Goal: Task Accomplishment & Management: Manage account settings

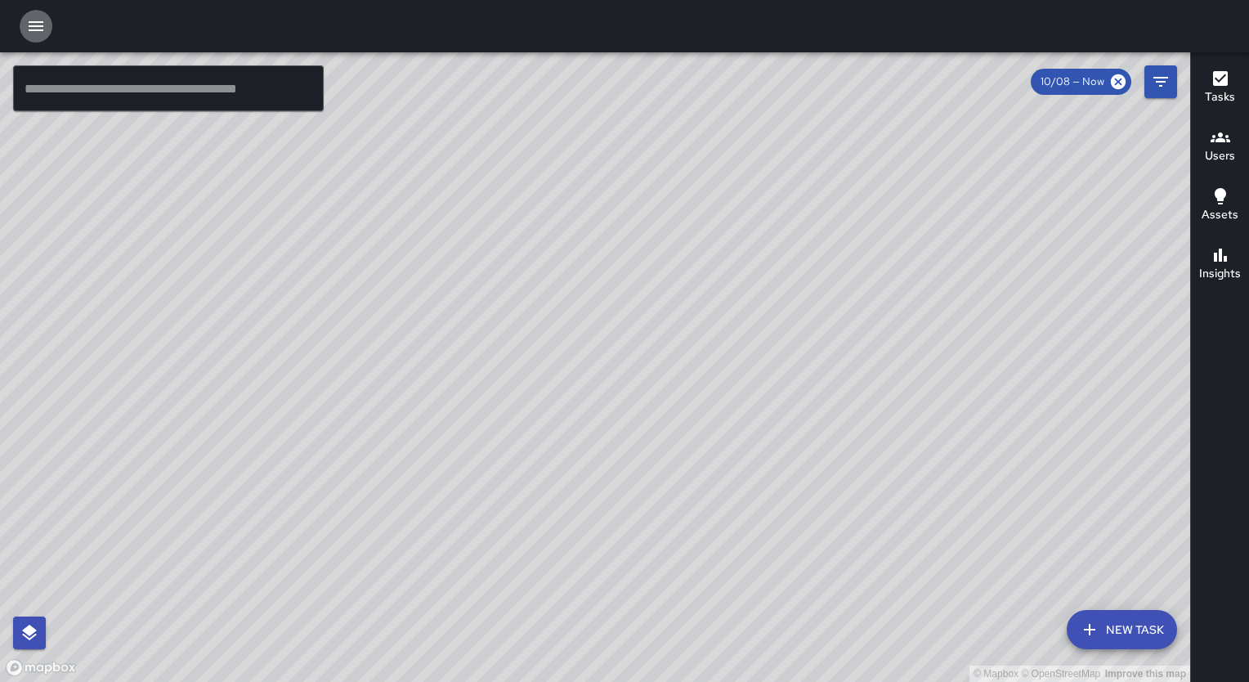
click at [30, 25] on icon "button" at bounding box center [36, 26] width 20 height 20
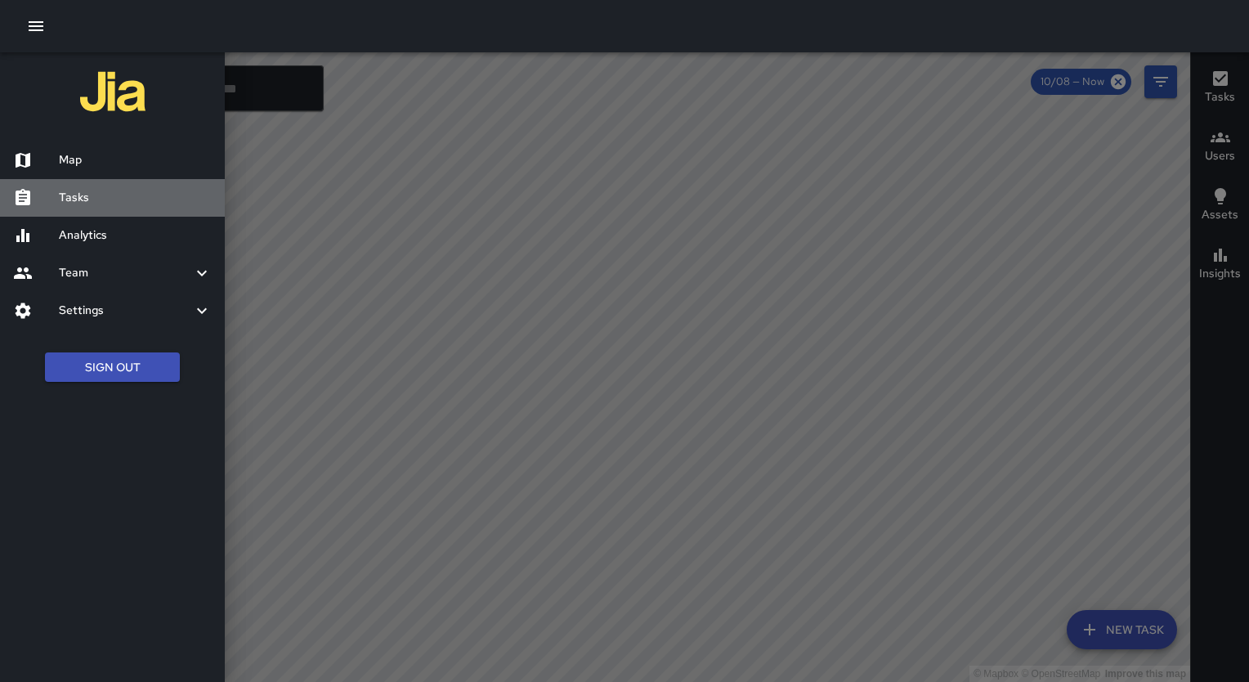
click at [96, 201] on h6 "Tasks" at bounding box center [135, 198] width 153 height 18
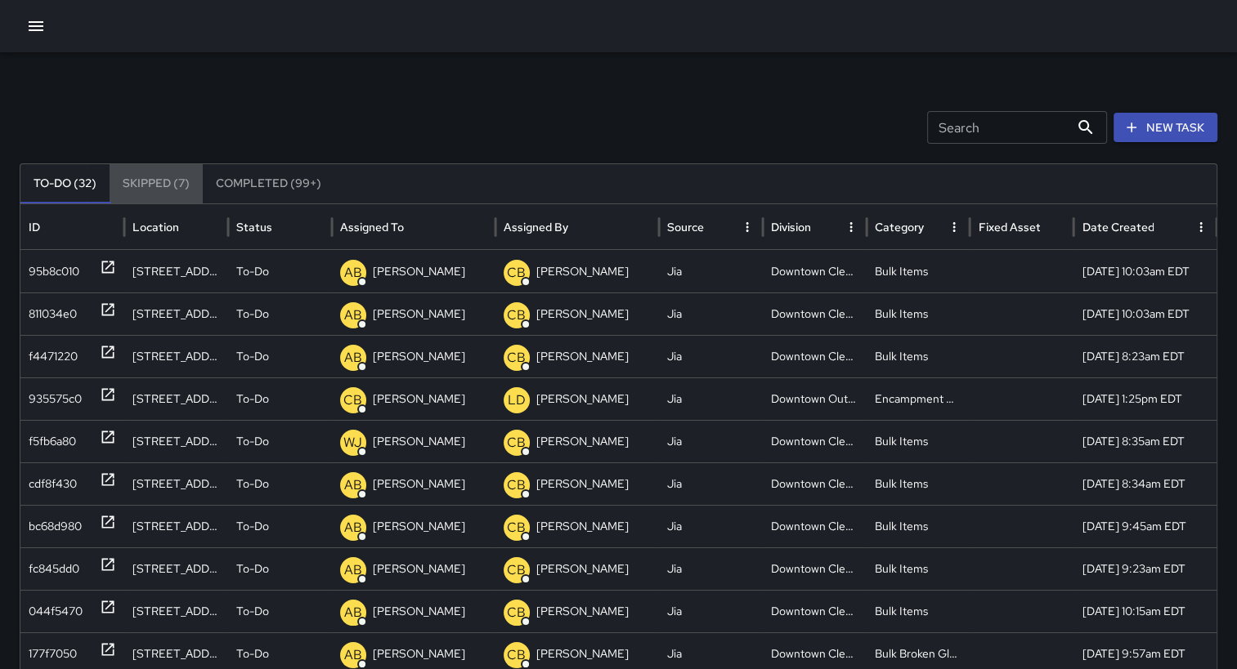
click at [150, 185] on button "Skipped (7)" at bounding box center [156, 183] width 93 height 39
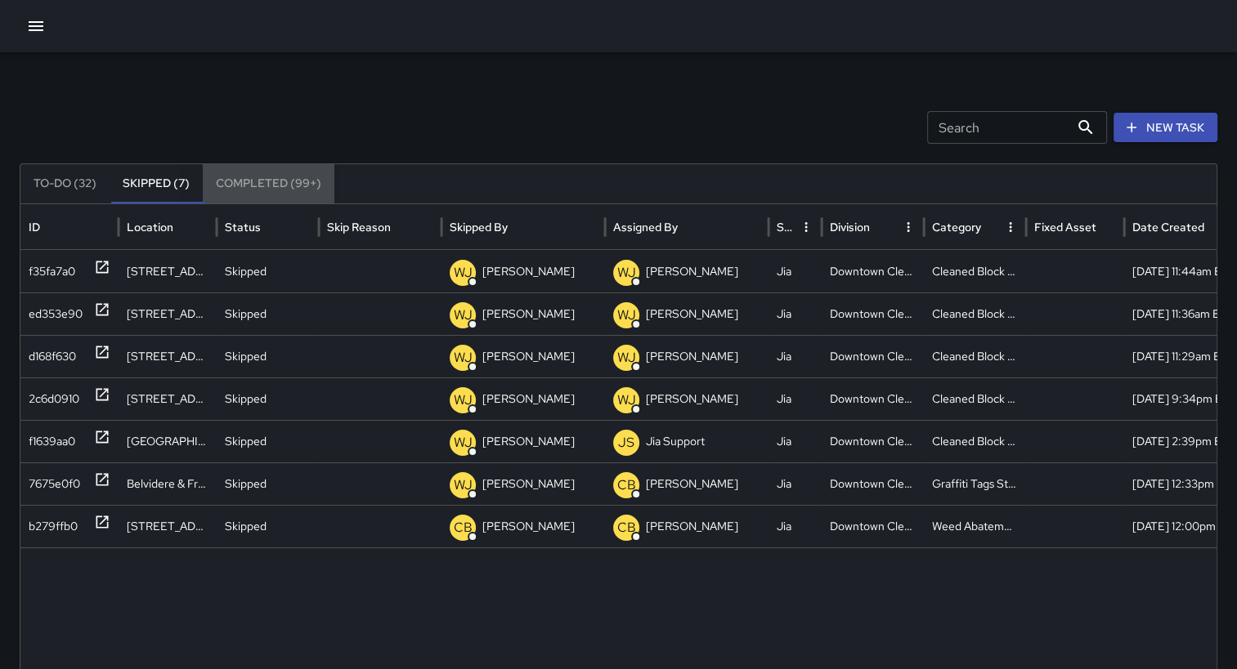
click at [261, 183] on button "Completed (99+)" at bounding box center [269, 183] width 132 height 39
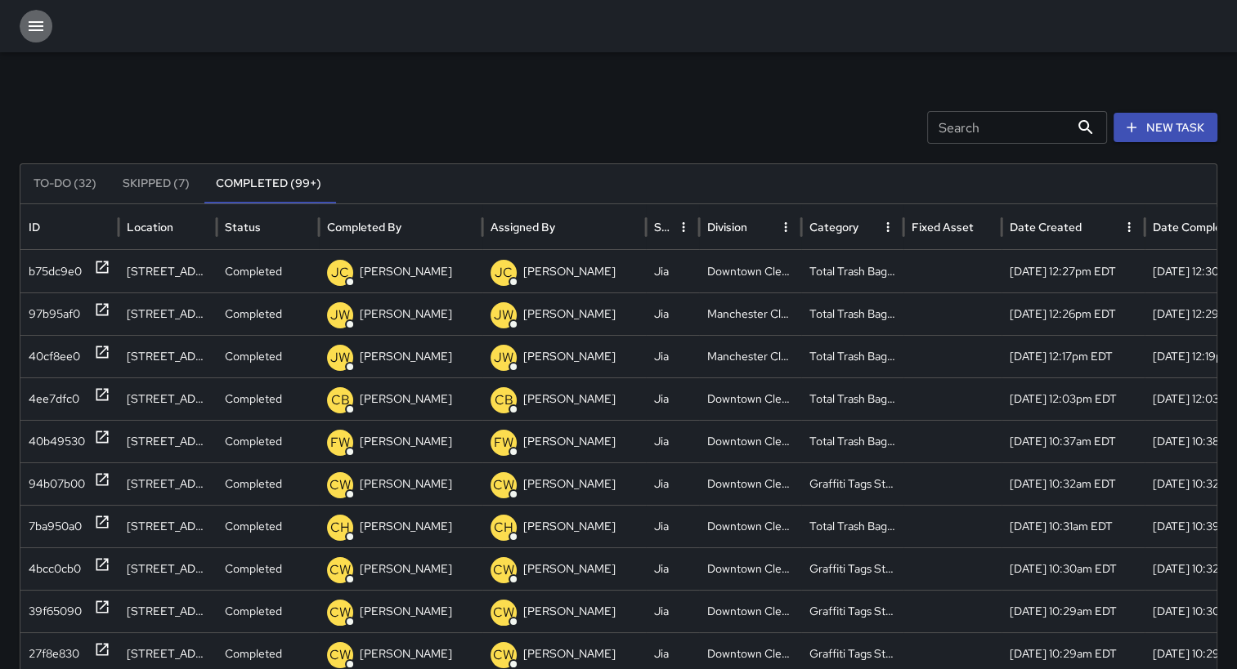
click at [29, 24] on icon "button" at bounding box center [36, 26] width 20 height 20
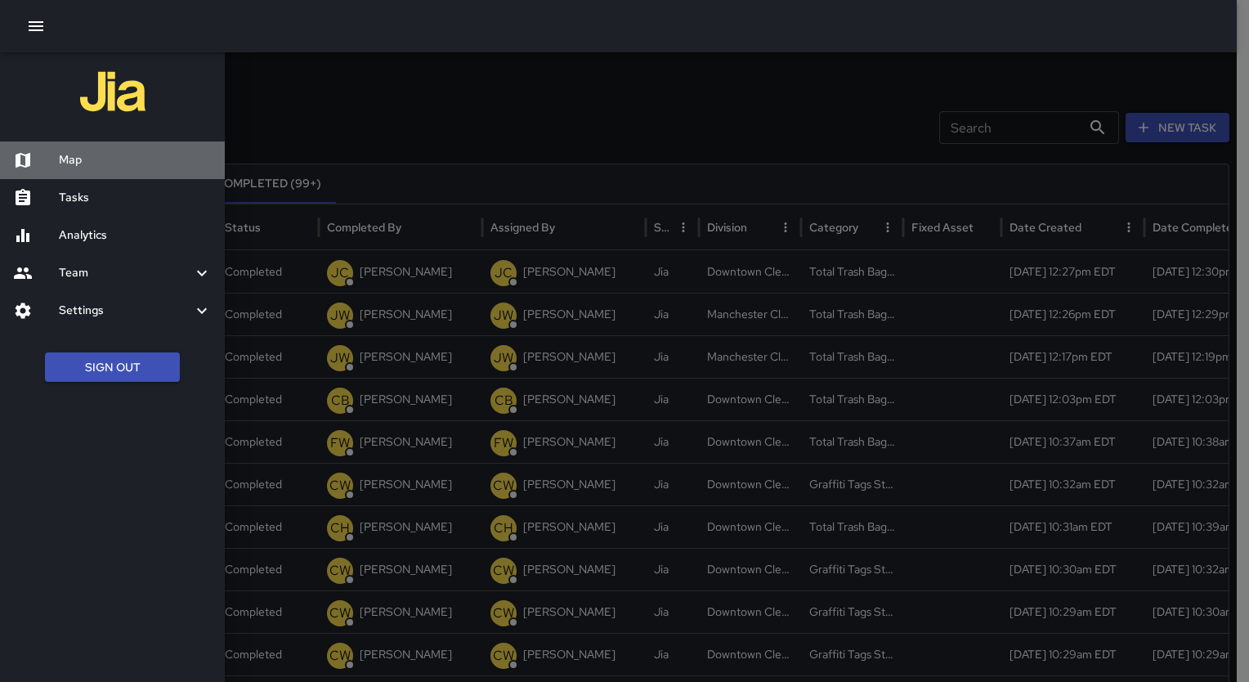
click at [91, 173] on div "Map" at bounding box center [112, 160] width 225 height 38
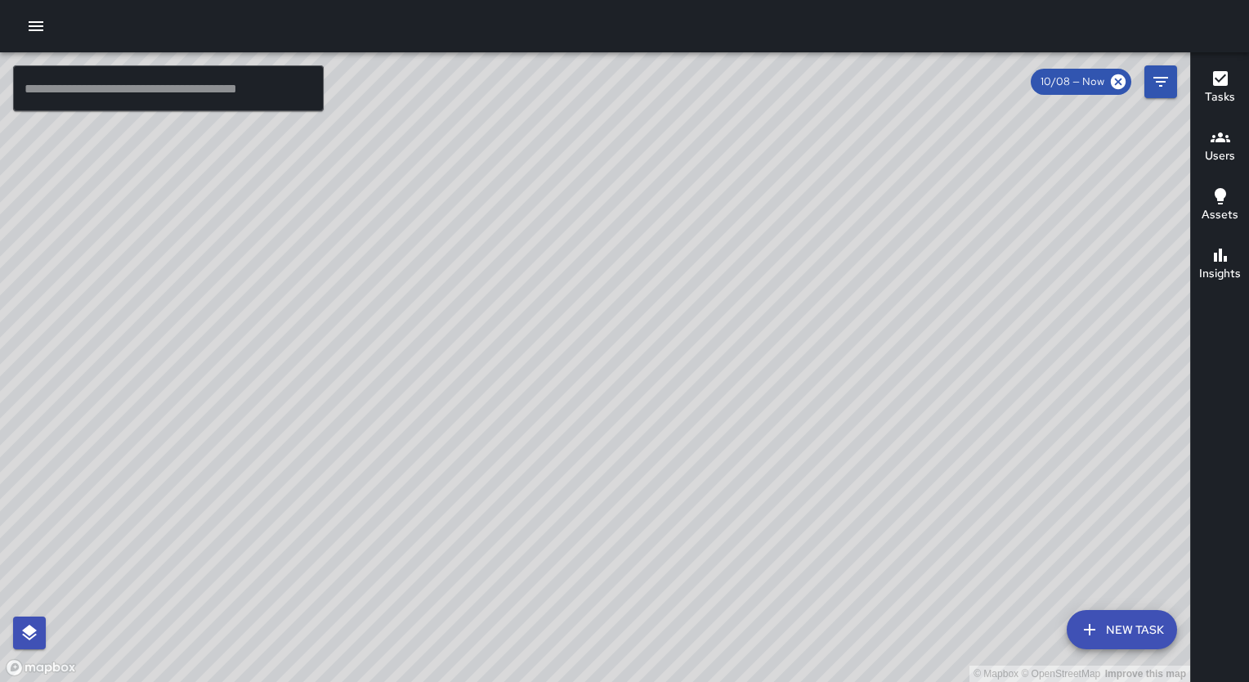
click at [37, 25] on icon "button" at bounding box center [36, 26] width 15 height 10
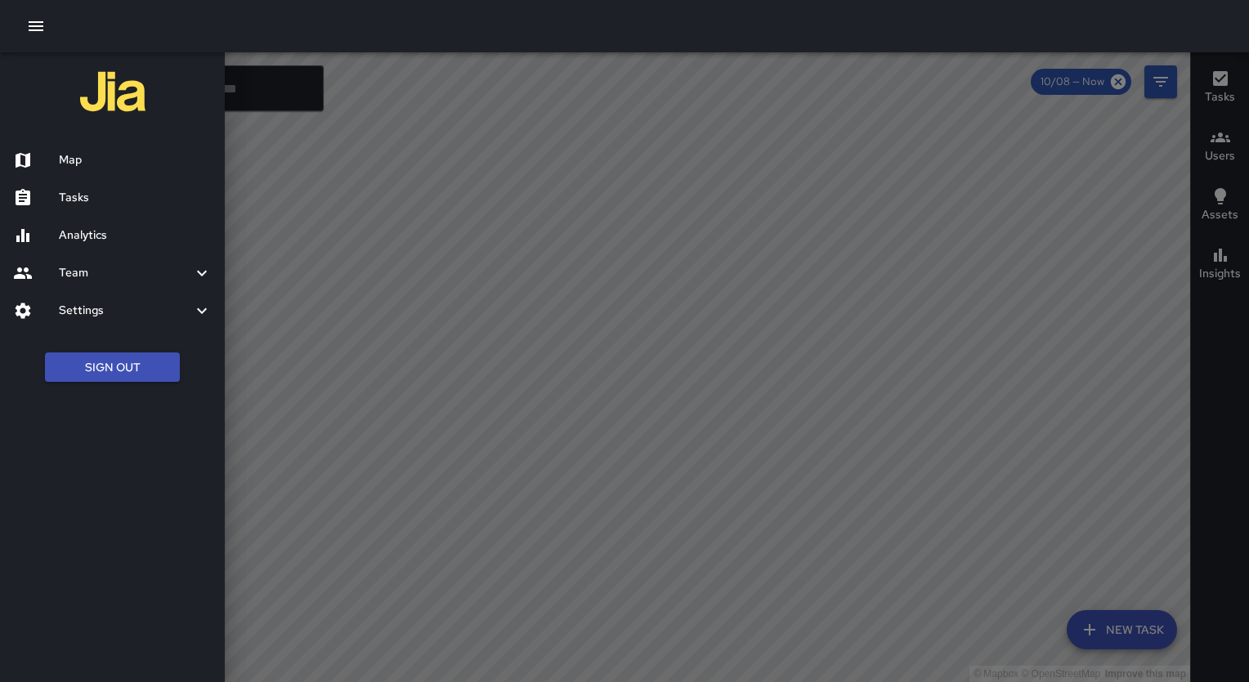
click at [80, 201] on h6 "Tasks" at bounding box center [135, 198] width 153 height 18
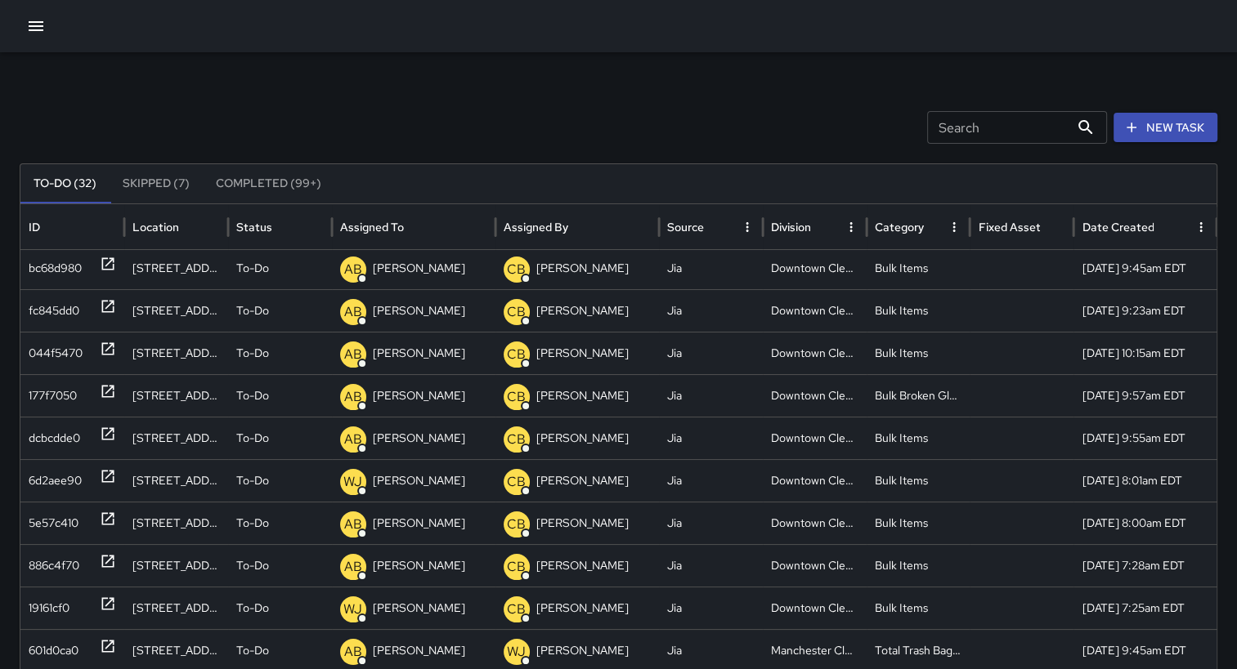
scroll to position [262, 0]
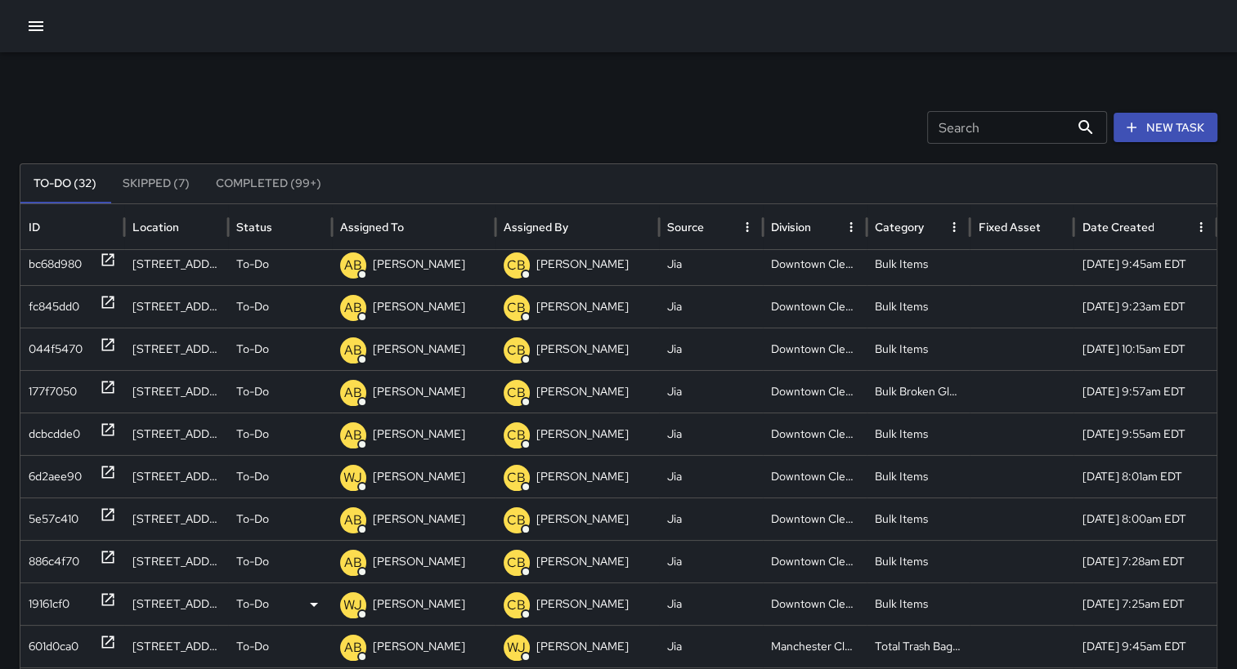
click at [174, 611] on div "[STREET_ADDRESS]" at bounding box center [176, 604] width 104 height 43
click at [424, 608] on p "[PERSON_NAME]" at bounding box center [419, 605] width 92 height 42
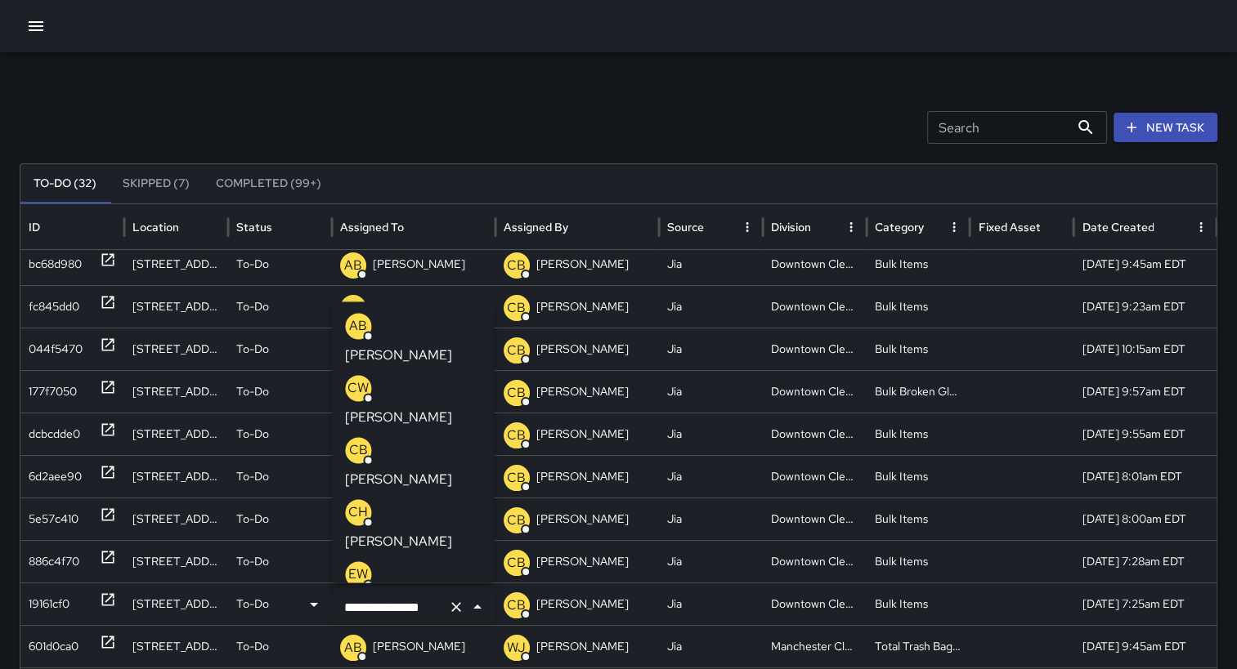
scroll to position [283, 0]
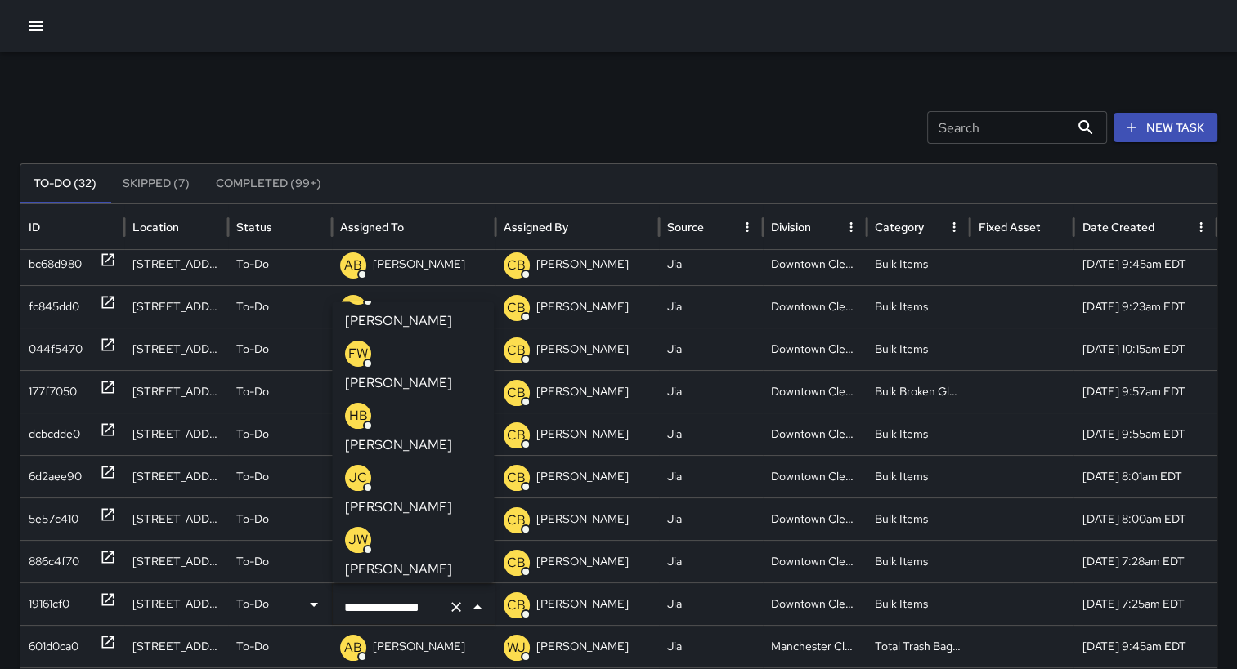
click at [517, 85] on div "Search Search New Task To-Do (32) Skipped (7) Completed (99+) ID Location Statu…" at bounding box center [618, 516] width 1237 height 928
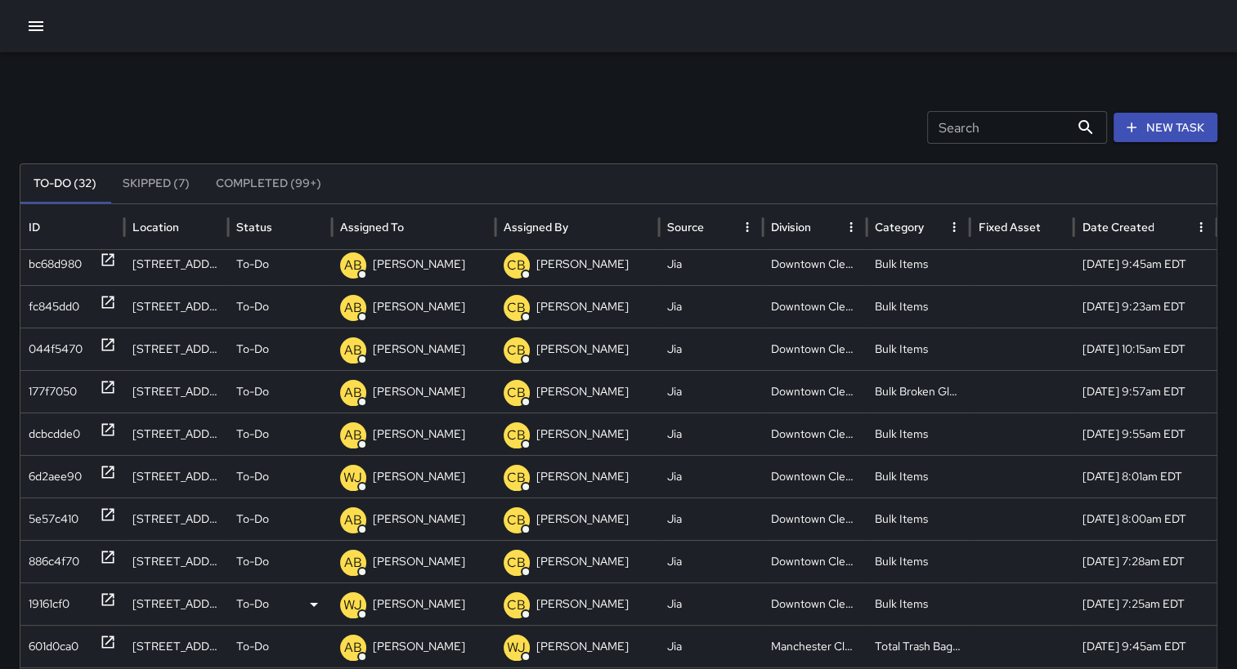
click at [415, 607] on p "[PERSON_NAME]" at bounding box center [419, 605] width 92 height 42
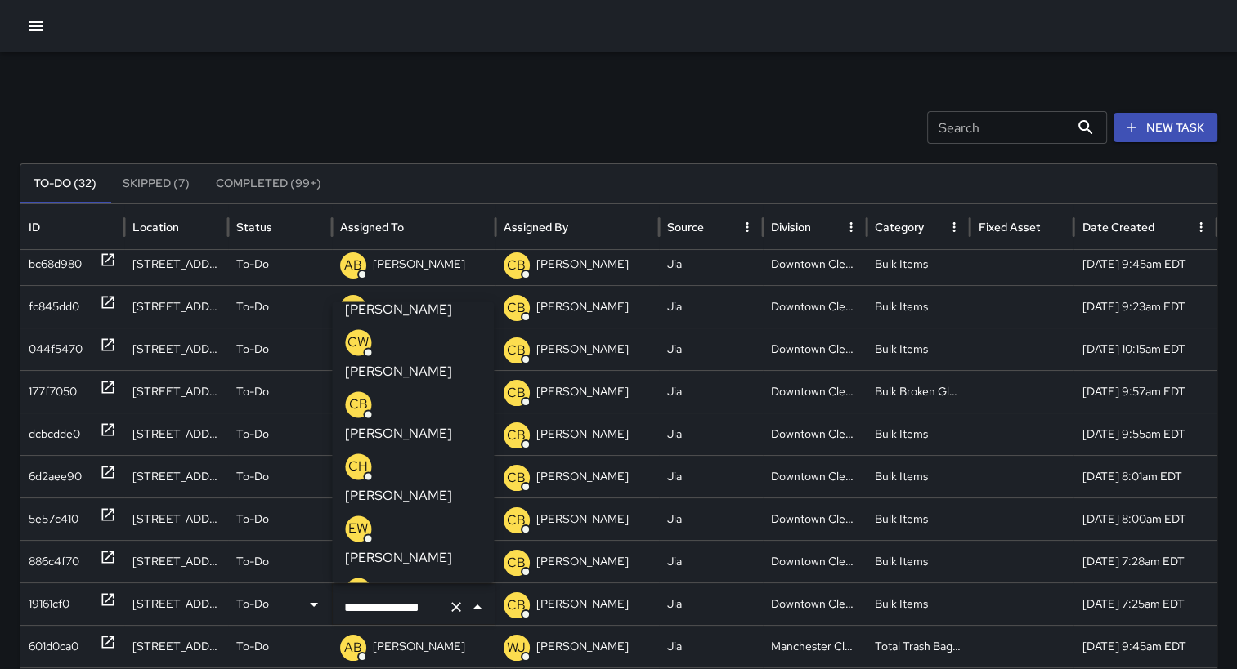
scroll to position [0, 0]
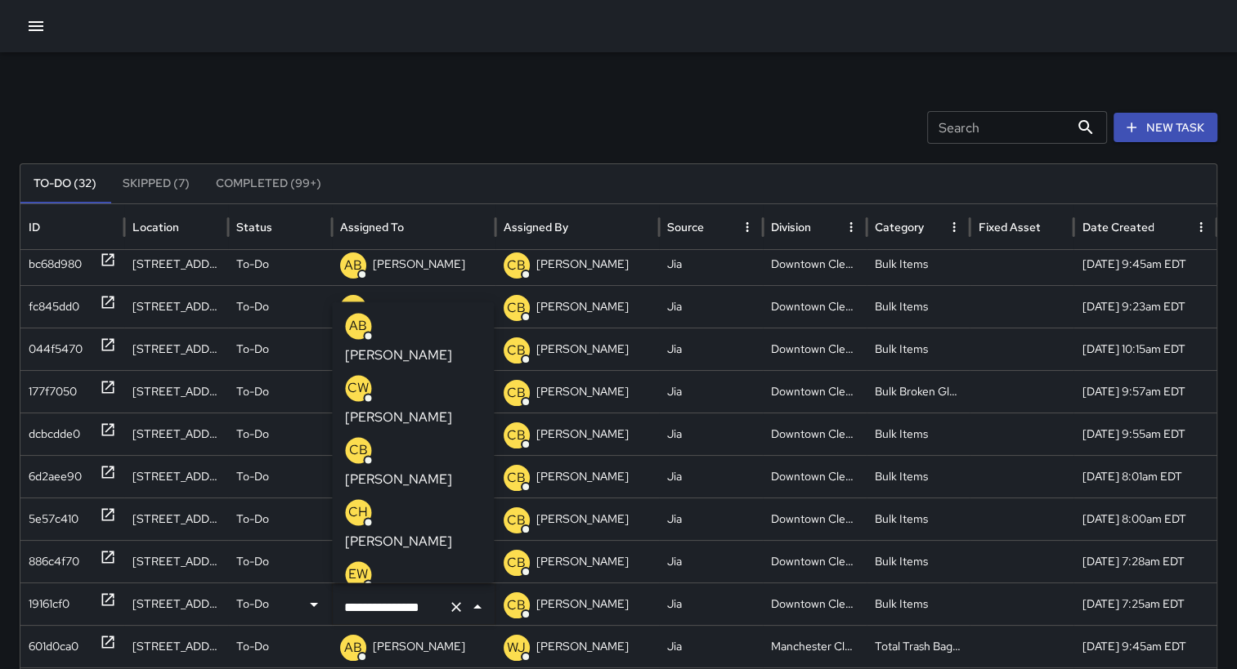
click at [423, 347] on p "[PERSON_NAME]" at bounding box center [398, 357] width 107 height 20
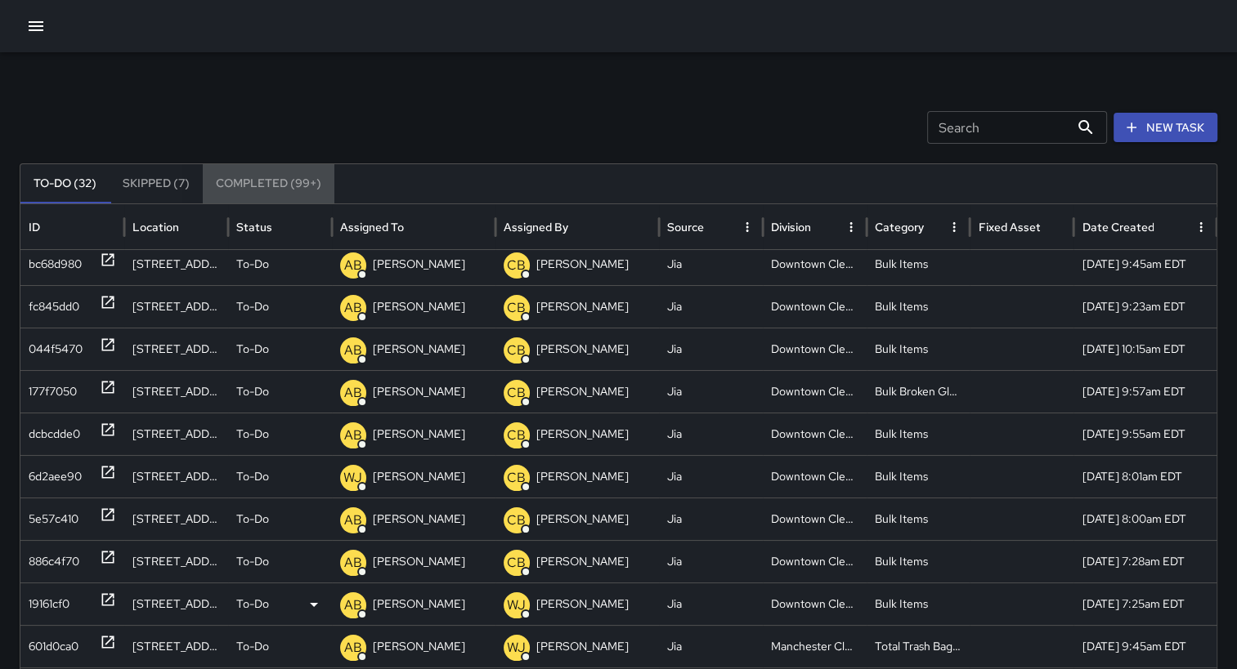
click at [262, 180] on button "Completed (99+)" at bounding box center [269, 183] width 132 height 39
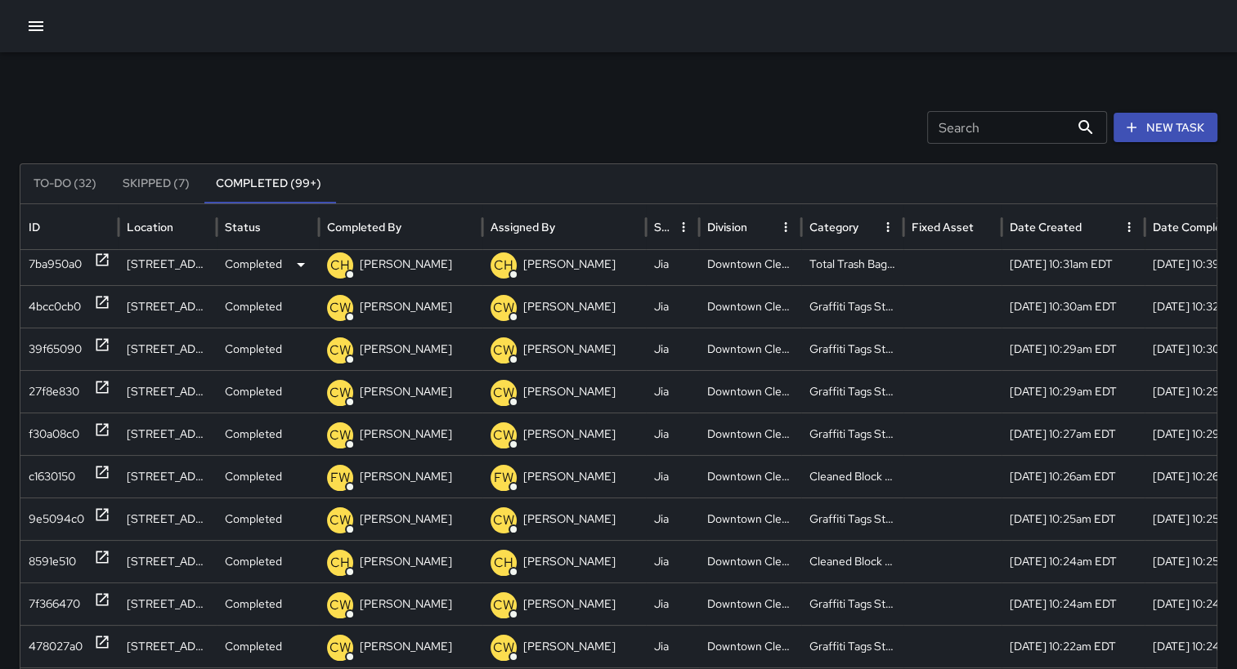
click at [136, 264] on div "[STREET_ADDRESS]" at bounding box center [168, 264] width 98 height 43
click at [43, 262] on div "7ba950a0" at bounding box center [55, 265] width 53 height 42
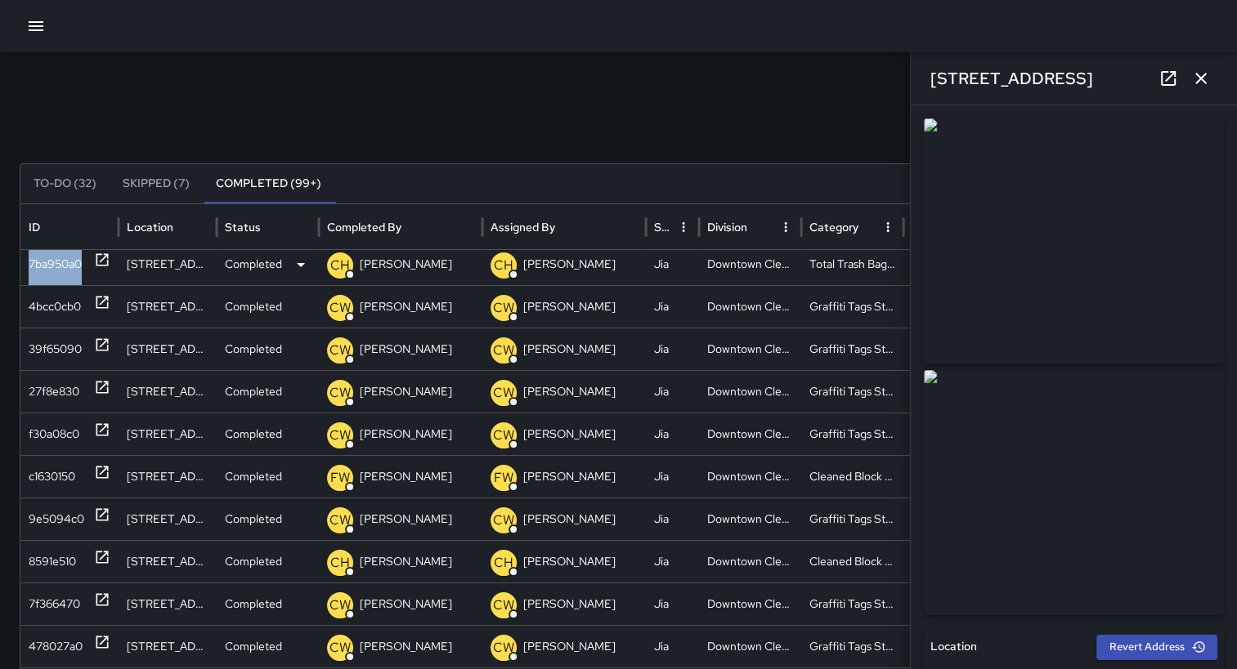
type input "**********"
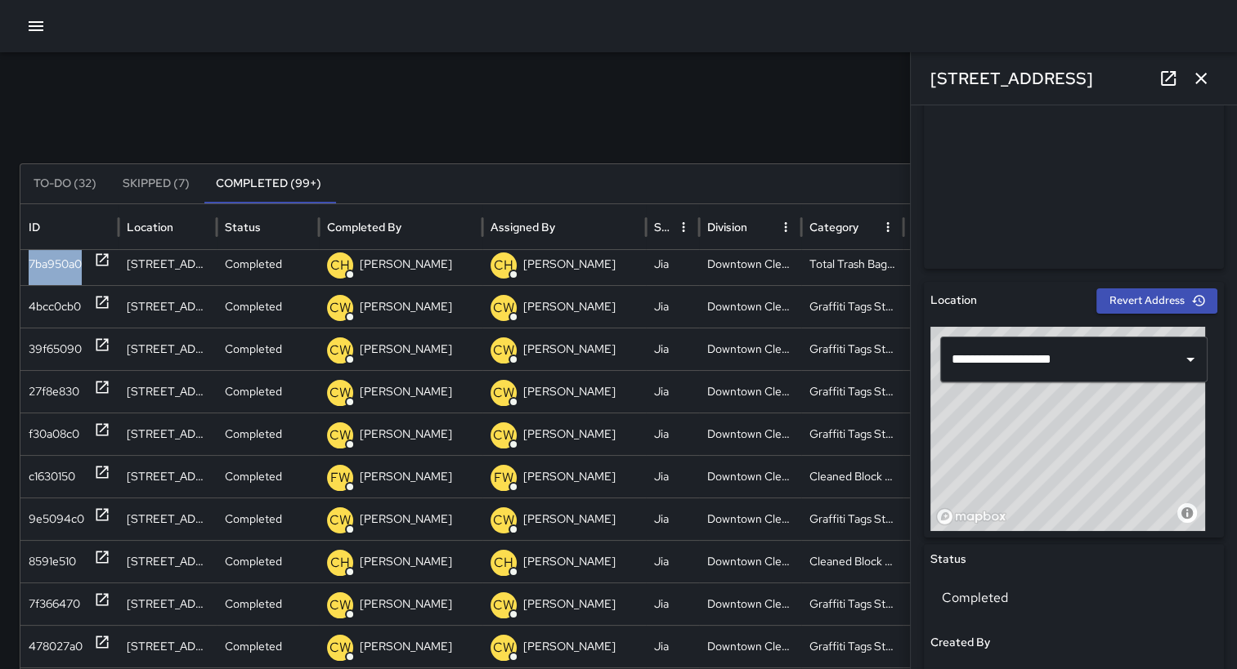
scroll to position [343, 0]
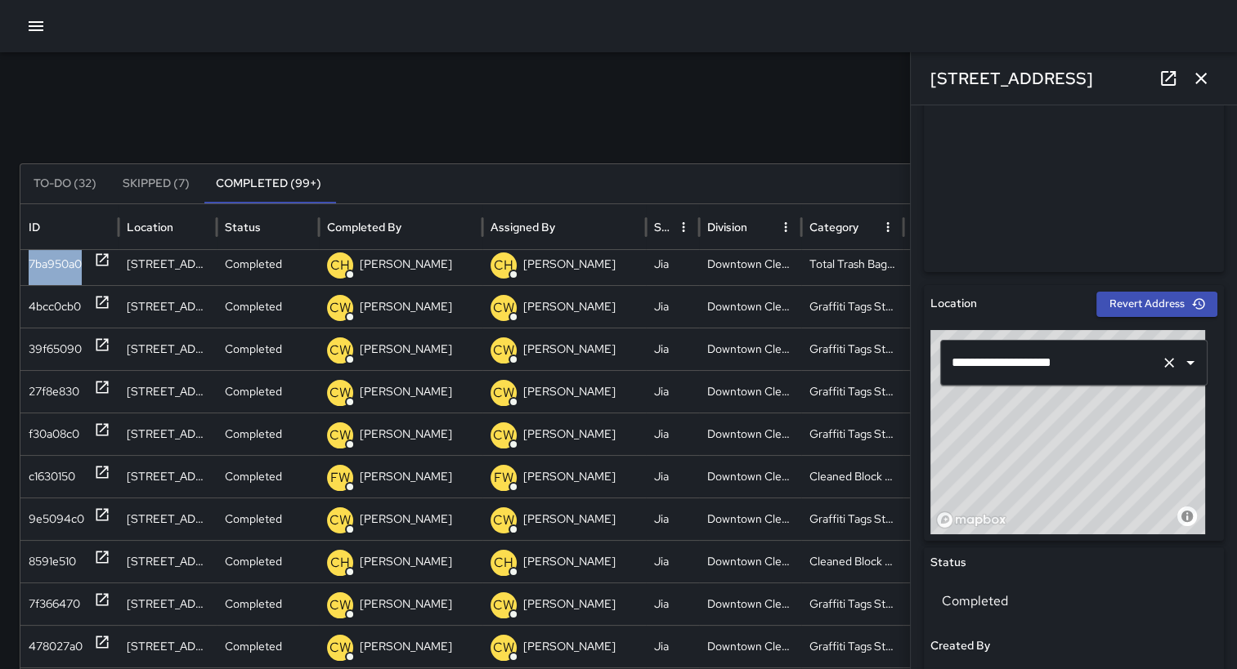
click at [1180, 360] on icon "Open" at bounding box center [1190, 363] width 20 height 20
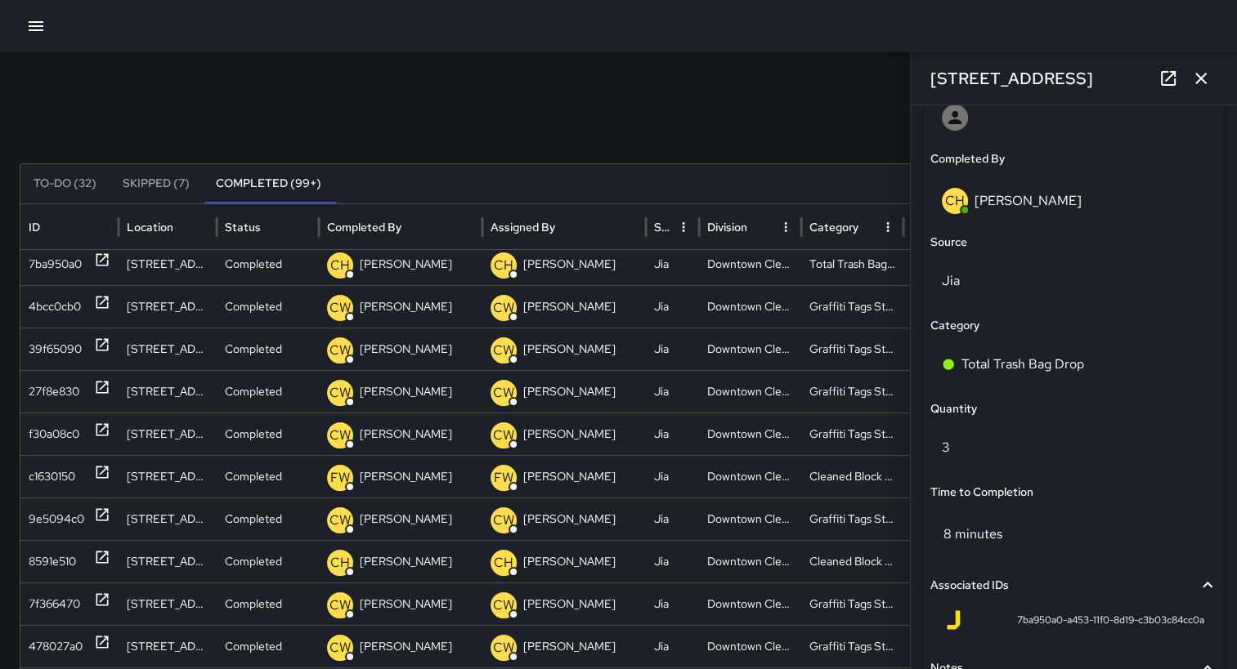
scroll to position [1016, 0]
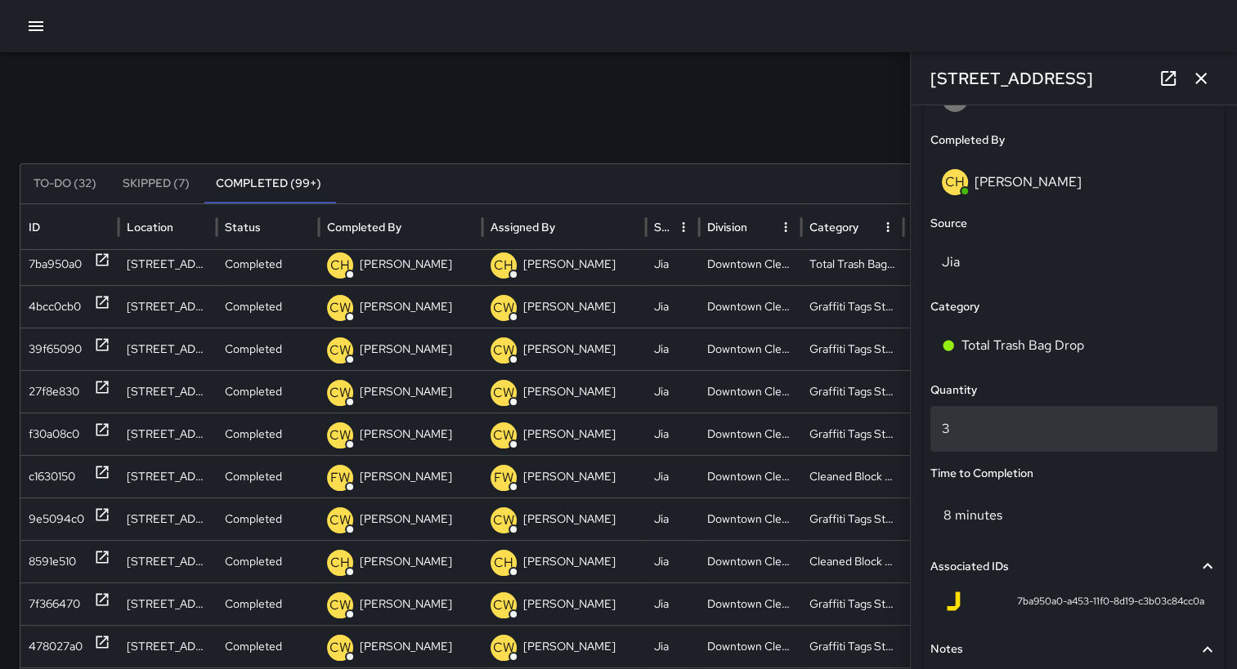
click at [980, 436] on p "3" at bounding box center [1074, 429] width 264 height 20
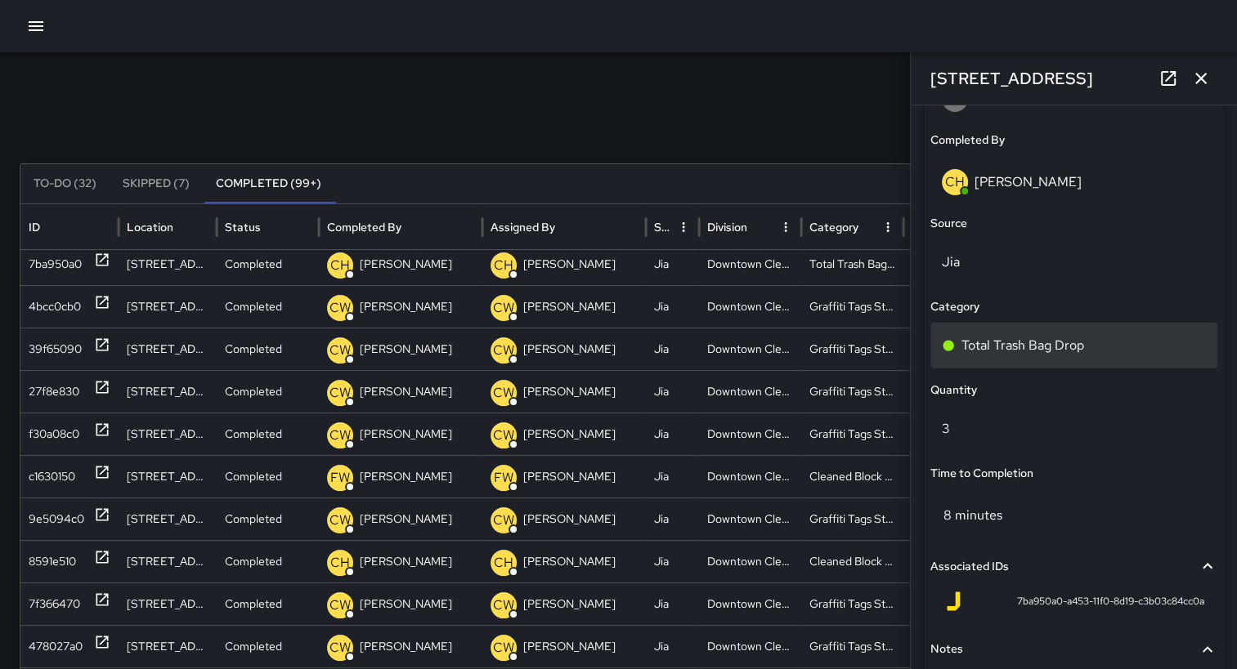
click at [1105, 341] on div "Total Trash Bag Drop" at bounding box center [1074, 346] width 264 height 20
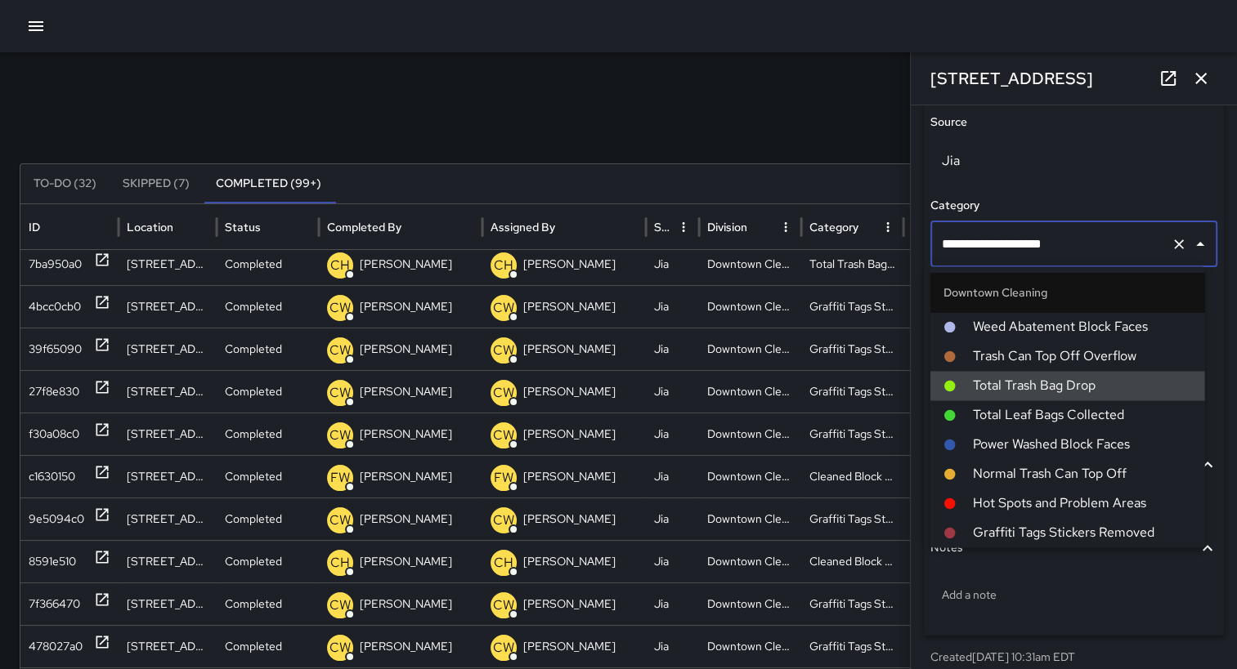
scroll to position [1156, 0]
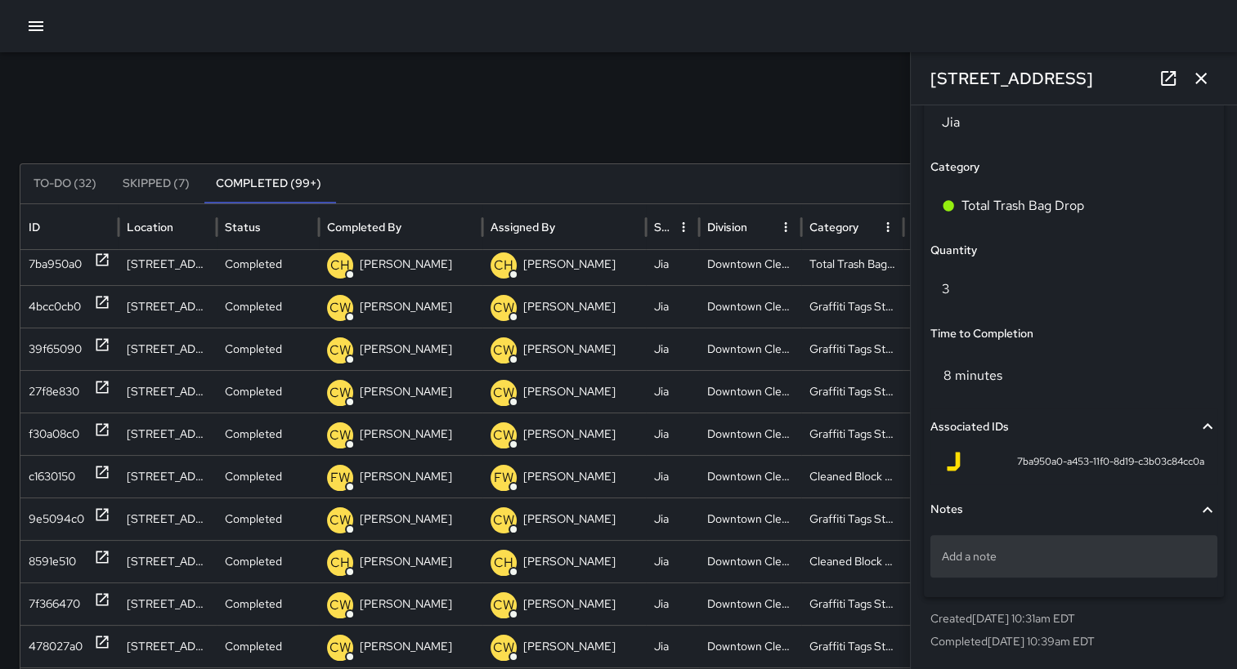
click at [1130, 557] on p "Add a note" at bounding box center [1074, 556] width 264 height 16
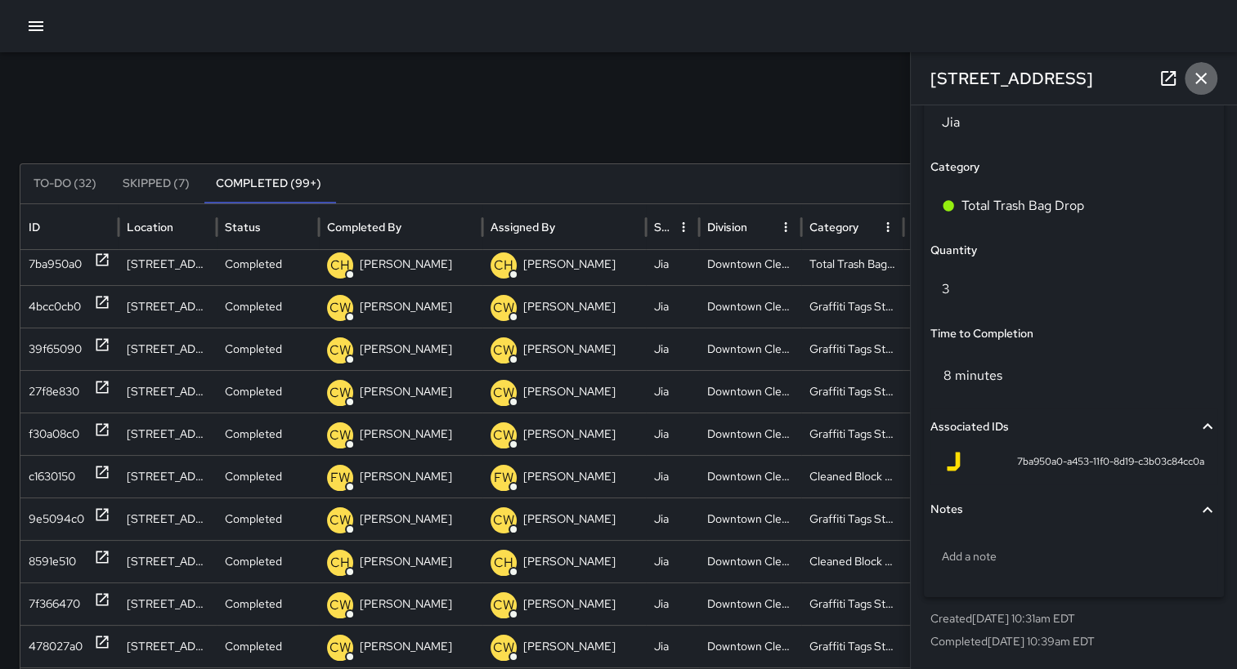
click at [1202, 77] on icon "button" at bounding box center [1200, 78] width 11 height 11
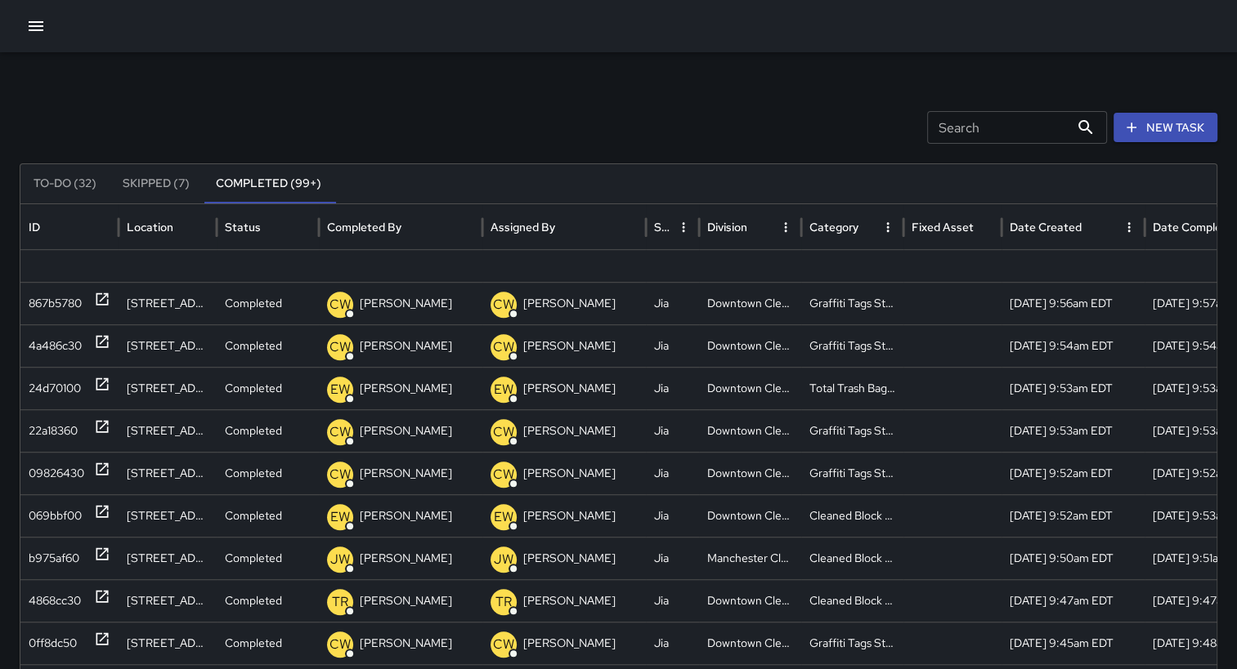
scroll to position [1191, 0]
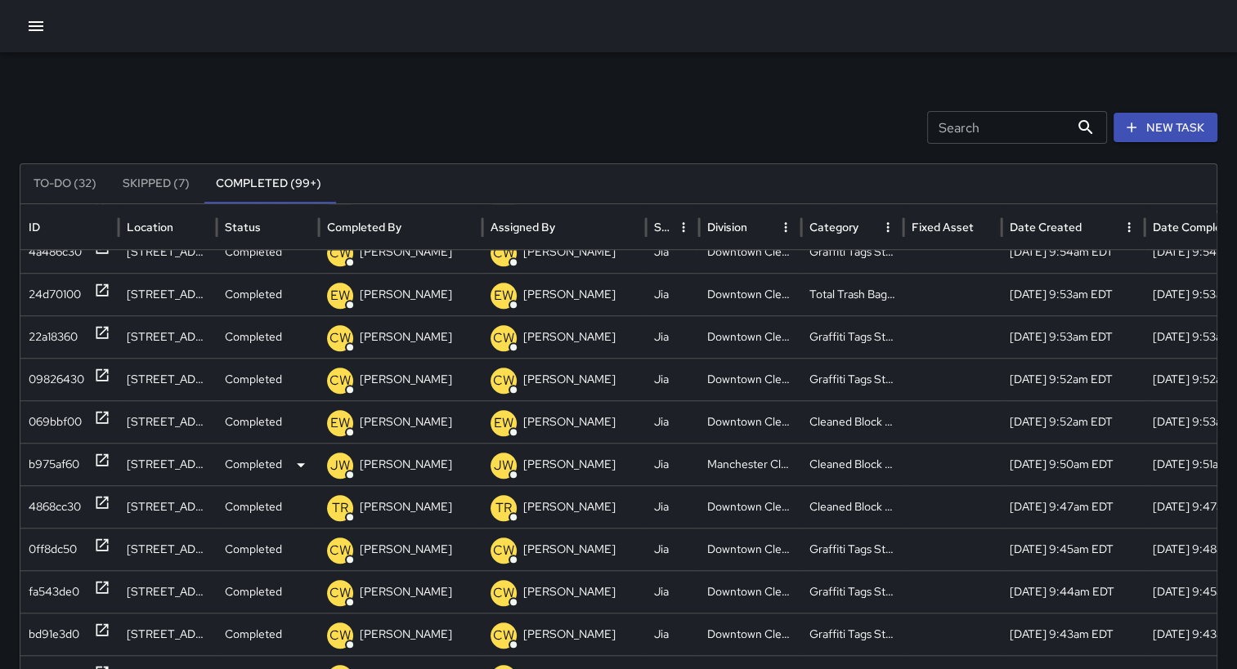
click at [51, 459] on div "b975af60" at bounding box center [54, 465] width 51 height 42
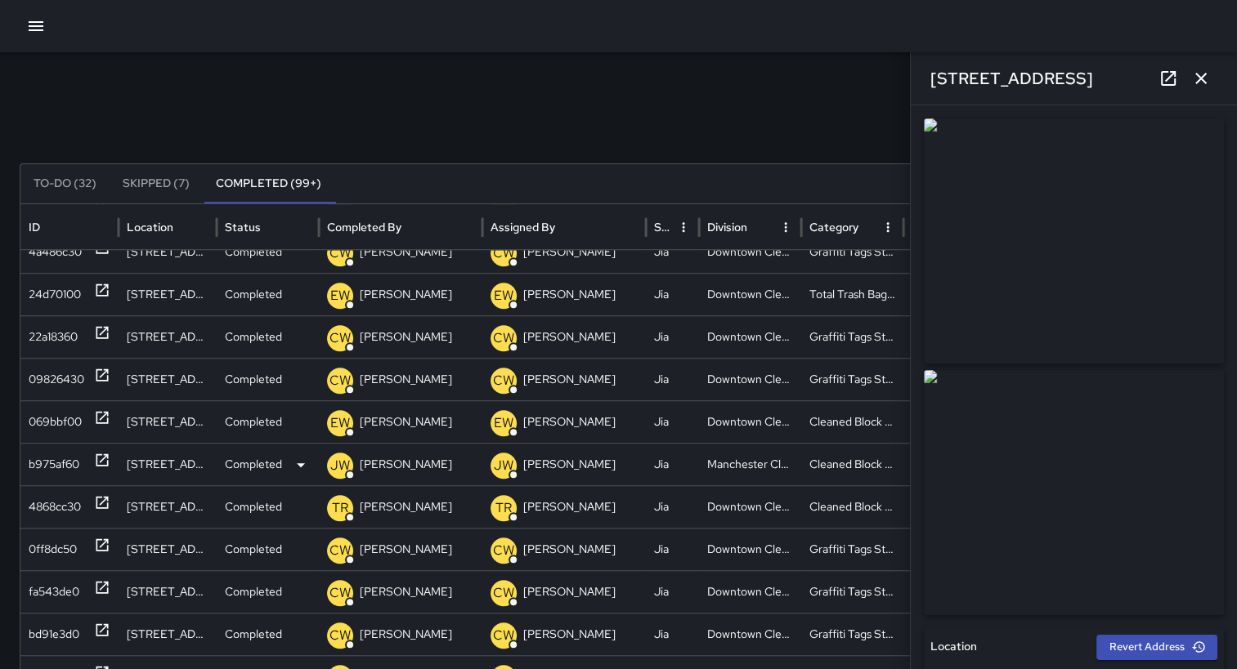
type input "**********"
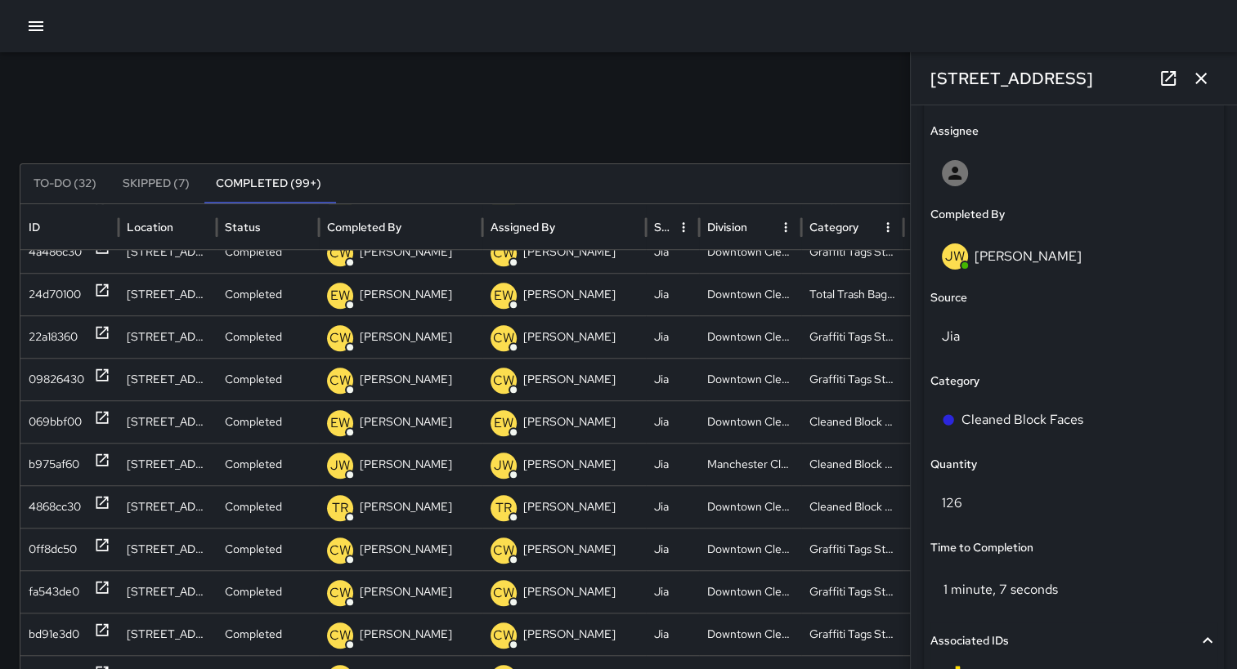
drag, startPoint x: 1219, startPoint y: 571, endPoint x: 1219, endPoint y: 591, distance: 20.4
click at [1219, 591] on div "**********" at bounding box center [1074, 387] width 326 height 564
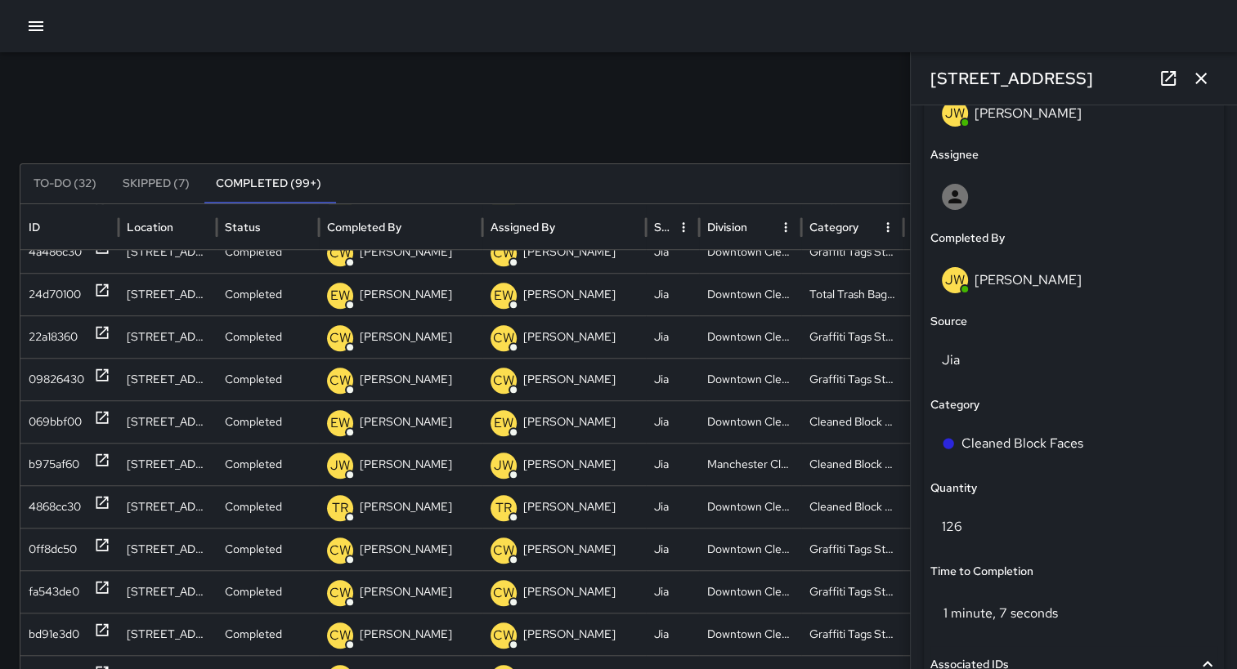
scroll to position [915, 0]
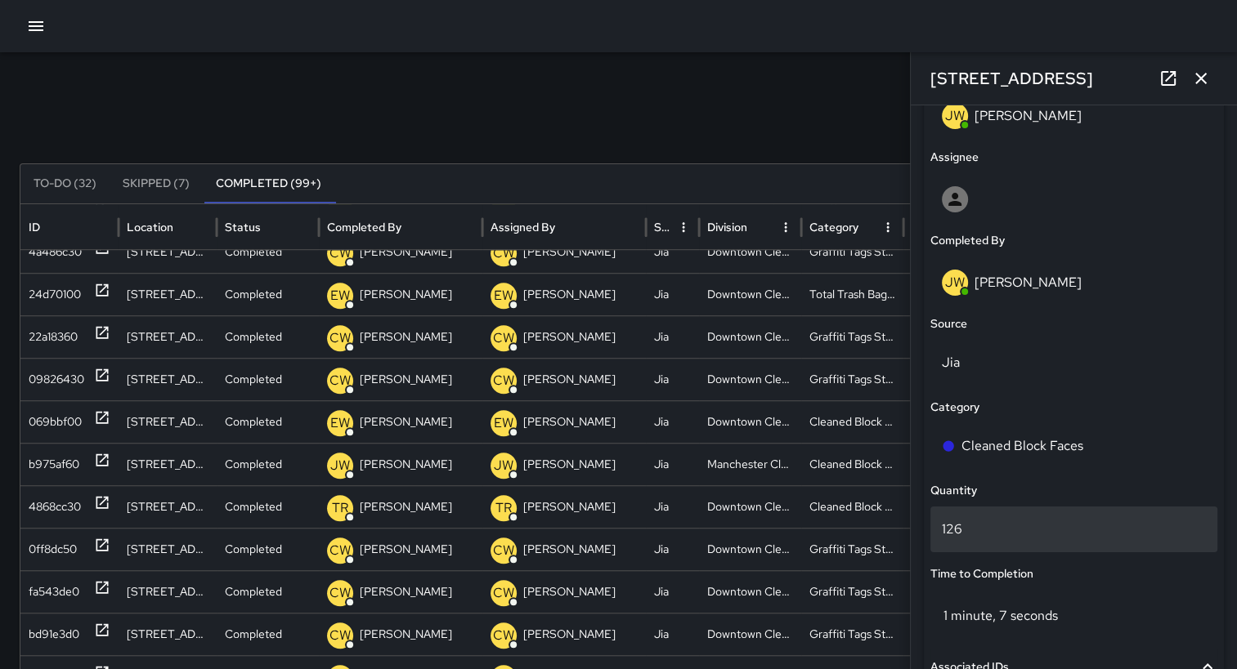
click at [1000, 529] on p "126" at bounding box center [1074, 530] width 264 height 20
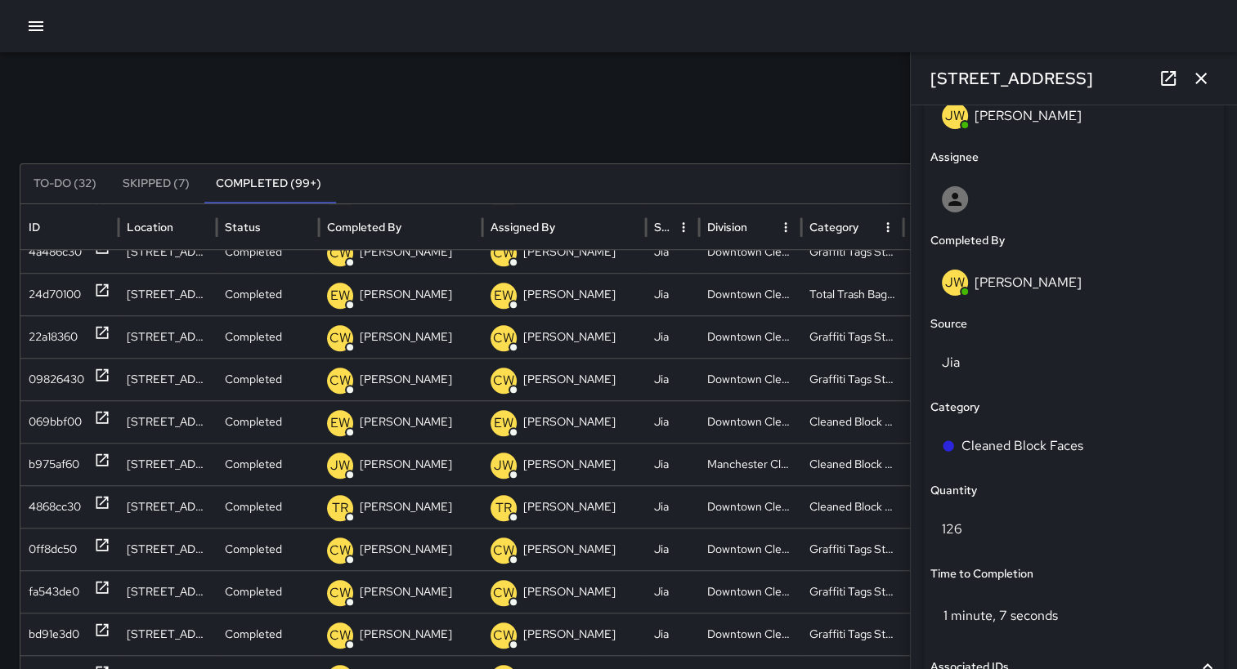
drag, startPoint x: 1058, startPoint y: 446, endPoint x: 1147, endPoint y: 493, distance: 100.5
click at [1147, 493] on div "Quantity" at bounding box center [1073, 491] width 287 height 18
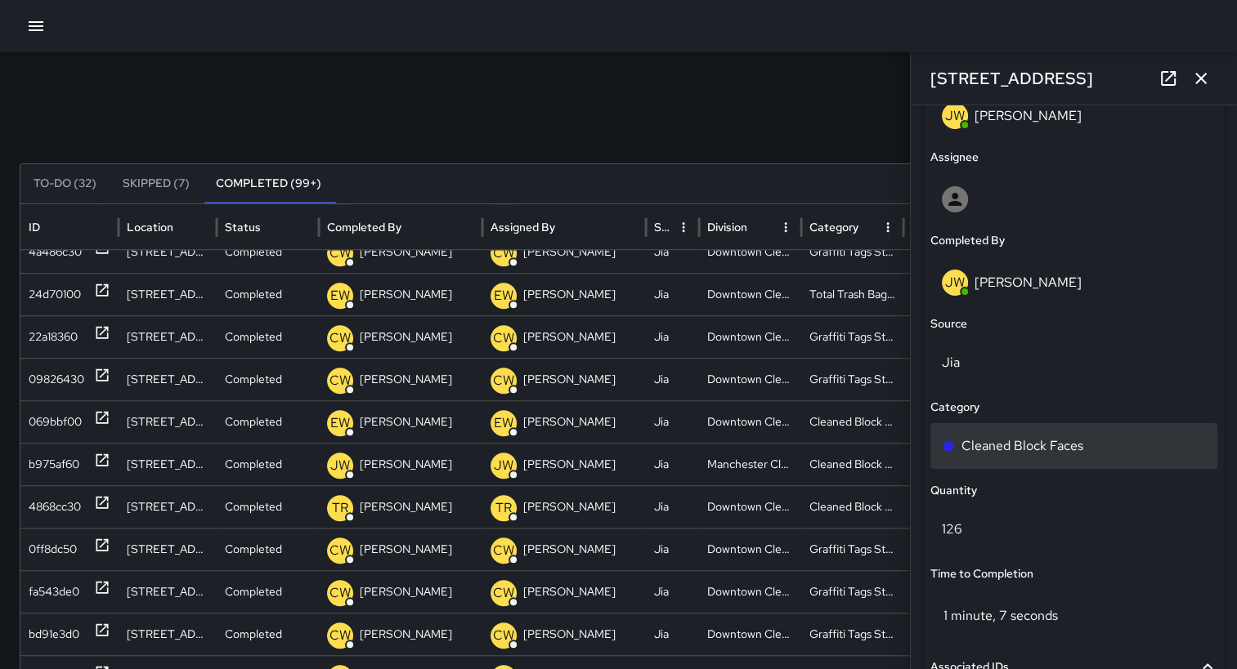
click at [1097, 445] on div "Cleaned Block Faces" at bounding box center [1074, 446] width 264 height 20
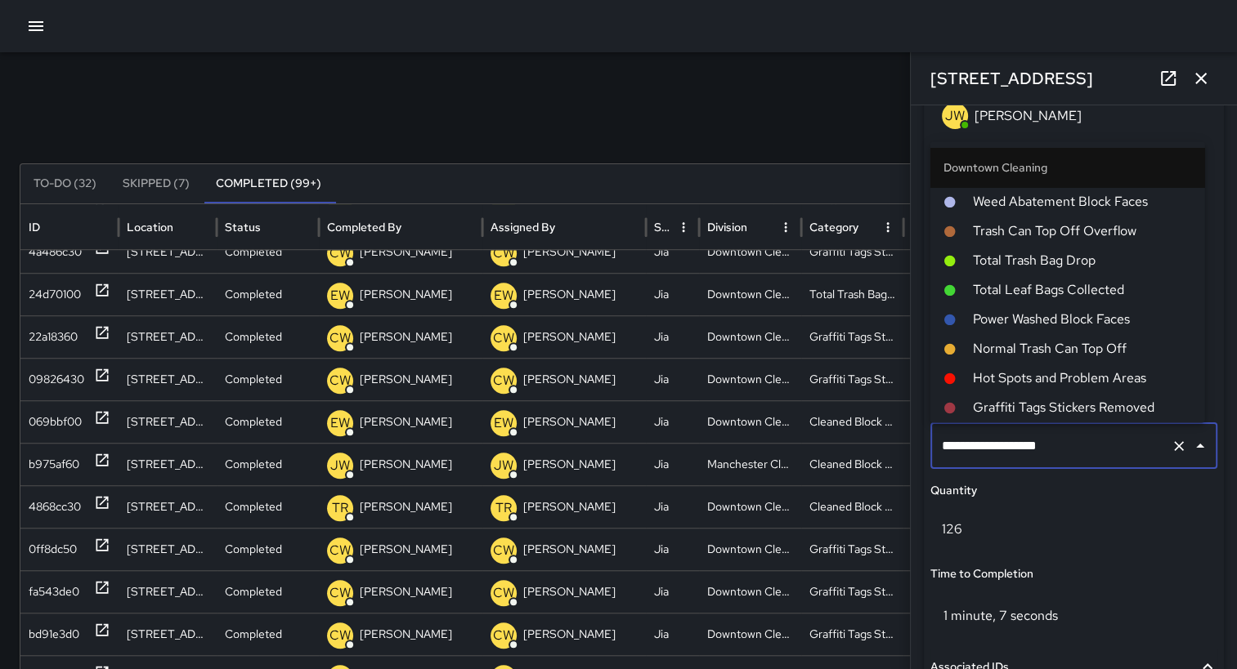
scroll to position [927, 0]
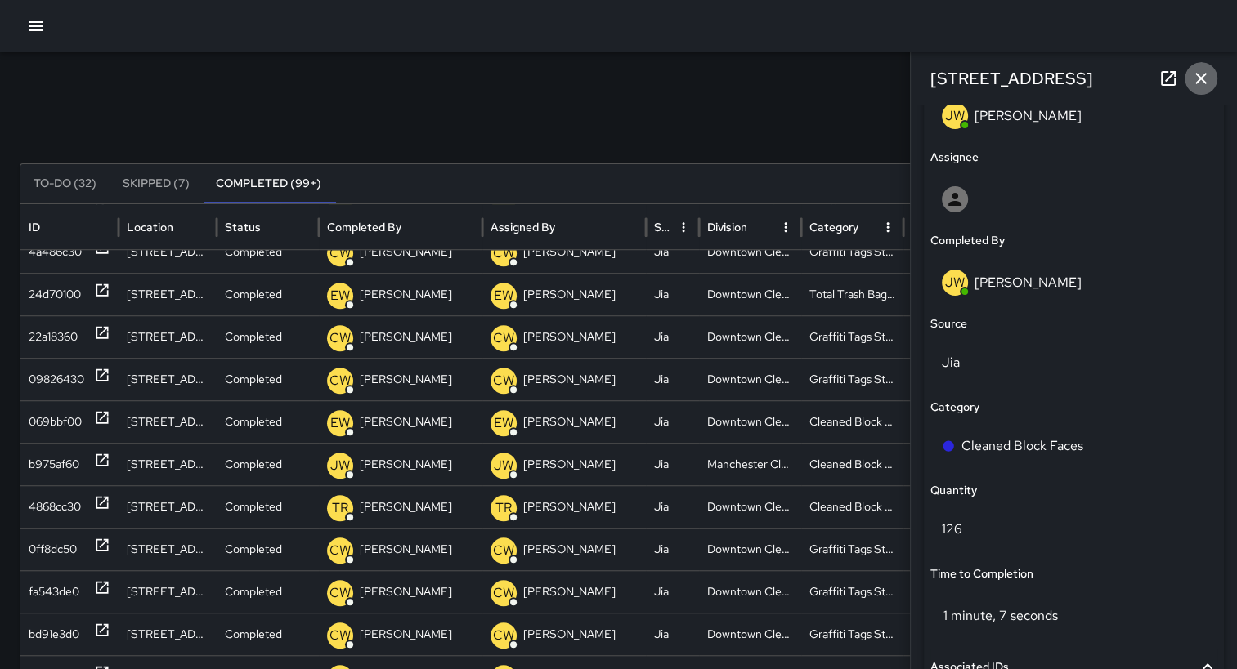
click at [1206, 76] on icon "button" at bounding box center [1201, 79] width 20 height 20
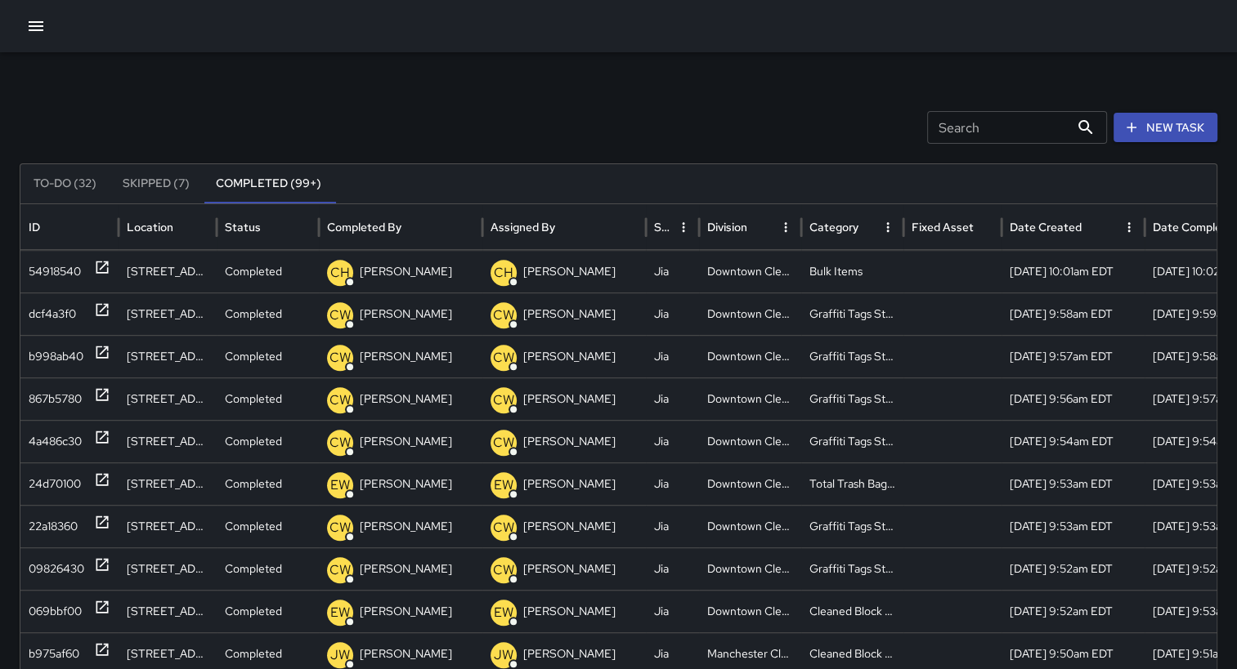
scroll to position [974, 0]
drag, startPoint x: 1223, startPoint y: 365, endPoint x: 1229, endPoint y: 504, distance: 139.1
click at [1229, 504] on div "Search Search New Task To-Do (32) Skipped (7) Completed (99+) ID Location Statu…" at bounding box center [618, 516] width 1237 height 928
drag, startPoint x: 1224, startPoint y: 516, endPoint x: 724, endPoint y: 138, distance: 626.8
click at [724, 138] on div "Search Search New Task" at bounding box center [618, 127] width 1197 height 33
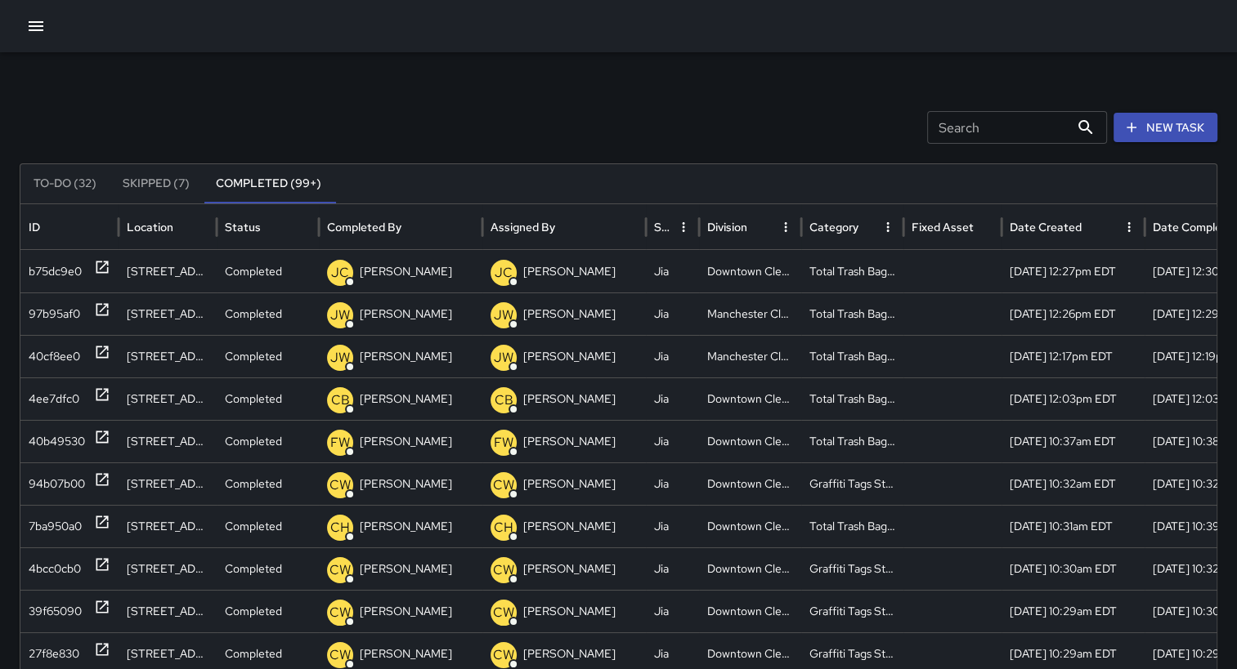
drag, startPoint x: 1223, startPoint y: 288, endPoint x: 796, endPoint y: 112, distance: 461.5
click at [796, 112] on div "Search Search New Task" at bounding box center [618, 127] width 1197 height 33
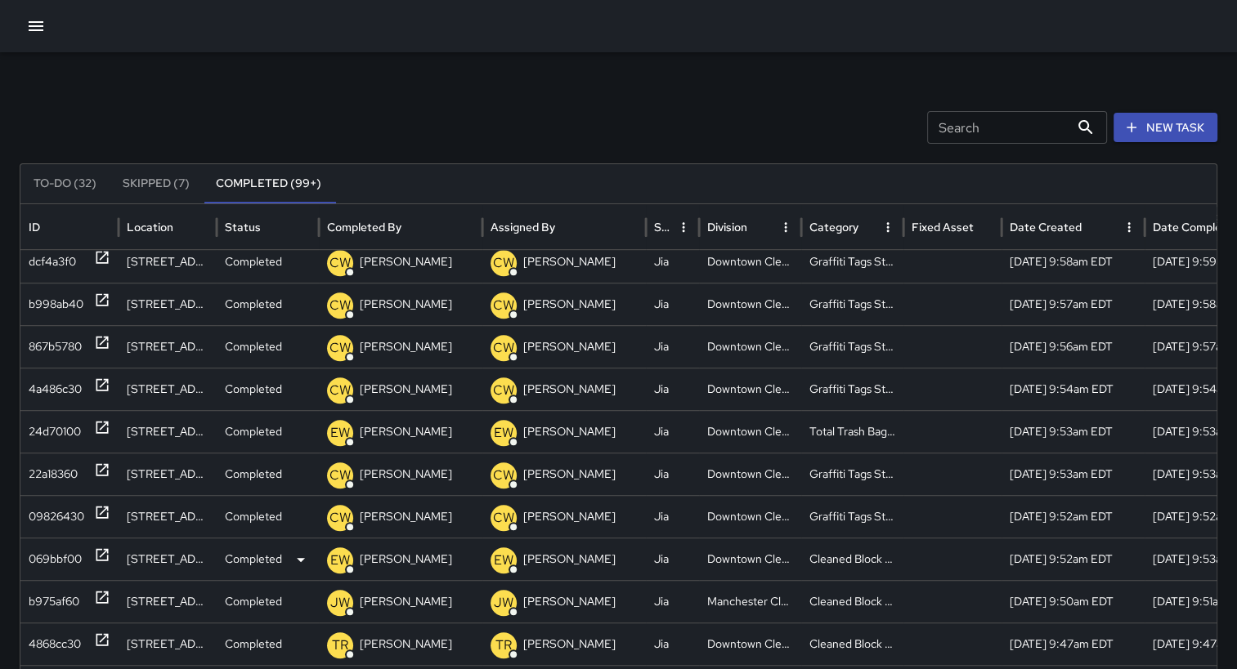
drag, startPoint x: 43, startPoint y: 548, endPoint x: 48, endPoint y: 562, distance: 15.0
click at [48, 562] on div "069bbf00" at bounding box center [55, 560] width 53 height 42
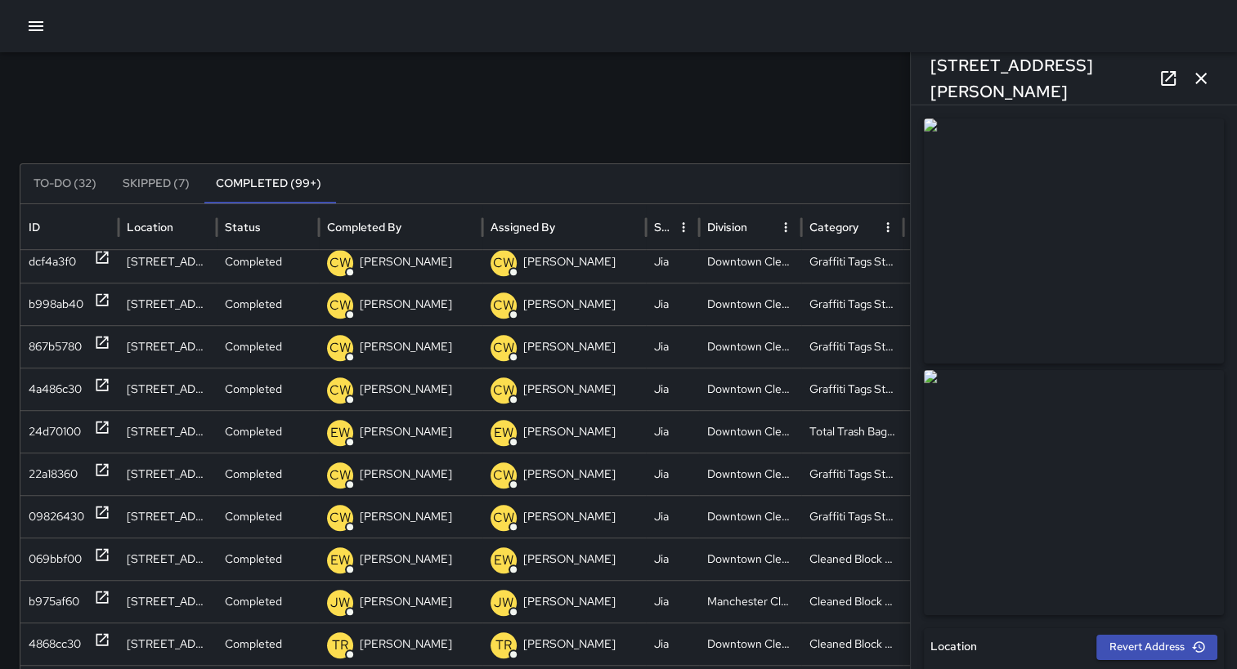
type input "**********"
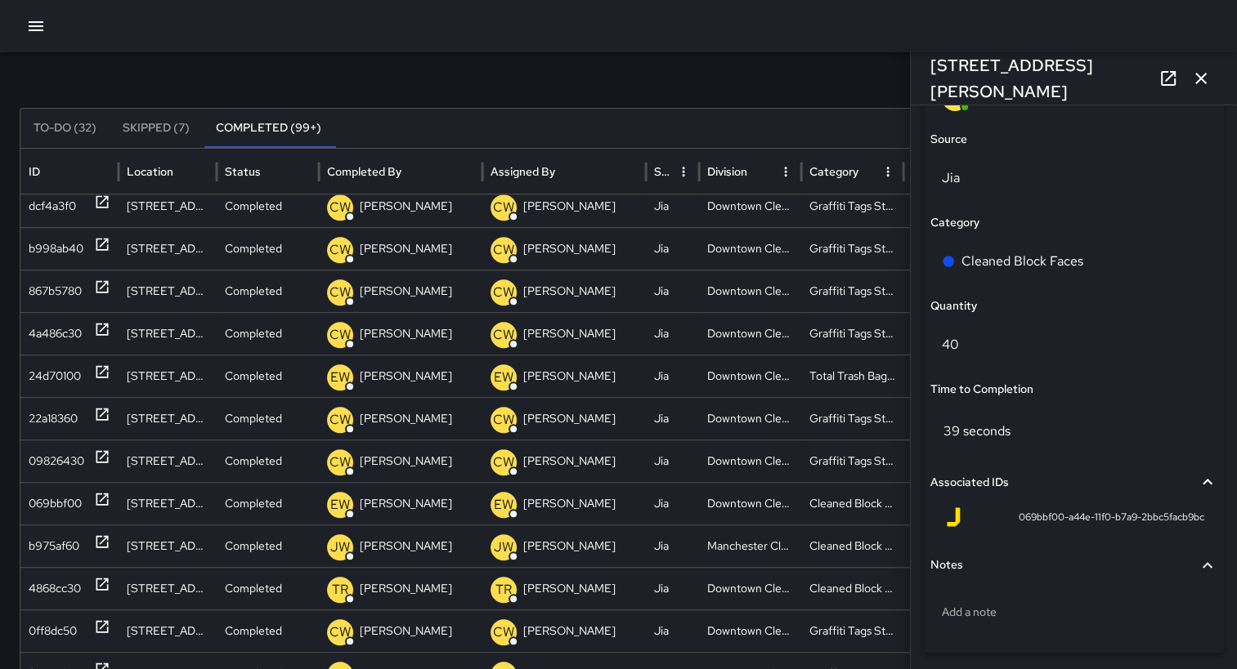
scroll to position [1090, 0]
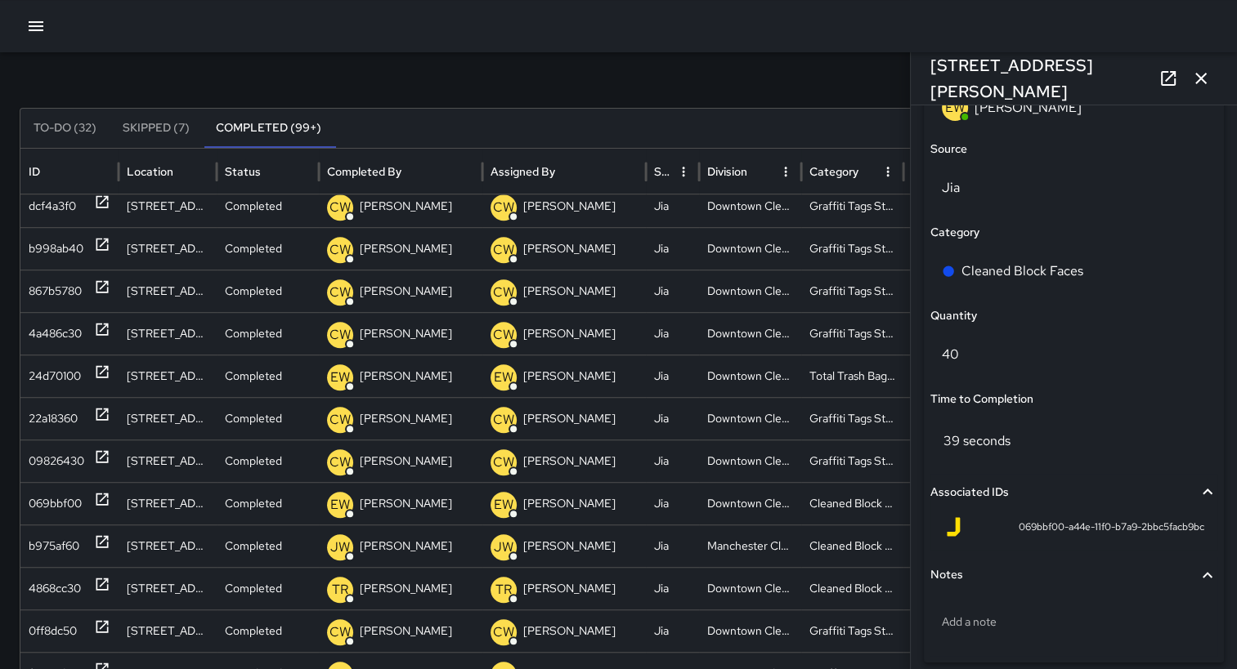
click at [1218, 112] on div "**********" at bounding box center [1074, 387] width 326 height 564
click at [1204, 79] on icon "button" at bounding box center [1201, 79] width 20 height 20
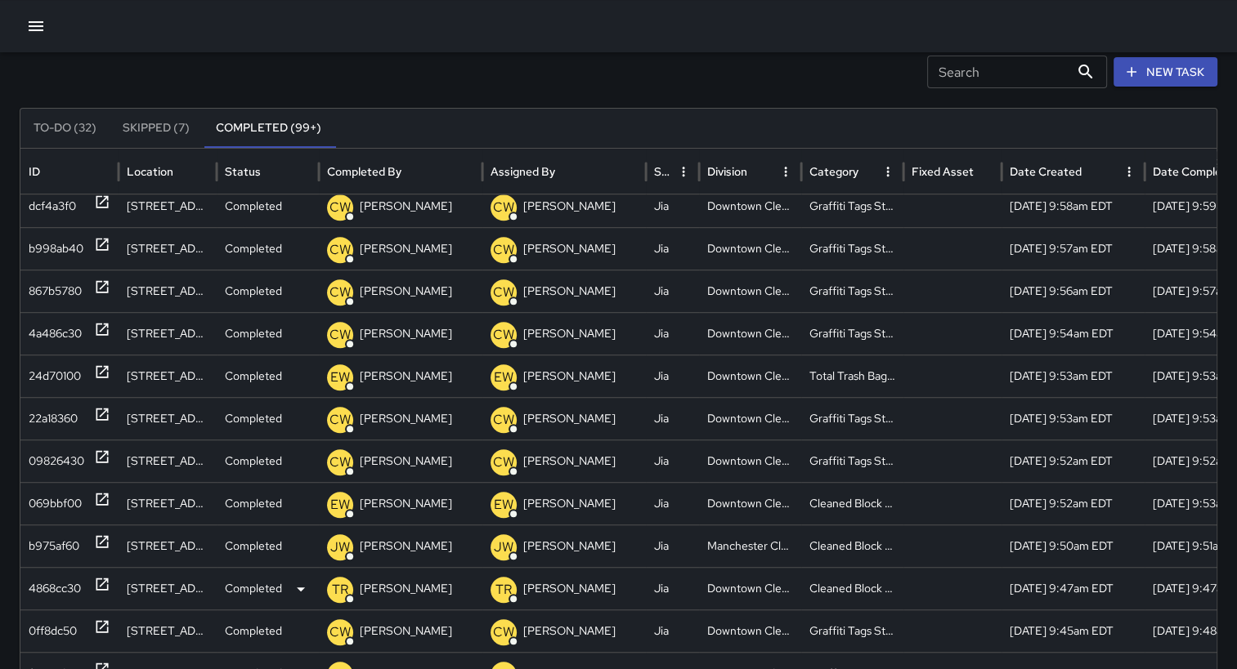
drag, startPoint x: 56, startPoint y: 587, endPoint x: 36, endPoint y: 586, distance: 19.6
click at [36, 586] on div "4868cc30" at bounding box center [55, 589] width 52 height 42
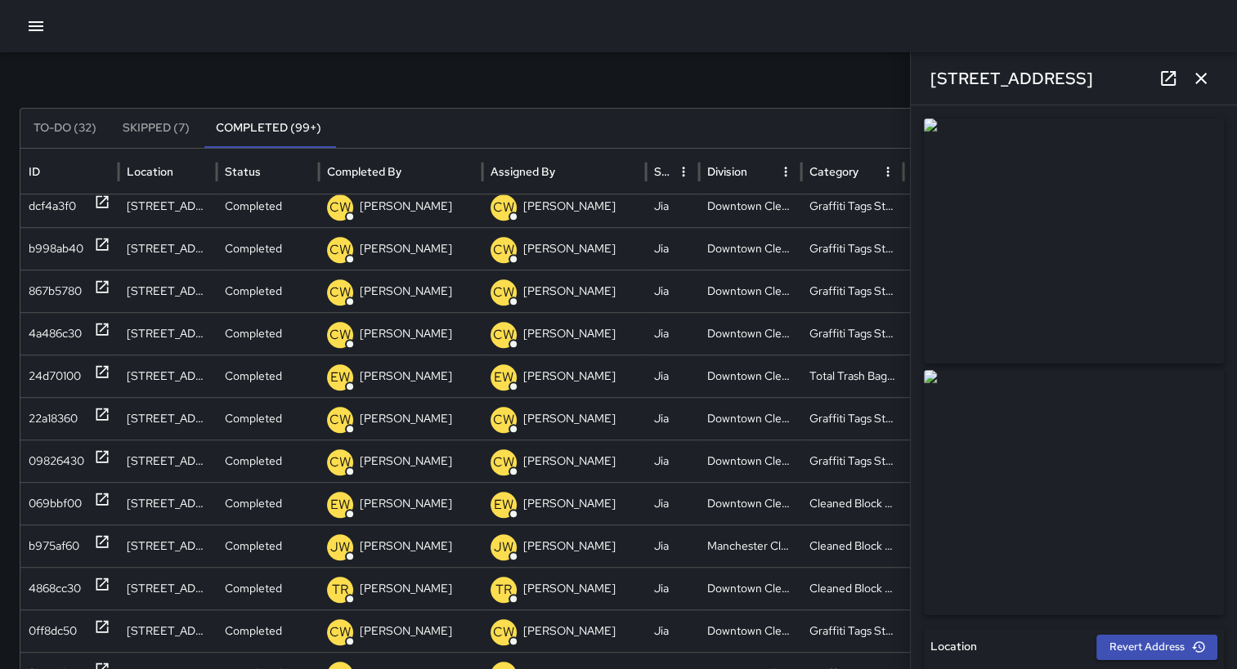
type input "**********"
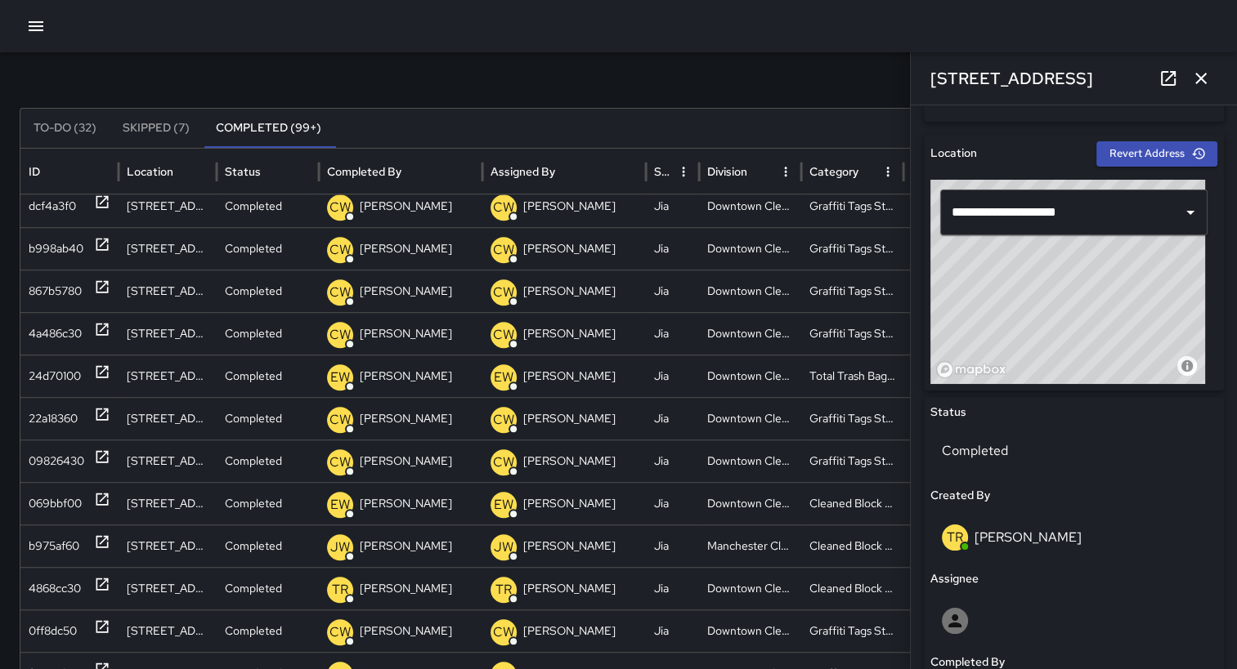
scroll to position [0, 0]
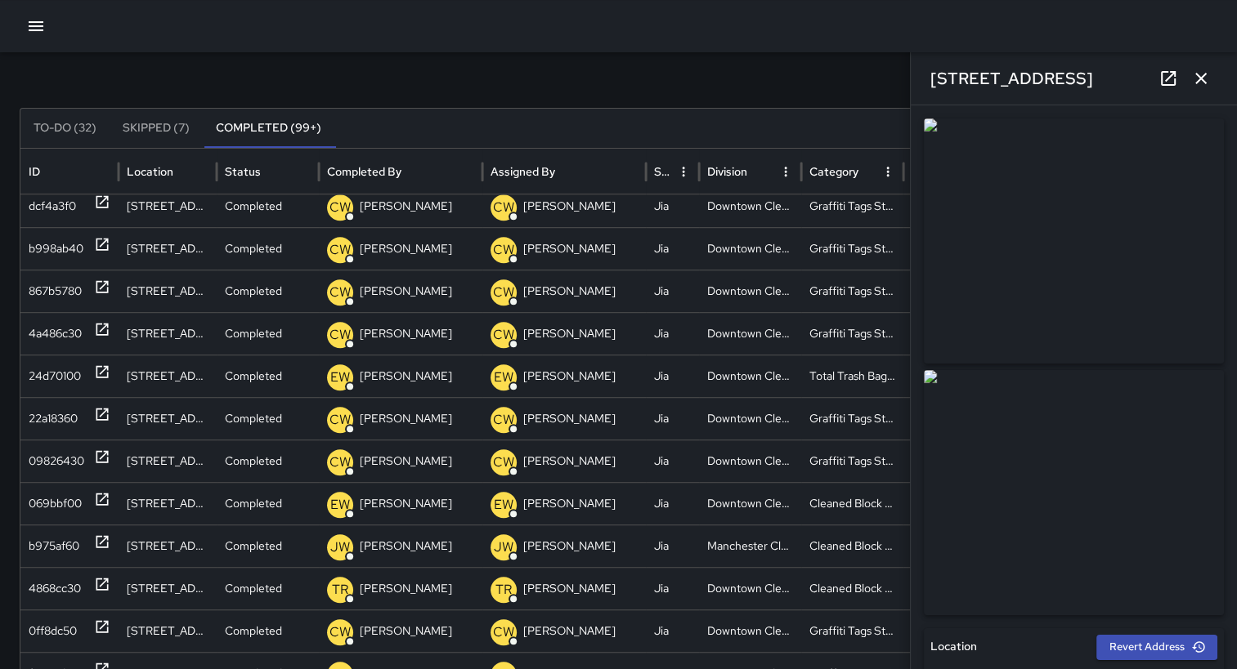
click at [1204, 79] on icon "button" at bounding box center [1201, 79] width 20 height 20
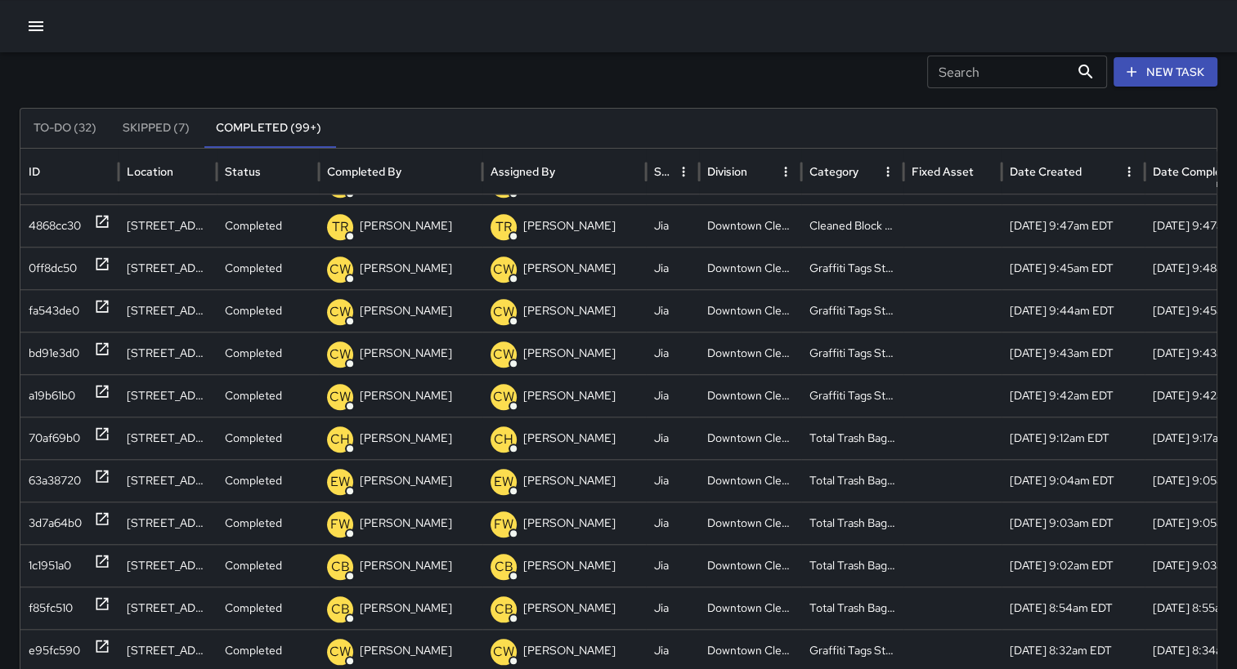
scroll to position [1406, 0]
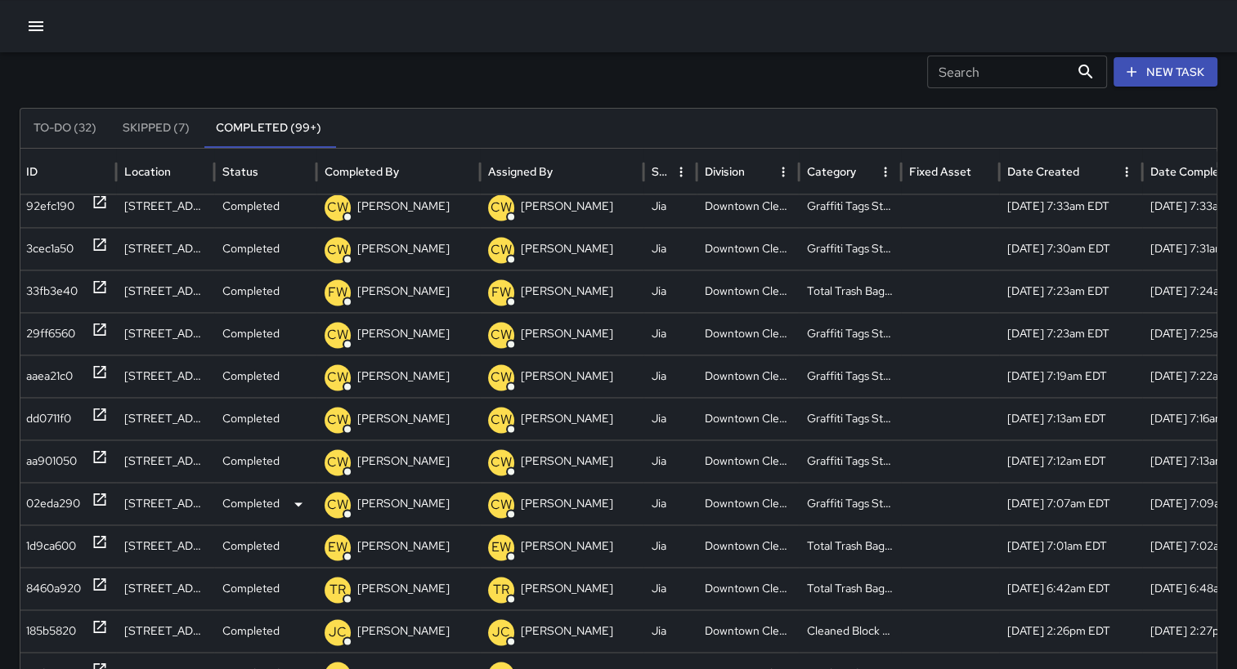
click at [60, 499] on div "02eda290" at bounding box center [53, 504] width 54 height 42
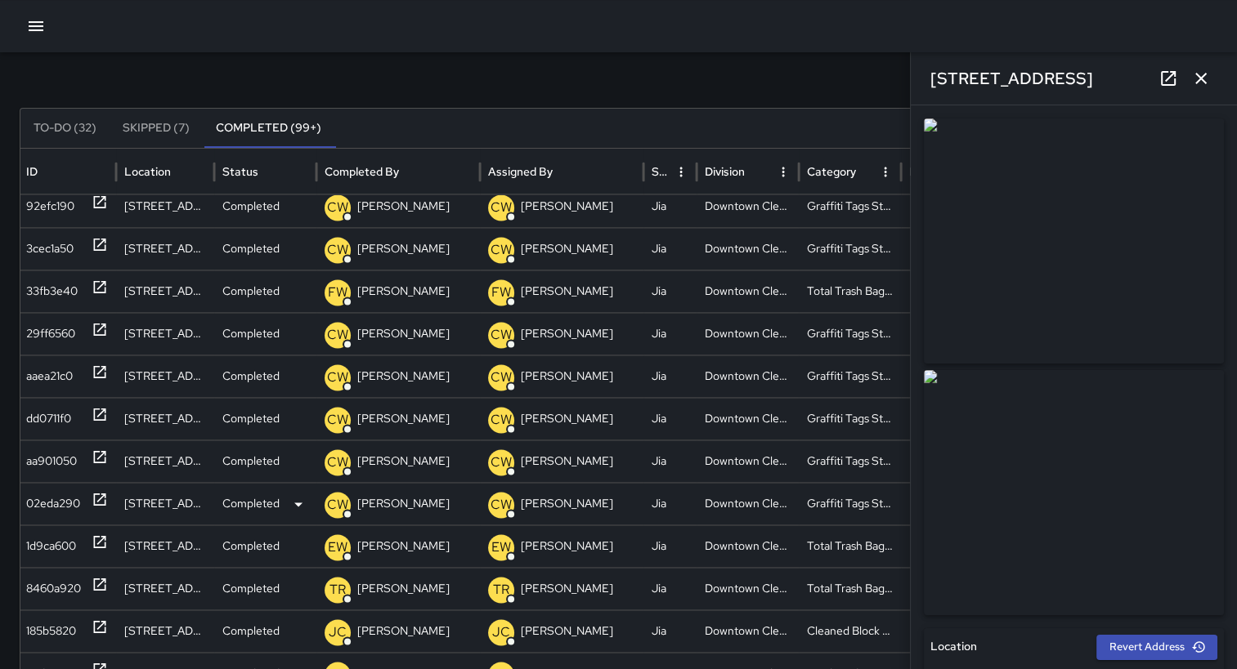
type input "**********"
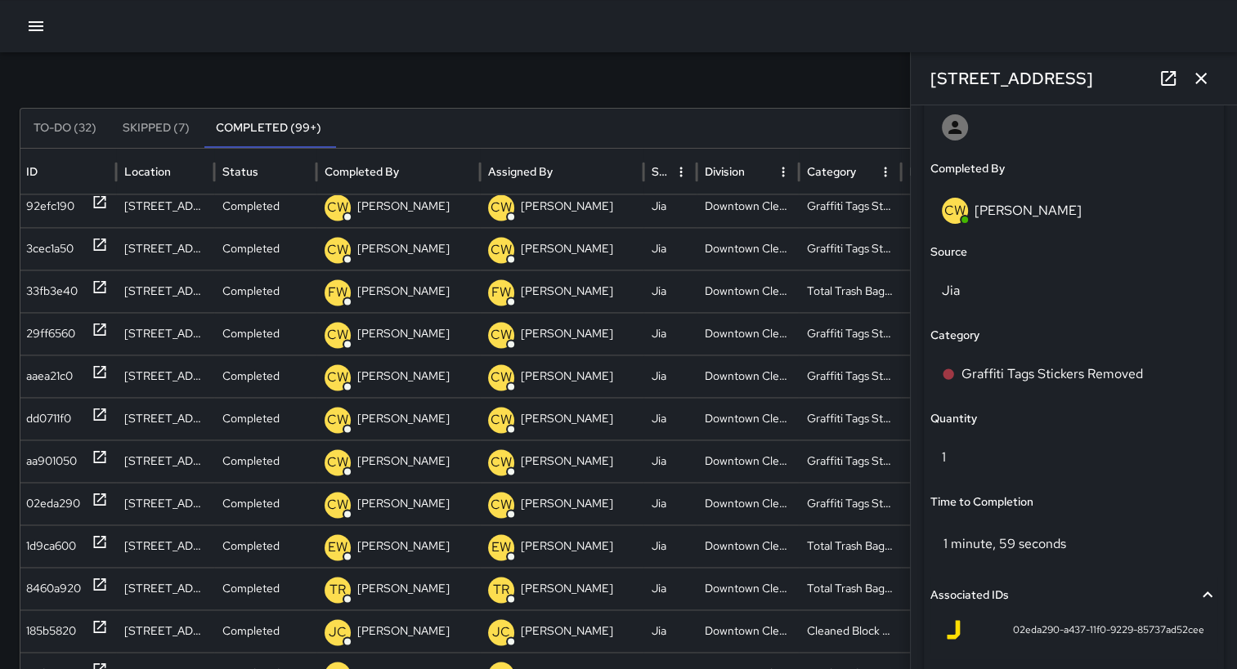
click at [1200, 86] on icon "button" at bounding box center [1201, 79] width 20 height 20
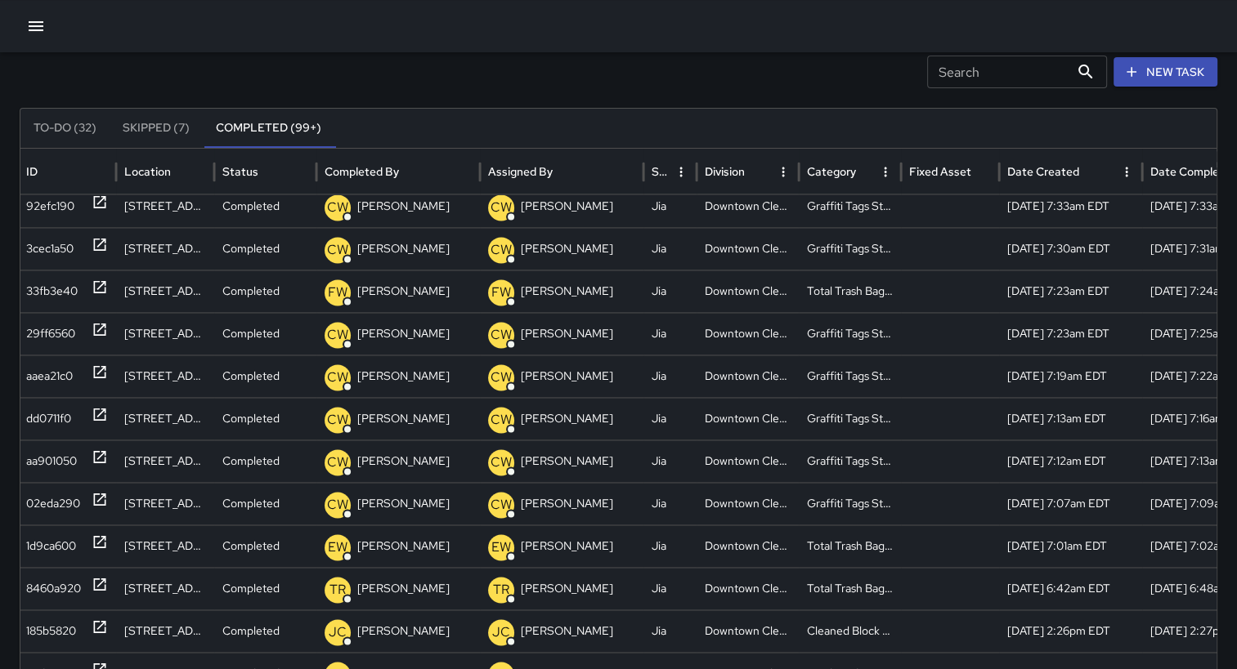
drag, startPoint x: 45, startPoint y: 621, endPoint x: 245, endPoint y: 55, distance: 600.8
click at [245, 55] on div "Search Search New Task To-Do (32) Skipped (7) Completed (99+) ID Location Statu…" at bounding box center [618, 461] width 1237 height 928
click at [58, 584] on div "8460a920" at bounding box center [53, 589] width 55 height 42
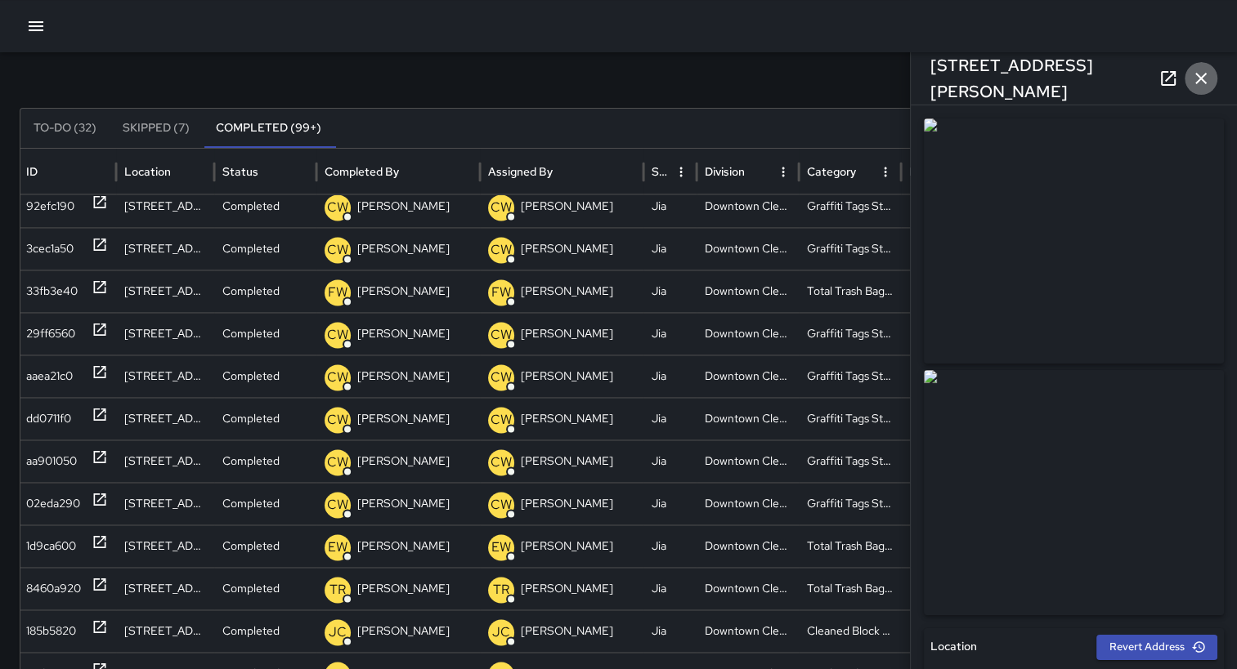
click at [1205, 75] on icon "button" at bounding box center [1201, 79] width 20 height 20
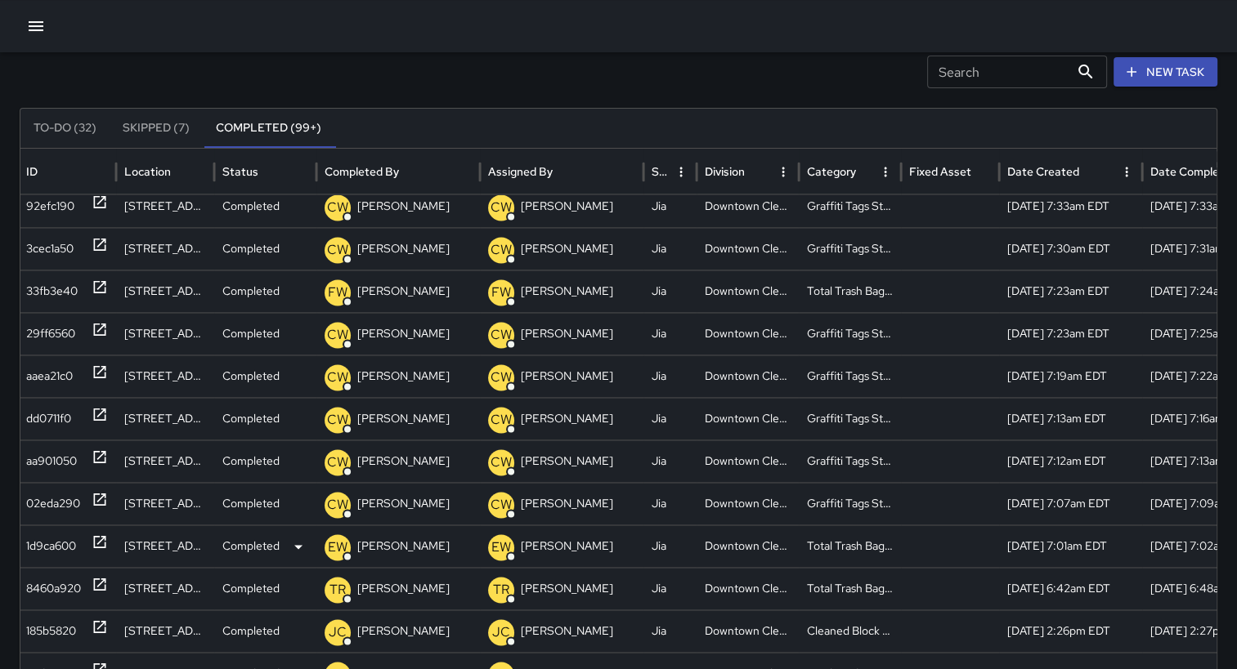
click at [68, 537] on div "1d9ca600" at bounding box center [51, 547] width 50 height 42
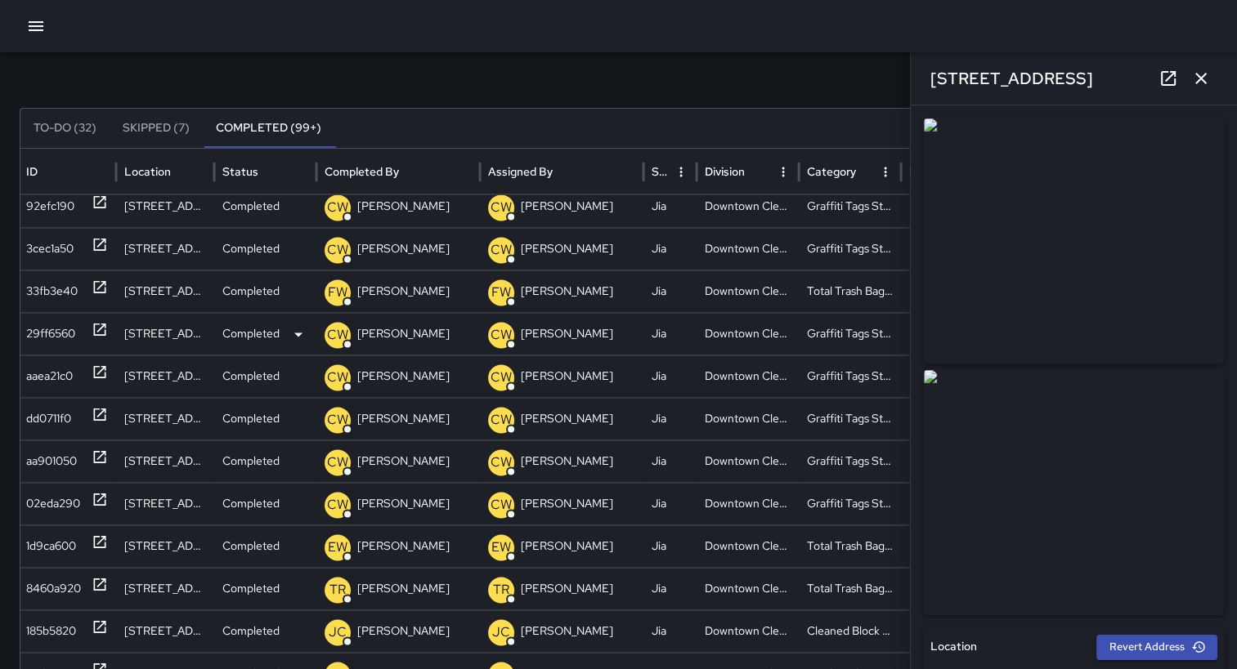
type input "**********"
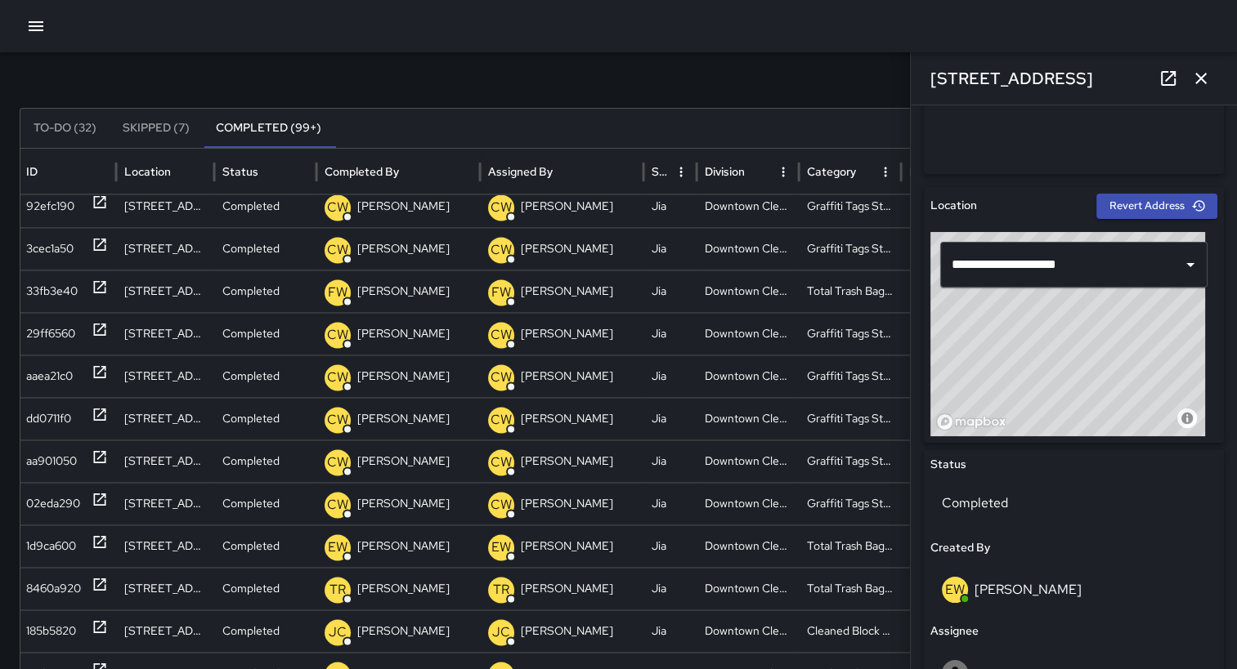
scroll to position [223, 0]
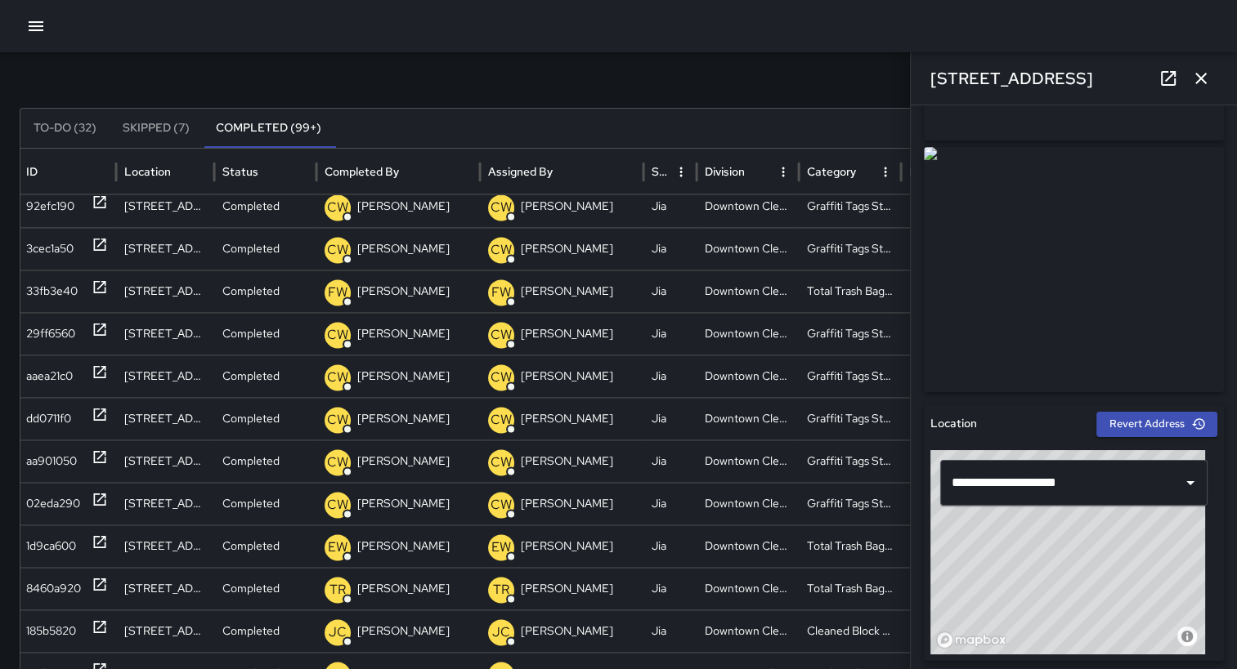
click at [1206, 77] on icon "button" at bounding box center [1201, 79] width 20 height 20
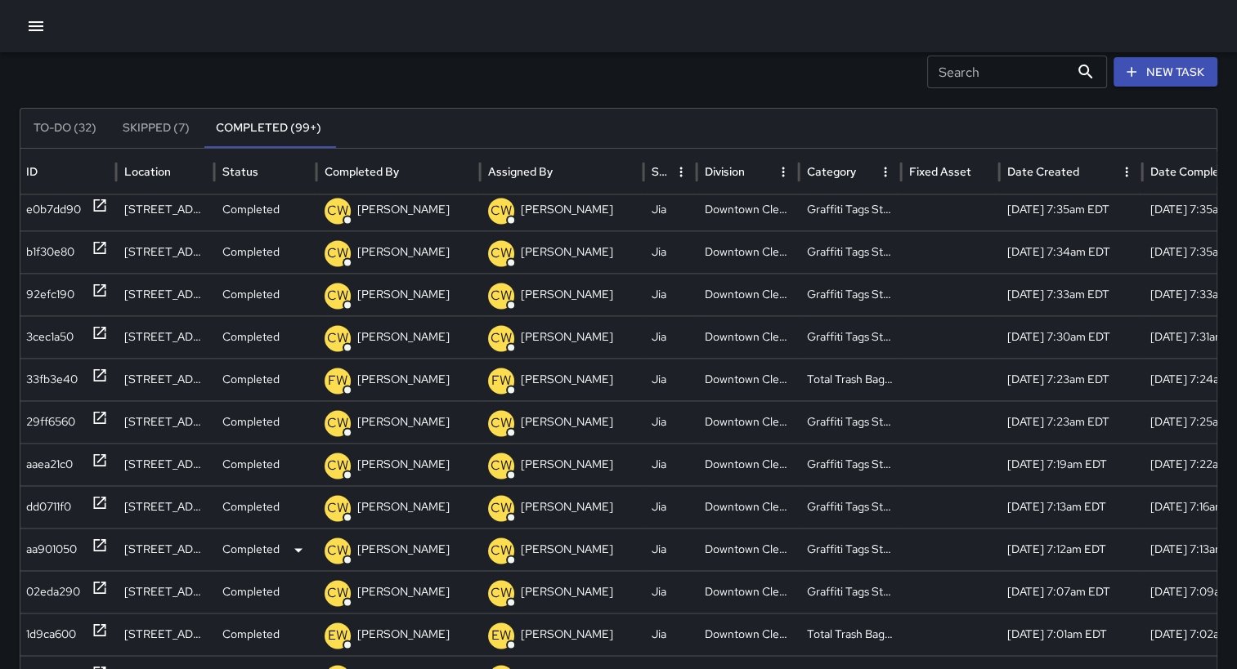
scroll to position [2258, 0]
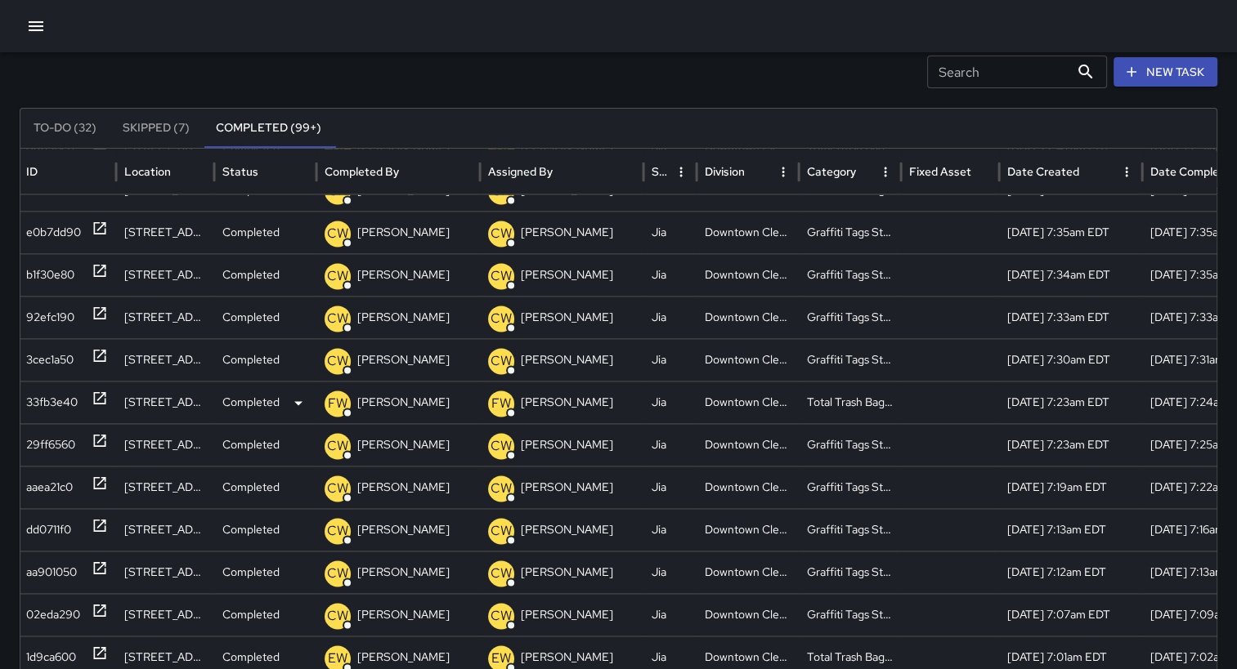
click at [65, 396] on div "33fb3e40" at bounding box center [51, 403] width 51 height 42
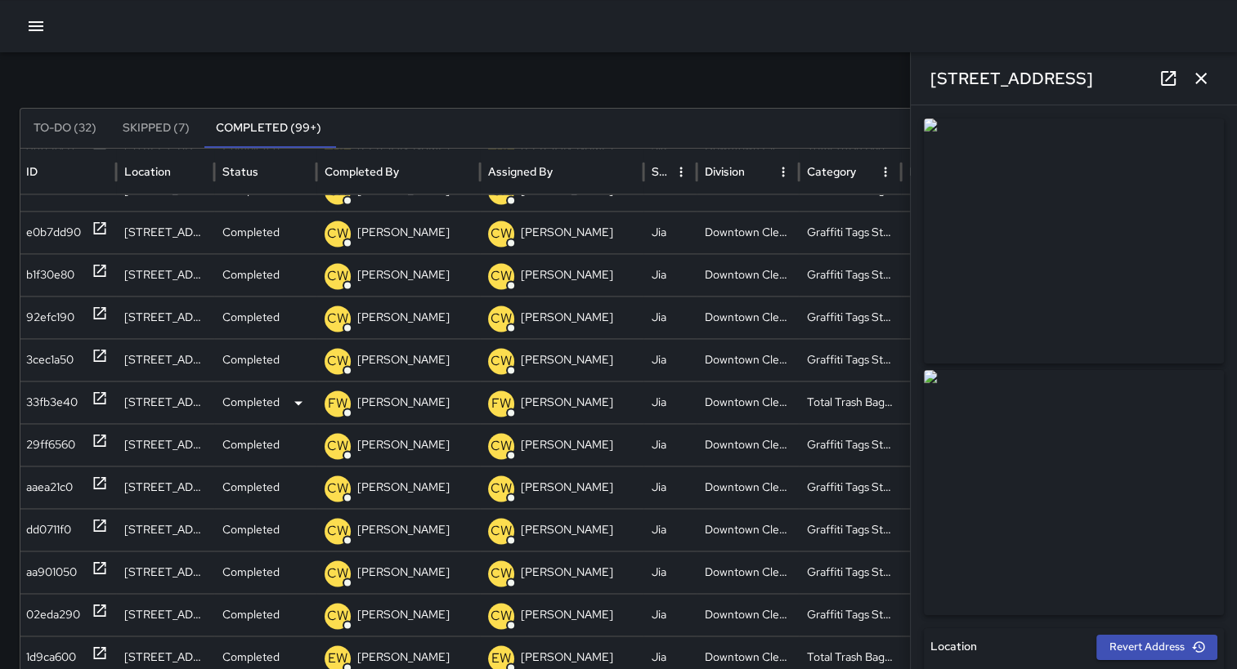
type input "**********"
click at [65, 396] on div "33fb3e40" at bounding box center [51, 403] width 51 height 42
click at [1210, 74] on icon "button" at bounding box center [1201, 79] width 20 height 20
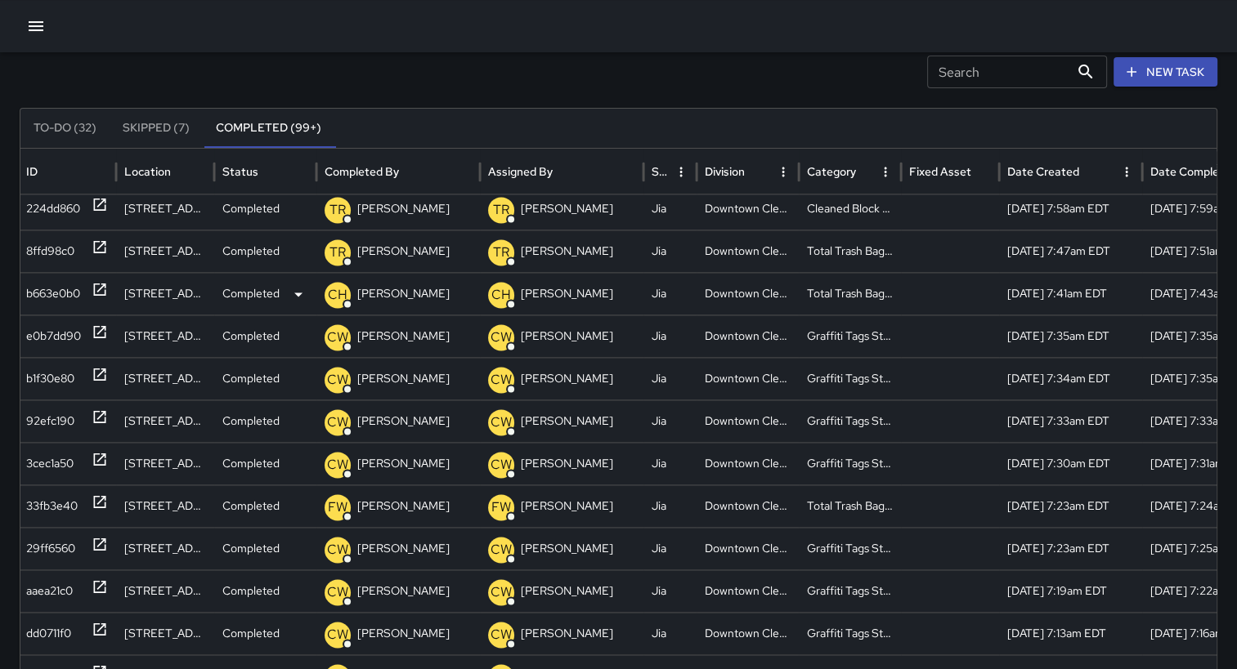
click at [59, 289] on div "b663e0b0" at bounding box center [53, 294] width 54 height 42
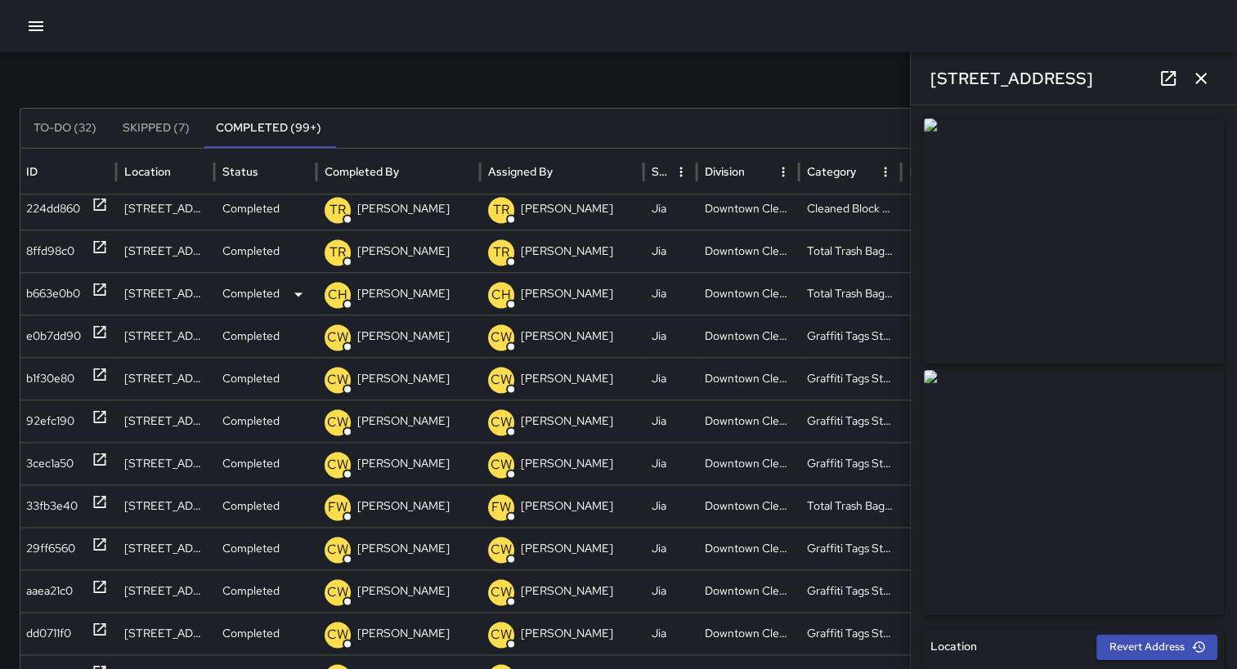
type input "**********"
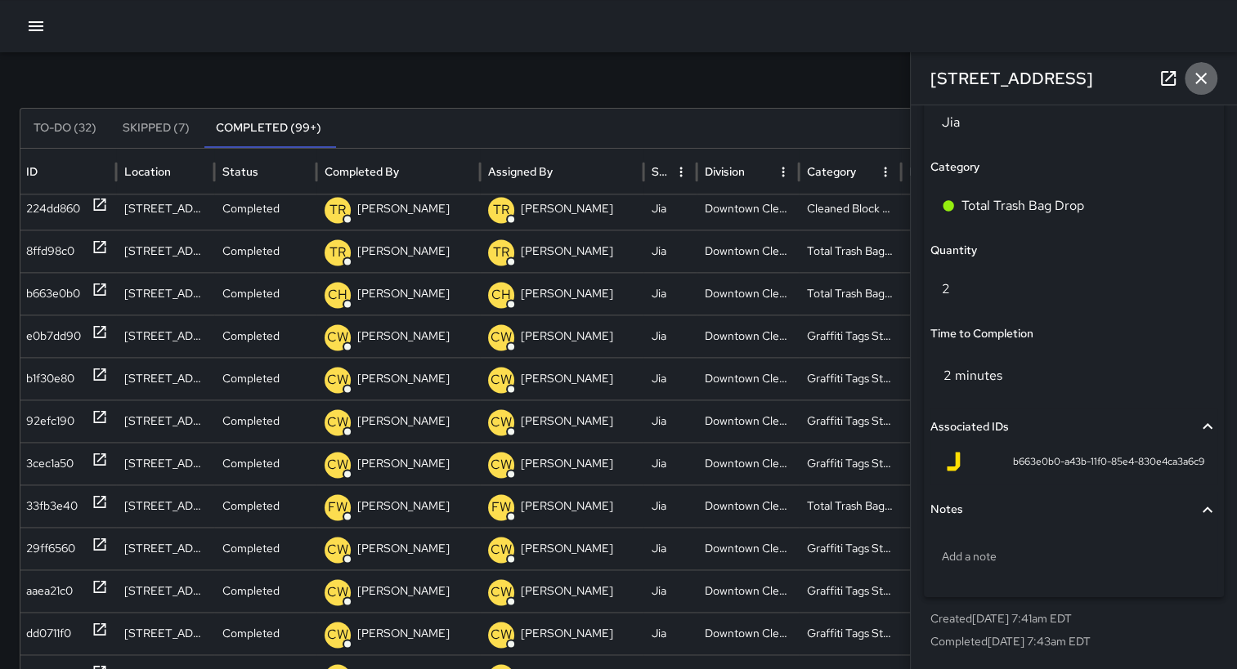
click at [1202, 78] on icon "button" at bounding box center [1201, 79] width 20 height 20
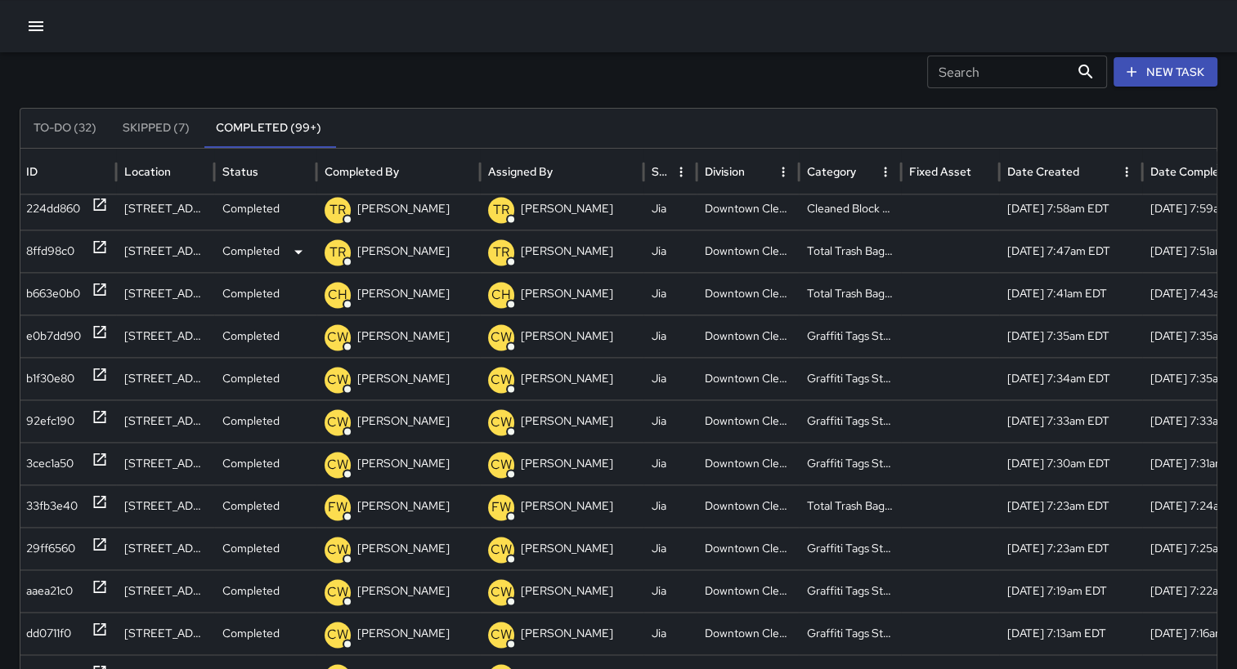
click at [39, 241] on div "8ffd98c0" at bounding box center [50, 252] width 48 height 42
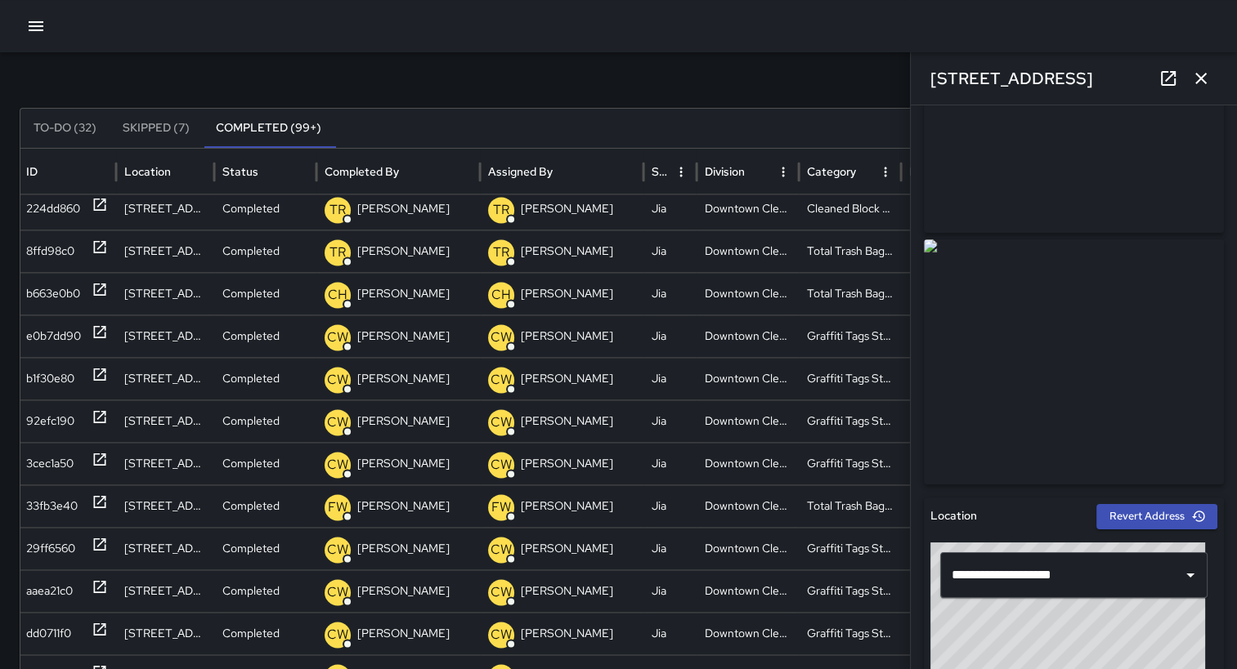
click at [1202, 82] on icon "button" at bounding box center [1201, 79] width 20 height 20
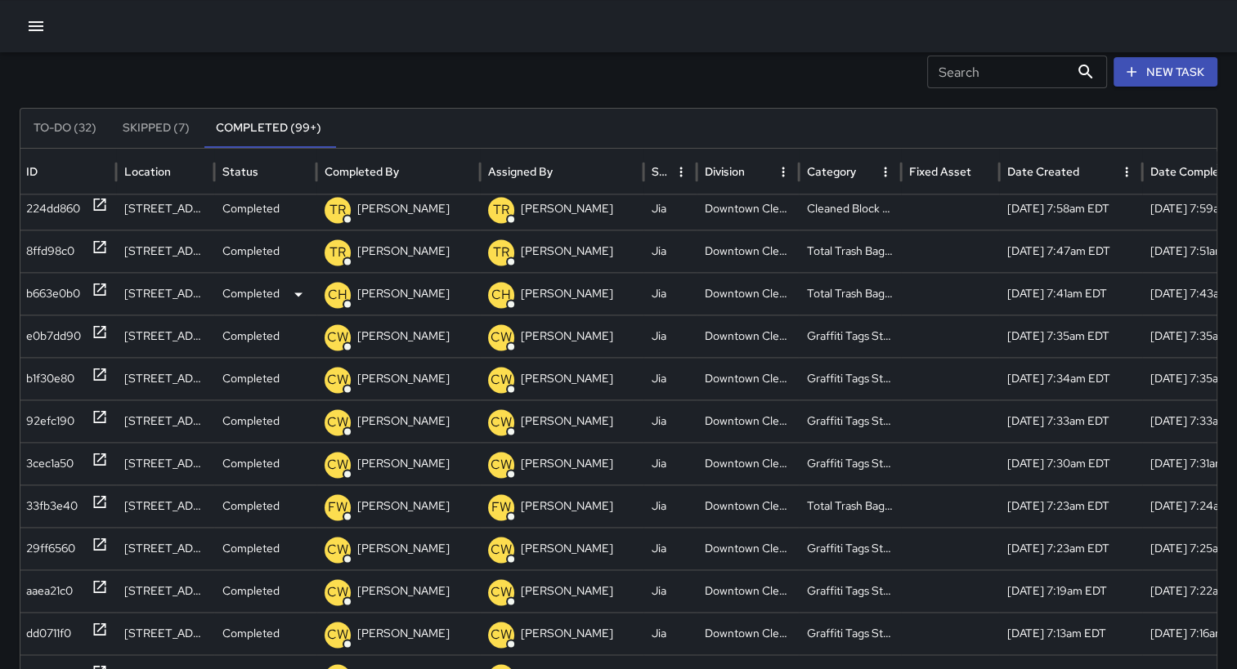
click at [46, 290] on div "b663e0b0" at bounding box center [53, 294] width 54 height 42
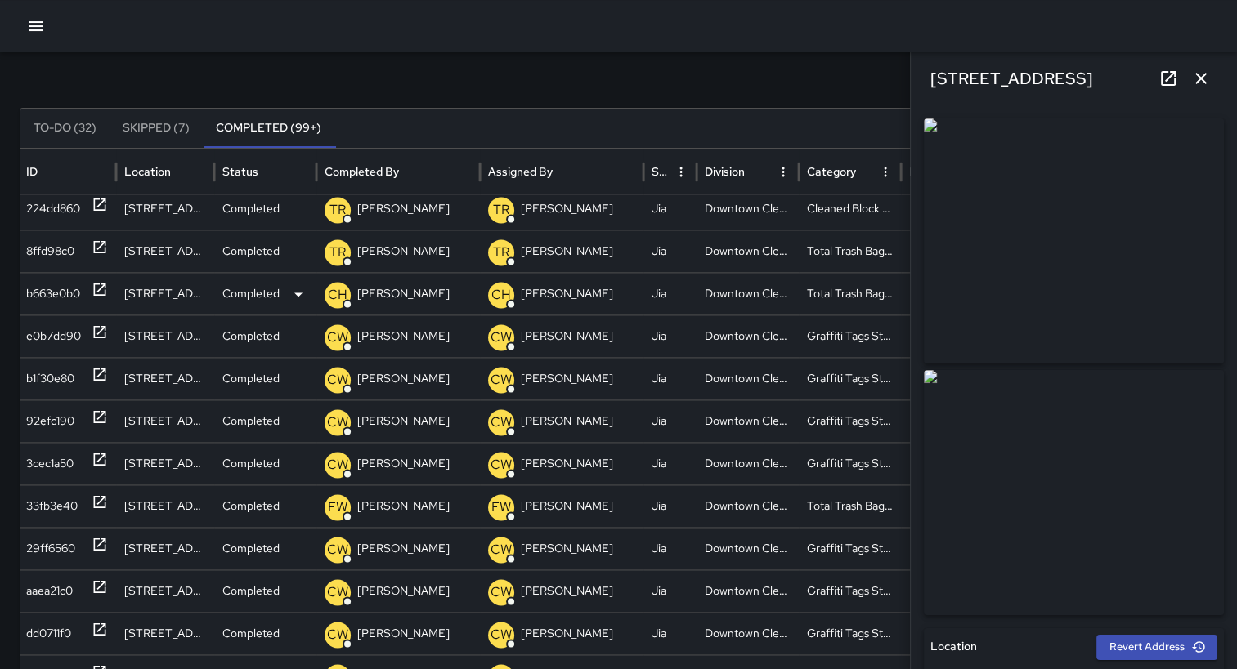
type input "**********"
click at [42, 255] on div "8ffd98c0" at bounding box center [50, 252] width 48 height 42
click at [49, 213] on div "224dd860" at bounding box center [53, 209] width 54 height 42
type input "**********"
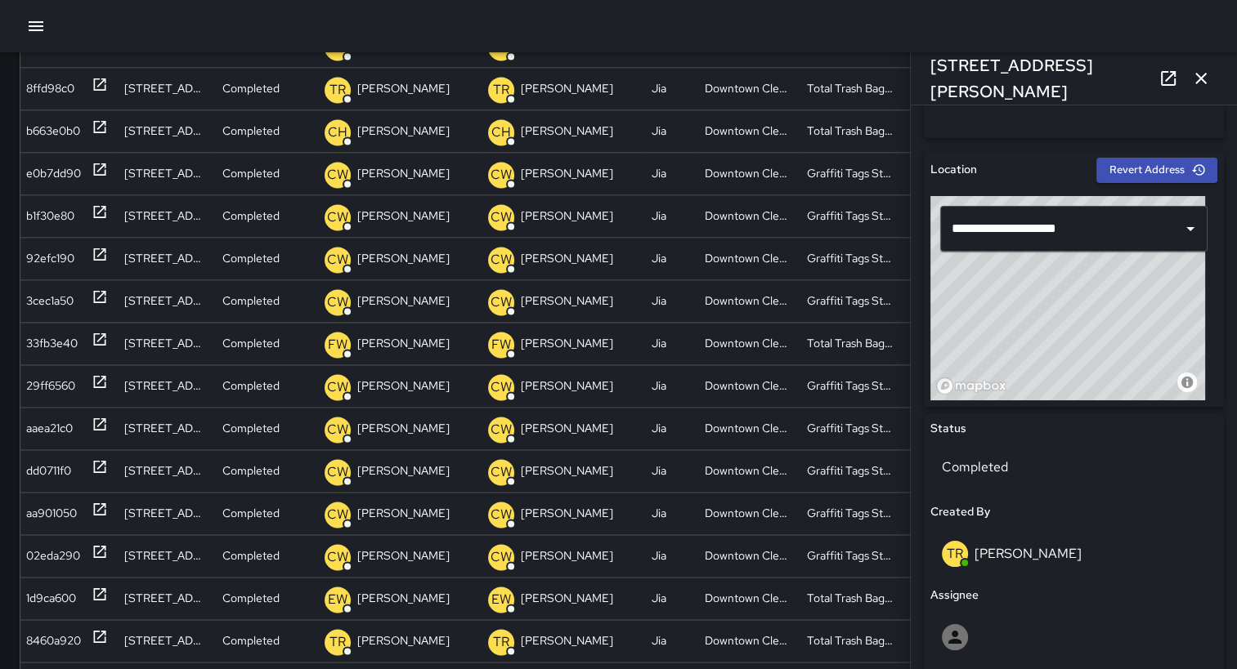
scroll to position [971, 0]
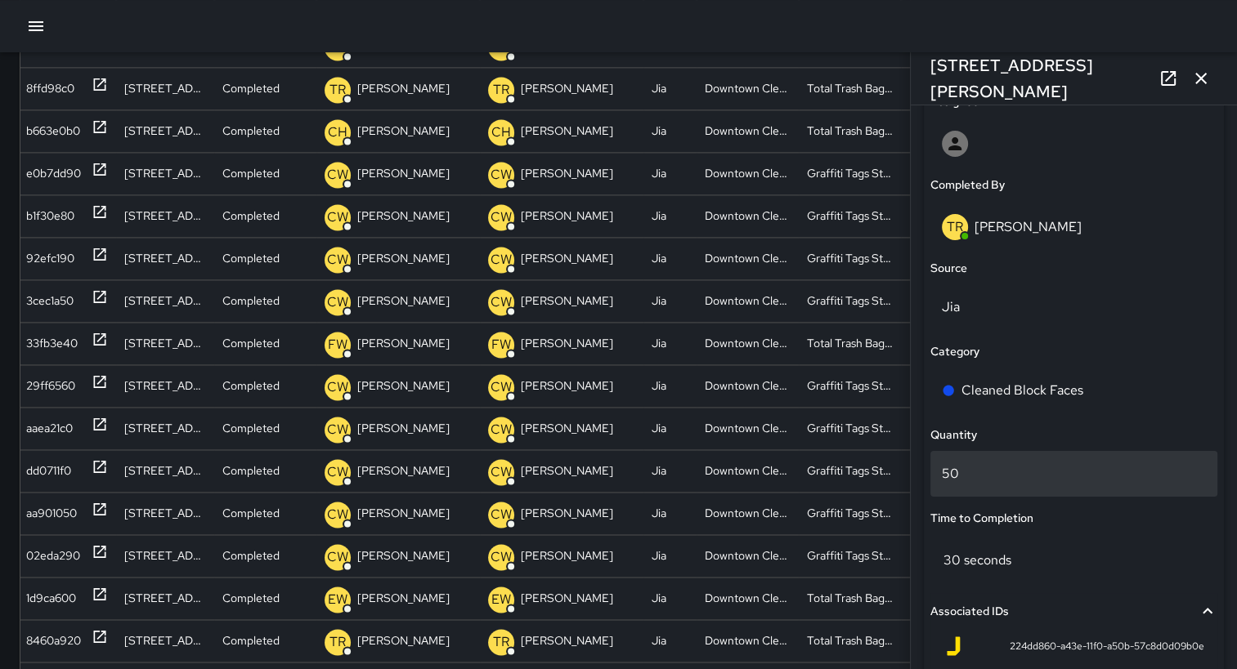
click at [984, 474] on p "50" at bounding box center [1074, 474] width 264 height 20
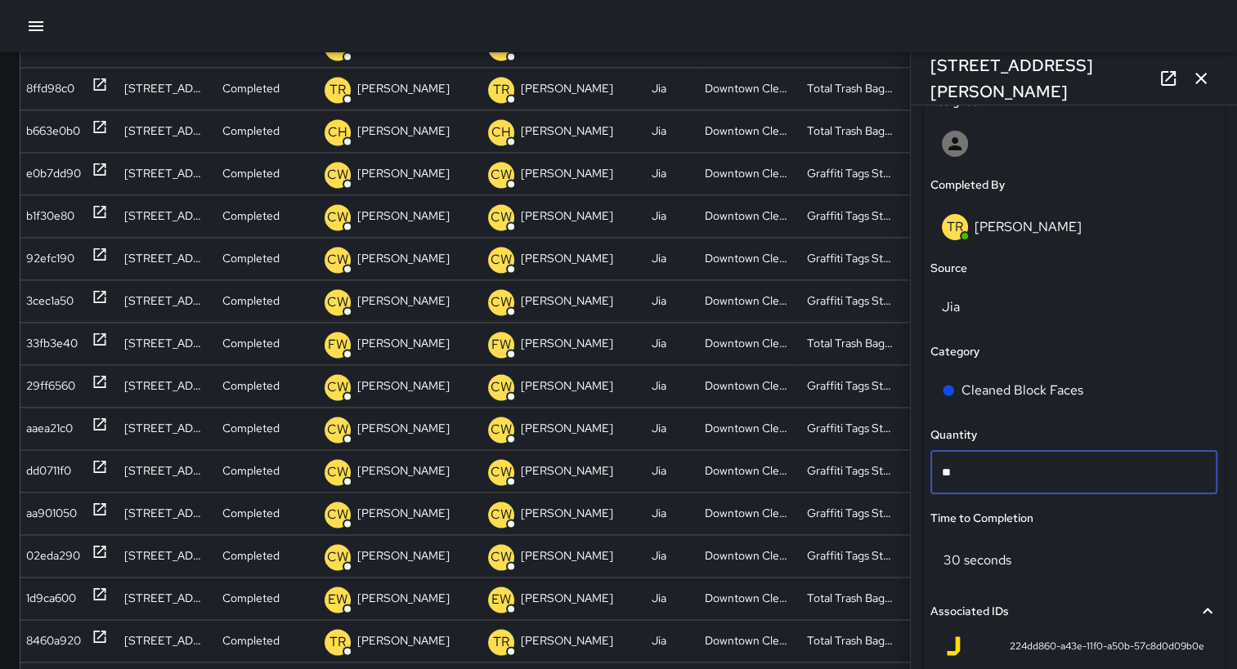
click at [1203, 75] on icon "button" at bounding box center [1200, 78] width 11 height 11
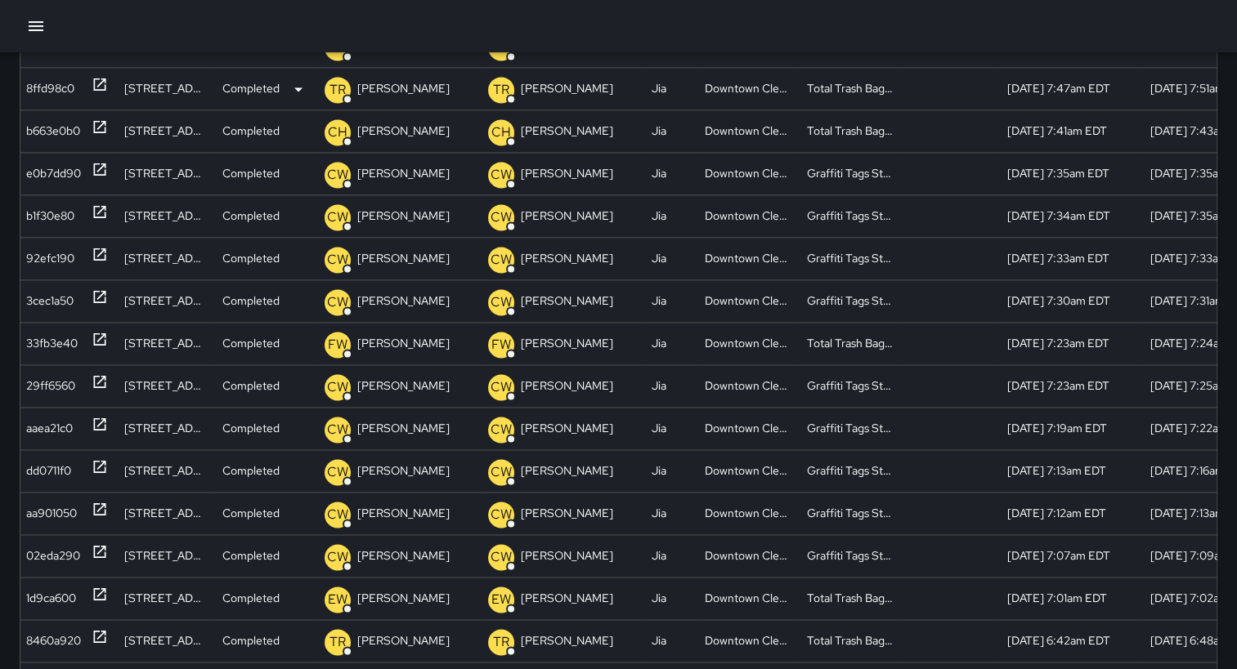
click at [56, 87] on div "8ffd98c0" at bounding box center [50, 89] width 48 height 42
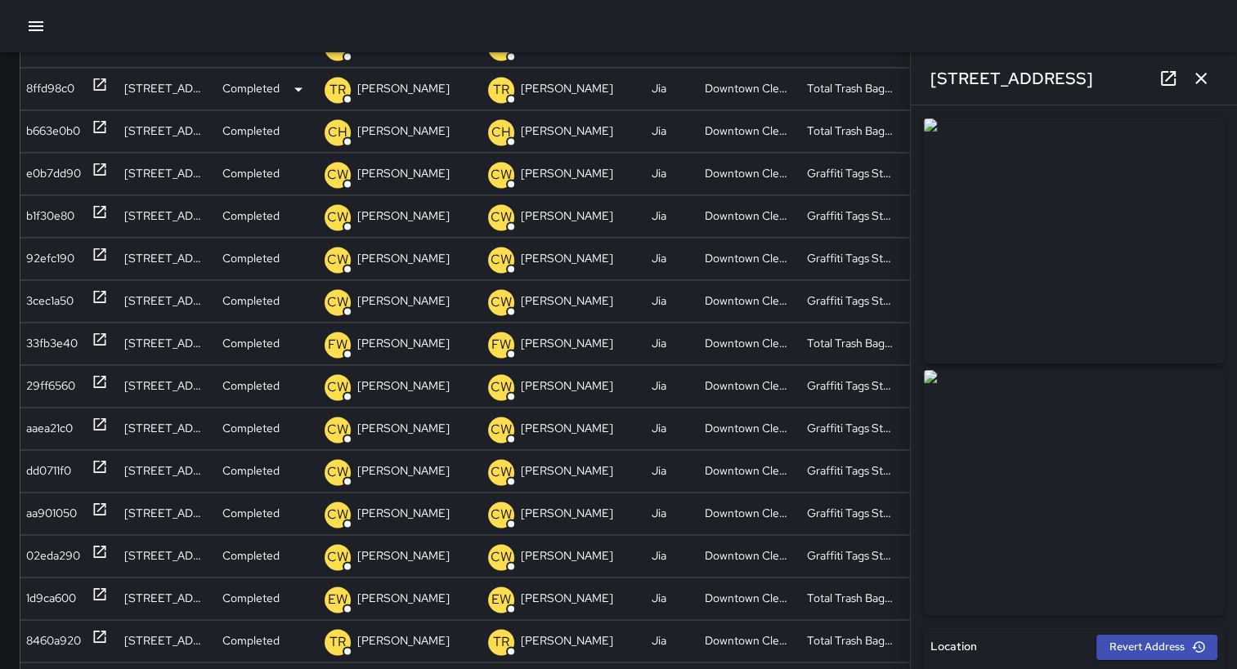
type input "**********"
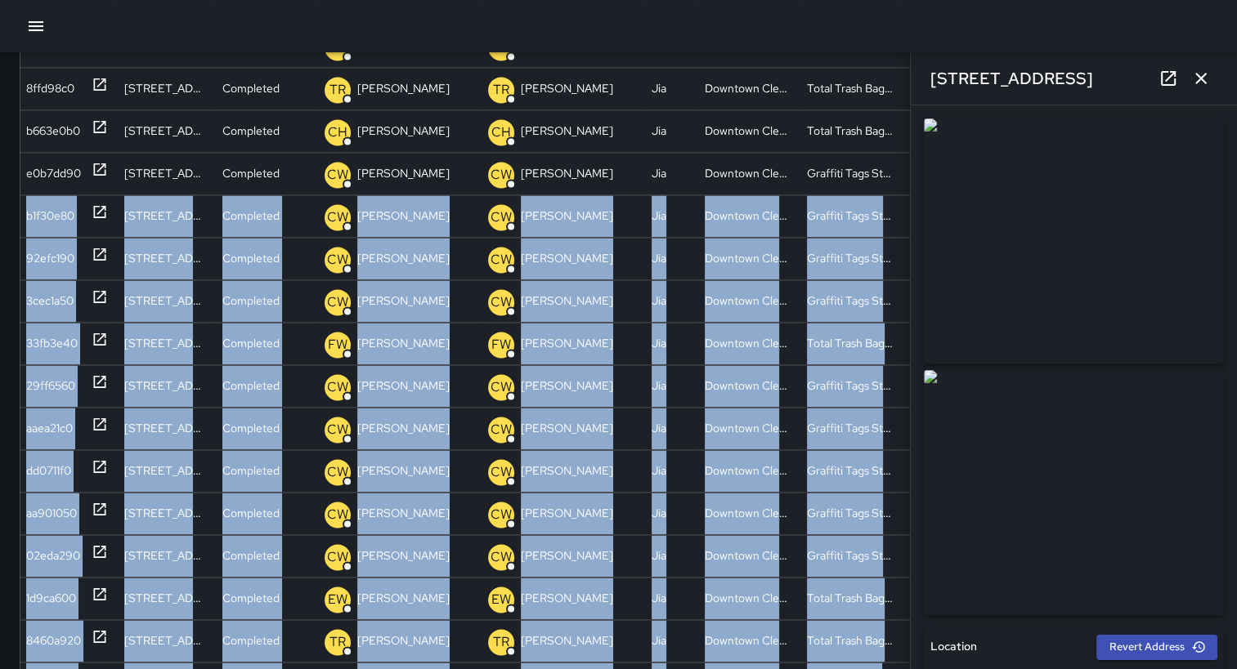
drag, startPoint x: 908, startPoint y: 160, endPoint x: 1153, endPoint y: 63, distance: 263.0
click at [1153, 63] on div "Search Search New Task To-Do (32) Skipped (7) Completed (99+) ID Location Statu…" at bounding box center [618, 298] width 1237 height 928
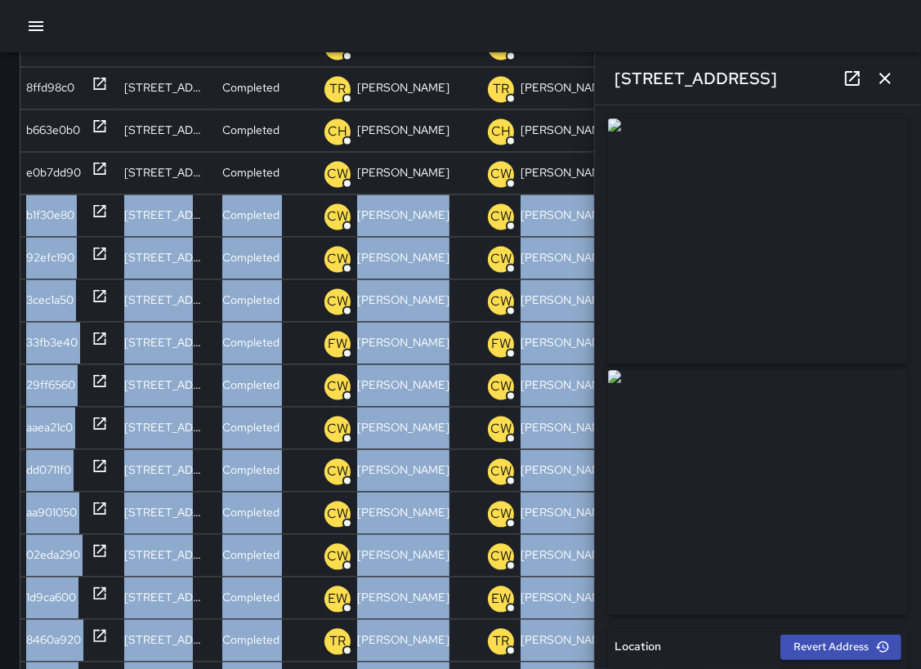
click at [880, 78] on icon "button" at bounding box center [885, 79] width 20 height 20
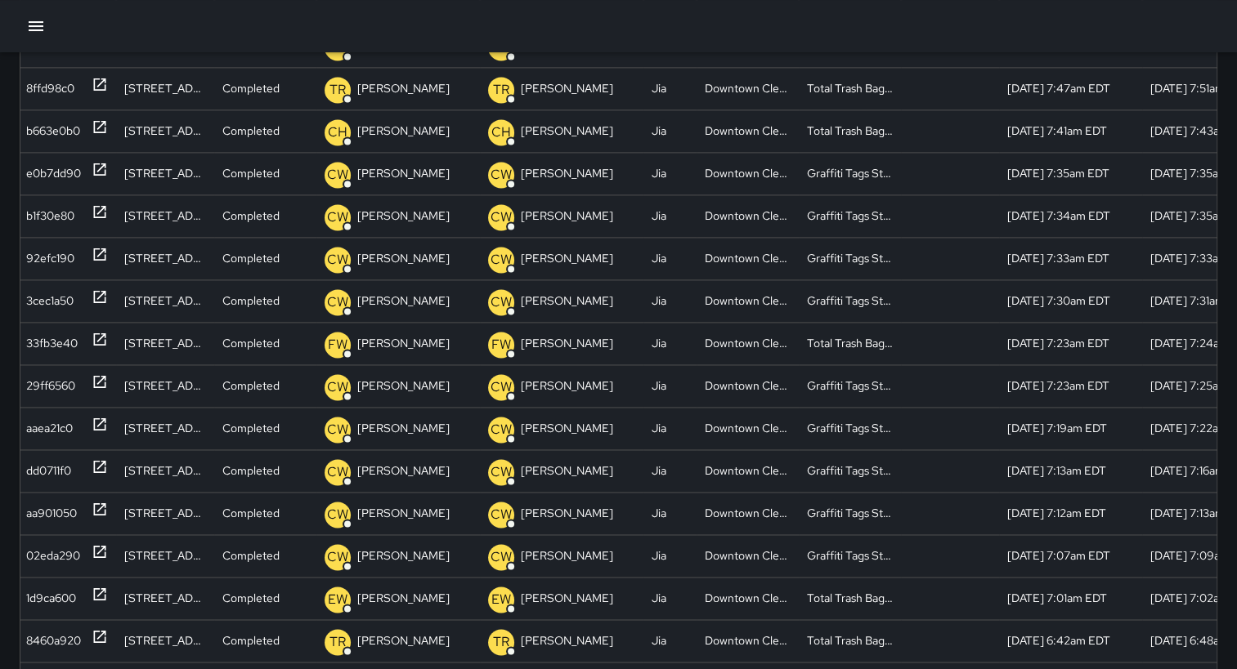
click at [970, 21] on div at bounding box center [618, 26] width 1237 height 52
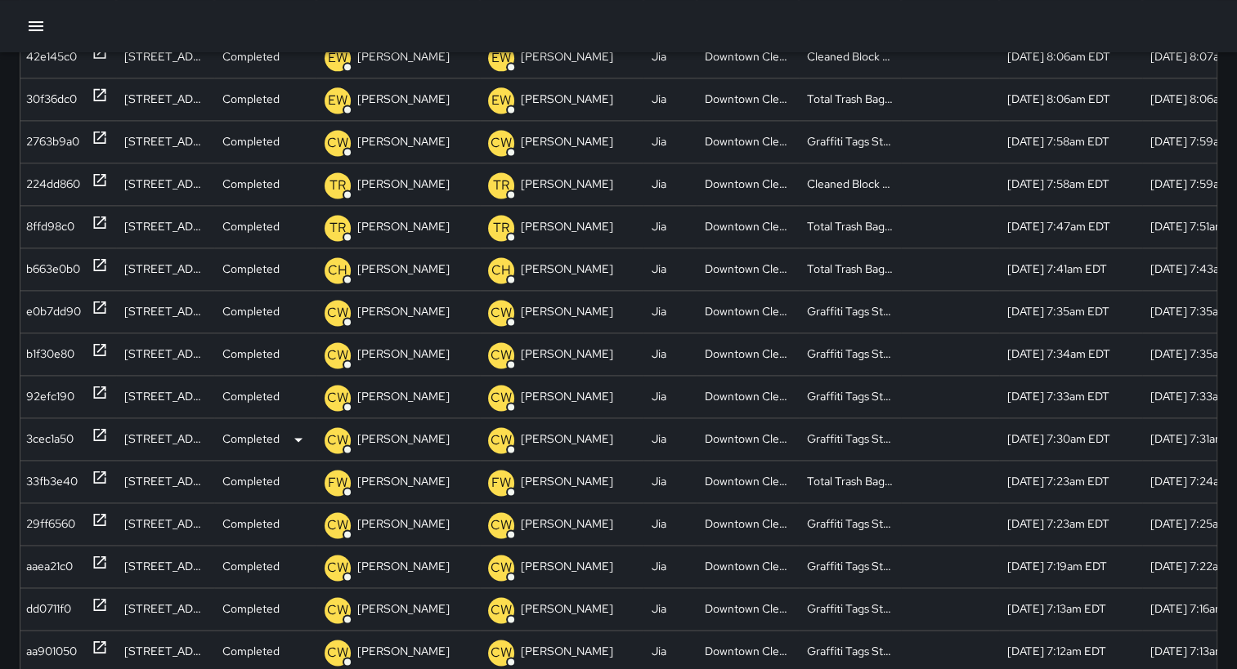
scroll to position [2204, 2]
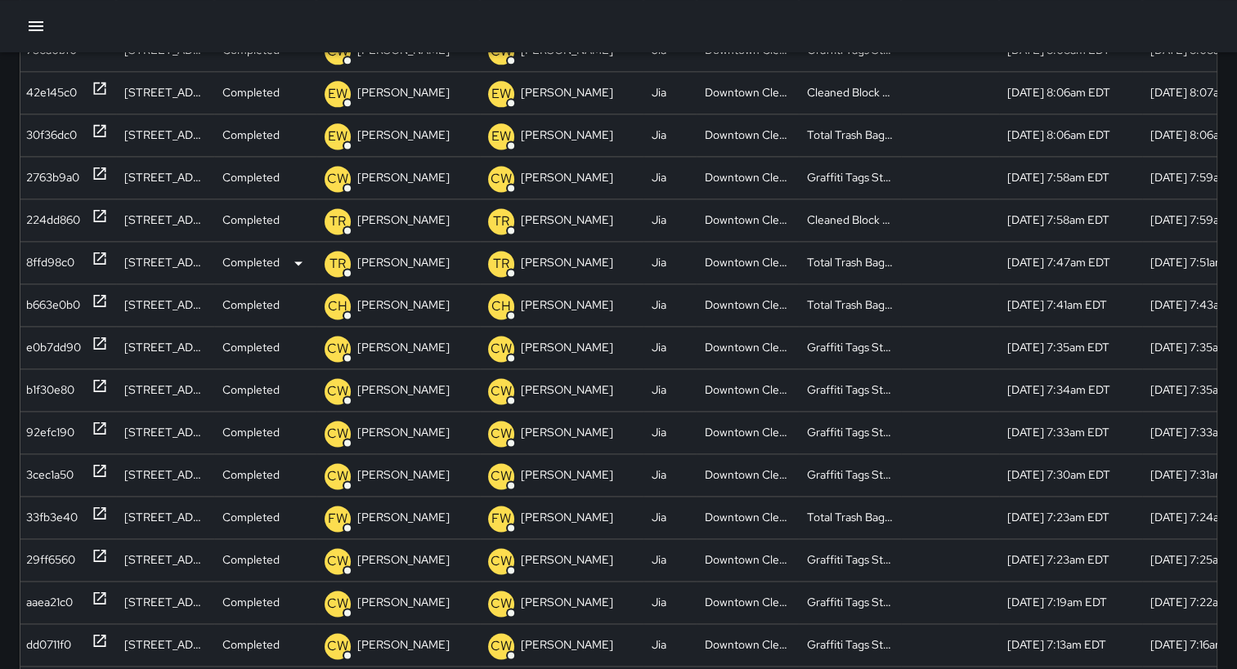
click at [50, 257] on div "8ffd98c0" at bounding box center [50, 263] width 48 height 42
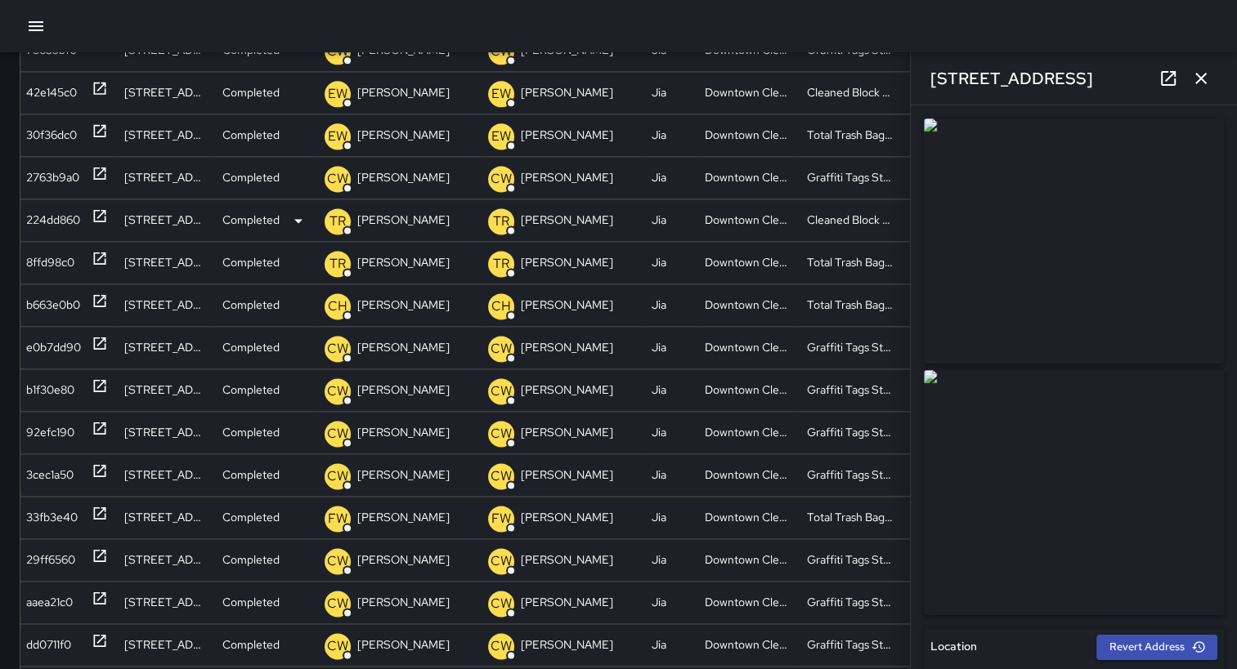
click at [47, 223] on div "224dd860" at bounding box center [53, 220] width 54 height 42
type input "**********"
click at [52, 135] on div "30f36dc0" at bounding box center [51, 135] width 51 height 42
type input "**********"
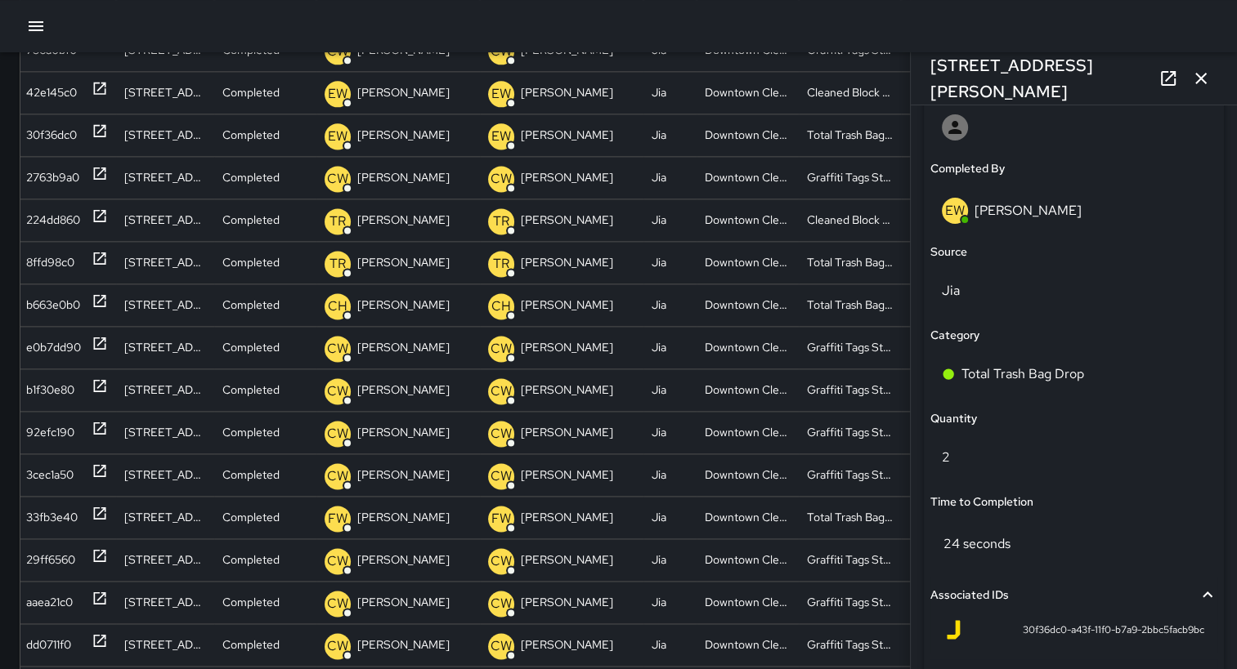
click at [1206, 79] on icon "button" at bounding box center [1201, 79] width 20 height 20
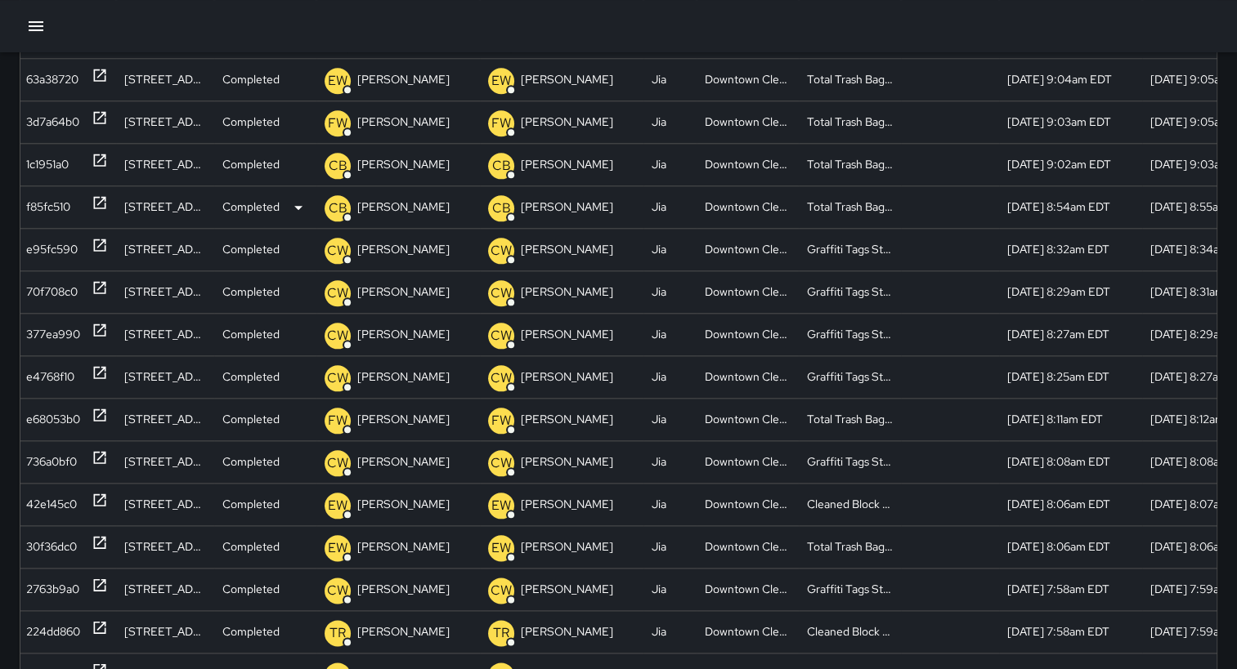
click at [46, 208] on div "f85fc510" at bounding box center [48, 207] width 44 height 42
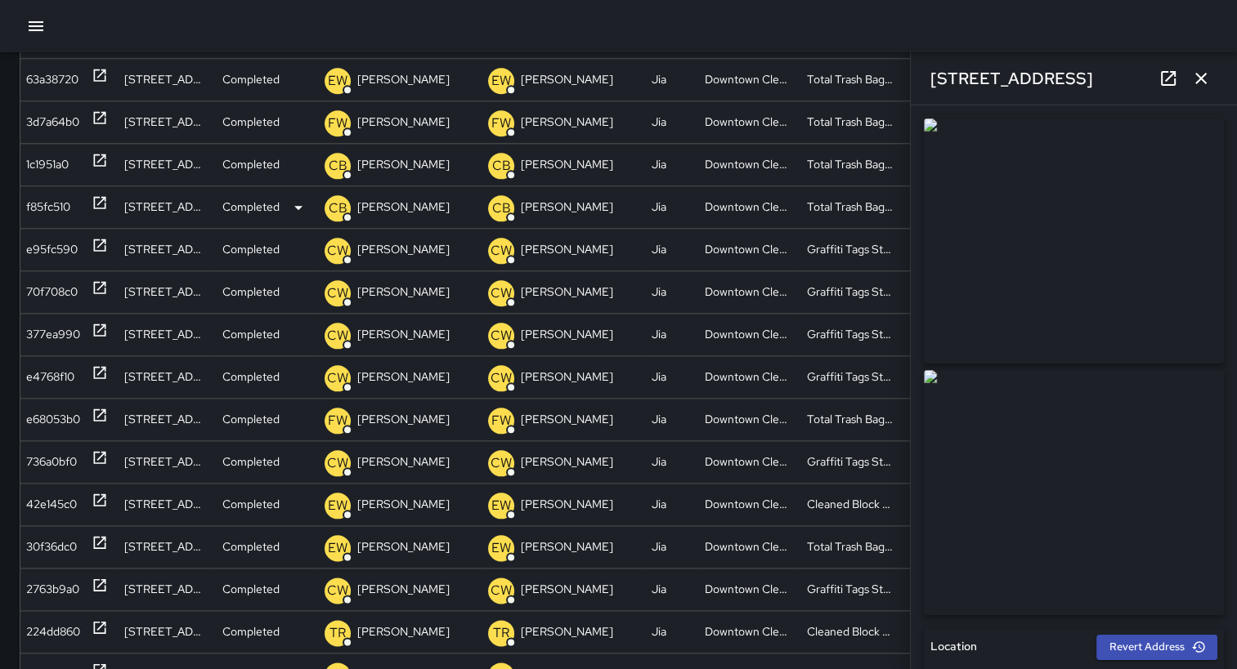
type input "**********"
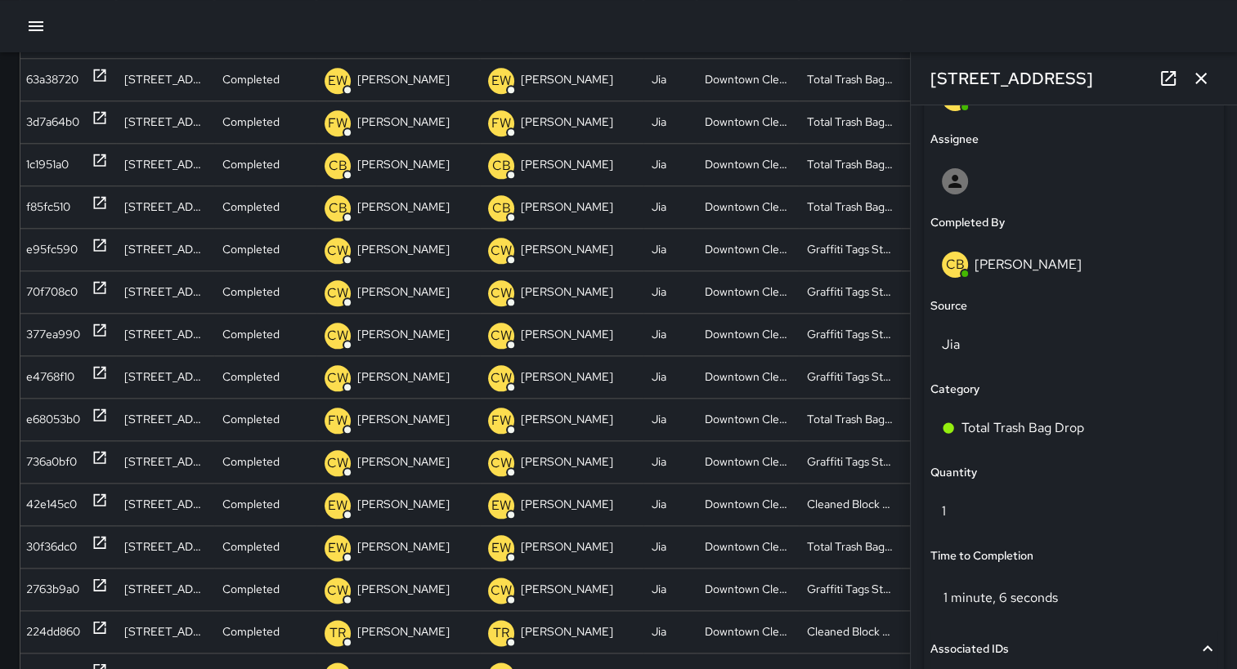
click at [1206, 85] on icon "button" at bounding box center [1201, 79] width 20 height 20
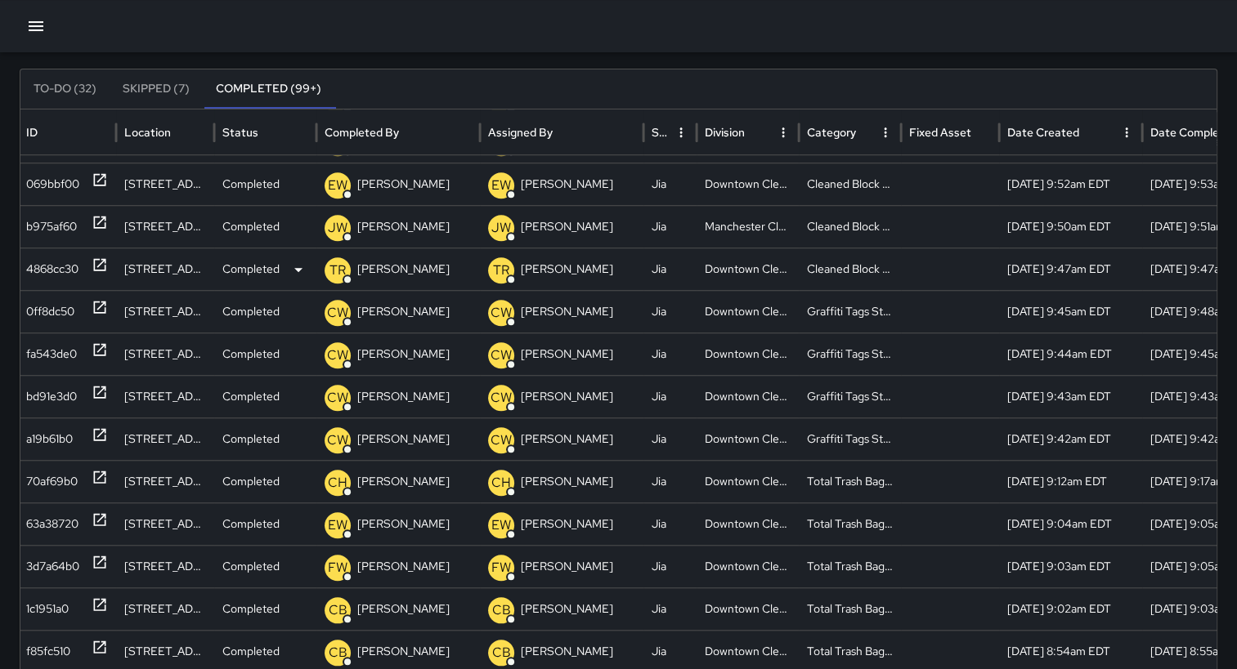
click at [69, 263] on div "4868cc30" at bounding box center [52, 269] width 52 height 42
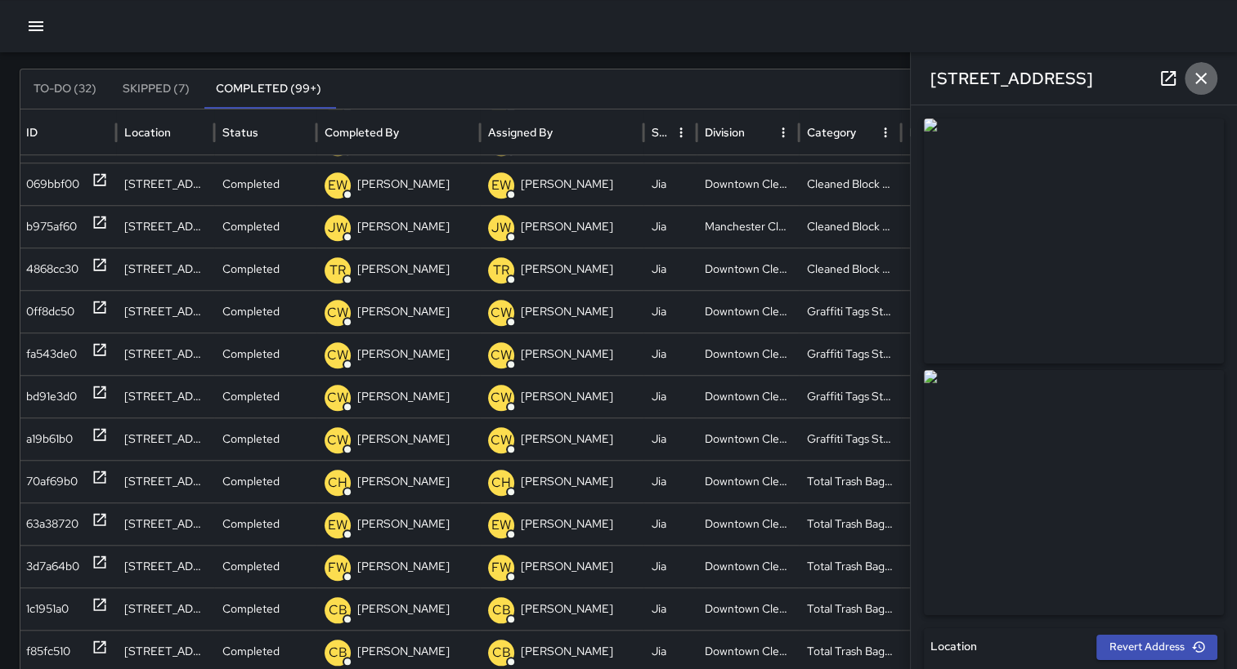
click at [1202, 74] on icon "button" at bounding box center [1201, 79] width 20 height 20
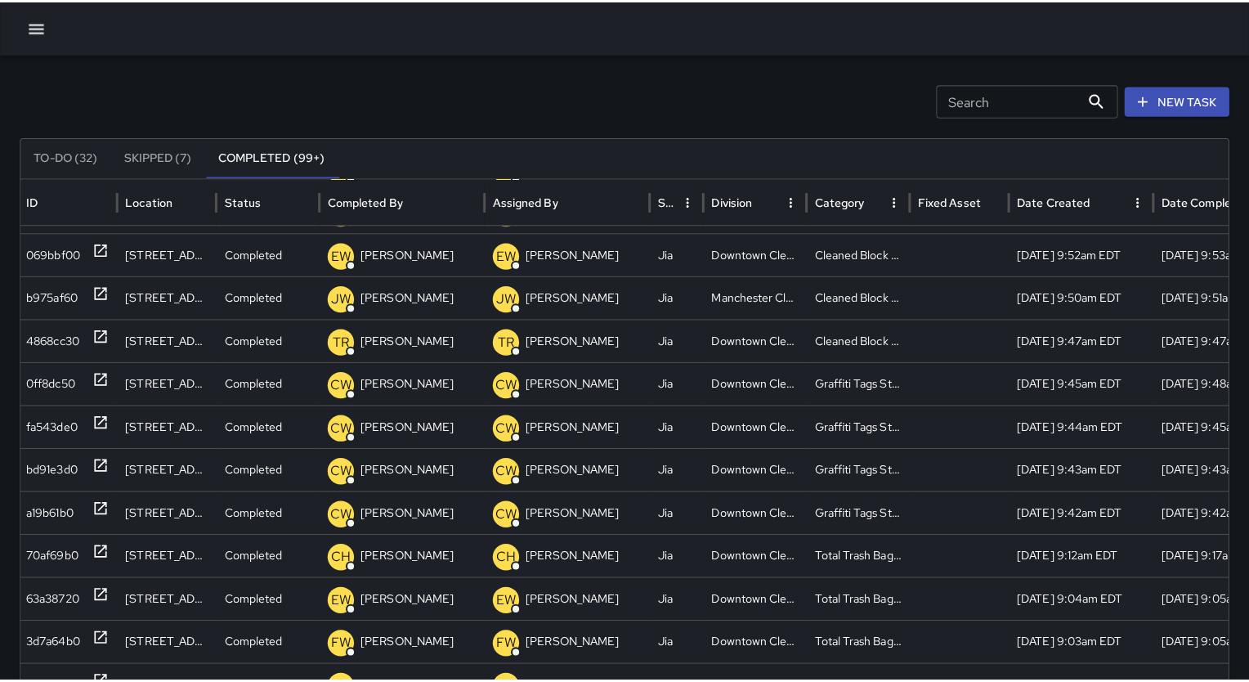
scroll to position [23, 0]
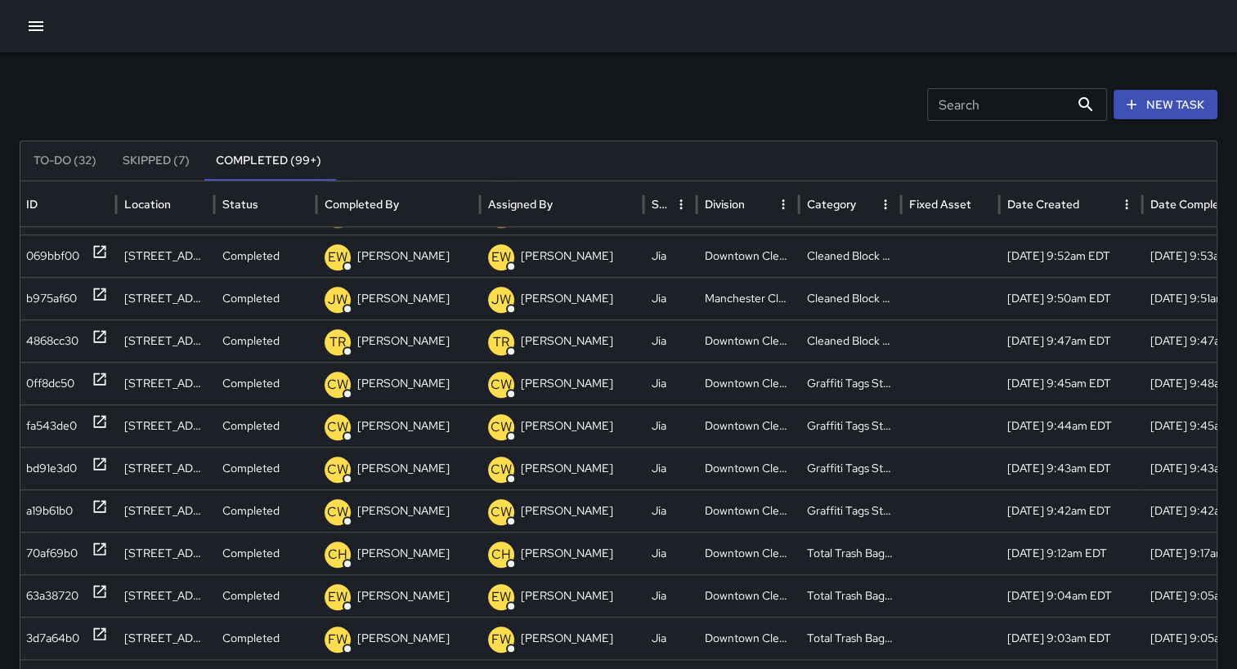
click at [36, 28] on icon "button" at bounding box center [36, 26] width 20 height 20
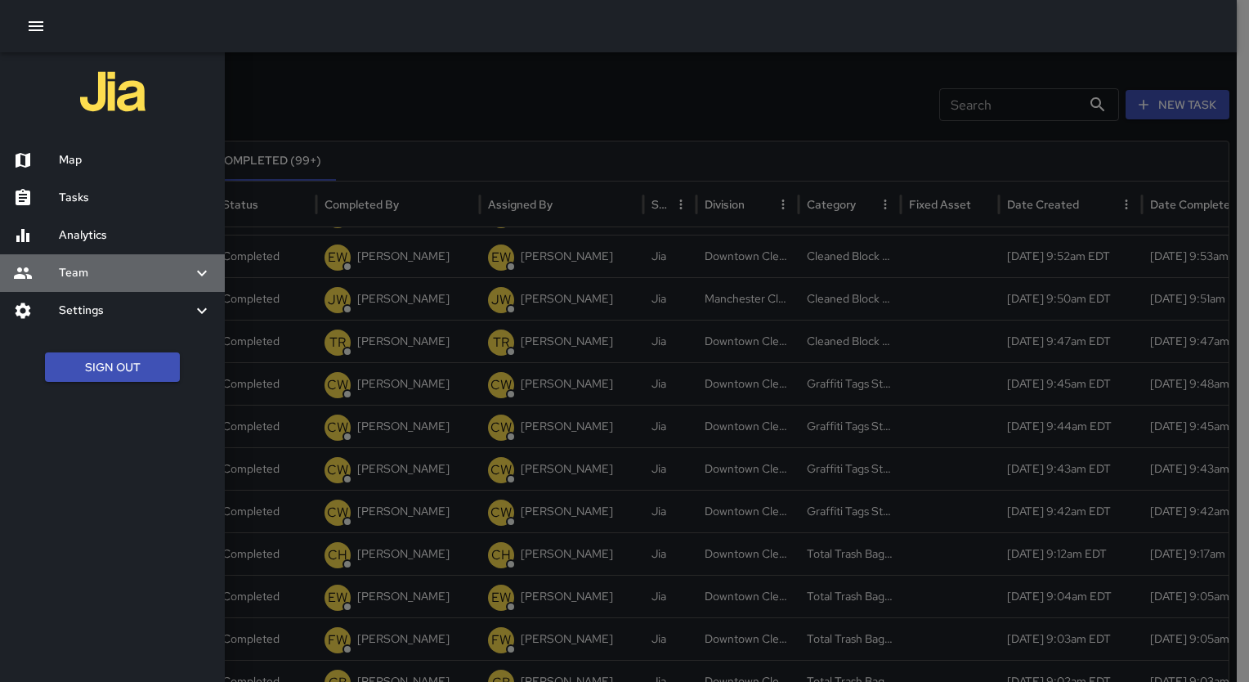
click at [89, 277] on h6 "Team" at bounding box center [125, 273] width 133 height 18
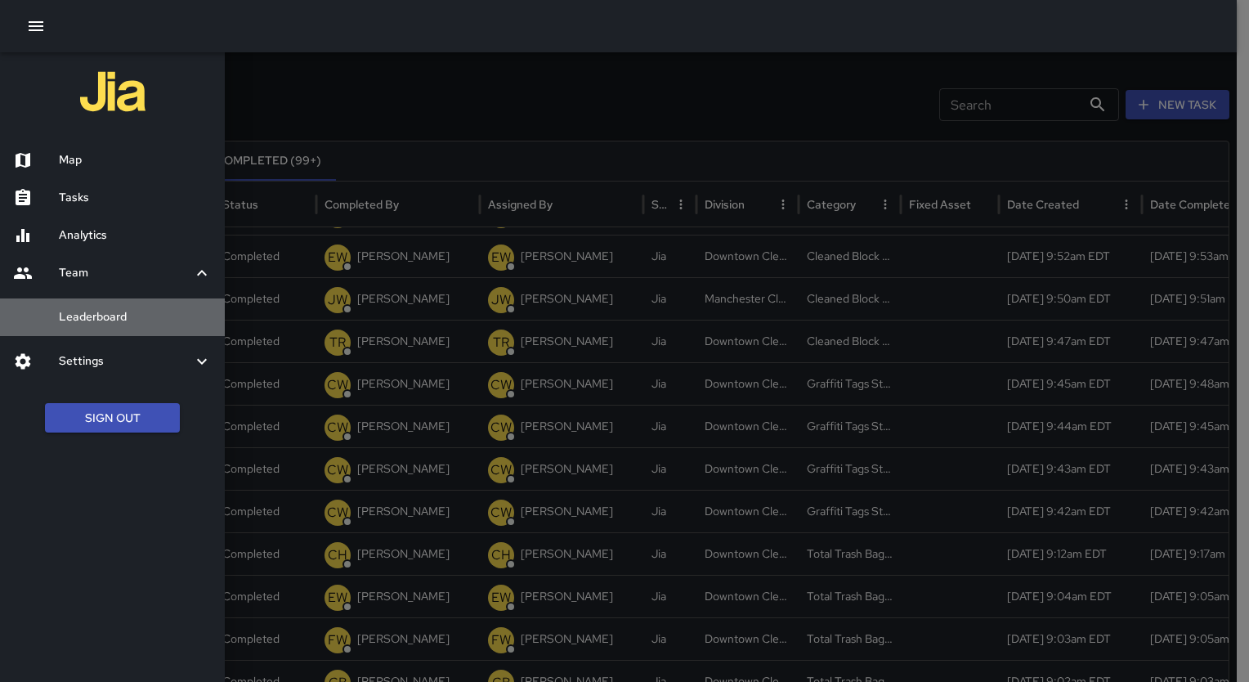
click at [93, 316] on h6 "Leaderboard" at bounding box center [135, 317] width 153 height 18
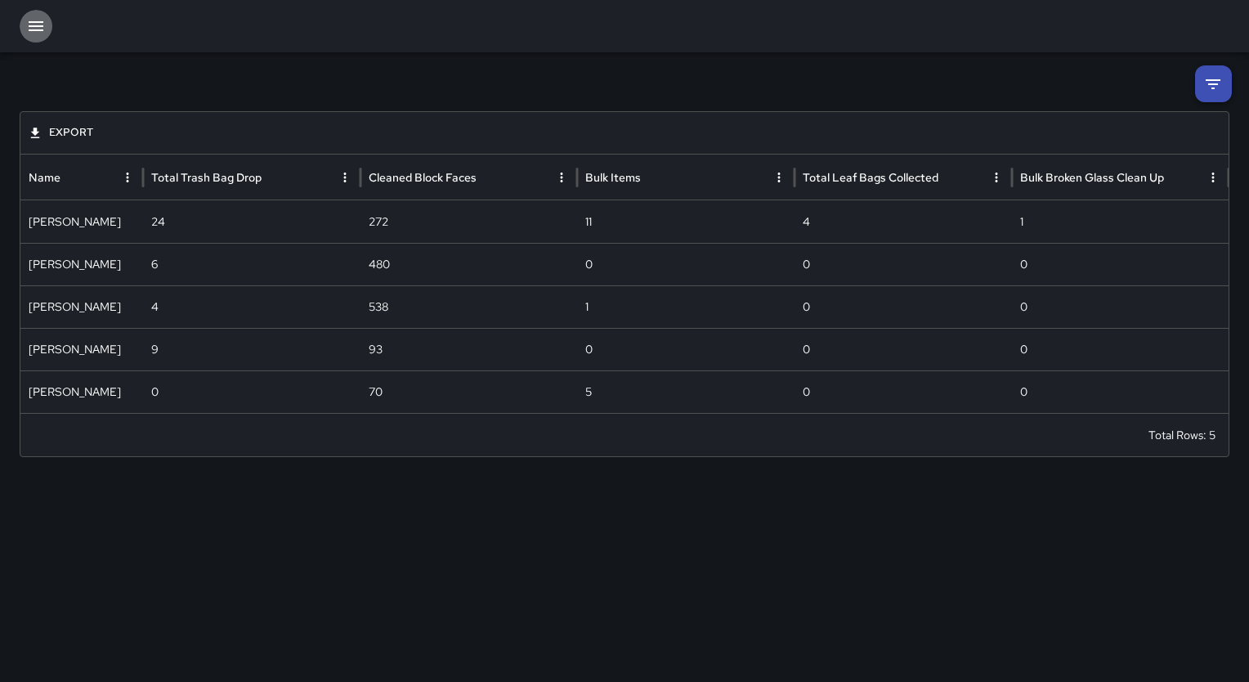
click at [36, 25] on icon "button" at bounding box center [36, 26] width 15 height 10
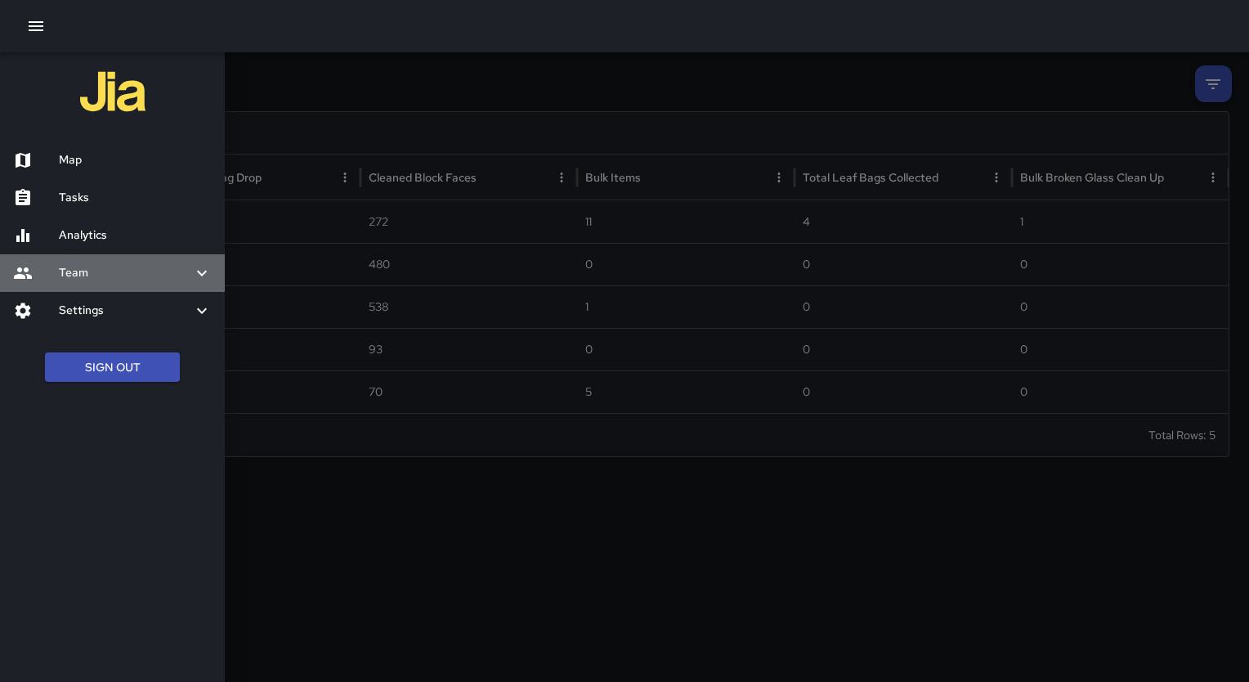
click at [124, 266] on h6 "Team" at bounding box center [125, 273] width 133 height 18
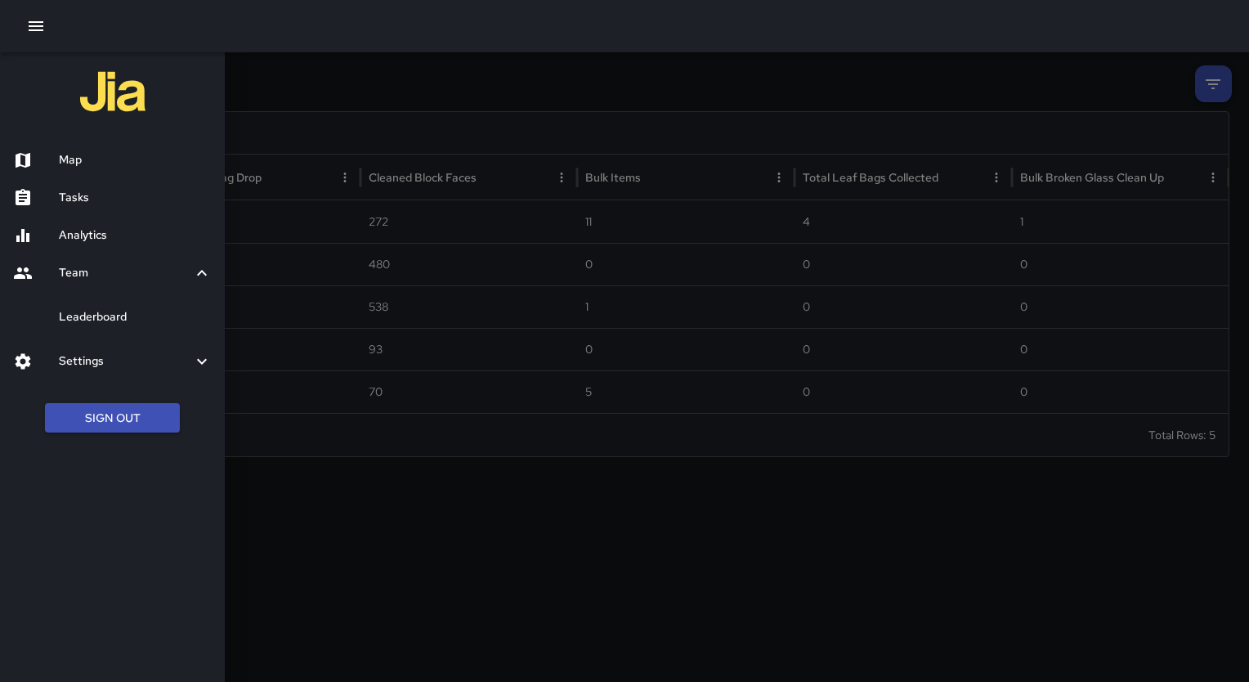
click at [38, 22] on icon "button" at bounding box center [36, 26] width 15 height 10
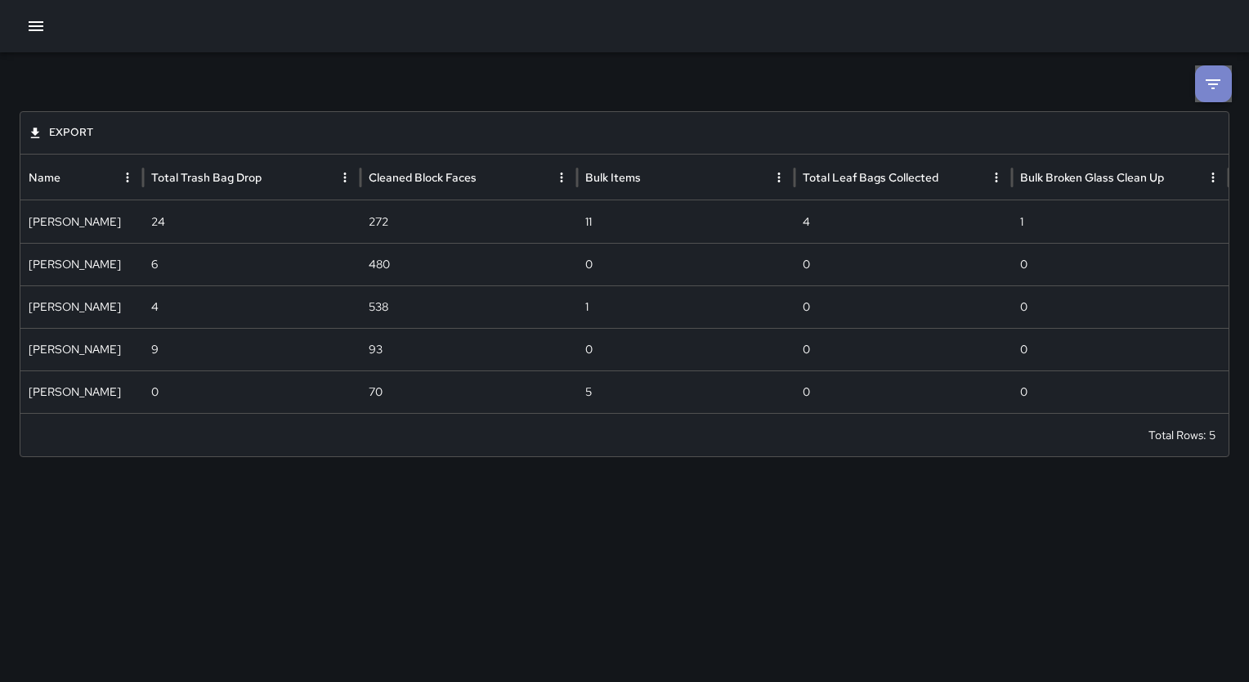
click at [1213, 81] on icon at bounding box center [1213, 84] width 20 height 20
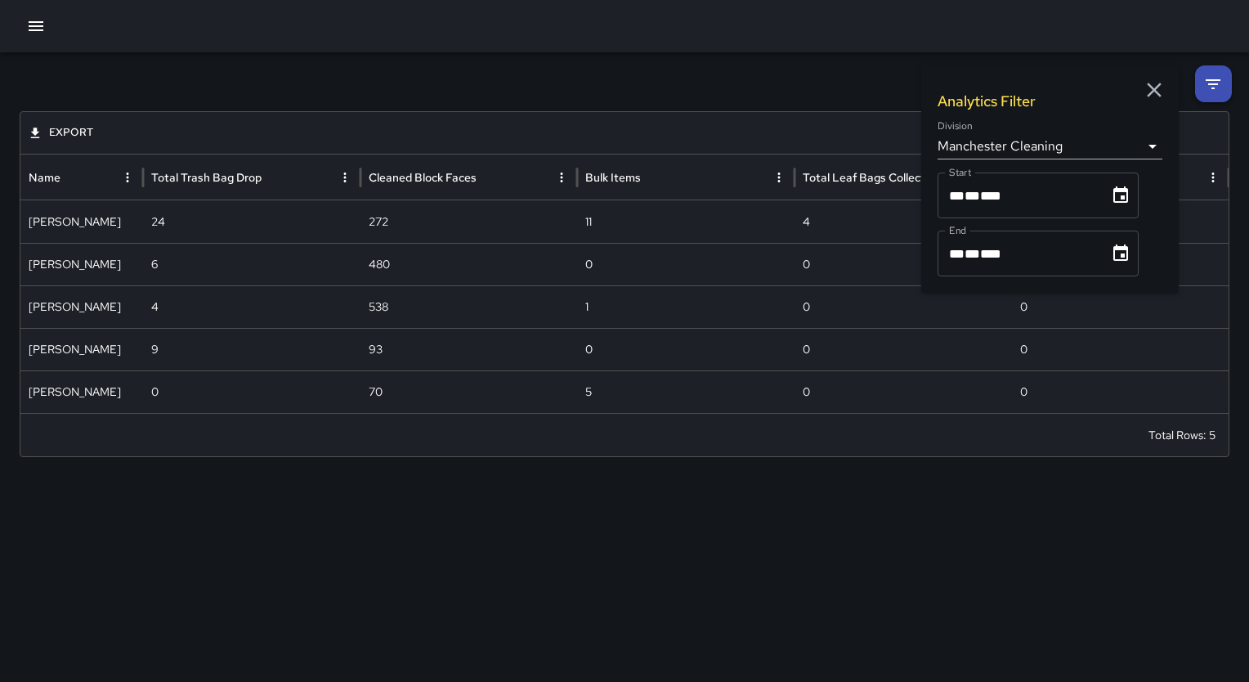
click at [36, 25] on icon "button" at bounding box center [36, 26] width 15 height 10
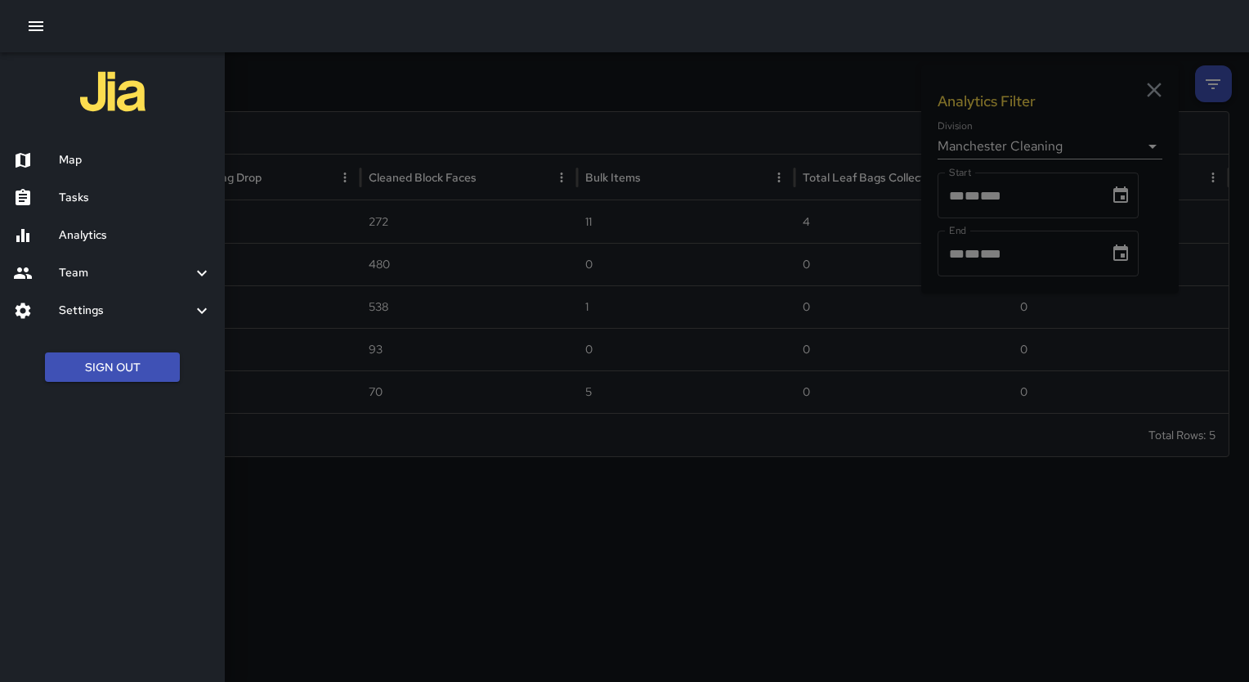
click at [403, 64] on div at bounding box center [624, 341] width 1249 height 682
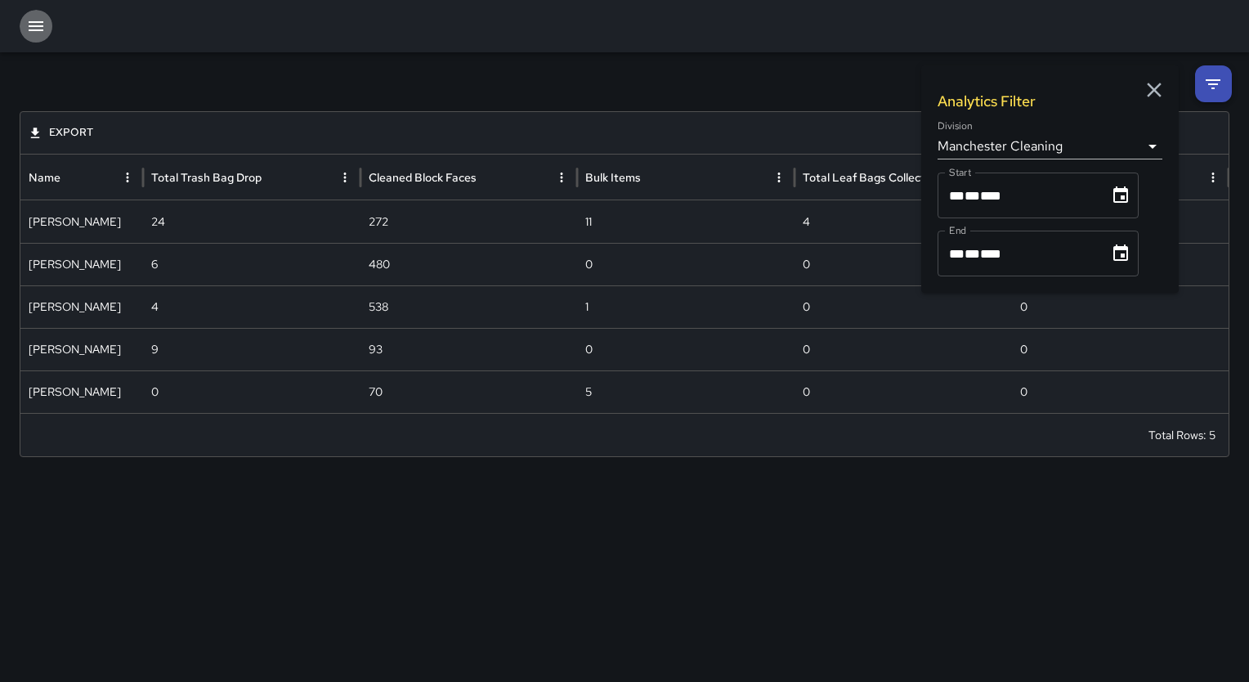
click at [37, 26] on icon "button" at bounding box center [36, 26] width 15 height 10
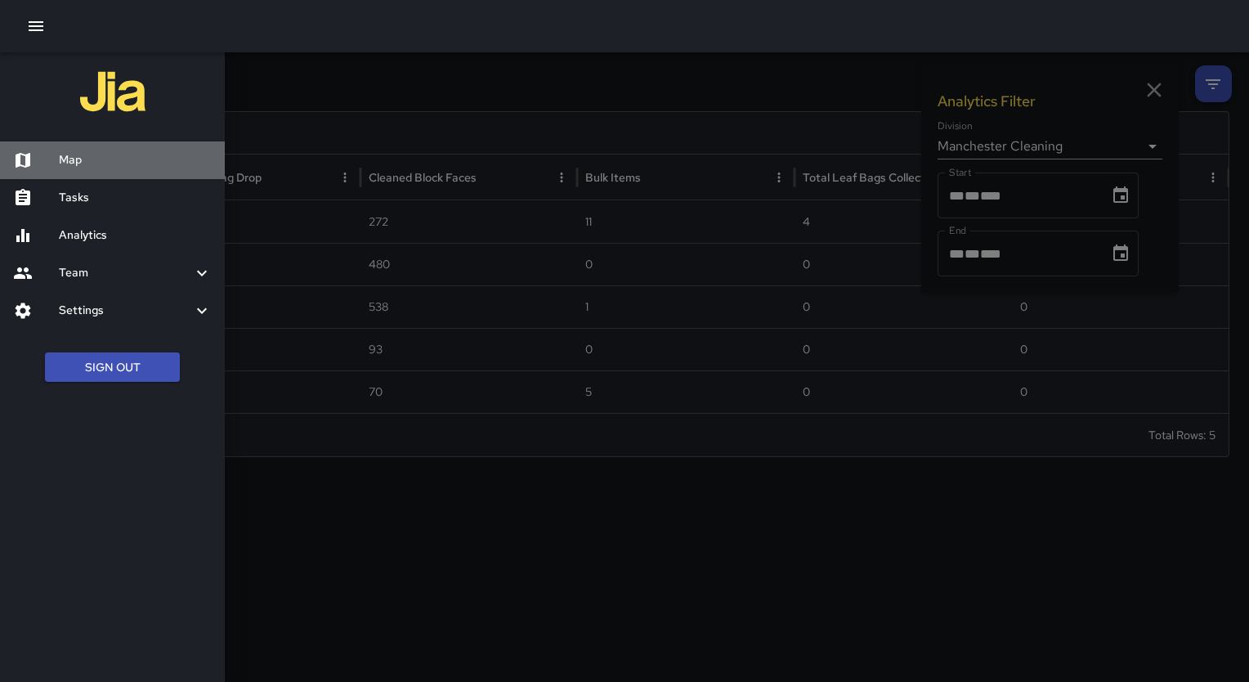
click at [69, 150] on div "Map" at bounding box center [112, 160] width 225 height 38
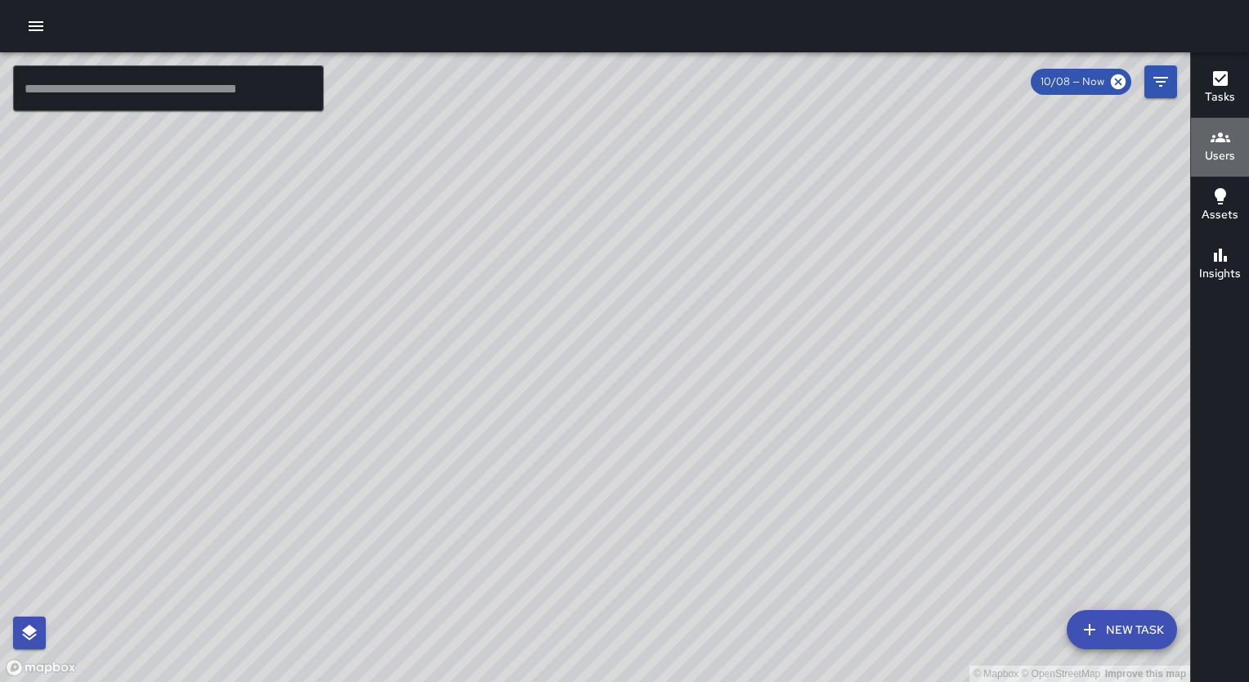
click at [1218, 145] on icon "button" at bounding box center [1221, 138] width 20 height 20
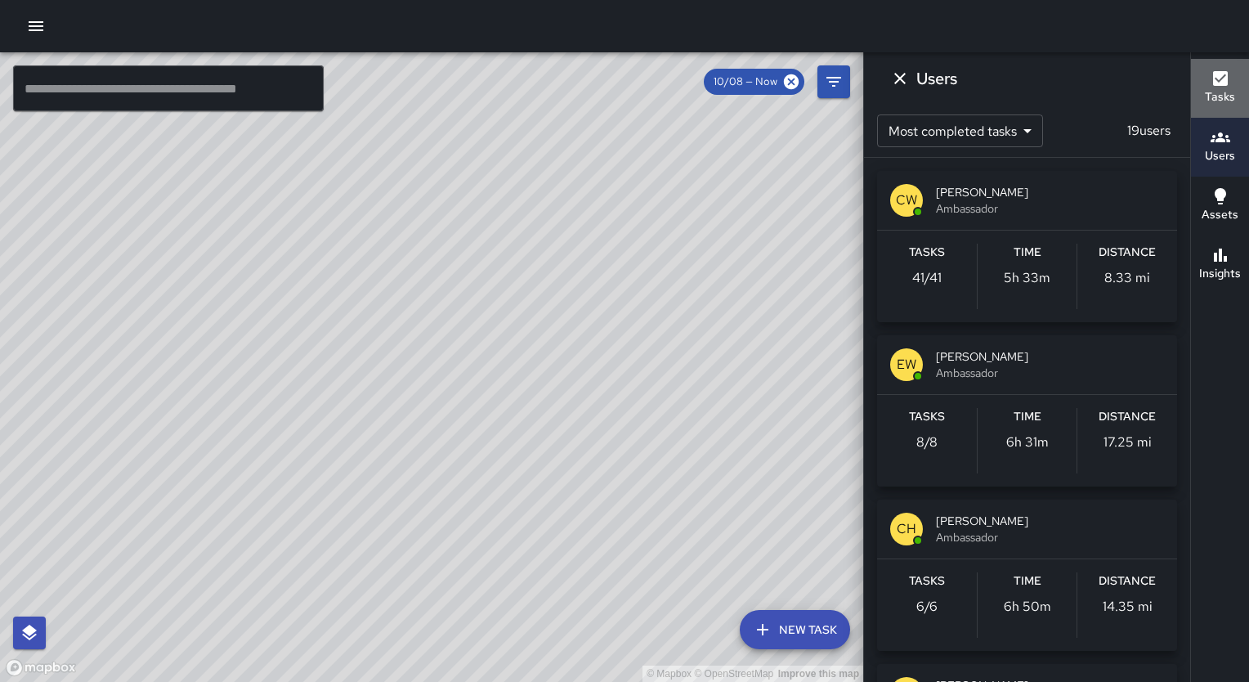
click at [1209, 83] on div "Tasks" at bounding box center [1220, 88] width 30 height 38
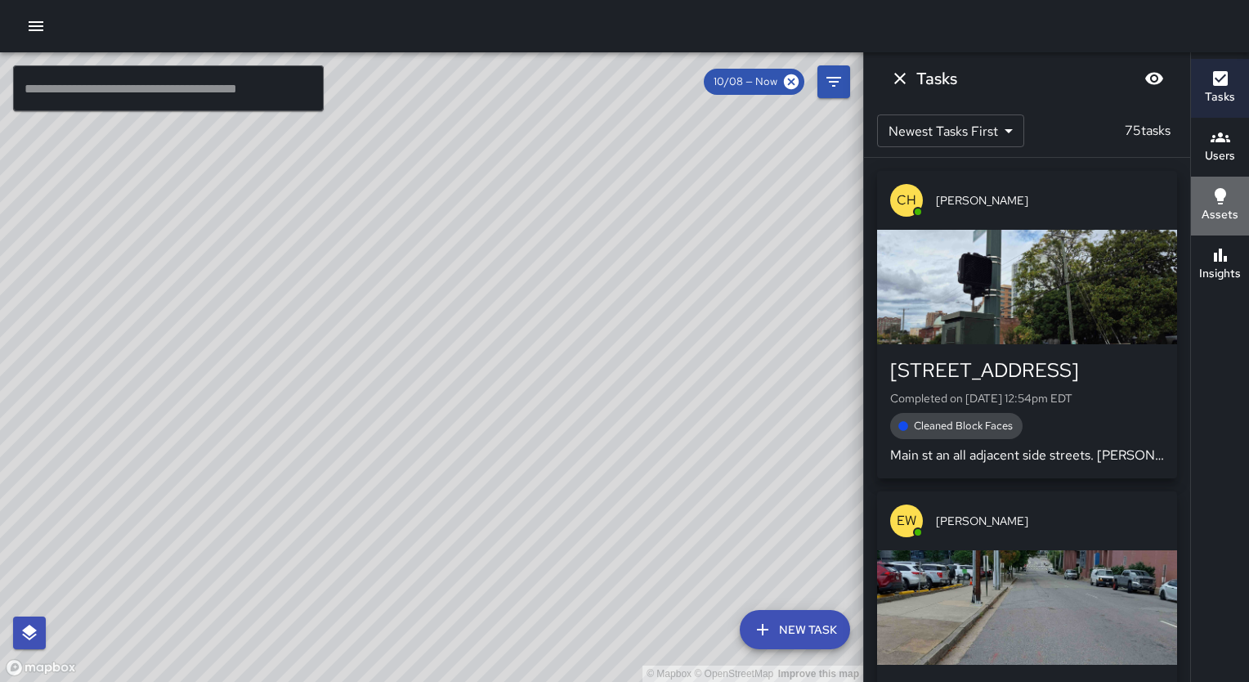
click at [1223, 201] on icon "button" at bounding box center [1221, 196] width 20 height 20
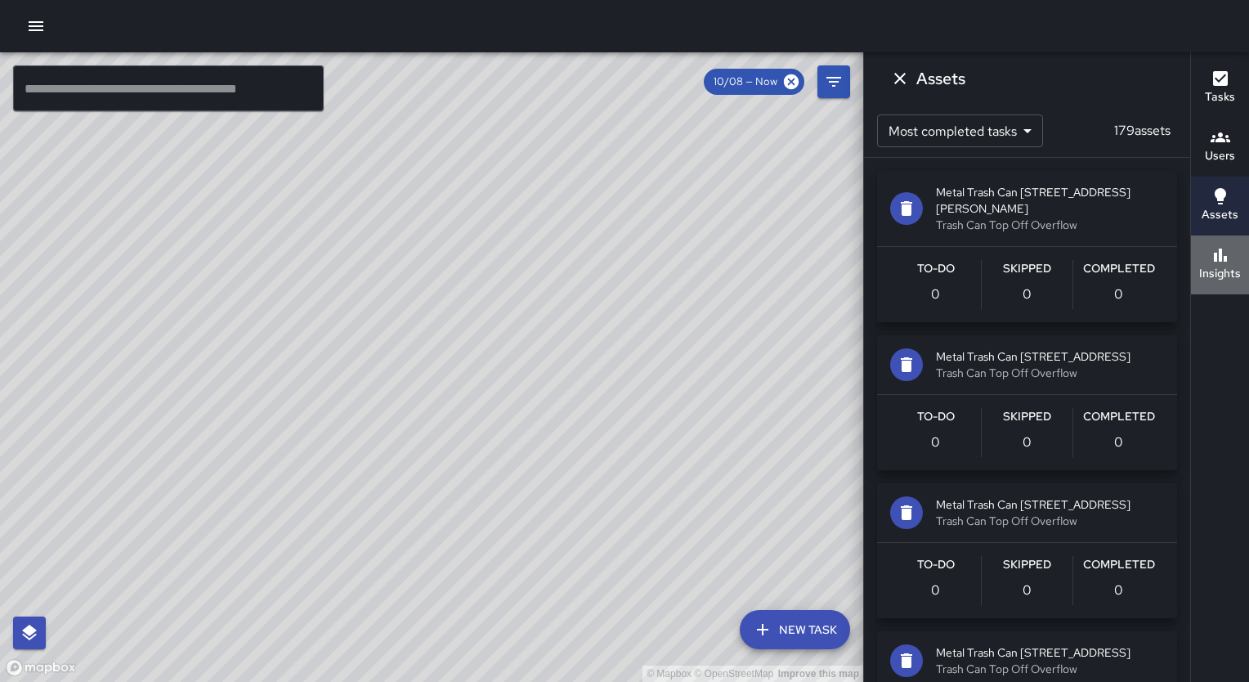
click at [1224, 268] on h6 "Insights" at bounding box center [1220, 274] width 42 height 18
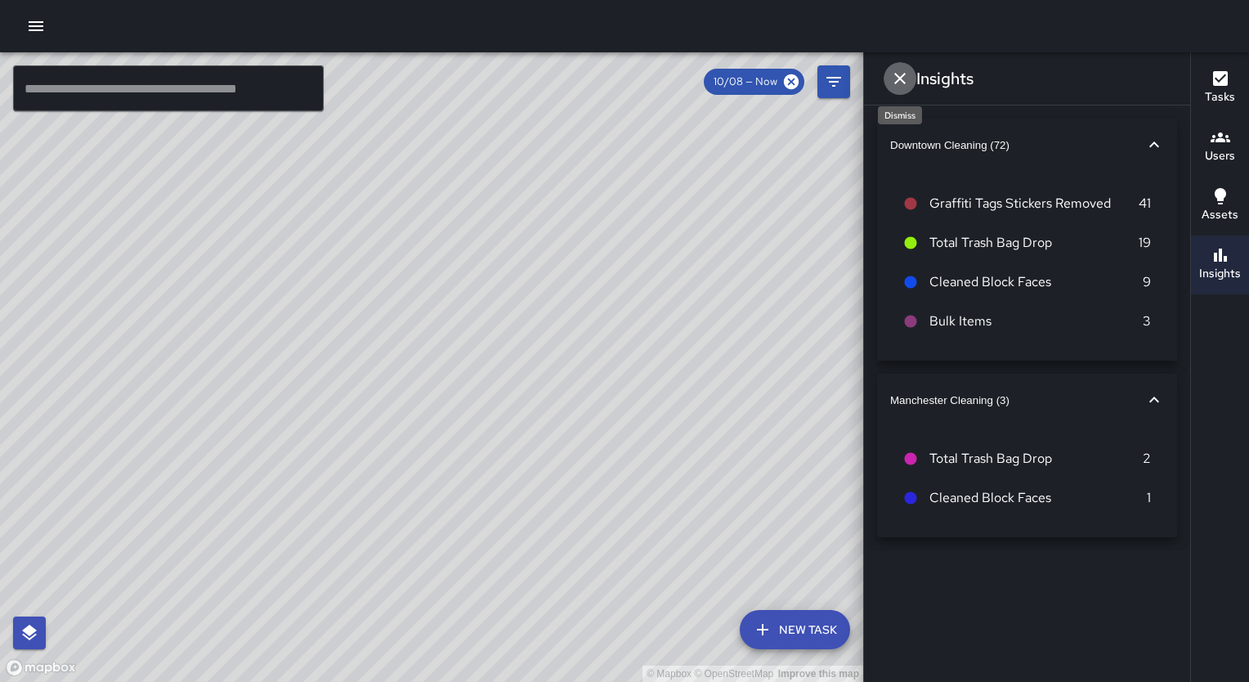
click at [909, 72] on button "Dismiss" at bounding box center [900, 78] width 33 height 33
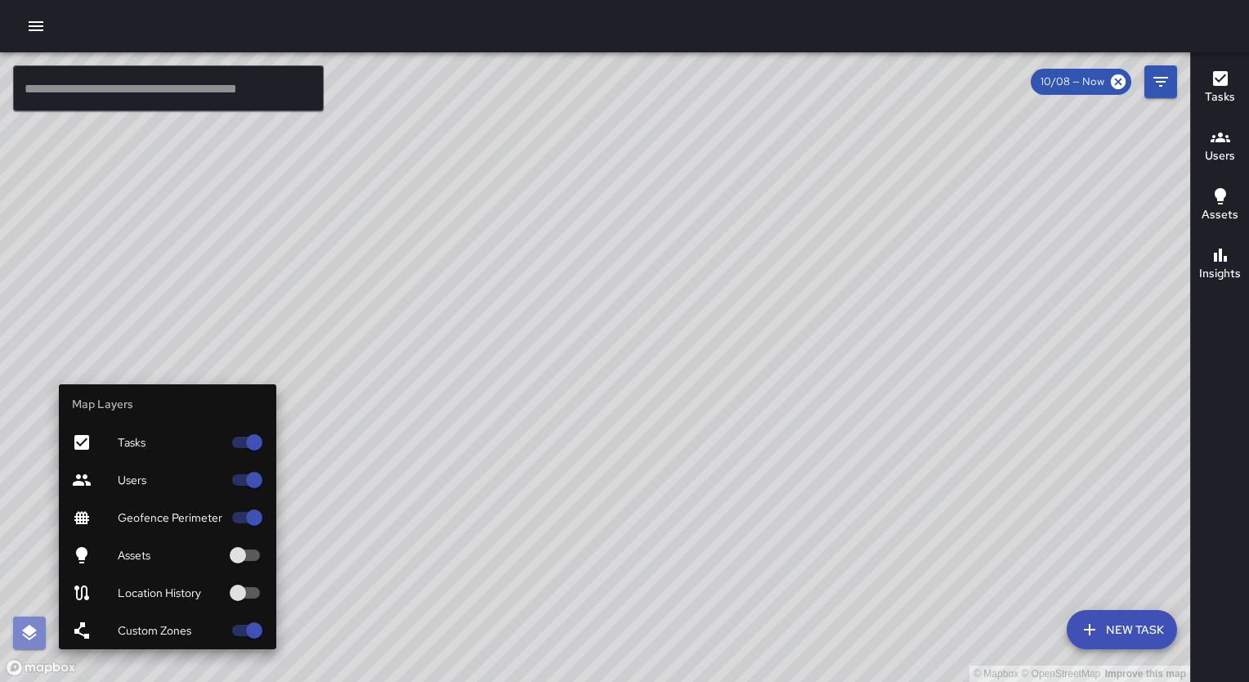
click at [27, 632] on icon "button" at bounding box center [29, 632] width 15 height 16
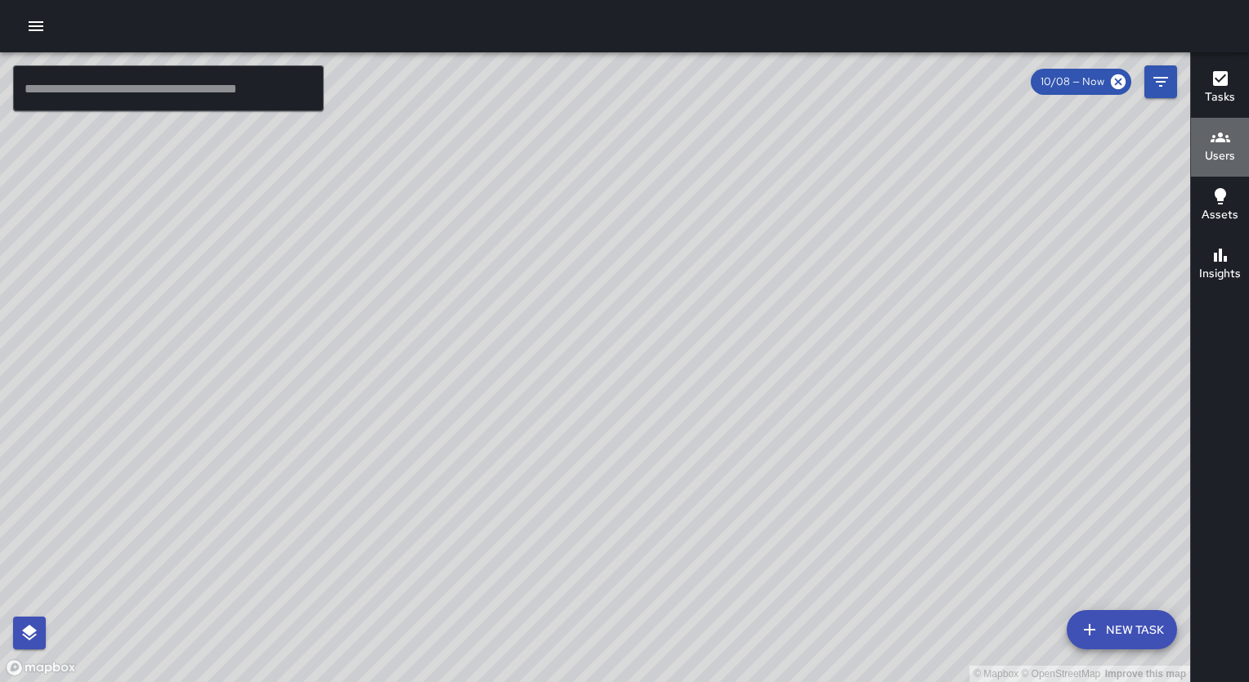
click at [1217, 156] on h6 "Users" at bounding box center [1220, 156] width 30 height 18
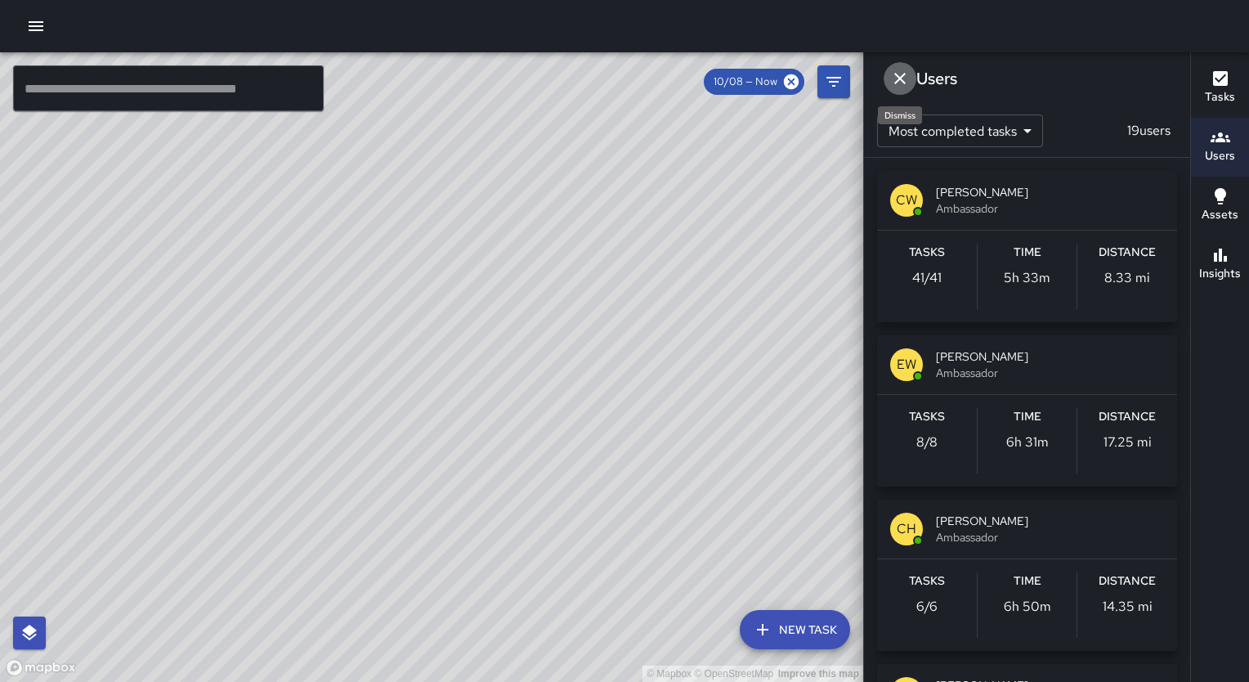
click at [900, 73] on icon "Dismiss" at bounding box center [900, 79] width 20 height 20
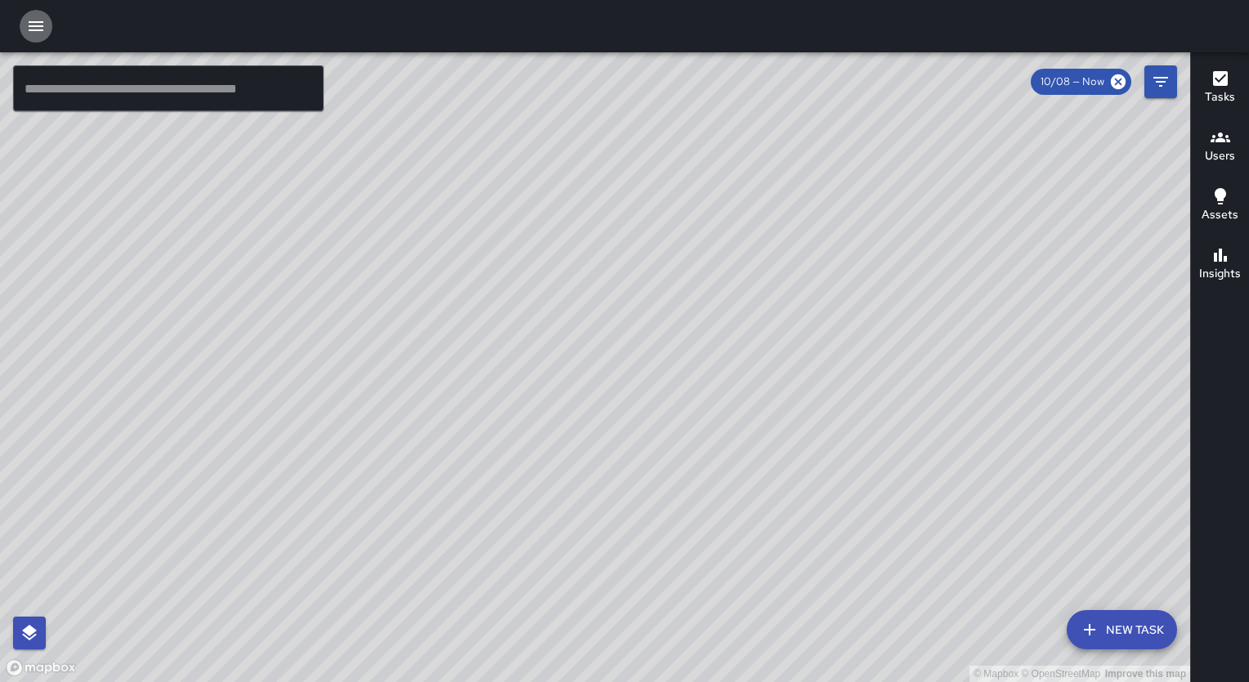
click at [38, 29] on icon "button" at bounding box center [36, 26] width 20 height 20
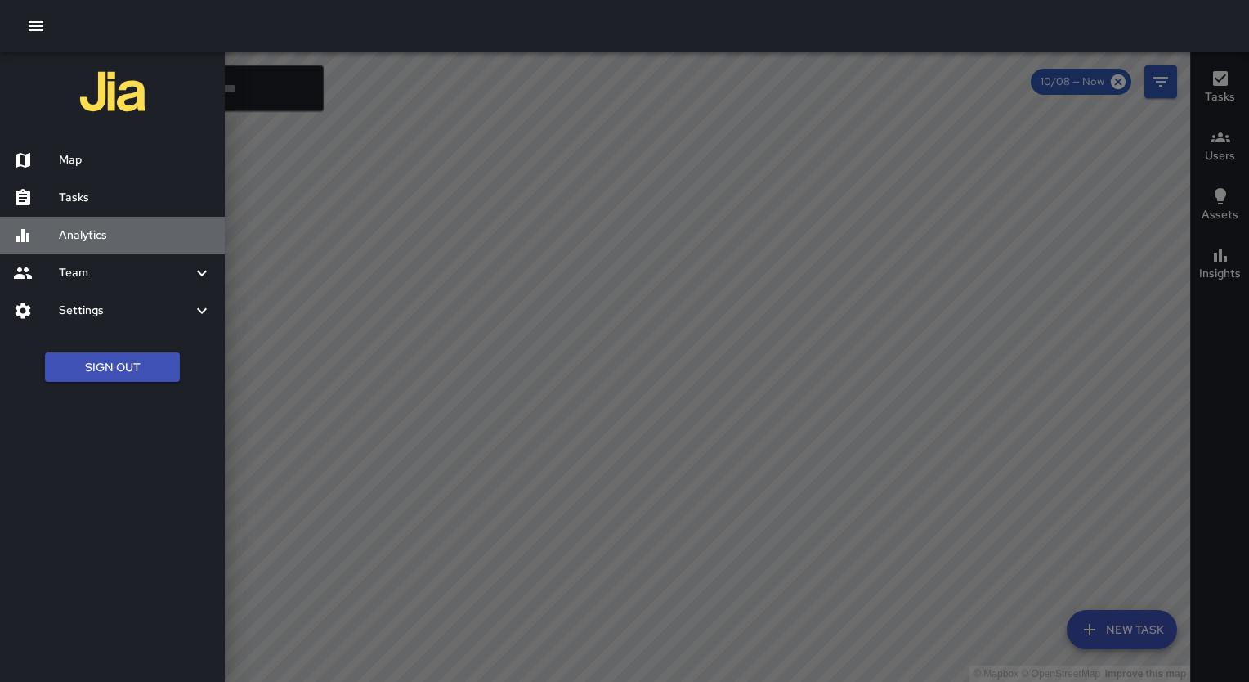
click at [78, 241] on h6 "Analytics" at bounding box center [135, 235] width 153 height 18
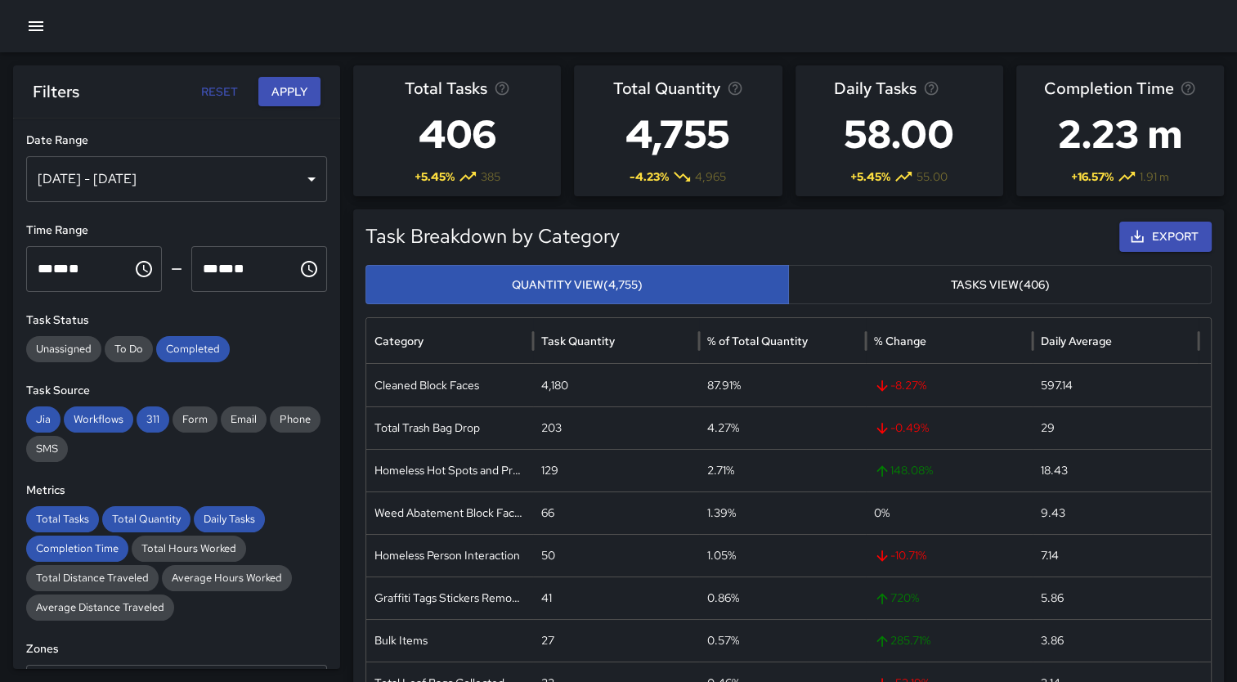
click at [39, 25] on icon "button" at bounding box center [36, 26] width 20 height 20
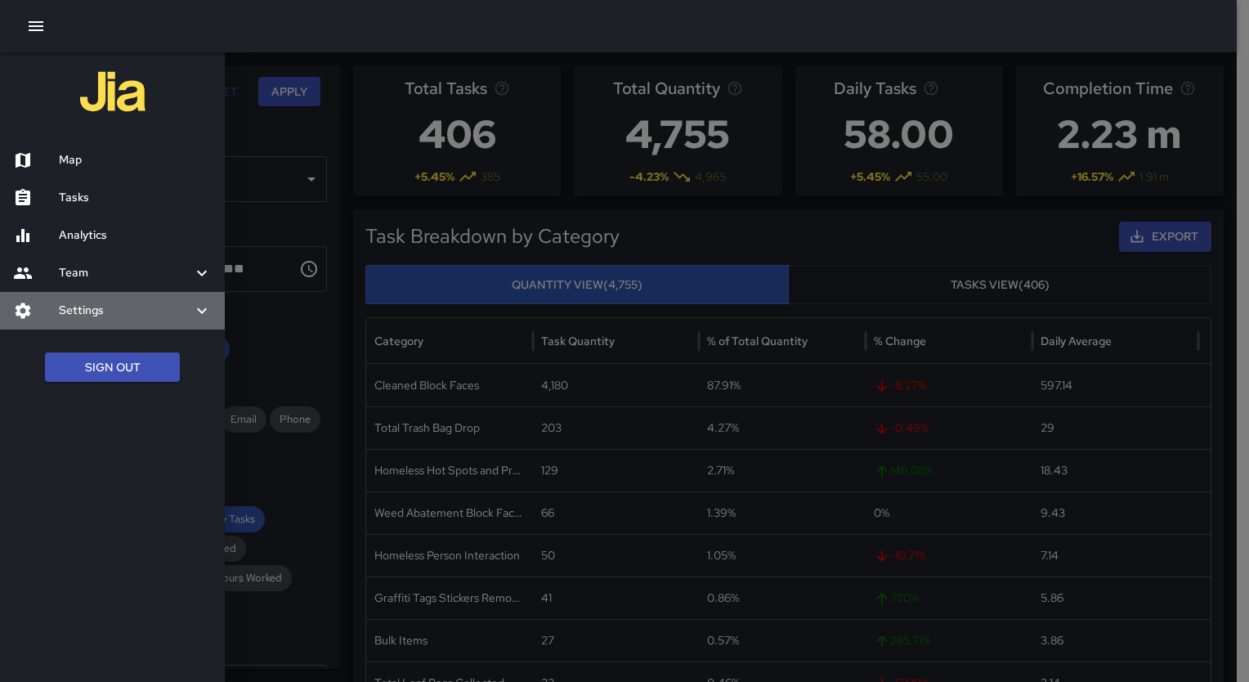
click at [119, 307] on h6 "Settings" at bounding box center [125, 311] width 133 height 18
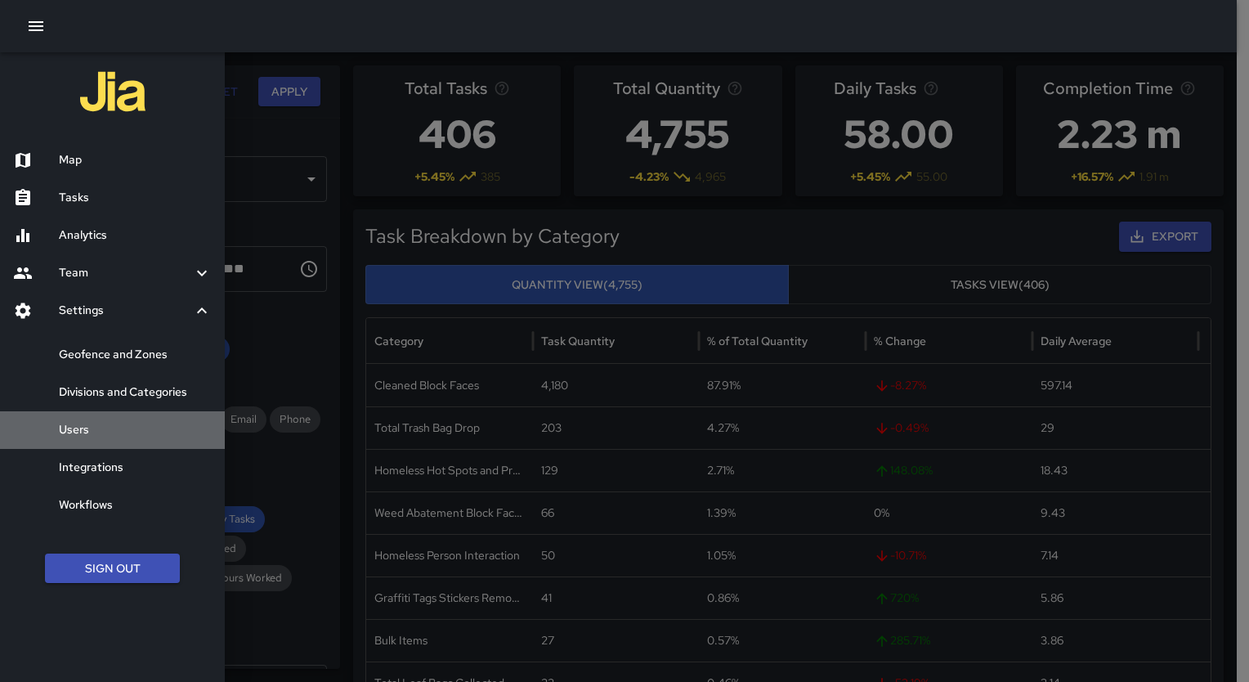
click at [97, 425] on h6 "Users" at bounding box center [135, 430] width 153 height 18
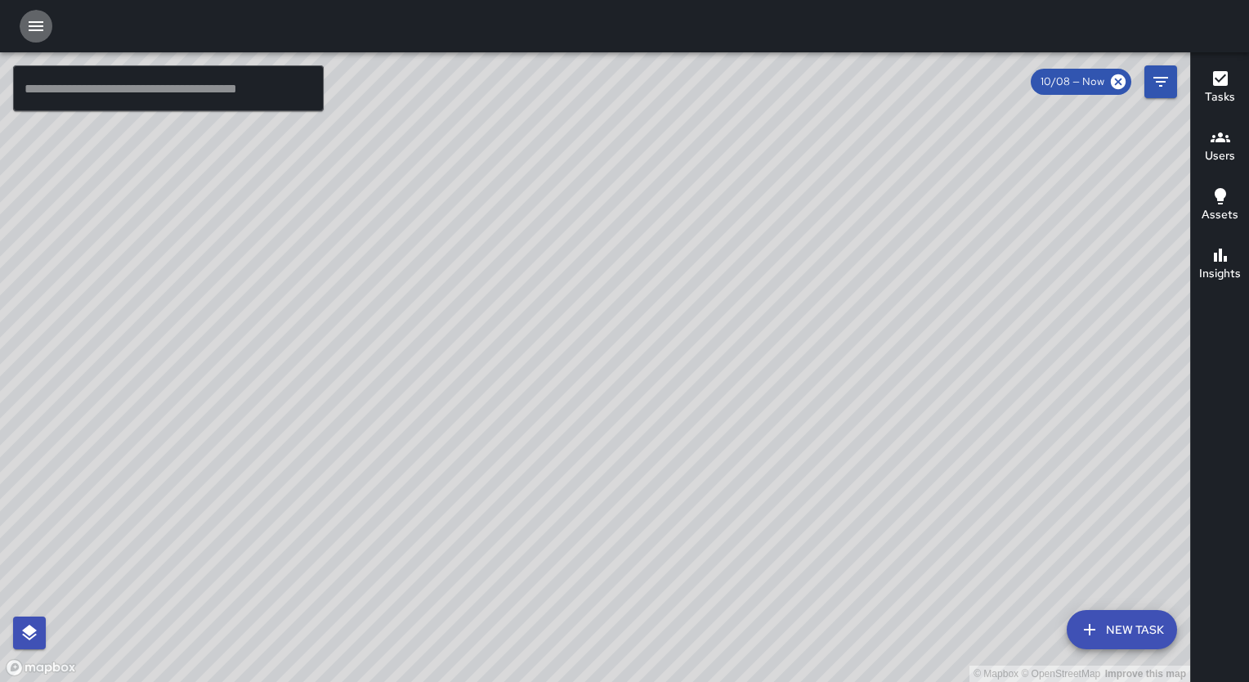
click at [35, 30] on icon "button" at bounding box center [36, 26] width 15 height 10
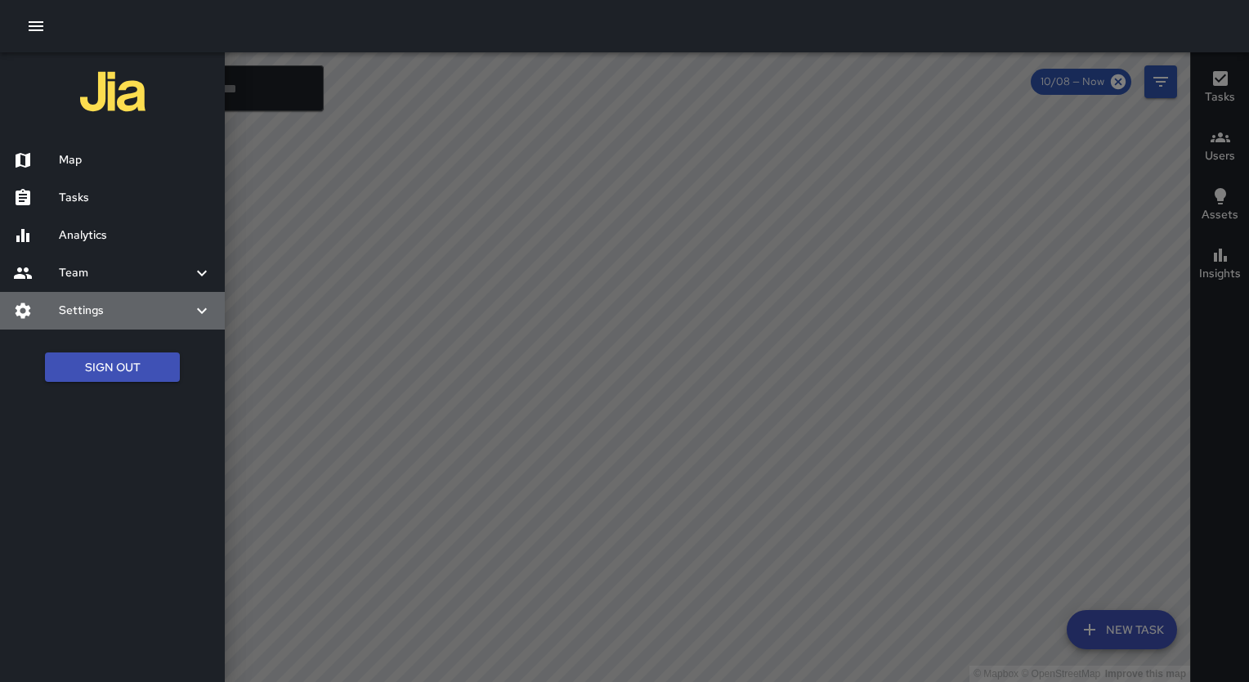
click at [91, 315] on h6 "Settings" at bounding box center [125, 311] width 133 height 18
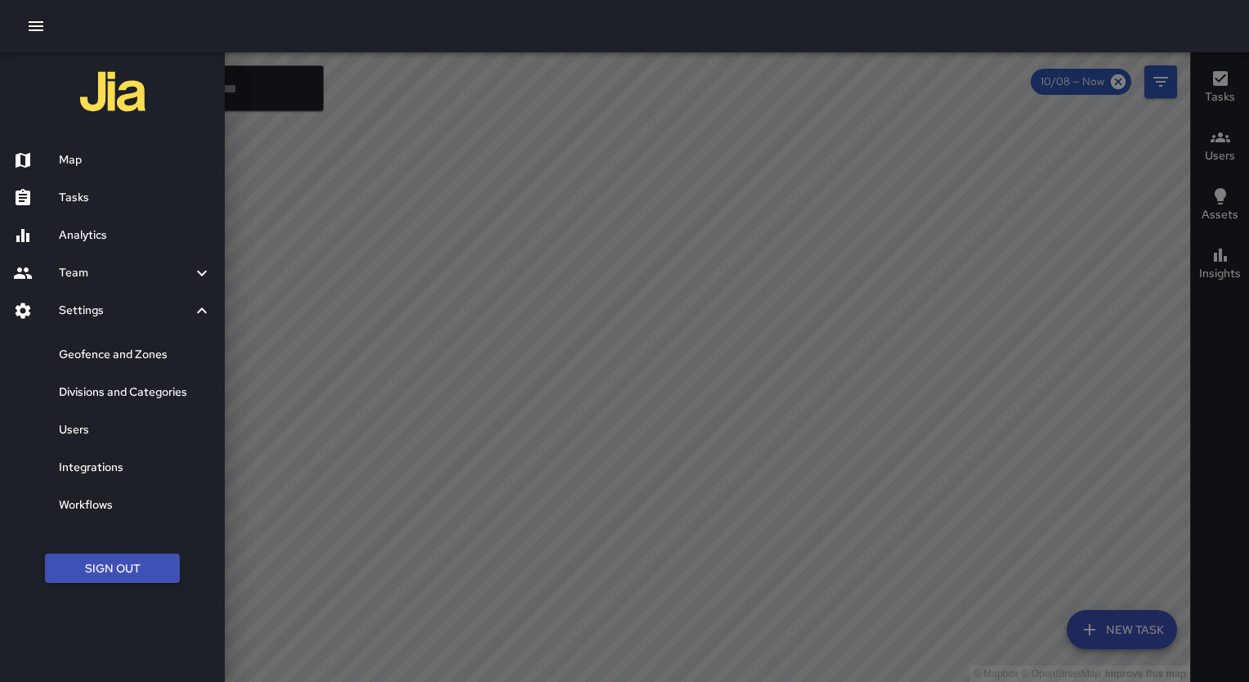
click at [88, 427] on h6 "Users" at bounding box center [135, 430] width 153 height 18
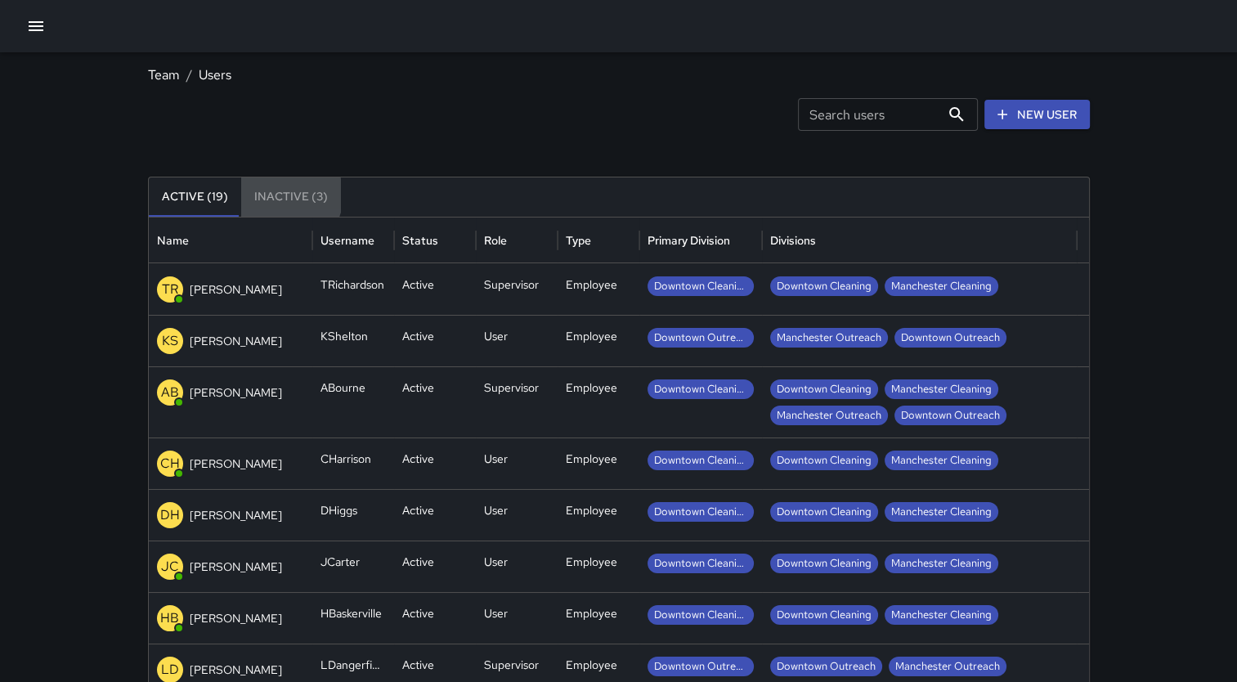
click at [281, 195] on button "Inactive (3)" at bounding box center [291, 196] width 100 height 39
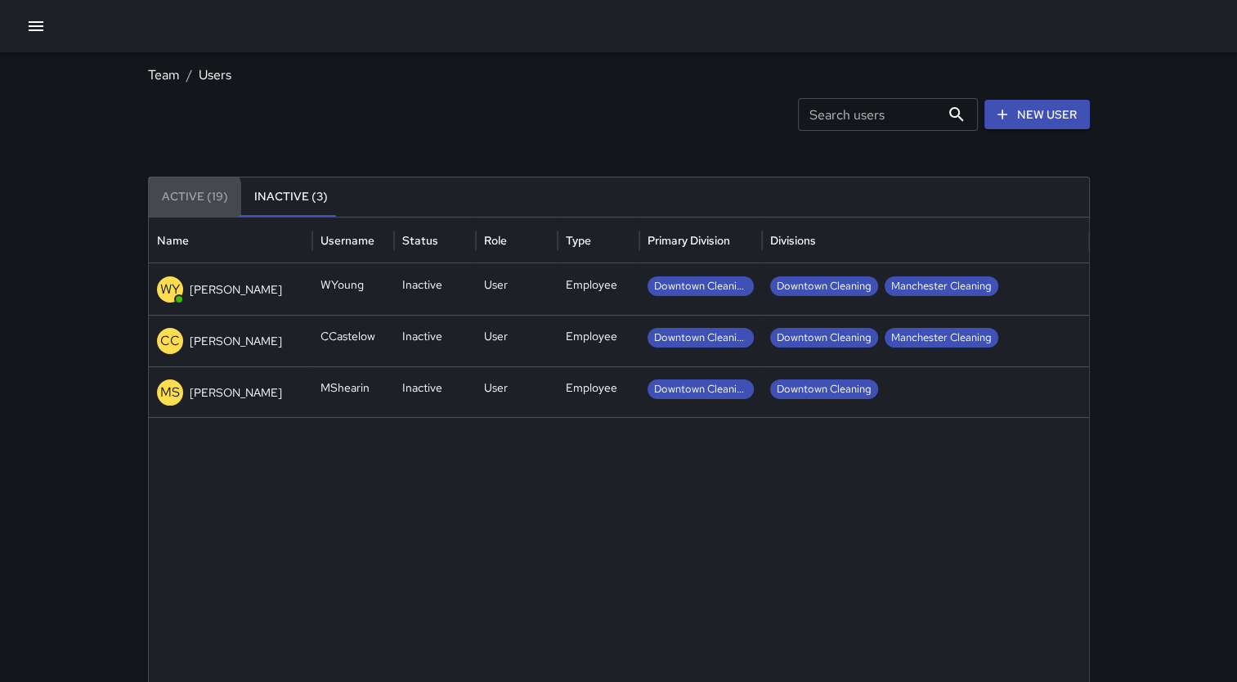
click at [183, 200] on button "Active (19)" at bounding box center [195, 196] width 92 height 39
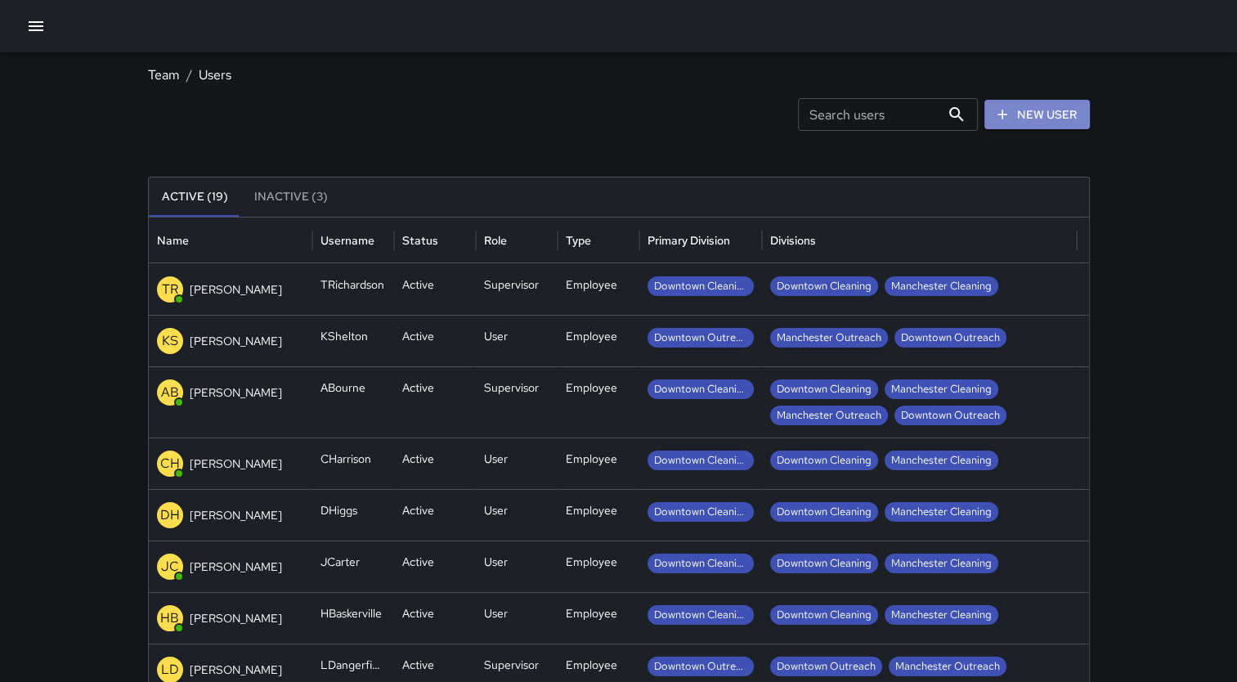
click at [1036, 111] on link "New User" at bounding box center [1036, 115] width 105 height 30
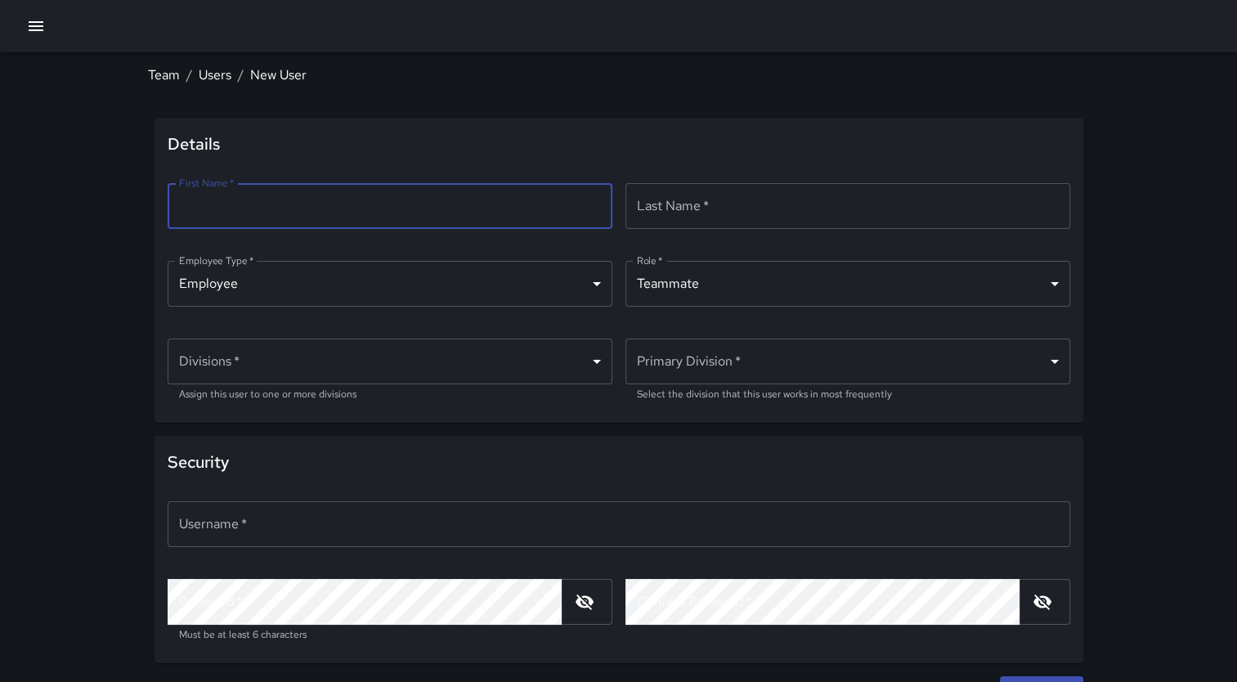
click at [312, 205] on input "First Name   *" at bounding box center [390, 206] width 445 height 46
type input "********"
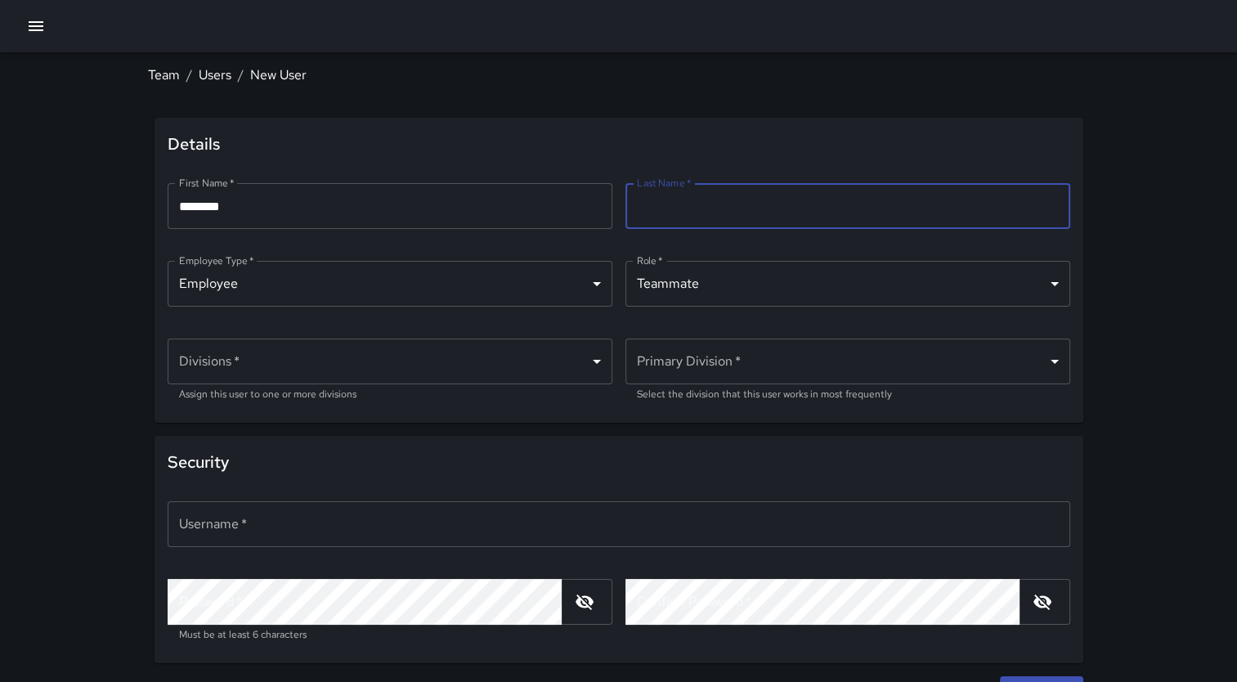
click at [729, 209] on input "Last Name   *" at bounding box center [847, 206] width 445 height 46
type input "*"
type input "*****"
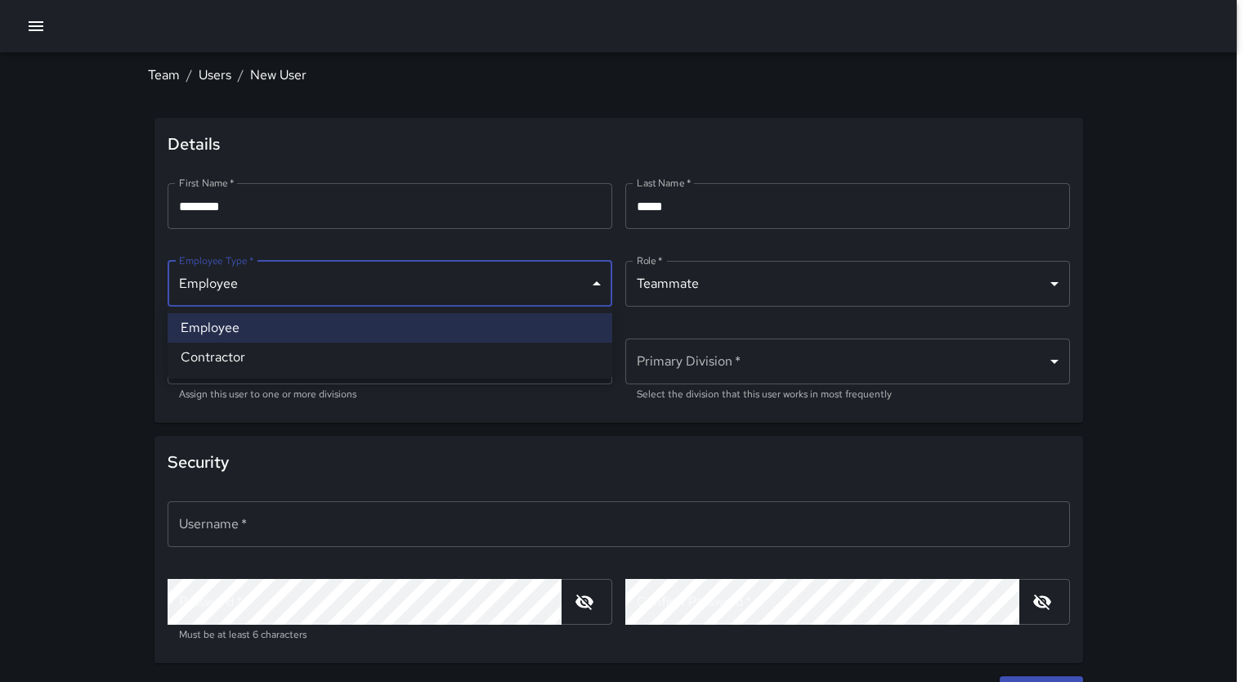
click at [598, 283] on body "Team / Users / New User Details First Name   * ******** First Name   * ​ Last N…" at bounding box center [624, 356] width 1249 height 712
click at [301, 291] on div at bounding box center [624, 341] width 1249 height 682
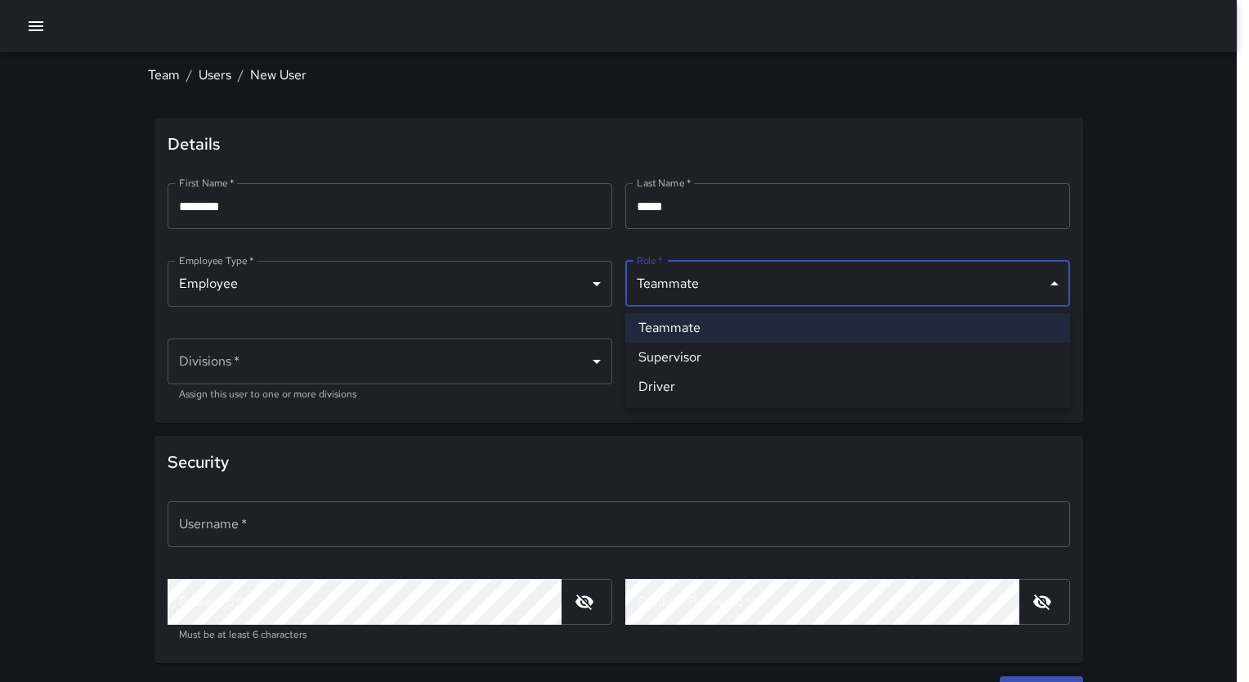
click at [1053, 280] on body "Team / Users / New User Details First Name   * ******** First Name   * ​ Last N…" at bounding box center [624, 356] width 1249 height 712
click at [597, 358] on div at bounding box center [624, 341] width 1249 height 682
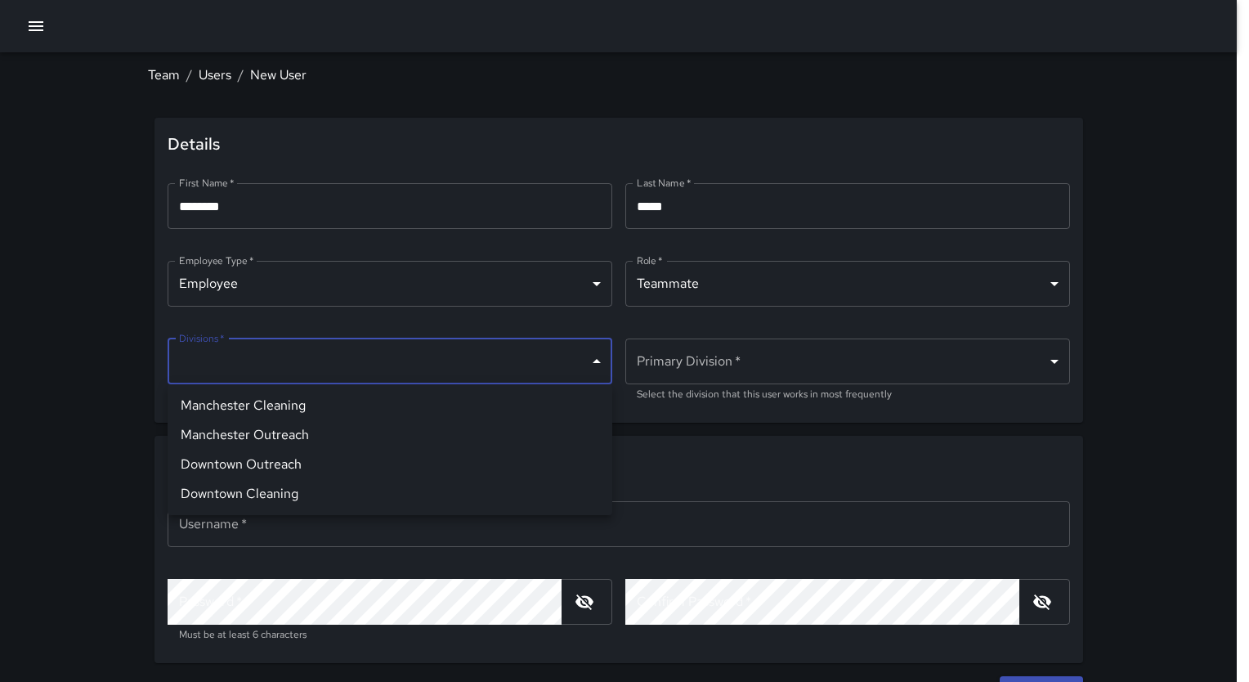
click at [597, 358] on body "Team / Users / New User Details First Name   * ******** First Name   * ​ Last N…" at bounding box center [624, 356] width 1249 height 712
click at [268, 496] on li "Downtown Cleaning" at bounding box center [390, 493] width 445 height 29
type input "**********"
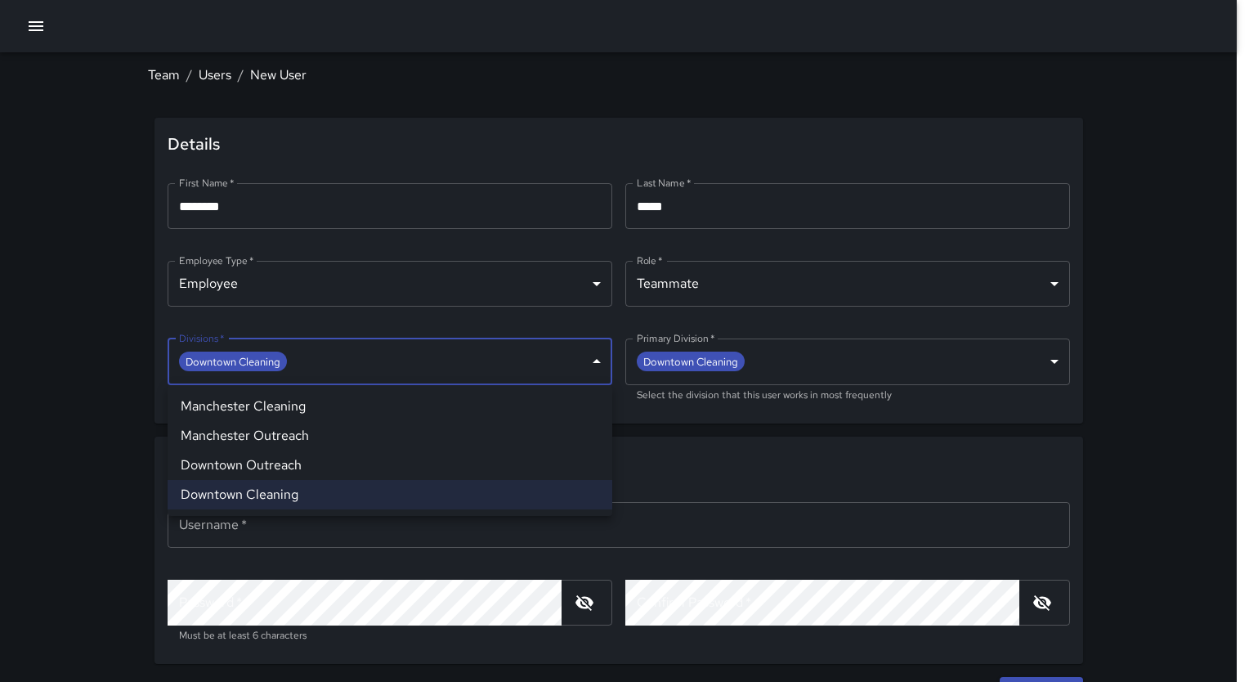
click at [1058, 360] on div at bounding box center [624, 341] width 1249 height 682
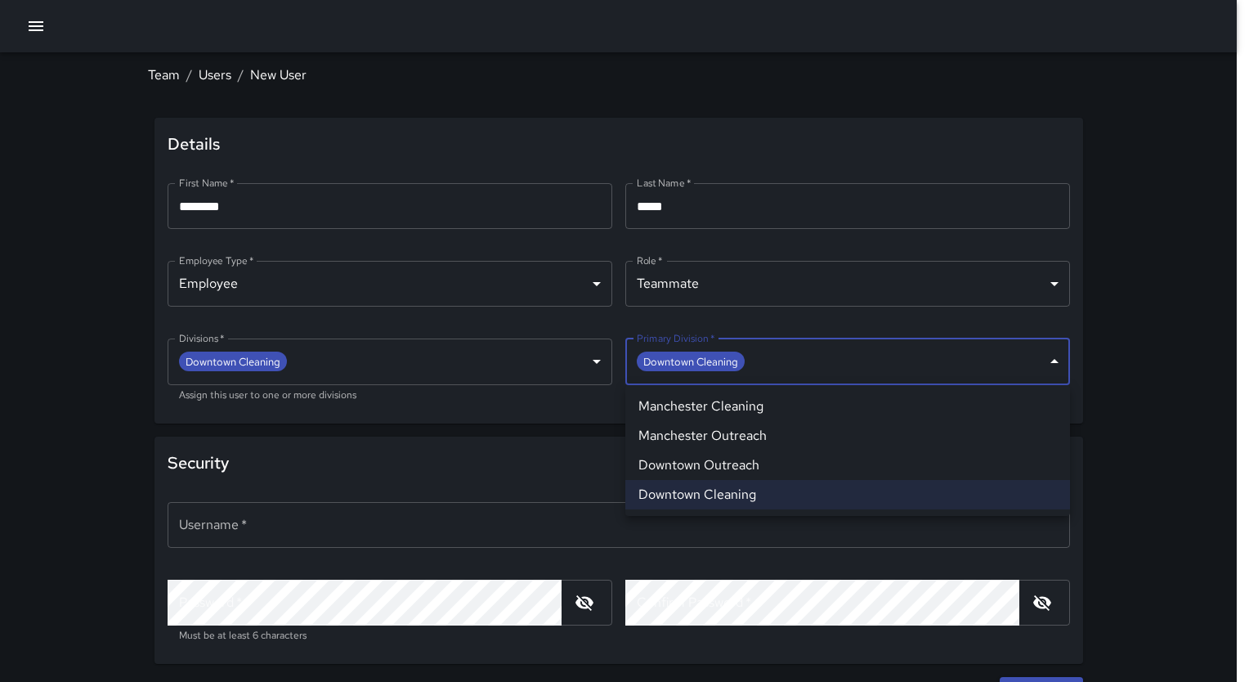
click at [1058, 360] on body "**********" at bounding box center [624, 356] width 1249 height 713
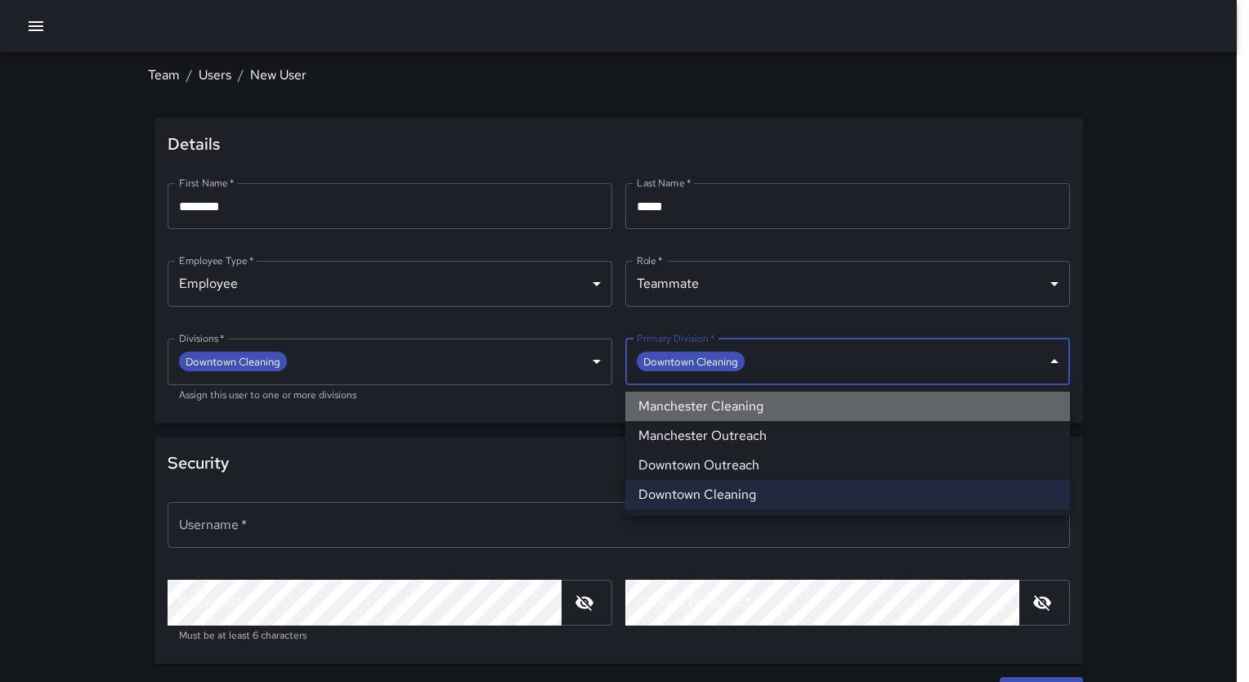
click at [699, 404] on li "Manchester Cleaning" at bounding box center [847, 406] width 445 height 29
type input "**********"
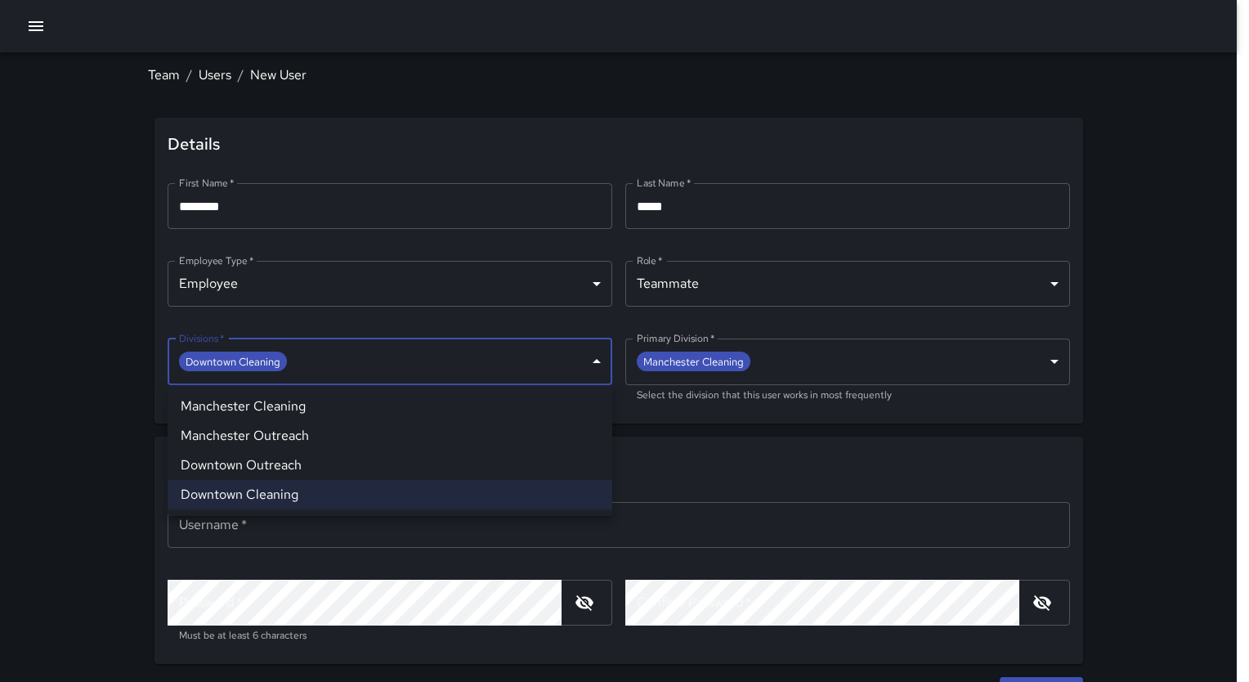
click at [593, 368] on body "**********" at bounding box center [624, 356] width 1249 height 713
click at [280, 401] on li "Manchester Cleaning" at bounding box center [390, 406] width 445 height 29
type input "**********"
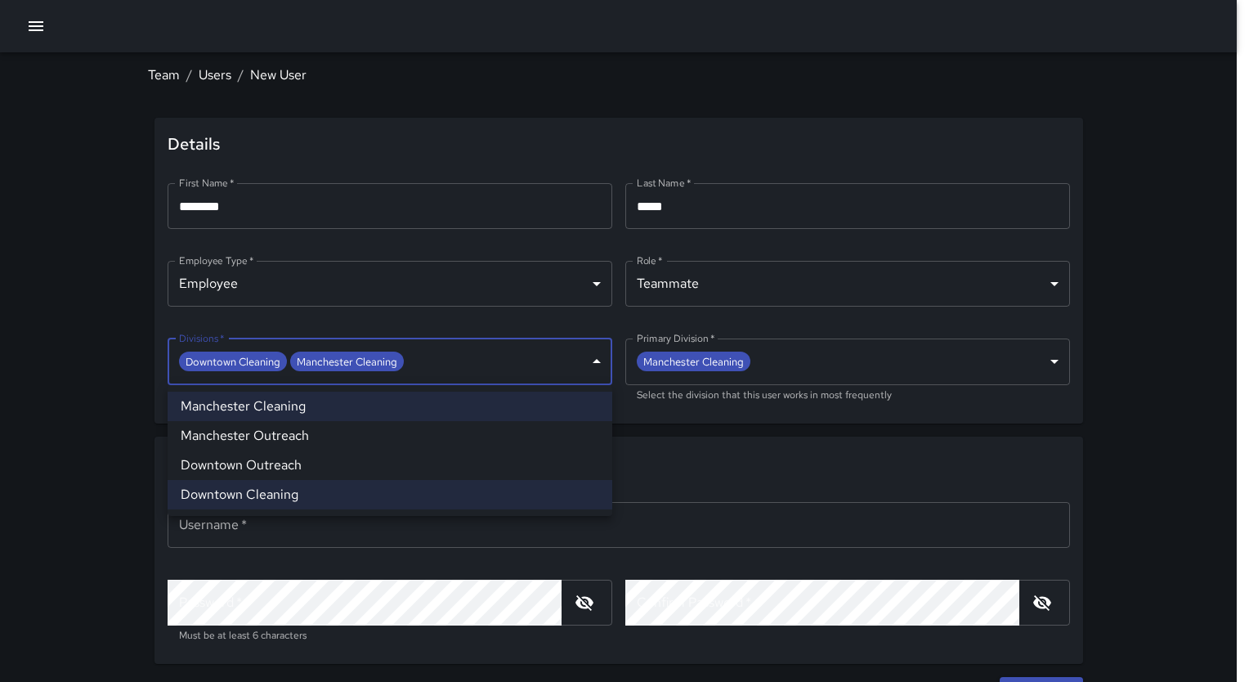
click at [1142, 504] on div at bounding box center [624, 341] width 1249 height 682
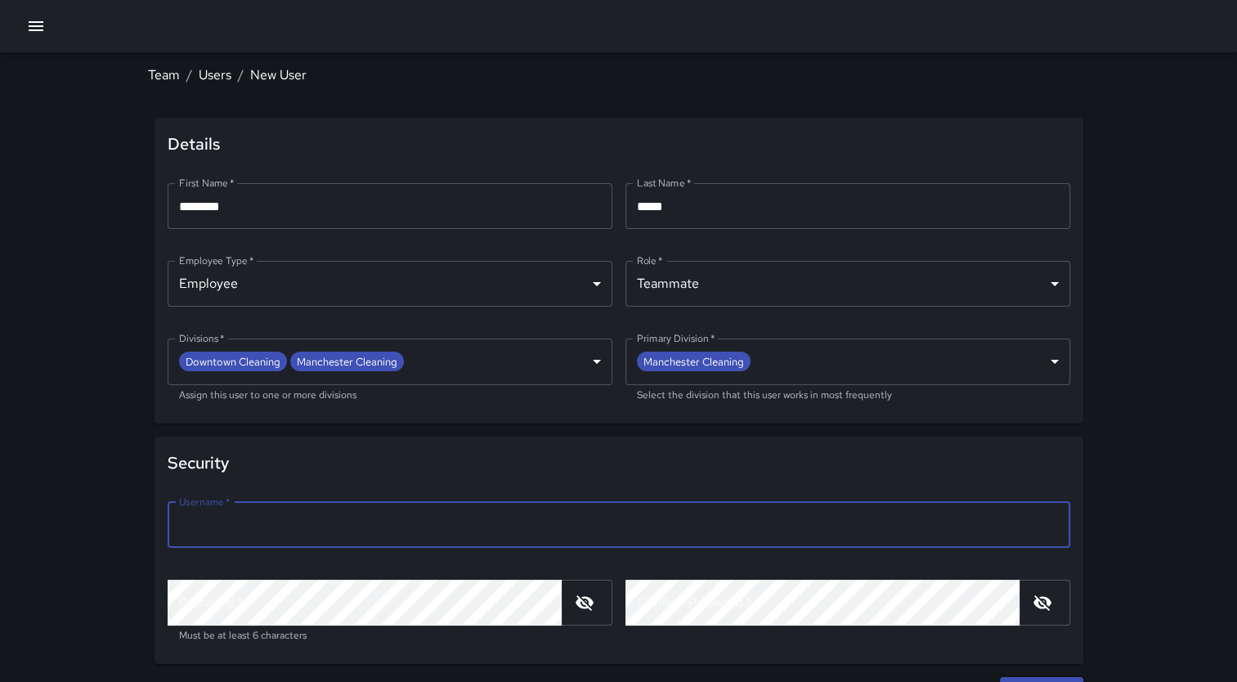
click at [285, 506] on input "Username   *" at bounding box center [619, 525] width 902 height 46
type input "******"
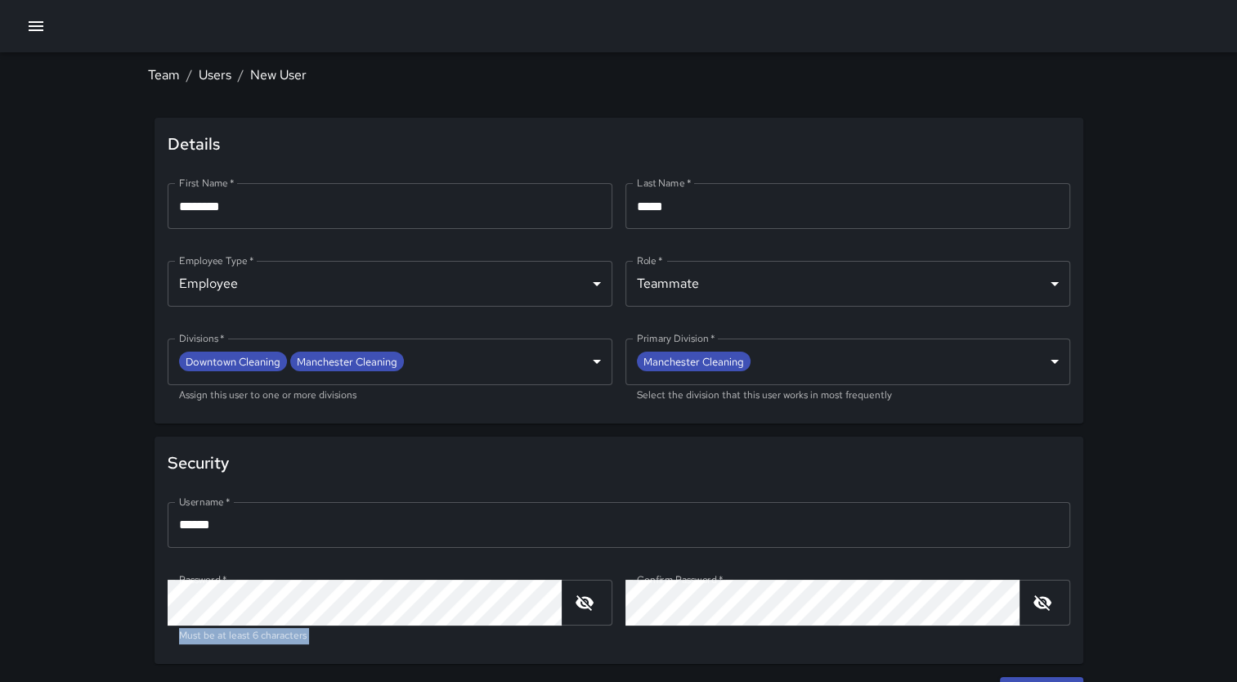
drag, startPoint x: 1234, startPoint y: 566, endPoint x: 1236, endPoint y: 615, distance: 49.1
click at [1236, 615] on div "**********" at bounding box center [618, 356] width 1237 height 713
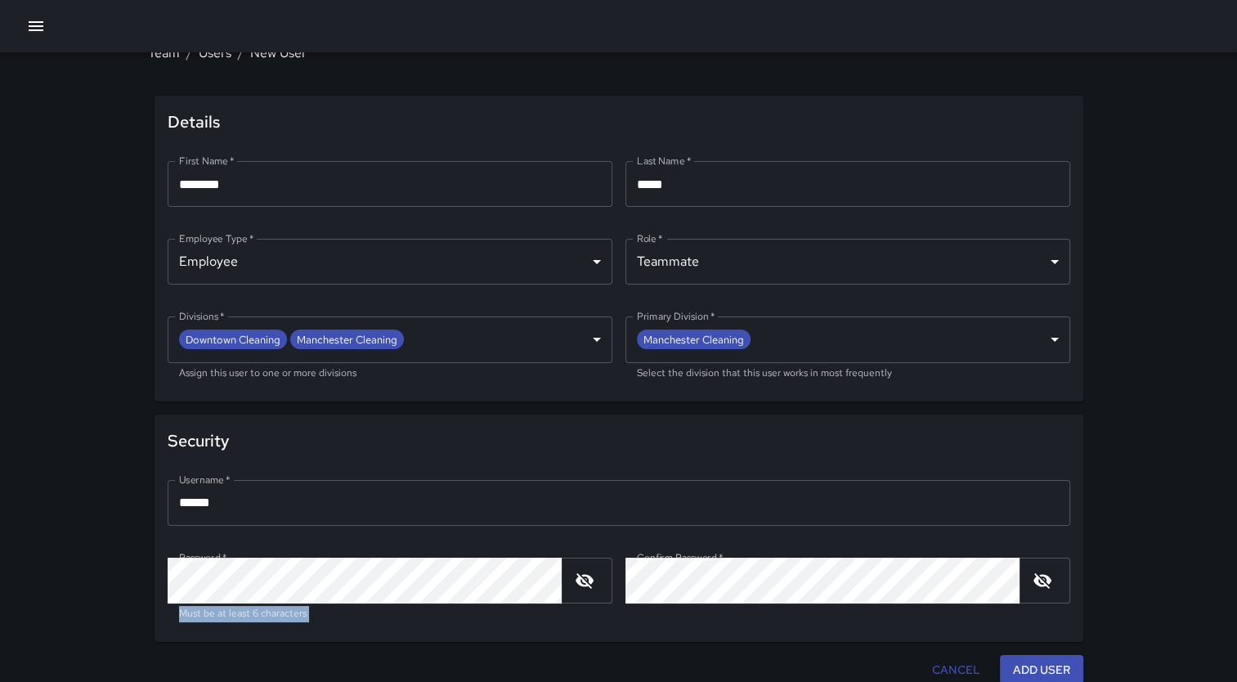
scroll to position [25, 0]
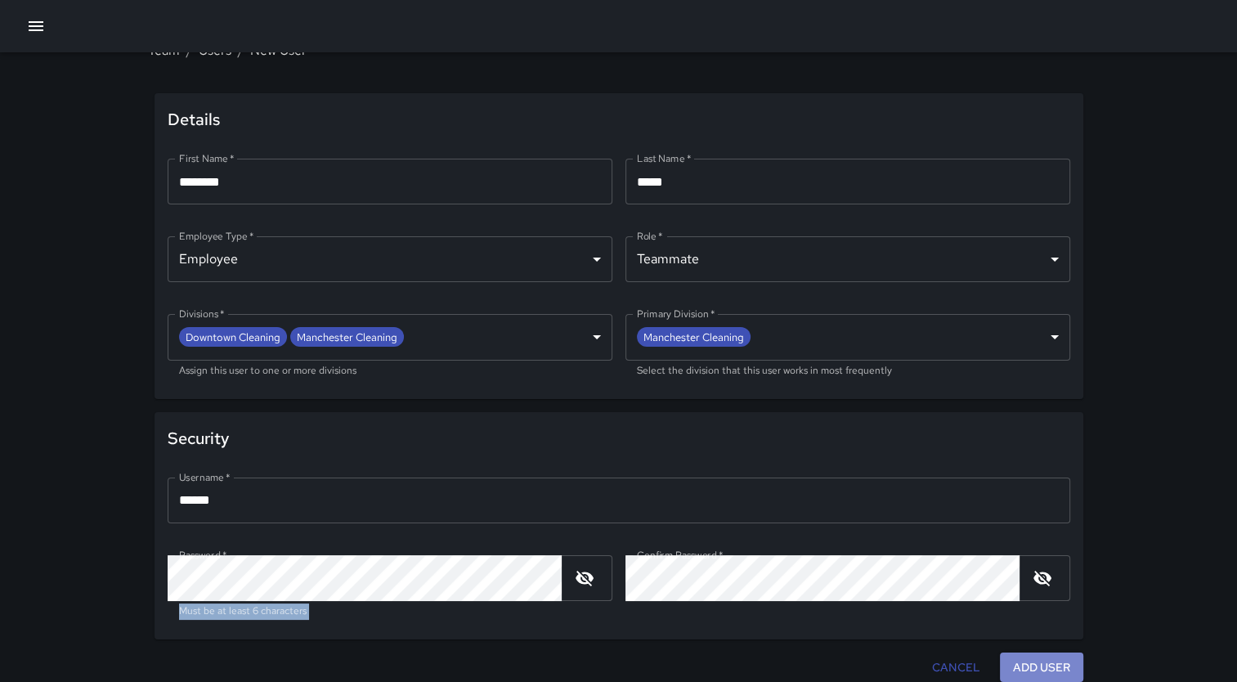
click at [1048, 662] on button "Add User" at bounding box center [1041, 667] width 83 height 30
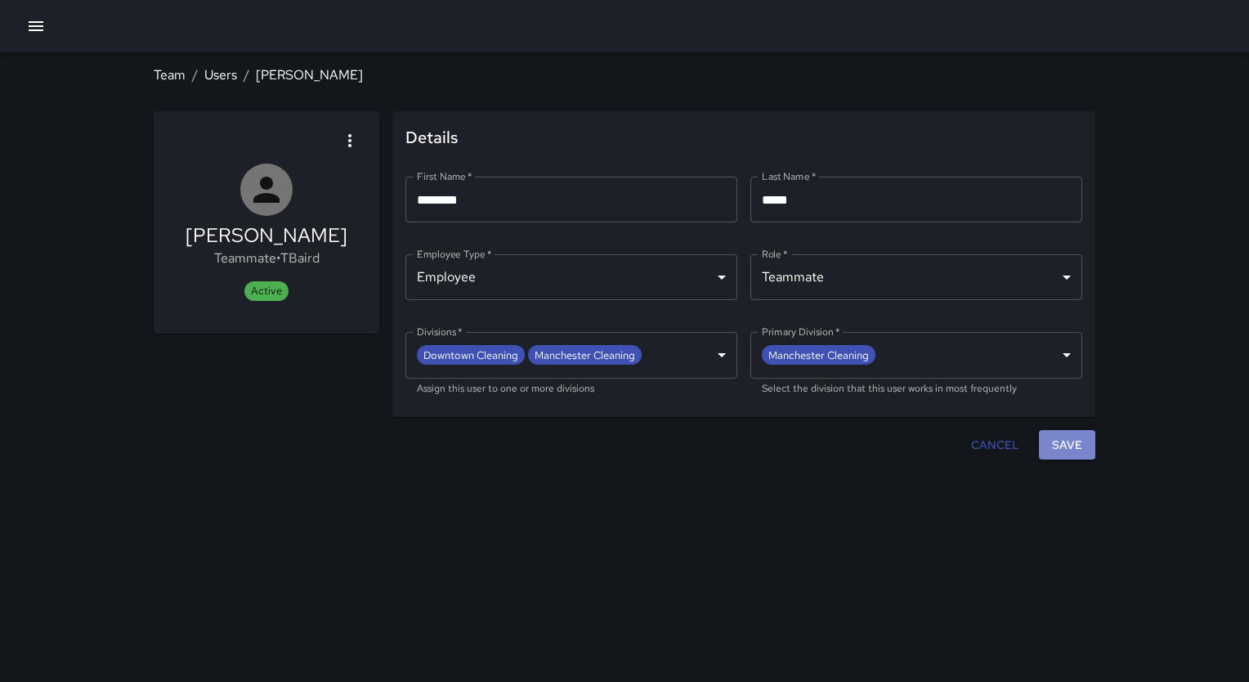
click at [1068, 446] on button "Save" at bounding box center [1067, 445] width 56 height 30
click at [33, 27] on icon "button" at bounding box center [36, 26] width 20 height 20
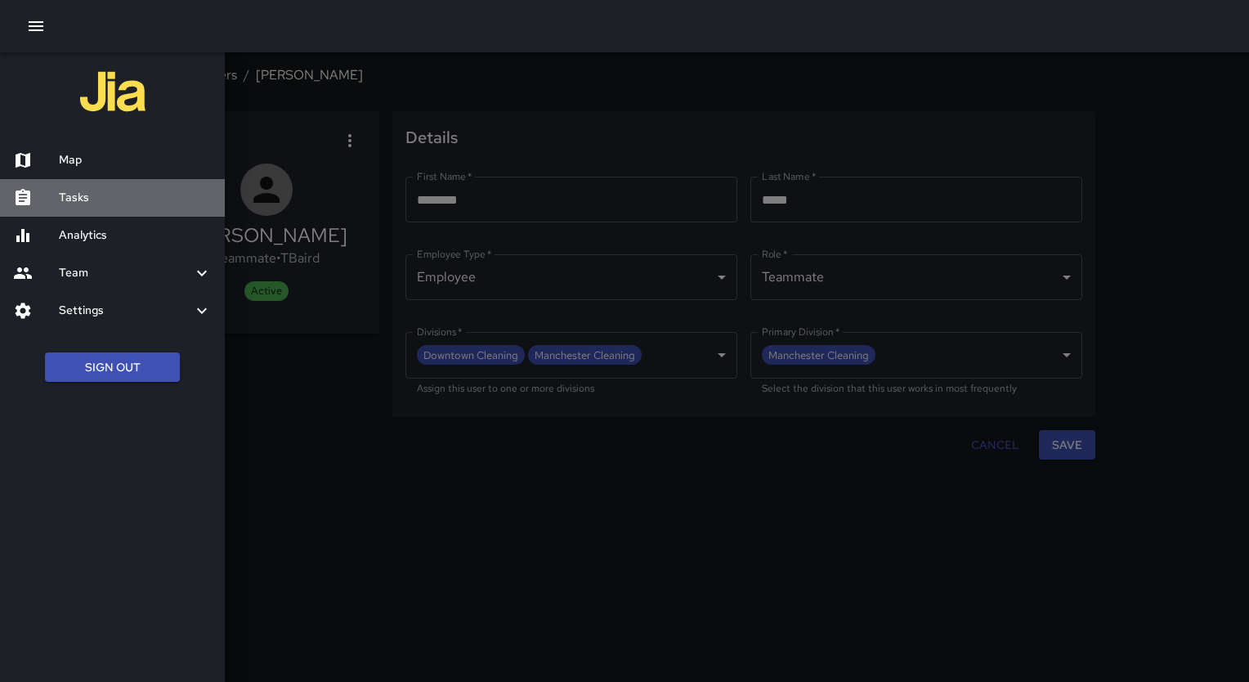
click at [79, 193] on h6 "Tasks" at bounding box center [135, 198] width 153 height 18
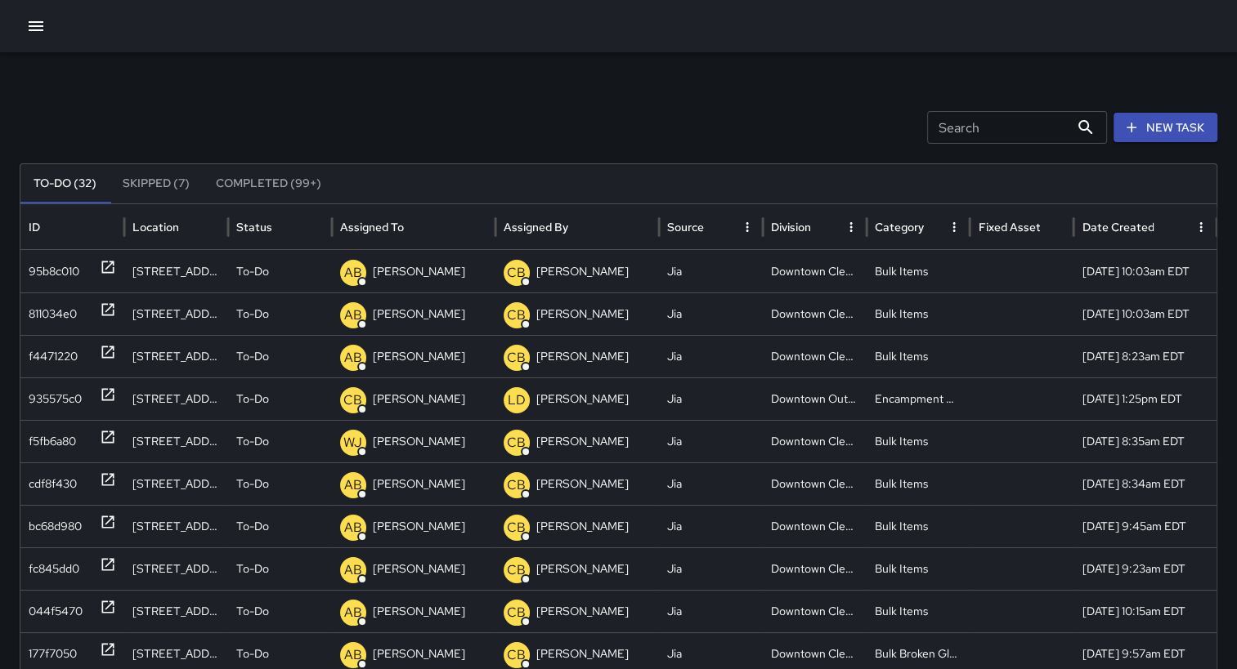
click at [258, 177] on button "Completed (99+)" at bounding box center [269, 183] width 132 height 39
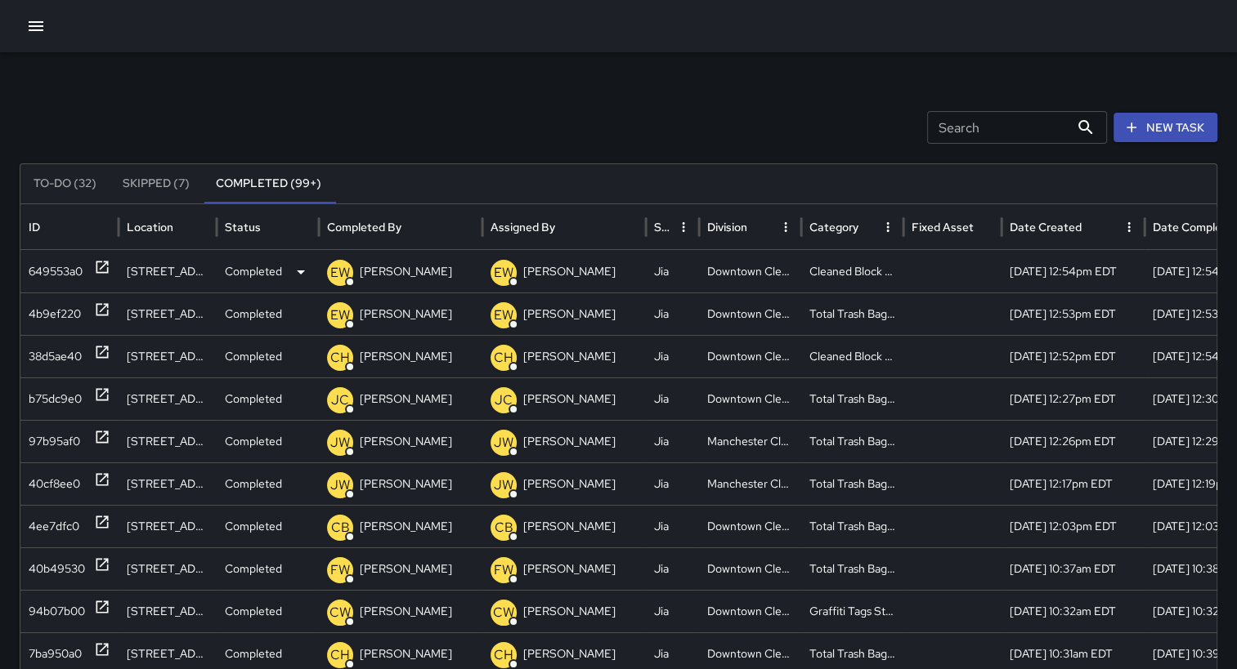
click at [44, 266] on div "649553a0" at bounding box center [56, 272] width 54 height 42
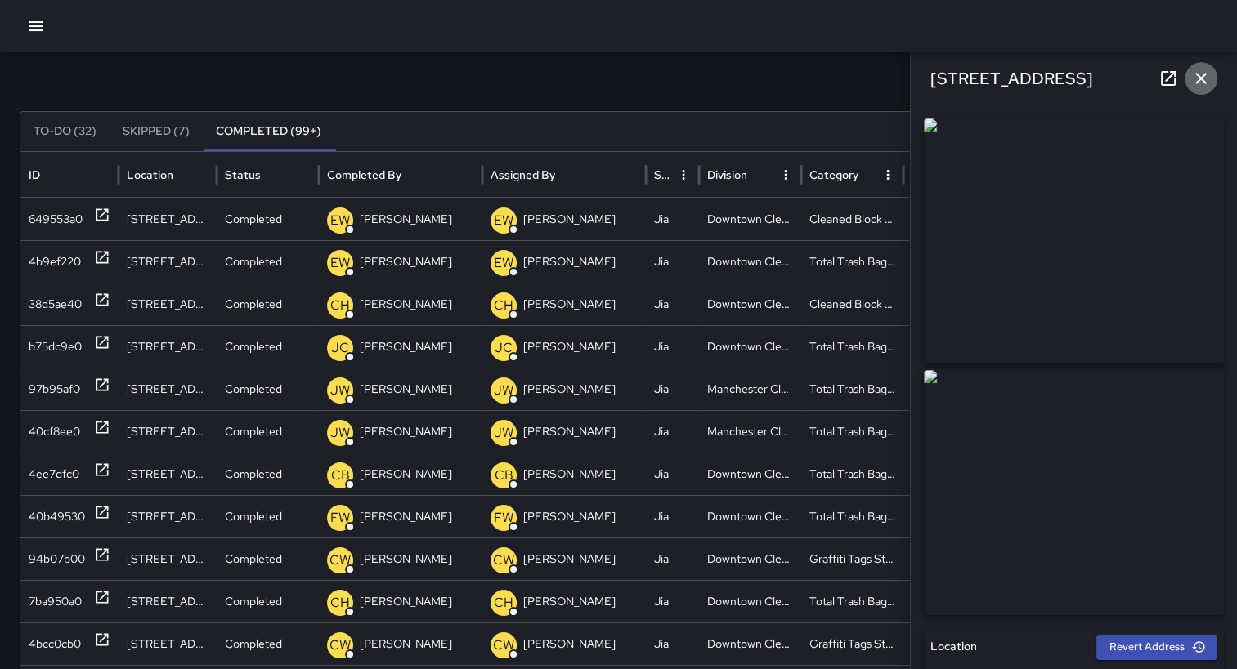
click at [1206, 82] on icon "button" at bounding box center [1201, 79] width 20 height 20
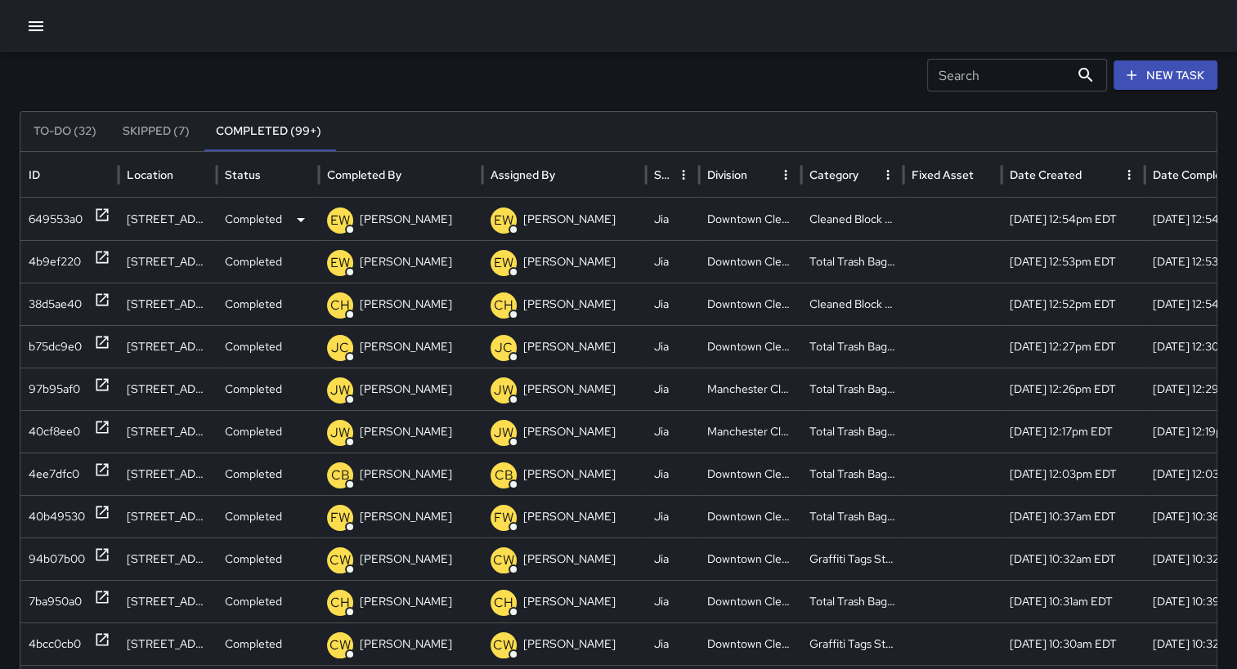
click at [45, 221] on div "649553a0" at bounding box center [56, 220] width 54 height 42
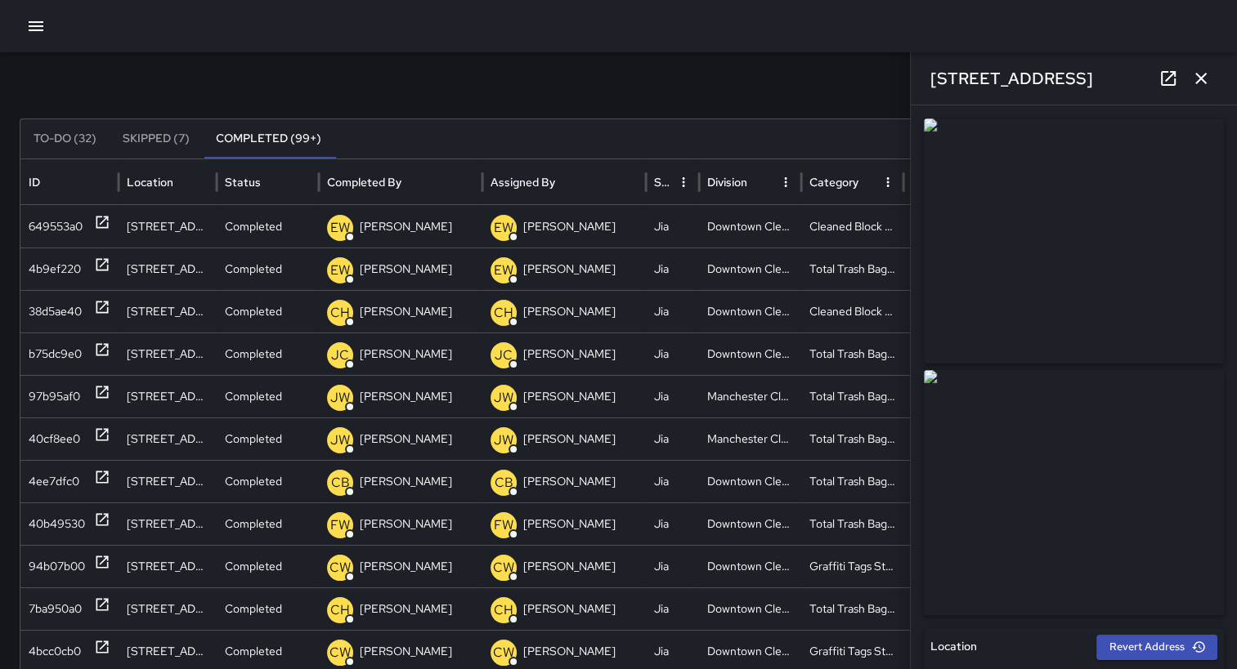
scroll to position [494, 0]
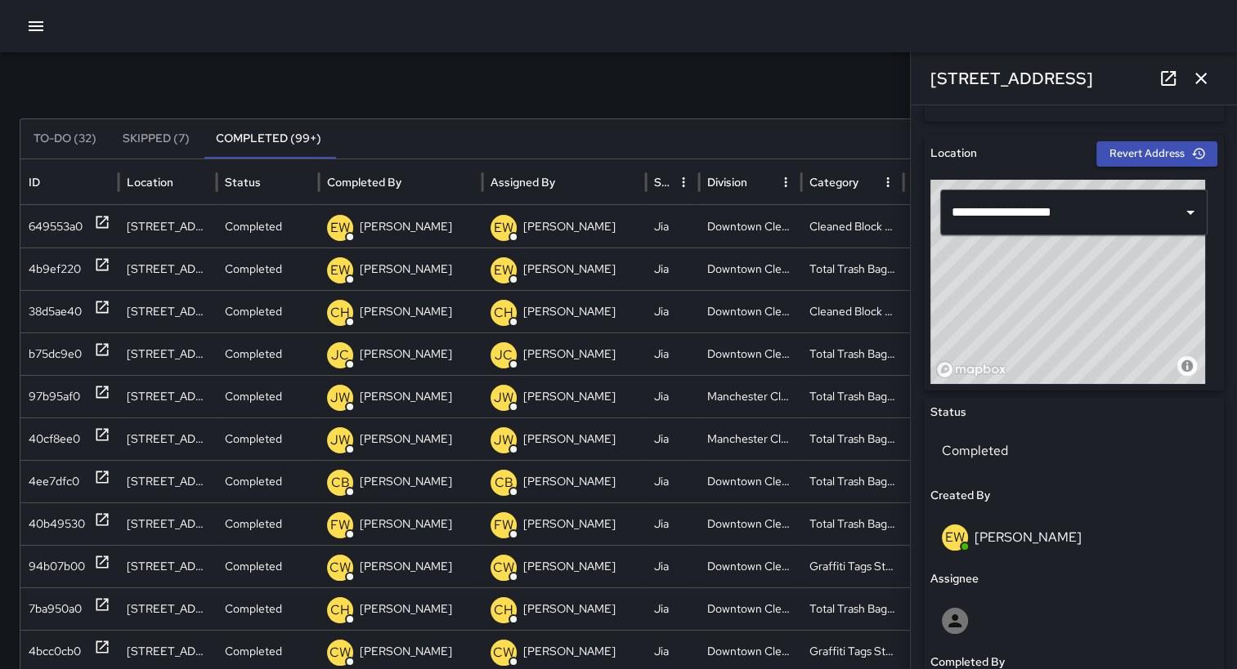
click at [1213, 306] on div "**********" at bounding box center [1074, 387] width 326 height 564
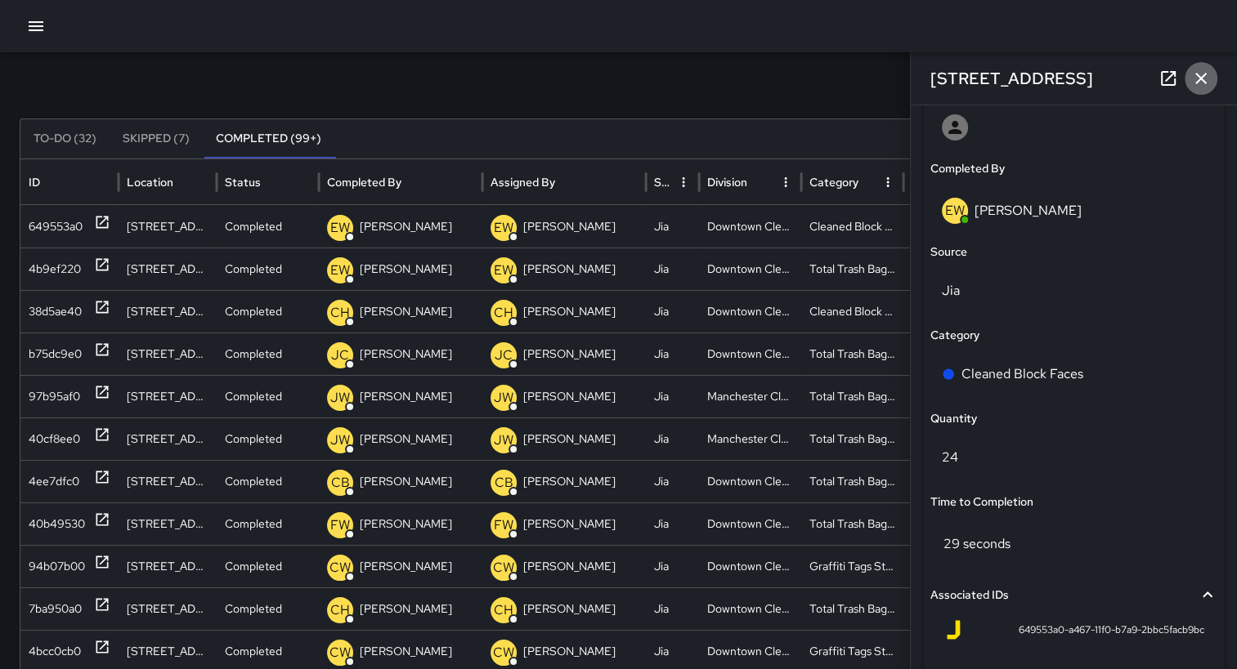
click at [1203, 80] on icon "button" at bounding box center [1200, 78] width 11 height 11
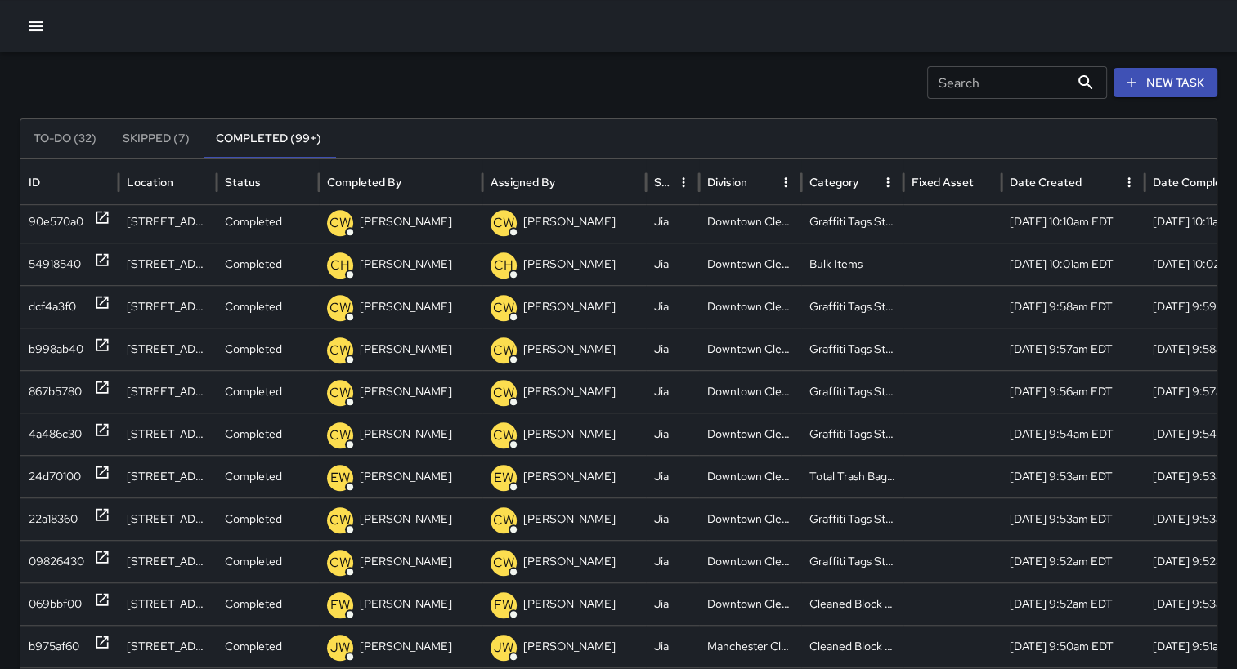
scroll to position [1095, 0]
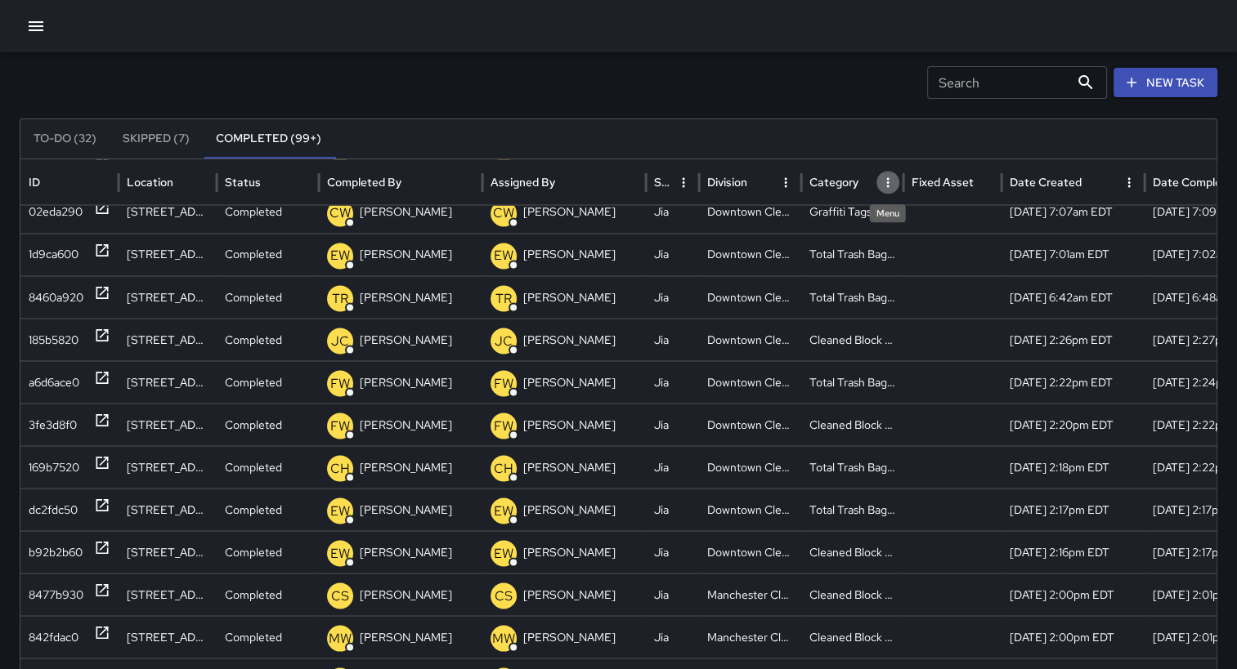
click at [879, 185] on button "Category column menu" at bounding box center [887, 182] width 23 height 23
click at [888, 178] on icon "Category column menu" at bounding box center [888, 182] width 2 height 10
click at [787, 221] on span "Filter" at bounding box center [812, 214] width 147 height 20
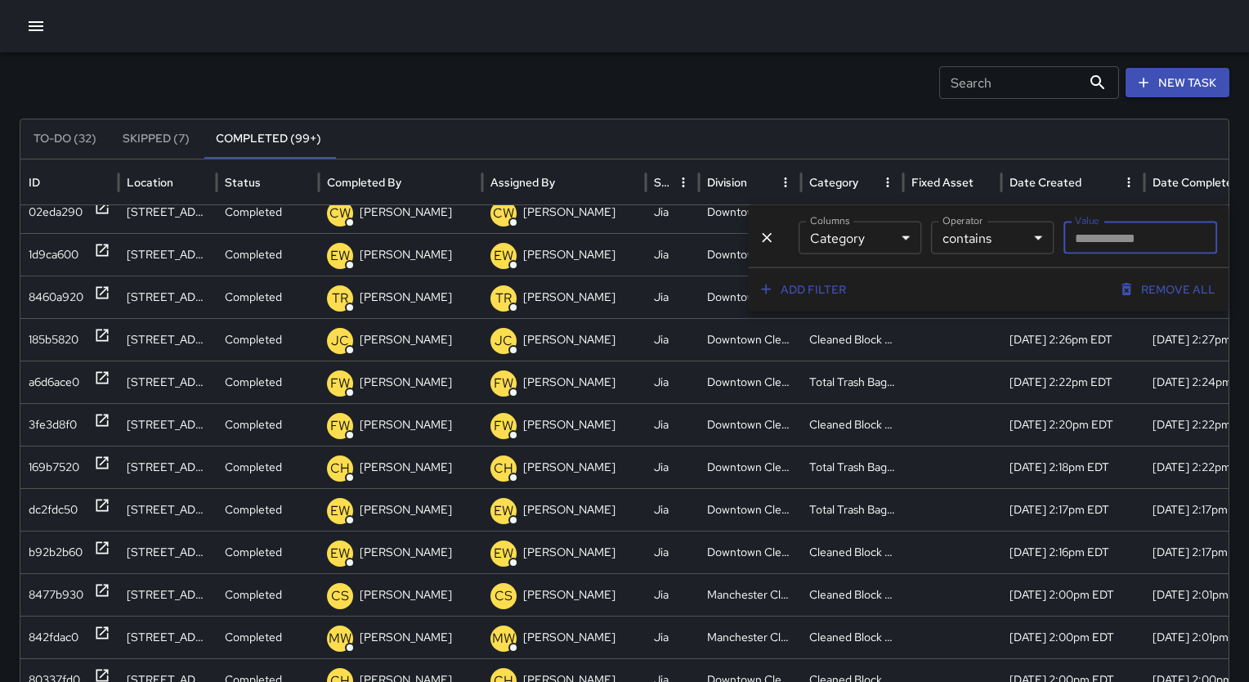
click at [900, 234] on body "Search Search New Task To-Do (32) Skipped (7) Completed (99+) ID Location Statu…" at bounding box center [624, 445] width 1249 height 980
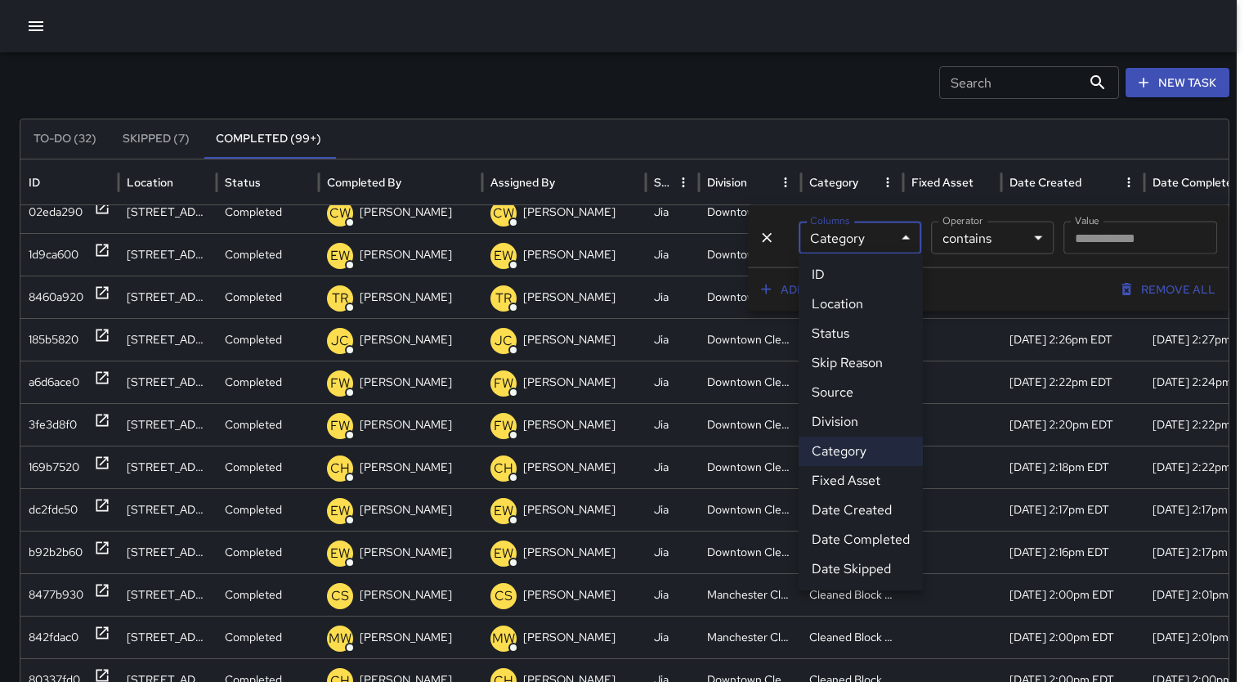
click at [1054, 233] on div at bounding box center [624, 341] width 1249 height 682
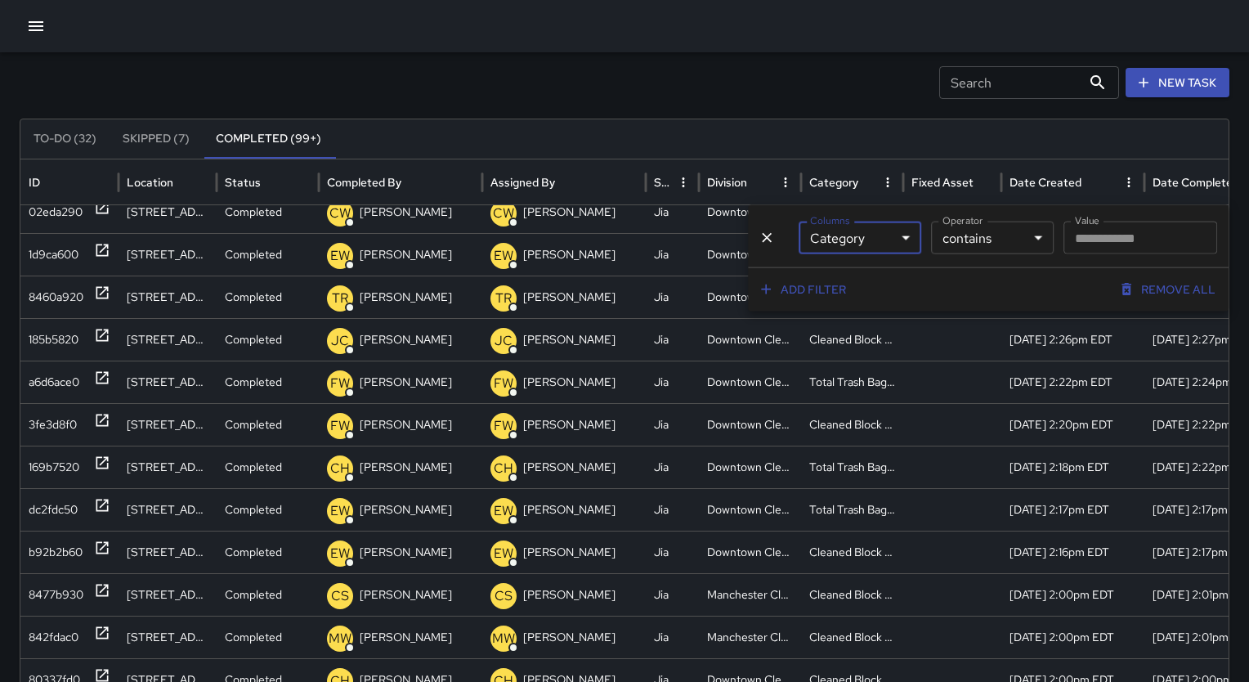
click at [1033, 237] on body "Search Search New Task To-Do (32) Skipped (7) Completed (99+) ID Location Statu…" at bounding box center [624, 445] width 1249 height 980
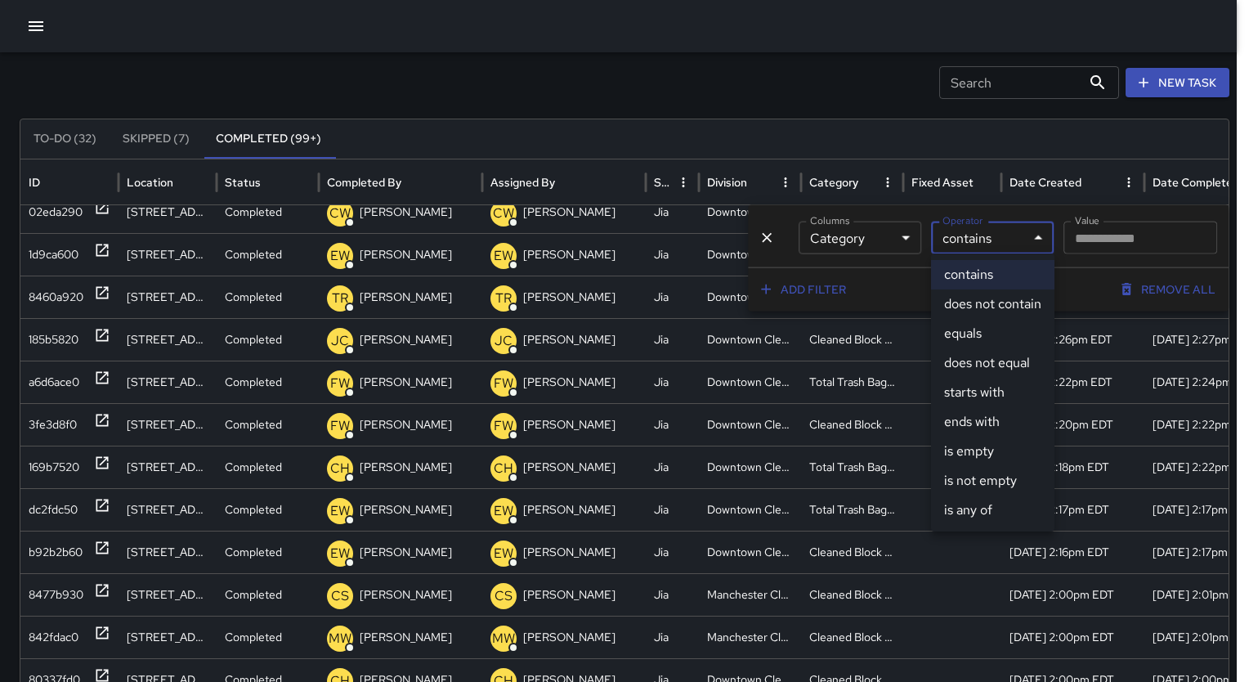
click at [1033, 237] on div at bounding box center [624, 341] width 1249 height 682
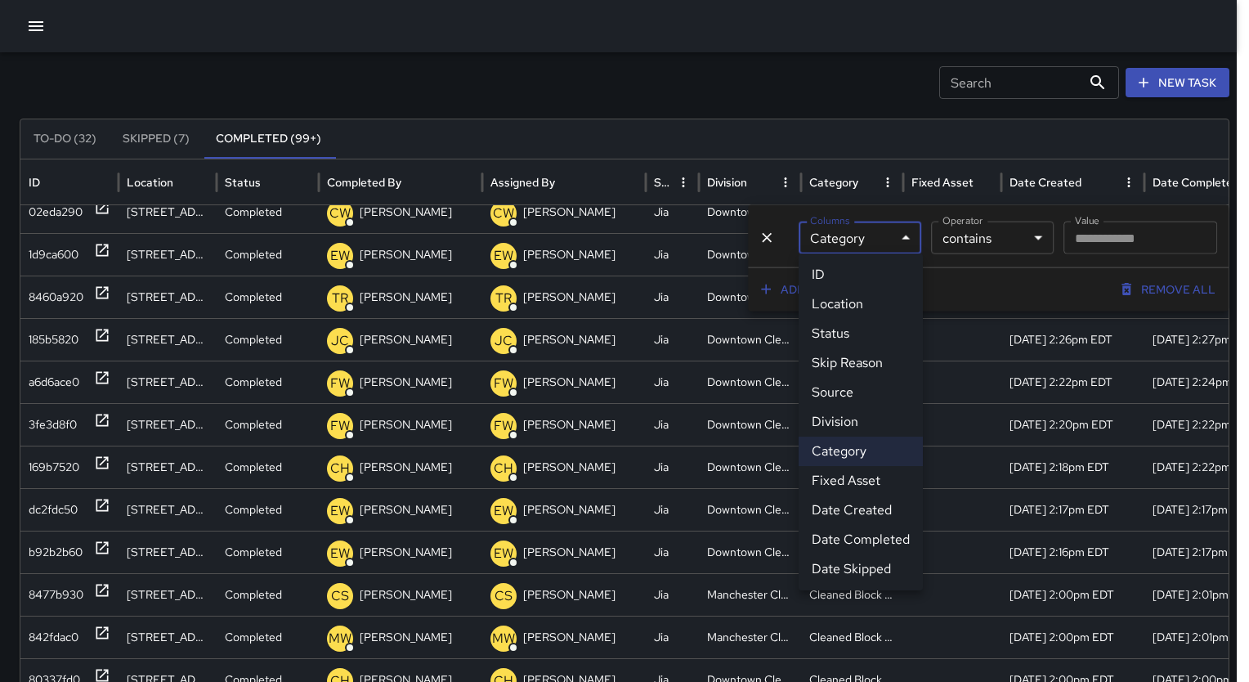
click at [906, 238] on body "Search Search New Task To-Do (32) Skipped (7) Completed (99+) ID Location Statu…" at bounding box center [624, 445] width 1249 height 980
click at [776, 51] on div at bounding box center [624, 341] width 1249 height 682
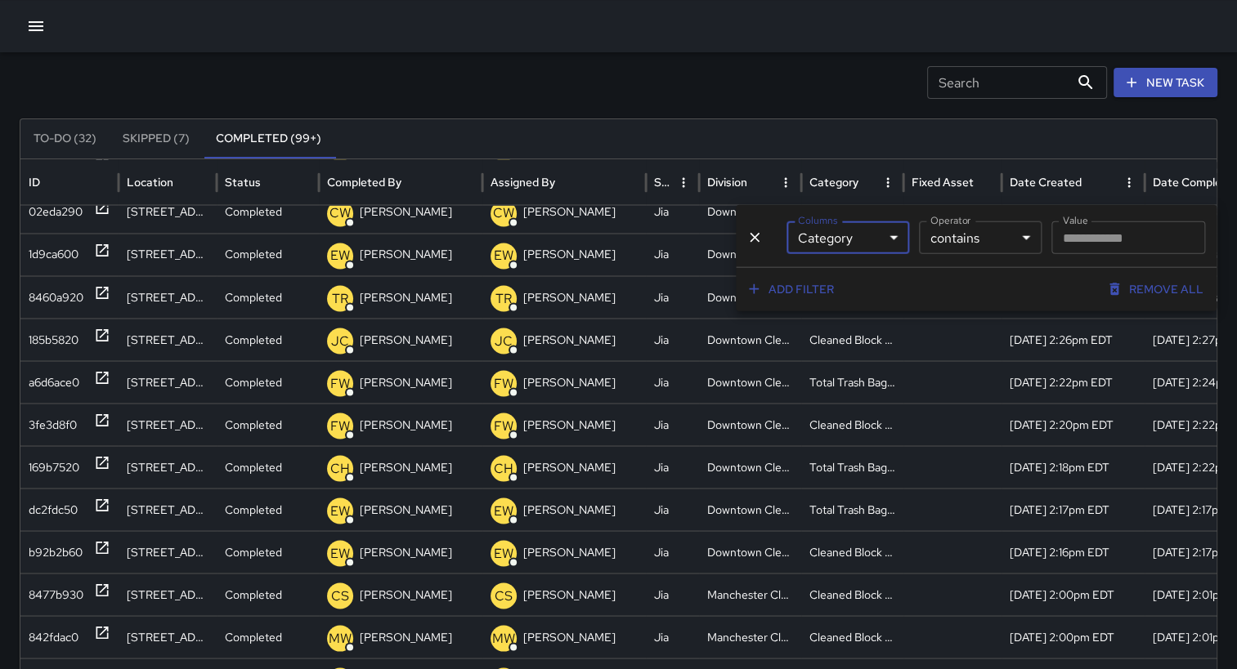
click at [755, 241] on icon "Delete" at bounding box center [754, 238] width 16 height 16
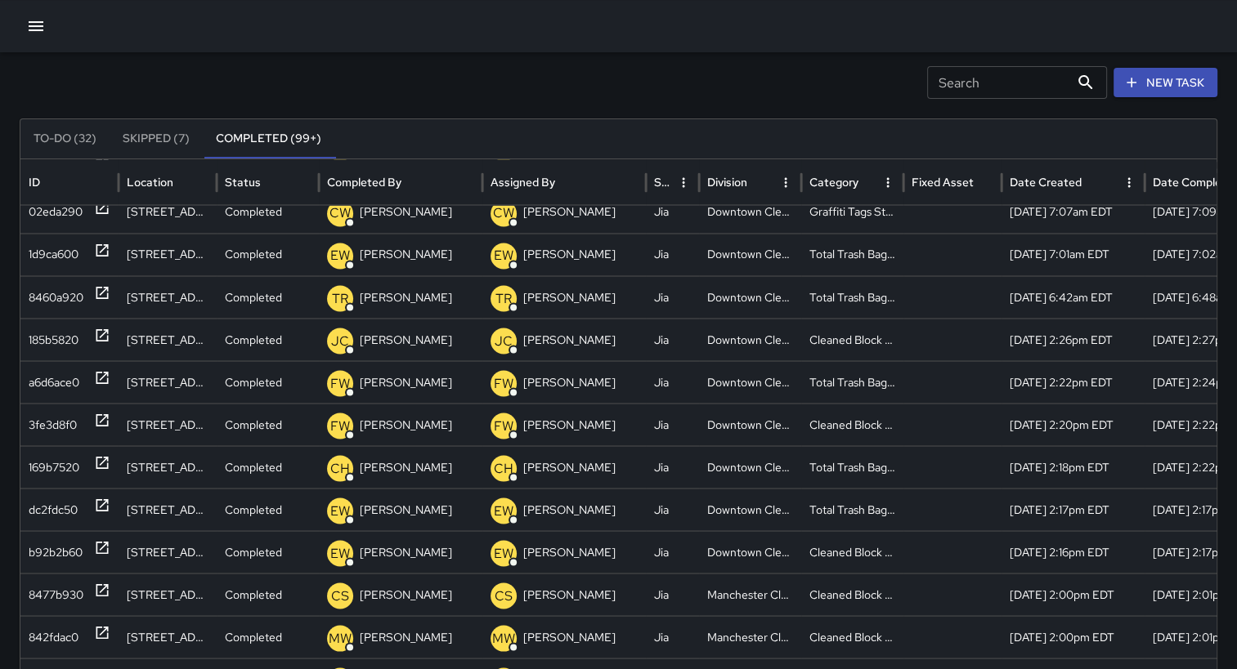
click at [866, 181] on icon "Sort" at bounding box center [871, 182] width 10 height 10
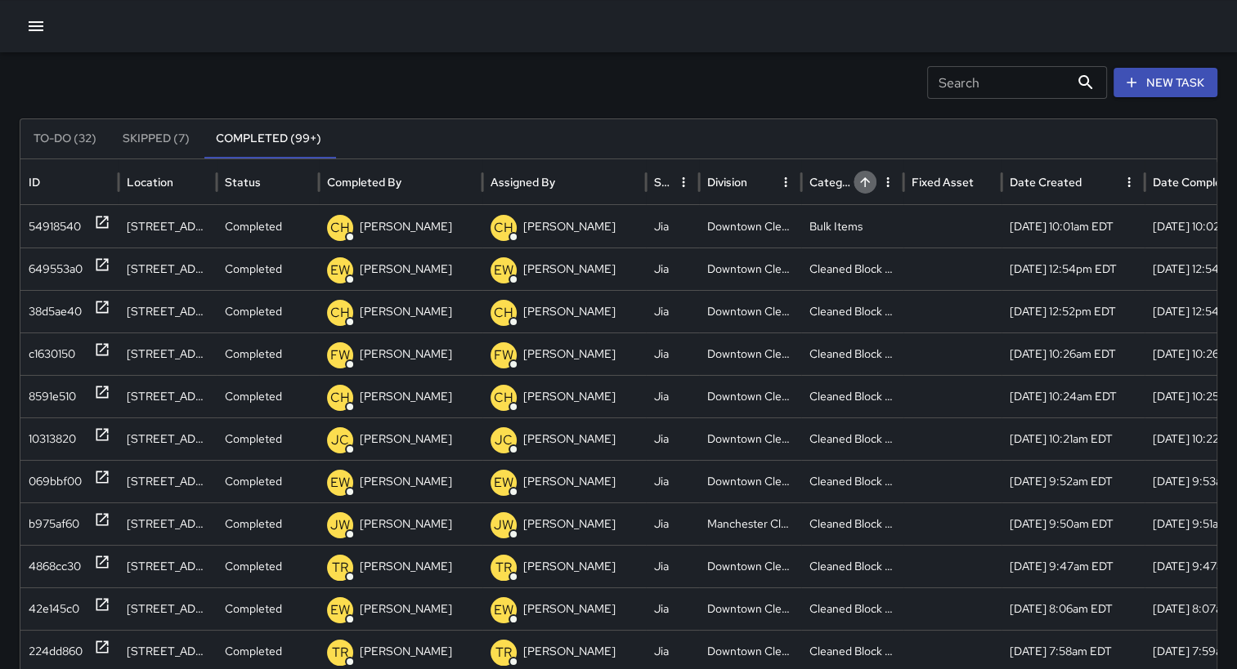
click at [866, 185] on icon "Sort" at bounding box center [864, 182] width 15 height 15
click at [866, 185] on icon "Sort" at bounding box center [865, 182] width 10 height 10
click at [866, 185] on icon "Sort" at bounding box center [871, 182] width 15 height 15
click at [888, 182] on icon "Category column menu" at bounding box center [887, 182] width 15 height 15
click at [770, 217] on span "Filter" at bounding box center [812, 214] width 147 height 20
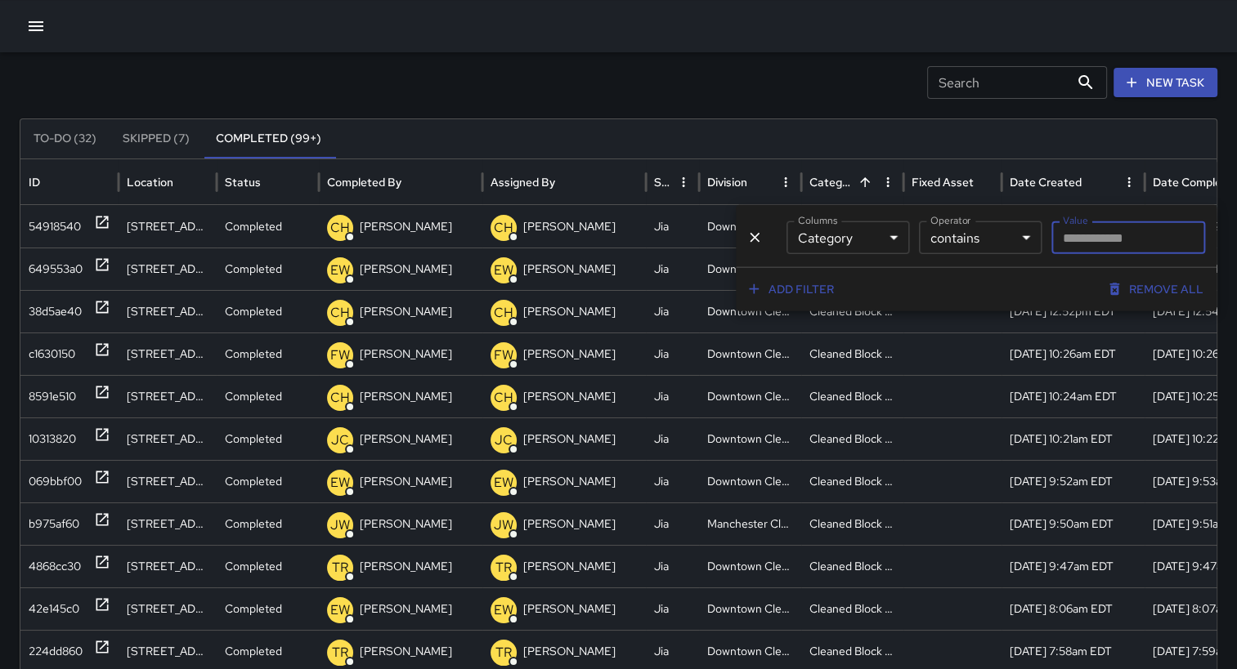
click at [1105, 237] on input "Value" at bounding box center [1128, 238] width 154 height 33
type input "**********"
click at [961, 284] on div "Add filter Remove all" at bounding box center [976, 289] width 481 height 44
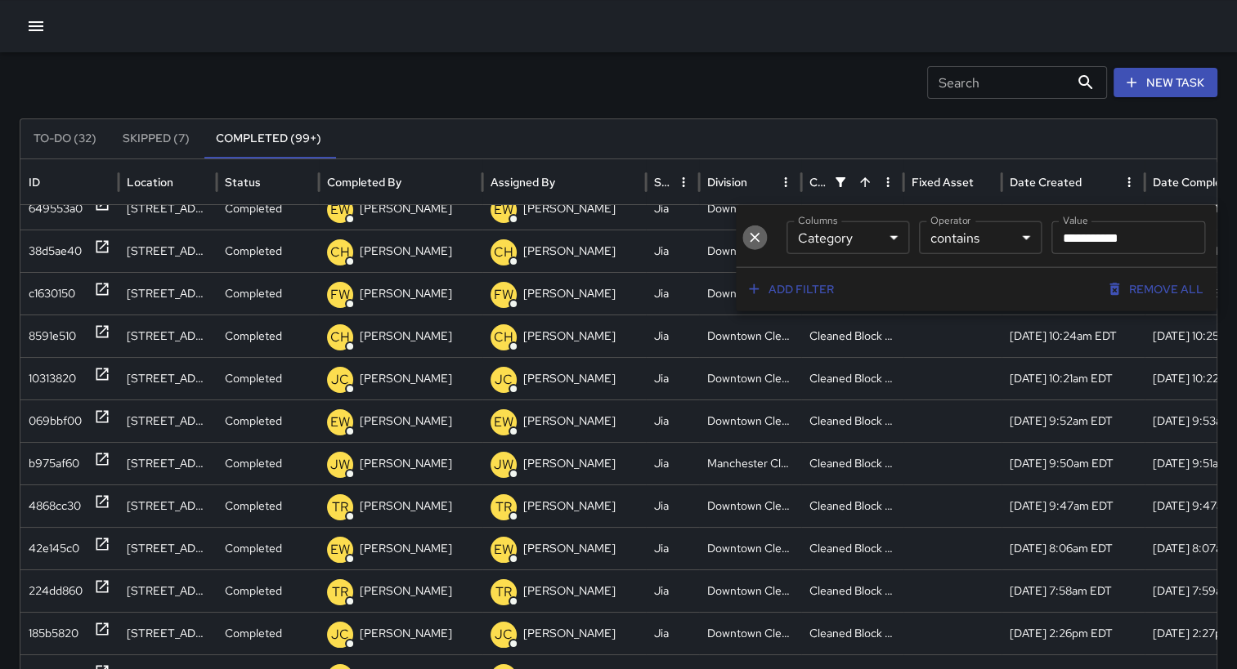
click at [755, 237] on icon "Delete" at bounding box center [754, 238] width 16 height 16
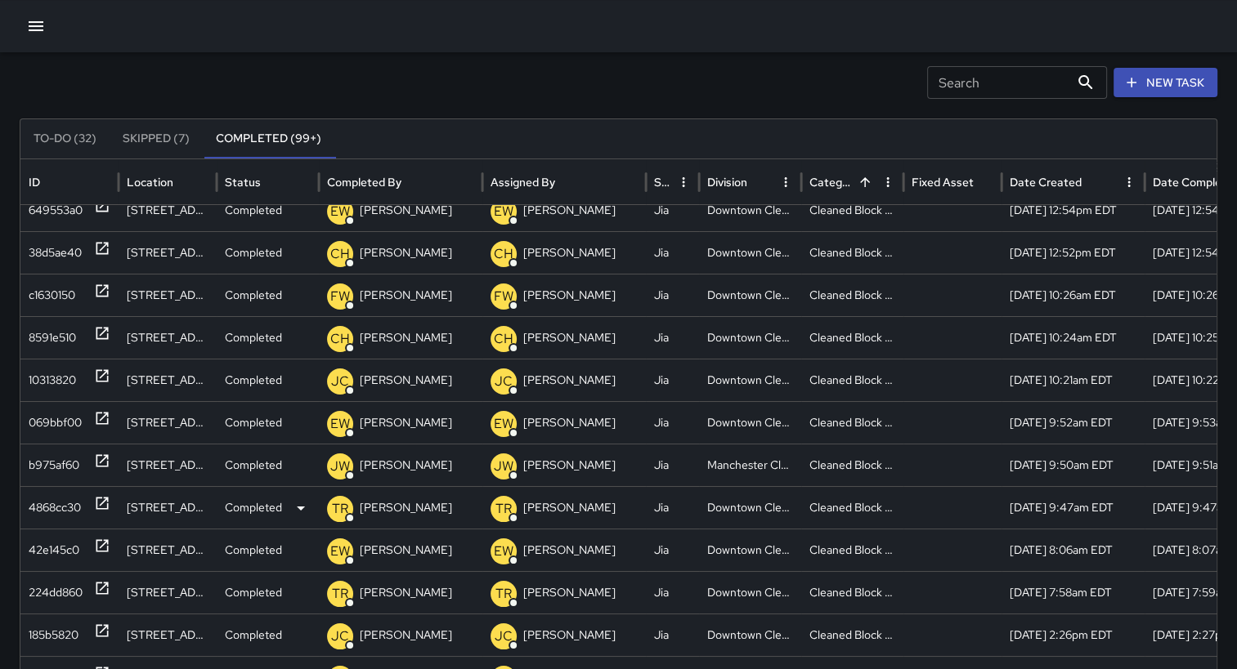
click at [1121, 508] on div "[DATE] 9:47am EDT" at bounding box center [1072, 507] width 143 height 43
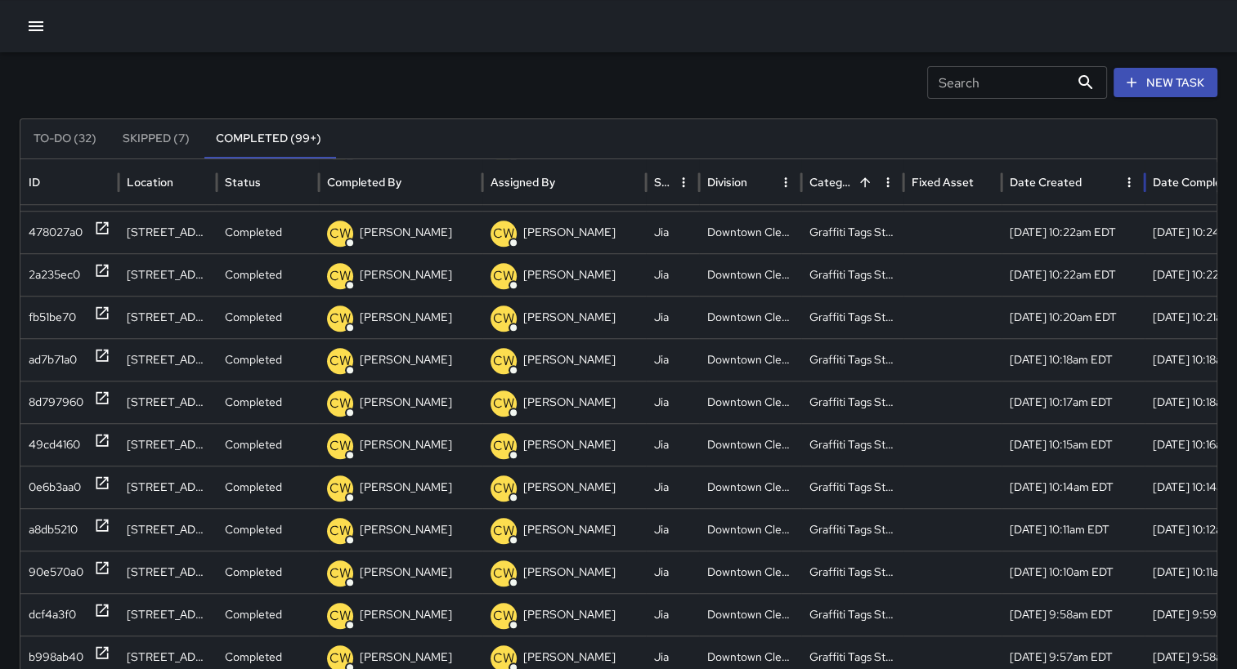
click at [1077, 179] on div "Date Created" at bounding box center [1045, 182] width 72 height 15
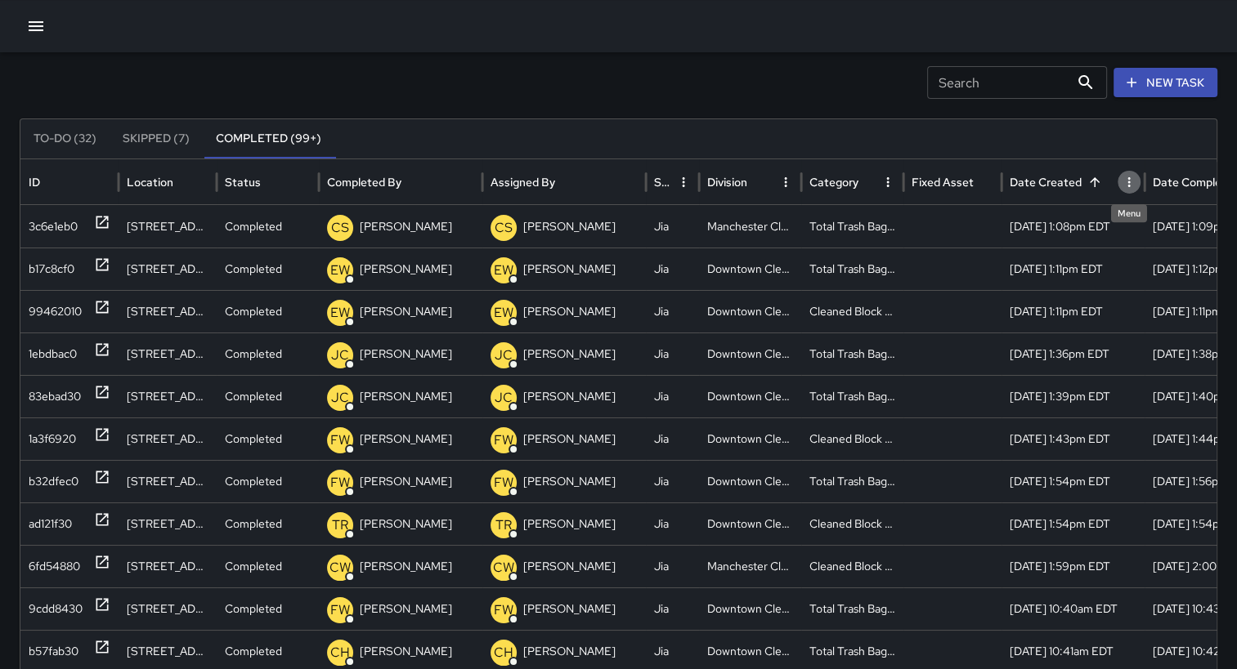
click at [1130, 178] on icon "Date Created column menu" at bounding box center [1128, 182] width 15 height 15
click at [1090, 183] on icon "Sort" at bounding box center [1094, 182] width 15 height 15
click at [1090, 183] on icon "Sort" at bounding box center [1095, 182] width 10 height 10
click at [1090, 183] on icon "Sort" at bounding box center [1094, 182] width 15 height 15
drag, startPoint x: 1095, startPoint y: 182, endPoint x: 834, endPoint y: 123, distance: 267.5
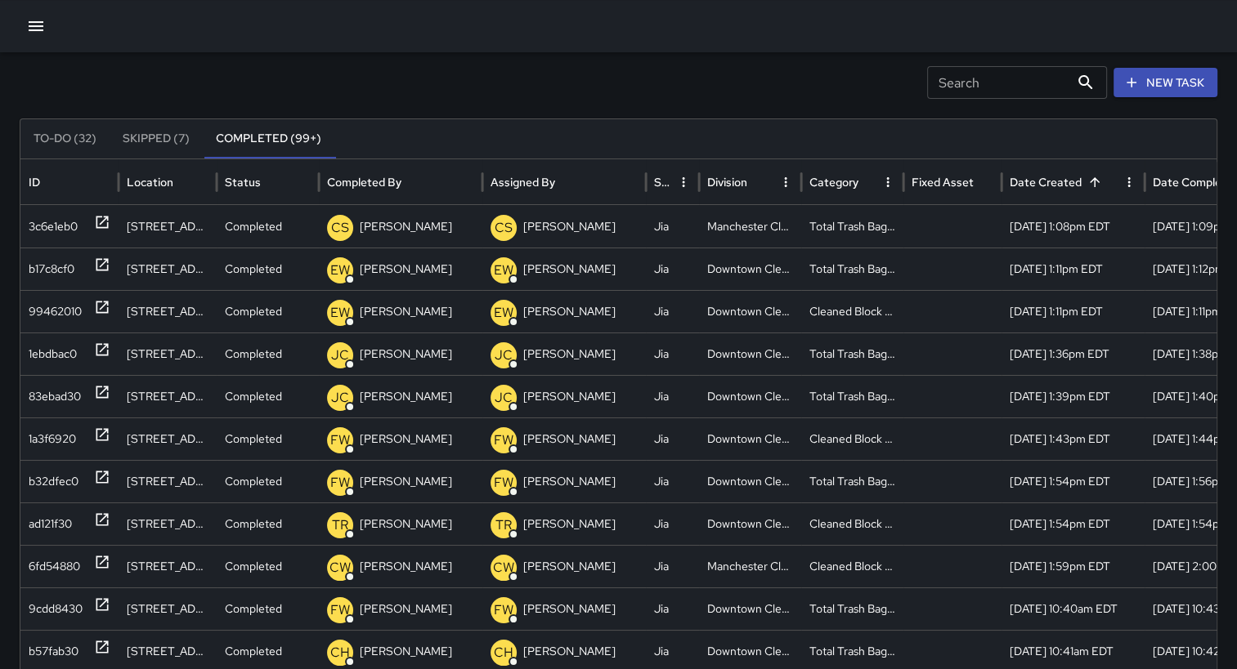
click at [834, 123] on div "To-Do (32) Skipped (7) Completed (99+)" at bounding box center [618, 138] width 1196 height 39
click at [1110, 185] on div "Date Created" at bounding box center [1063, 181] width 108 height 45
click at [1089, 172] on button "Sort" at bounding box center [1094, 182] width 23 height 23
click at [864, 187] on icon "Sort" at bounding box center [871, 182] width 15 height 15
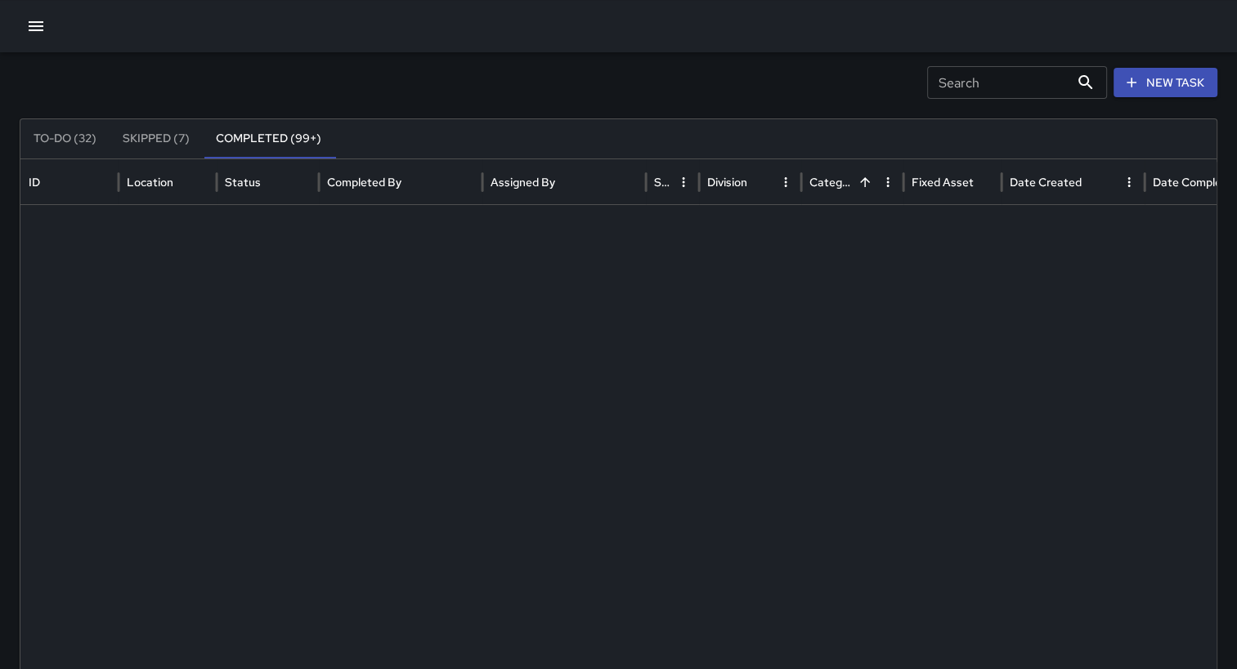
scroll to position [606, 0]
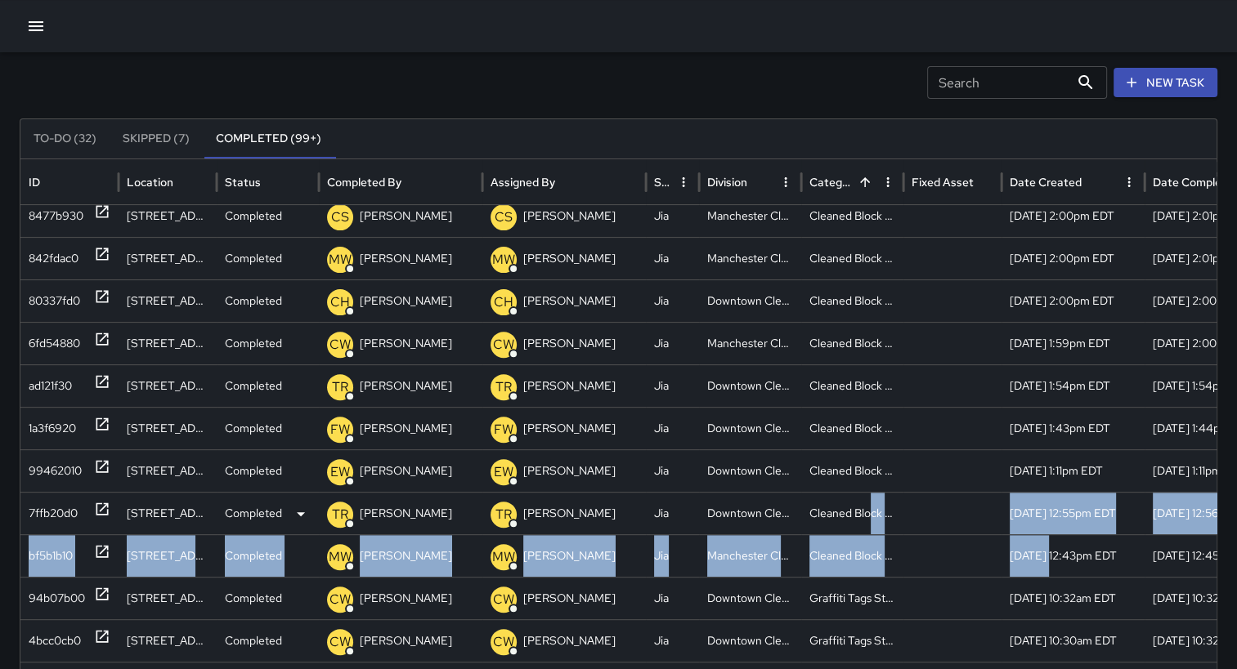
drag, startPoint x: 1051, startPoint y: 542, endPoint x: 870, endPoint y: 492, distance: 188.2
click at [870, 492] on div "185b5820 [STREET_ADDRESS] Completed [PERSON_NAME] [PERSON_NAME] [PERSON_NAME] […" at bounding box center [659, 534] width 1279 height 935
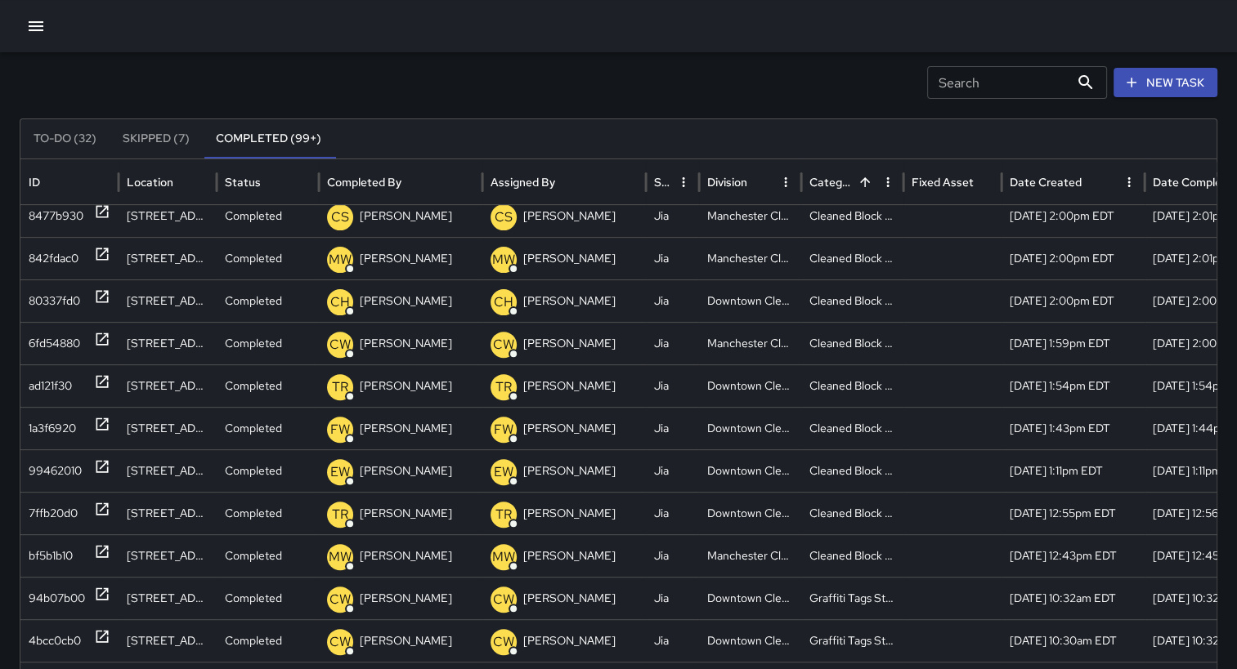
click at [515, 87] on div "Search Search New Task" at bounding box center [618, 82] width 1197 height 33
click at [1033, 176] on div "Date Created" at bounding box center [1045, 182] width 72 height 15
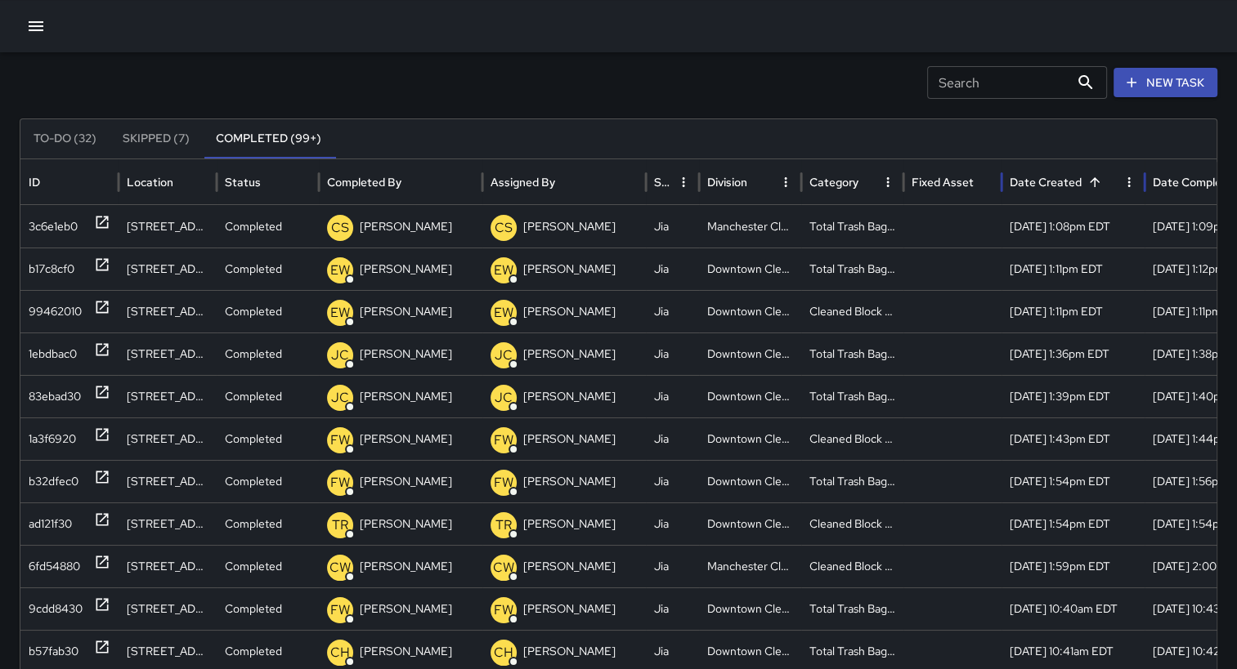
scroll to position [0, 0]
click at [1092, 179] on icon "Sort" at bounding box center [1095, 182] width 10 height 10
click at [1229, 410] on div "Search Search New Task To-Do (32) Skipped (7) Completed (99+) ID Location Statu…" at bounding box center [618, 471] width 1237 height 928
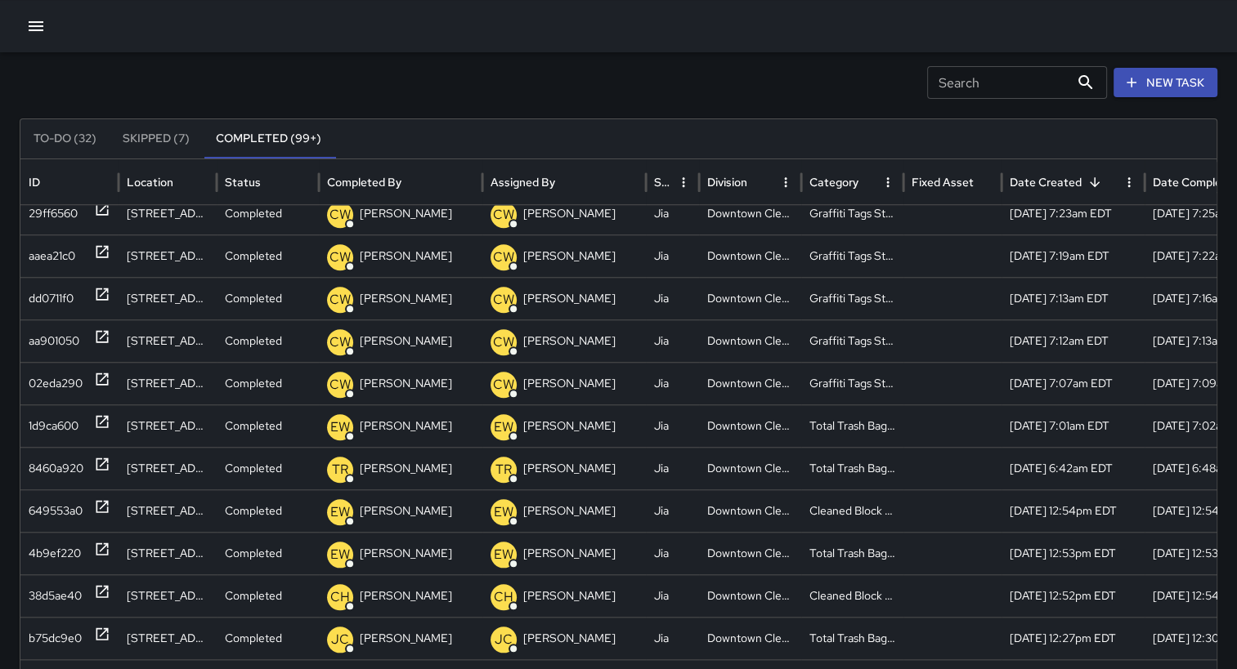
scroll to position [1471, 0]
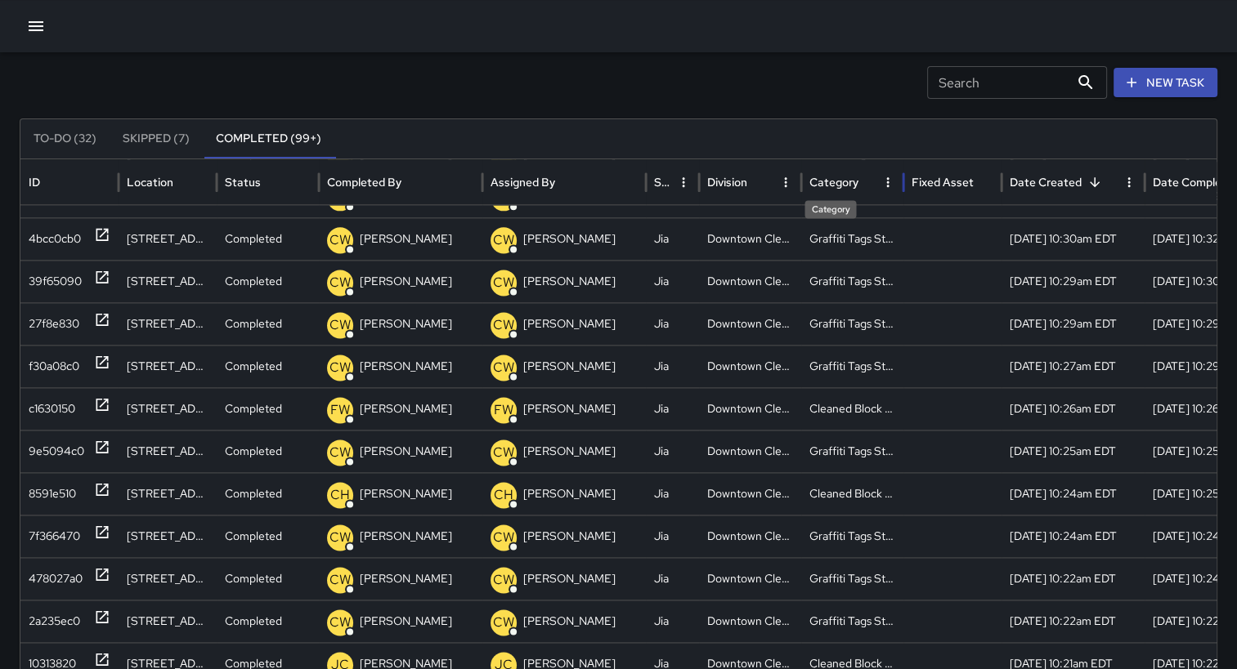
click at [824, 181] on div "Category" at bounding box center [833, 182] width 49 height 15
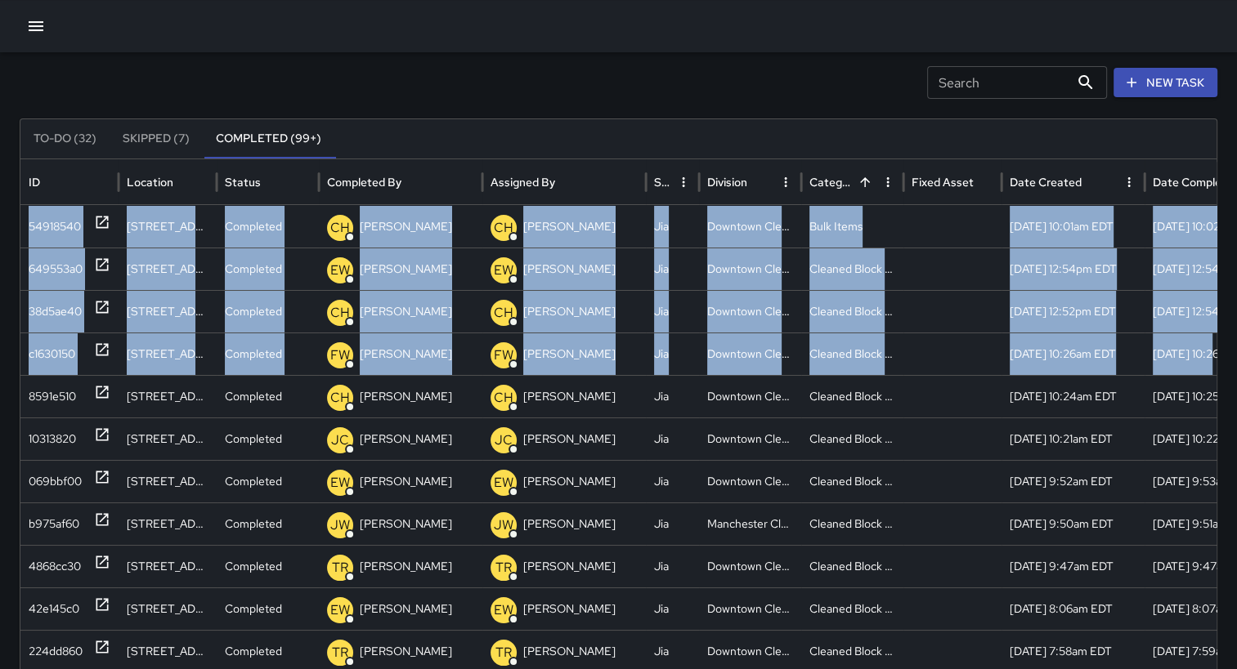
drag, startPoint x: 1212, startPoint y: 342, endPoint x: 1230, endPoint y: 512, distance: 171.0
click at [1230, 512] on div "Search Search New Task To-Do (32) Skipped (7) Completed (99+) ID Location Statu…" at bounding box center [618, 471] width 1237 height 928
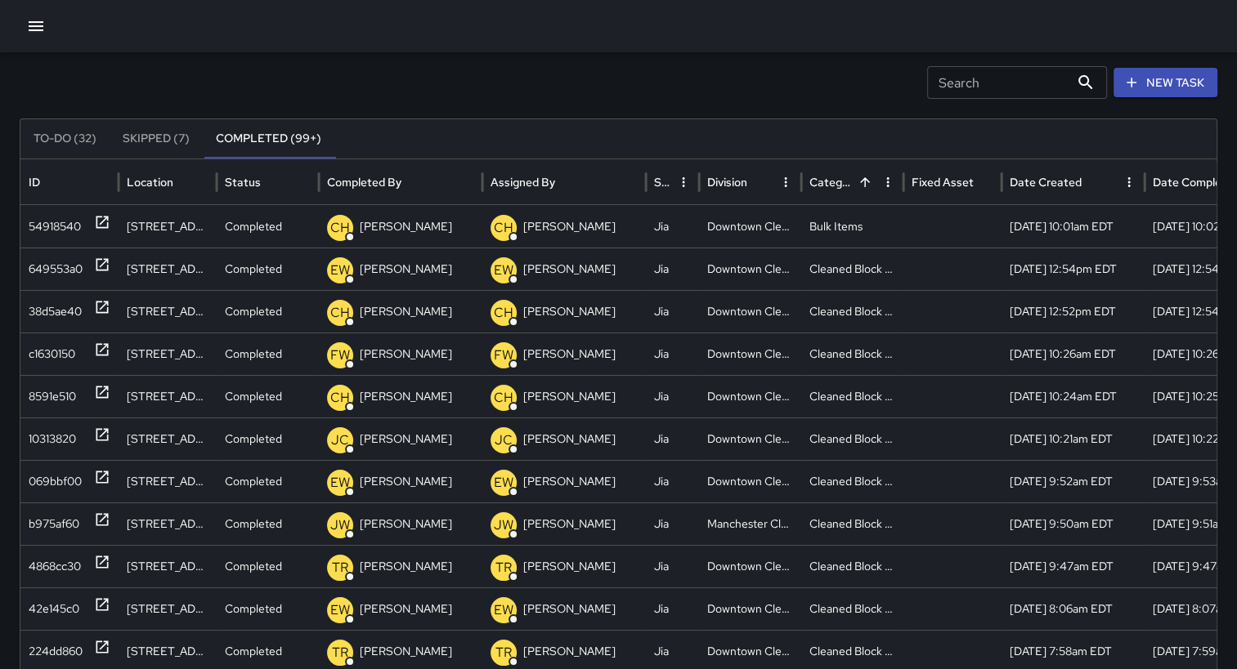
click at [808, 80] on div "Search Search New Task" at bounding box center [618, 82] width 1197 height 33
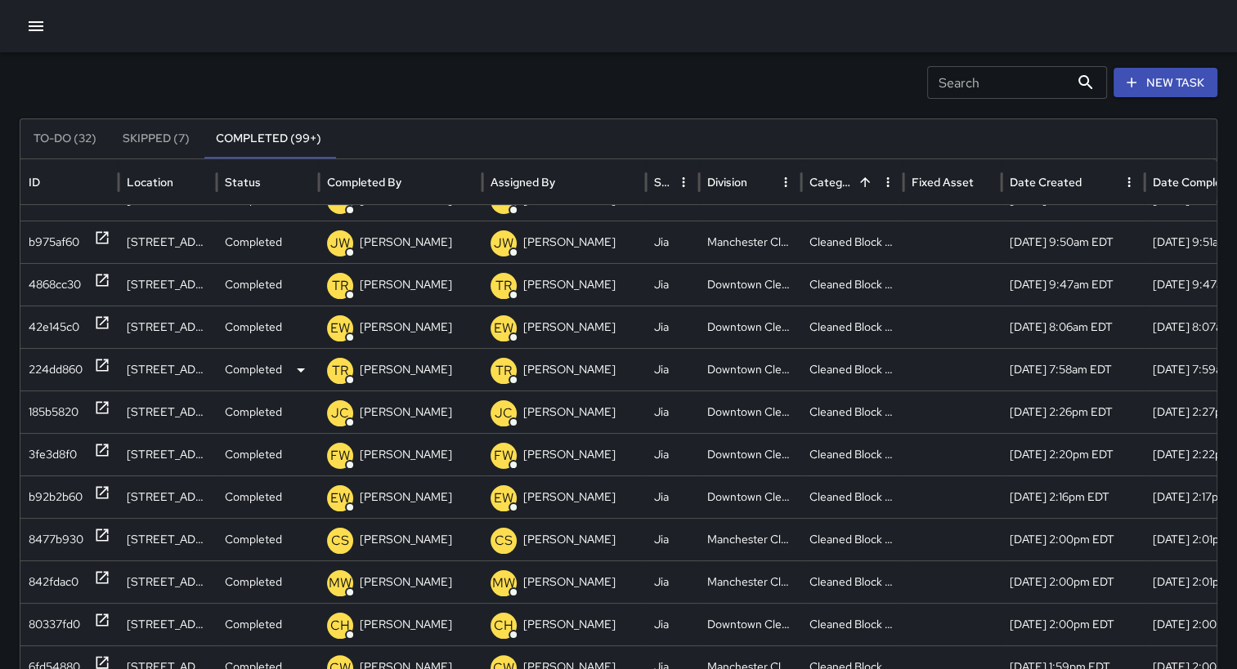
click at [37, 367] on div "224dd860" at bounding box center [56, 370] width 54 height 42
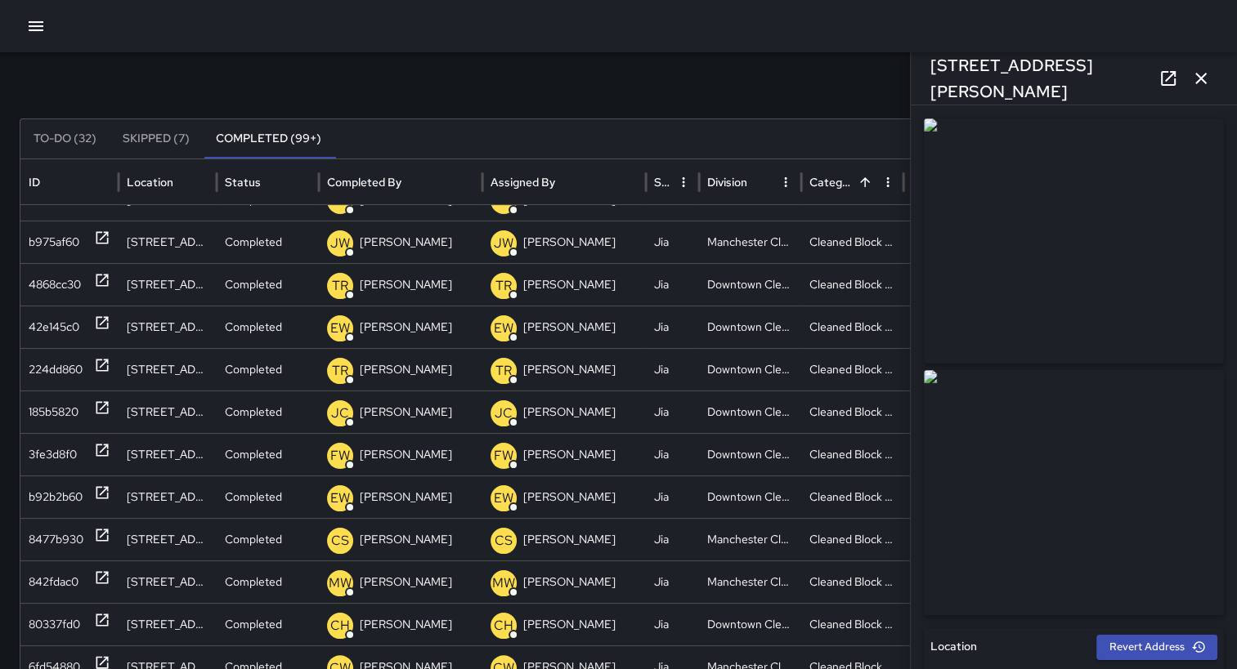
type input "**********"
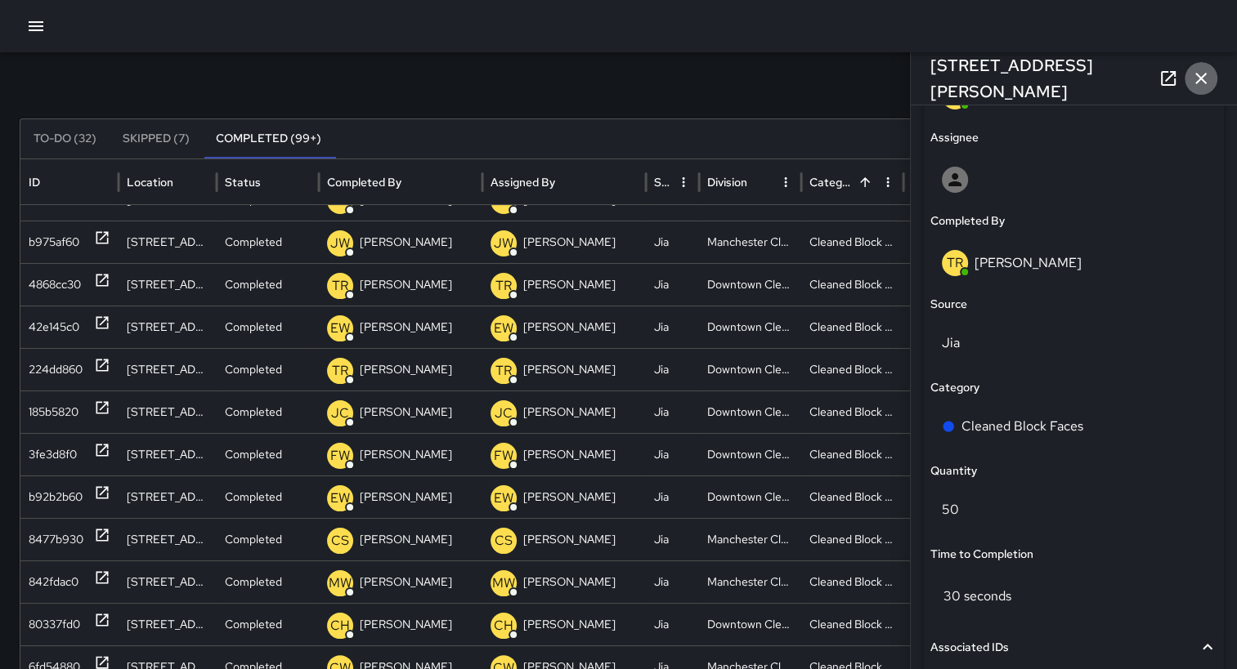
click at [1197, 69] on icon "button" at bounding box center [1201, 79] width 20 height 20
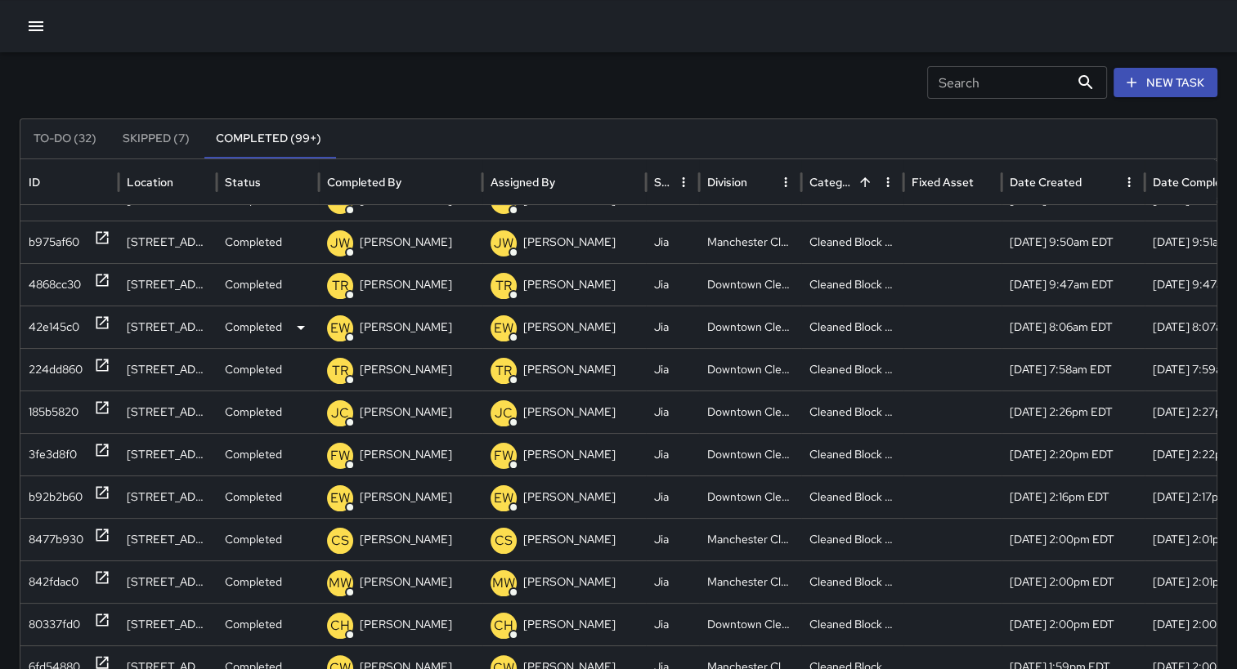
click at [50, 325] on div "42e145c0" at bounding box center [54, 328] width 51 height 42
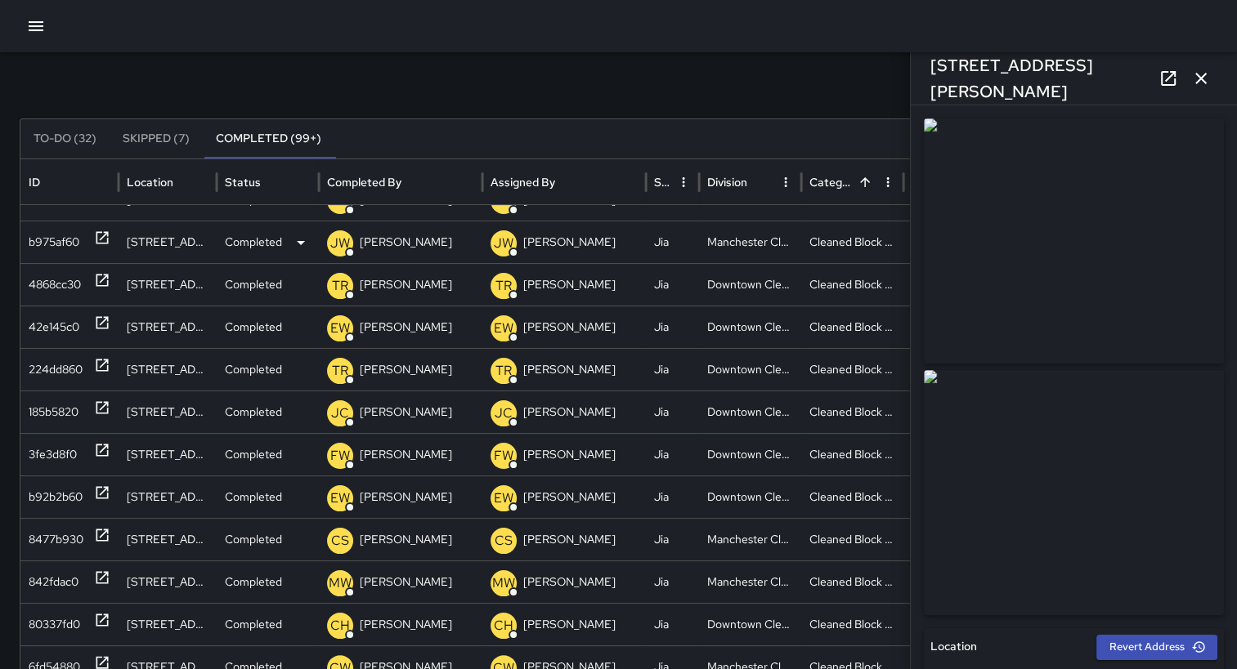
type input "**********"
click at [1205, 70] on icon "button" at bounding box center [1201, 79] width 20 height 20
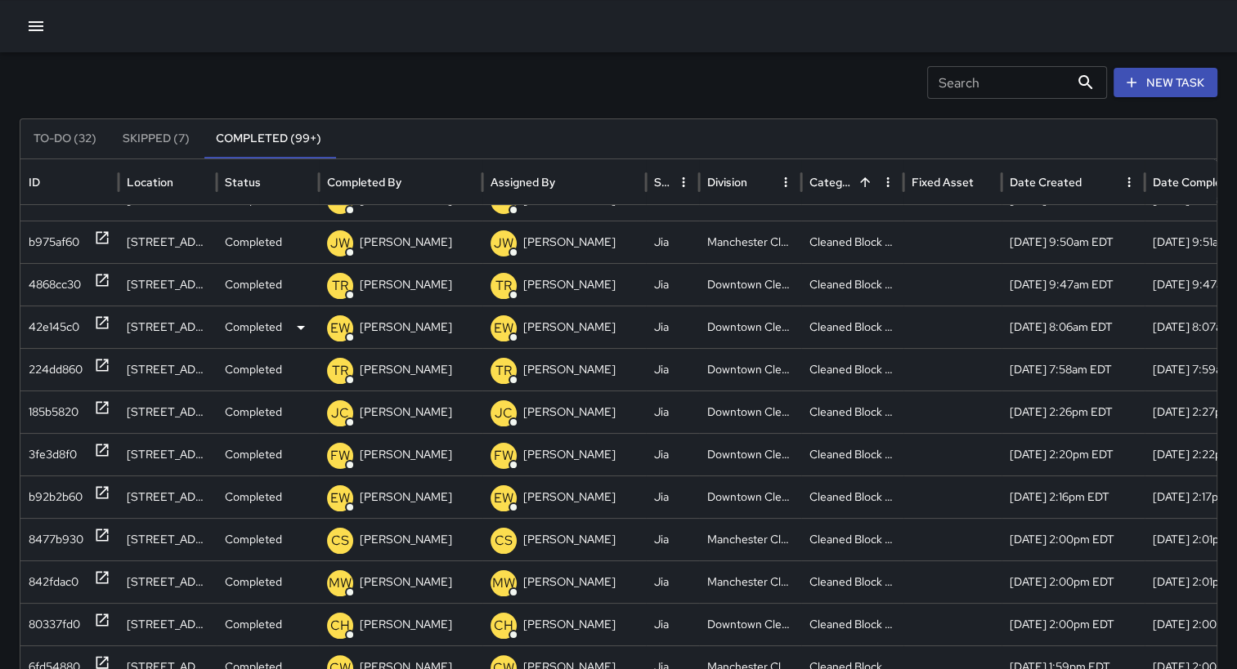
click at [69, 322] on div "42e145c0" at bounding box center [54, 328] width 51 height 42
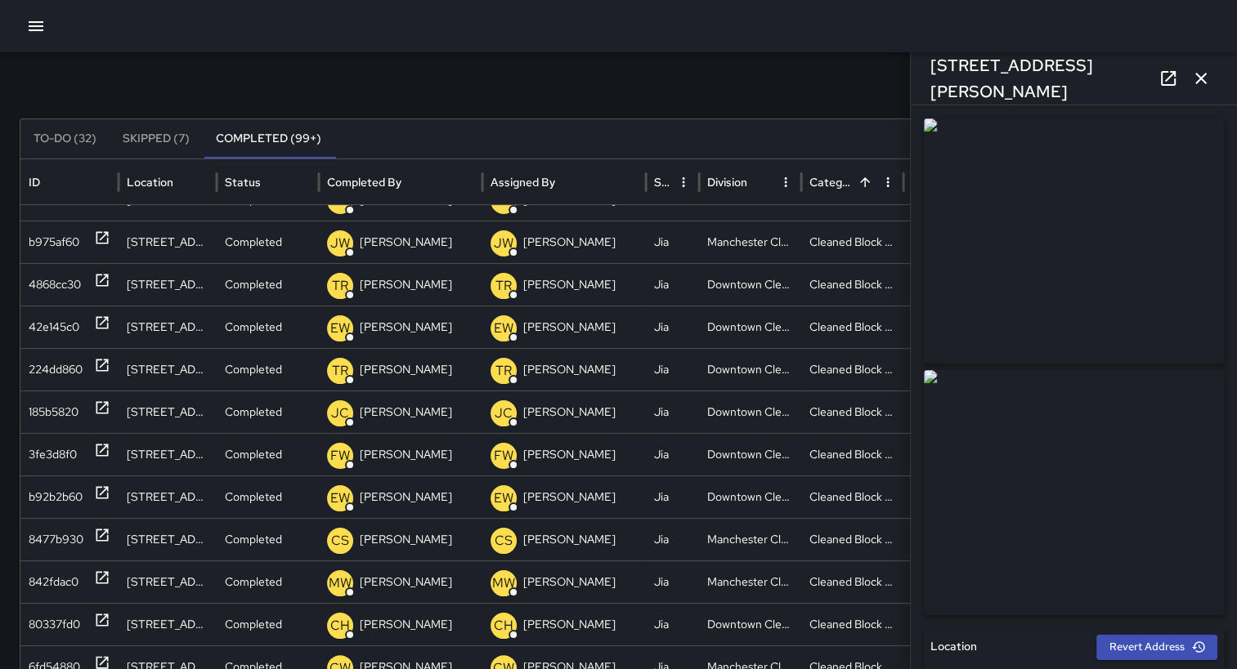
type input "**********"
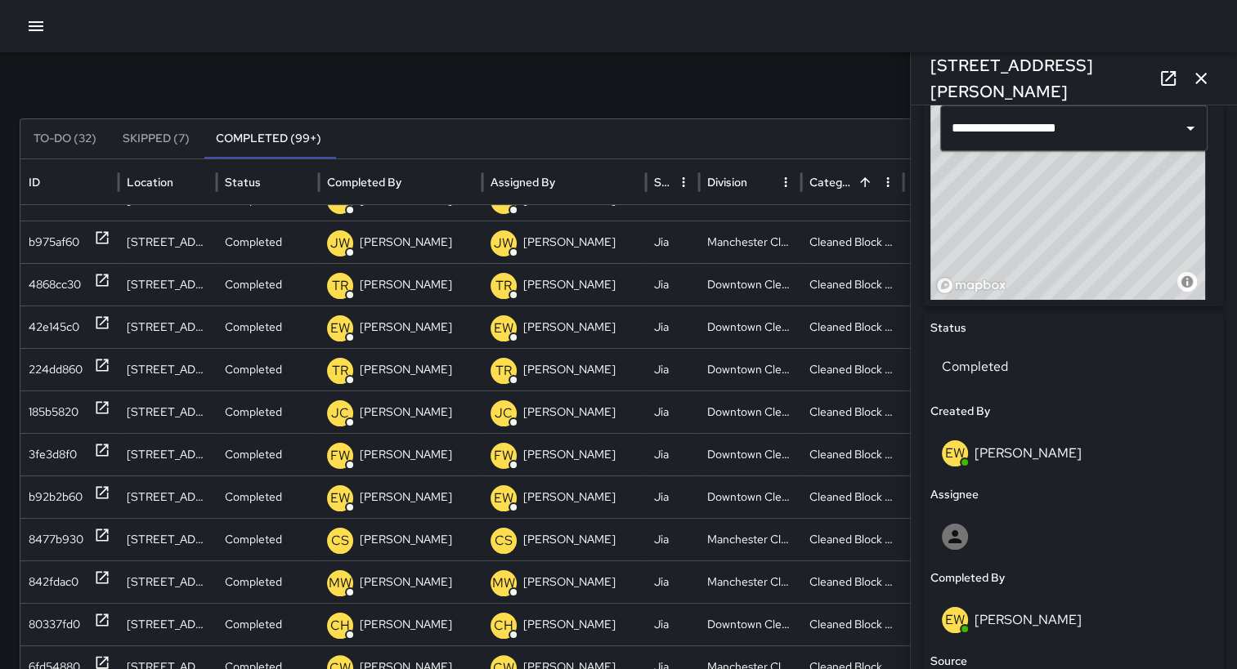
scroll to position [517, 0]
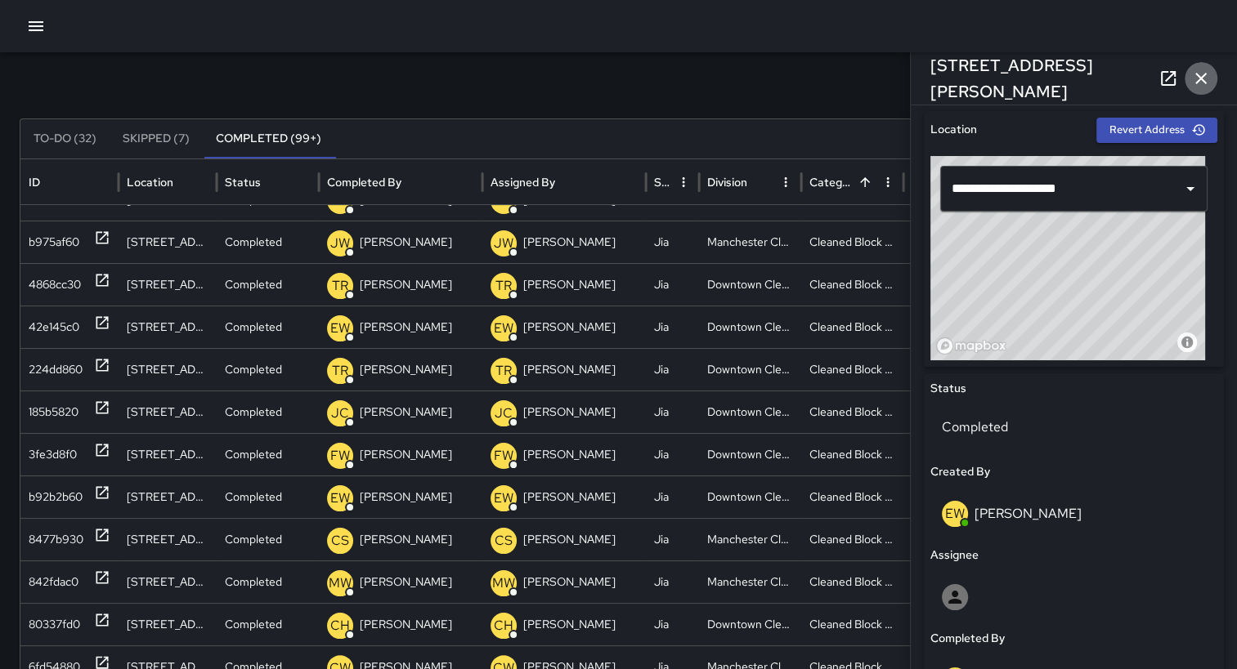
click at [1202, 71] on icon "button" at bounding box center [1201, 79] width 20 height 20
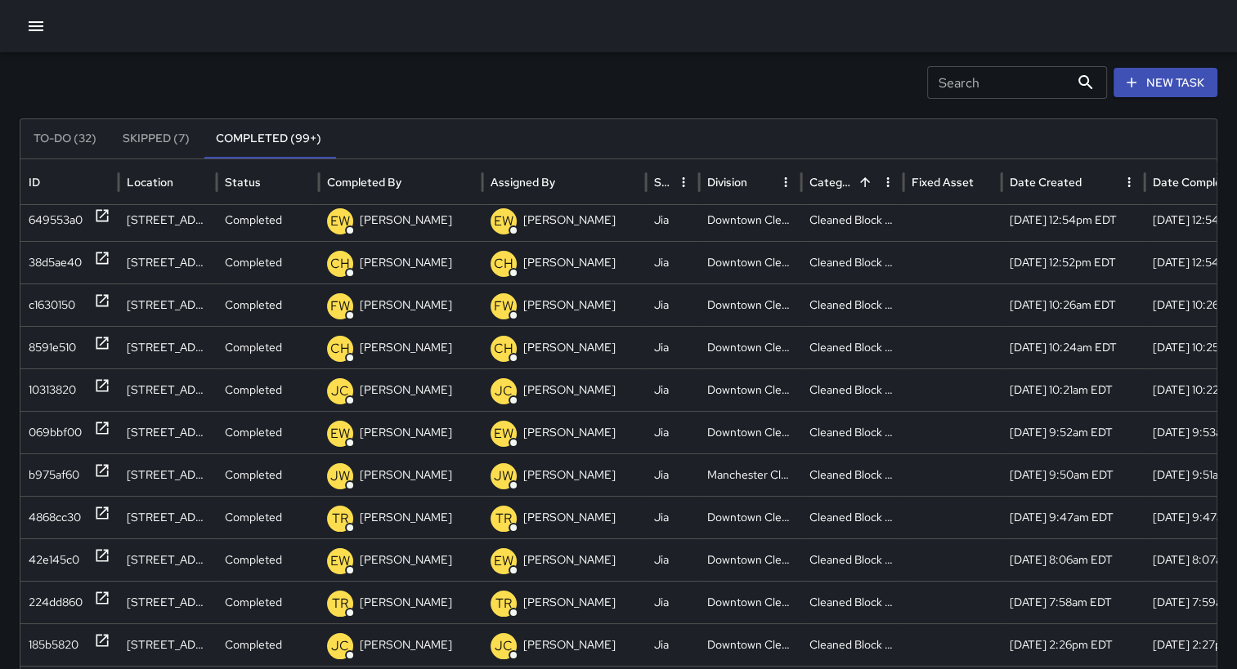
scroll to position [33, 0]
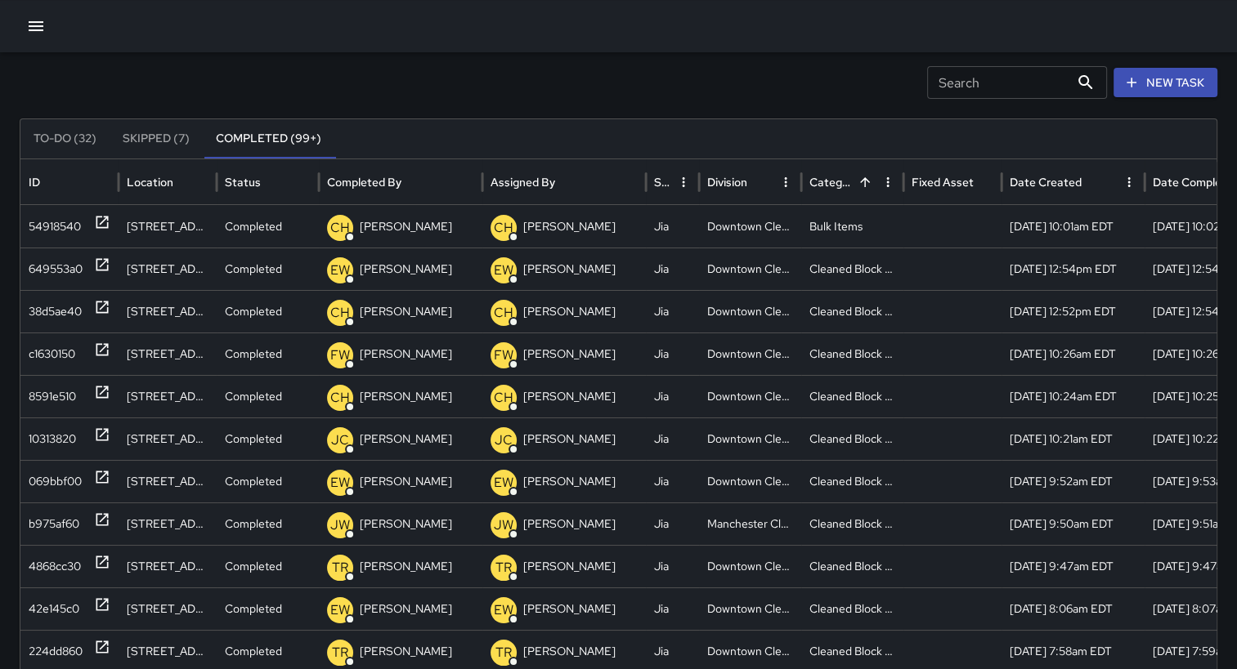
click at [413, 178] on icon "Sort" at bounding box center [415, 182] width 10 height 10
click at [397, 181] on div "Completed By" at bounding box center [364, 182] width 74 height 15
click at [949, 87] on input "Search" at bounding box center [998, 82] width 142 height 33
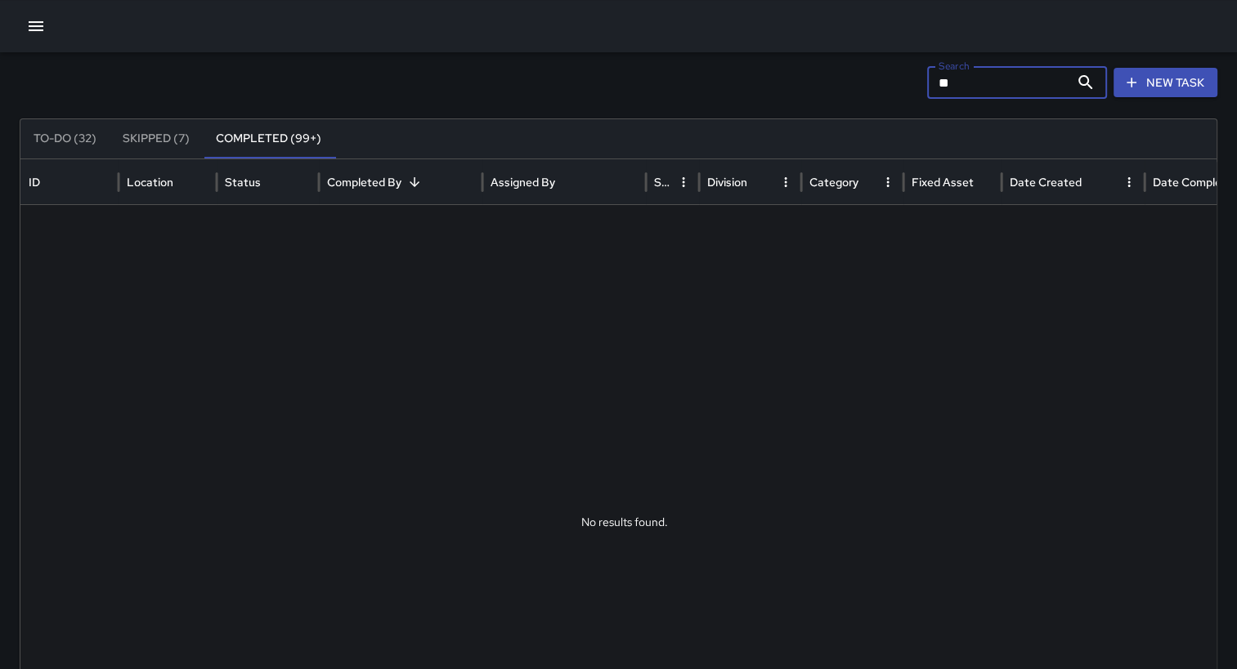
type input "*"
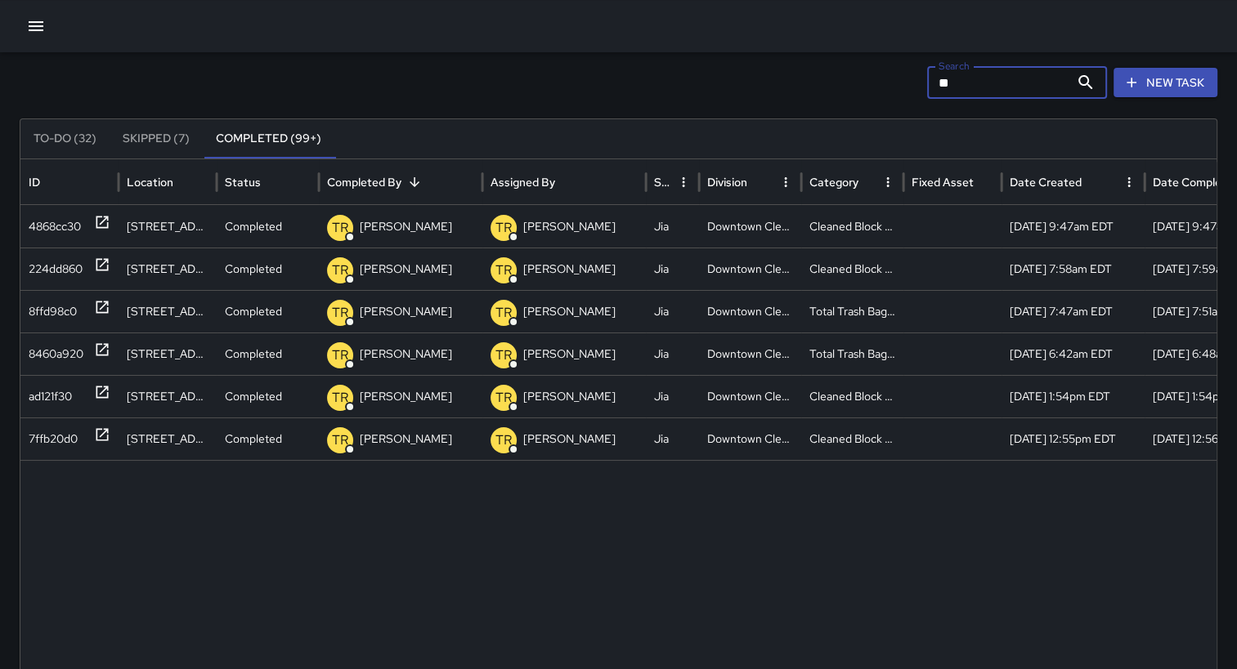
type input "*"
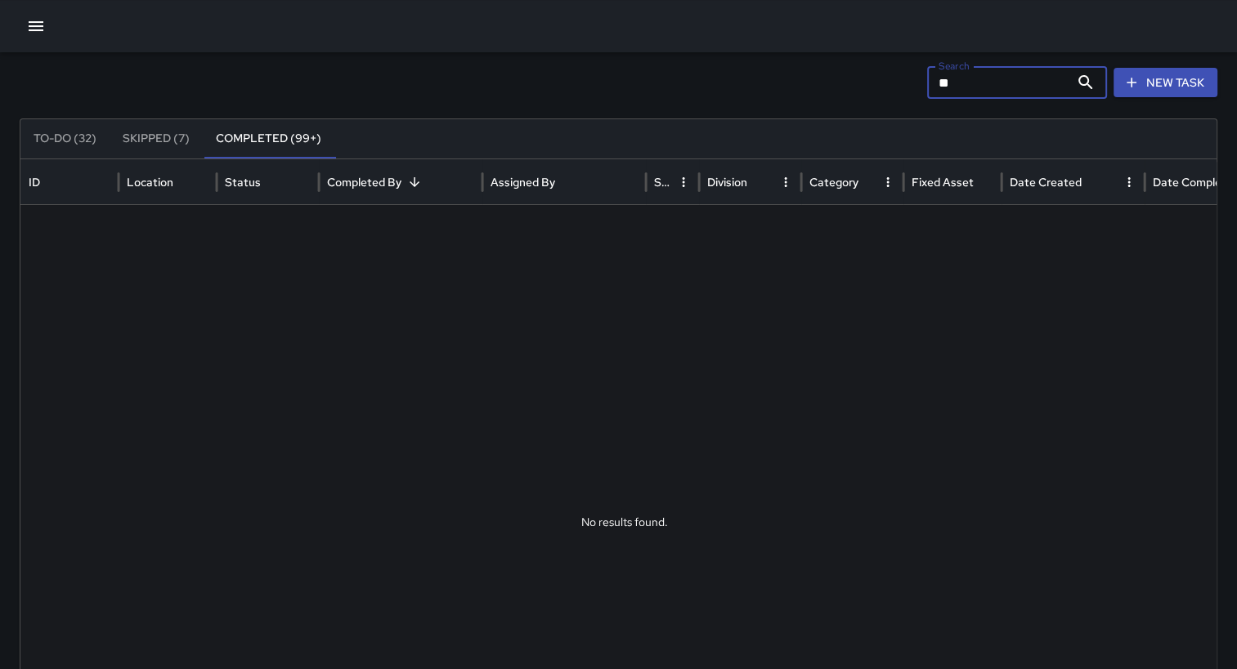
type input "*"
click at [822, 92] on div "Search **** Search New Task" at bounding box center [618, 82] width 1197 height 33
click at [993, 83] on input "****" at bounding box center [998, 82] width 142 height 33
type input "*"
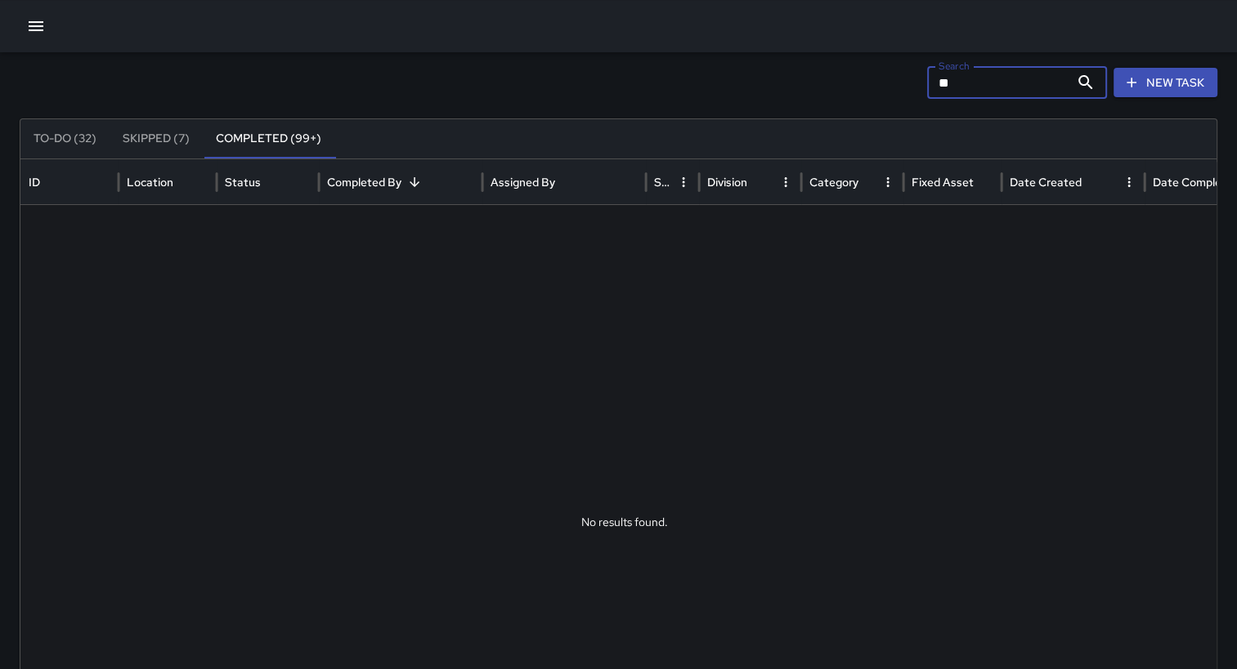
type input "*"
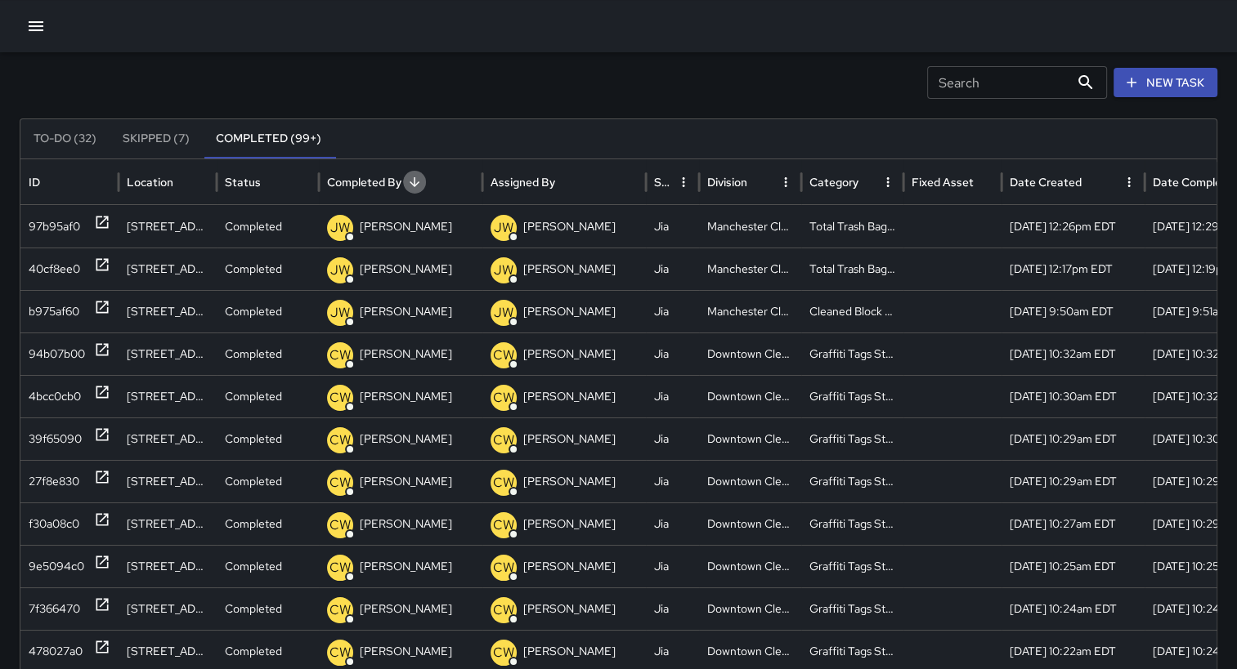
click at [417, 177] on icon "Sort" at bounding box center [414, 182] width 15 height 15
click at [74, 355] on div "b75dc9e0" at bounding box center [55, 354] width 53 height 42
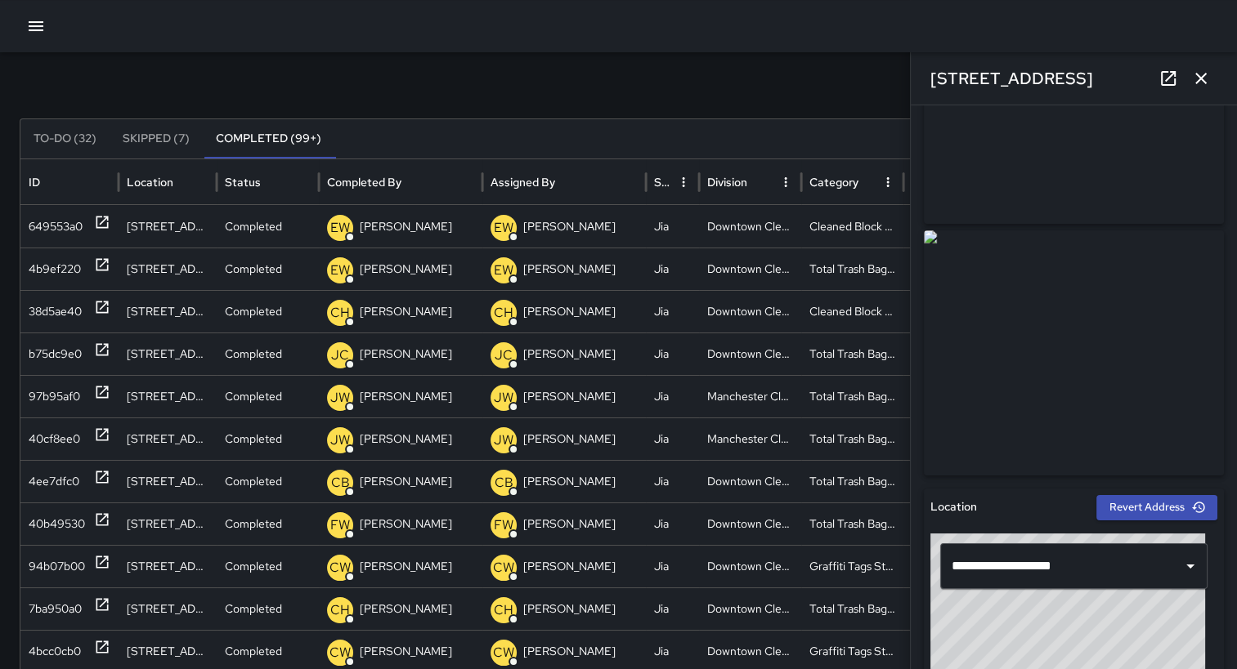
scroll to position [129, 0]
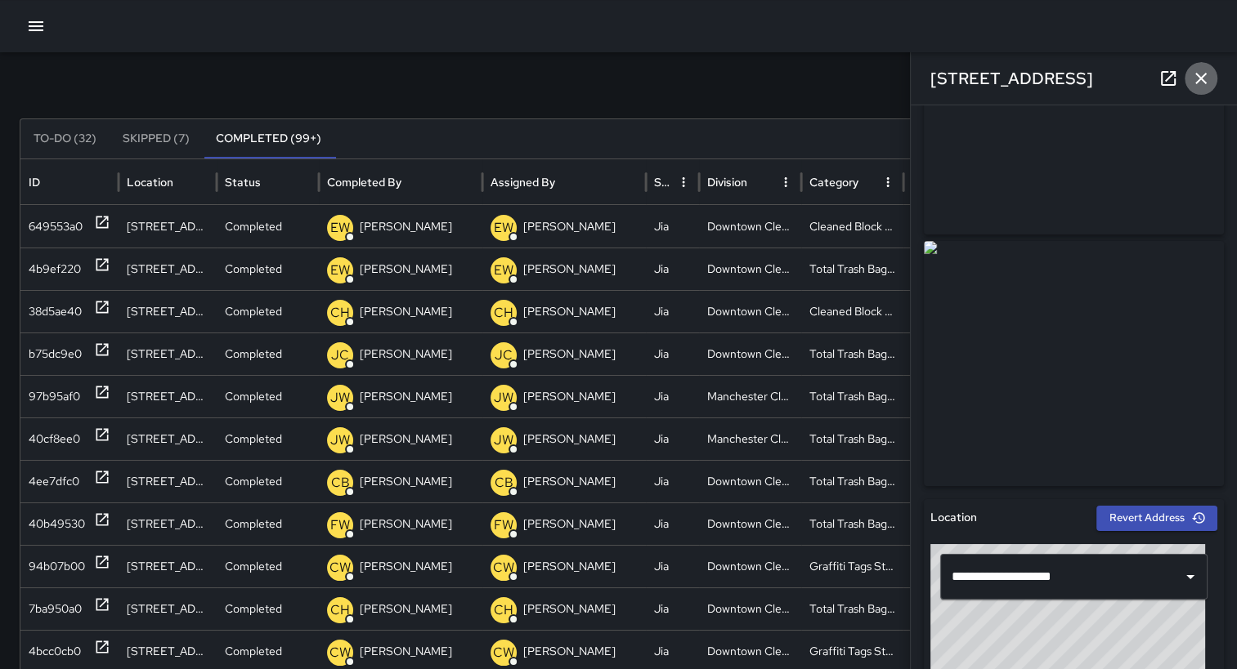
click at [1202, 77] on icon "button" at bounding box center [1200, 78] width 11 height 11
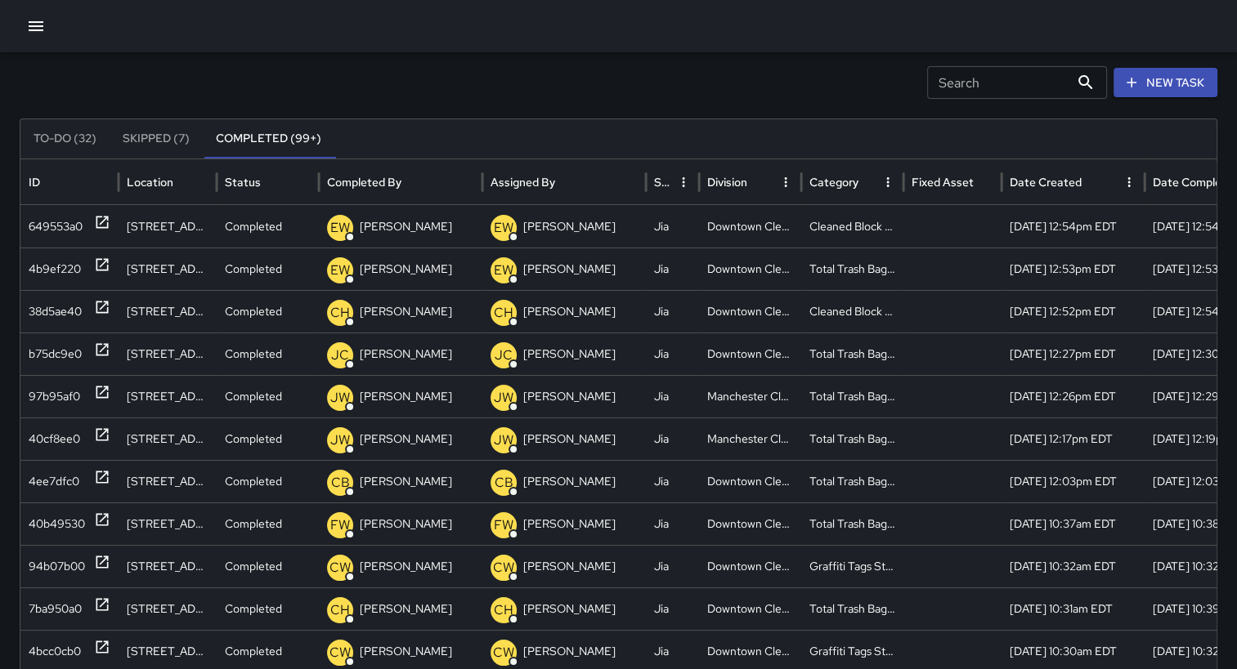
click at [1169, 86] on button "New Task" at bounding box center [1165, 83] width 104 height 30
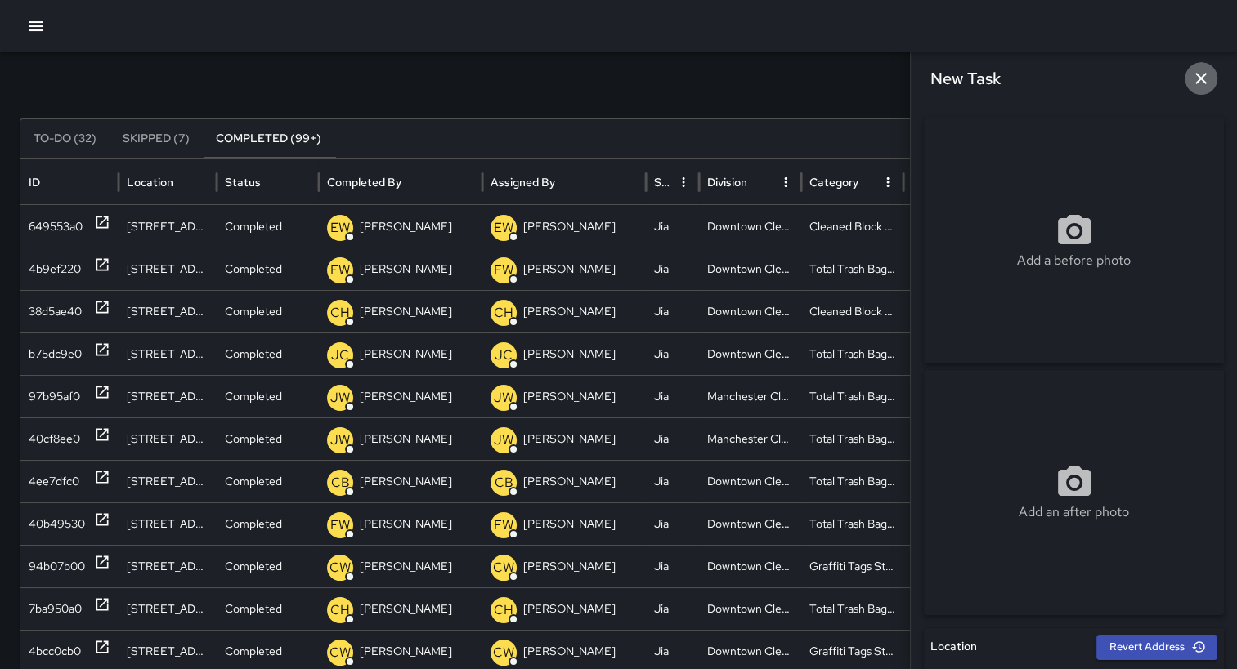
click at [1208, 78] on icon "button" at bounding box center [1201, 79] width 20 height 20
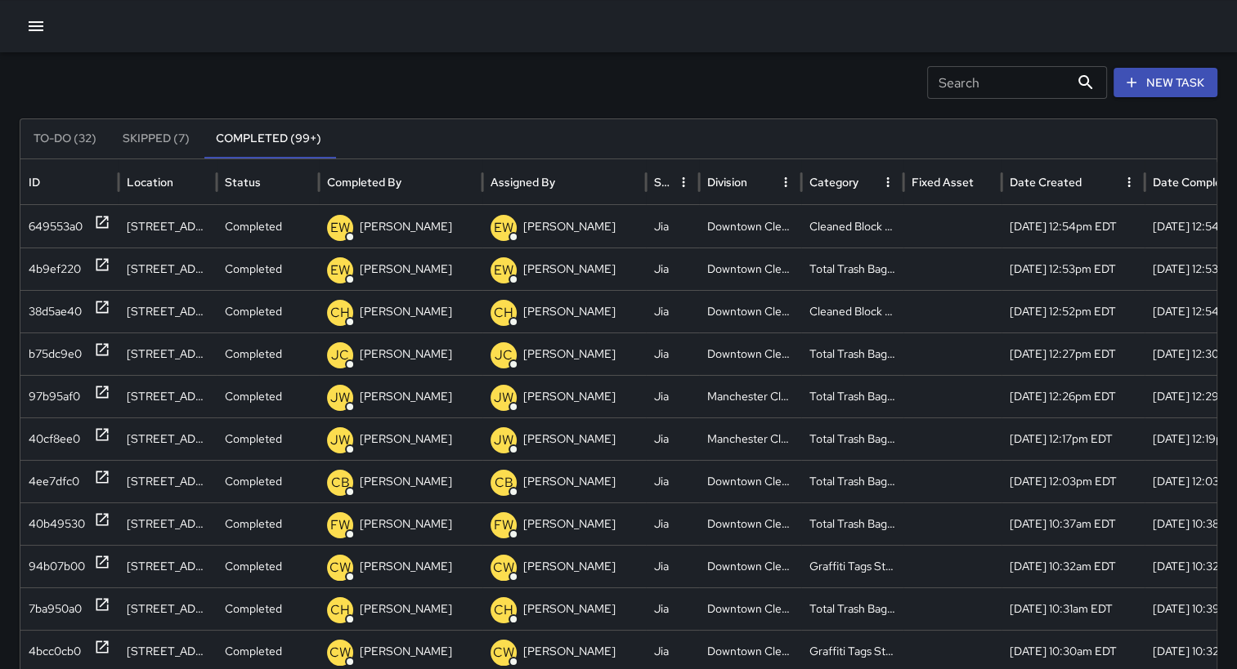
click at [1217, 667] on div "To-Do (32) Skipped (7) Completed (99+) ID Location Status Completed By Assigned…" at bounding box center [618, 507] width 1197 height 777
click at [1214, 663] on div "[DATE] 10:32am EDT" at bounding box center [1215, 651] width 143 height 43
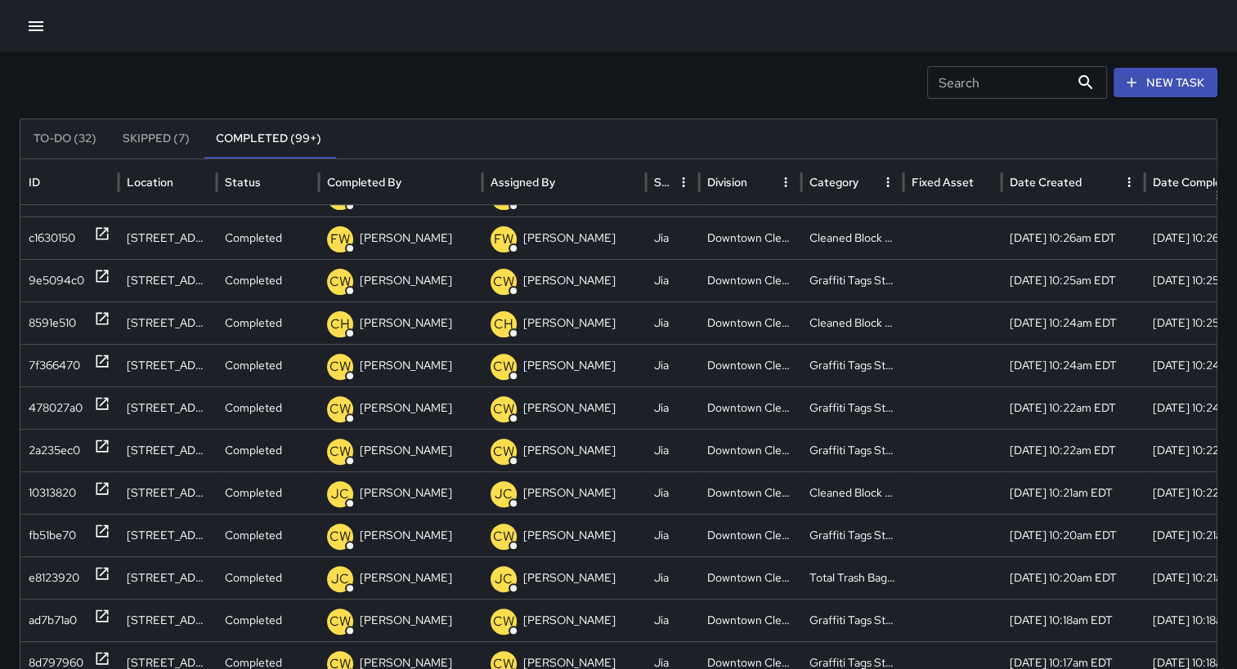
scroll to position [611, 0]
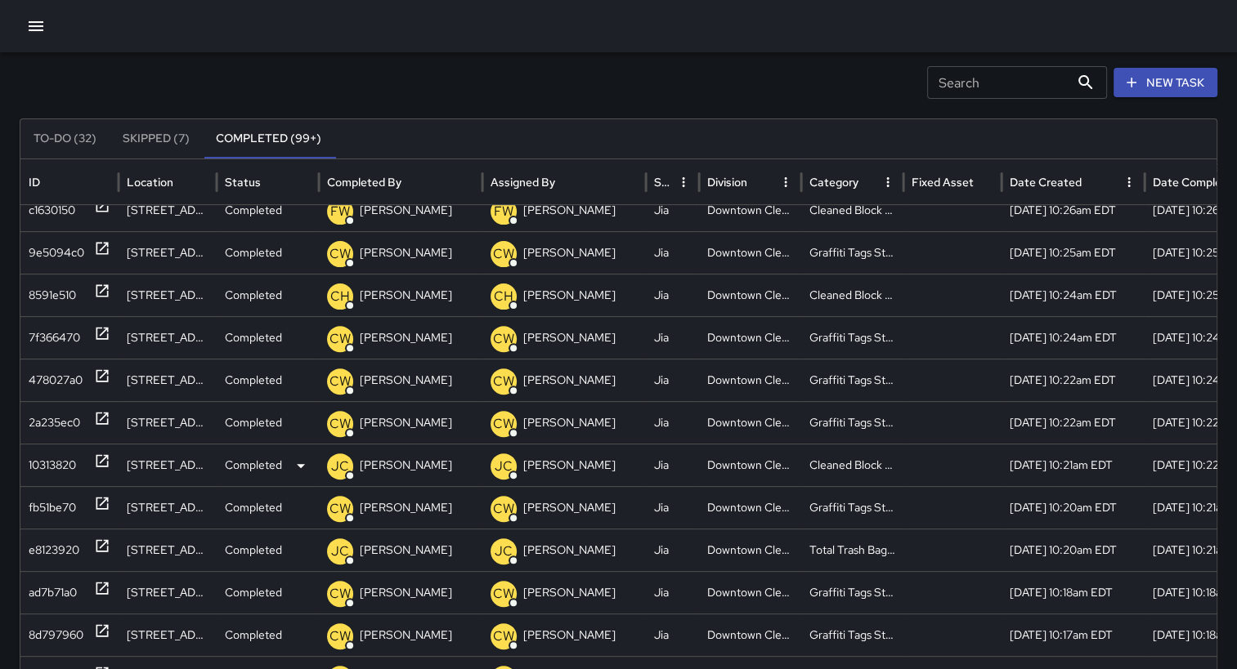
click at [64, 469] on div "10313820" at bounding box center [52, 466] width 47 height 42
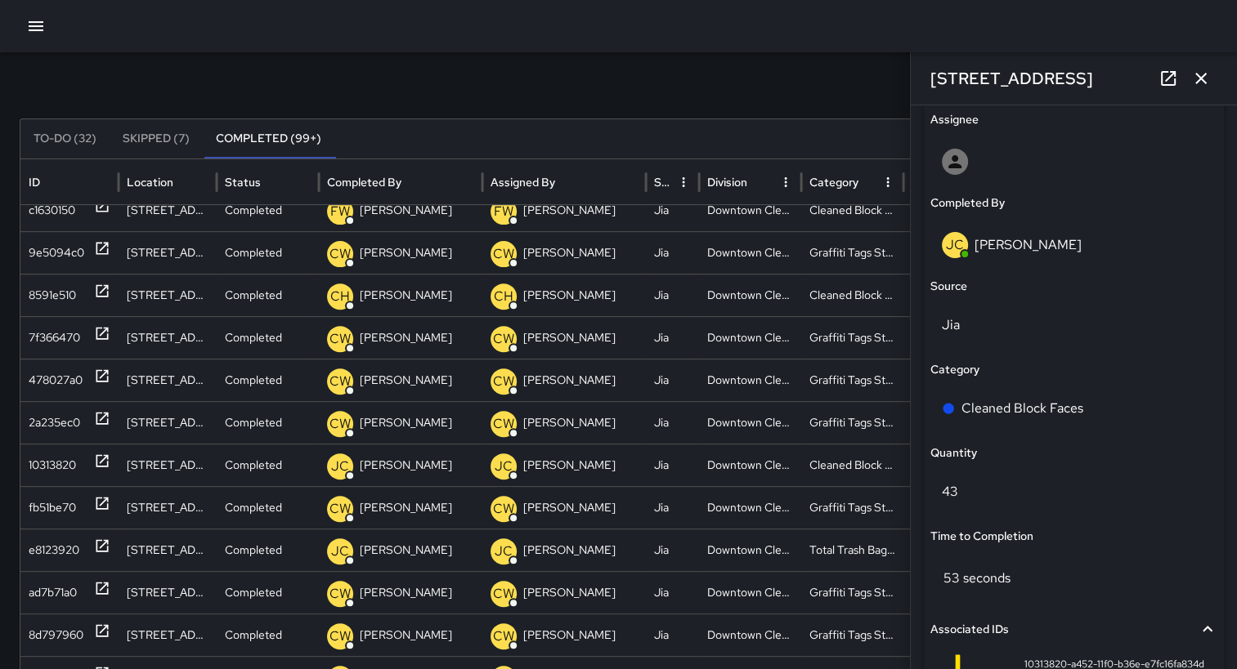
scroll to position [955, 0]
click at [1202, 83] on icon "button" at bounding box center [1201, 79] width 20 height 20
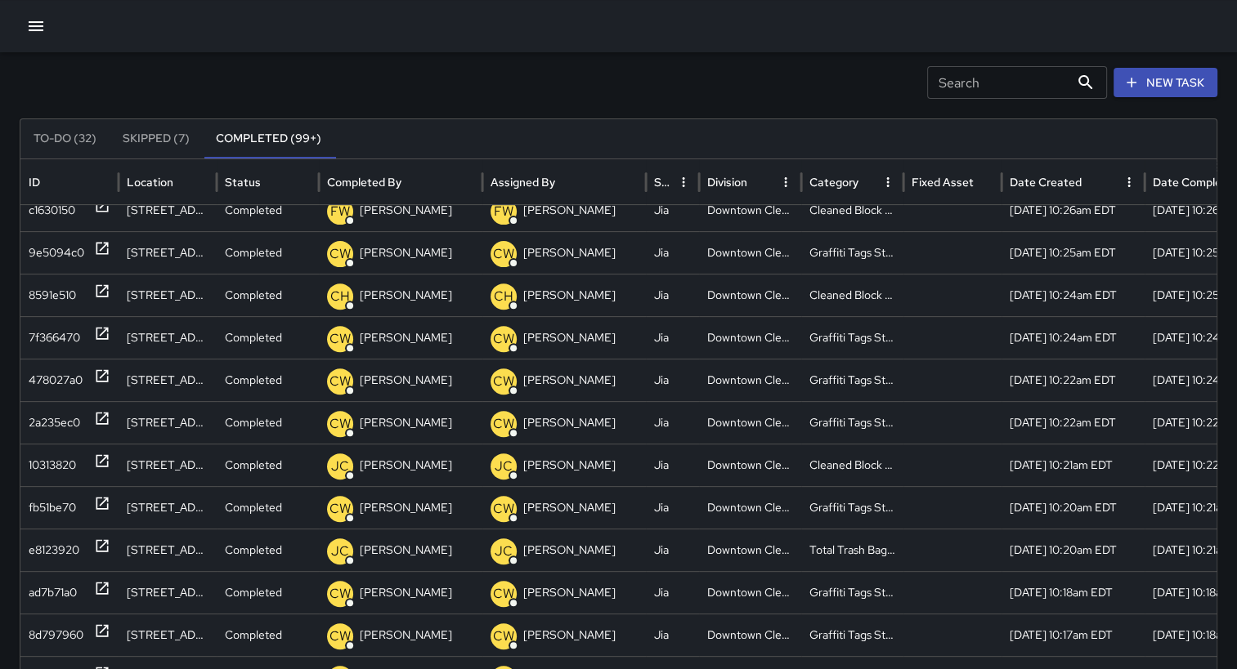
click at [864, 188] on icon "Sort" at bounding box center [871, 182] width 15 height 15
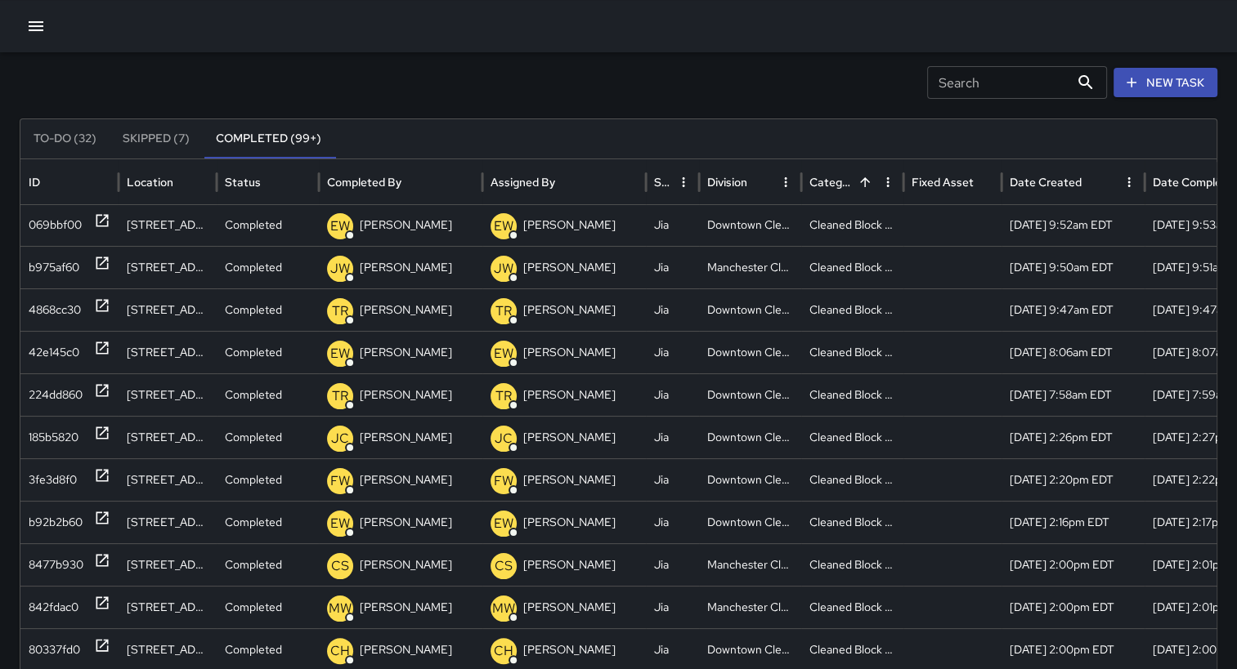
scroll to position [323, 0]
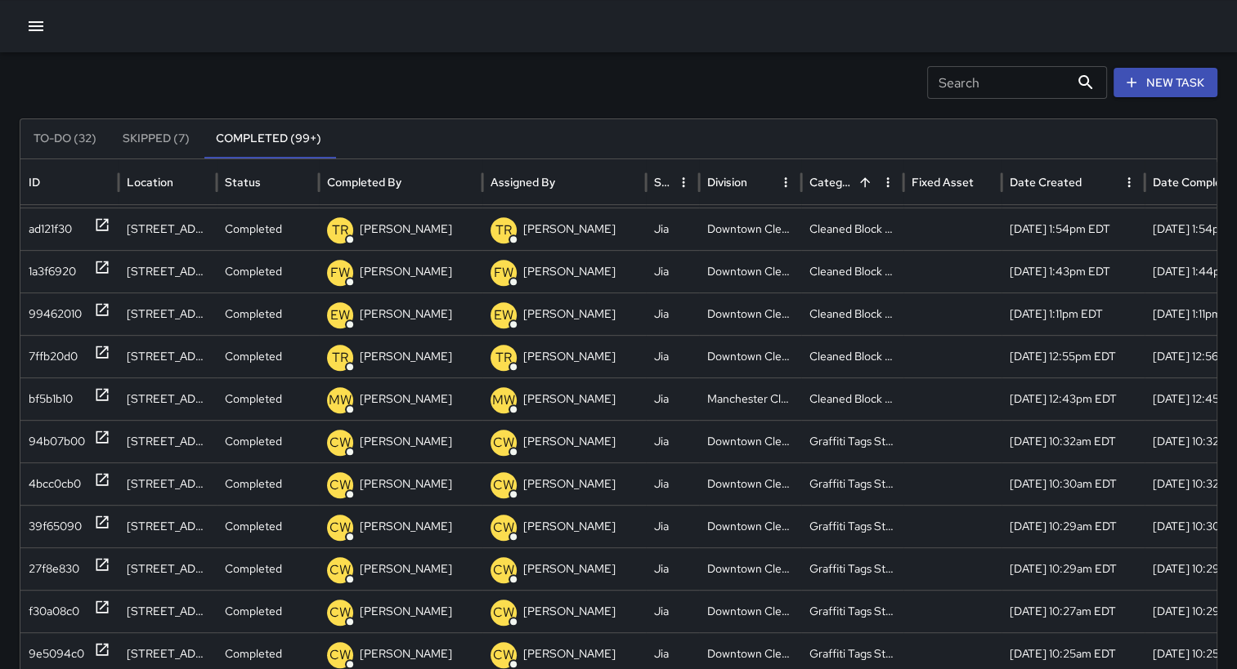
click at [1084, 178] on button "Sort" at bounding box center [1094, 182] width 23 height 23
click at [833, 175] on div "Category" at bounding box center [833, 182] width 49 height 15
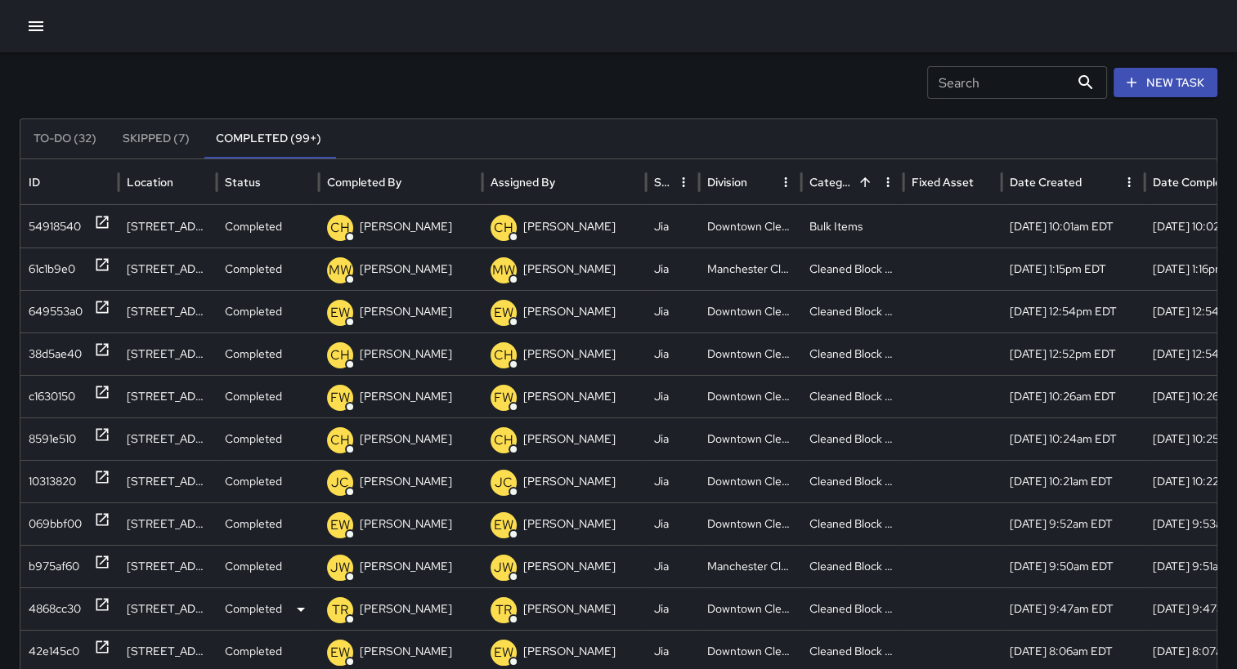
drag, startPoint x: 50, startPoint y: 608, endPoint x: 38, endPoint y: 612, distance: 12.9
click at [38, 612] on div "4868cc30" at bounding box center [55, 610] width 52 height 42
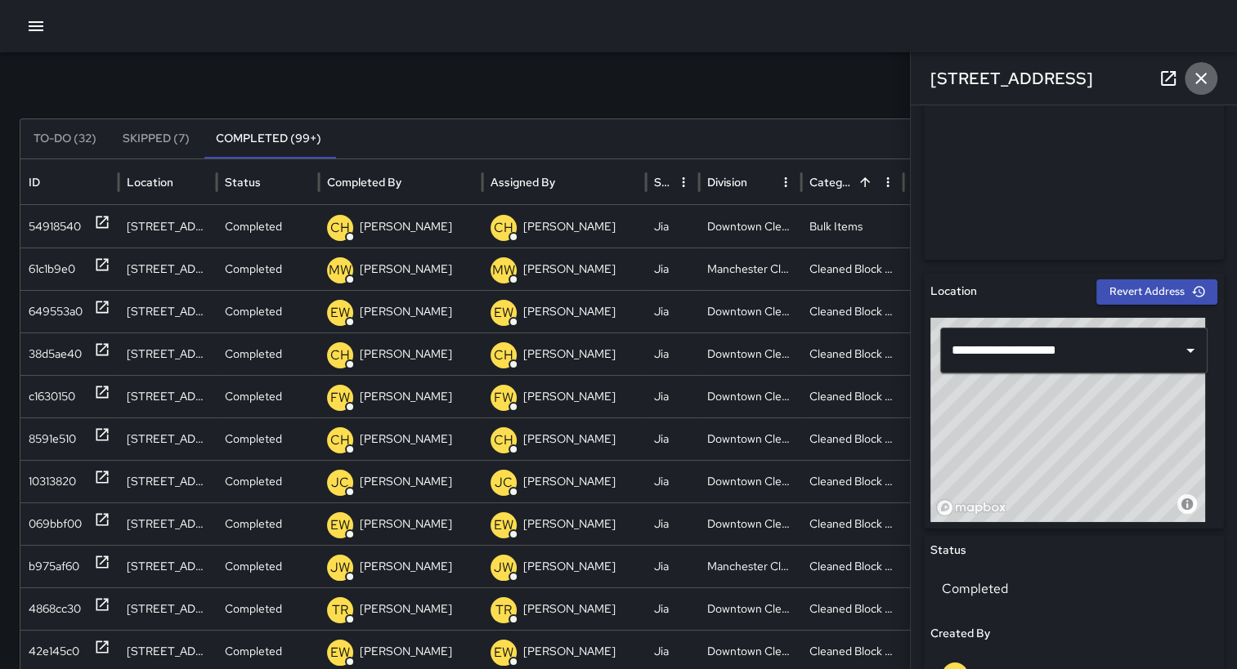
click at [1206, 79] on icon "button" at bounding box center [1201, 79] width 20 height 20
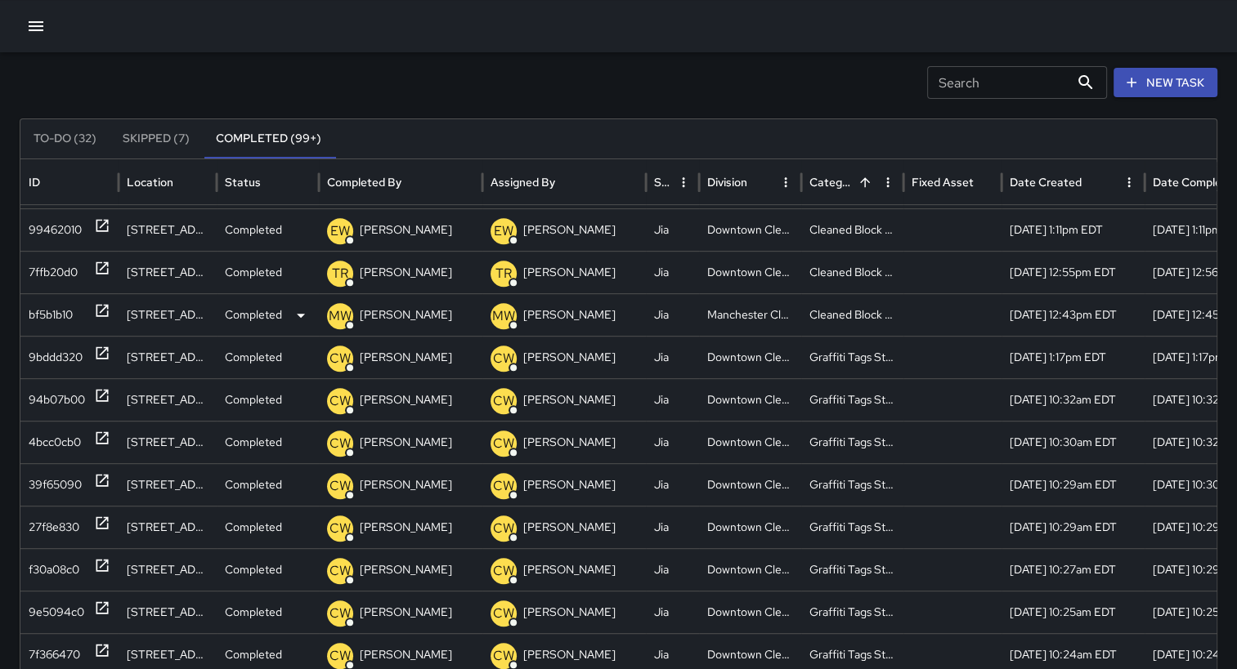
click at [60, 311] on div "bf5b1b10" at bounding box center [51, 315] width 44 height 42
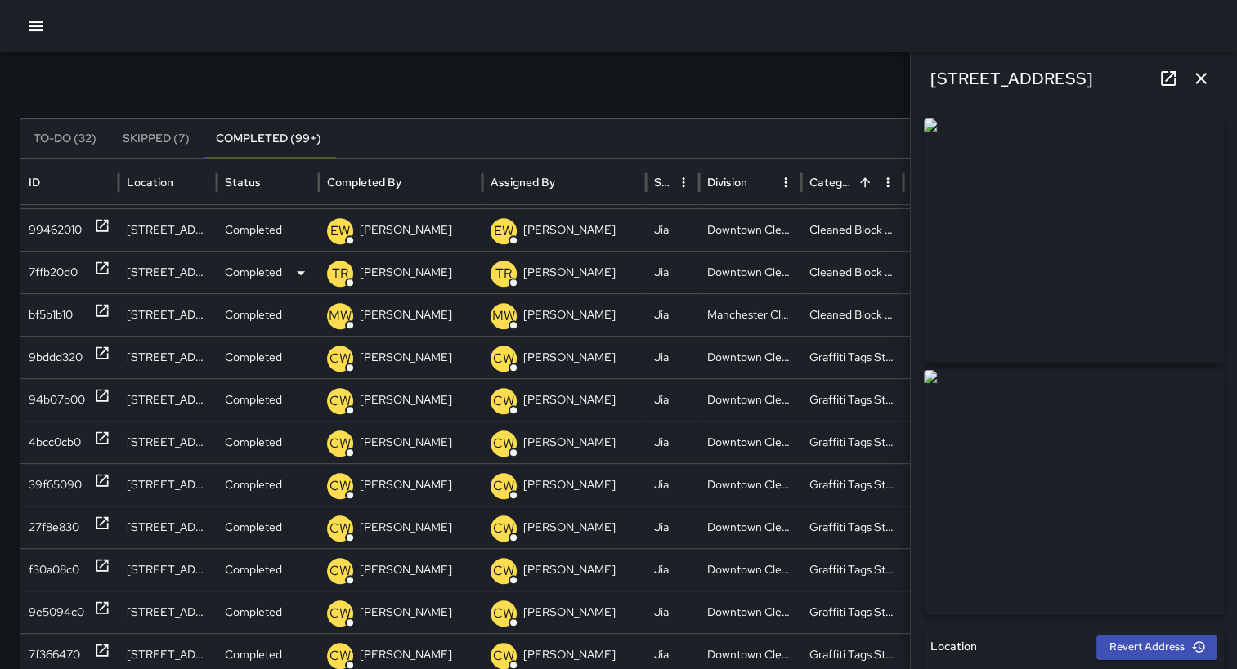
type input "**********"
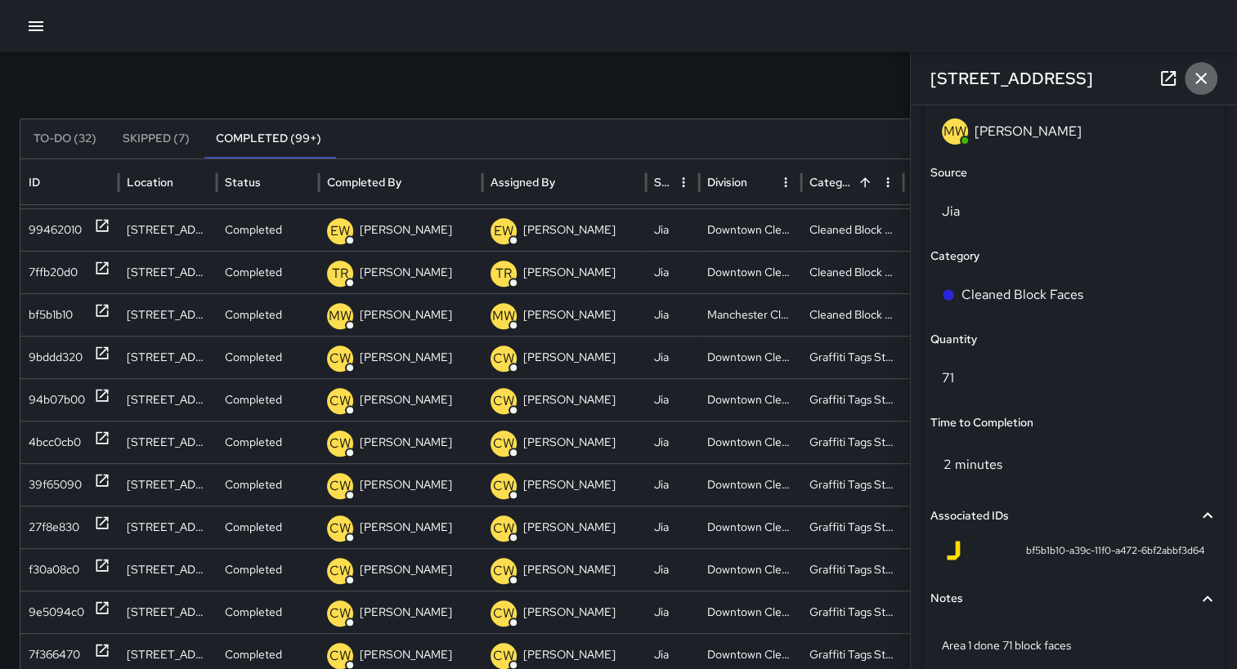
click at [1210, 74] on button "button" at bounding box center [1200, 78] width 33 height 33
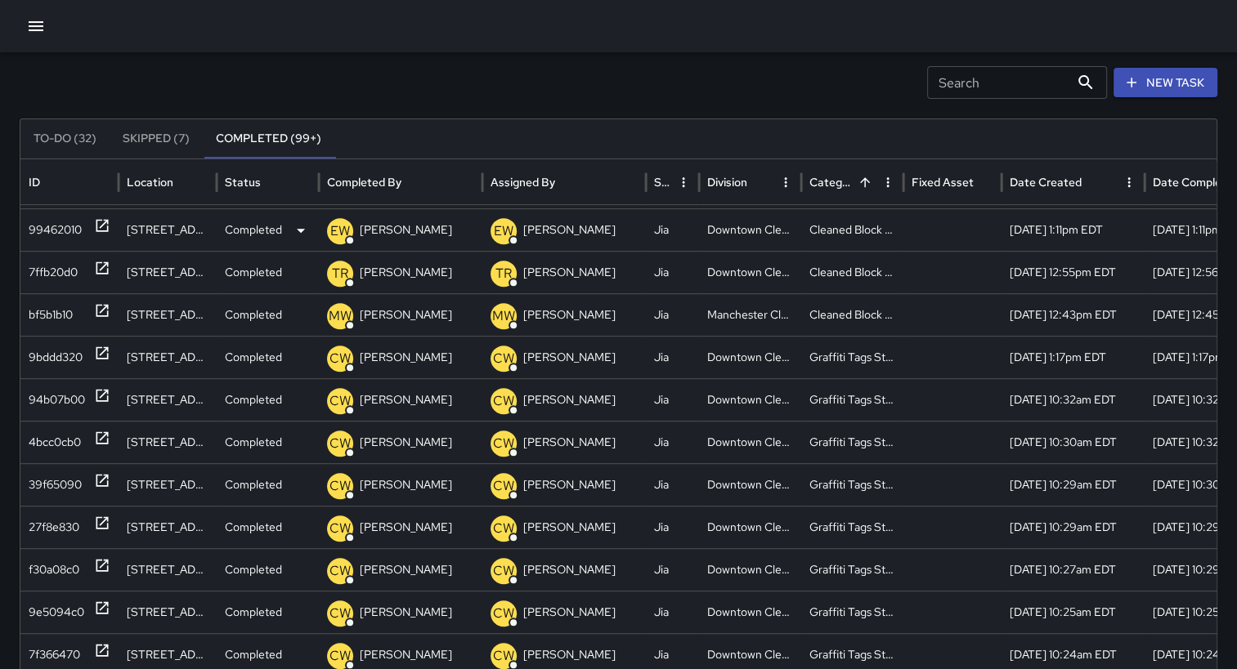
click at [52, 230] on div "99462010" at bounding box center [55, 230] width 53 height 42
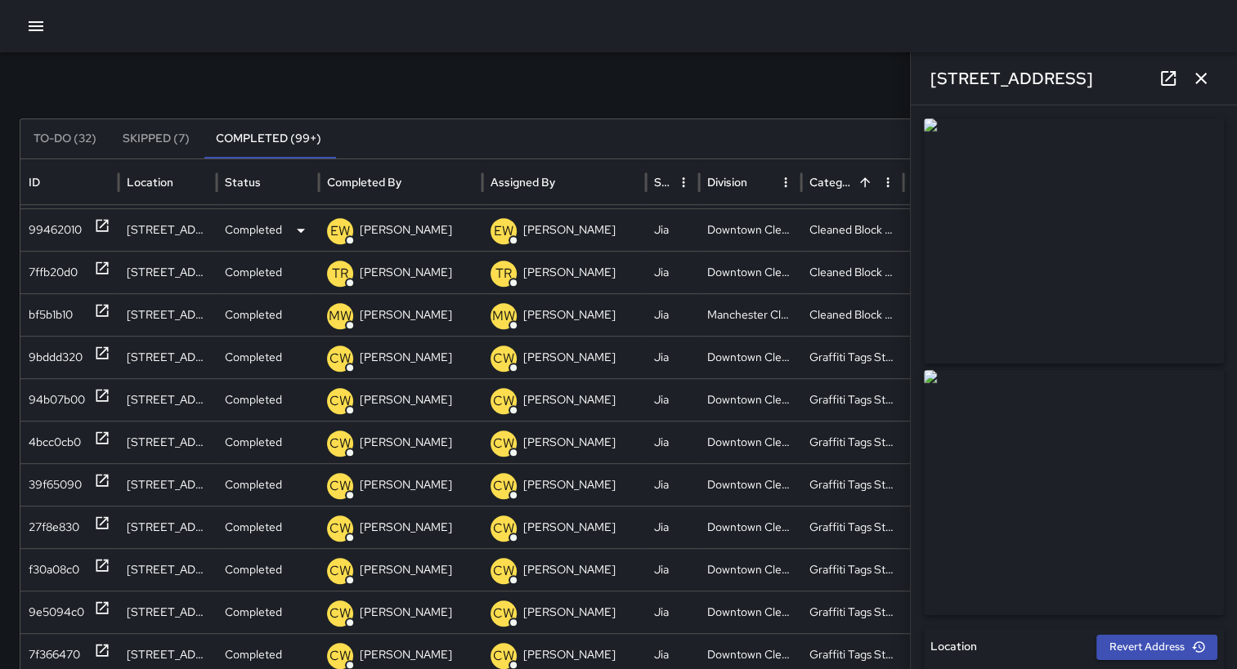
type input "**********"
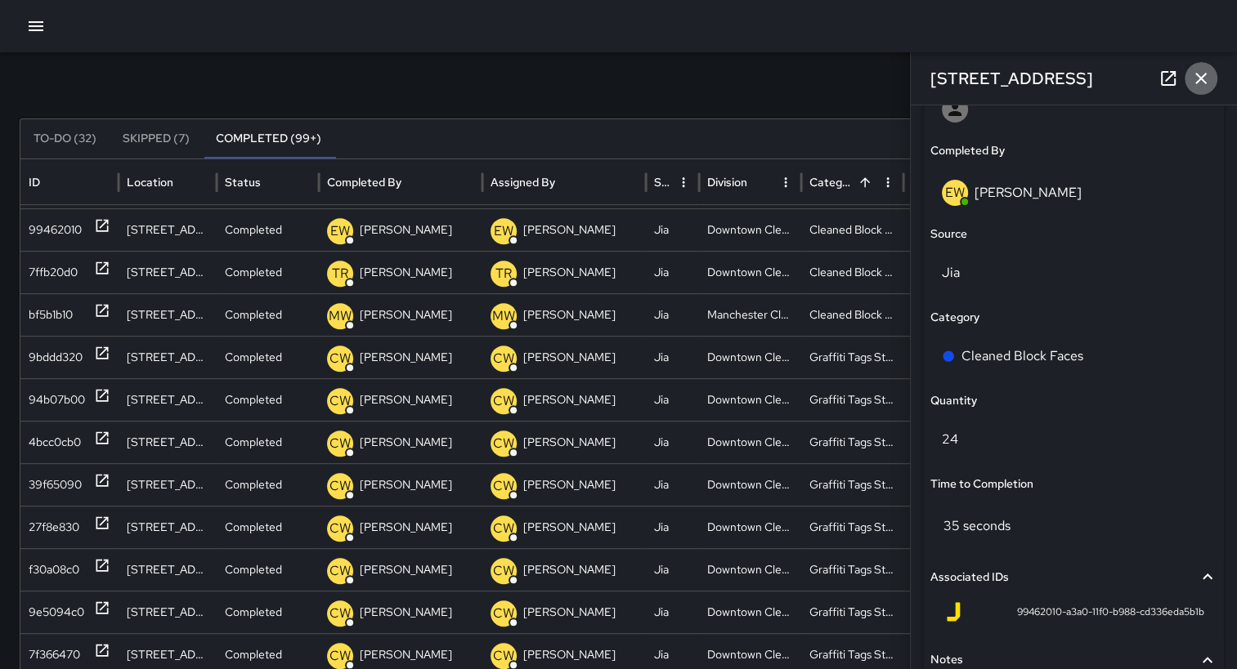
click at [1206, 87] on icon "button" at bounding box center [1201, 79] width 20 height 20
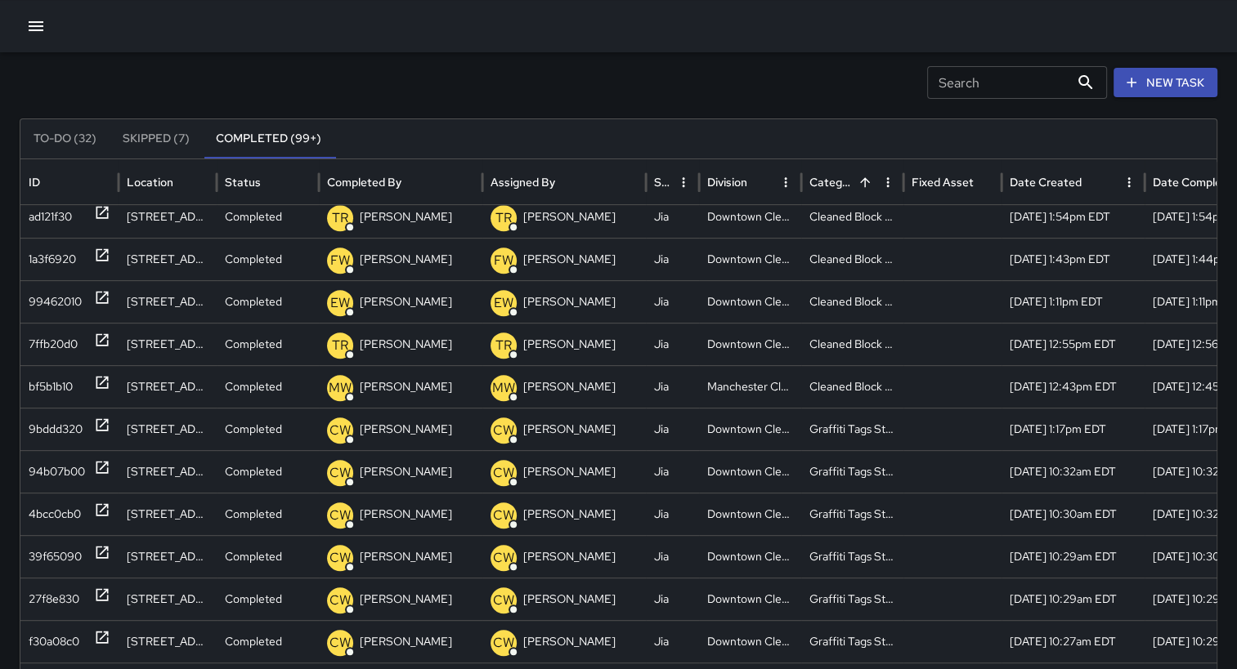
scroll to position [781, 0]
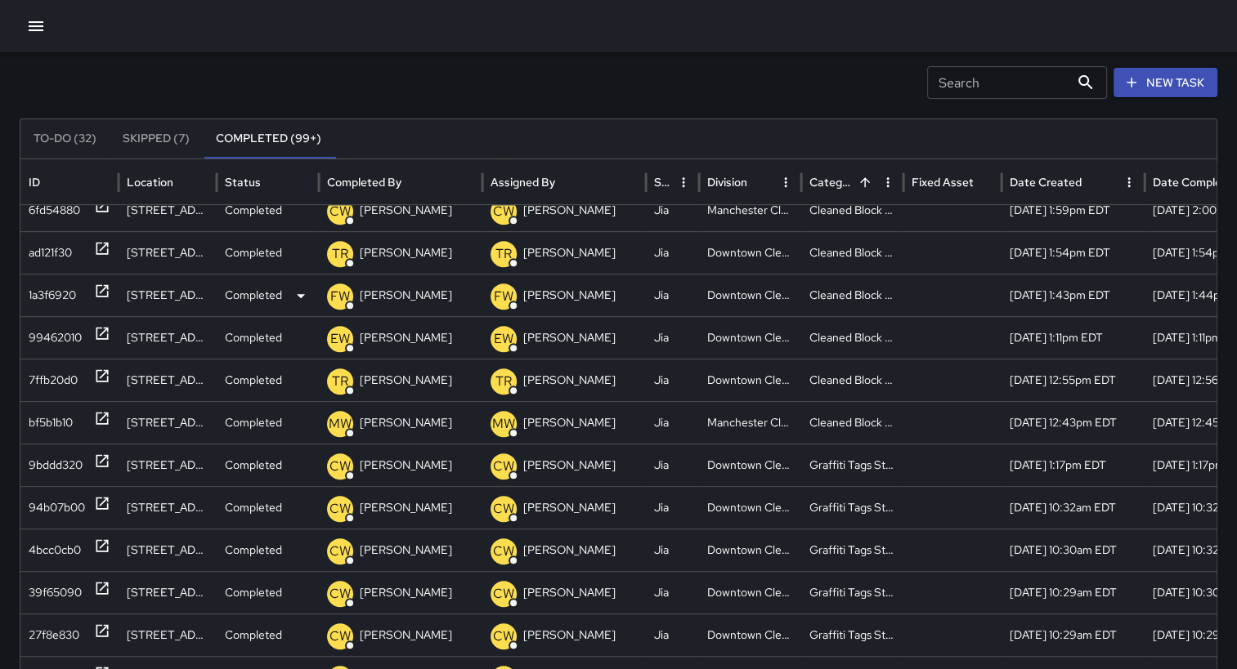
click at [48, 293] on div "1a3f6920" at bounding box center [52, 296] width 47 height 42
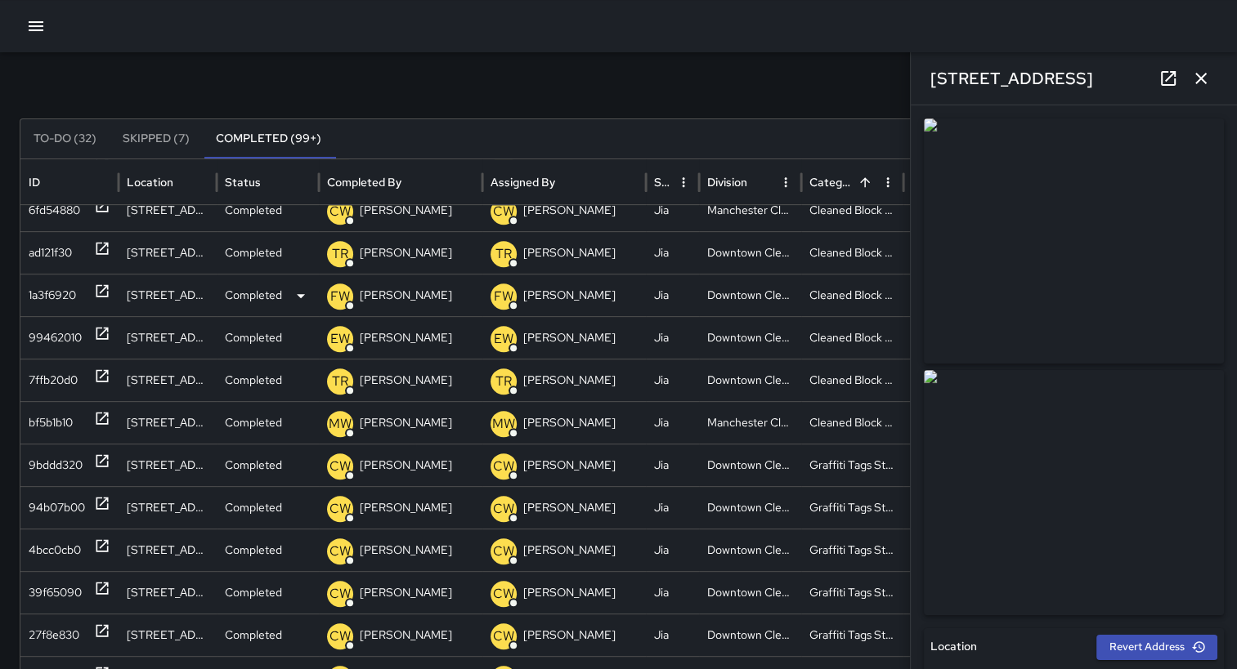
click at [48, 293] on div "1a3f6920" at bounding box center [52, 296] width 47 height 42
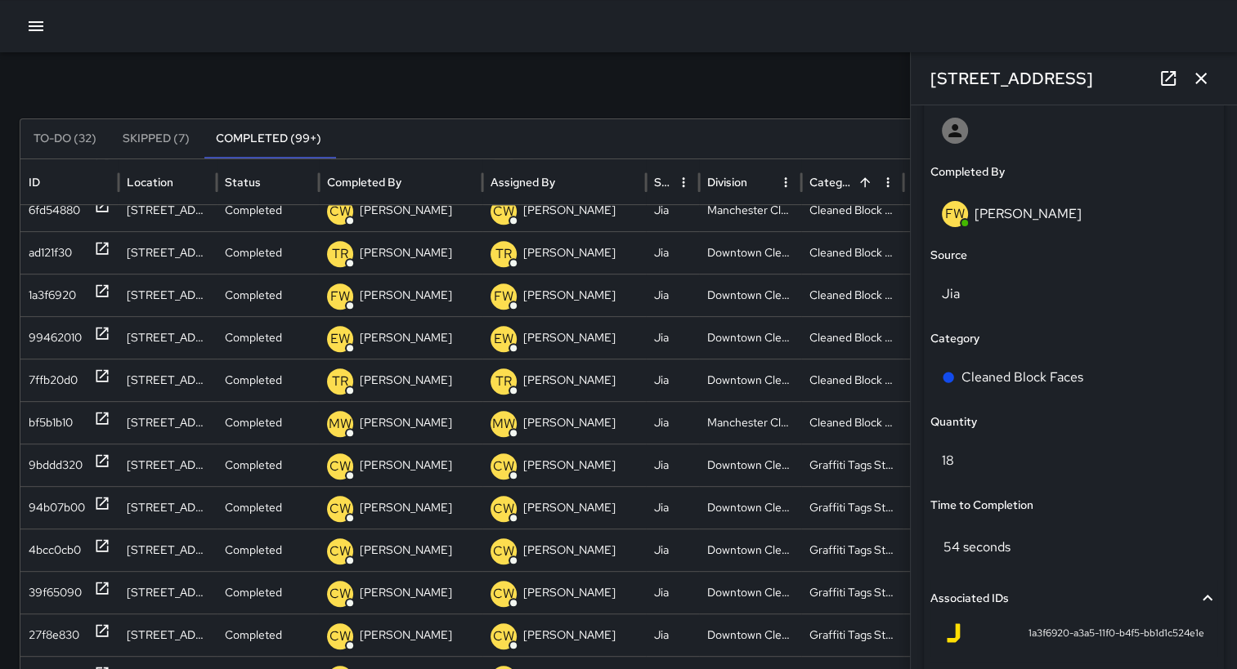
scroll to position [967, 0]
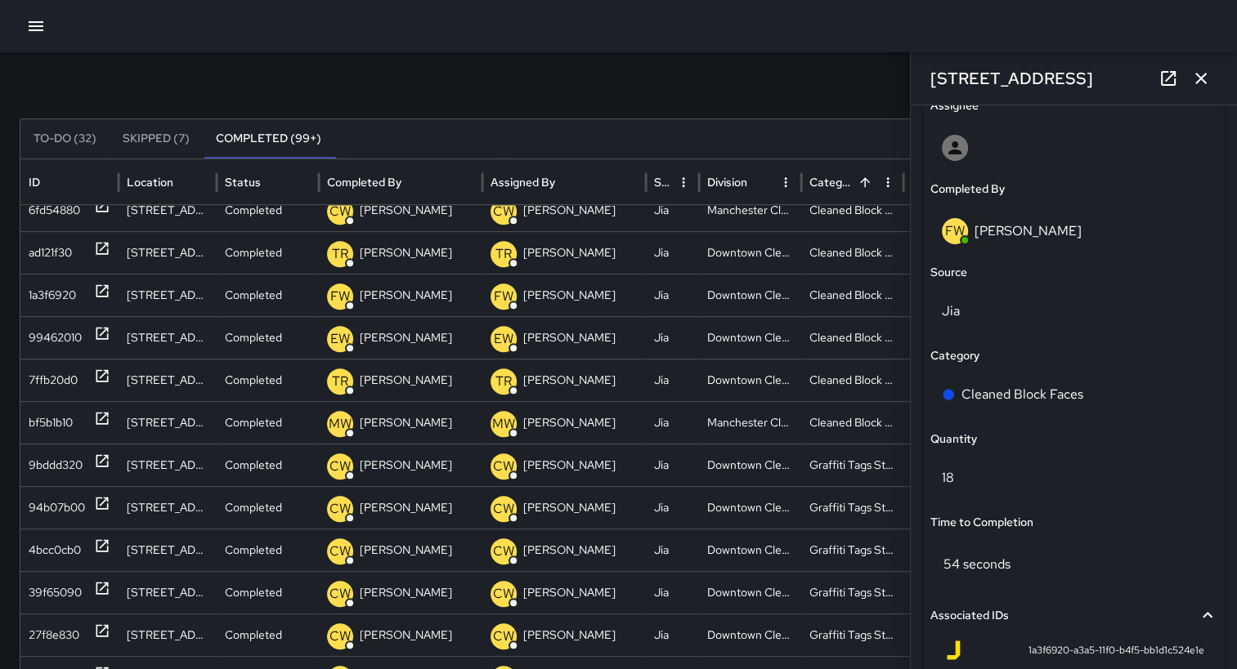
click at [1201, 69] on icon "button" at bounding box center [1201, 79] width 20 height 20
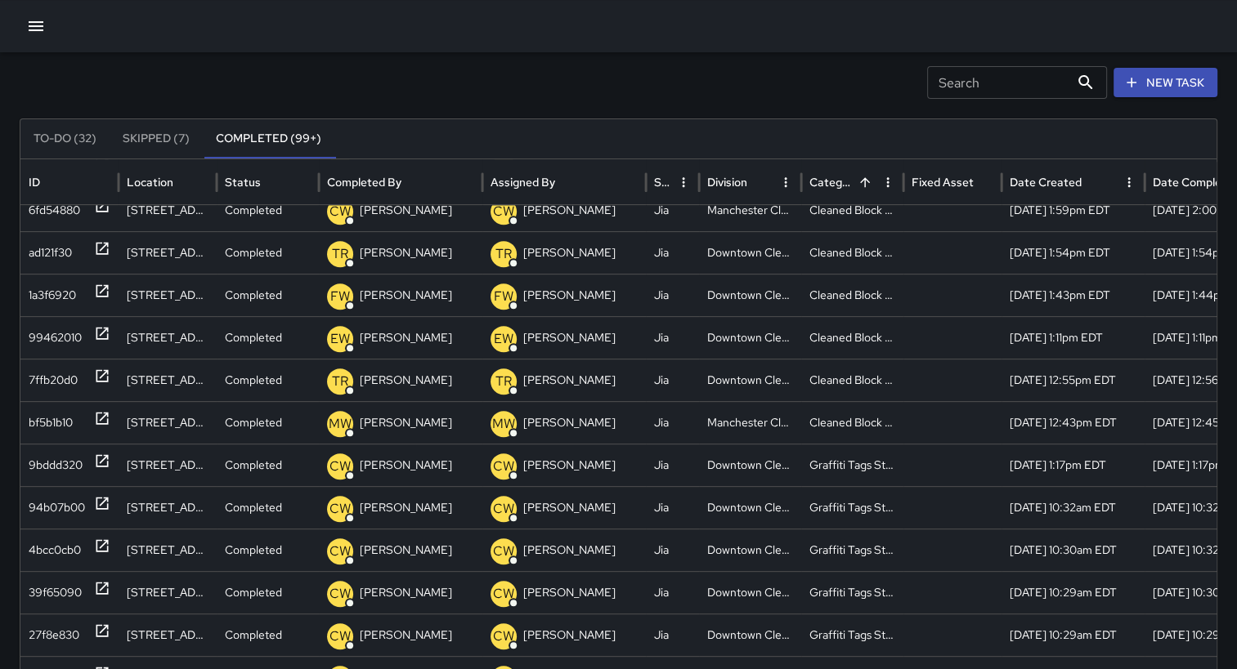
click at [1087, 181] on icon "Sort" at bounding box center [1094, 182] width 15 height 15
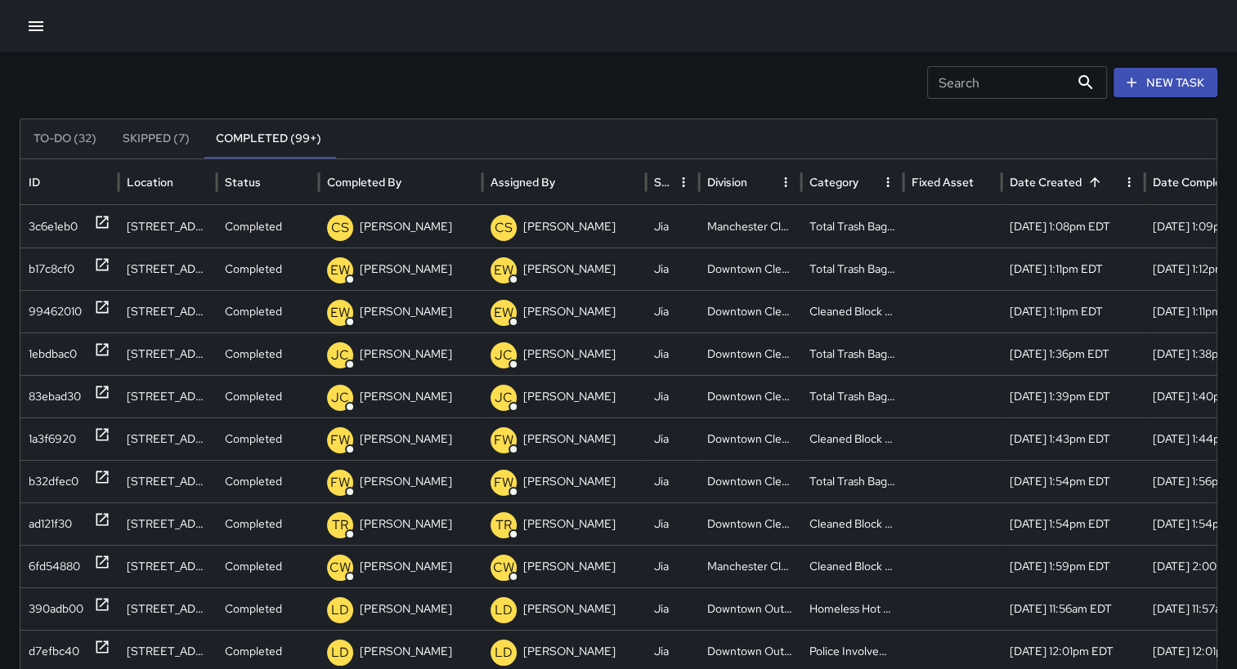
scroll to position [0, 0]
click at [1099, 185] on icon "Sort" at bounding box center [1094, 182] width 15 height 15
click at [819, 190] on div "Category" at bounding box center [842, 181] width 67 height 45
click at [49, 354] on div "38d5ae40" at bounding box center [55, 354] width 53 height 42
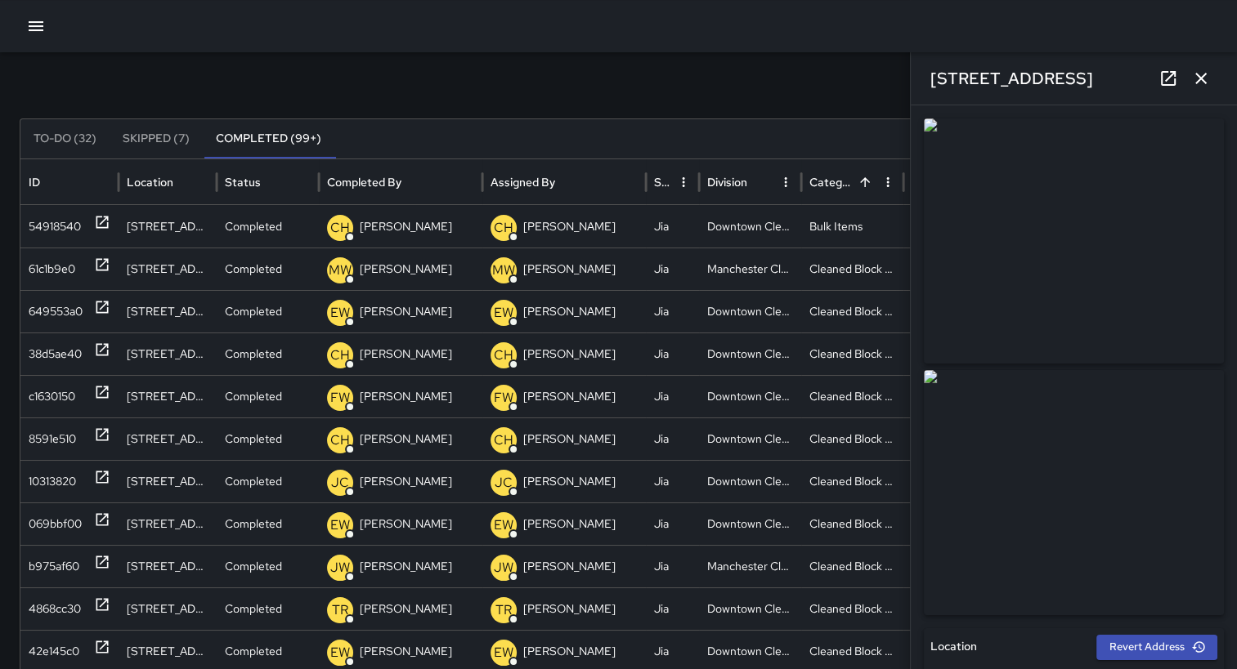
drag, startPoint x: 1223, startPoint y: 296, endPoint x: 1230, endPoint y: 310, distance: 15.7
click at [1230, 310] on div "**********" at bounding box center [1074, 387] width 326 height 564
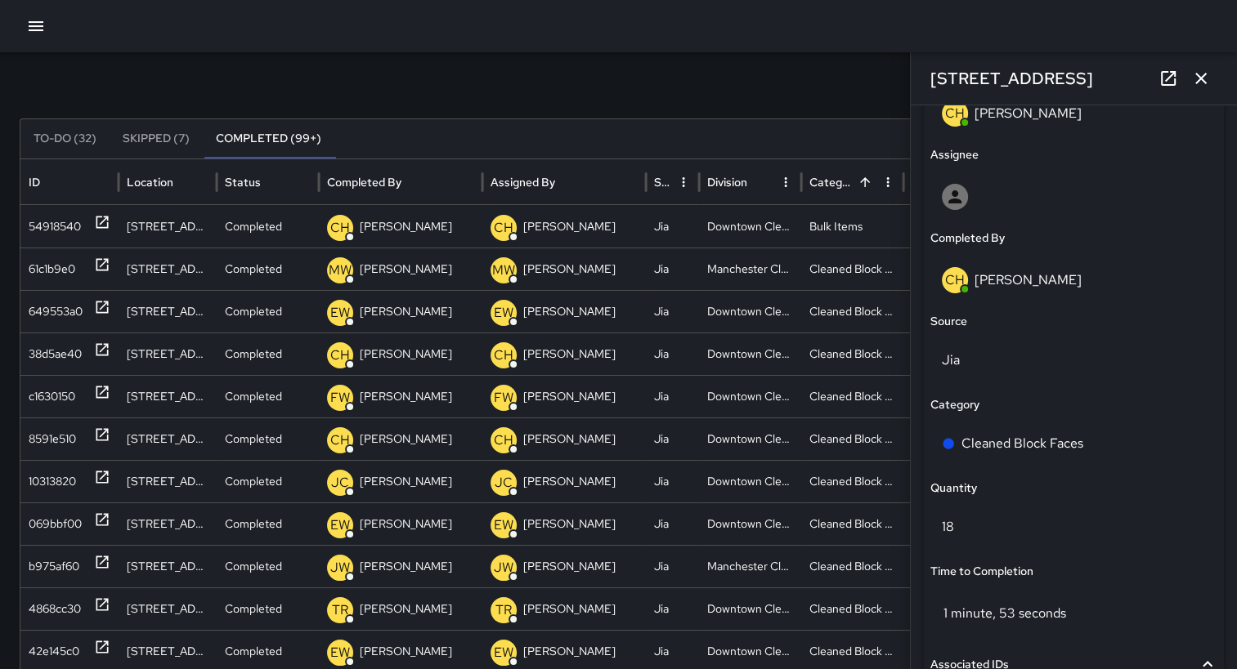
scroll to position [956, 0]
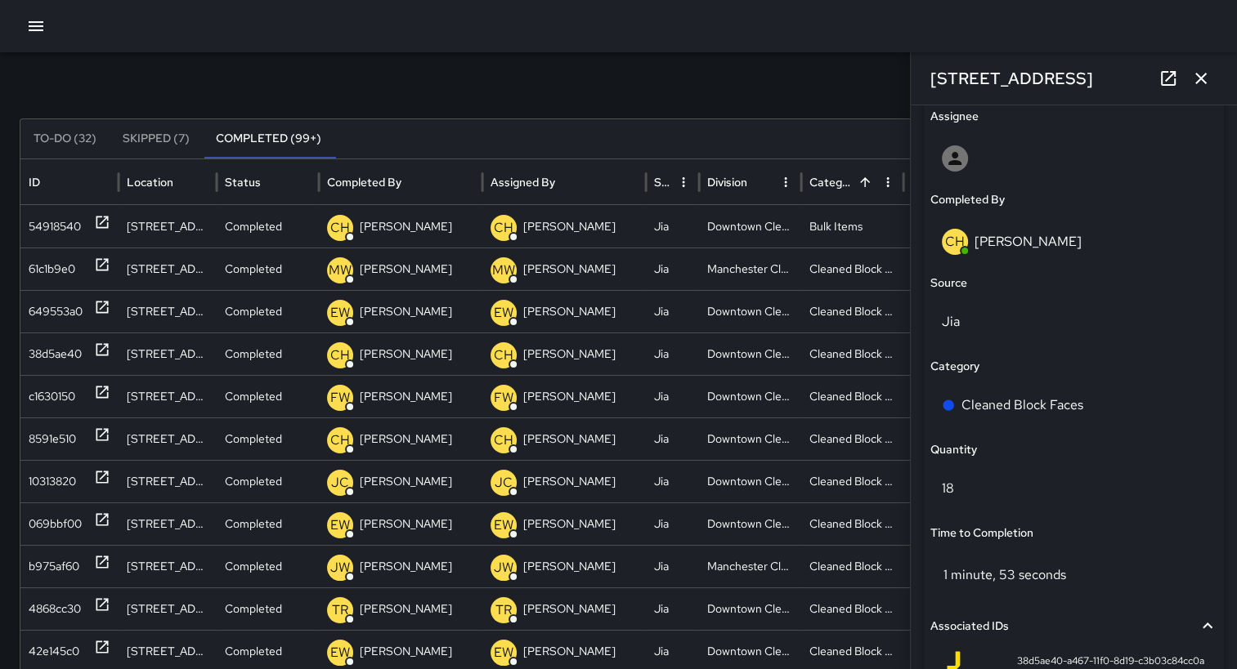
click at [1200, 82] on icon "button" at bounding box center [1201, 79] width 20 height 20
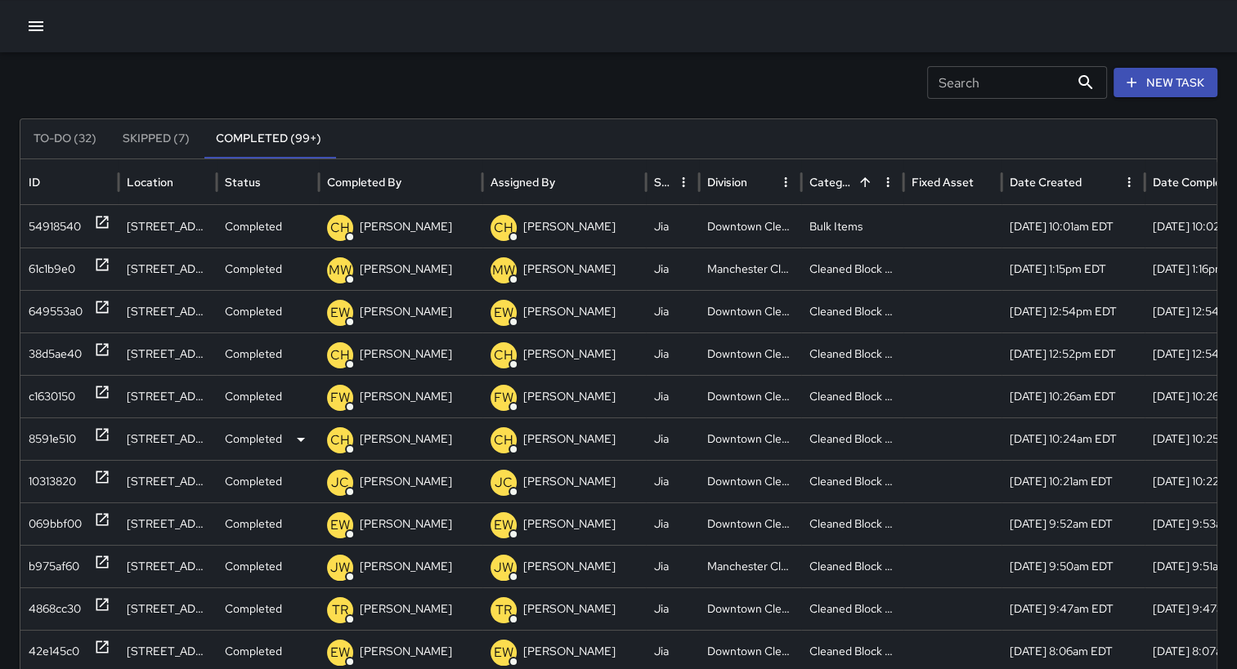
click at [65, 431] on div "8591e510" at bounding box center [52, 440] width 47 height 42
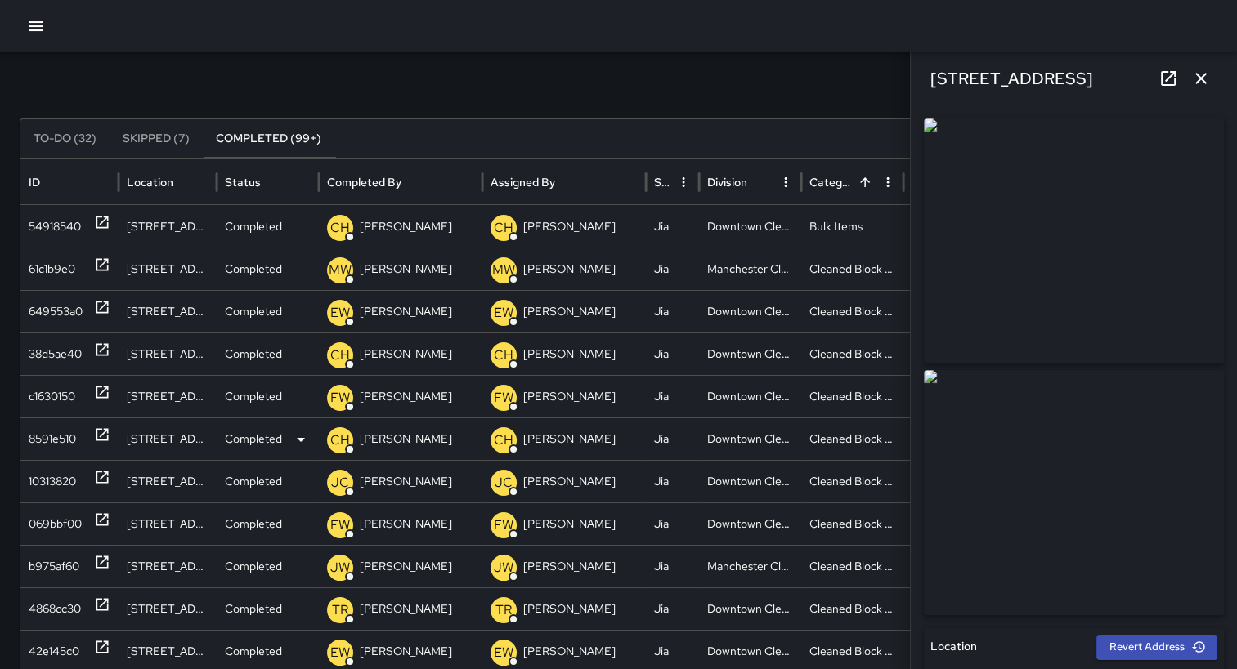
type input "**********"
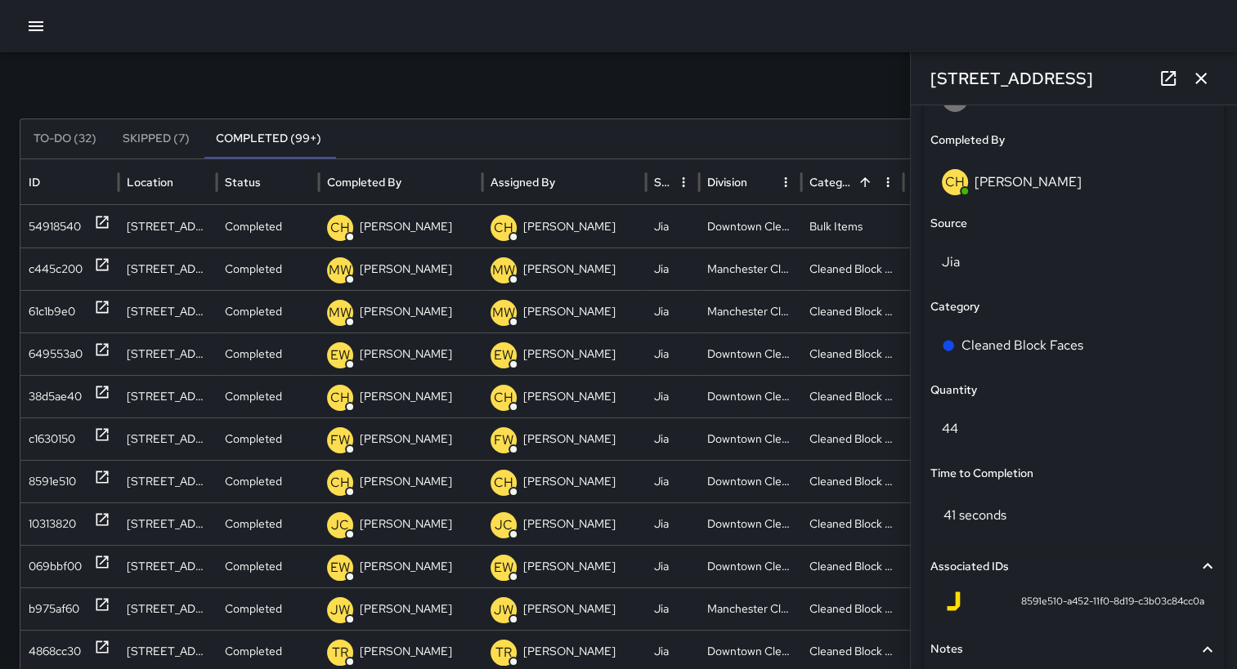
scroll to position [1053, 0]
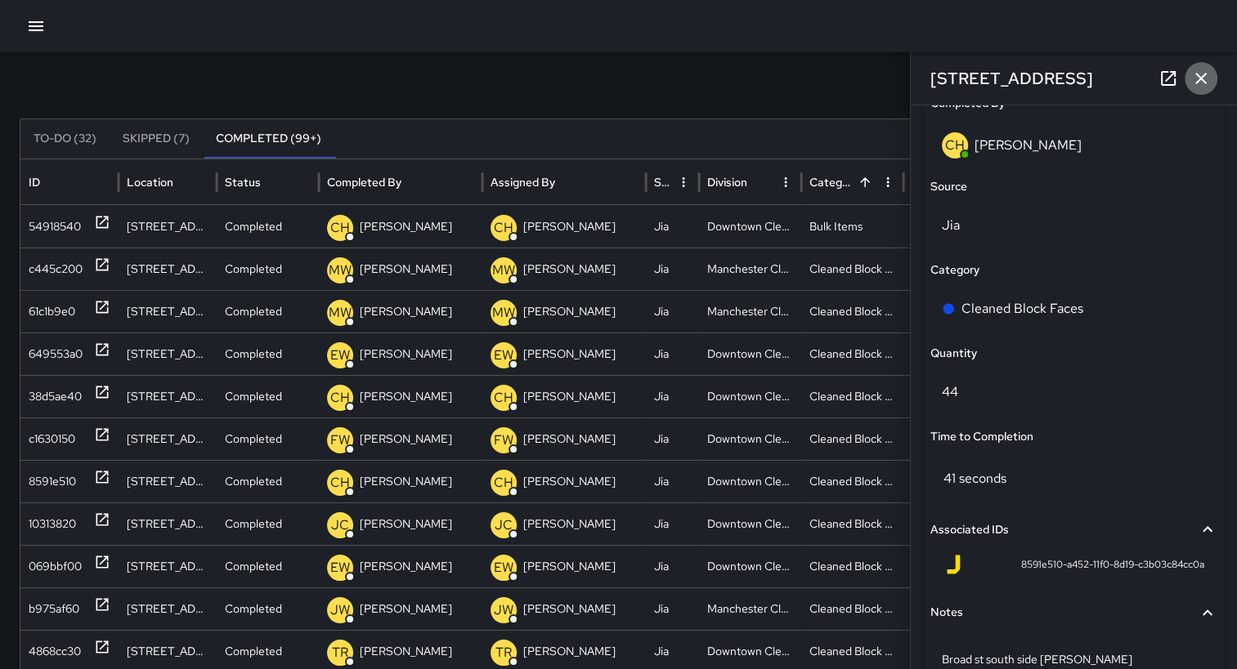
click at [1203, 83] on icon "button" at bounding box center [1201, 79] width 20 height 20
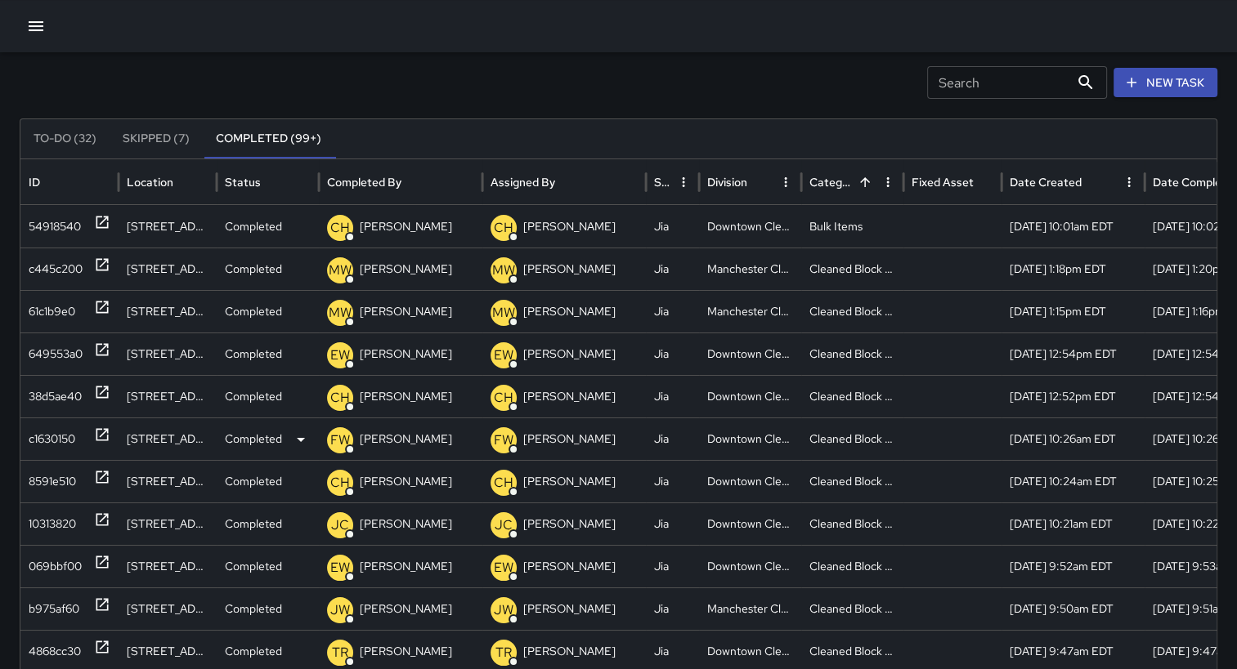
click at [65, 440] on div "c1630150" at bounding box center [52, 440] width 47 height 42
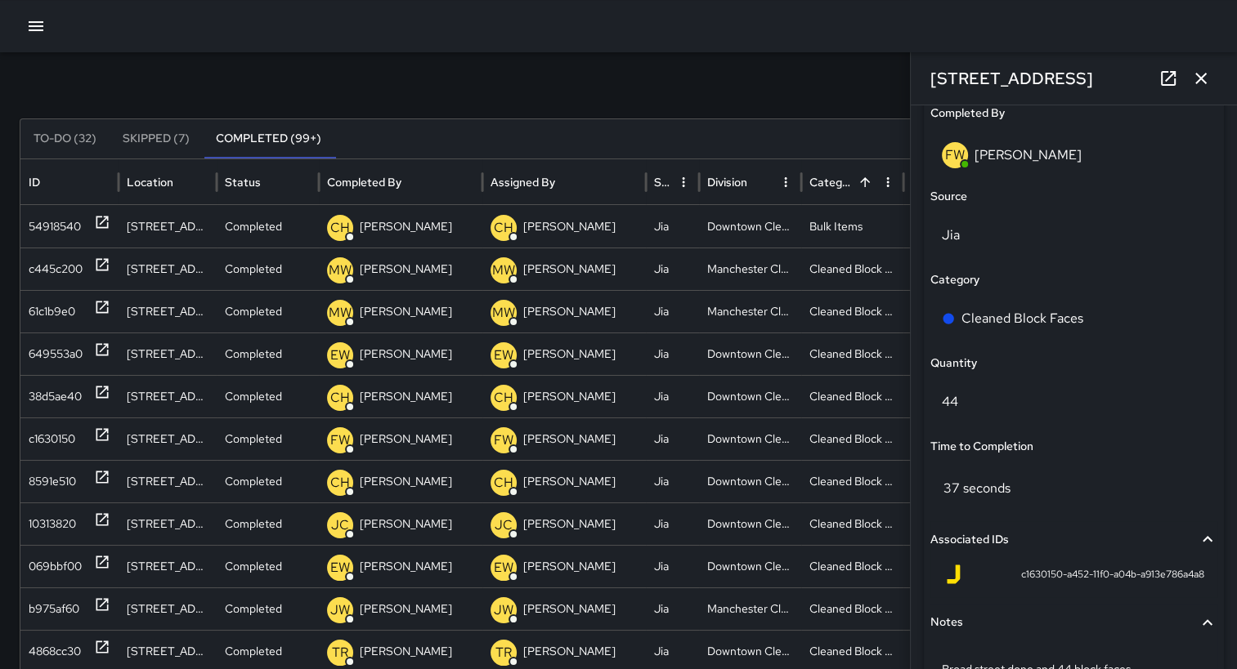
scroll to position [1156, 0]
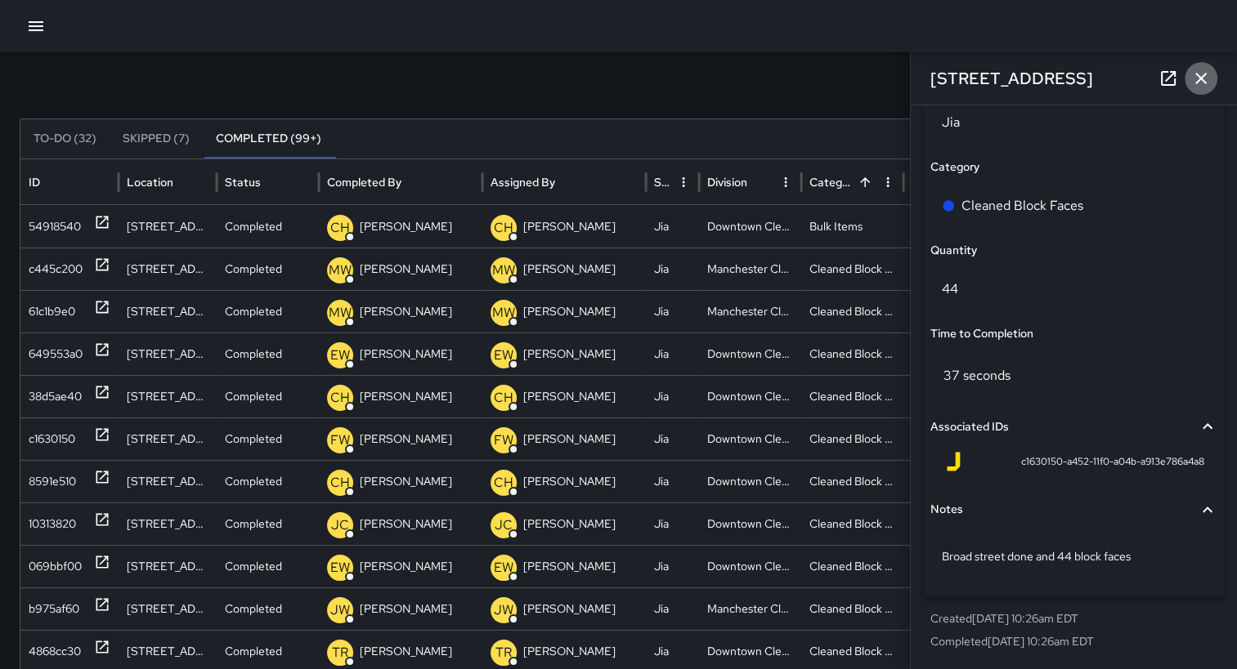
click at [1205, 69] on icon "button" at bounding box center [1201, 79] width 20 height 20
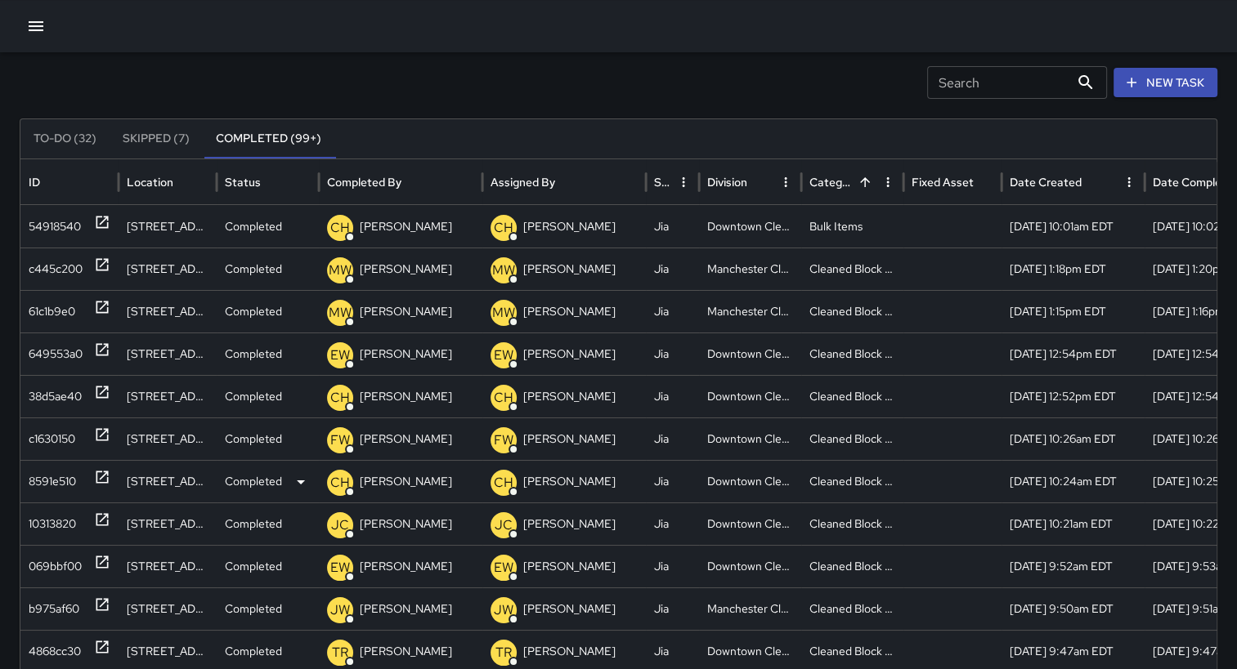
click at [47, 468] on div "8591e510" at bounding box center [52, 482] width 47 height 42
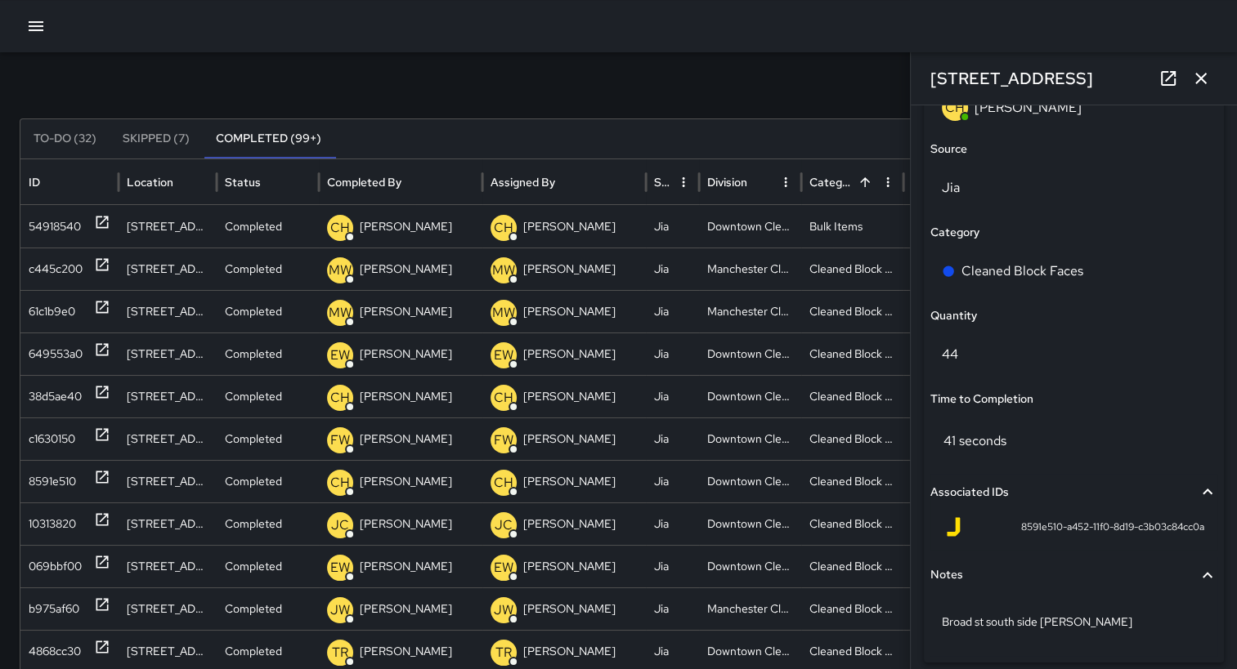
scroll to position [1105, 0]
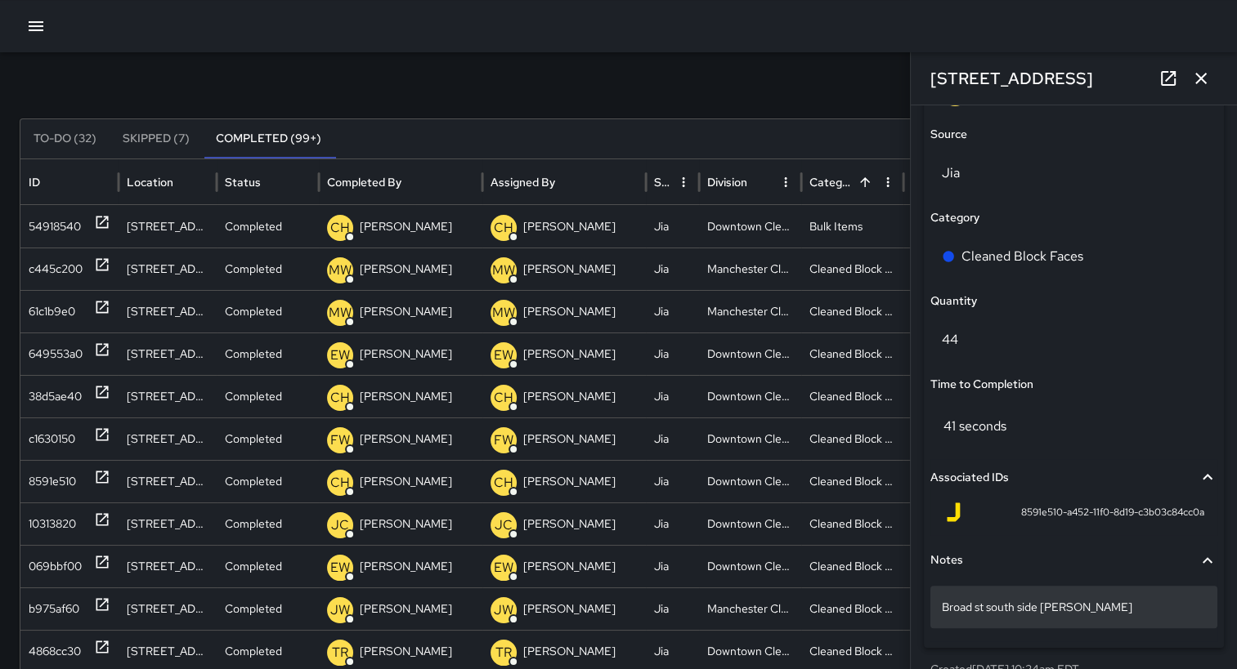
drag, startPoint x: 1088, startPoint y: 616, endPoint x: 948, endPoint y: 612, distance: 139.8
click at [948, 612] on p "Broad st south side [PERSON_NAME]" at bounding box center [1074, 607] width 264 height 16
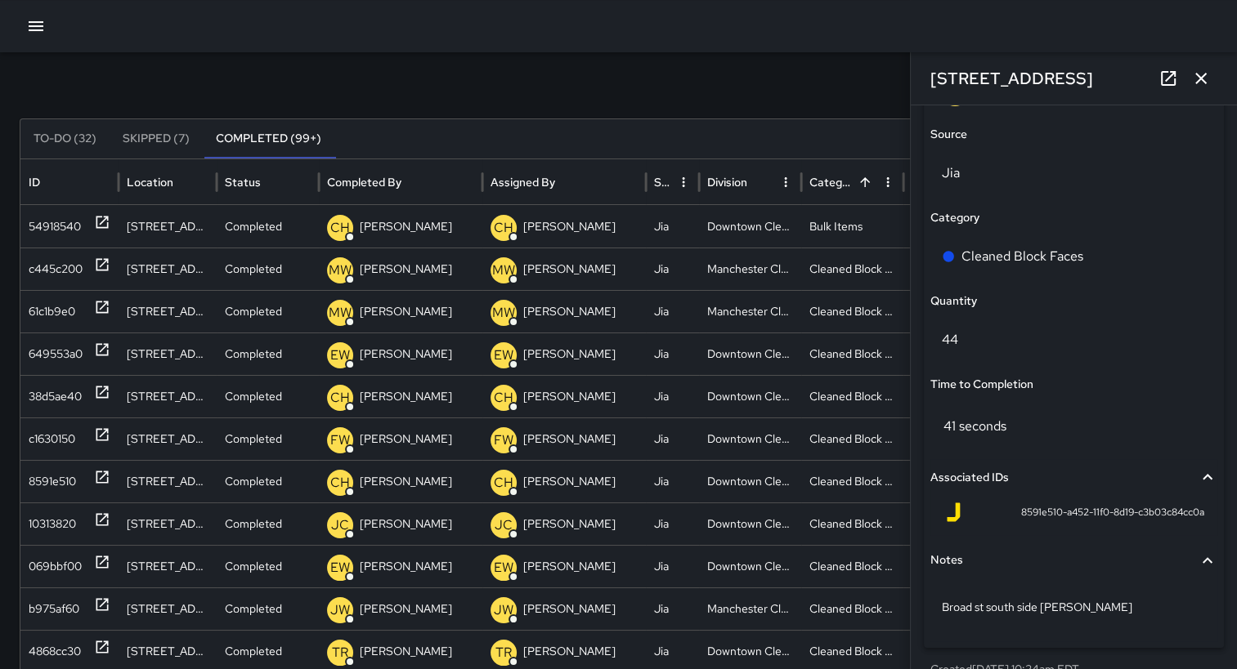
click at [1082, 529] on div "8591e510-a452-11f0-8d19-c3b03c84cc0a" at bounding box center [1073, 515] width 287 height 39
click at [817, 100] on div "Search Search New Task To-Do (32) Skipped (7) Completed (99+) ID Location Statu…" at bounding box center [618, 471] width 1237 height 928
click at [1195, 76] on icon "button" at bounding box center [1201, 79] width 20 height 20
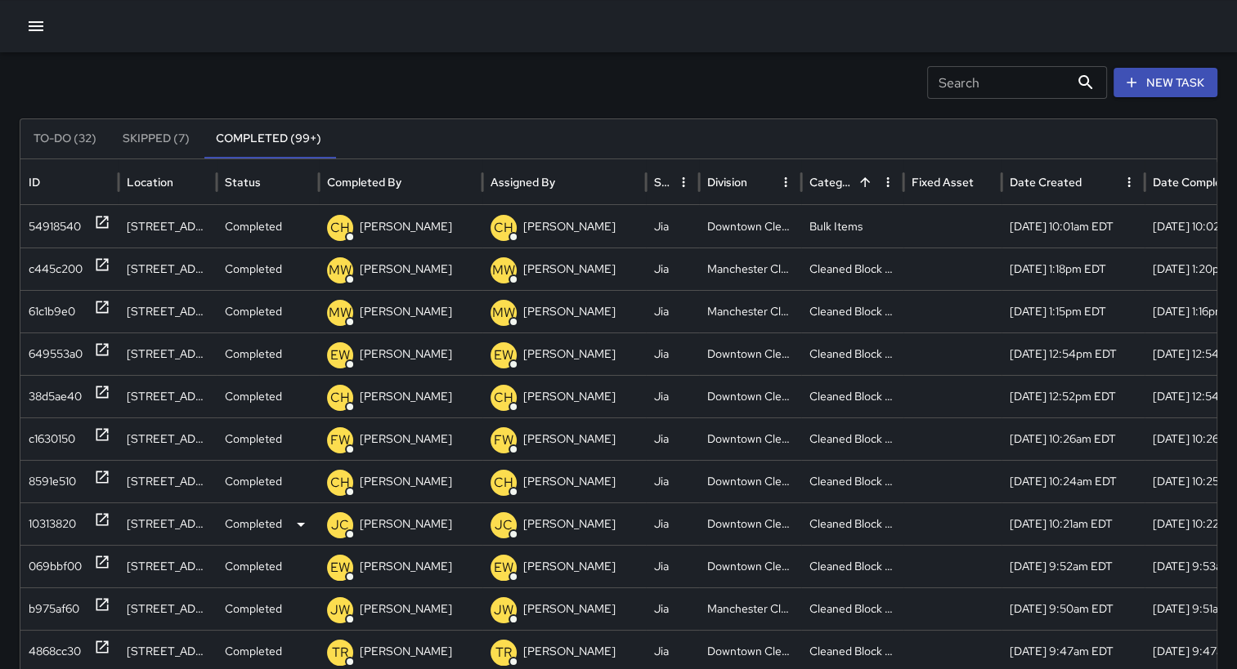
click at [64, 521] on div "10313820" at bounding box center [52, 525] width 47 height 42
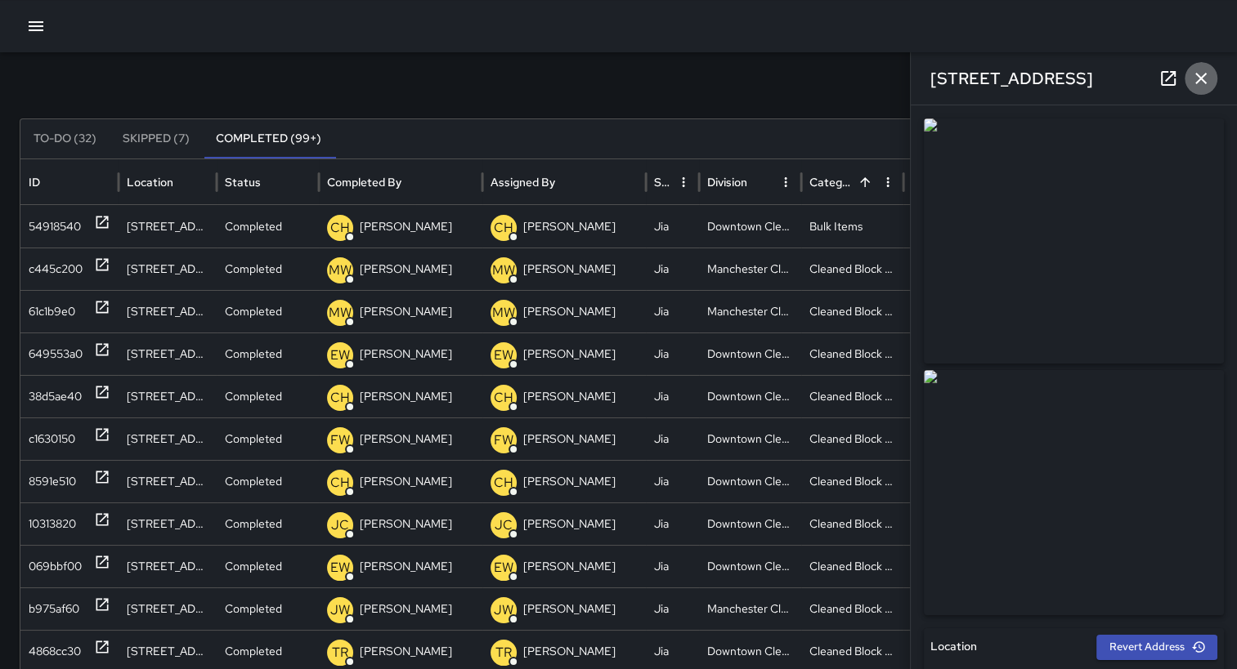
click at [1205, 85] on icon "button" at bounding box center [1201, 79] width 20 height 20
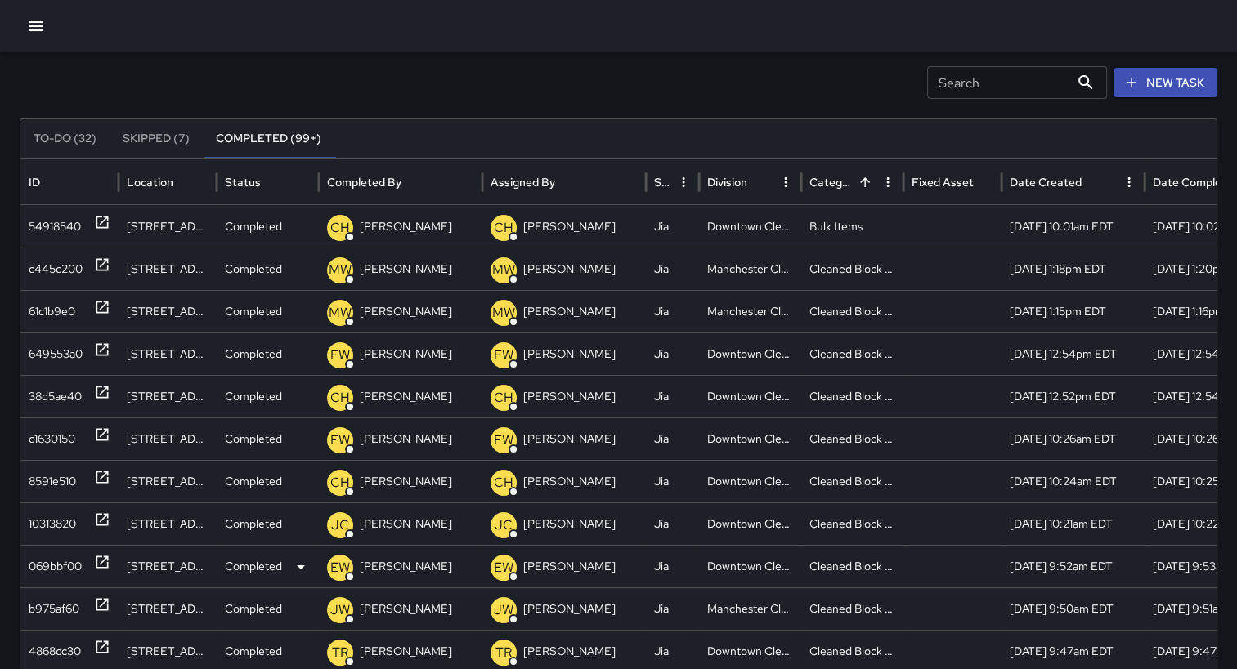
click at [60, 568] on div "069bbf00" at bounding box center [55, 567] width 53 height 42
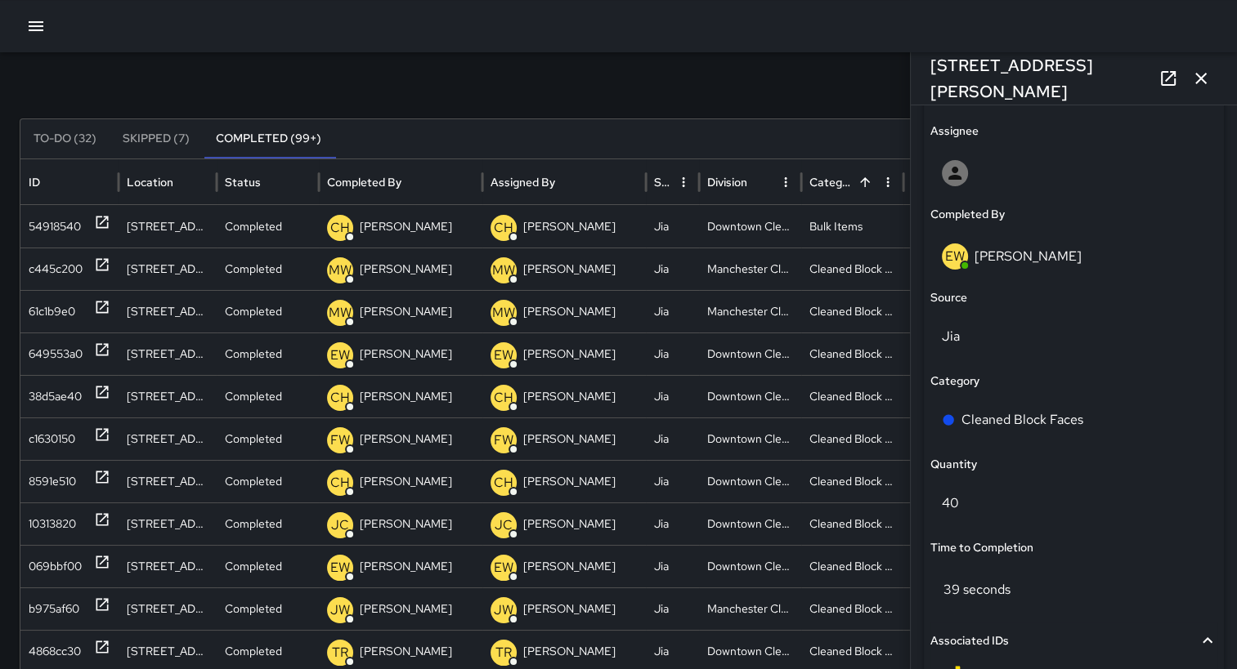
scroll to position [943, 0]
click at [1206, 86] on icon "button" at bounding box center [1201, 79] width 20 height 20
click at [1206, 86] on button "New Task" at bounding box center [1165, 83] width 104 height 30
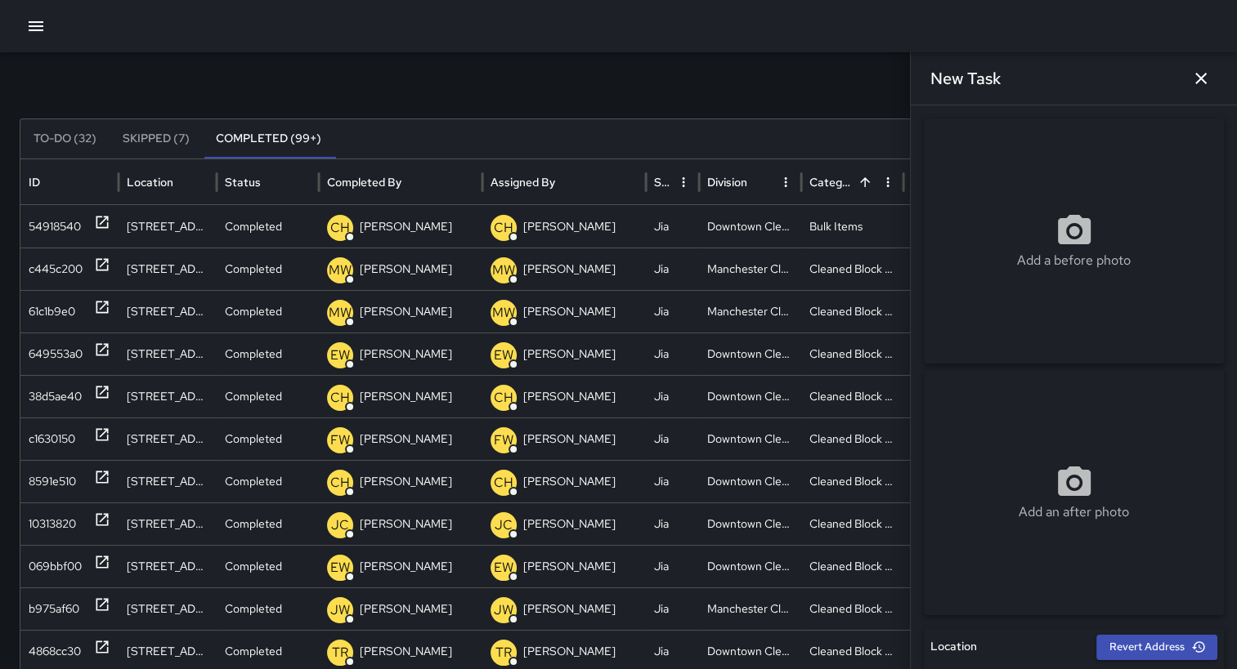
click at [1066, 240] on icon at bounding box center [1074, 229] width 33 height 29
click at [1197, 82] on icon "button" at bounding box center [1200, 78] width 11 height 11
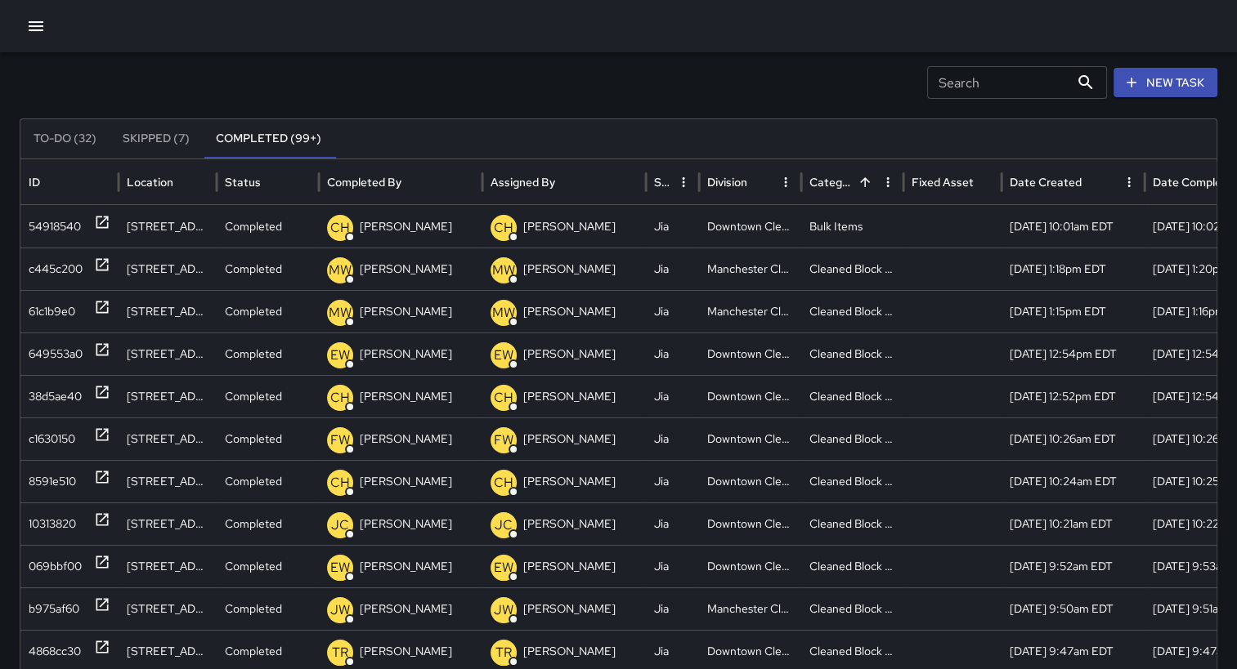
click at [990, 88] on input "Search" at bounding box center [998, 82] width 142 height 33
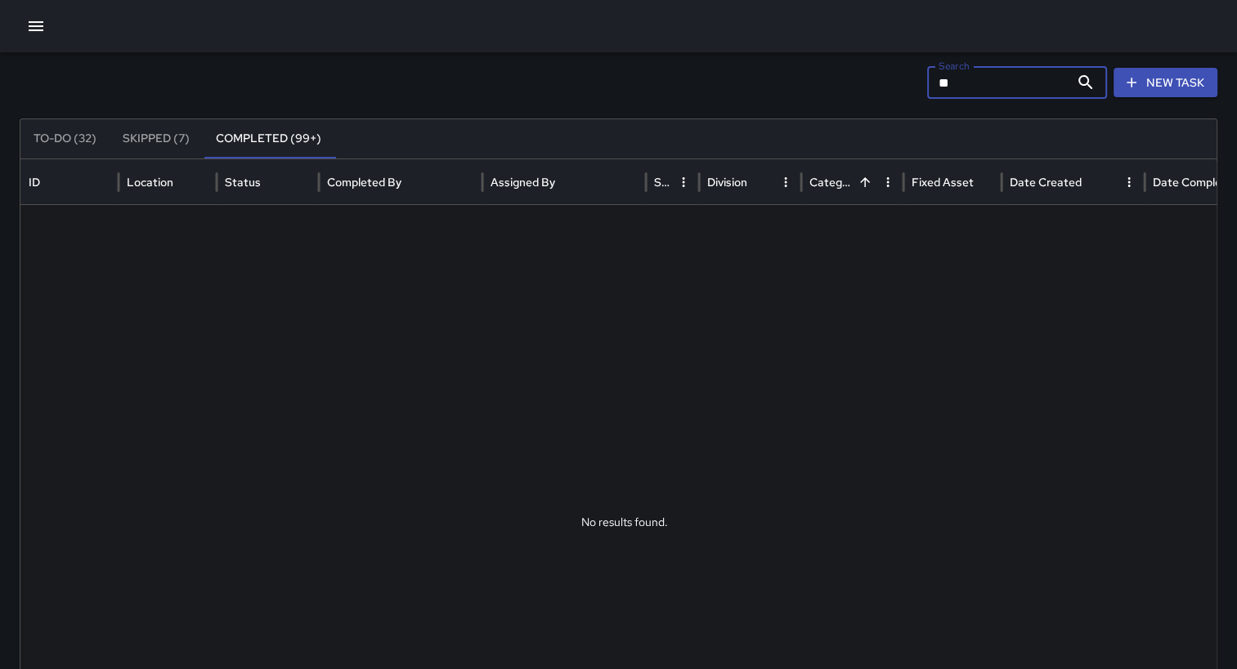
type input "*"
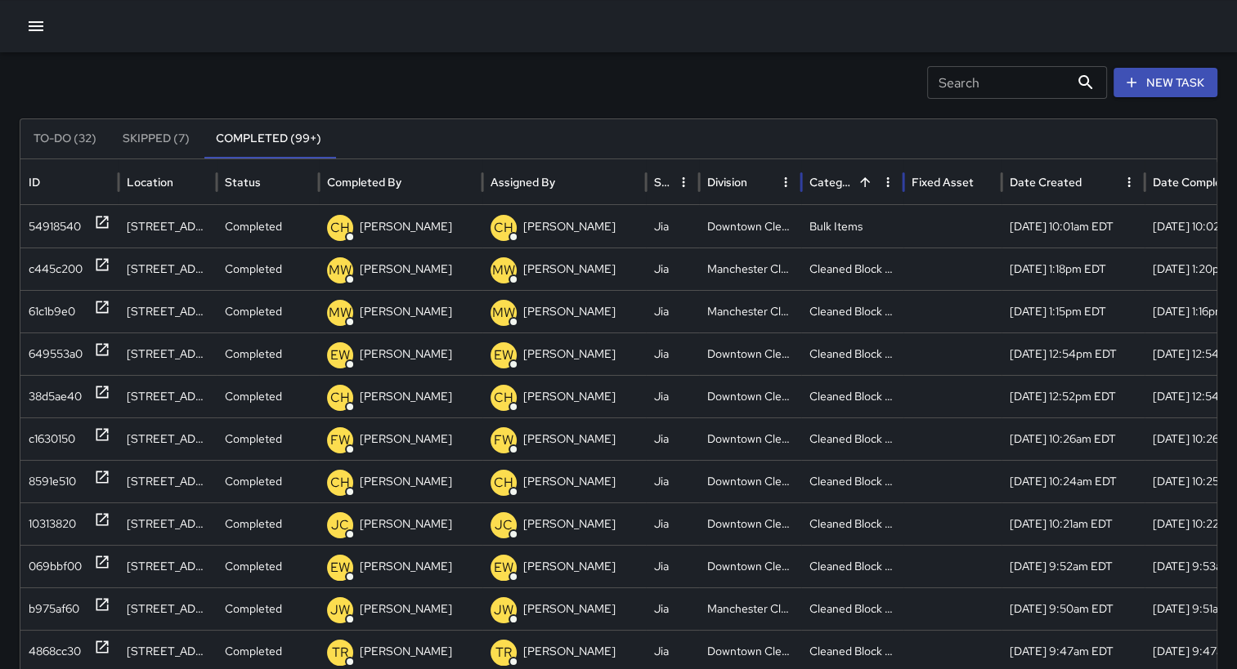
click at [852, 193] on div "Category" at bounding box center [842, 181] width 67 height 45
click at [859, 182] on icon "Sort" at bounding box center [864, 182] width 15 height 15
click at [864, 182] on icon "Sort" at bounding box center [871, 182] width 15 height 15
click at [859, 182] on icon "Sort" at bounding box center [864, 182] width 15 height 15
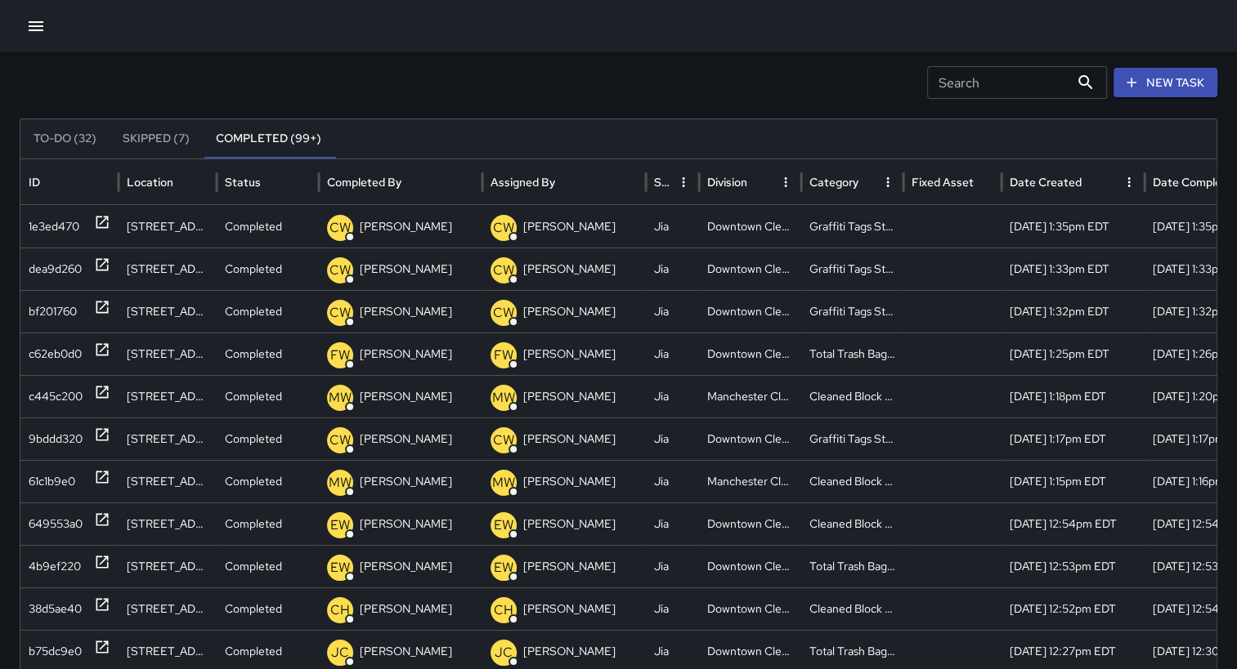
click at [864, 182] on icon "Sort" at bounding box center [871, 182] width 15 height 15
click at [999, 82] on input "Search" at bounding box center [998, 82] width 142 height 33
type input "**********"
click at [561, 237] on p "[PERSON_NAME]" at bounding box center [569, 227] width 92 height 42
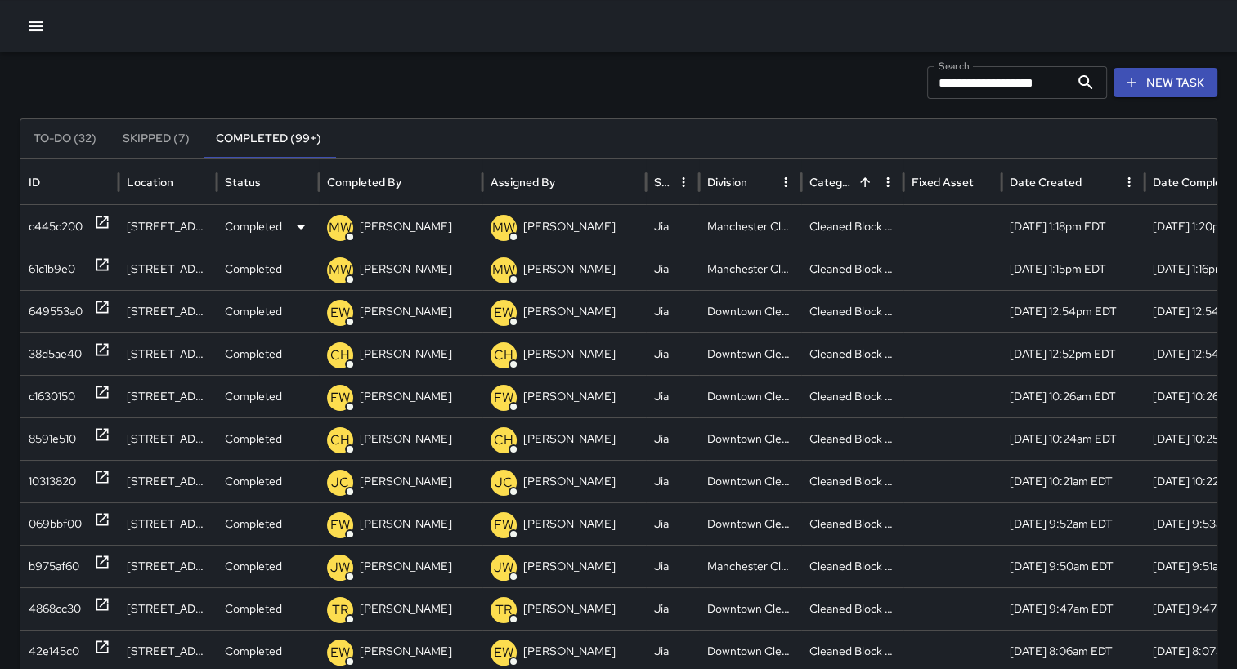
click at [555, 224] on p "[PERSON_NAME]" at bounding box center [569, 227] width 92 height 42
click at [410, 228] on p "[PERSON_NAME]" at bounding box center [406, 227] width 92 height 42
click at [298, 234] on icon at bounding box center [301, 227] width 20 height 20
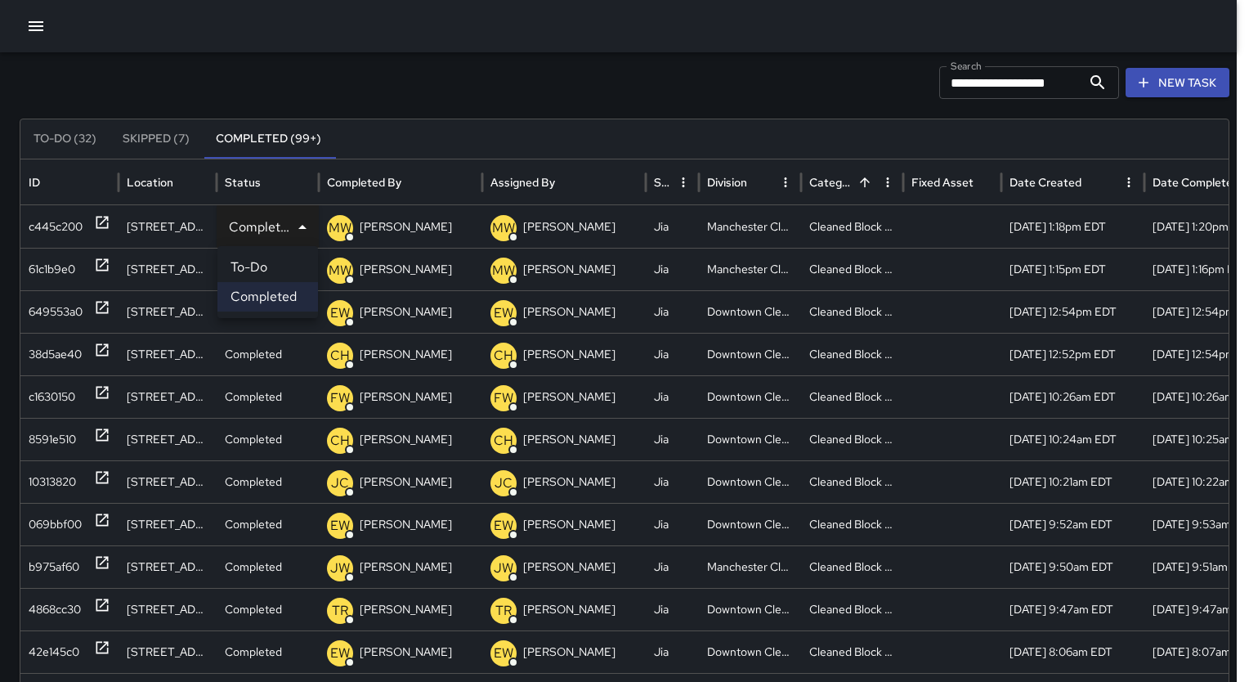
click at [298, 234] on div at bounding box center [624, 341] width 1249 height 682
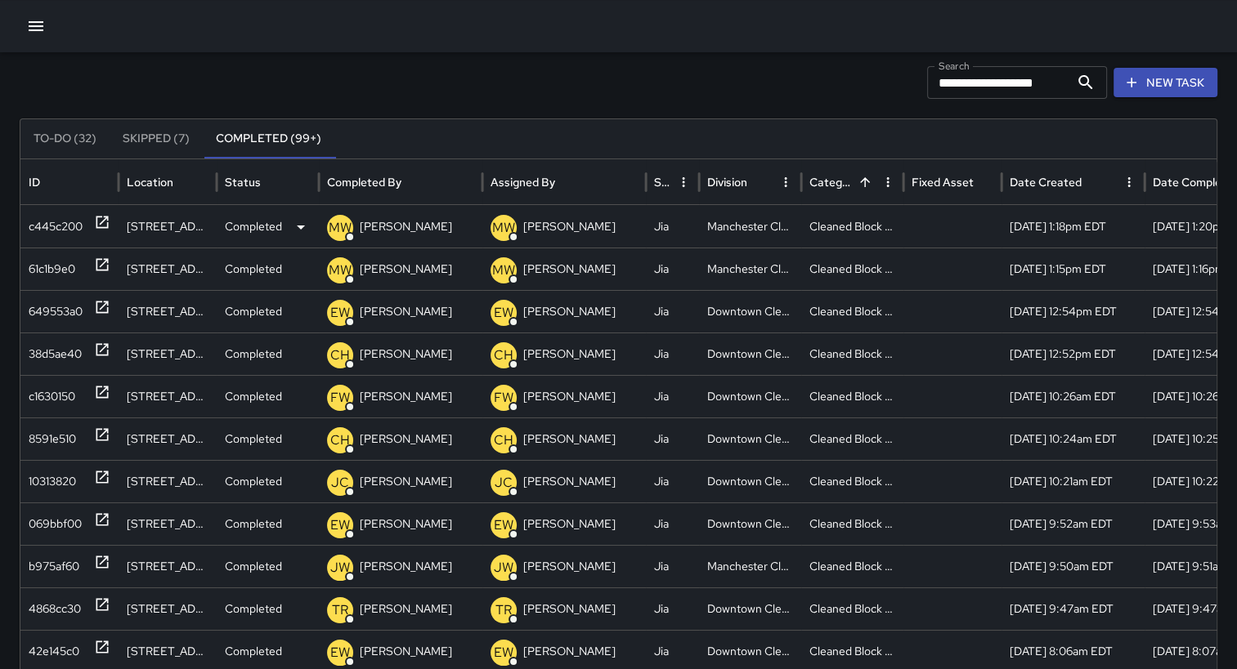
click at [670, 225] on div "Jia" at bounding box center [672, 226] width 53 height 43
click at [60, 227] on div "c445c200" at bounding box center [56, 227] width 54 height 42
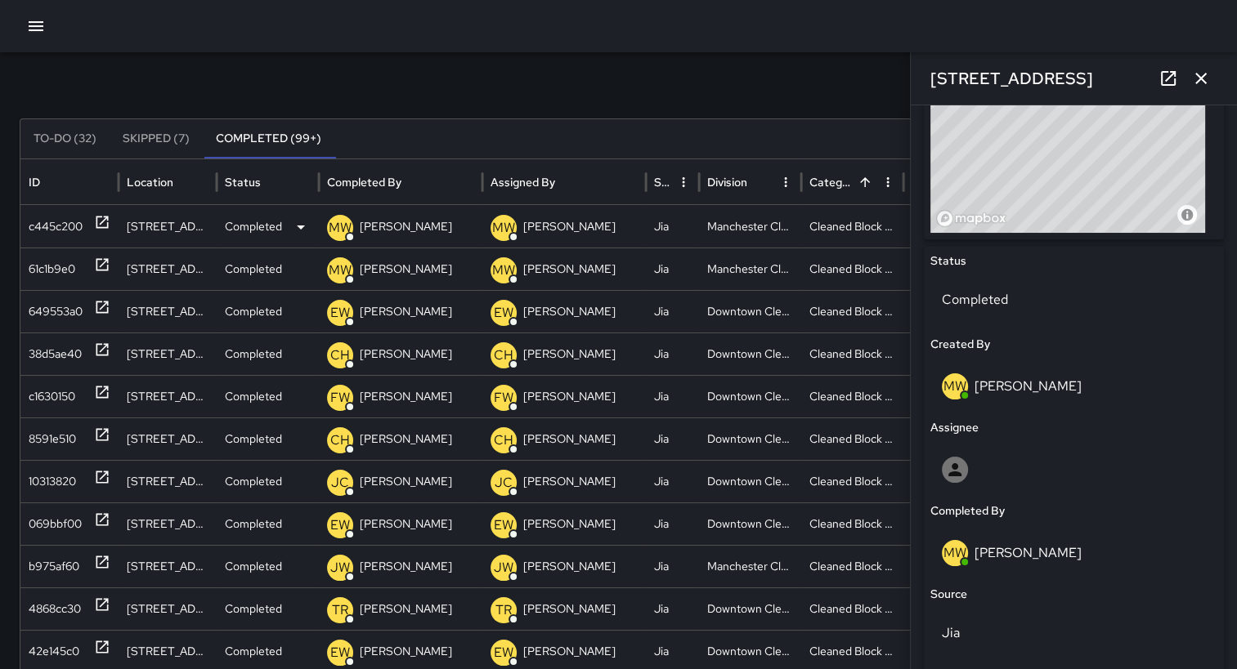
scroll to position [640, 0]
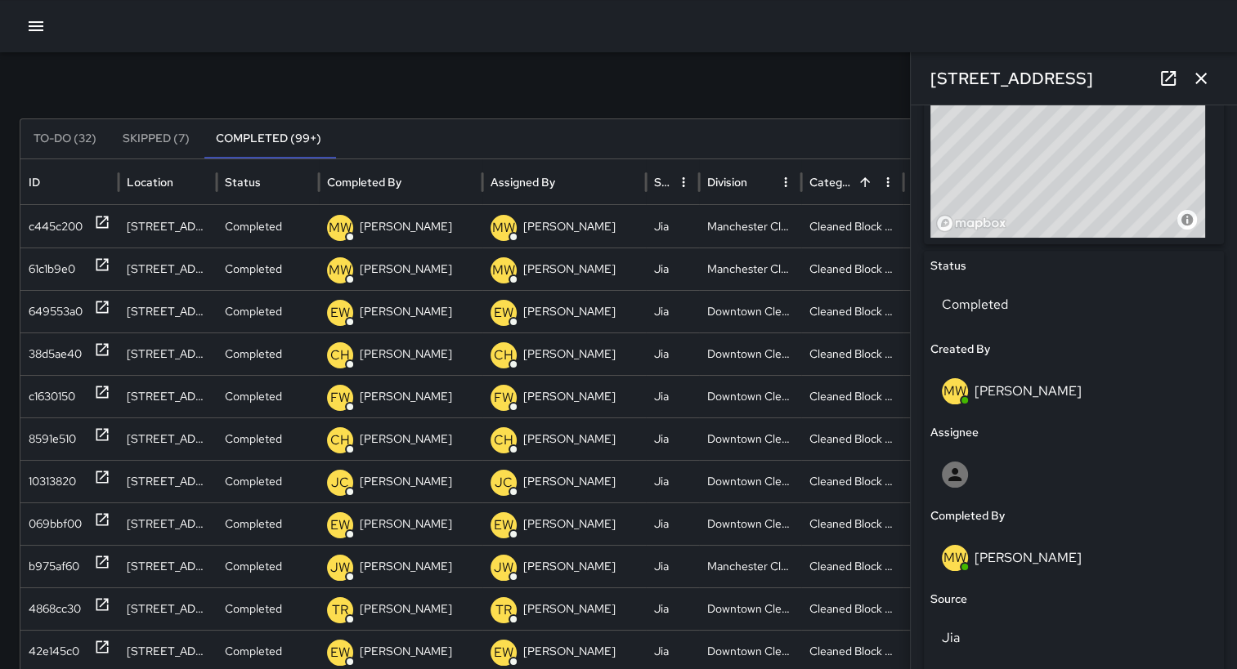
click at [1202, 73] on icon "button" at bounding box center [1201, 79] width 20 height 20
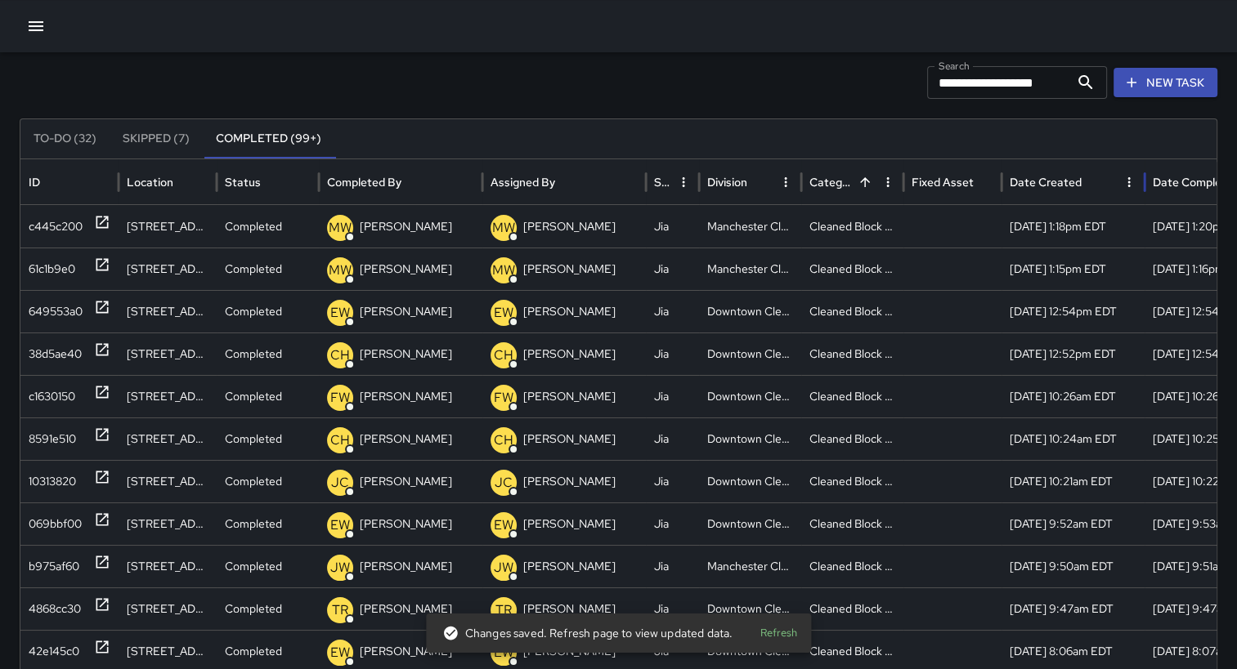
click at [1030, 171] on div "Date Created" at bounding box center [1063, 181] width 108 height 45
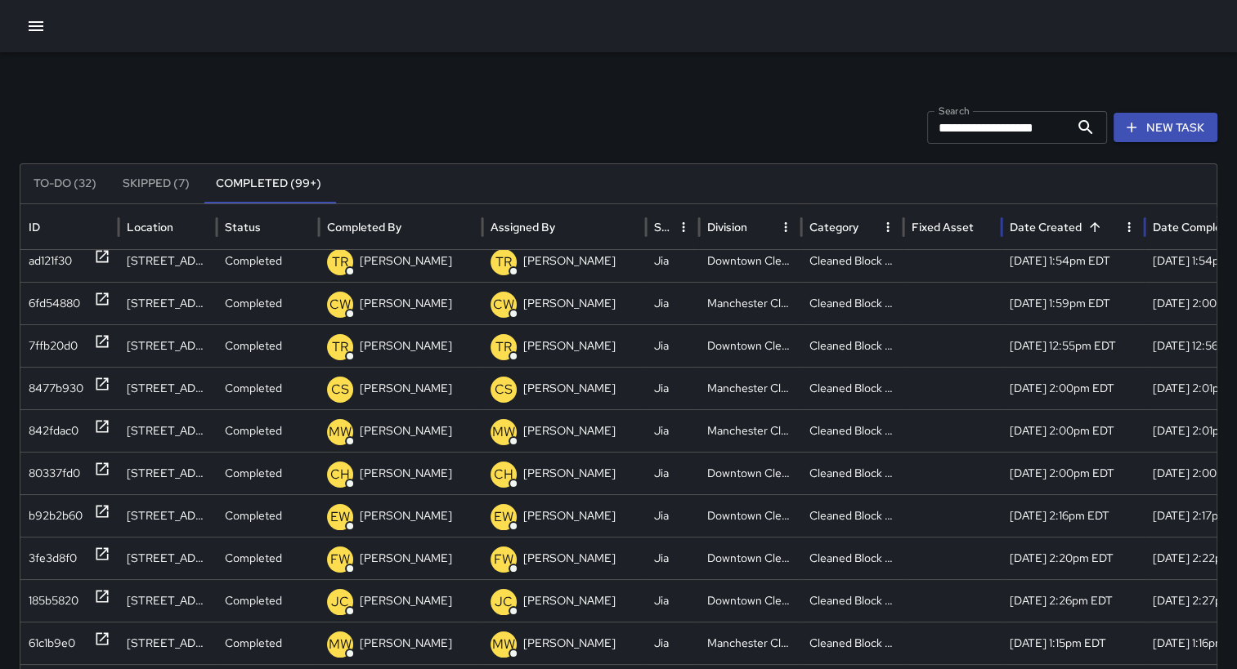
scroll to position [4, 0]
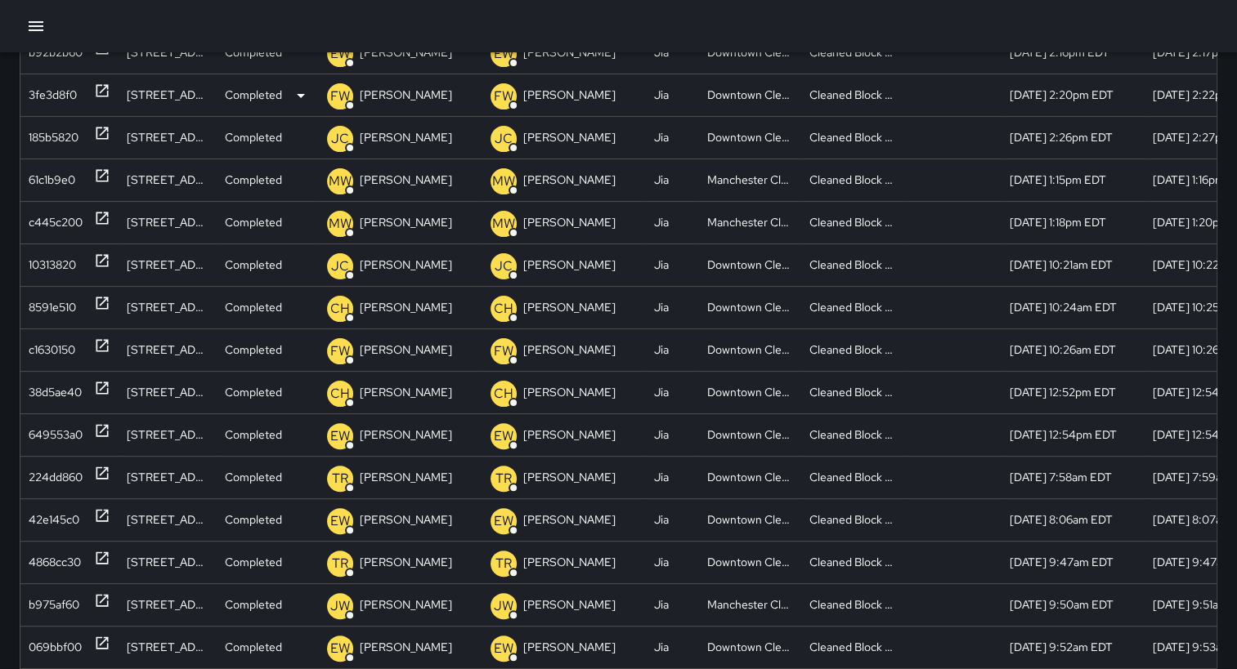
click at [766, 92] on div "Downtown Cleaning" at bounding box center [750, 95] width 102 height 43
click at [55, 97] on div "3fe3d8f0" at bounding box center [53, 95] width 48 height 42
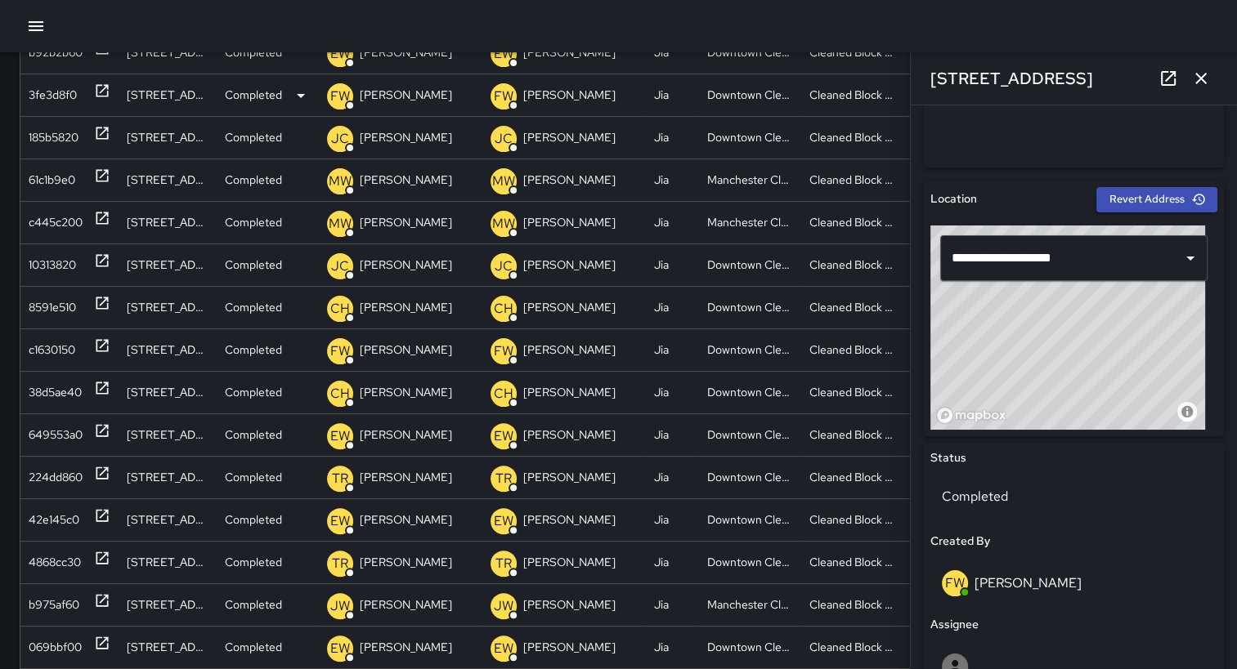
type input "**********"
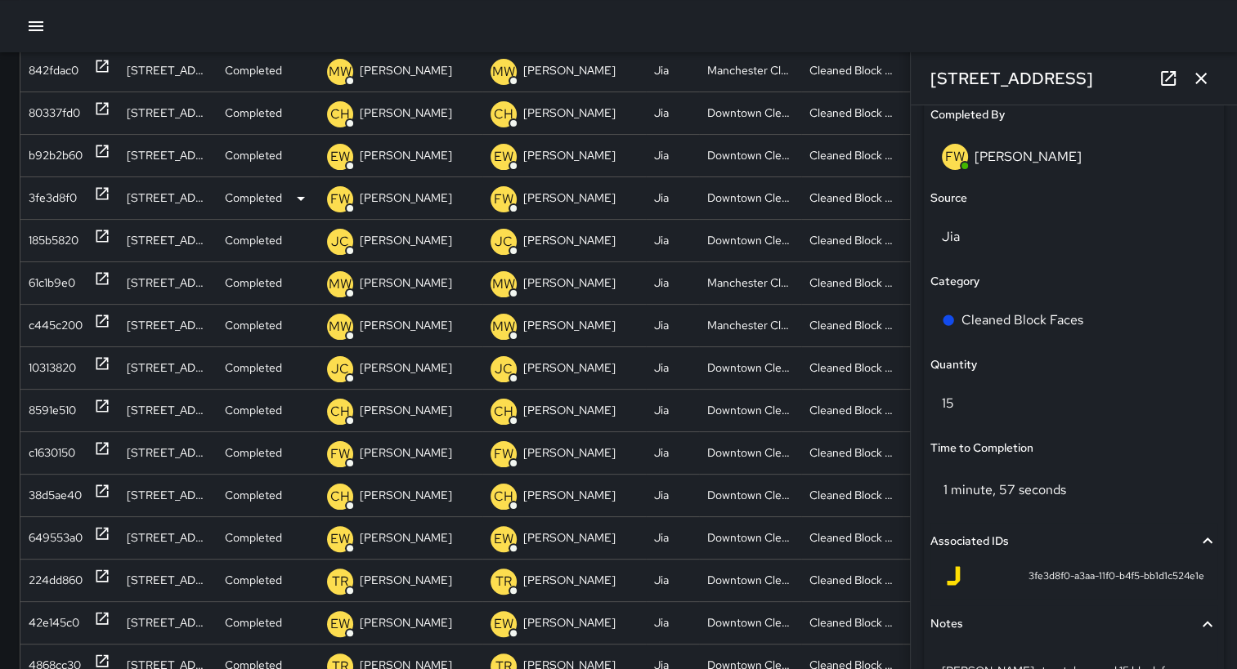
scroll to position [178, 0]
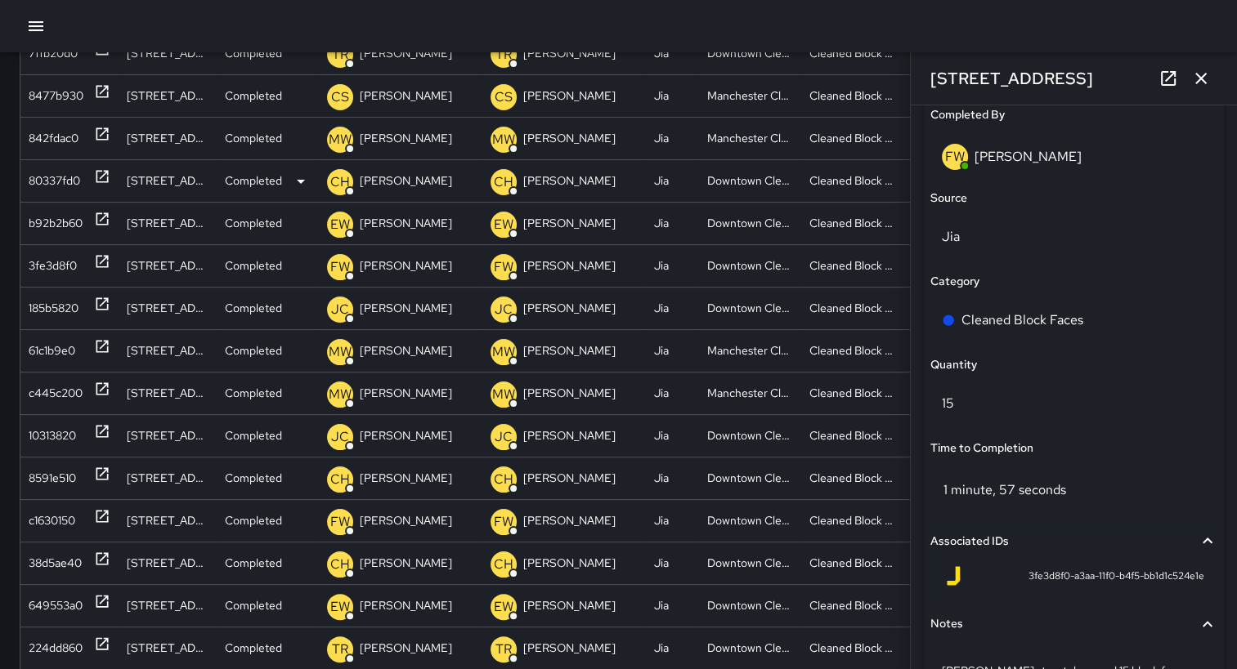
click at [67, 181] on div "80337fd0" at bounding box center [54, 181] width 51 height 42
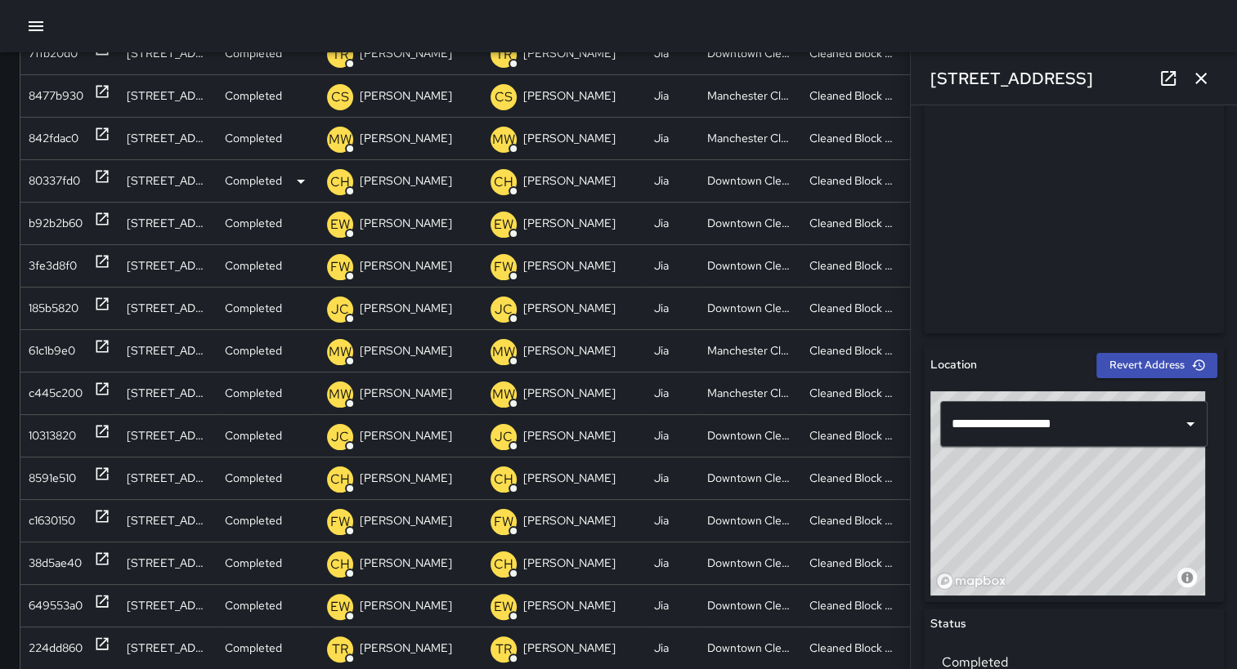
scroll to position [297, 0]
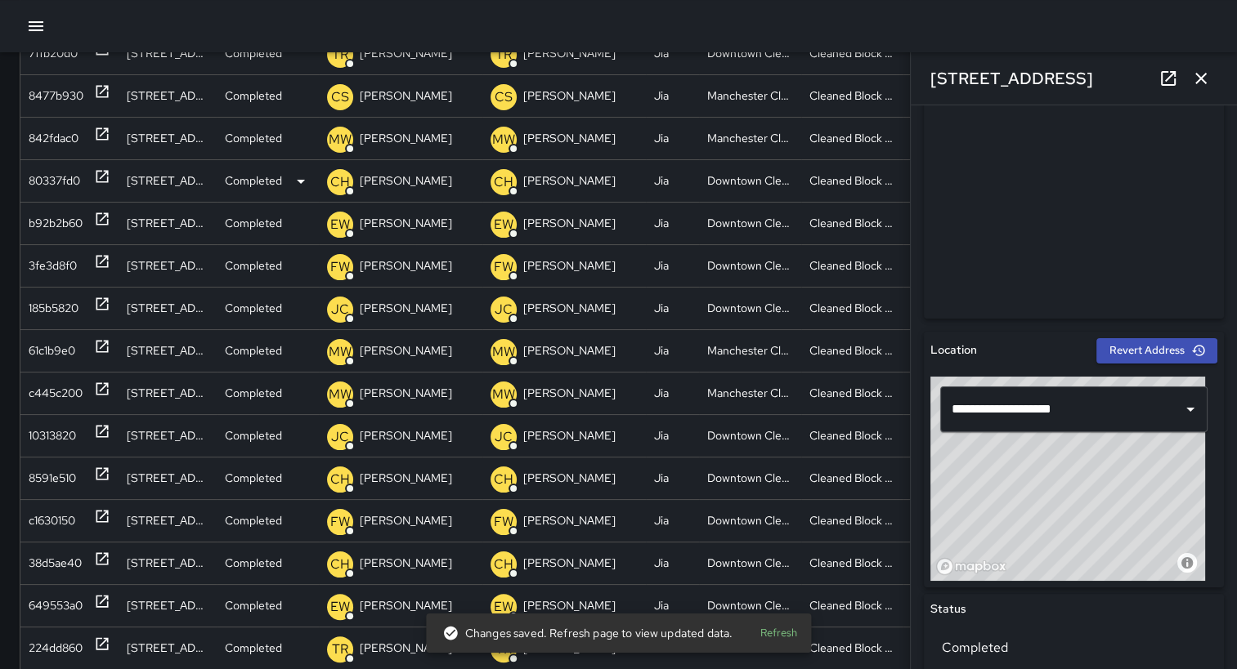
type input "**********"
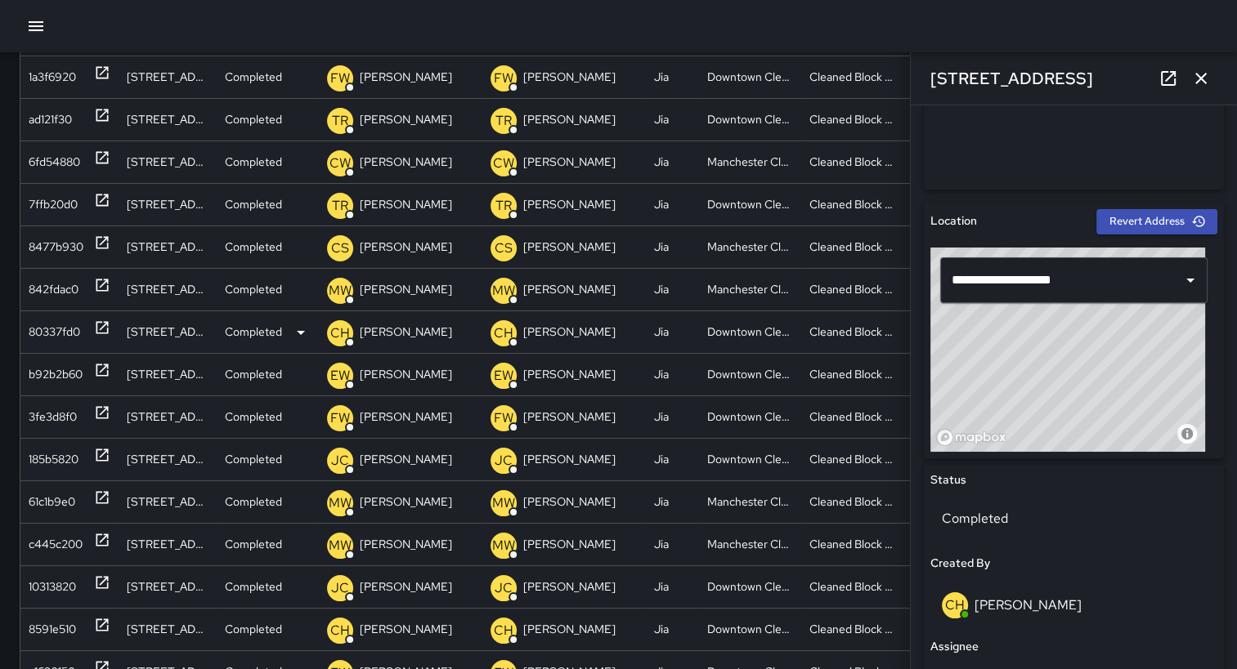
scroll to position [0, 0]
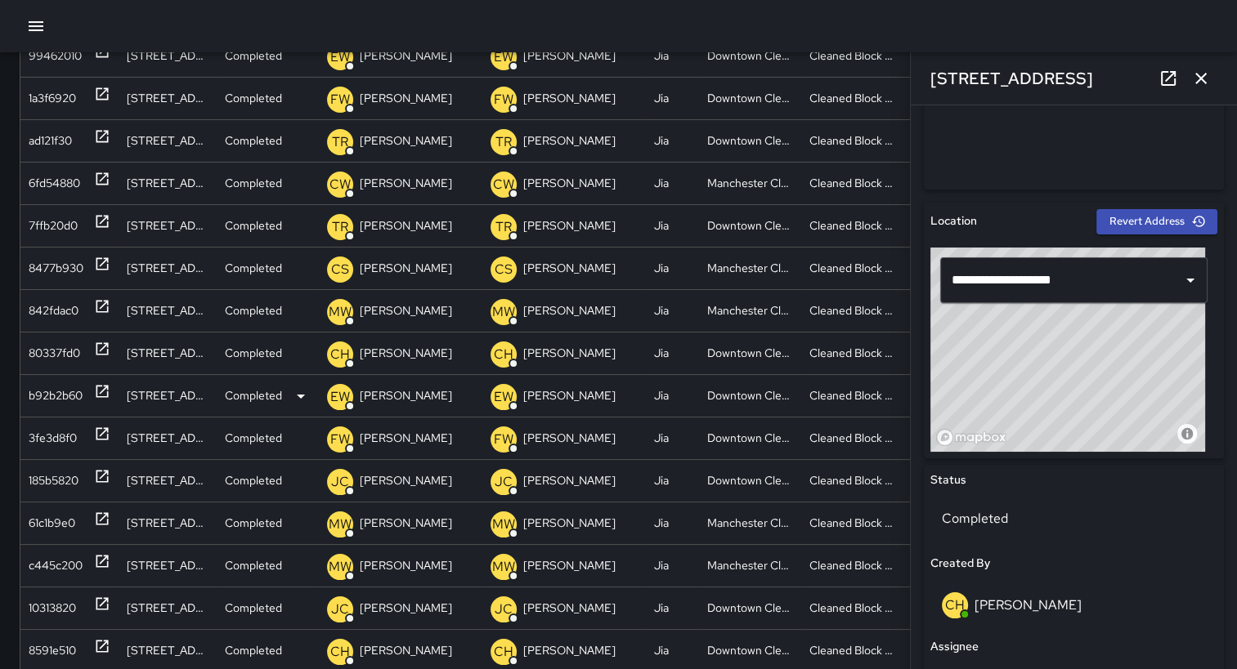
click at [49, 397] on div "b92b2b60" at bounding box center [56, 396] width 54 height 42
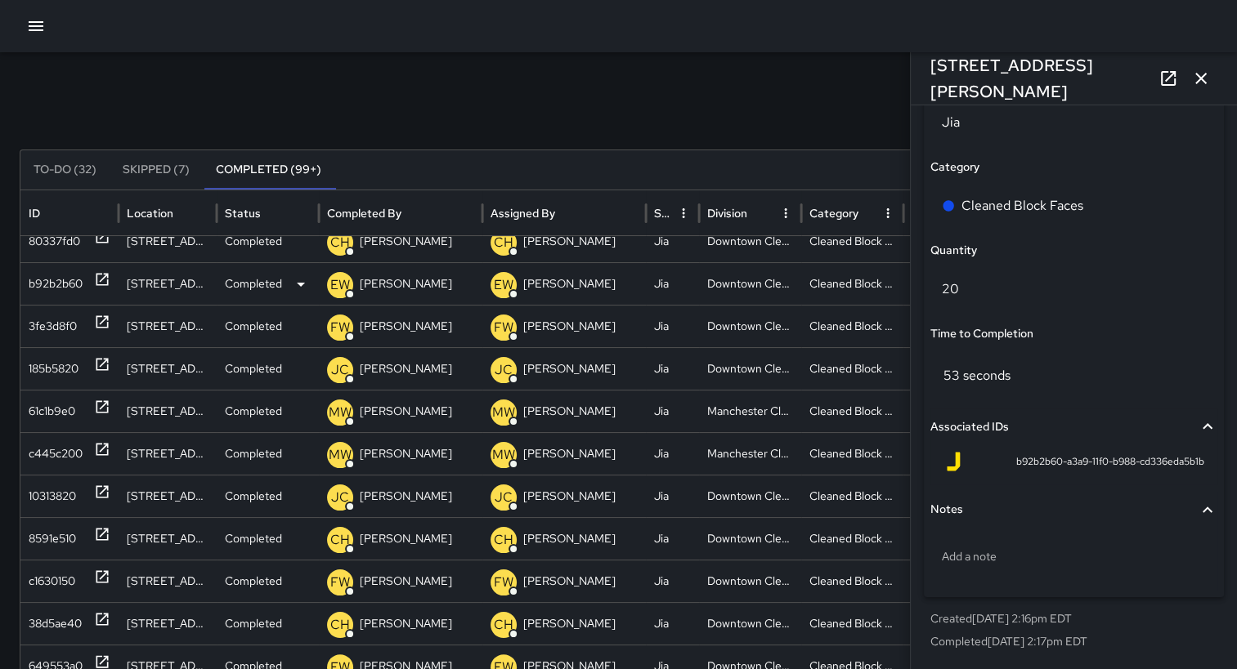
scroll to position [289, 0]
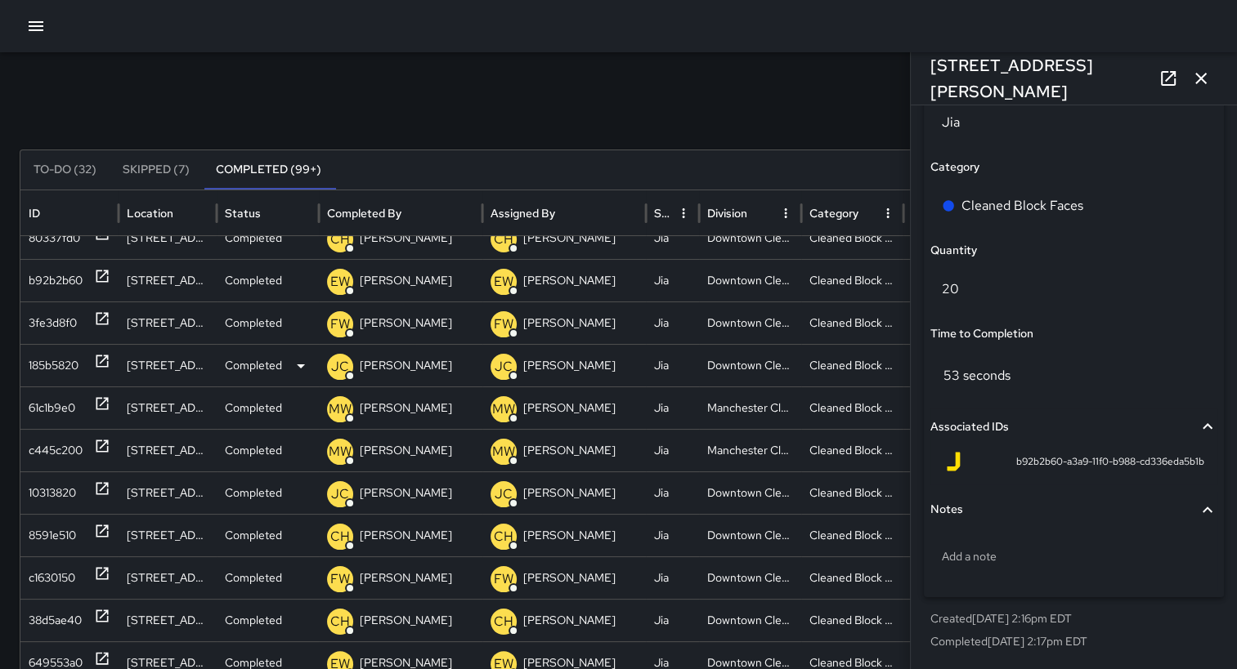
click at [569, 374] on p "[PERSON_NAME]" at bounding box center [569, 366] width 92 height 42
click at [49, 364] on div "185b5820" at bounding box center [54, 366] width 50 height 42
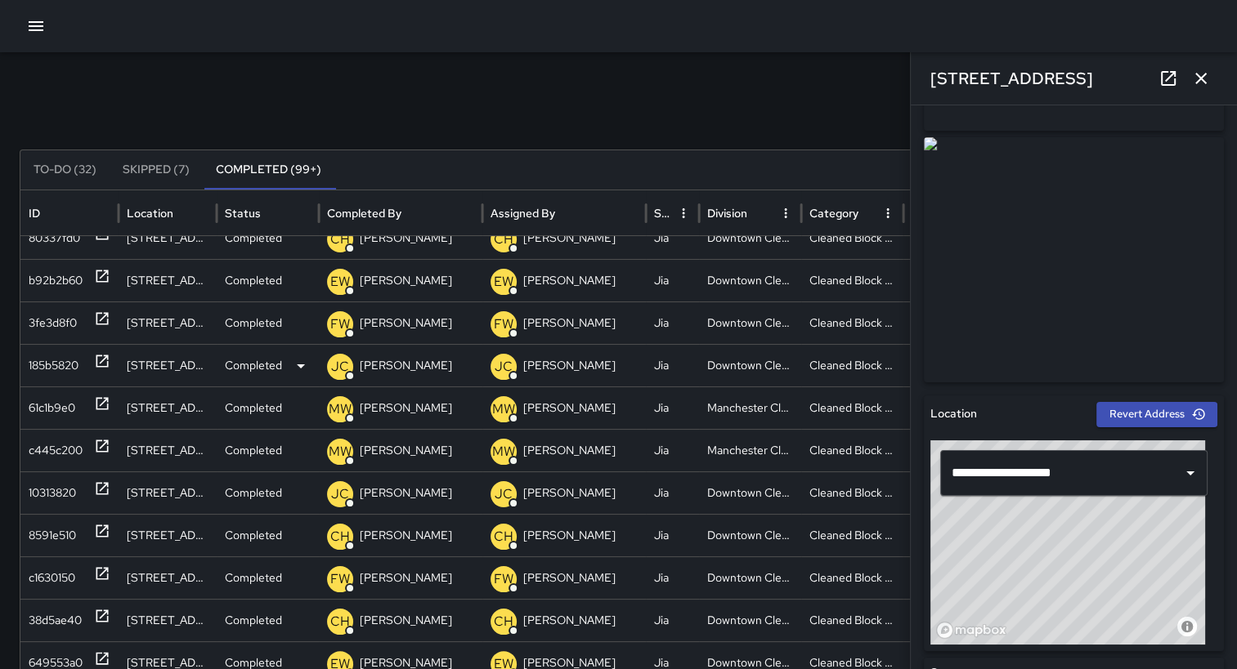
scroll to position [236, 0]
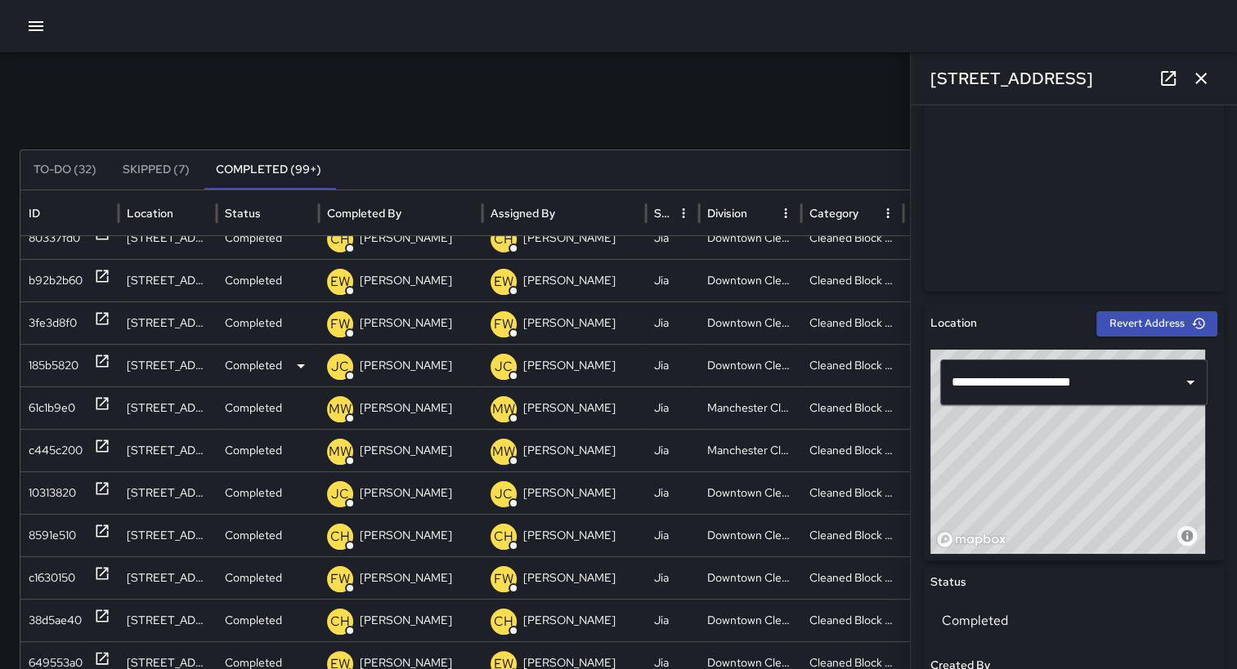
type input "**********"
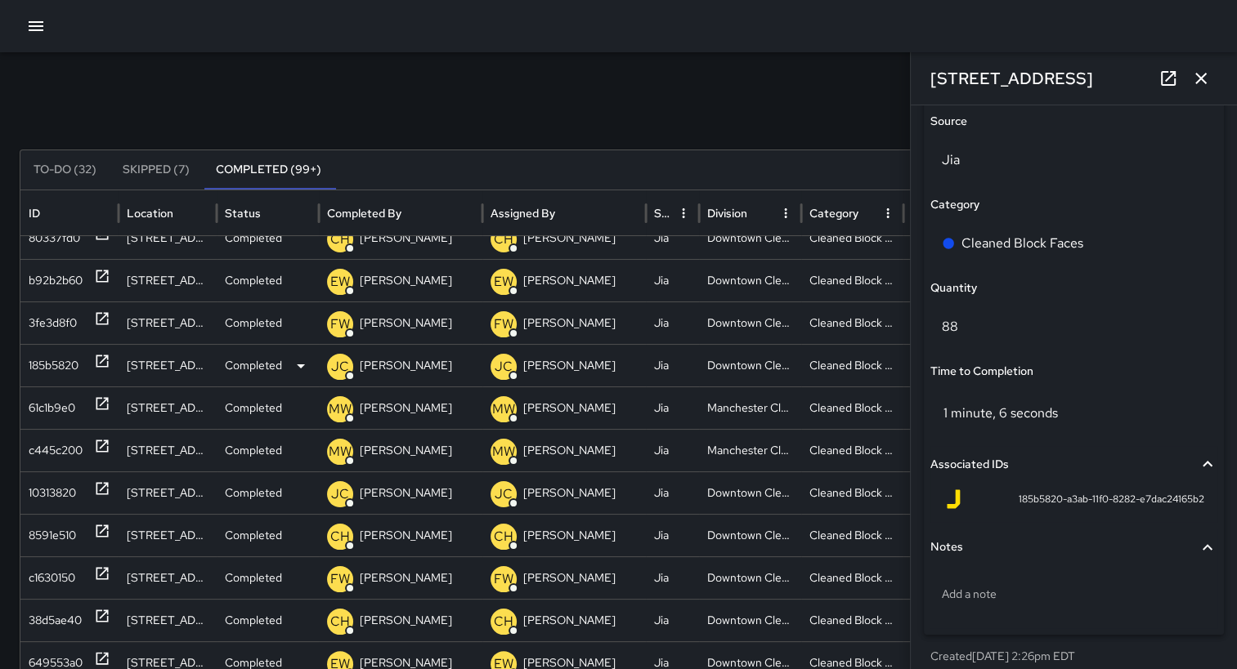
scroll to position [1121, 0]
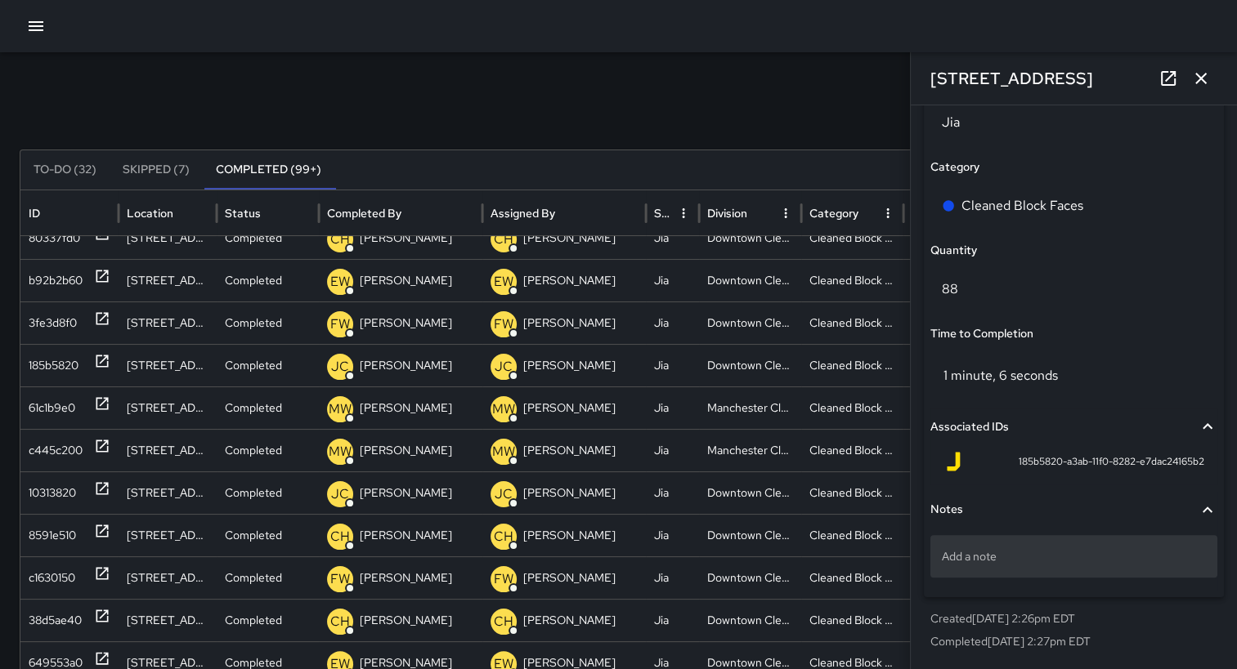
click at [1003, 570] on div "Add a note" at bounding box center [1073, 556] width 287 height 43
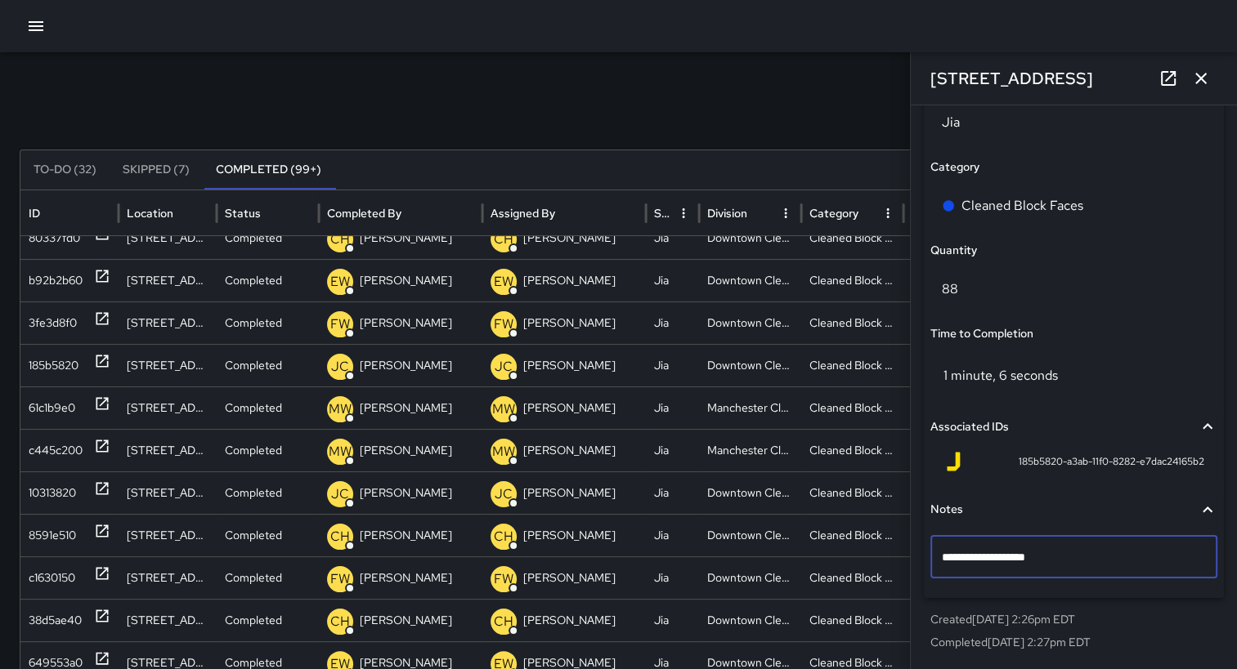
type textarea "**********"
click at [46, 490] on div "10313820" at bounding box center [52, 493] width 47 height 42
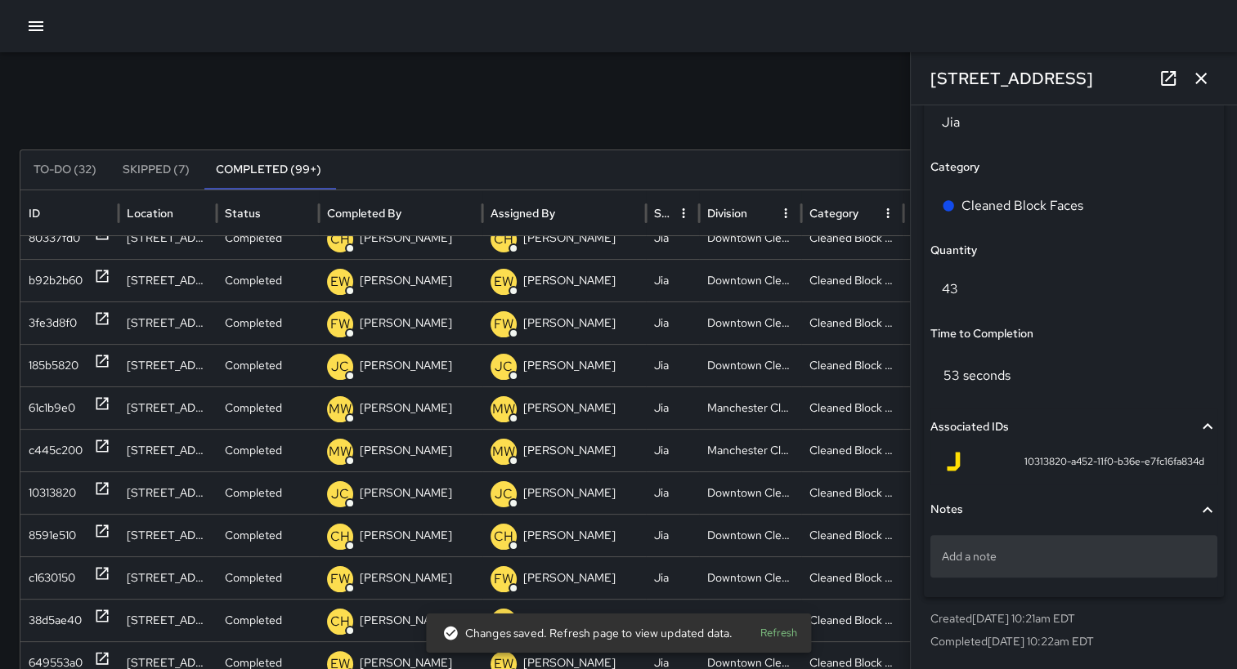
click at [996, 567] on div "Add a note" at bounding box center [1073, 556] width 287 height 43
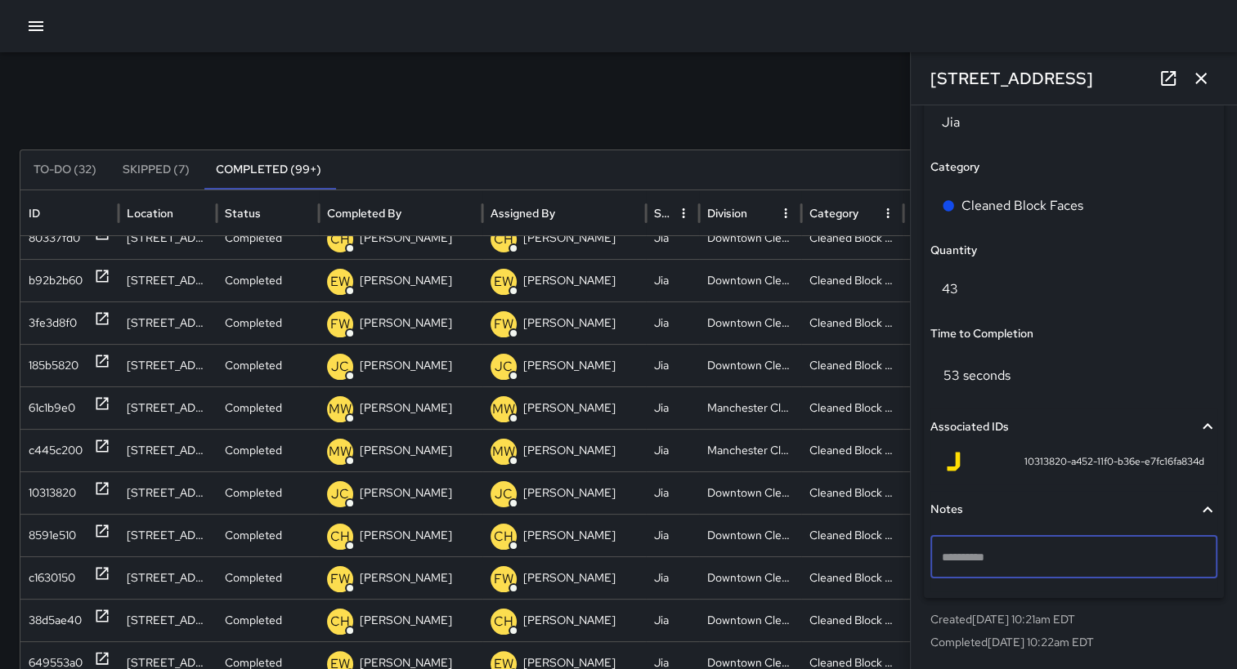
type textarea "*"
type textarea "**********"
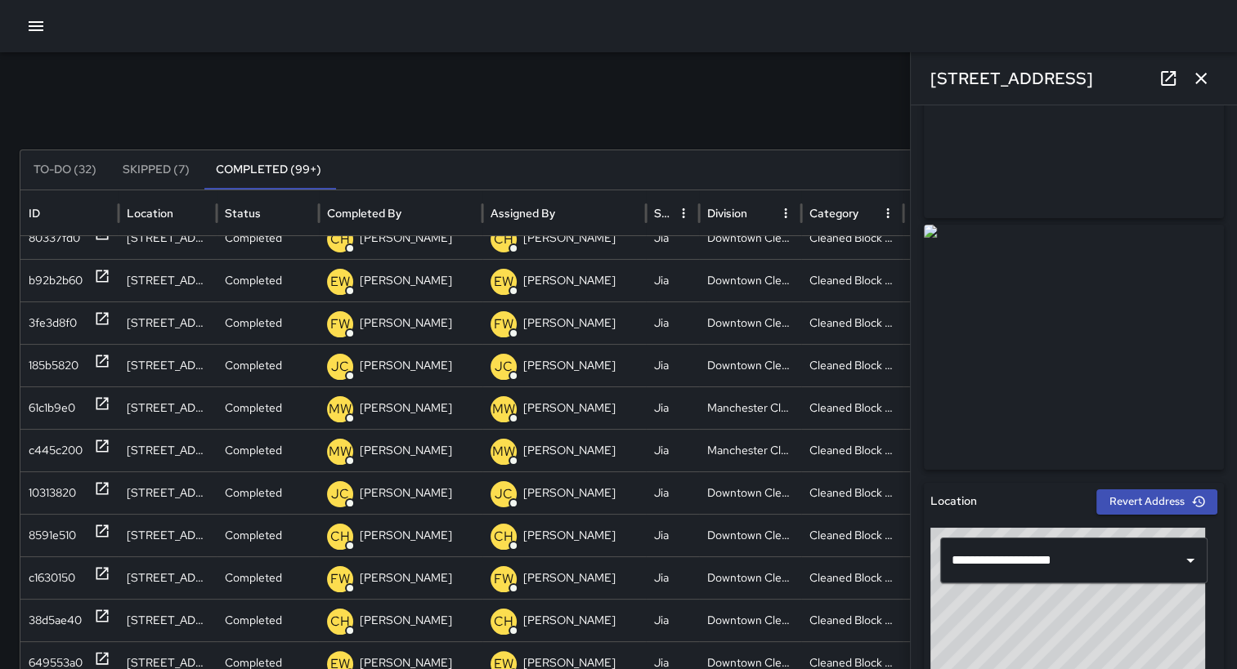
scroll to position [145, 0]
type input "**********"
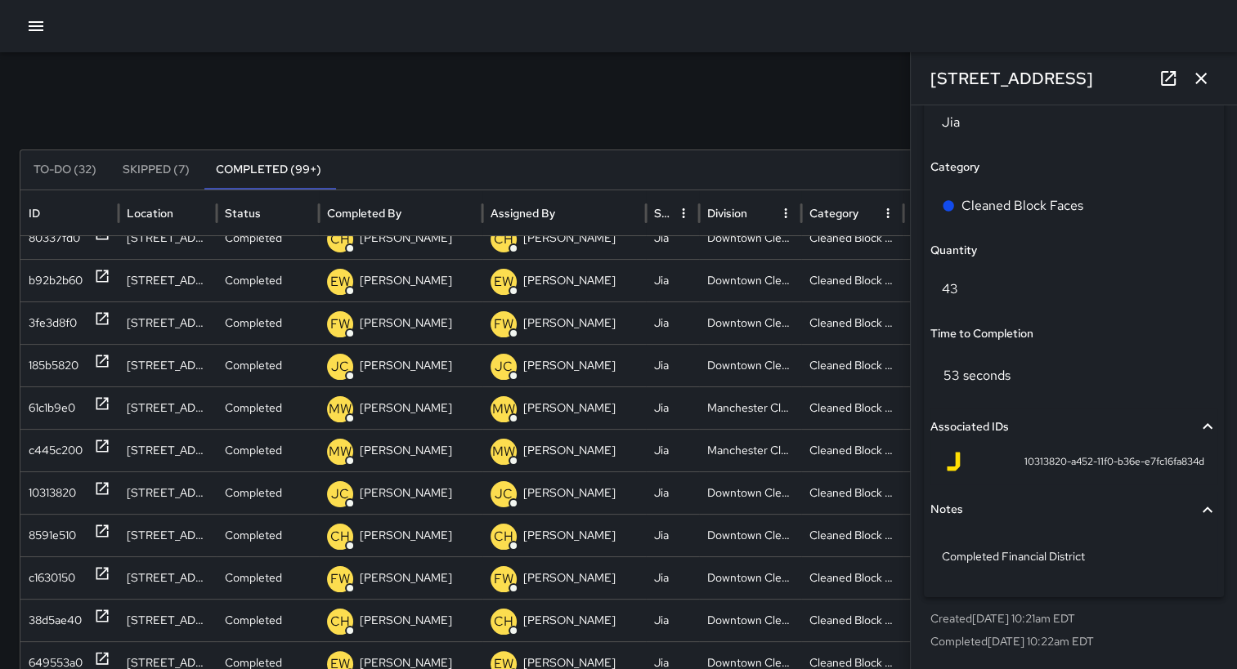
scroll to position [1156, 0]
click at [577, 452] on p "[PERSON_NAME]" at bounding box center [569, 451] width 92 height 42
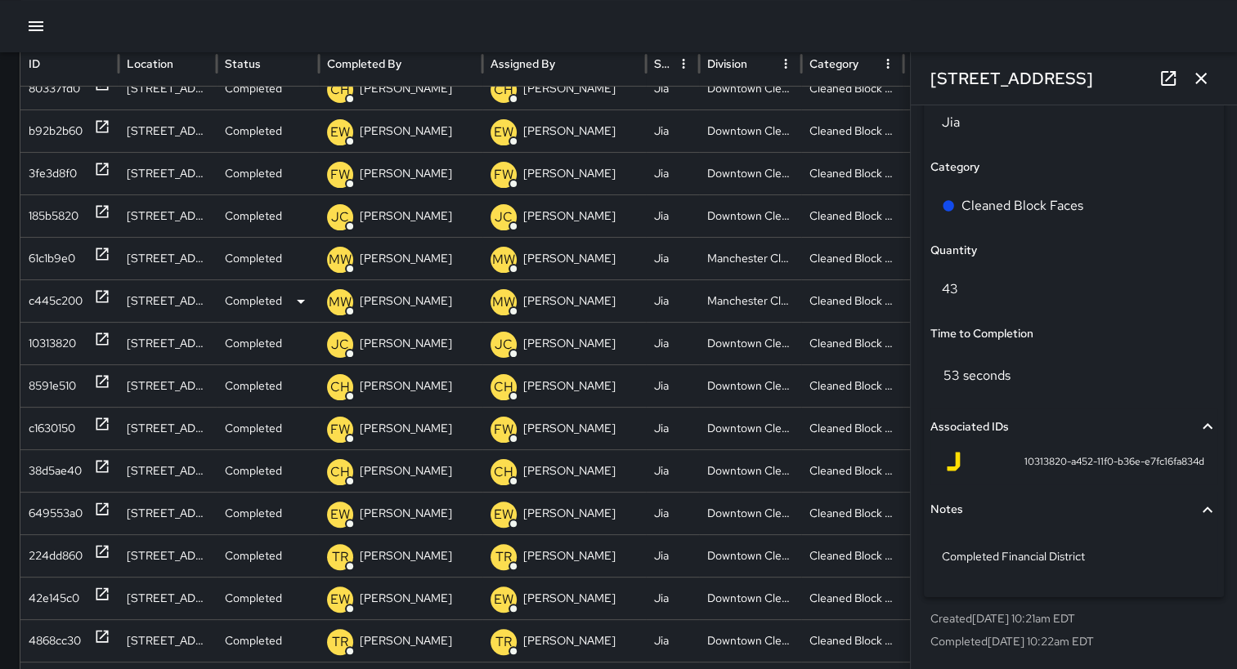
scroll to position [164, 0]
click at [59, 302] on div "c445c200" at bounding box center [56, 301] width 54 height 42
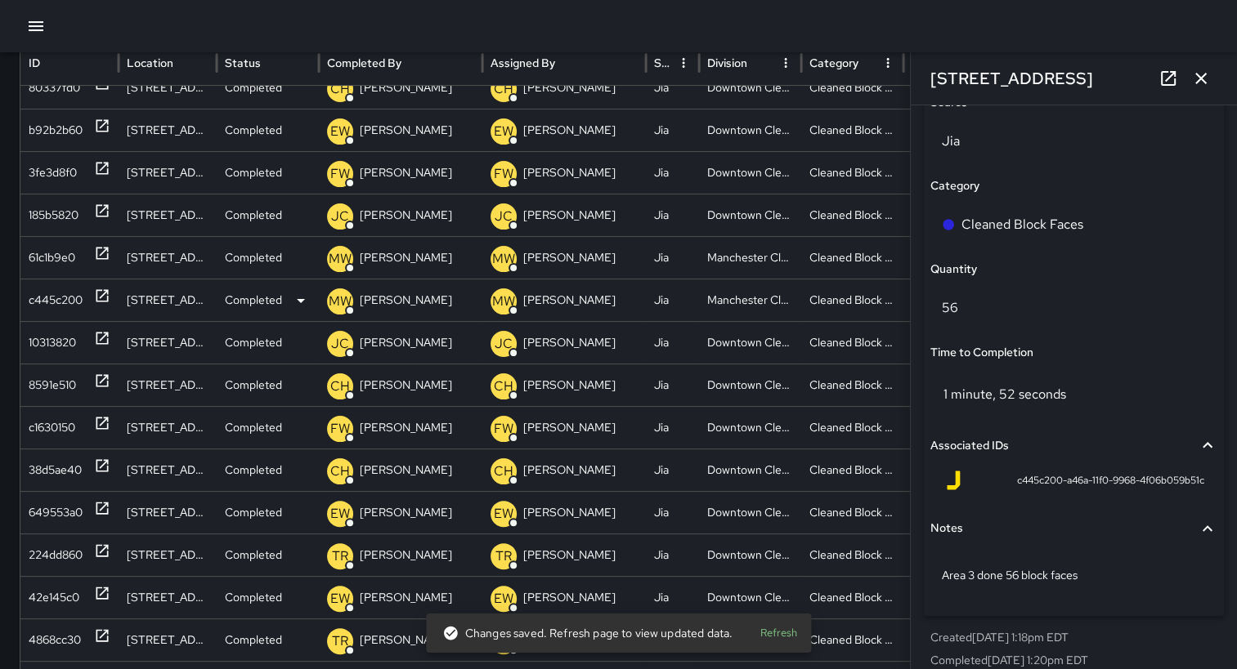
scroll to position [1156, 0]
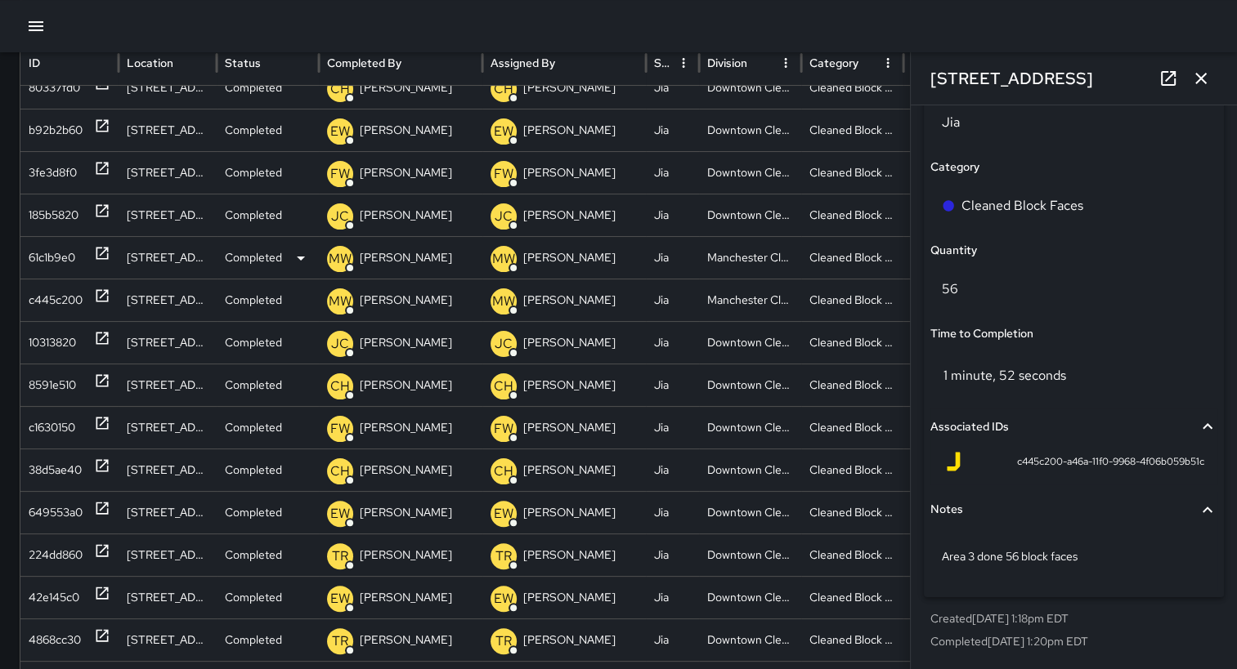
click at [45, 255] on div "61c1b9e0" at bounding box center [52, 258] width 47 height 42
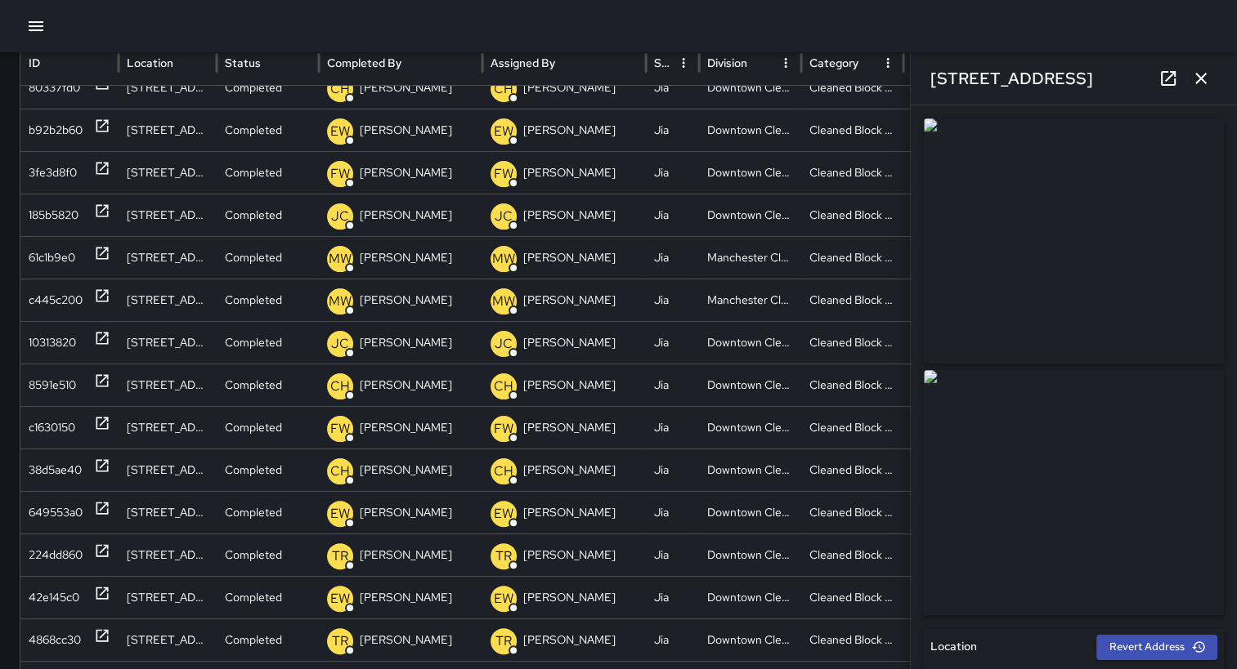
click at [1151, 278] on img at bounding box center [1074, 241] width 300 height 245
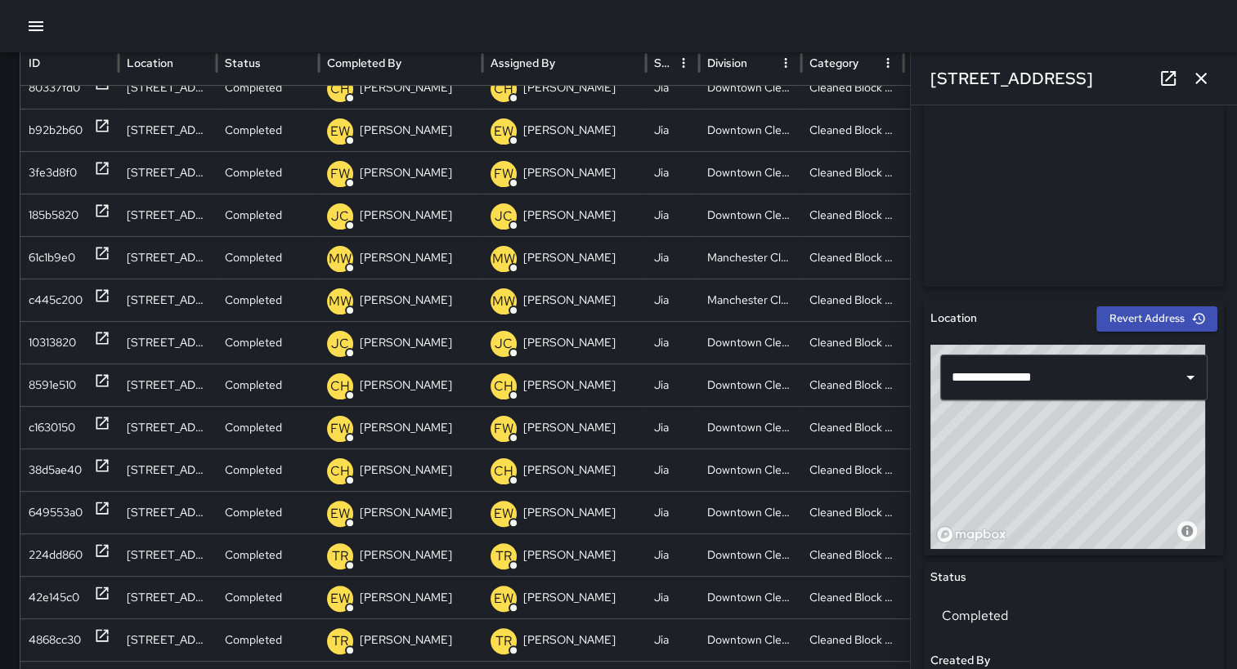
scroll to position [343, 0]
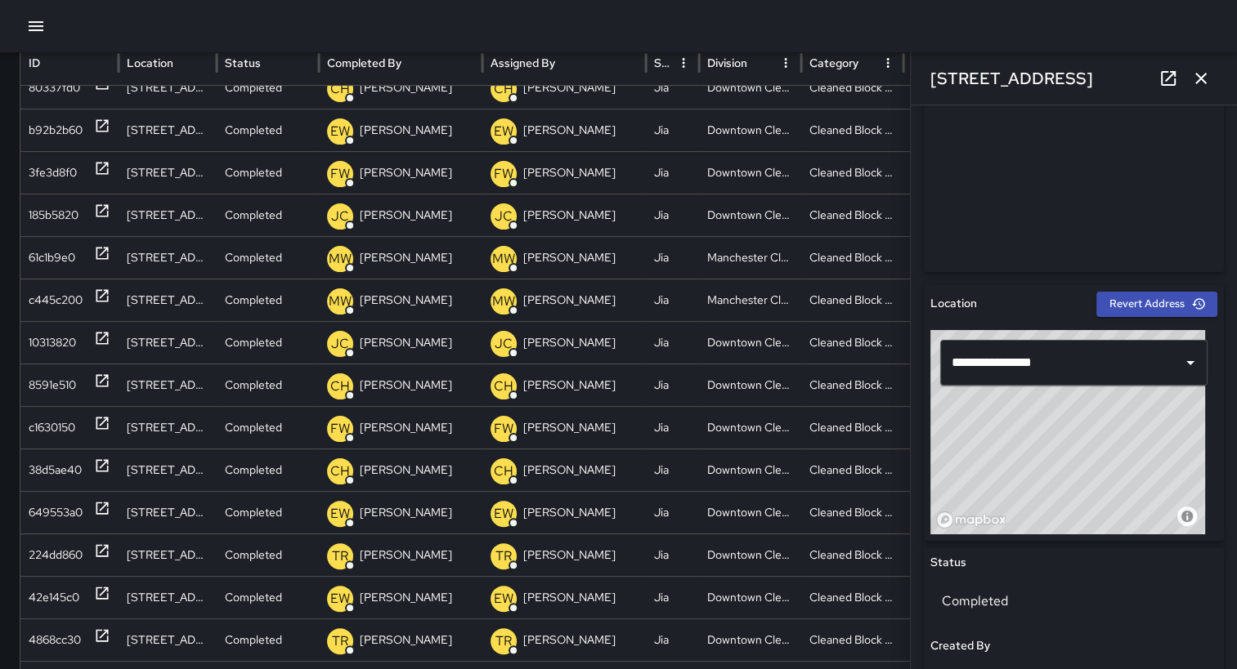
type input "**********"
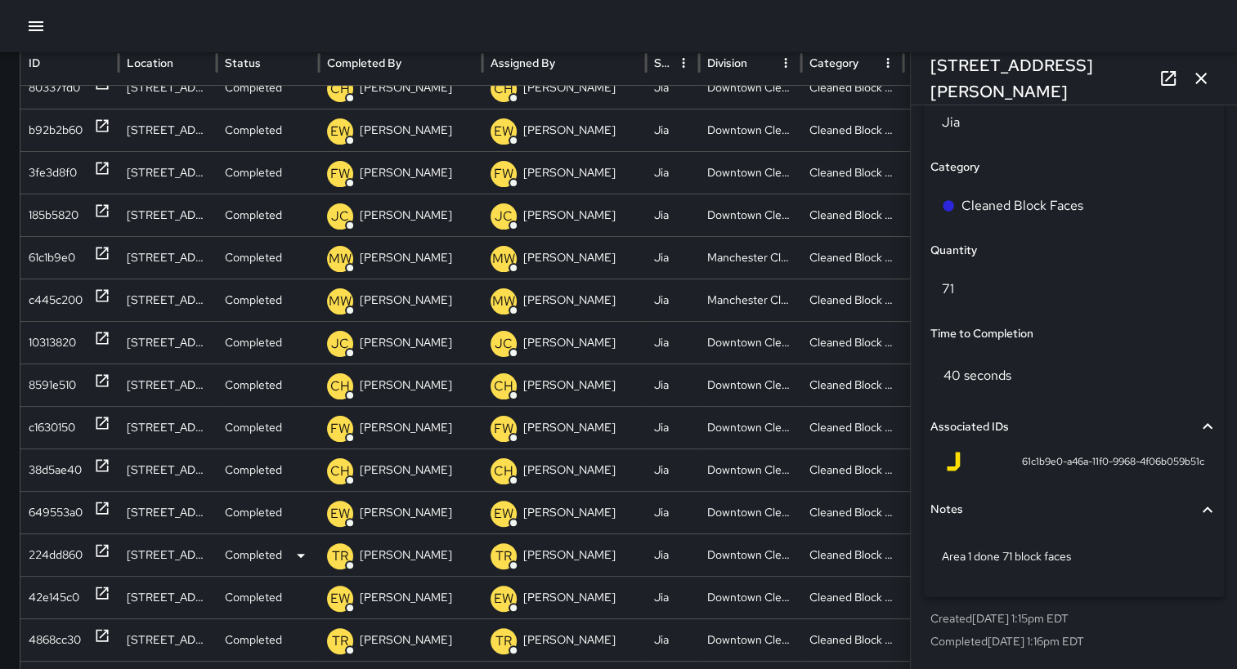
scroll to position [303, 0]
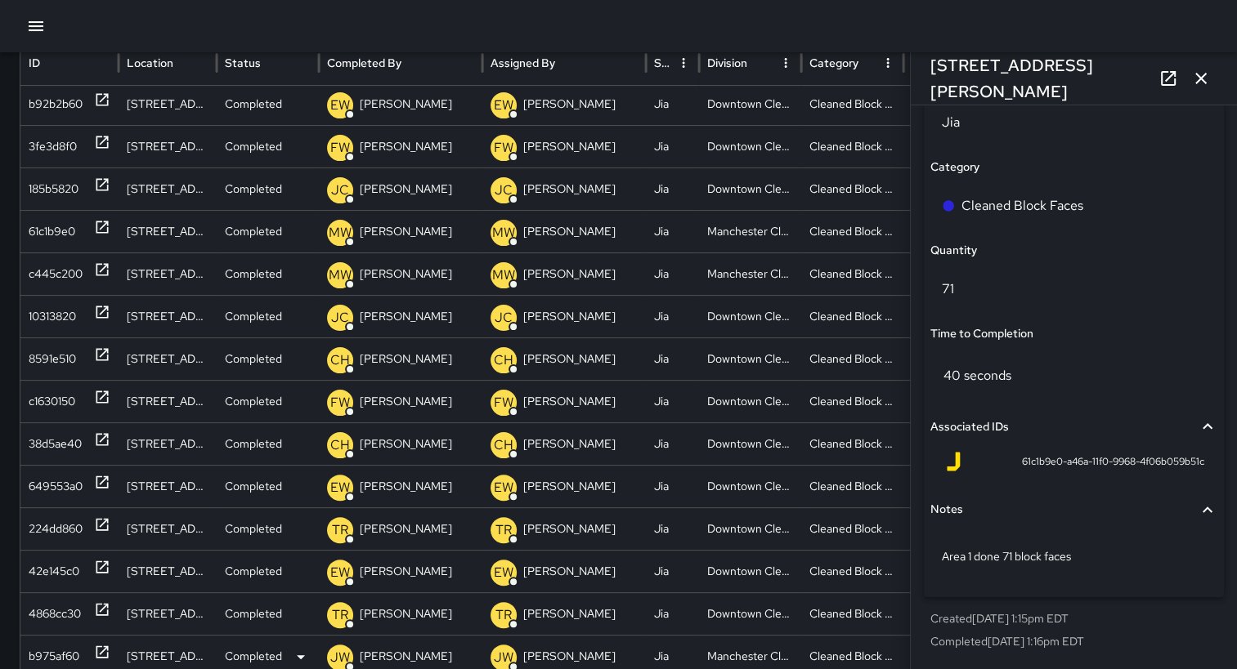
click at [47, 654] on div "b975af60" at bounding box center [54, 657] width 51 height 42
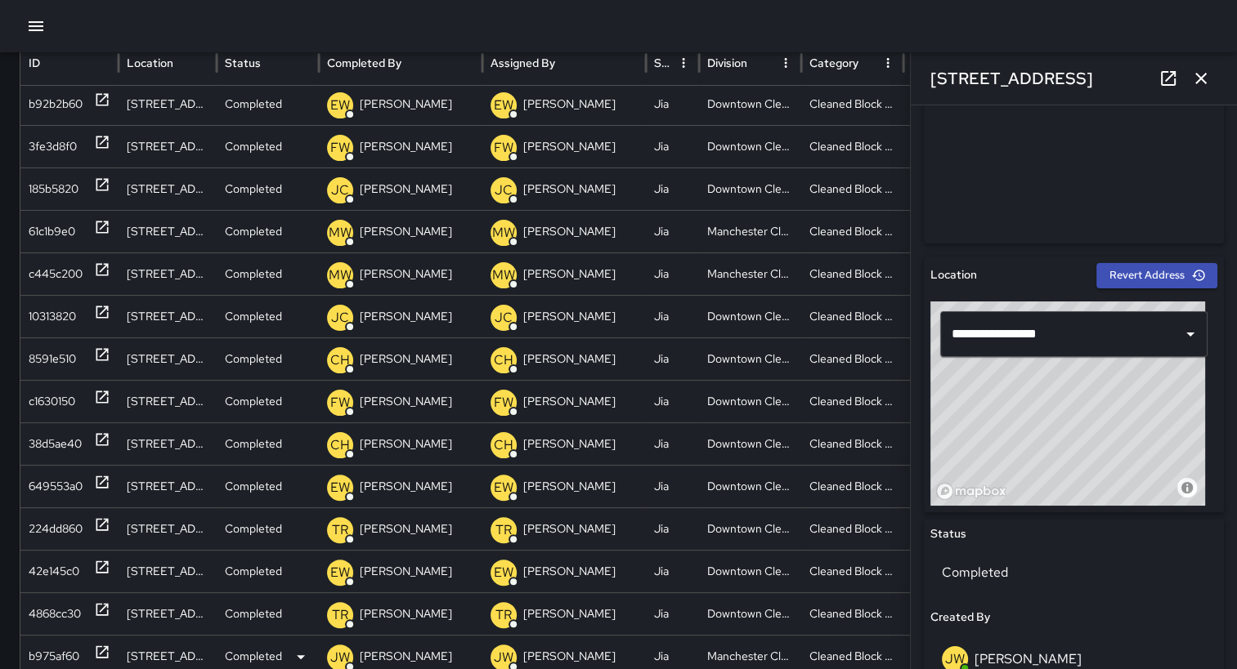
scroll to position [373, 0]
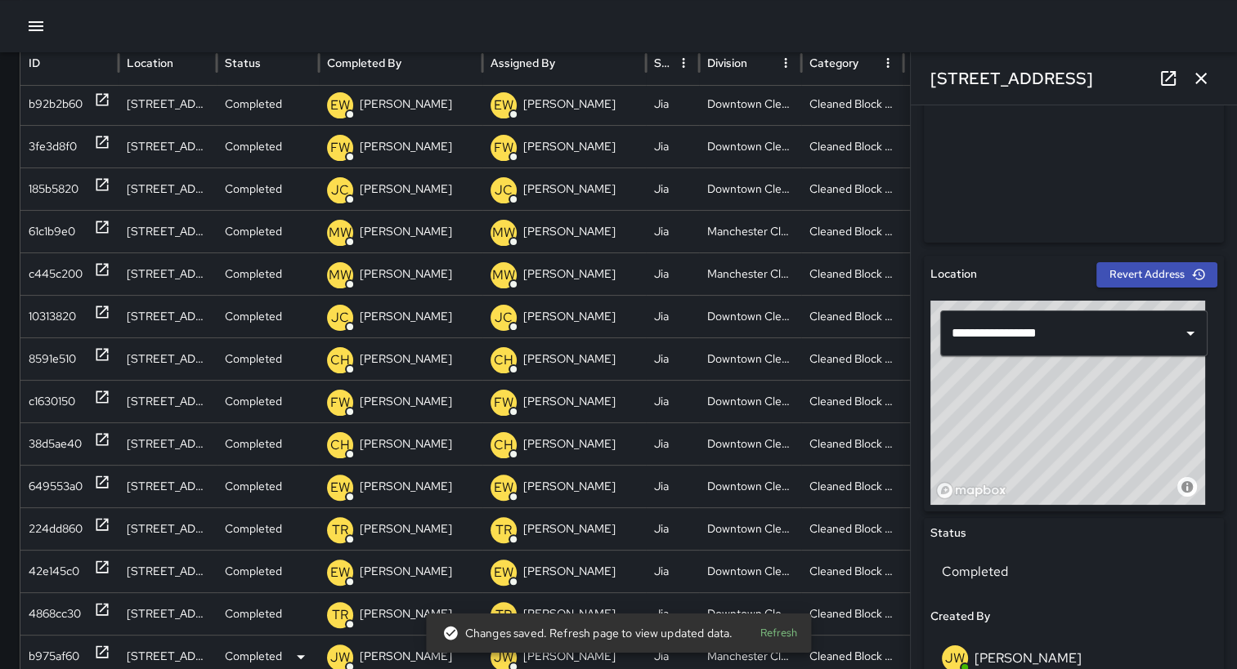
type input "**********"
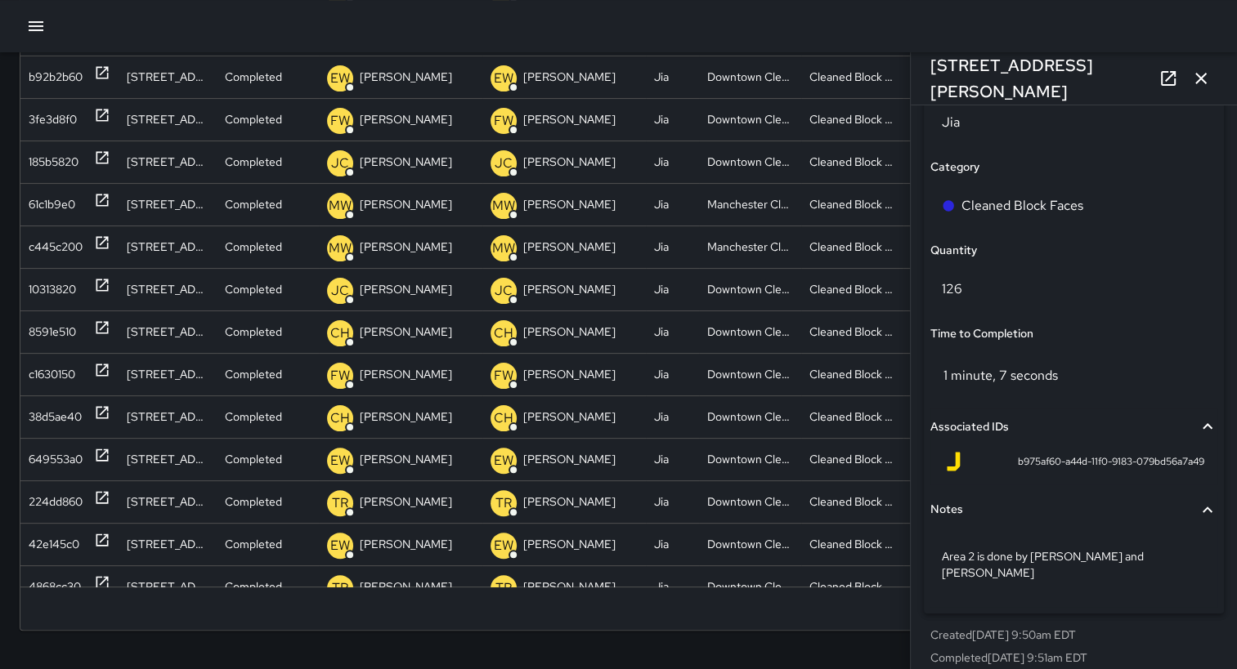
scroll to position [204, 0]
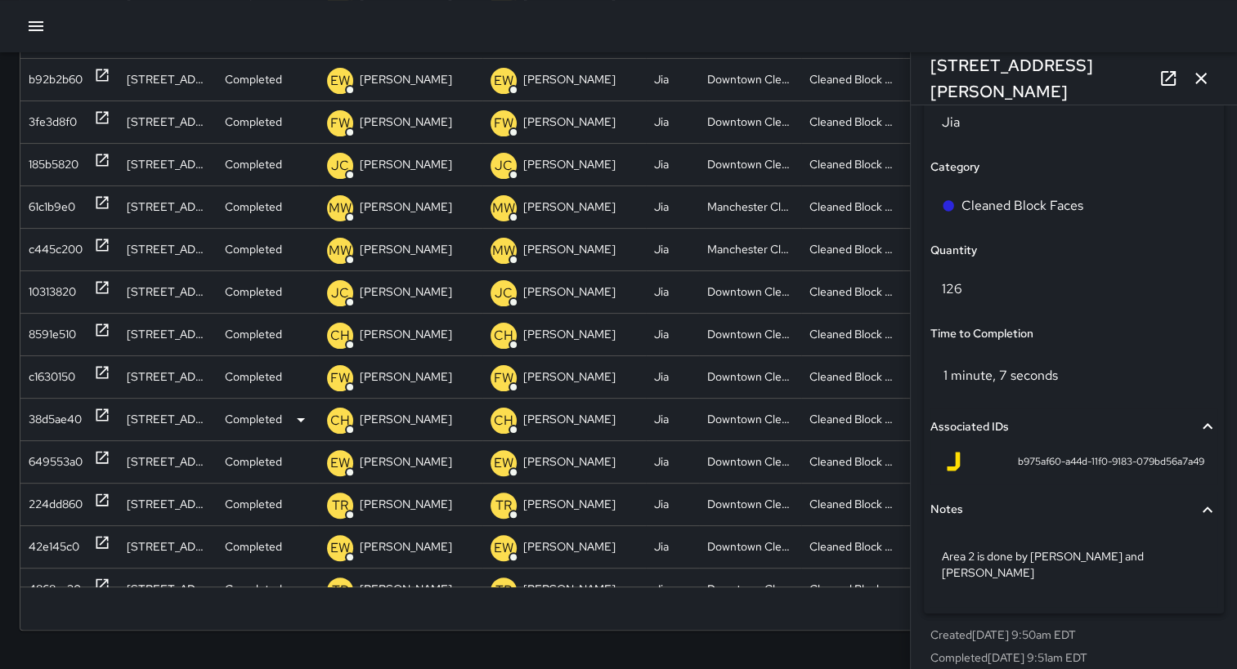
click at [49, 416] on div "38d5ae40" at bounding box center [55, 420] width 53 height 42
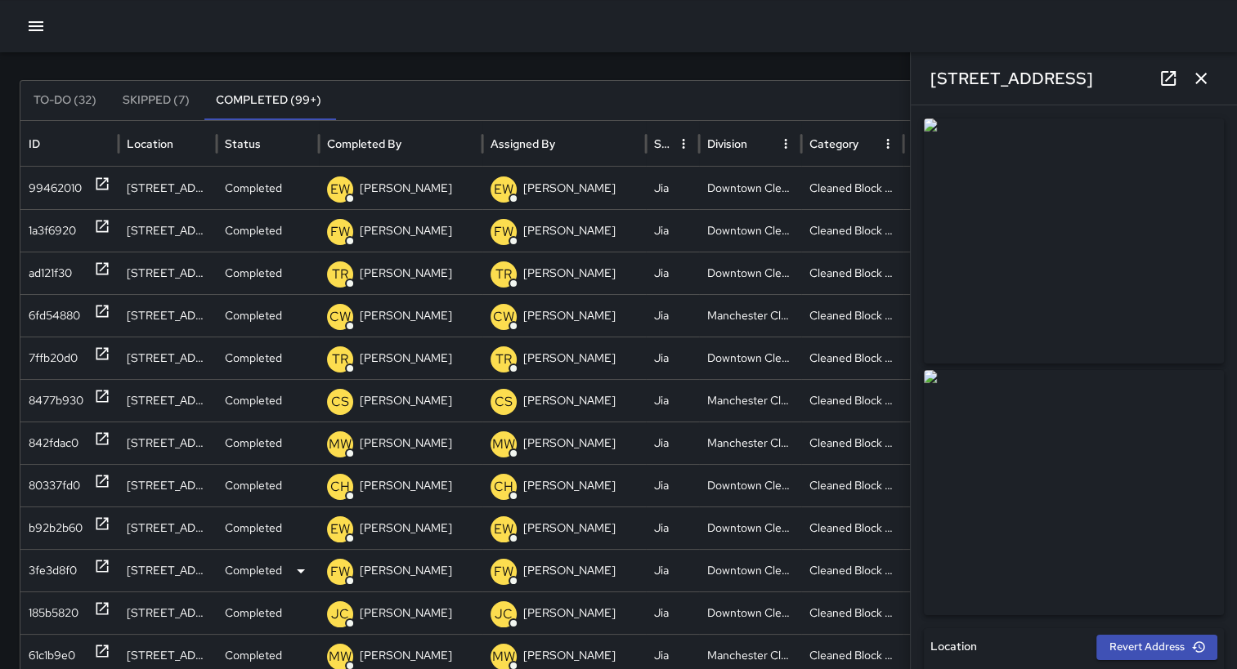
scroll to position [81, 0]
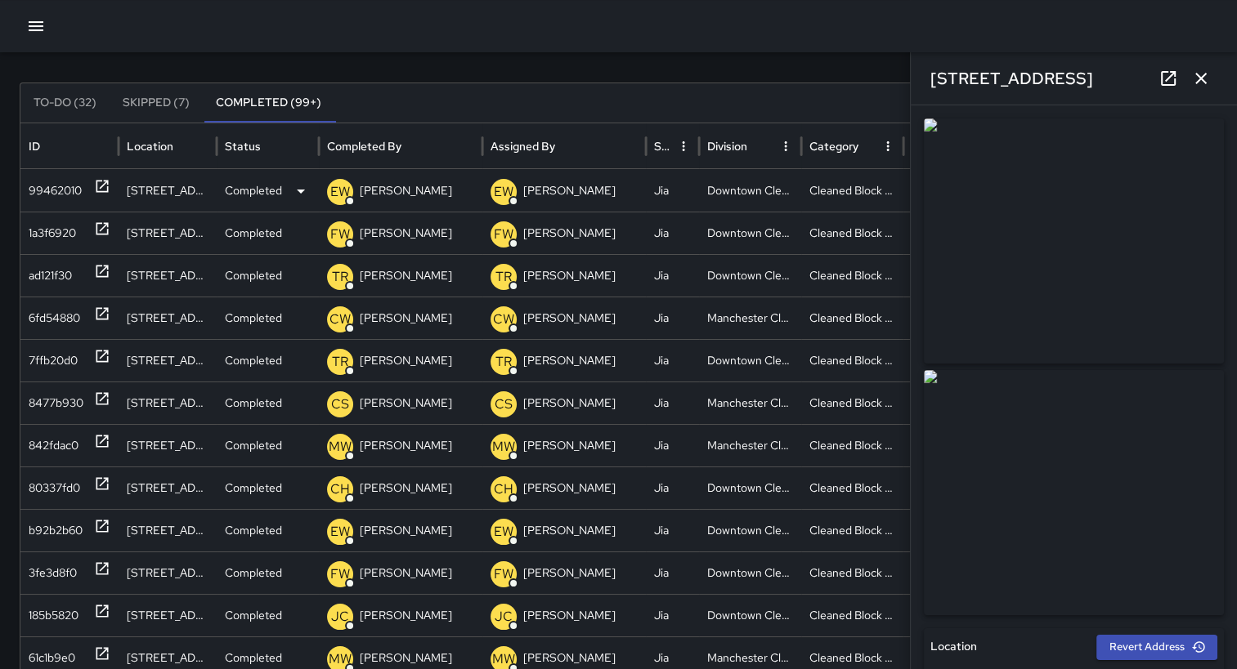
click at [58, 191] on div "99462010" at bounding box center [55, 191] width 53 height 42
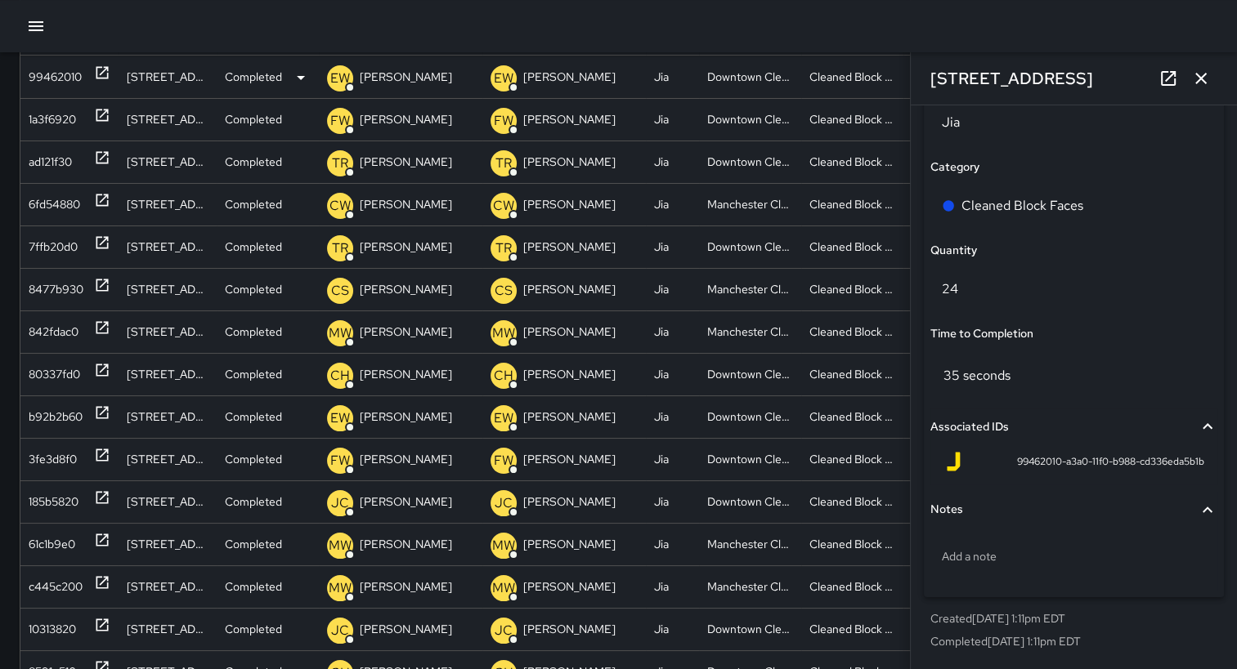
scroll to position [310, 0]
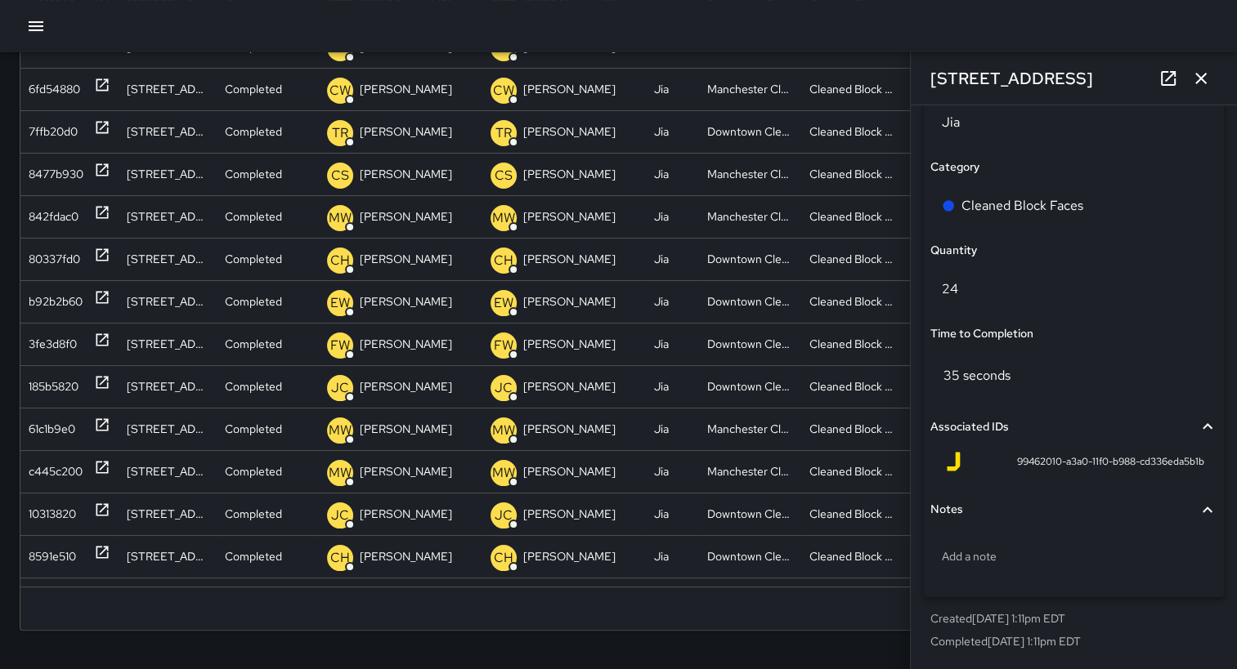
click at [1054, 491] on button "Notes" at bounding box center [1073, 510] width 287 height 38
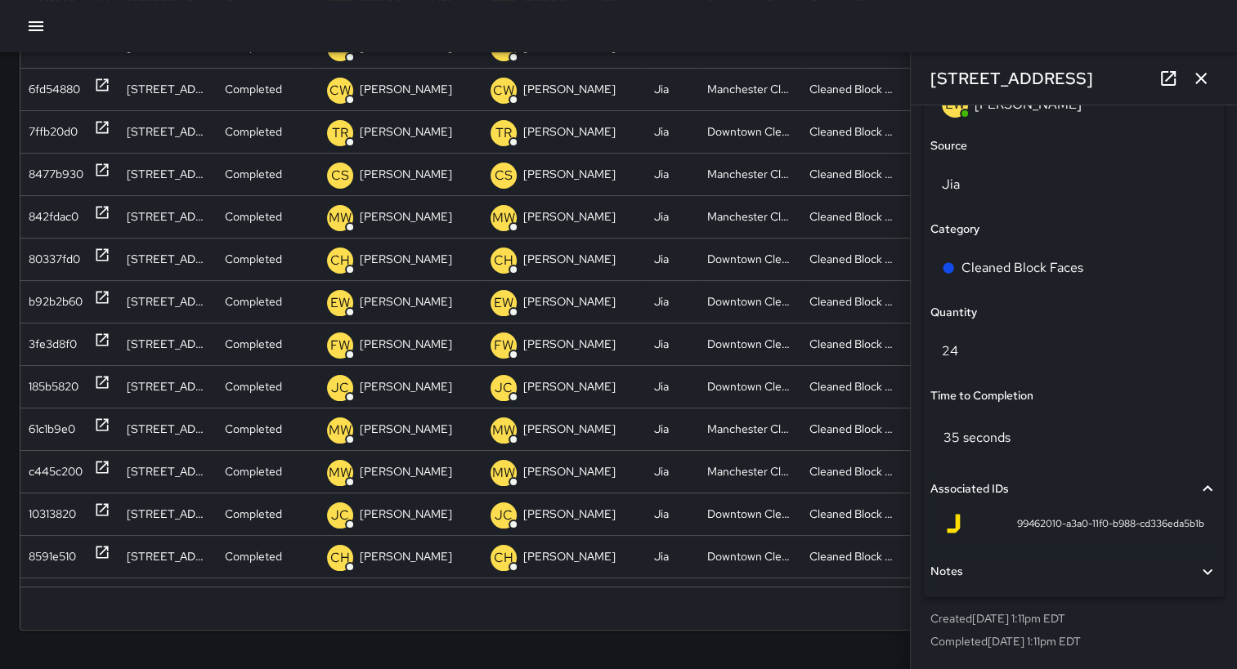
scroll to position [1094, 0]
click at [1040, 567] on span "Notes" at bounding box center [1063, 572] width 267 height 18
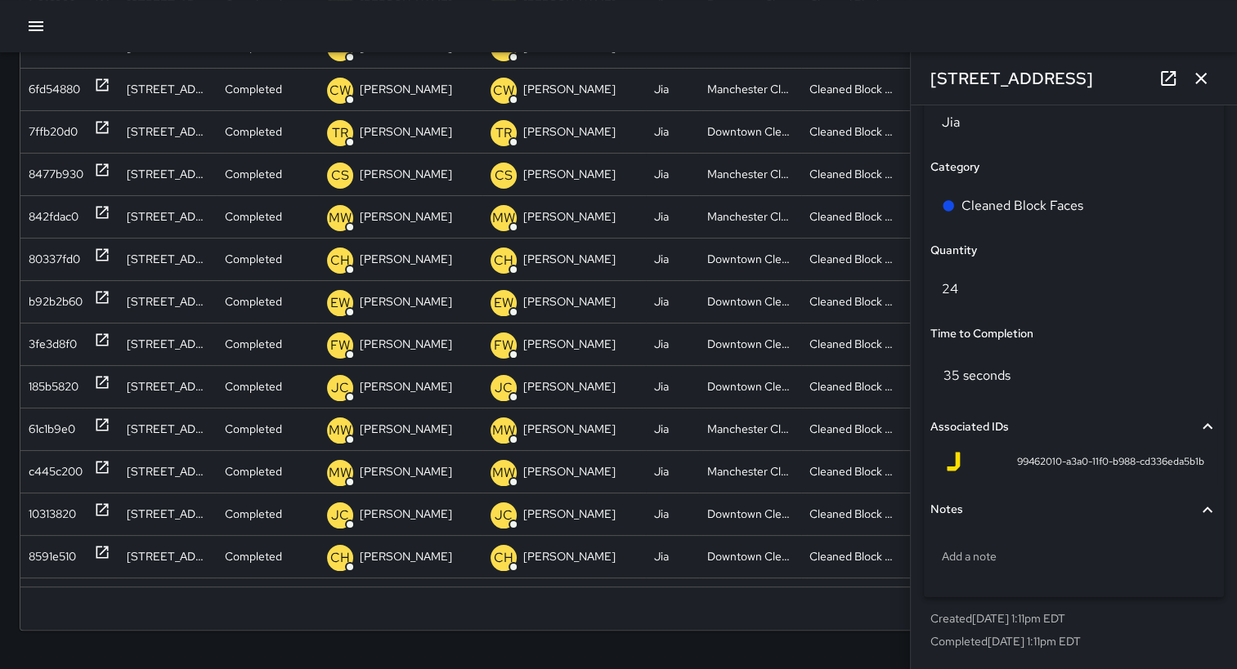
click at [995, 508] on span "Notes" at bounding box center [1063, 510] width 267 height 18
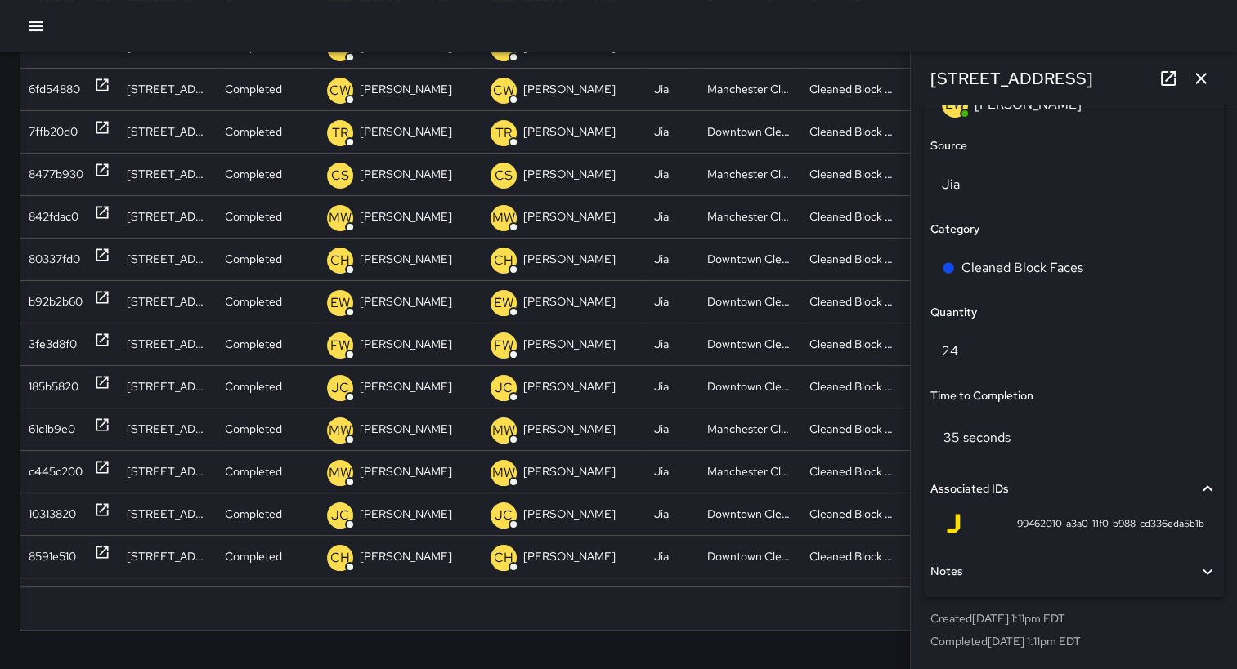
scroll to position [1094, 0]
click at [1052, 564] on span "Notes" at bounding box center [1063, 572] width 267 height 18
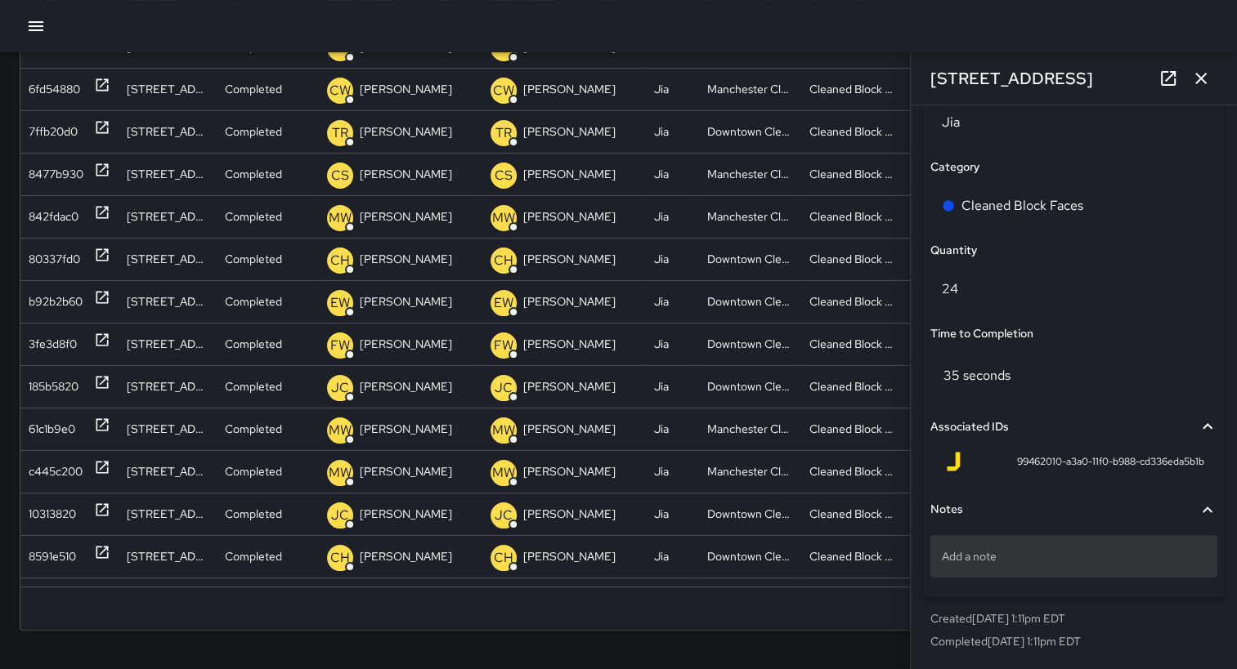
click at [1005, 561] on p "Add a note" at bounding box center [1074, 556] width 264 height 16
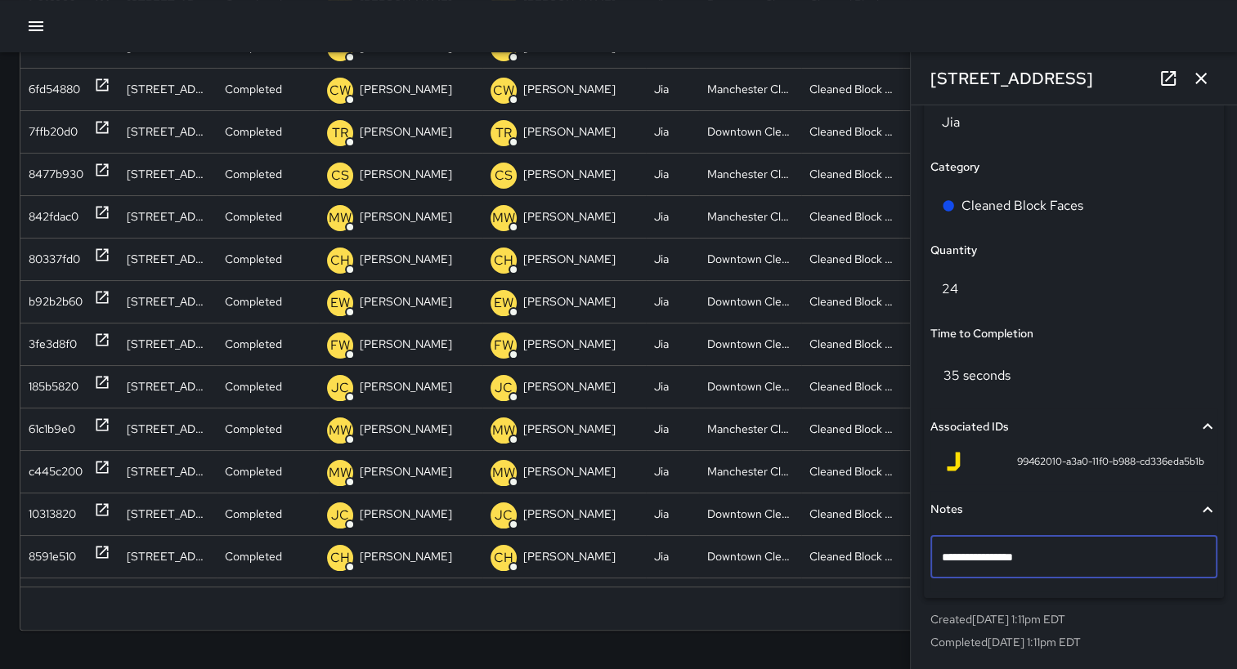
type textarea "**********"
click at [1203, 79] on icon "button" at bounding box center [1201, 79] width 20 height 20
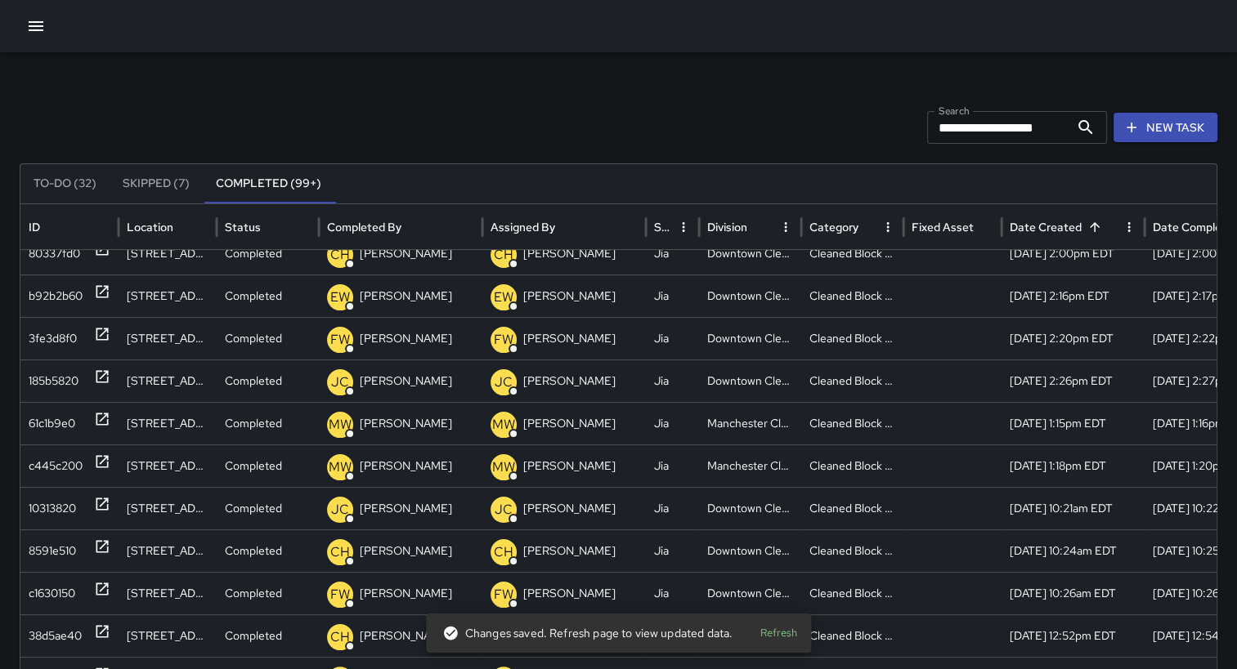
scroll to position [300, 0]
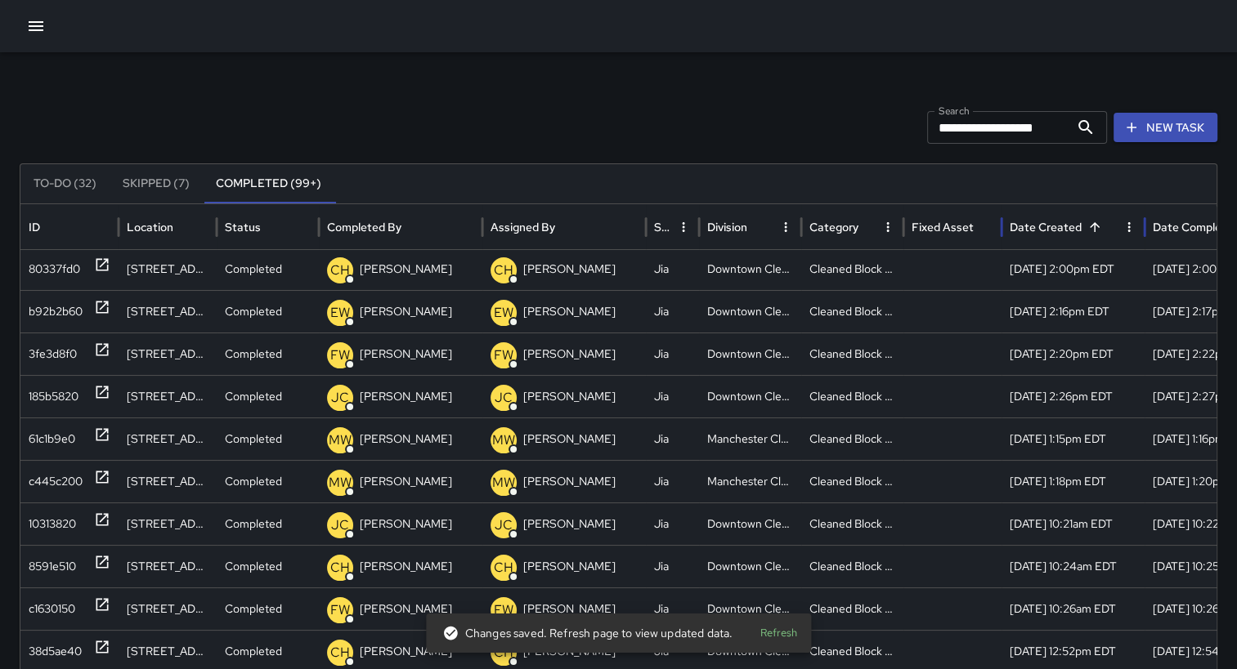
click at [1072, 221] on div "Date Created" at bounding box center [1045, 227] width 72 height 15
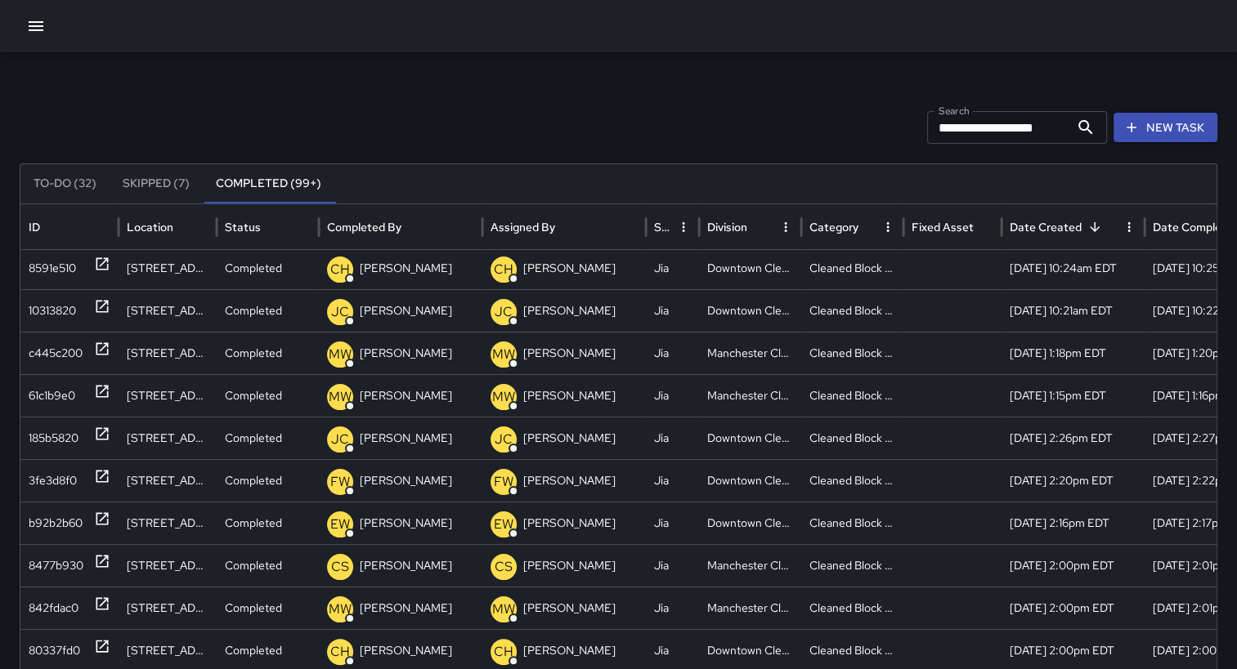
drag, startPoint x: 543, startPoint y: 352, endPoint x: 356, endPoint y: 41, distance: 362.9
click at [356, 41] on div at bounding box center [618, 26] width 1237 height 52
click at [1224, 240] on div "Date Completed" at bounding box center [1207, 226] width 108 height 45
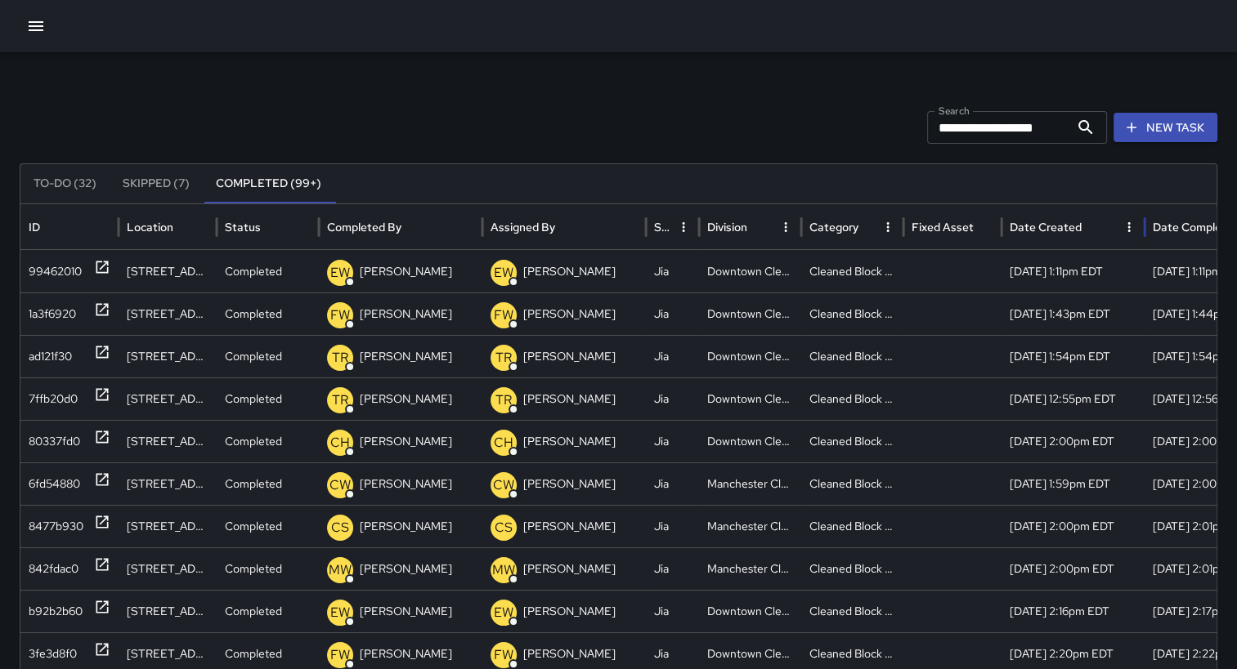
click at [1067, 227] on div "Date Created" at bounding box center [1045, 227] width 72 height 15
click at [1073, 222] on div "Date Created" at bounding box center [1045, 227] width 72 height 15
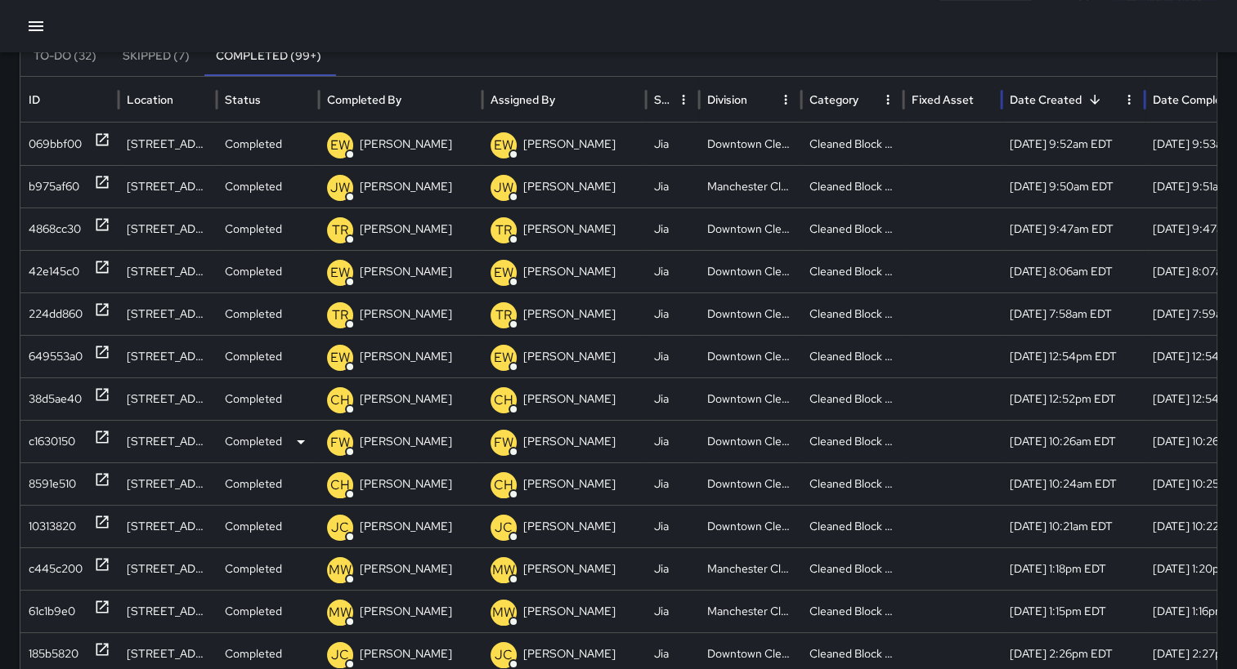
scroll to position [123, 0]
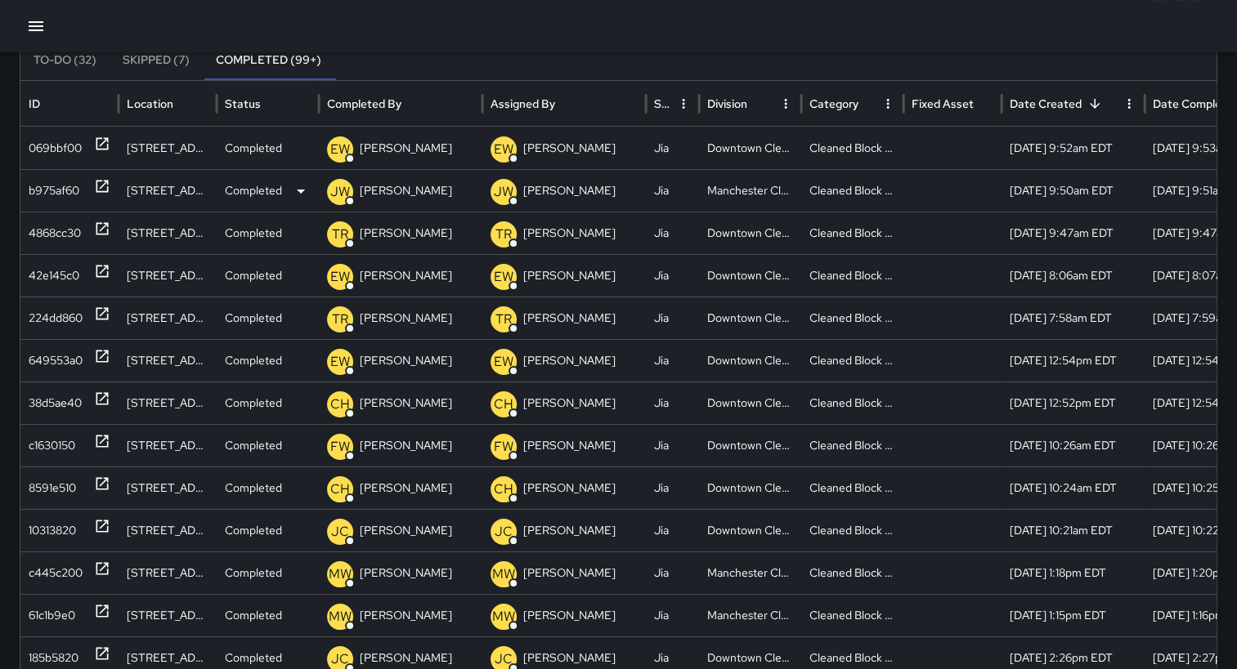
click at [49, 182] on div "b975af60" at bounding box center [54, 191] width 51 height 42
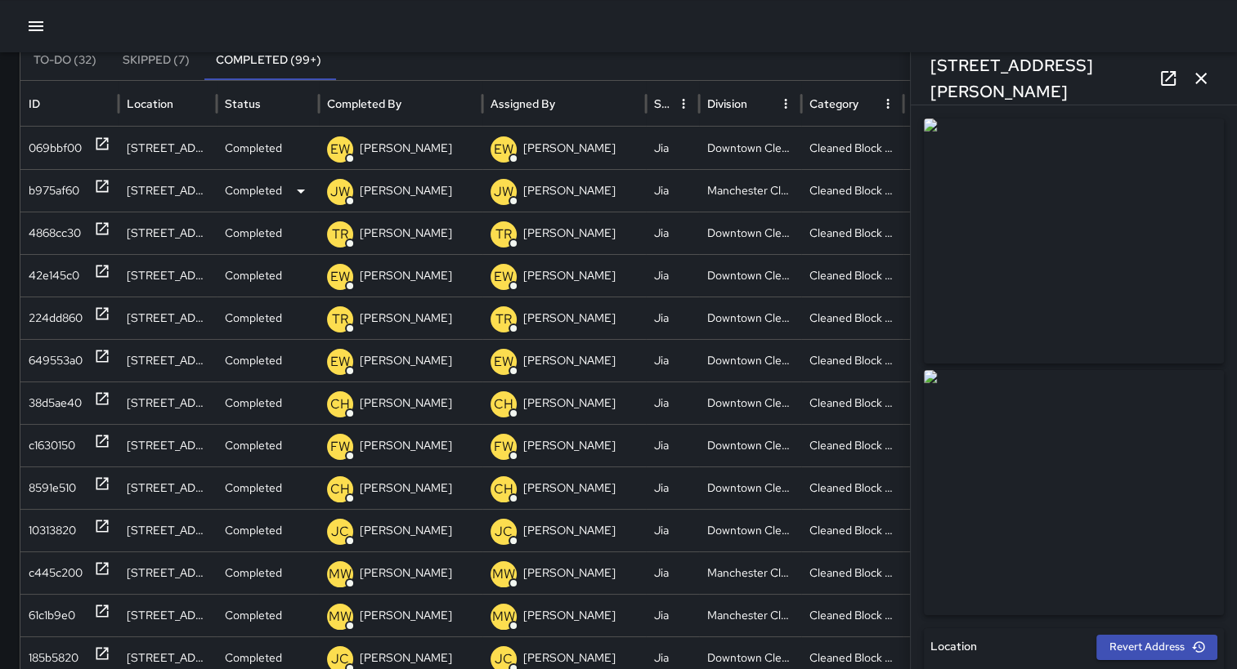
type input "**********"
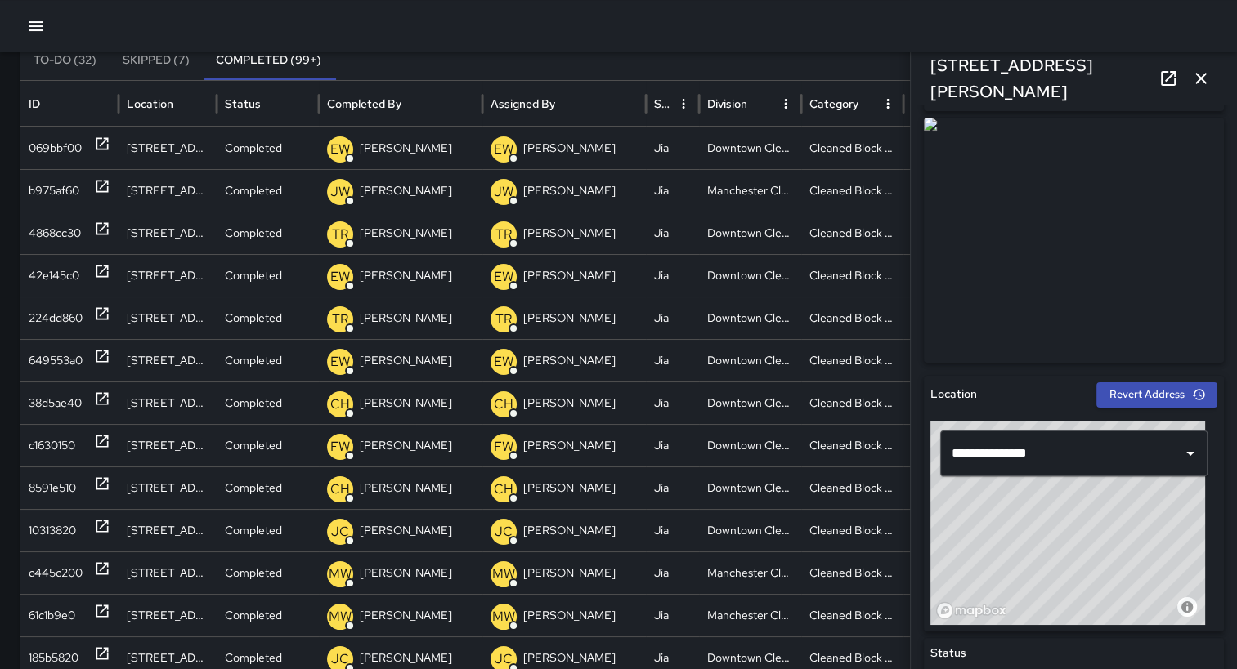
scroll to position [229, 0]
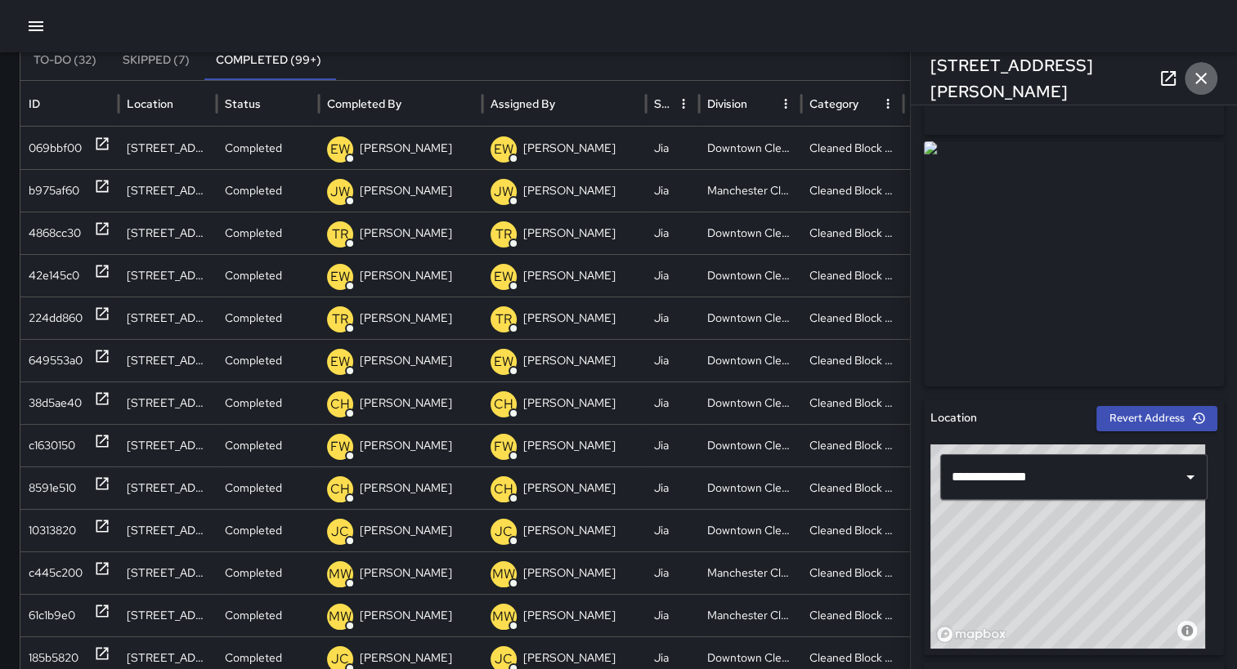
click at [1206, 74] on icon "button" at bounding box center [1201, 79] width 20 height 20
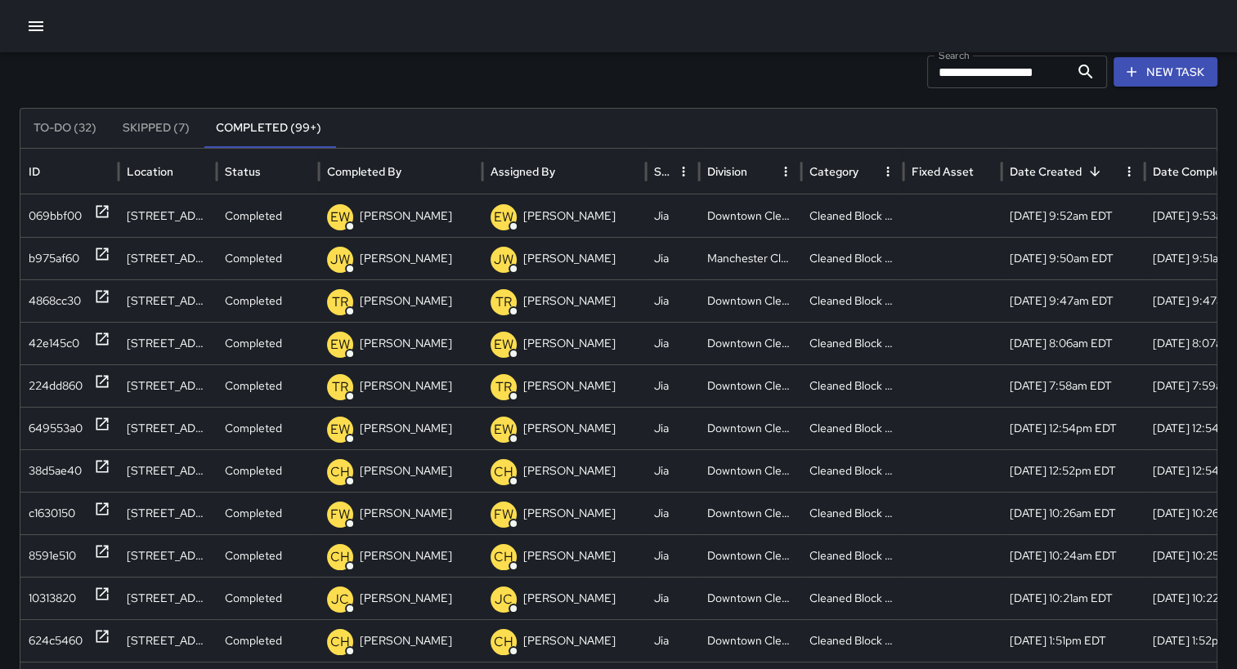
scroll to position [65, 0]
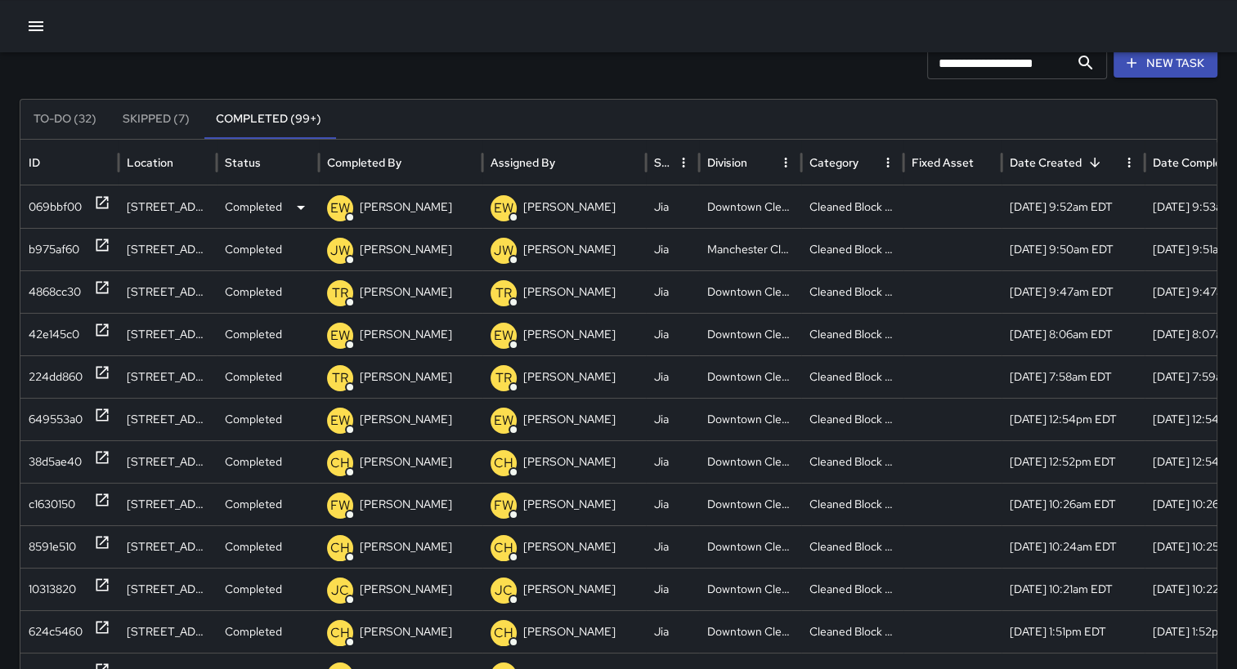
click at [78, 207] on div "069bbf00" at bounding box center [55, 207] width 53 height 42
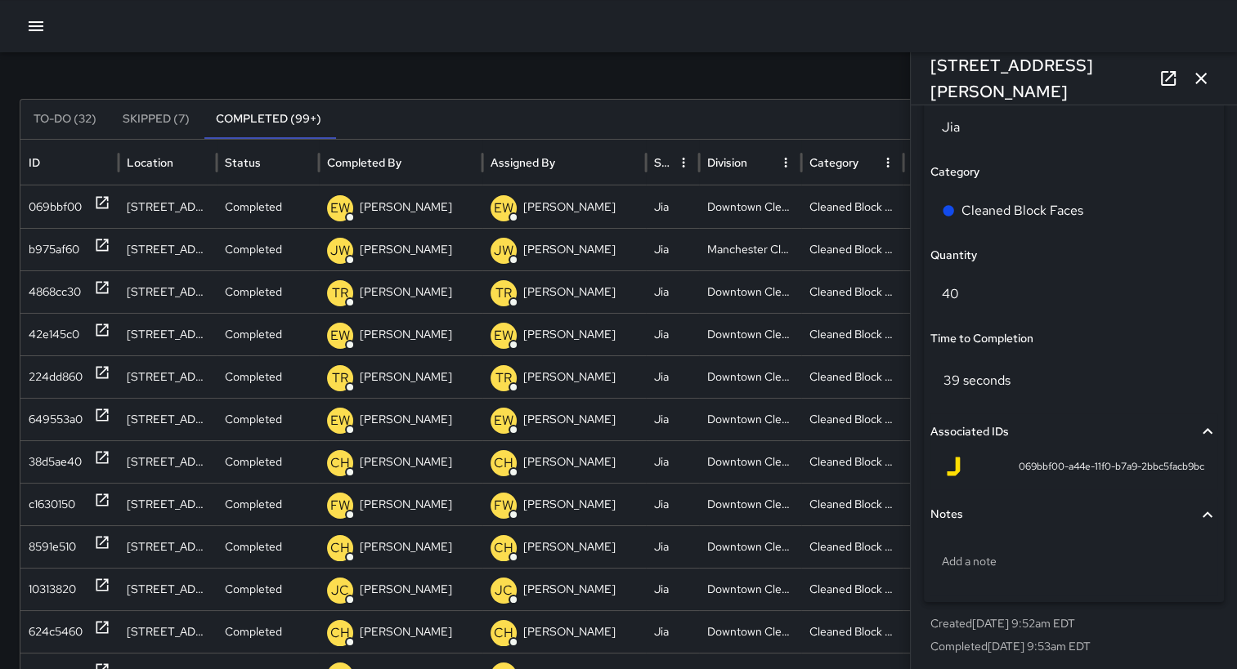
scroll to position [1156, 0]
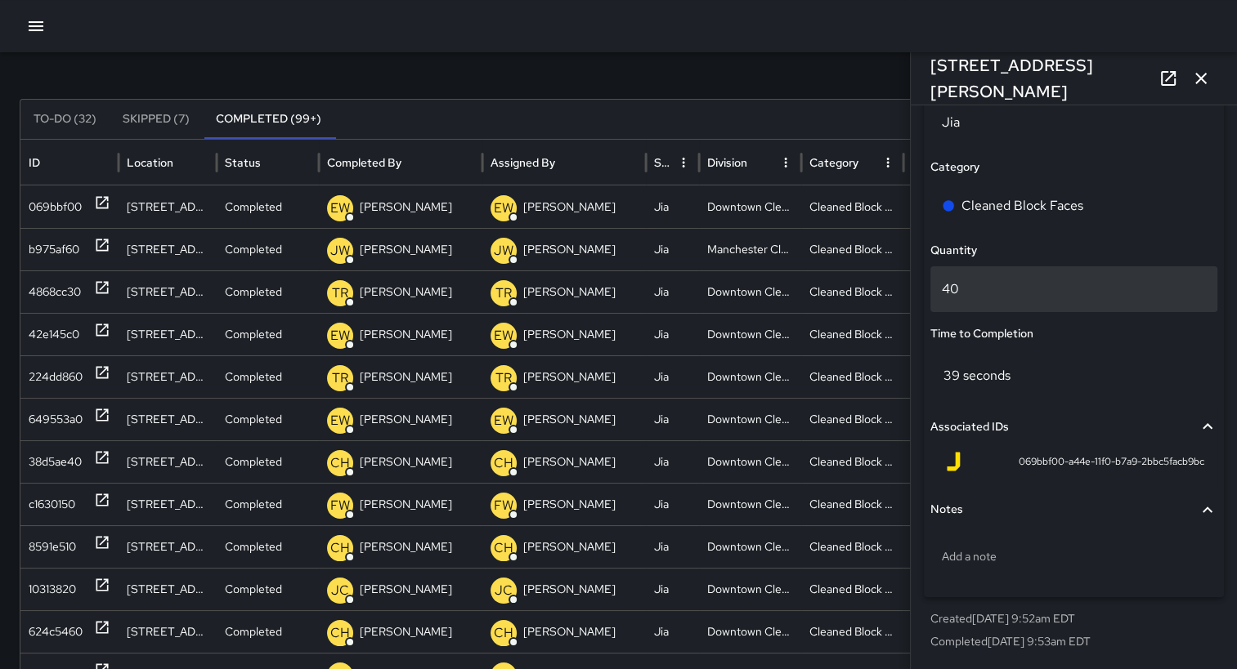
click at [994, 281] on p "40" at bounding box center [1074, 290] width 264 height 20
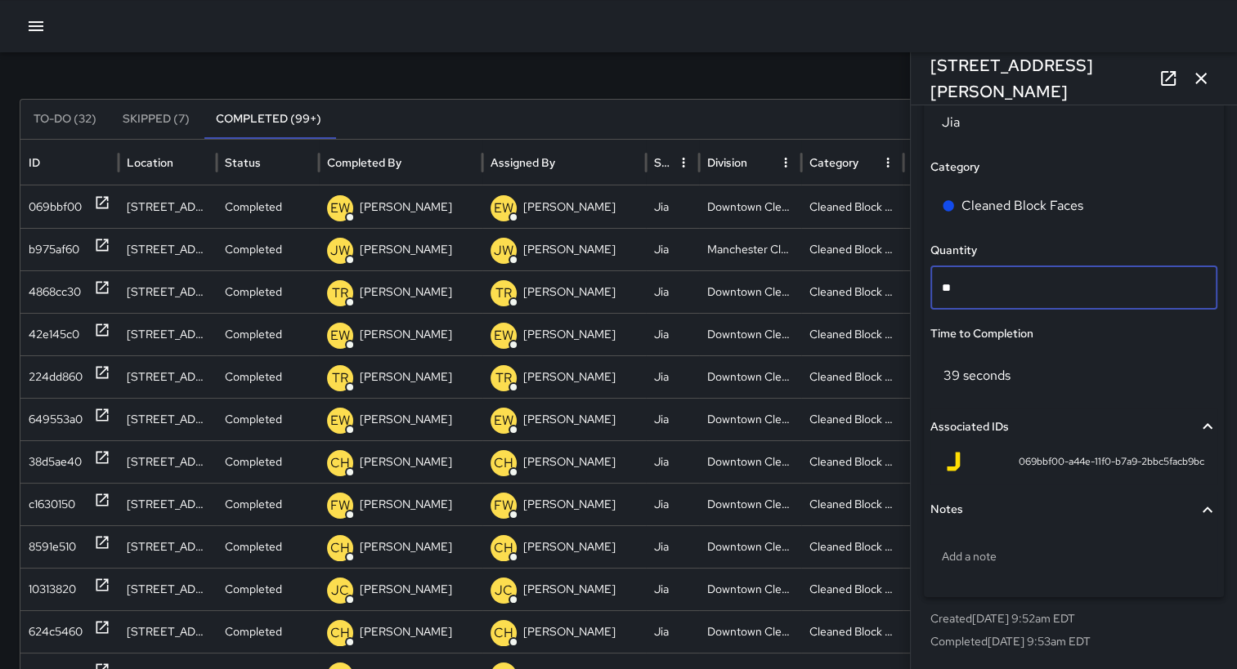
type input "*"
type input "**"
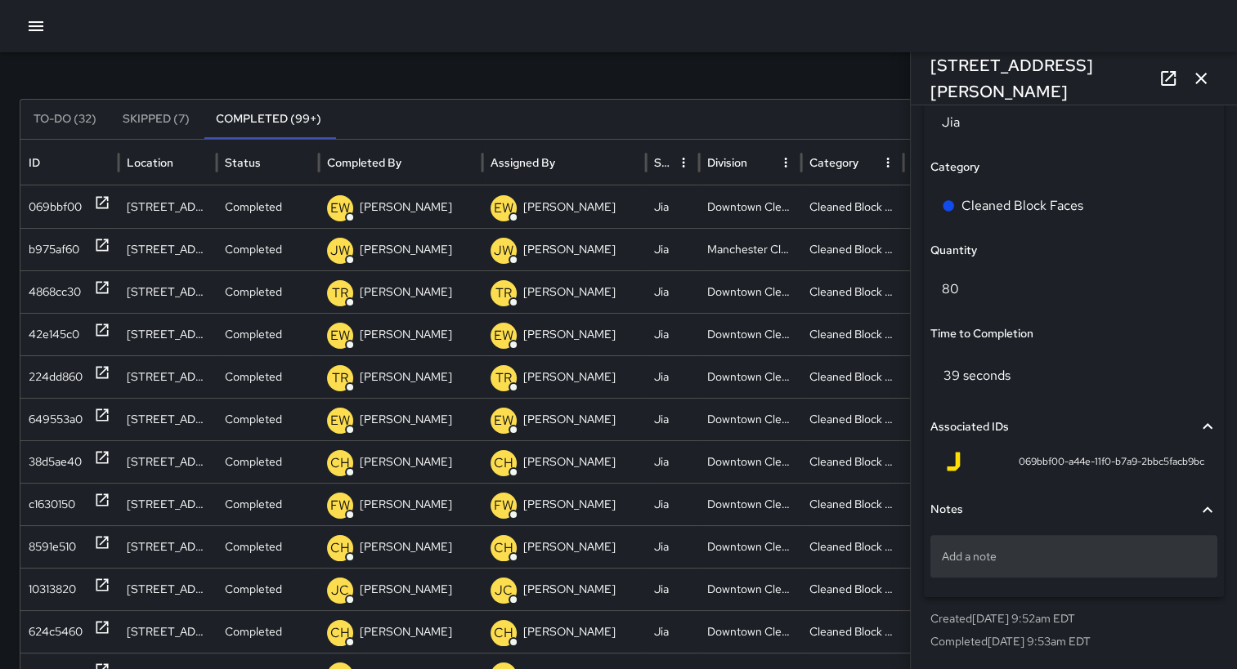
click at [991, 562] on p "Add a note" at bounding box center [1074, 556] width 264 height 16
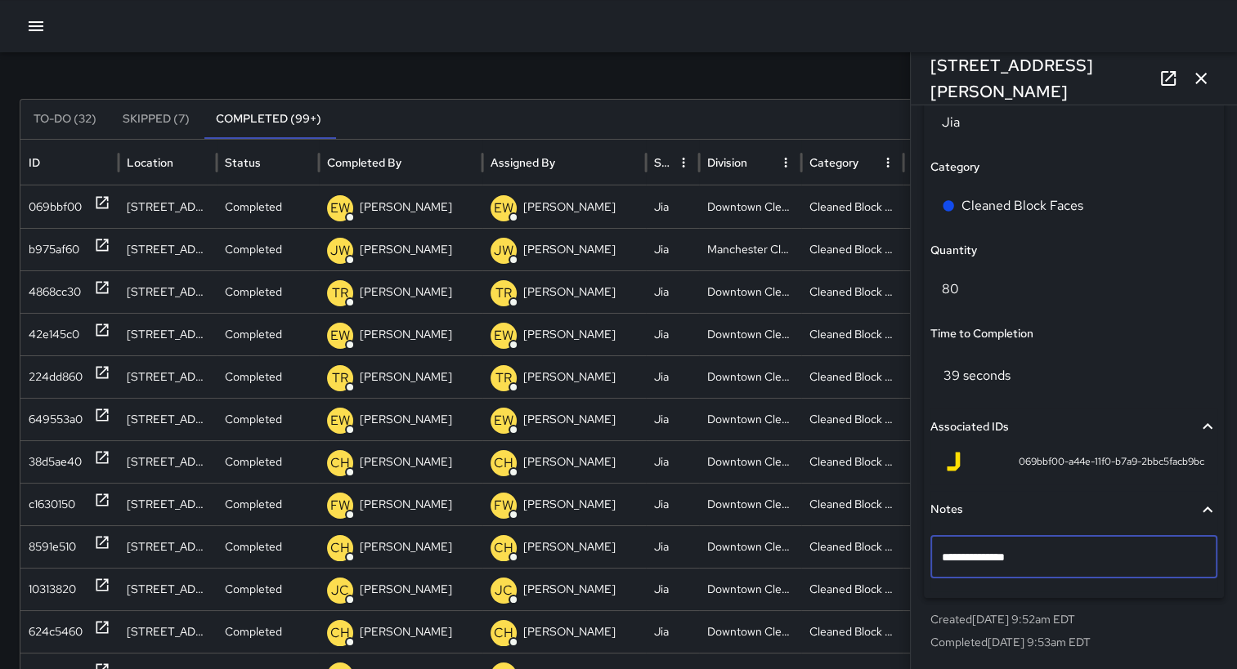
type textarea "**********"
click at [1206, 78] on icon "button" at bounding box center [1201, 79] width 20 height 20
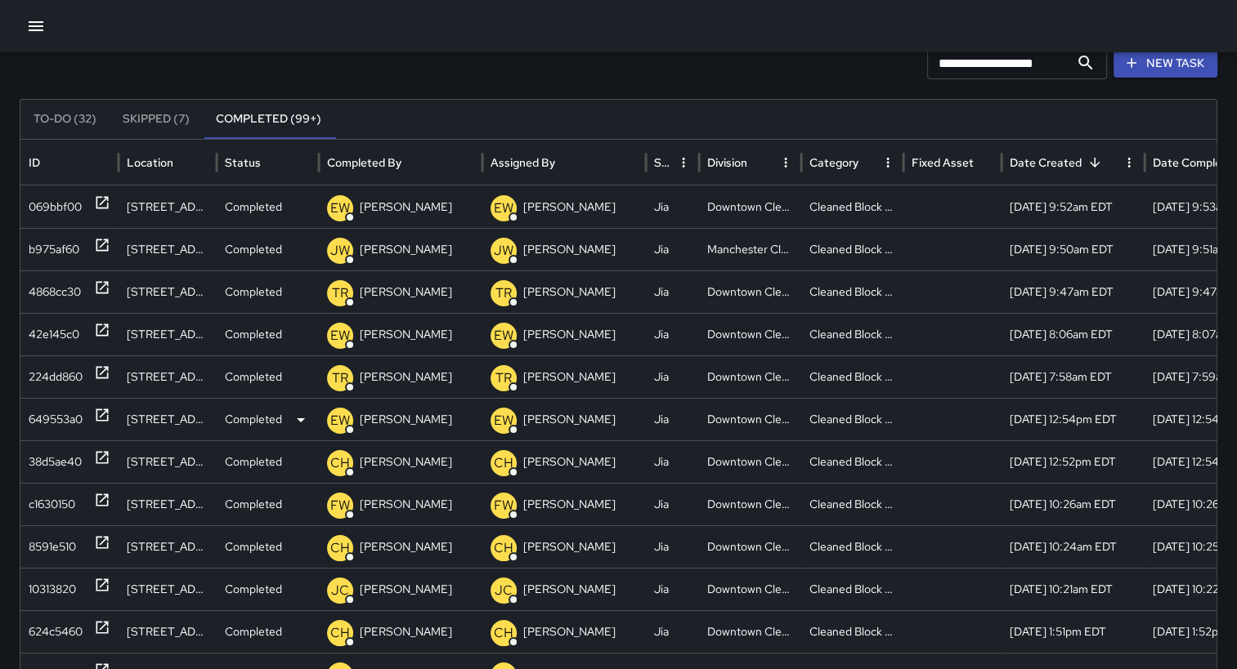
click at [47, 412] on div "649553a0" at bounding box center [56, 420] width 54 height 42
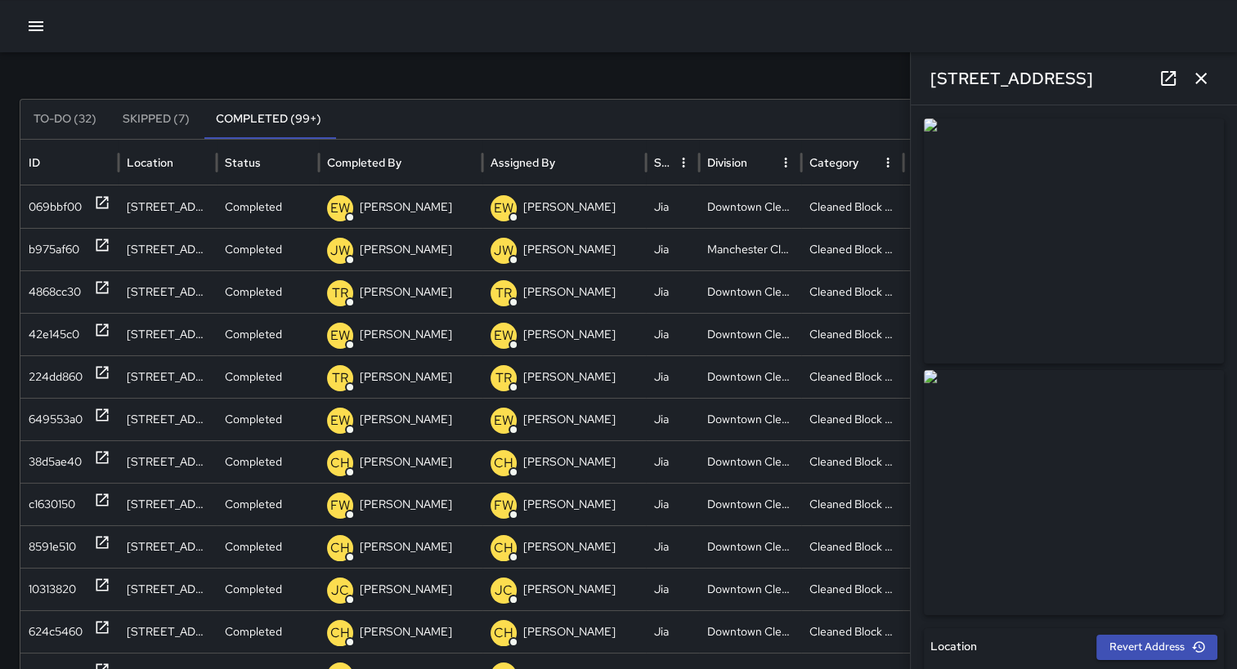
type input "**********"
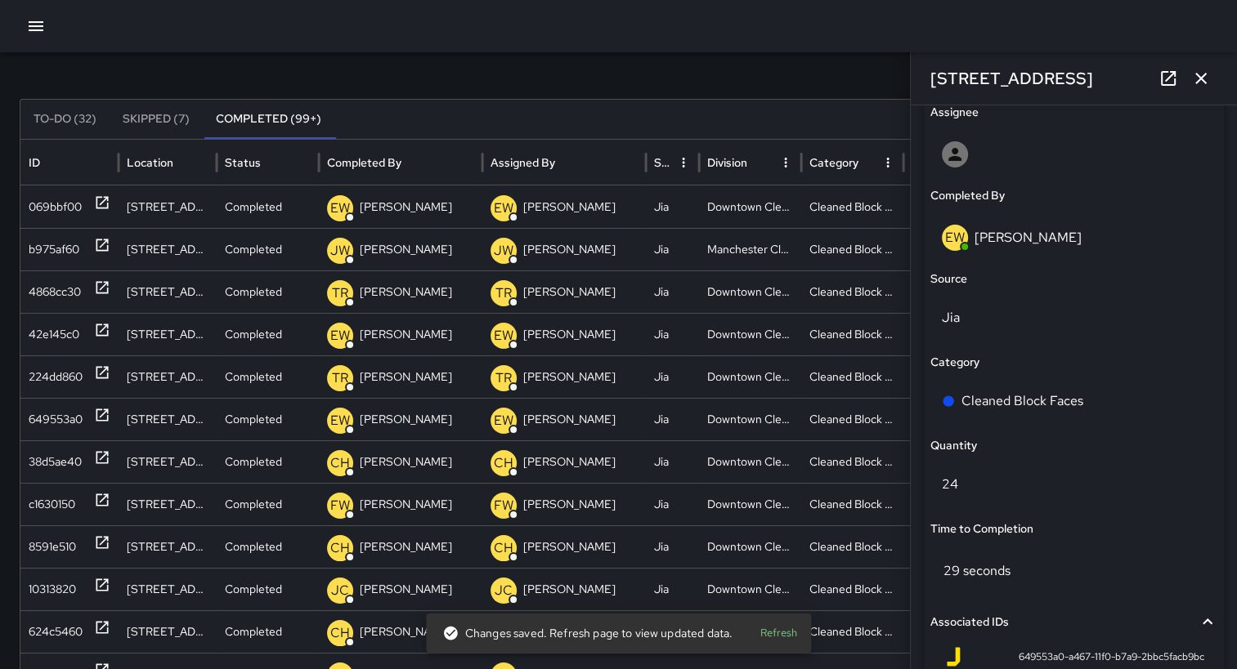
scroll to position [958, 0]
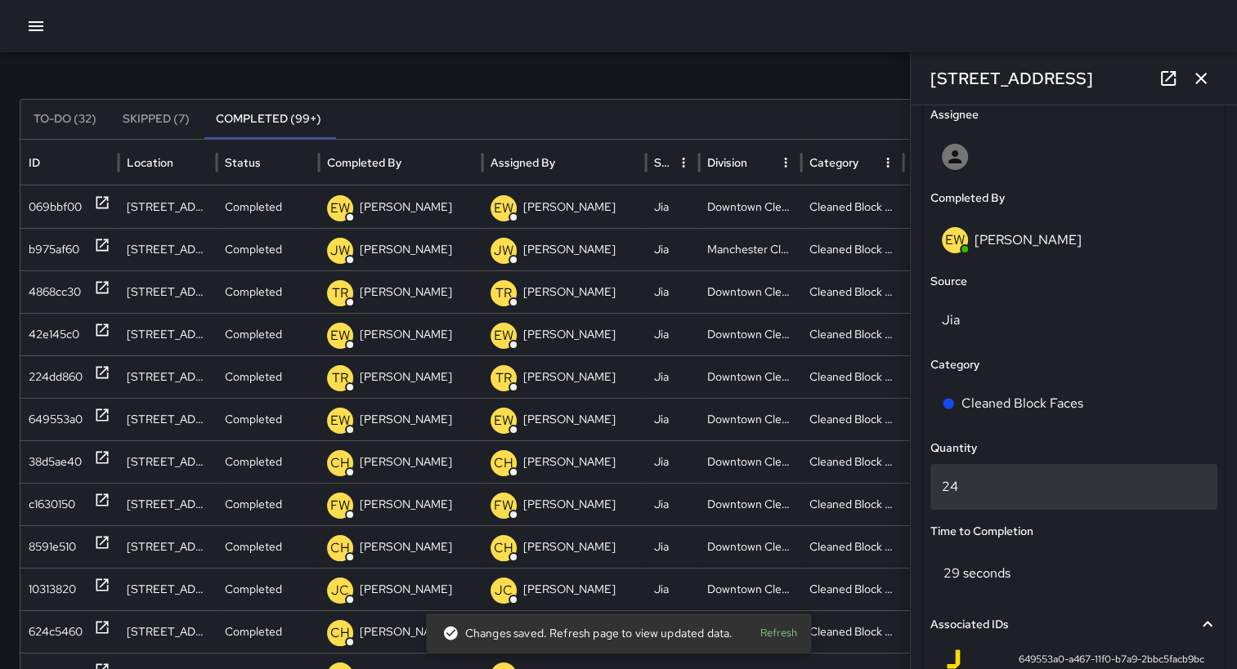
click at [1000, 492] on p "24" at bounding box center [1074, 487] width 264 height 20
type input "*"
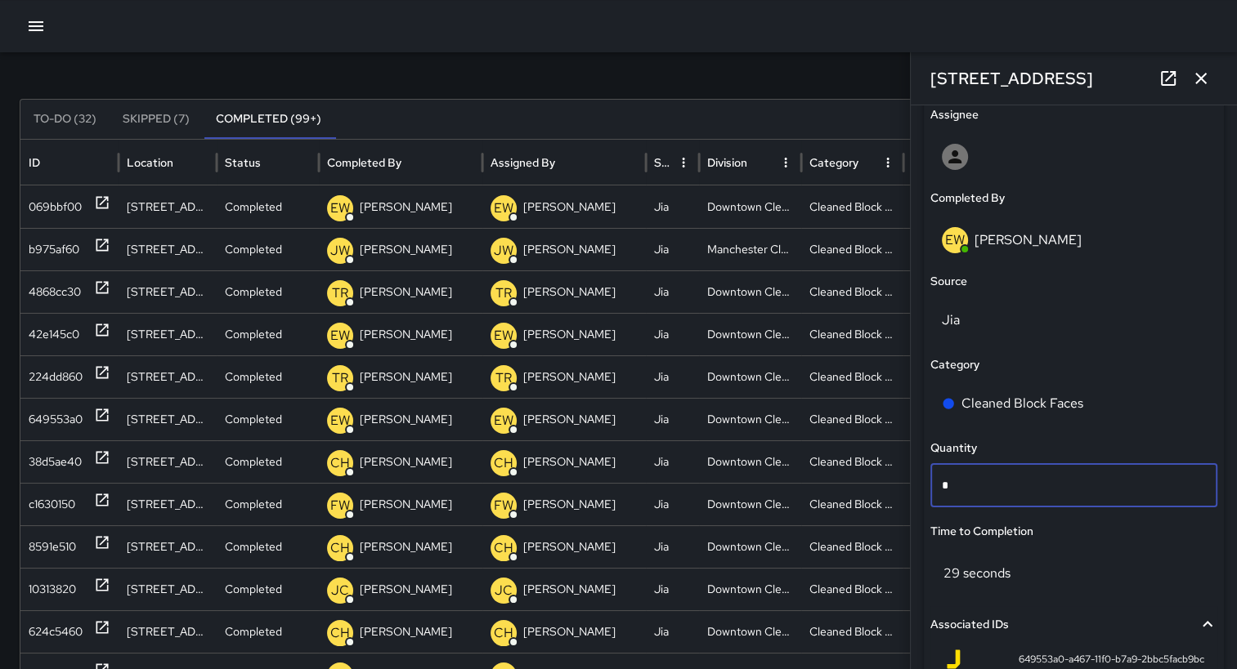
type input "**"
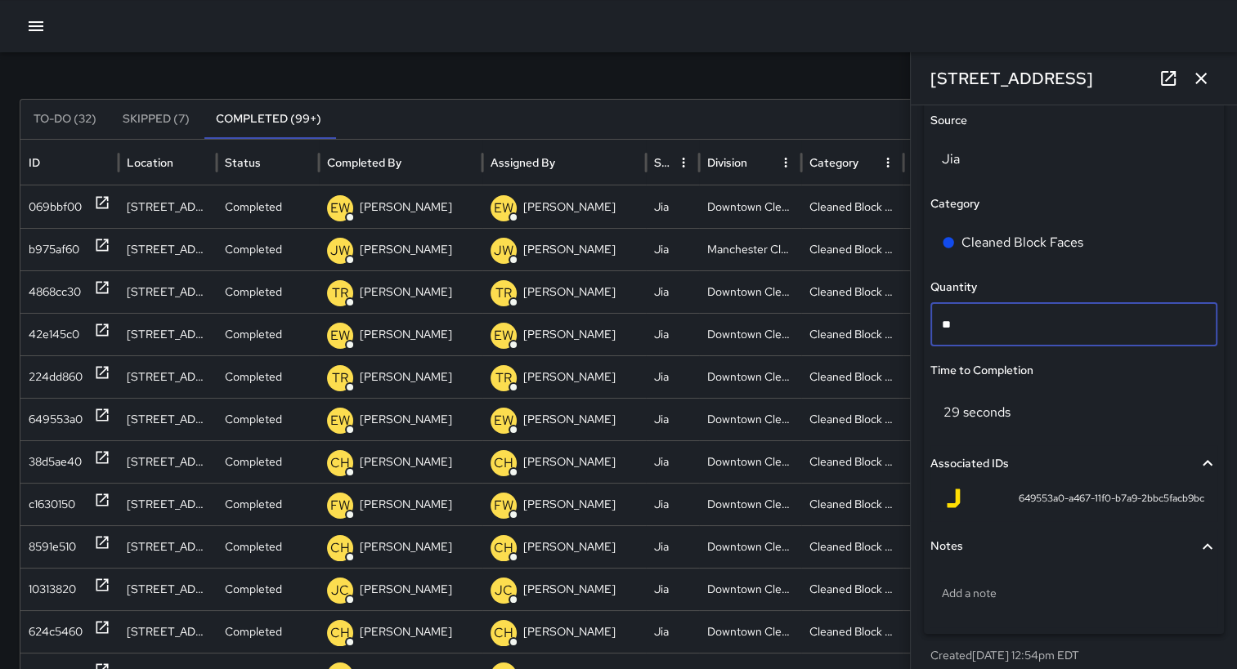
scroll to position [1156, 0]
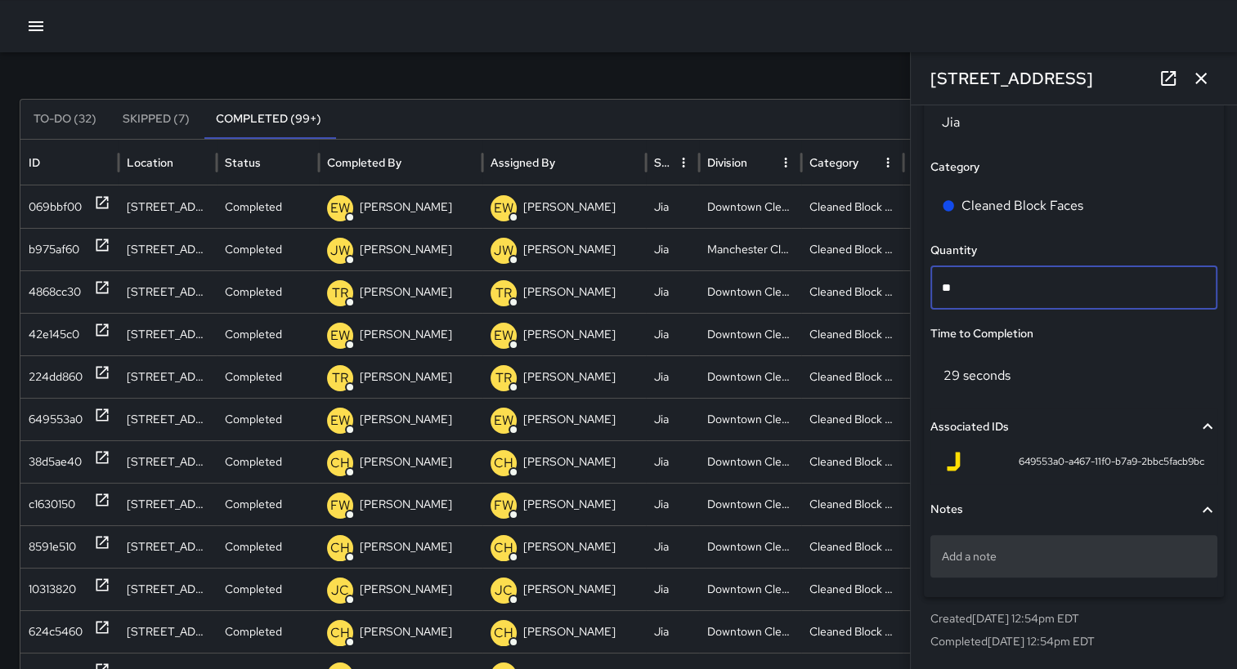
click at [1034, 562] on p "Add a note" at bounding box center [1074, 556] width 264 height 16
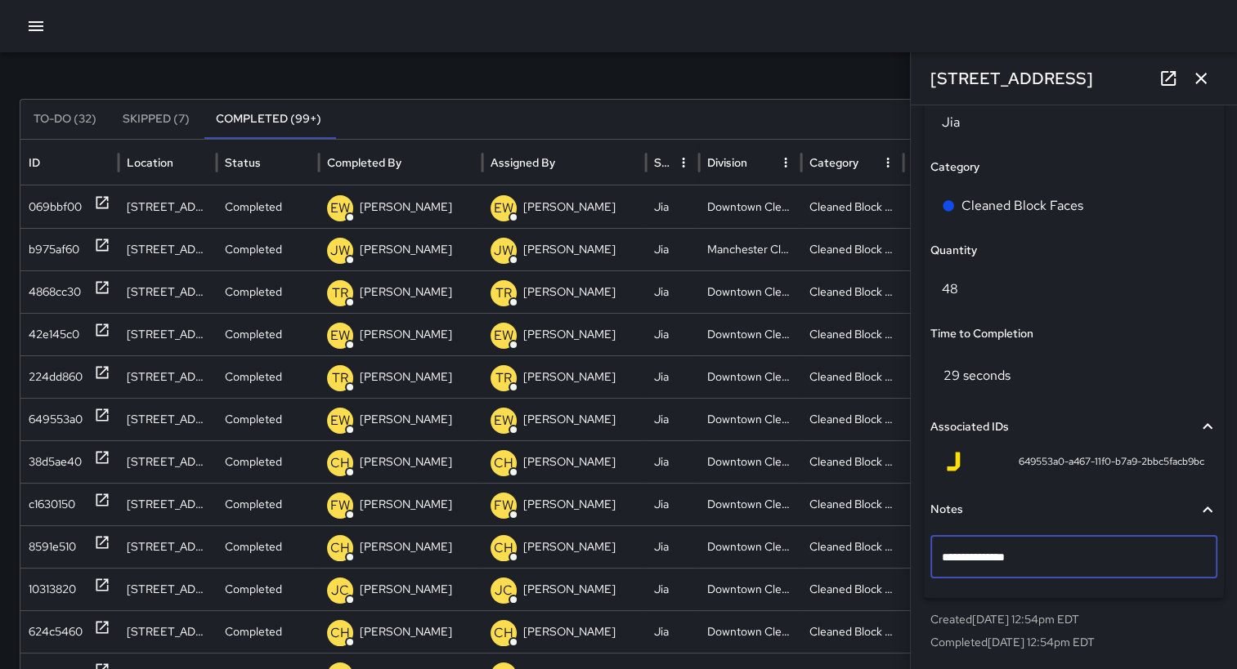
type textarea "**********"
click at [1096, 263] on div "Status Completed Created By EW [PERSON_NAME] Assignee Completed By EW [PERSON_N…" at bounding box center [1074, 166] width 300 height 863
click at [1203, 74] on icon "button" at bounding box center [1200, 78] width 11 height 11
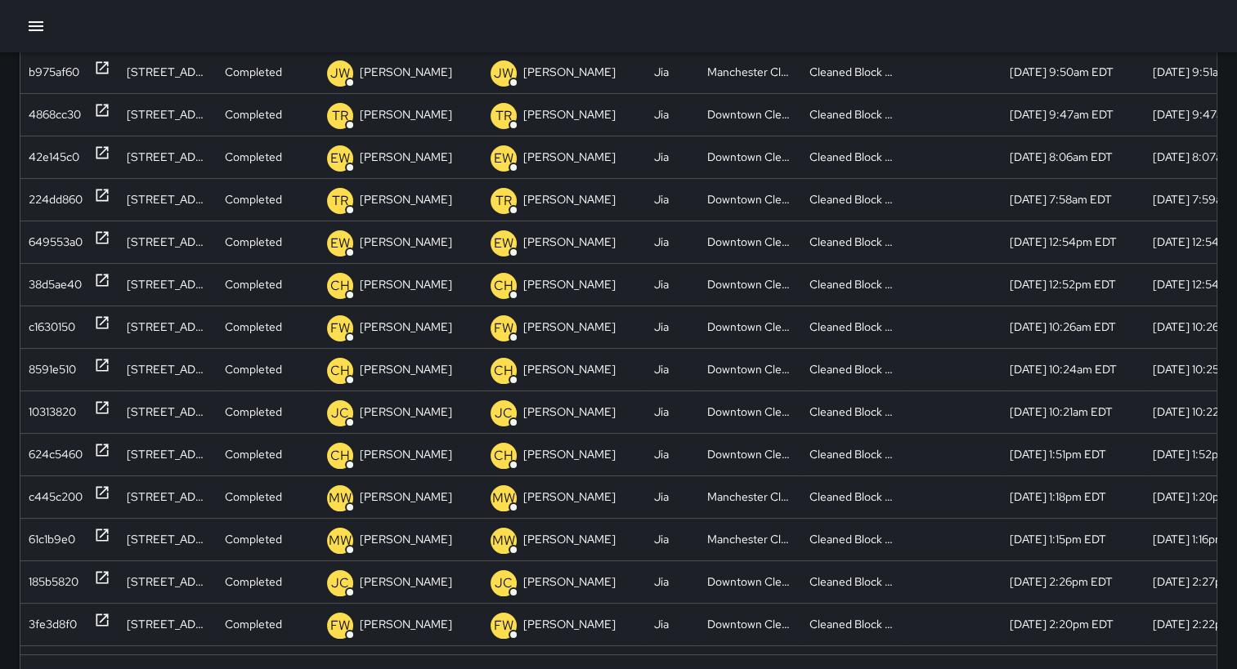
scroll to position [273, 0]
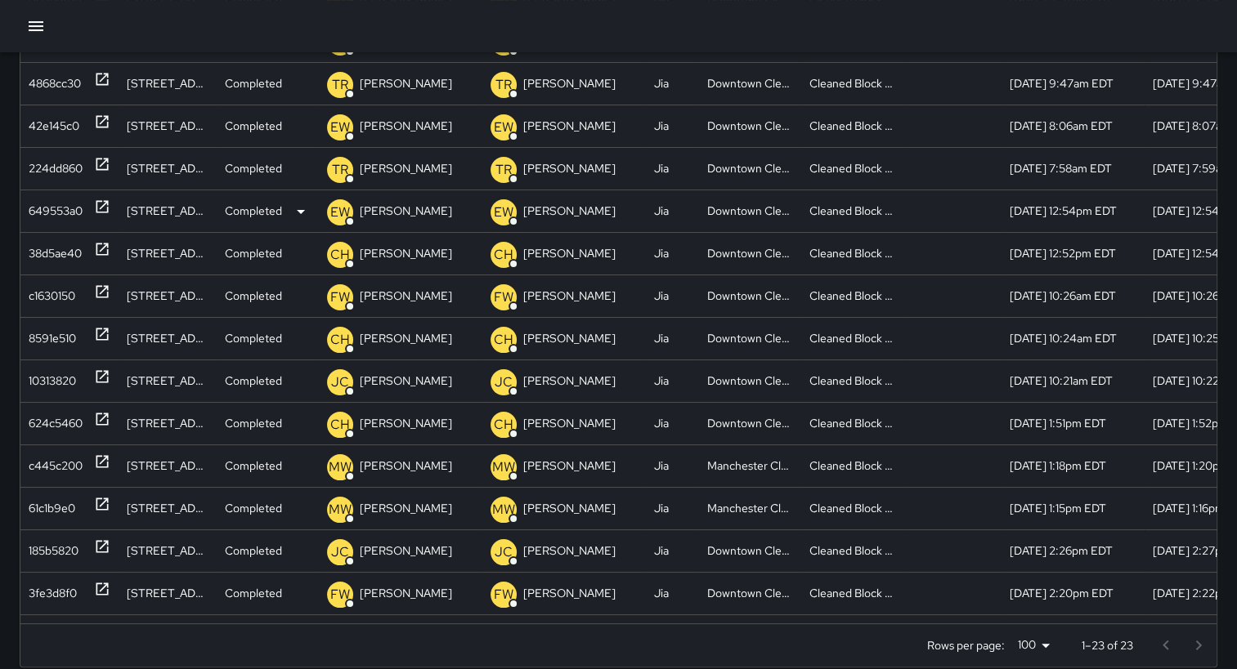
click at [53, 207] on div "649553a0" at bounding box center [56, 211] width 54 height 42
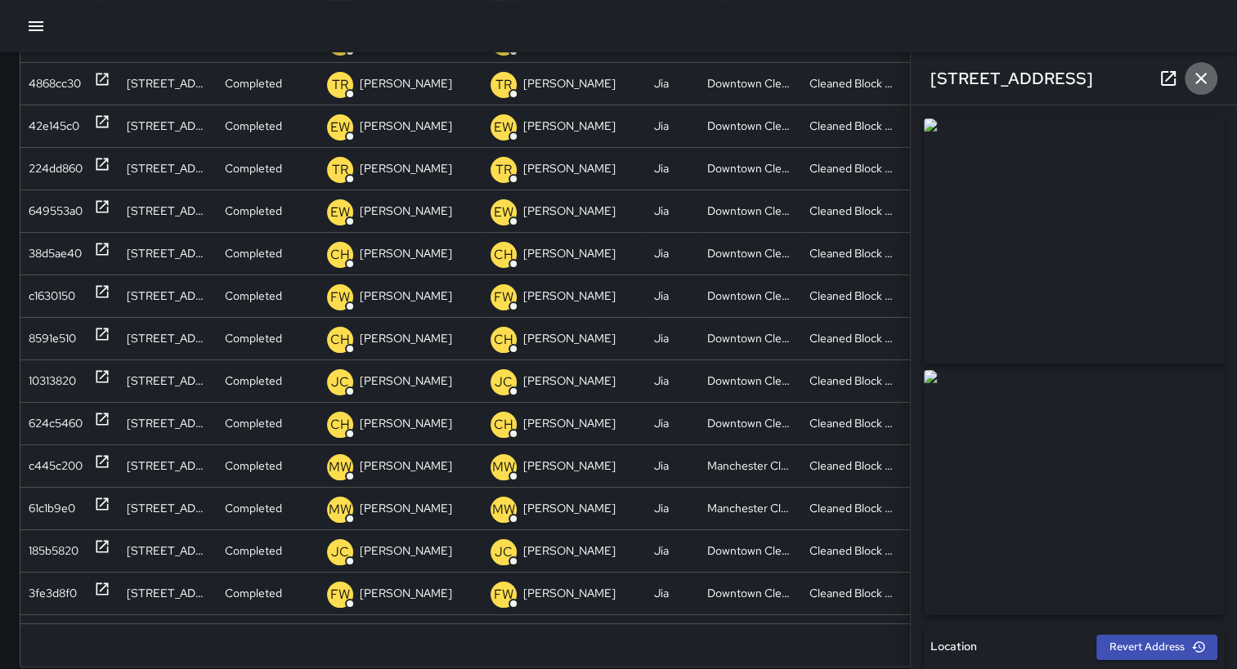
click at [1202, 72] on icon "button" at bounding box center [1201, 79] width 20 height 20
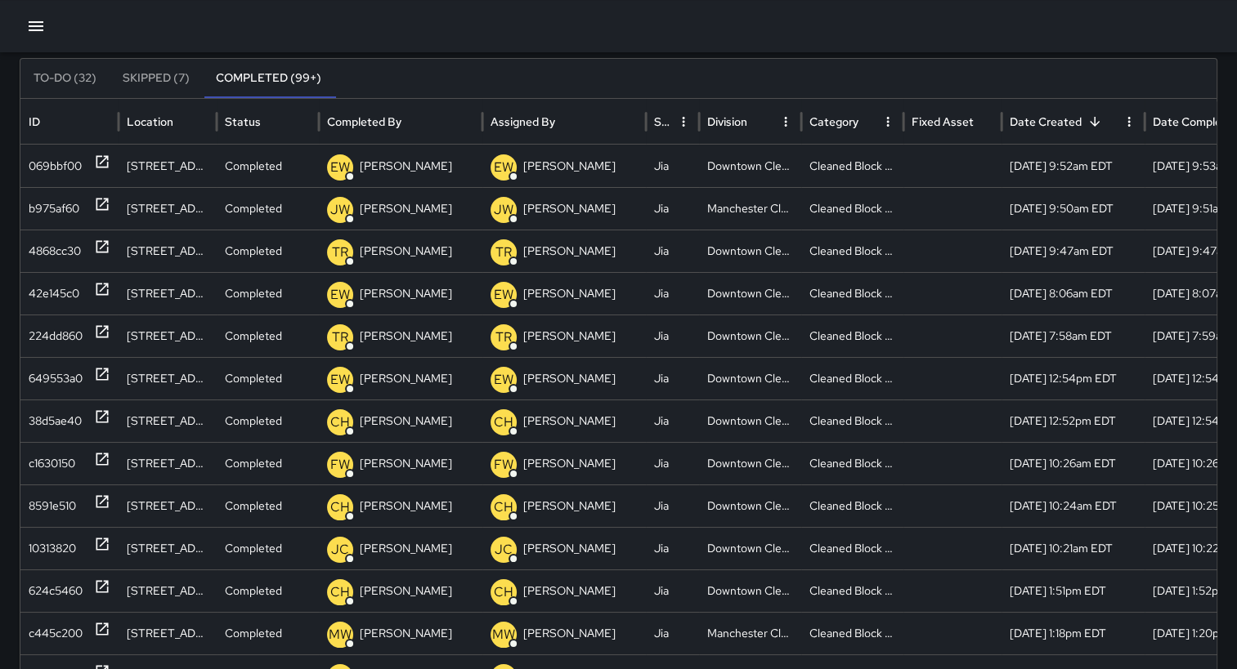
scroll to position [106, 0]
click at [38, 288] on div "42e145c0" at bounding box center [54, 293] width 51 height 42
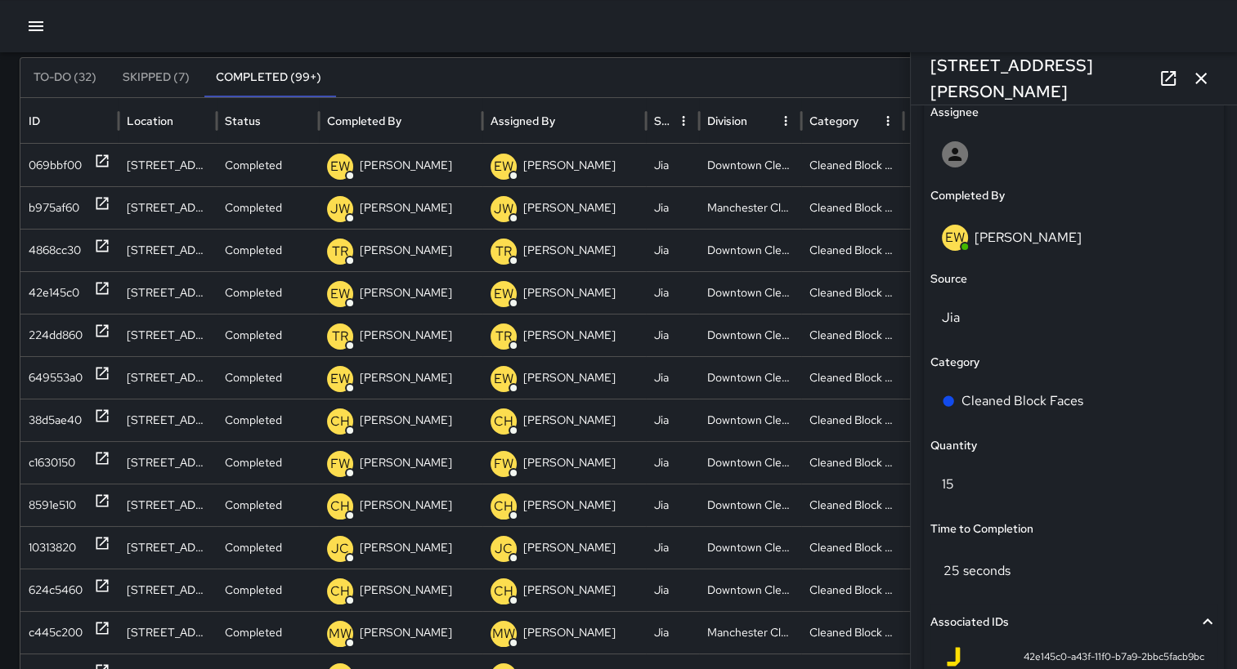
scroll to position [962, 0]
click at [1000, 482] on p "15" at bounding box center [1074, 483] width 264 height 20
type input "*"
type input "**"
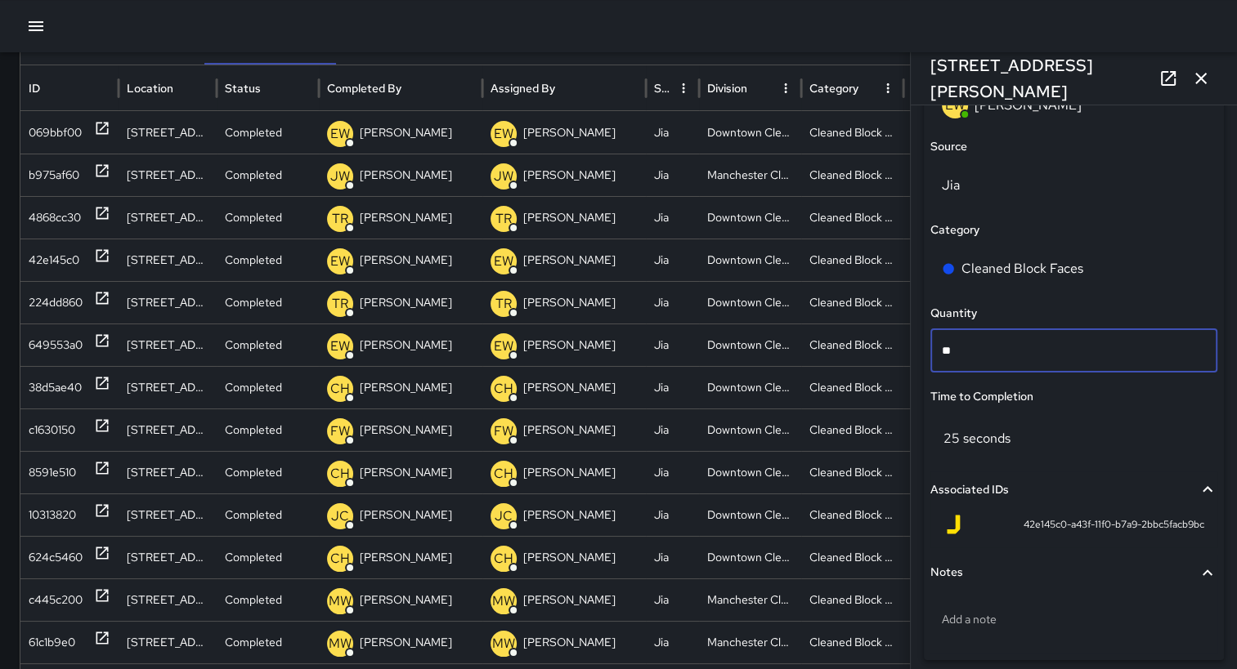
scroll to position [1156, 0]
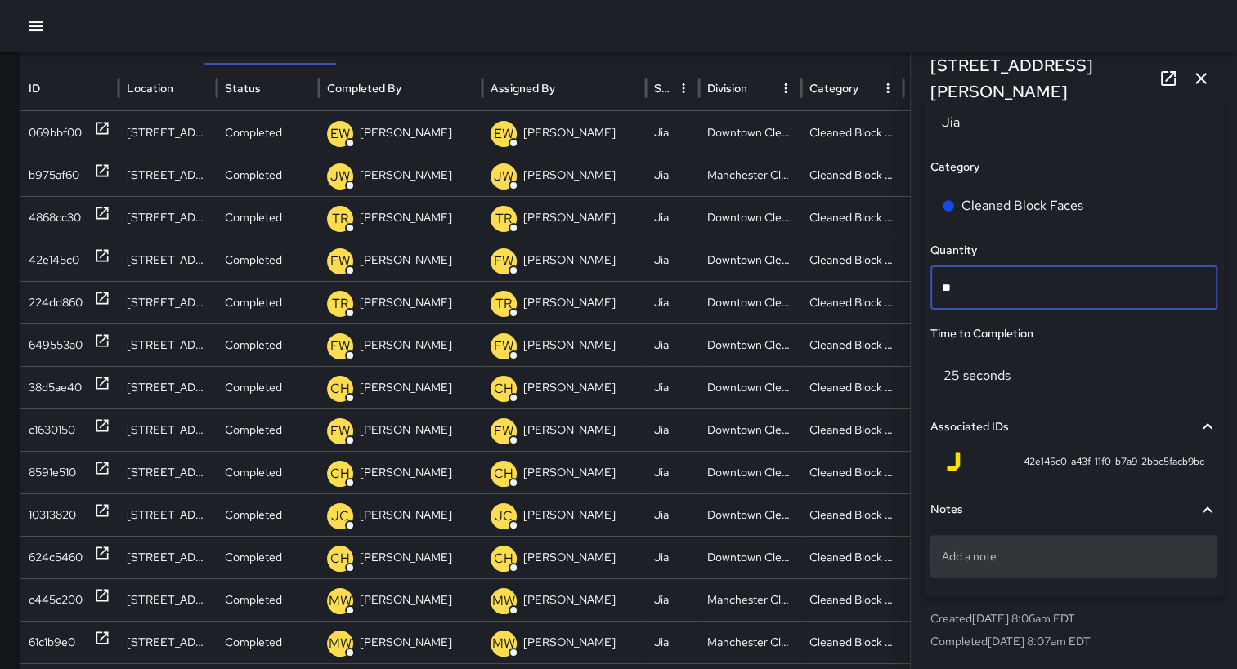
click at [1001, 568] on div "Add a note" at bounding box center [1073, 556] width 287 height 43
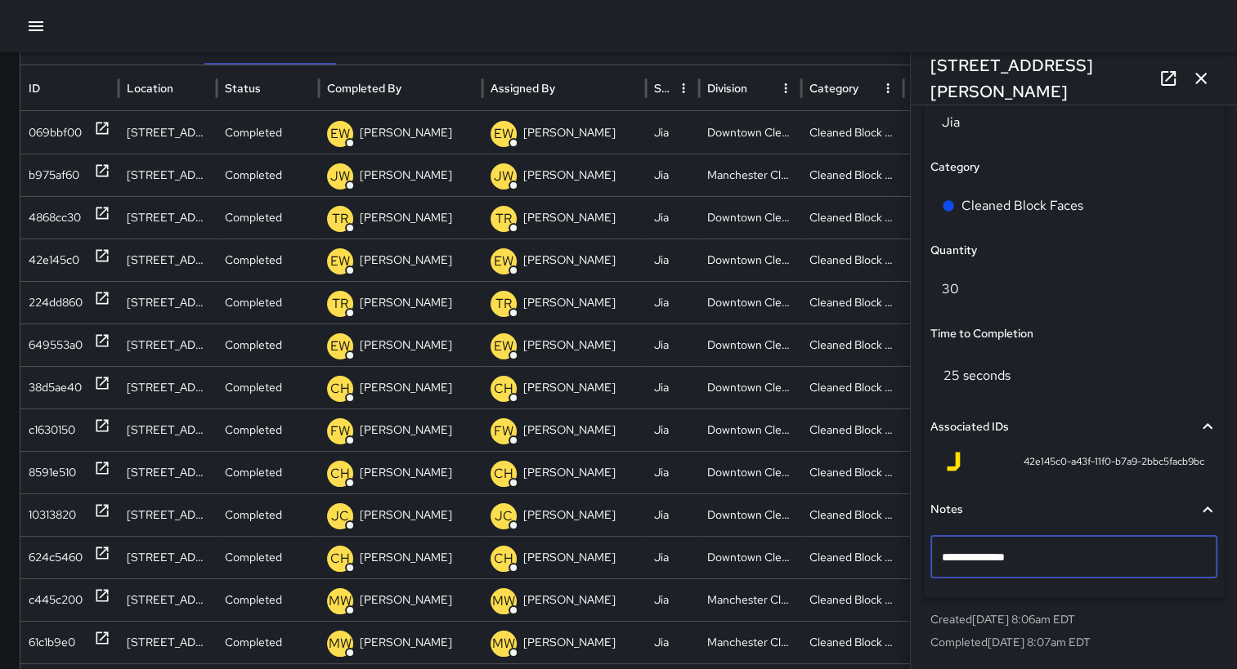
type textarea "**********"
click at [1135, 368] on div "25 seconds" at bounding box center [1073, 376] width 287 height 52
click at [1196, 80] on icon "button" at bounding box center [1201, 79] width 20 height 20
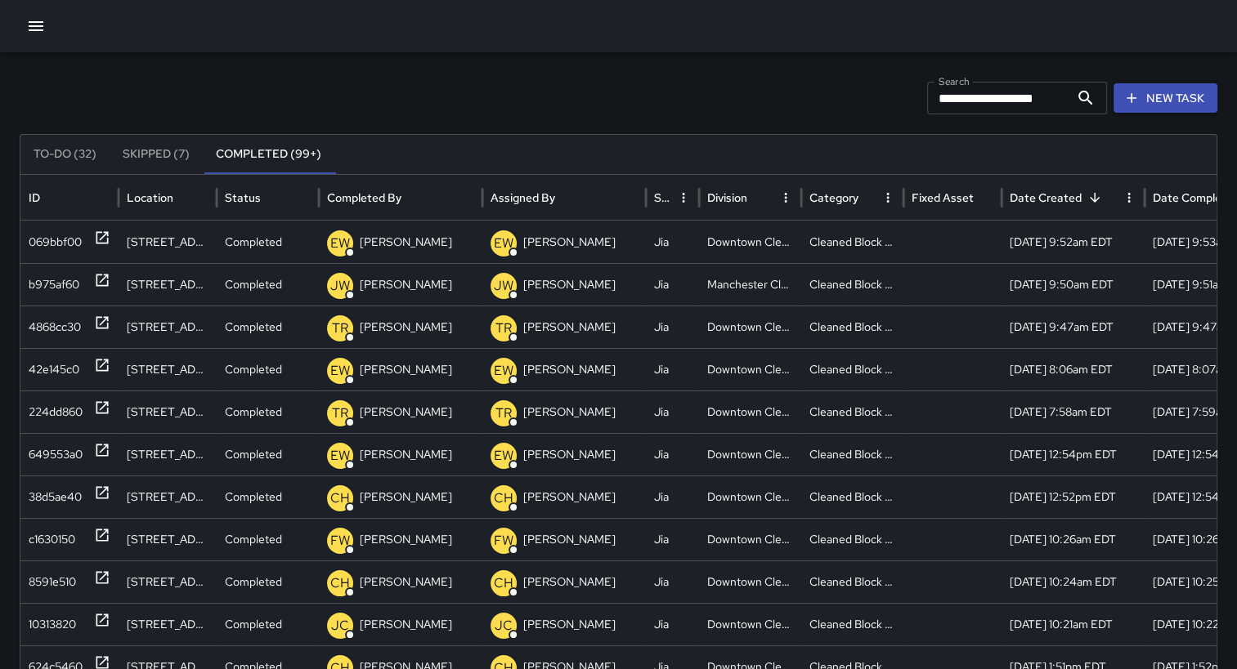
scroll to position [0, 0]
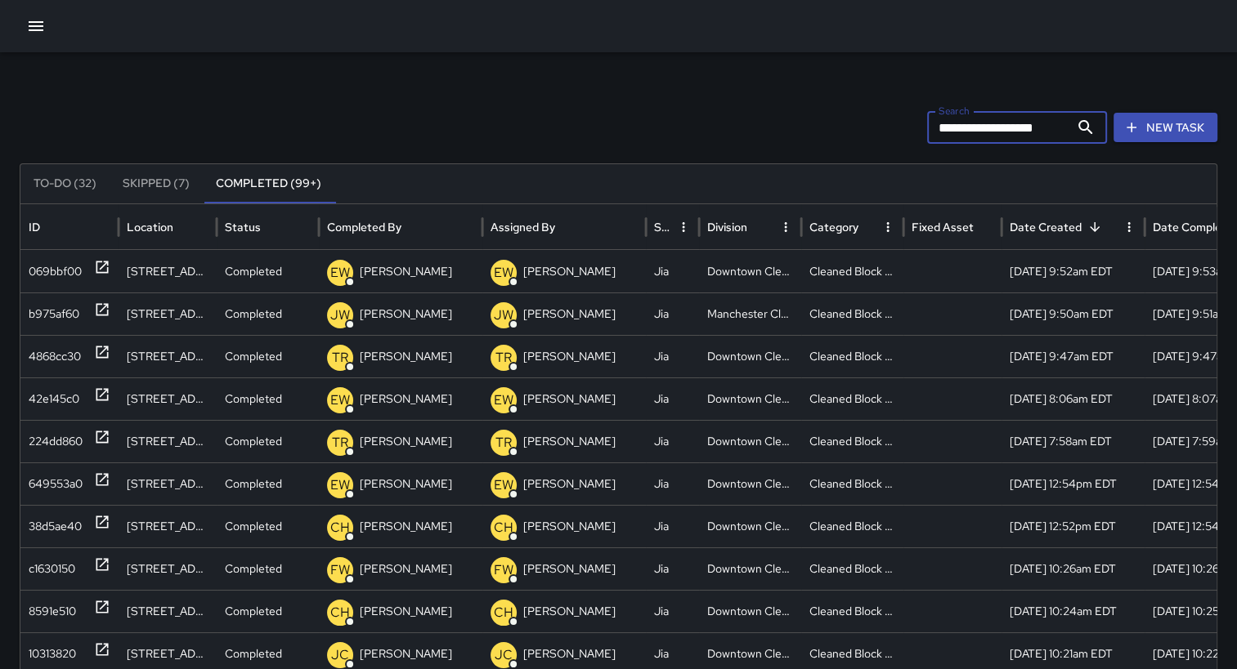
click at [1069, 124] on input "**********" at bounding box center [998, 127] width 142 height 33
type input "*"
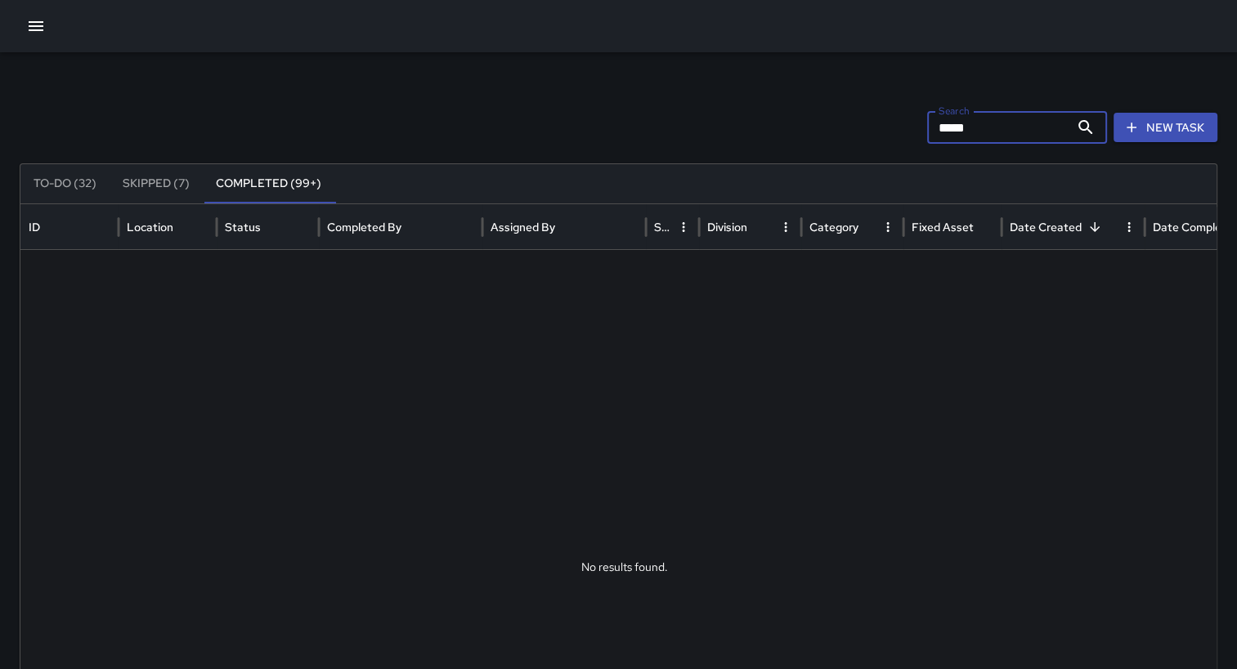
click at [1076, 83] on div "Search ***** Search New Task To-Do (32) Skipped (7) Completed (99+) ID Location…" at bounding box center [618, 516] width 1237 height 928
click at [1018, 127] on input "*****" at bounding box center [998, 127] width 142 height 33
type input "*"
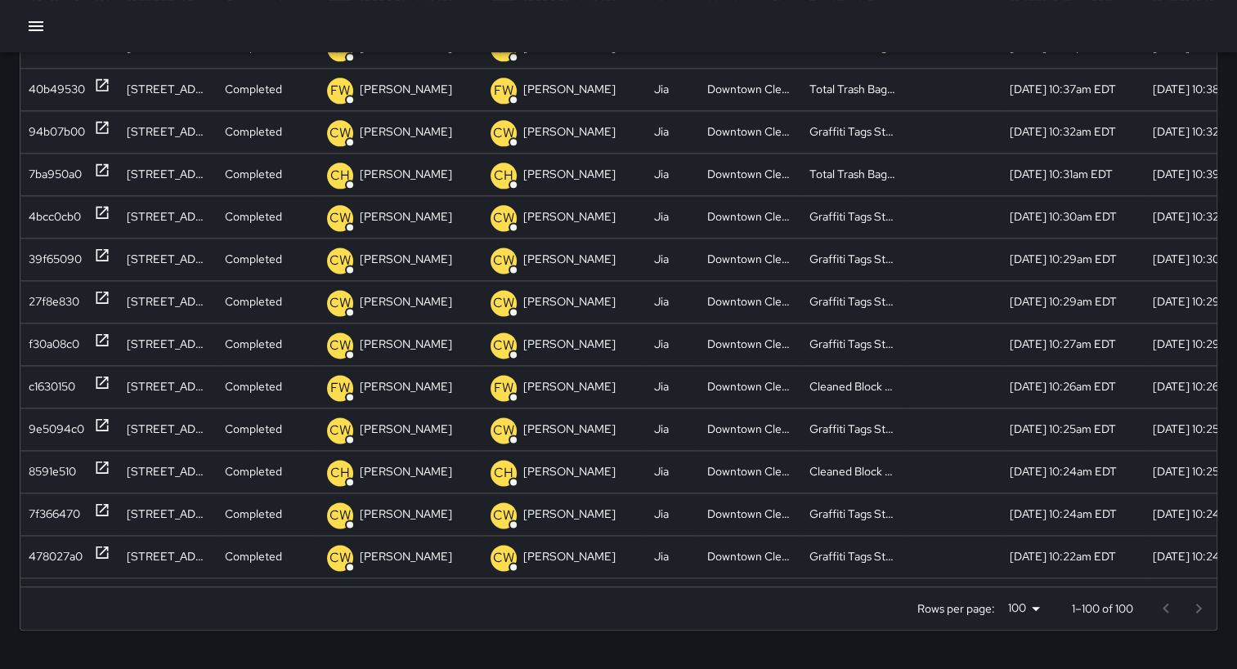
scroll to position [2005, 0]
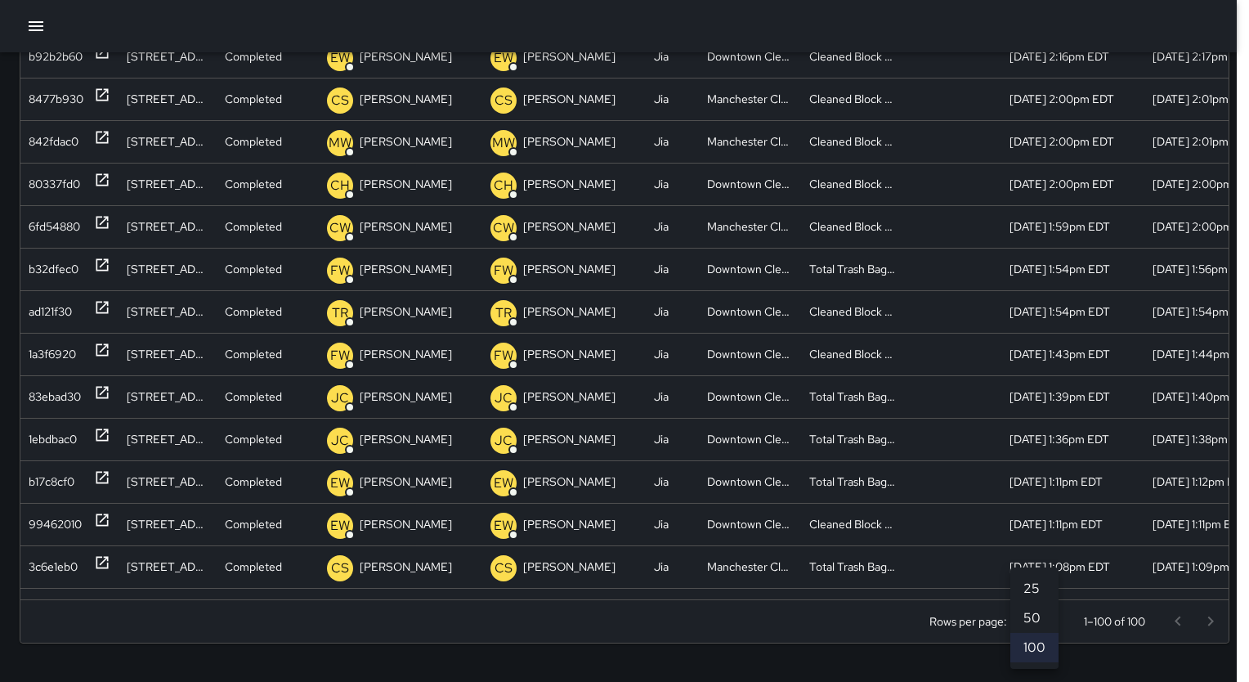
click at [1055, 610] on body "Search Search New Task To-Do (32) Skipped (7) Completed (99+) ID Location Statu…" at bounding box center [624, 192] width 1249 height 980
click at [1072, 665] on div at bounding box center [624, 341] width 1249 height 682
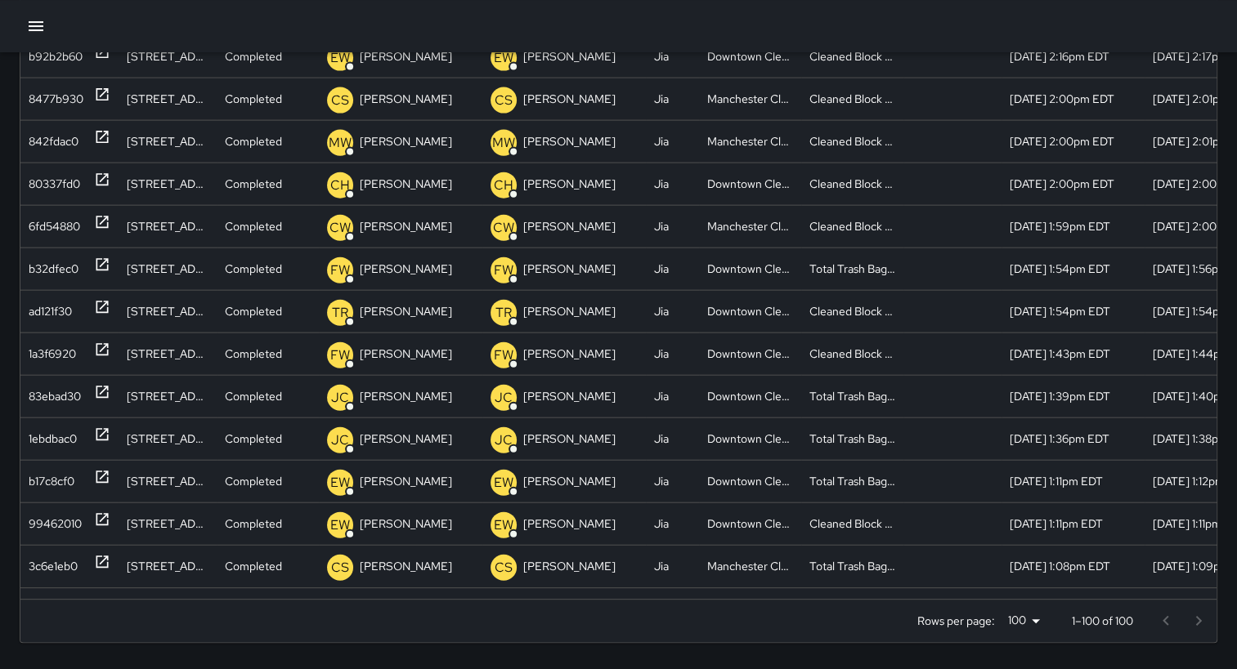
click at [1210, 628] on div at bounding box center [1181, 621] width 65 height 33
click at [33, 22] on icon "button" at bounding box center [36, 26] width 15 height 10
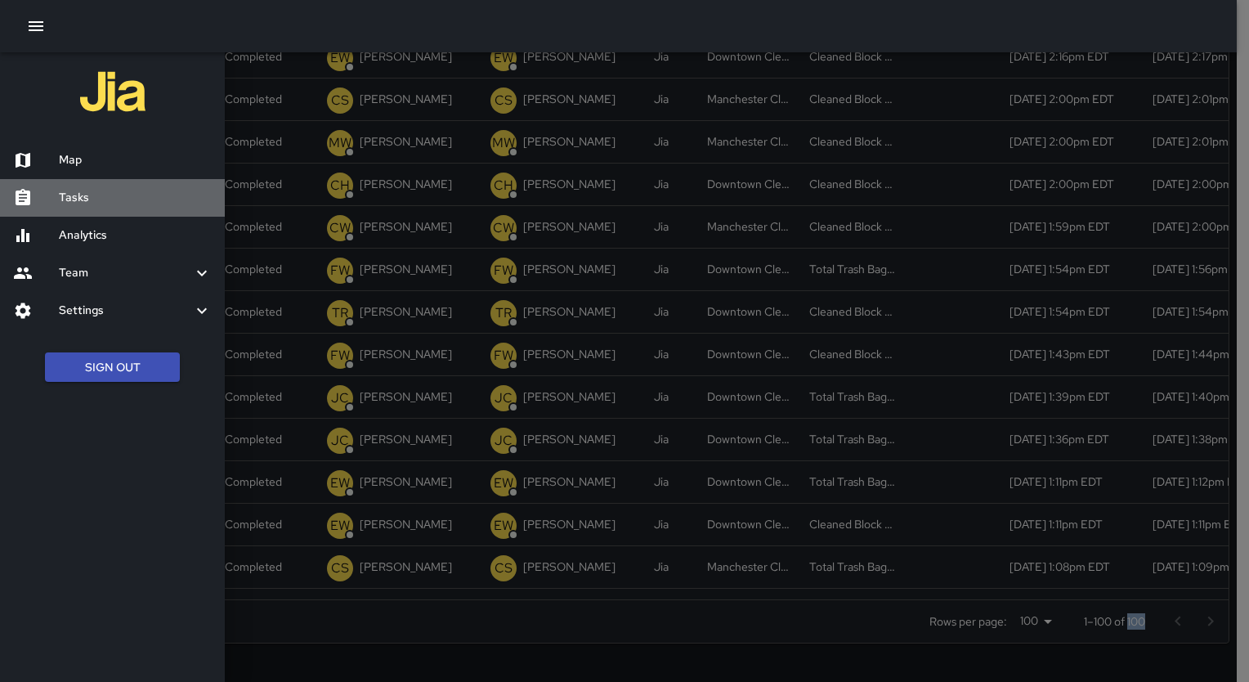
click at [92, 204] on h6 "Tasks" at bounding box center [135, 198] width 153 height 18
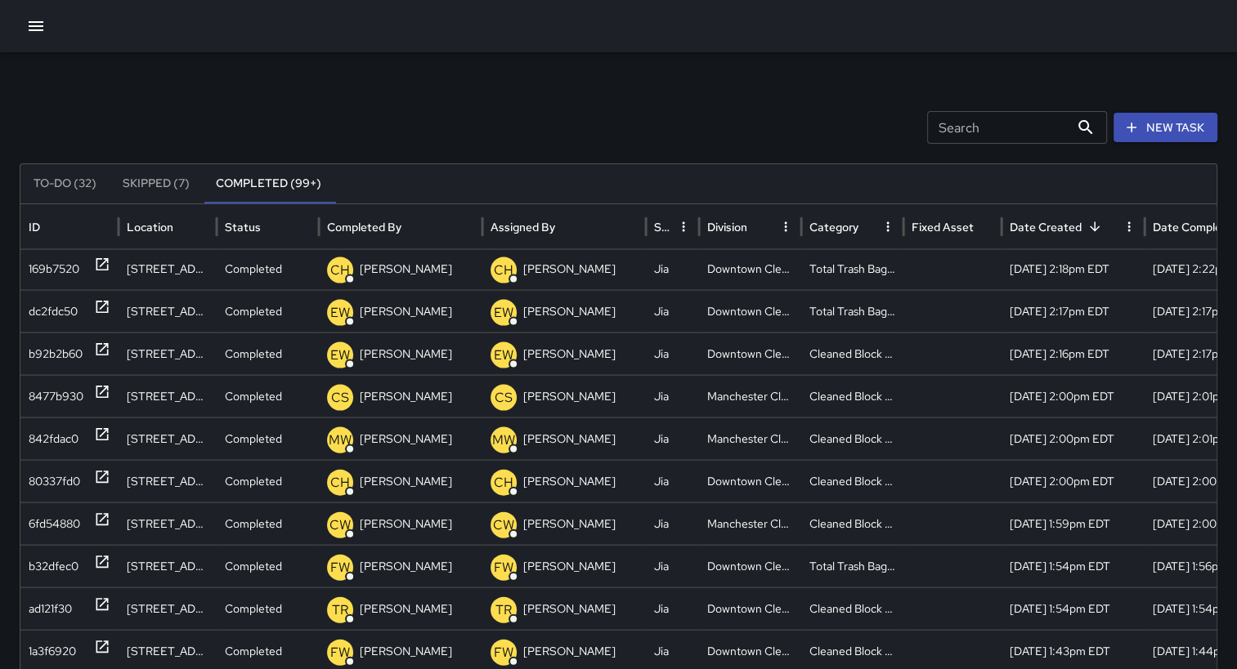
click at [31, 25] on icon "button" at bounding box center [36, 26] width 20 height 20
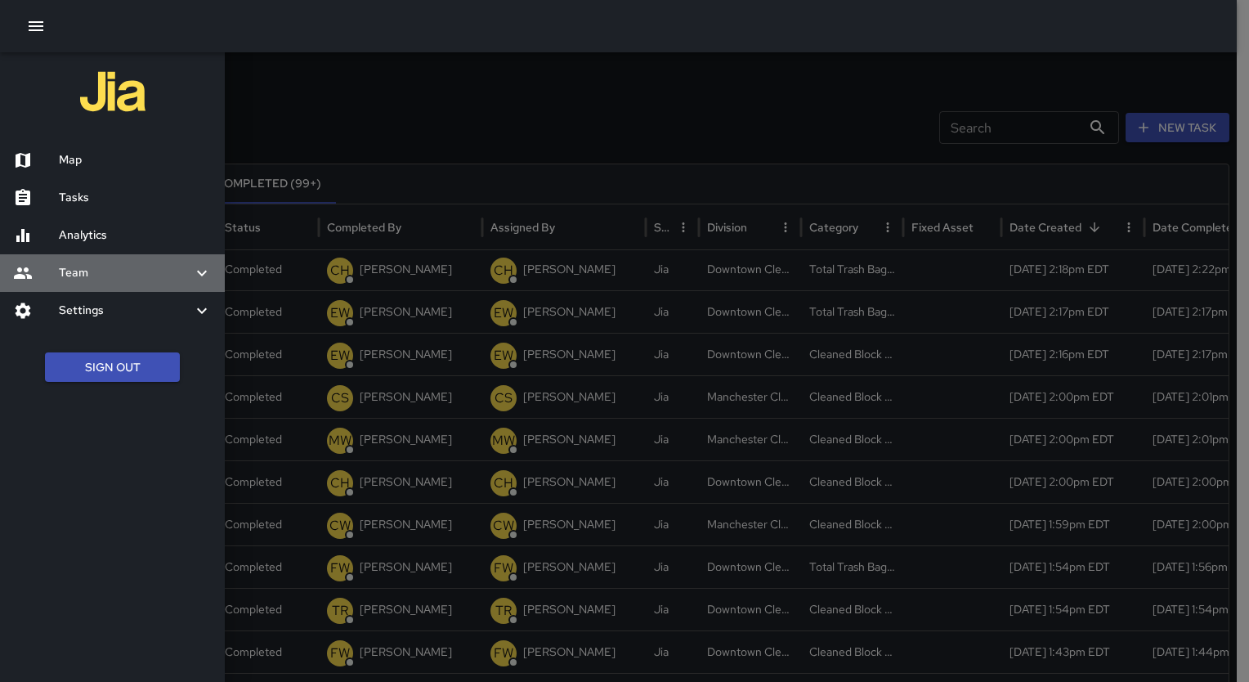
click at [85, 268] on h6 "Team" at bounding box center [125, 273] width 133 height 18
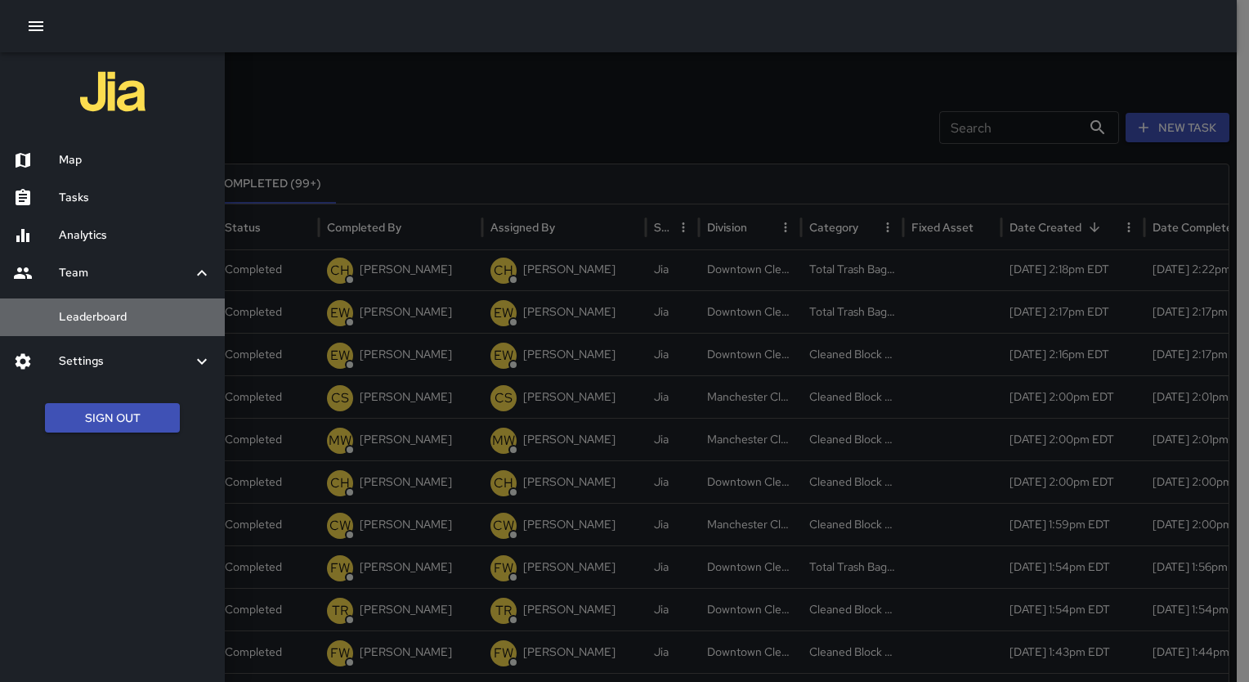
click at [104, 324] on h6 "Leaderboard" at bounding box center [135, 317] width 153 height 18
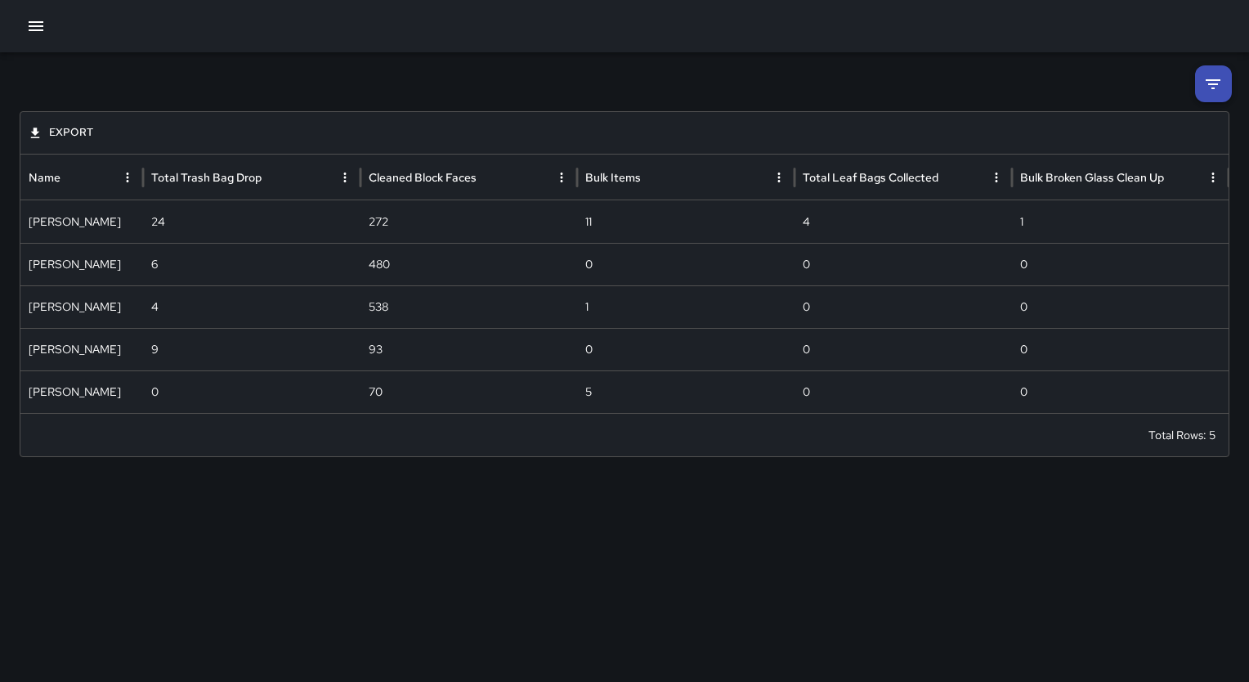
click at [31, 27] on icon "button" at bounding box center [36, 26] width 20 height 20
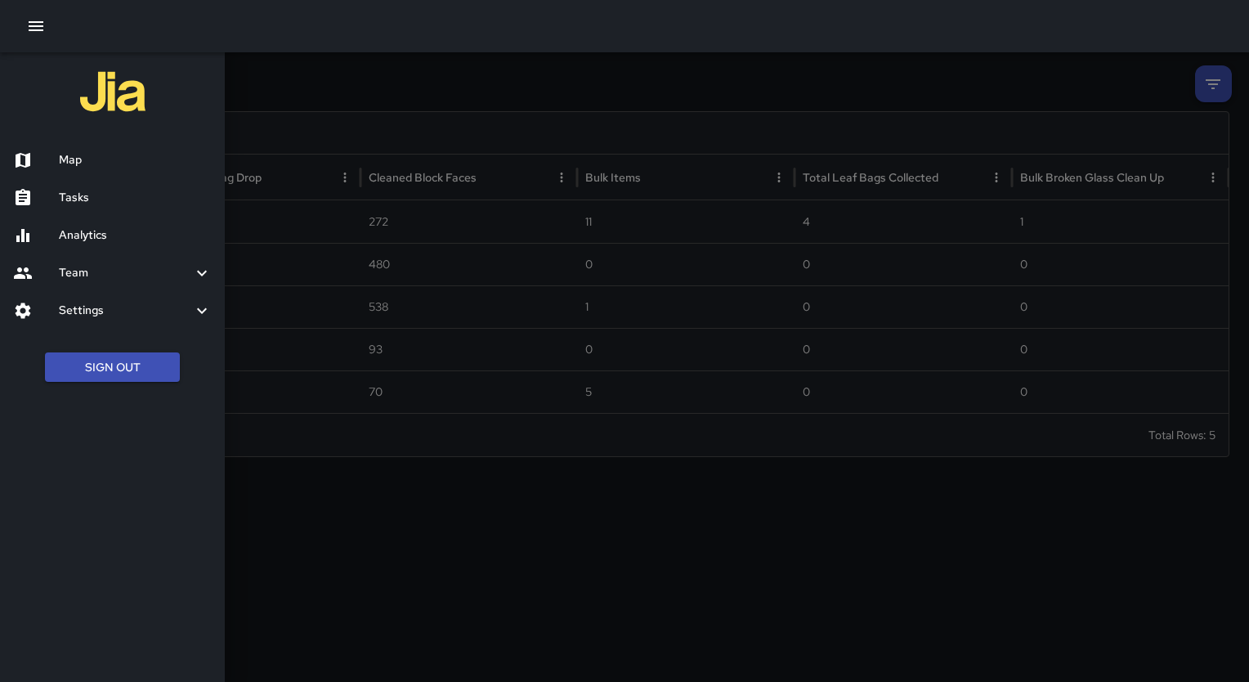
click at [78, 244] on div "Analytics" at bounding box center [112, 236] width 225 height 38
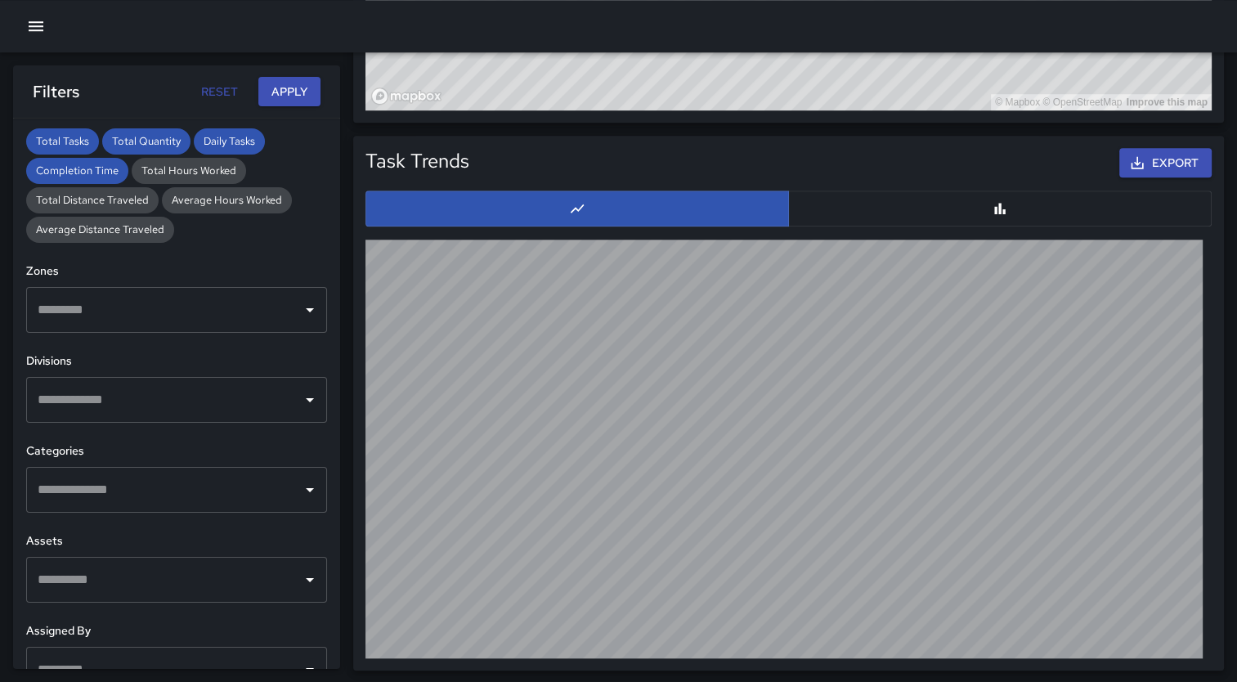
scroll to position [504, 0]
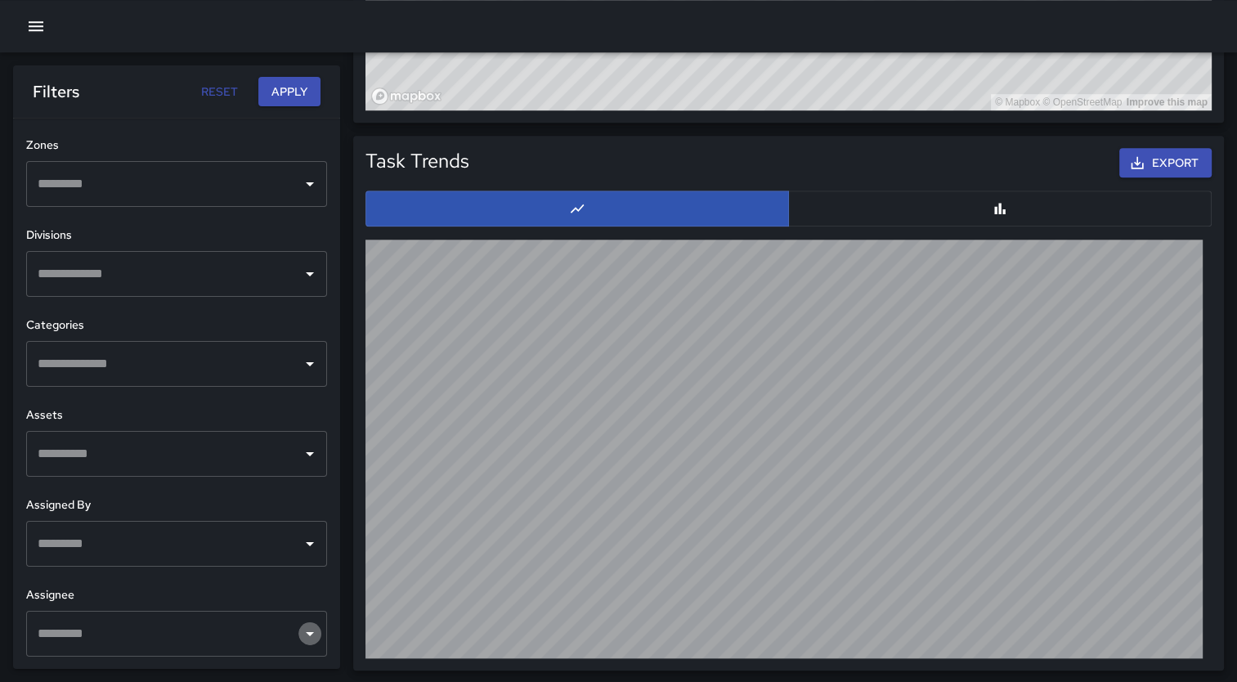
click at [300, 636] on icon "Open" at bounding box center [310, 634] width 20 height 20
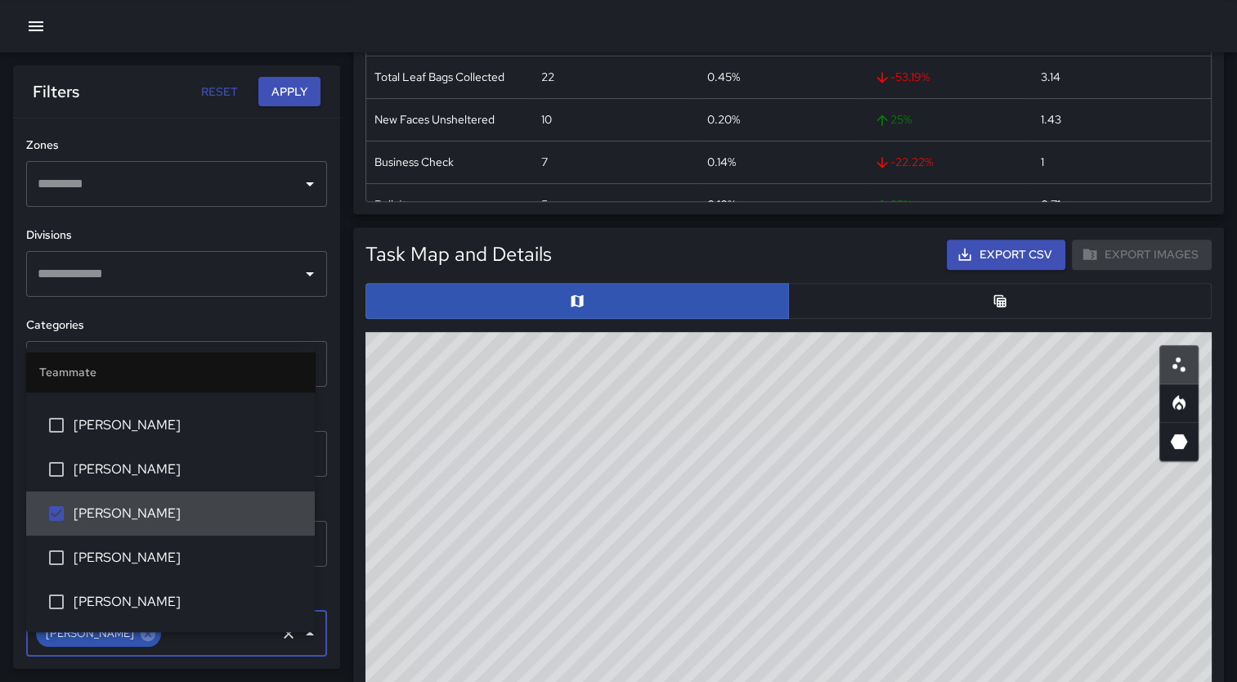
scroll to position [653, 0]
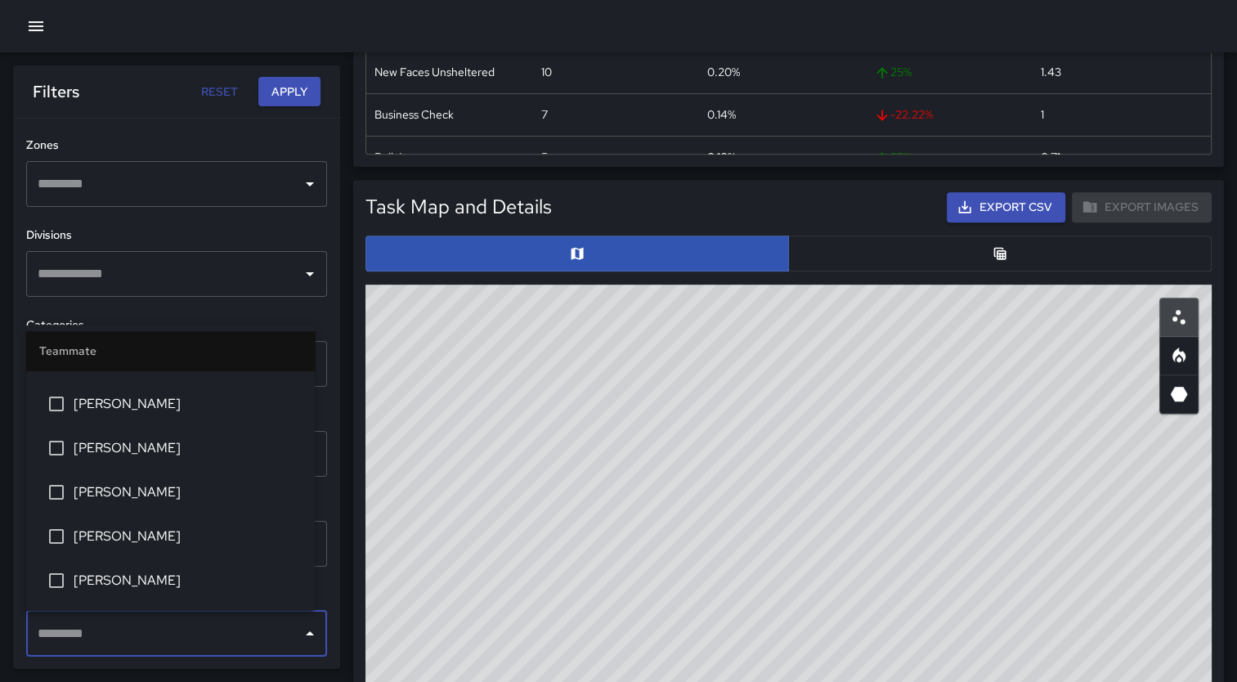
click at [40, 25] on icon "button" at bounding box center [36, 26] width 20 height 20
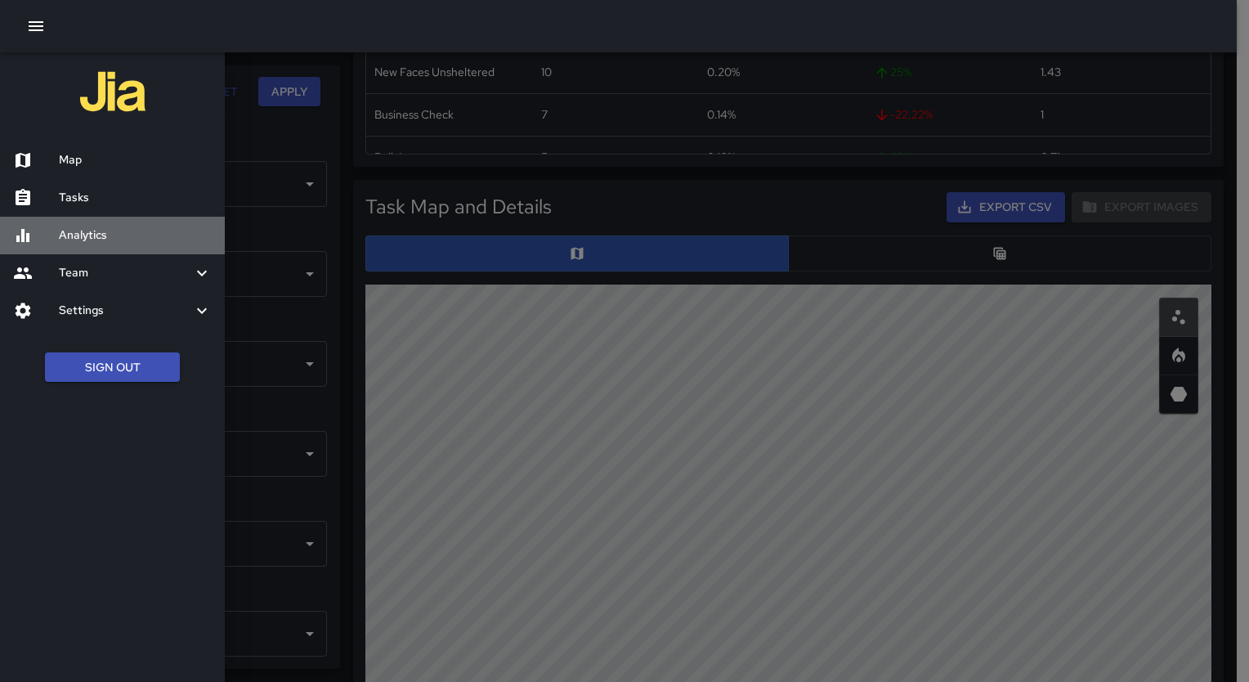
click at [85, 231] on h6 "Analytics" at bounding box center [135, 235] width 153 height 18
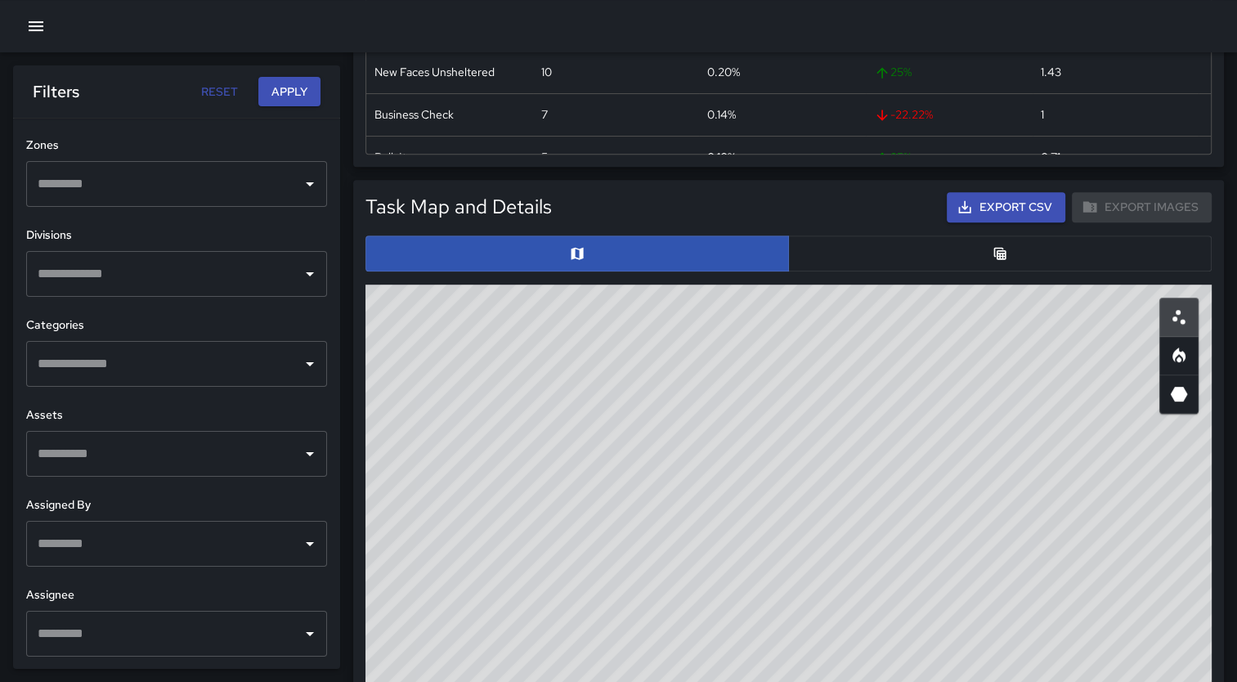
click at [311, 643] on div "​" at bounding box center [176, 634] width 301 height 46
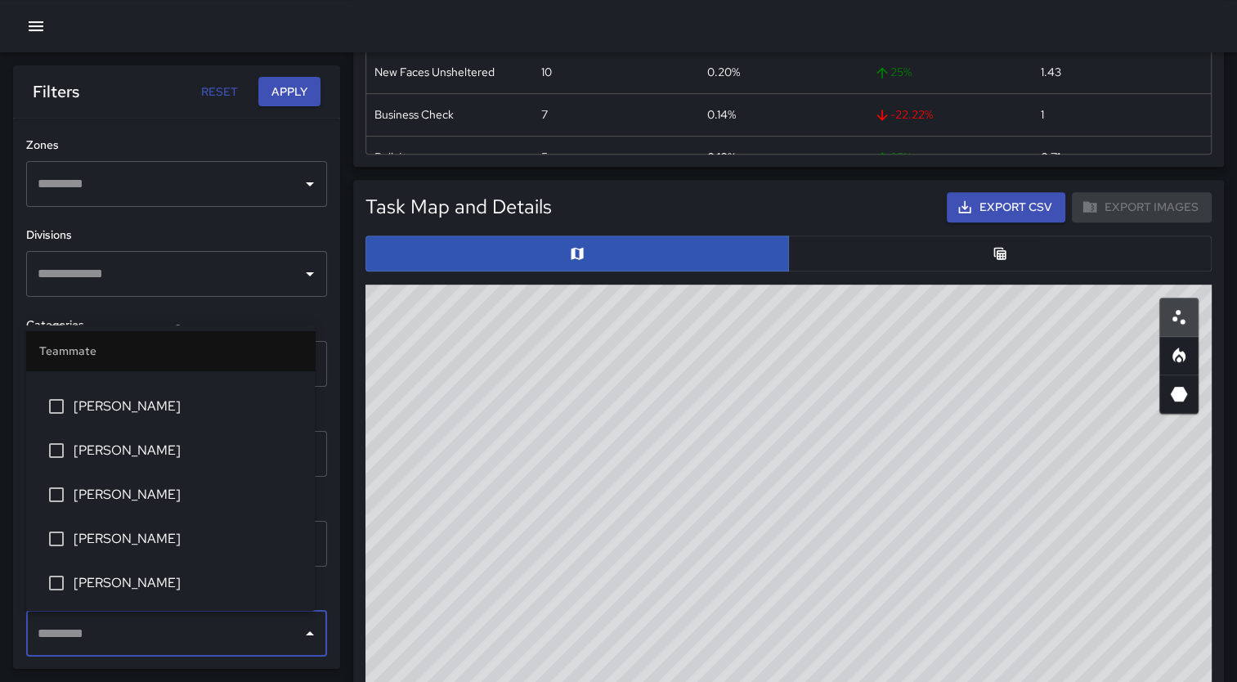
scroll to position [403, 0]
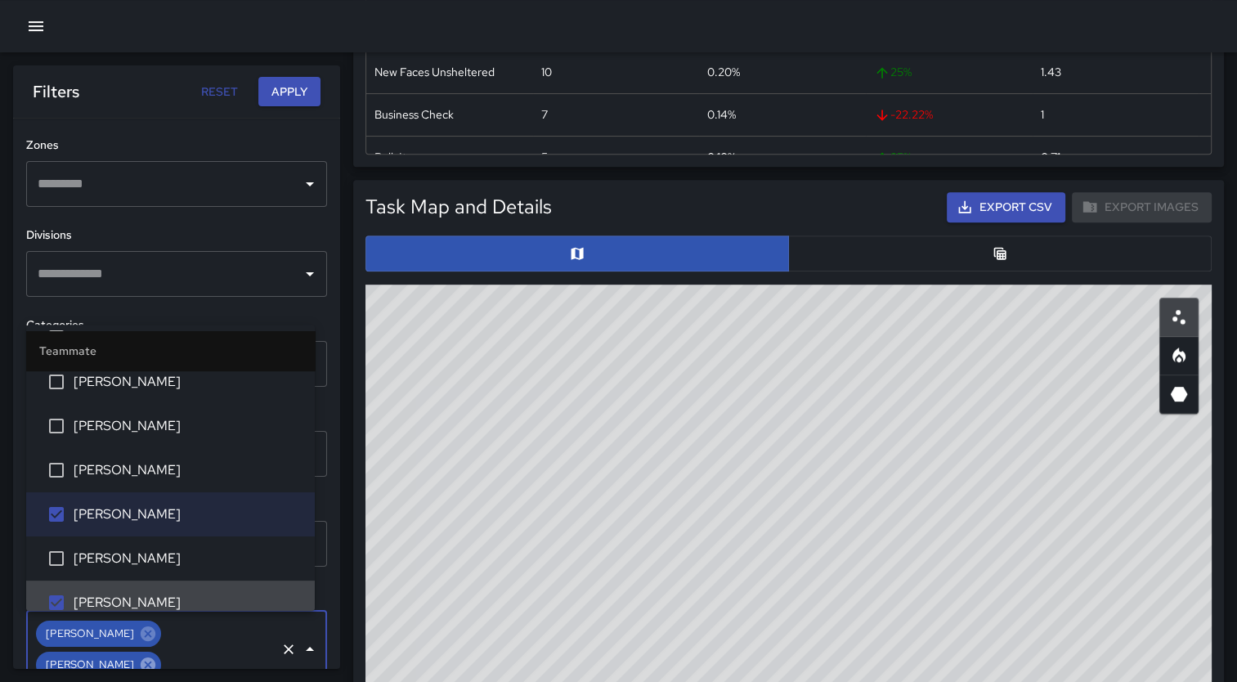
click at [155, 656] on icon at bounding box center [148, 663] width 15 height 15
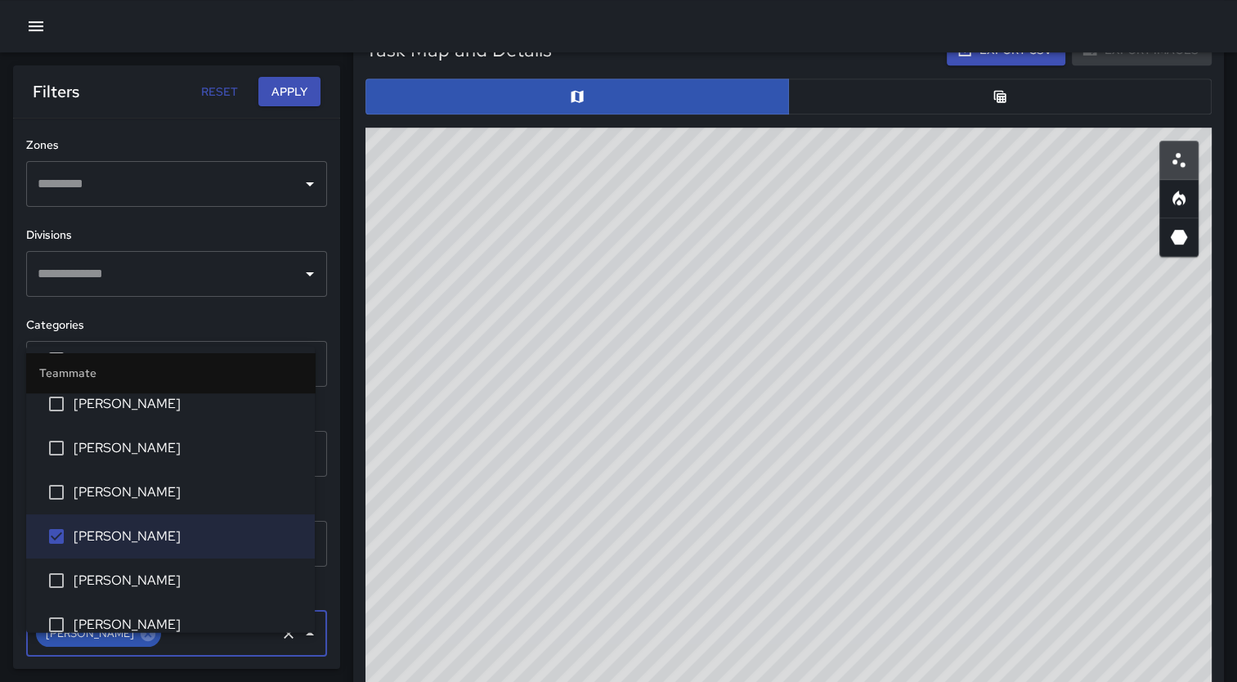
scroll to position [833, 0]
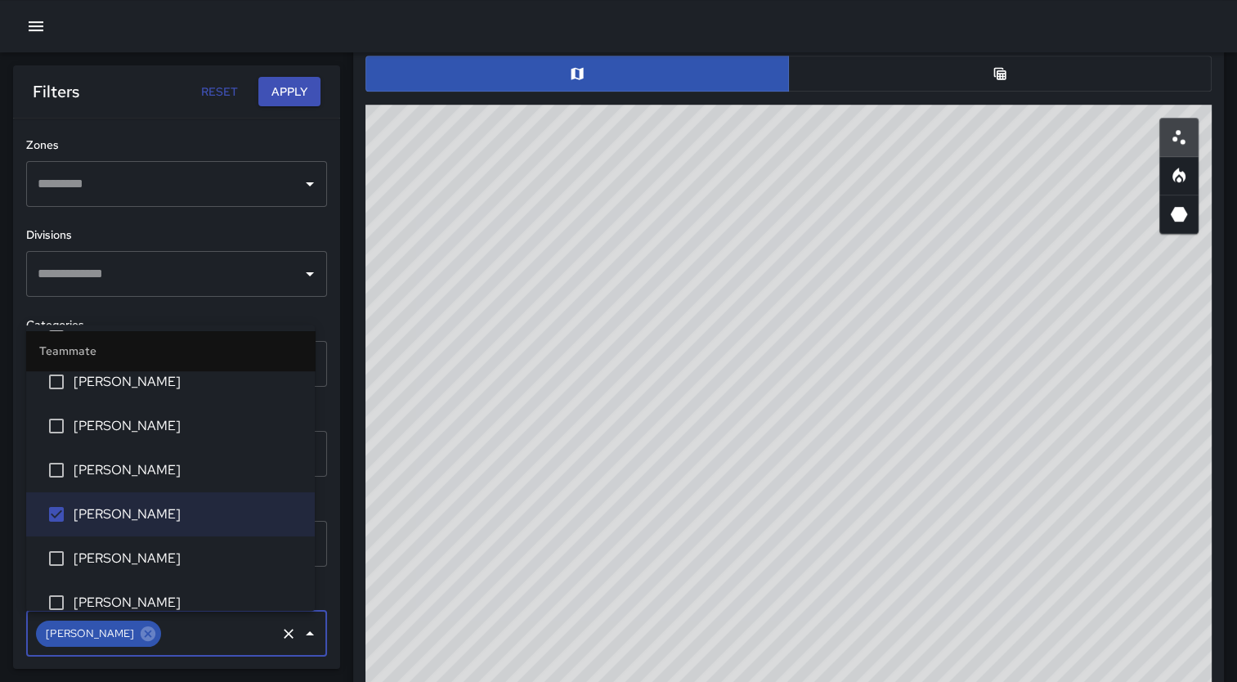
click at [288, 86] on button "Apply" at bounding box center [289, 92] width 62 height 30
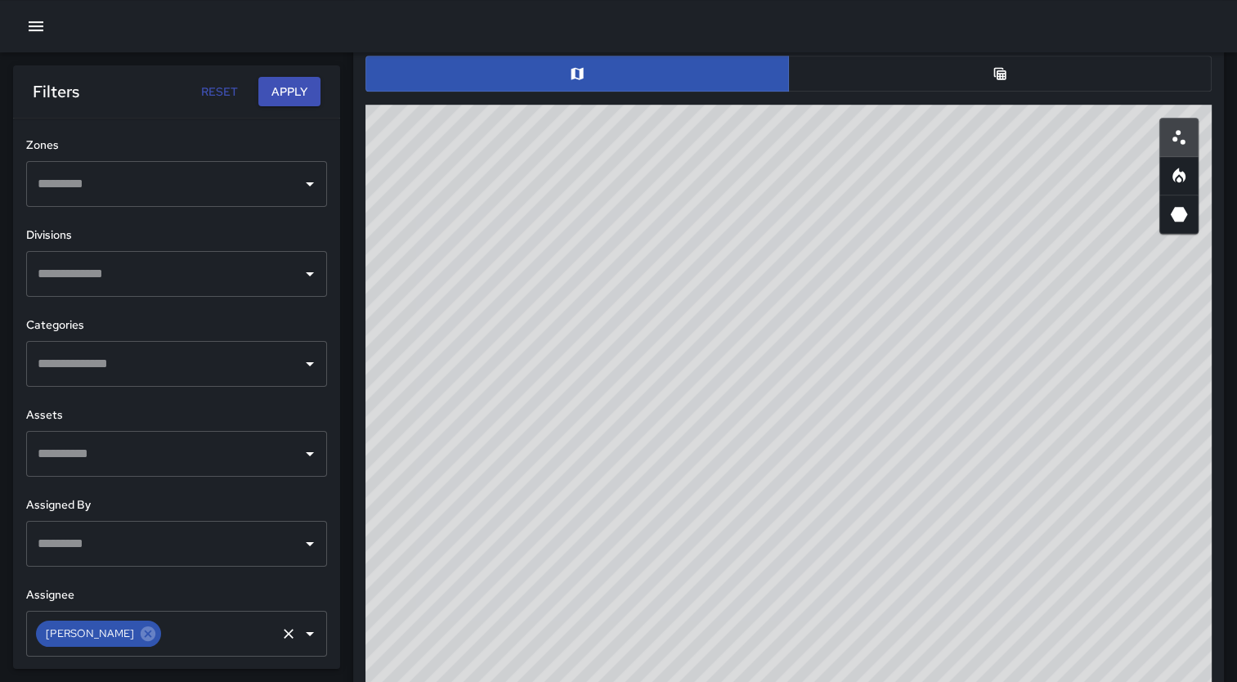
click at [300, 362] on icon "Open" at bounding box center [310, 364] width 20 height 20
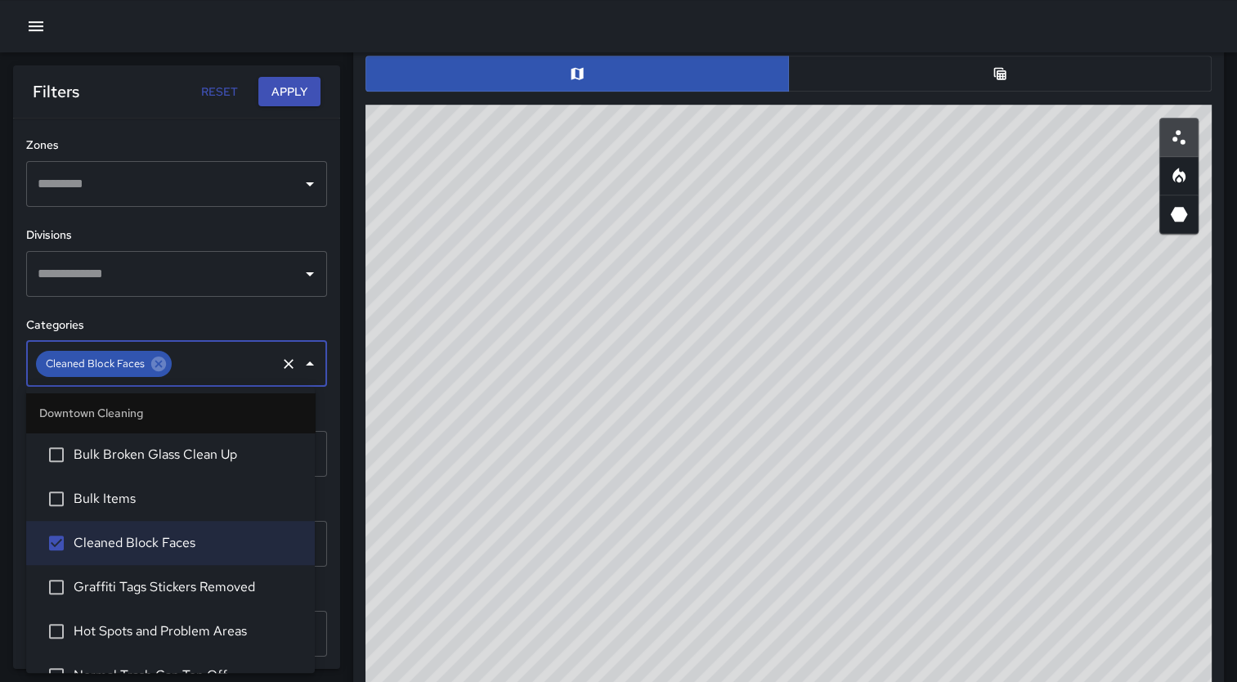
click at [301, 92] on button "Apply" at bounding box center [289, 92] width 62 height 30
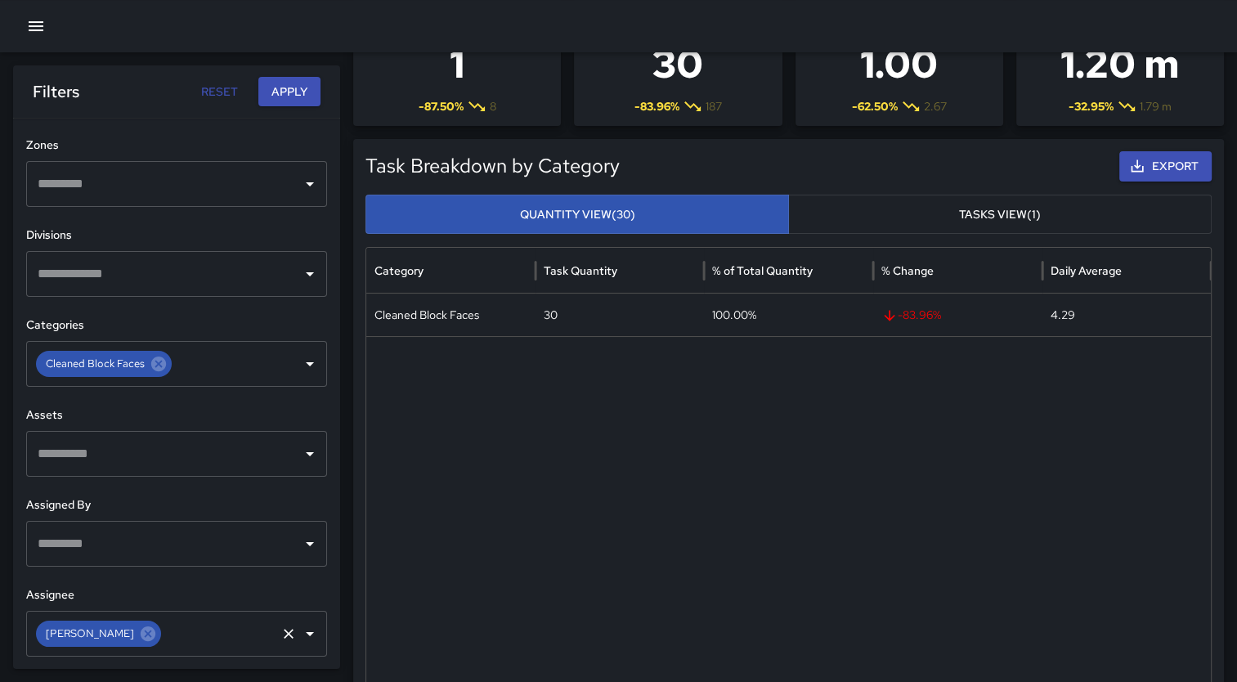
scroll to position [0, 0]
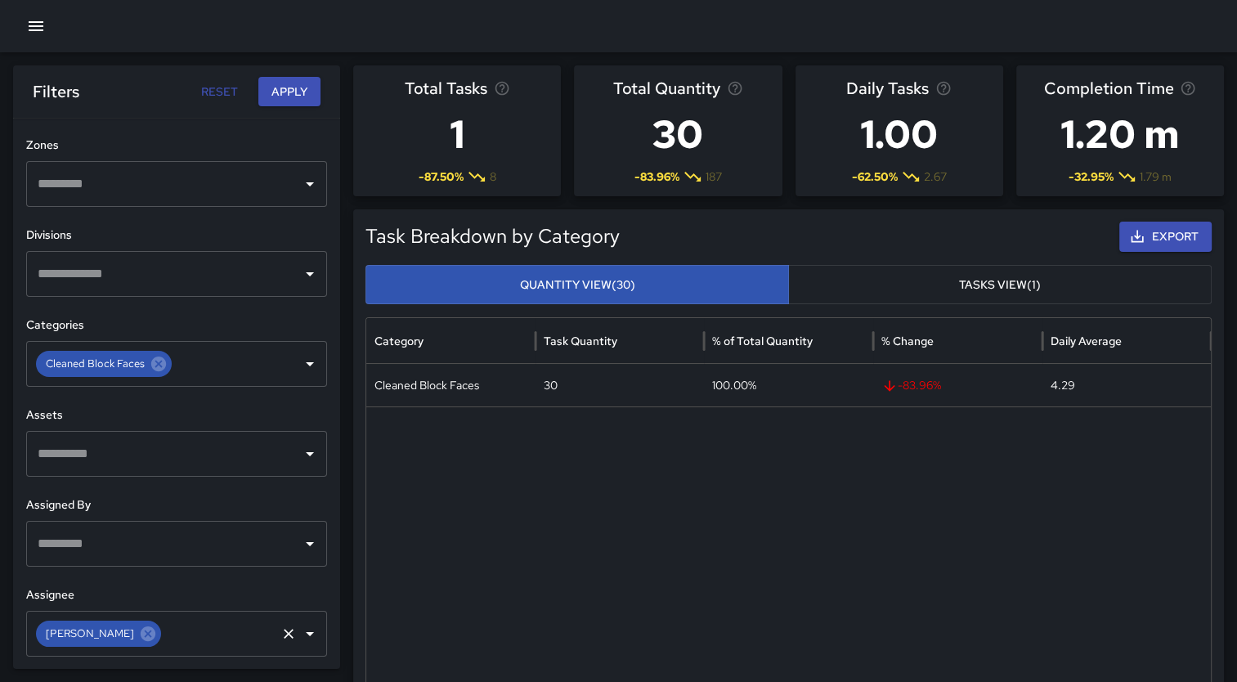
click at [273, 286] on input "text" at bounding box center [165, 273] width 262 height 31
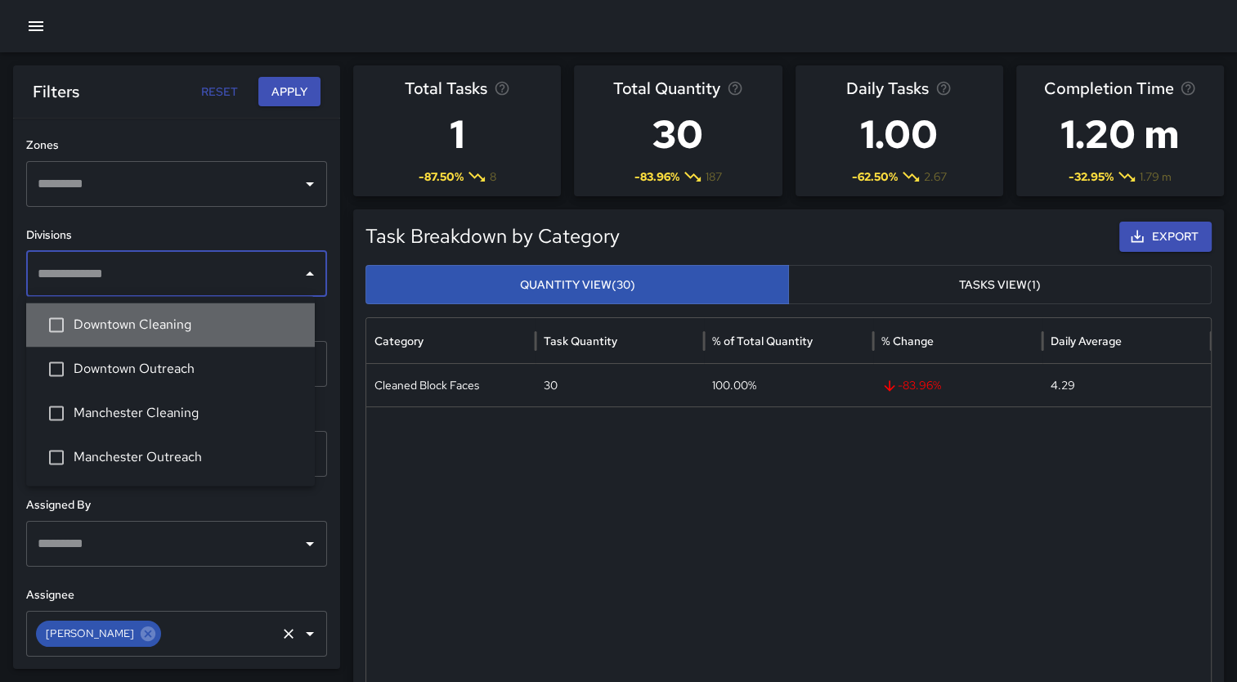
click at [175, 332] on span "Downtown Cleaning" at bounding box center [188, 325] width 228 height 20
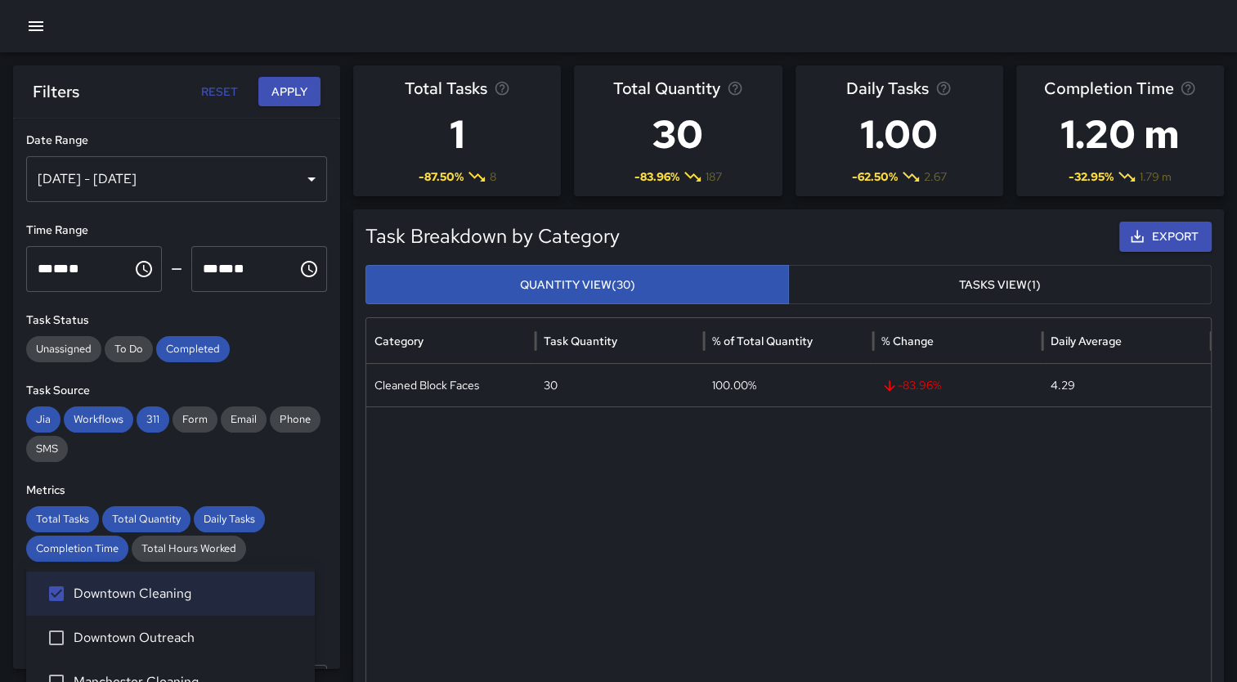
click at [272, 184] on div "[DATE] - [DATE]" at bounding box center [176, 179] width 301 height 46
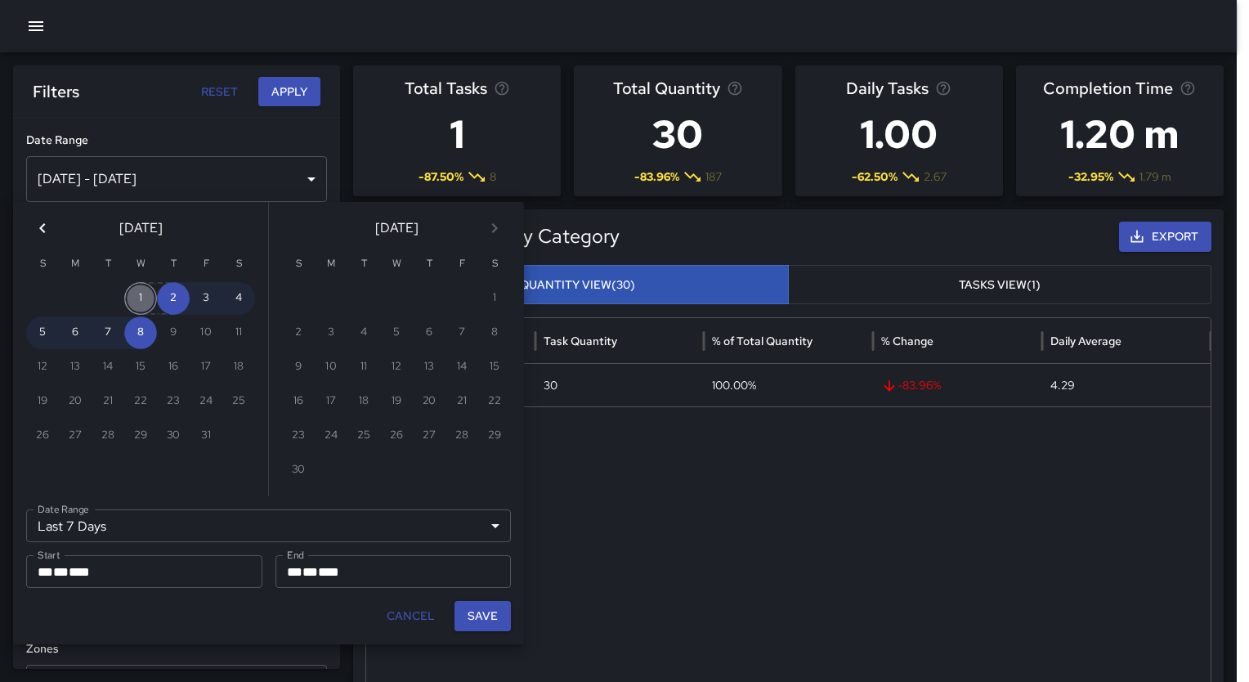
click at [140, 299] on button "1" at bounding box center [140, 298] width 33 height 33
type input "******"
type input "**********"
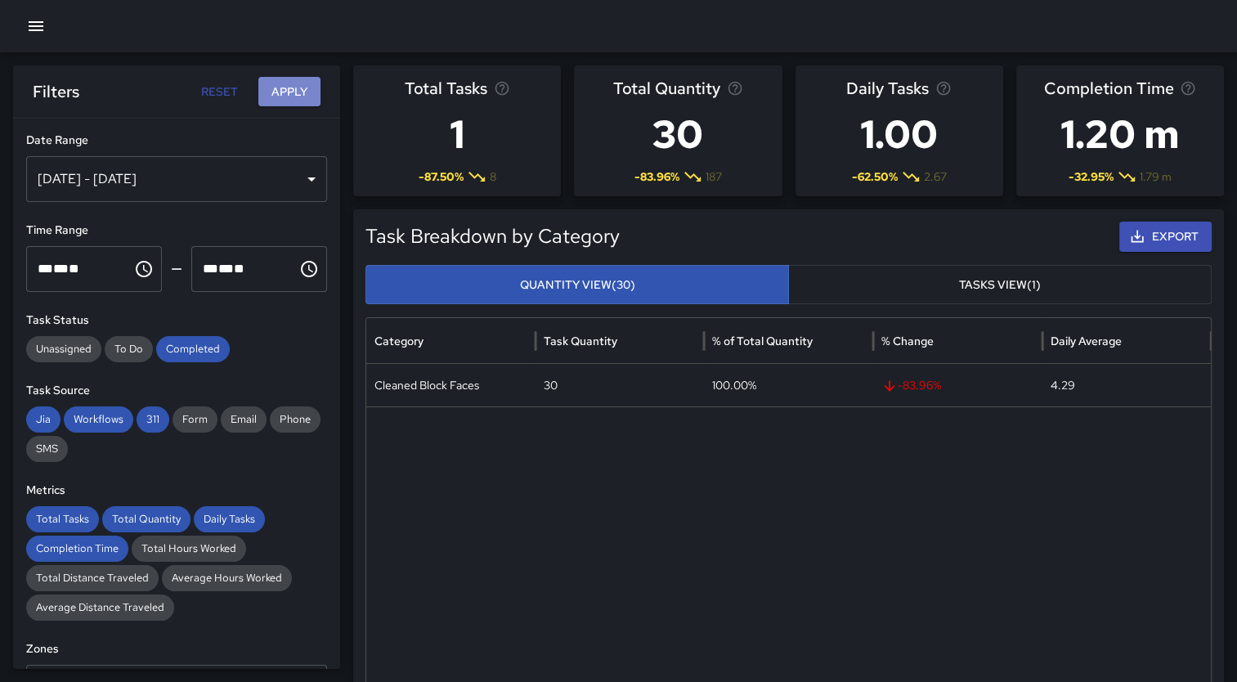
click at [285, 96] on button "Apply" at bounding box center [289, 92] width 62 height 30
click at [284, 174] on div "[DATE] - [DATE]" at bounding box center [176, 179] width 301 height 46
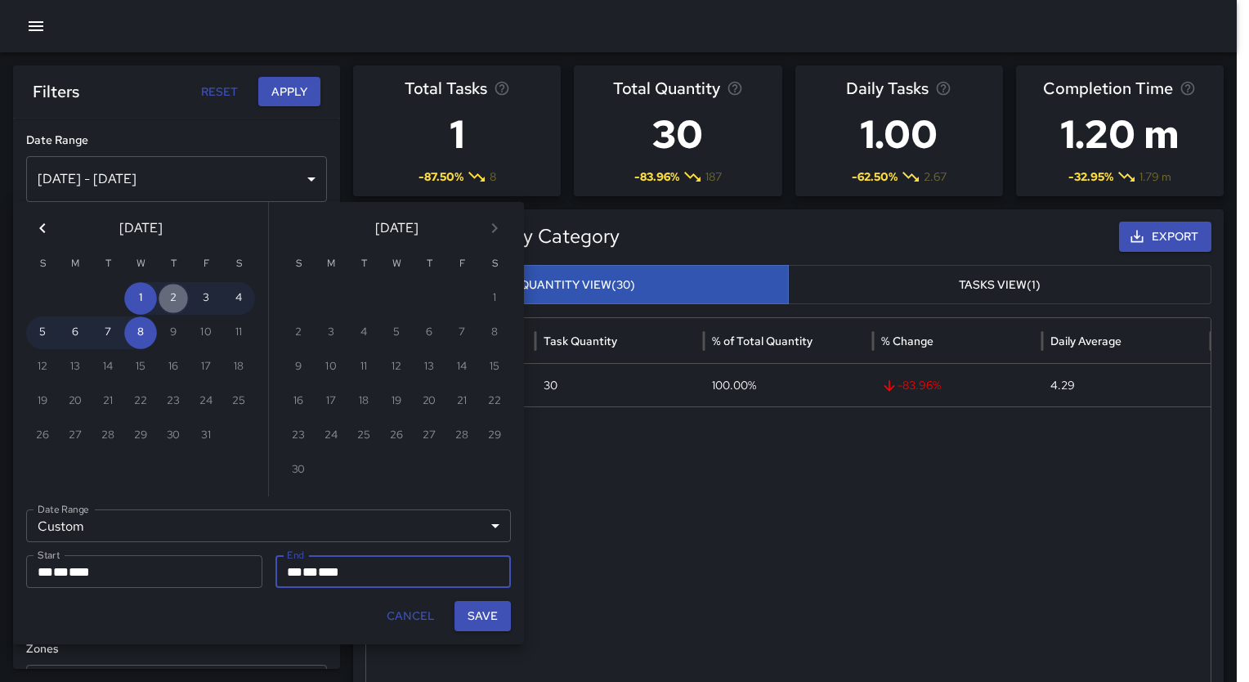
click at [177, 301] on button "2" at bounding box center [173, 298] width 33 height 33
click at [458, 573] on div "** * ** * ****" at bounding box center [393, 571] width 213 height 33
click at [139, 326] on button "8" at bounding box center [140, 332] width 33 height 33
type input "**********"
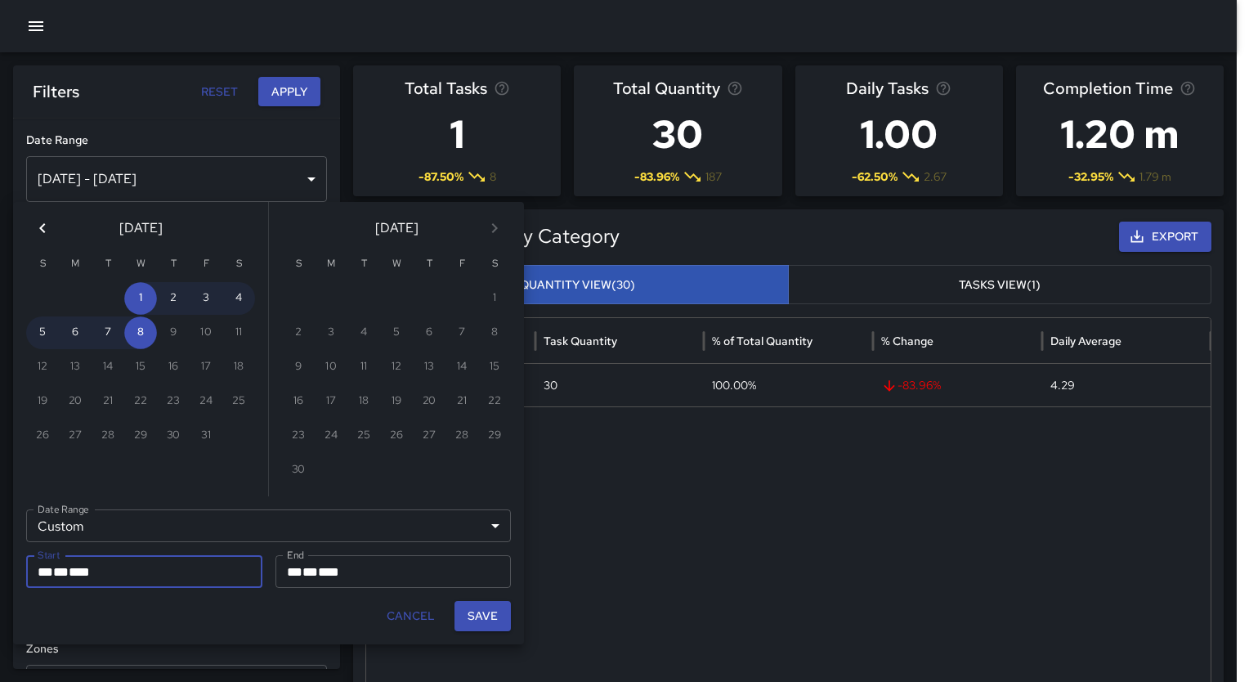
click at [476, 620] on button "Save" at bounding box center [482, 616] width 56 height 30
type input "**********"
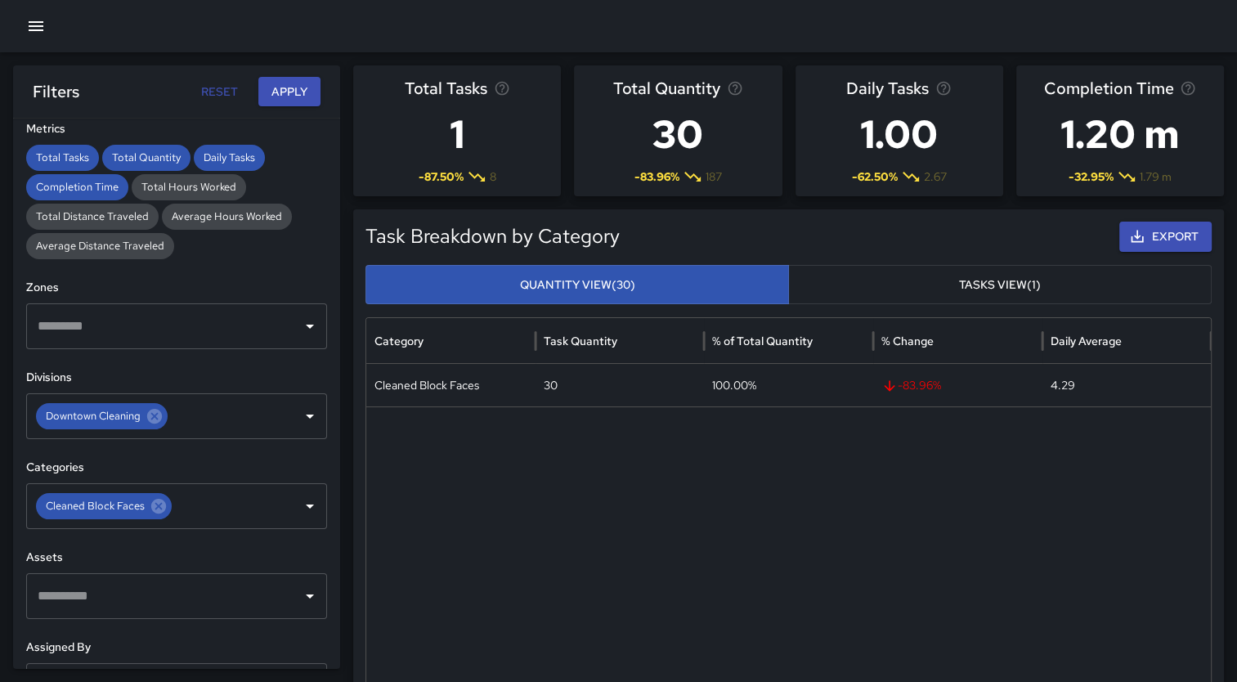
scroll to position [504, 0]
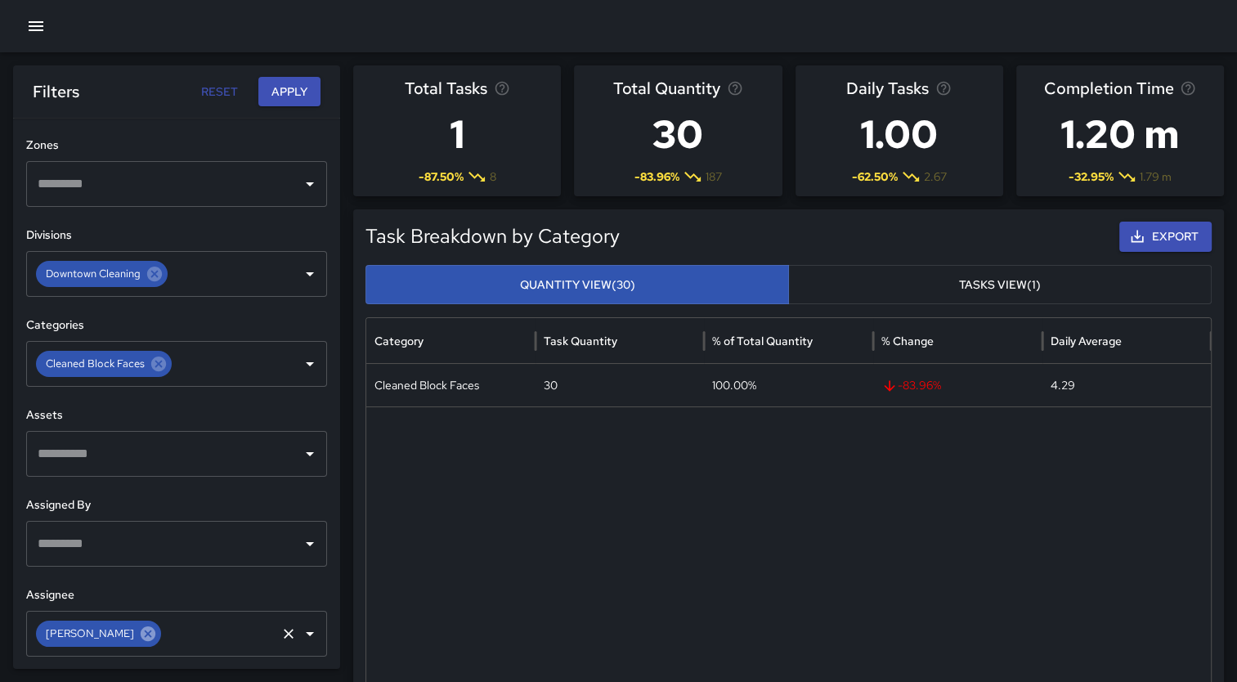
click at [141, 633] on icon at bounding box center [148, 632] width 15 height 15
click at [298, 644] on button "Open" at bounding box center [309, 633] width 23 height 23
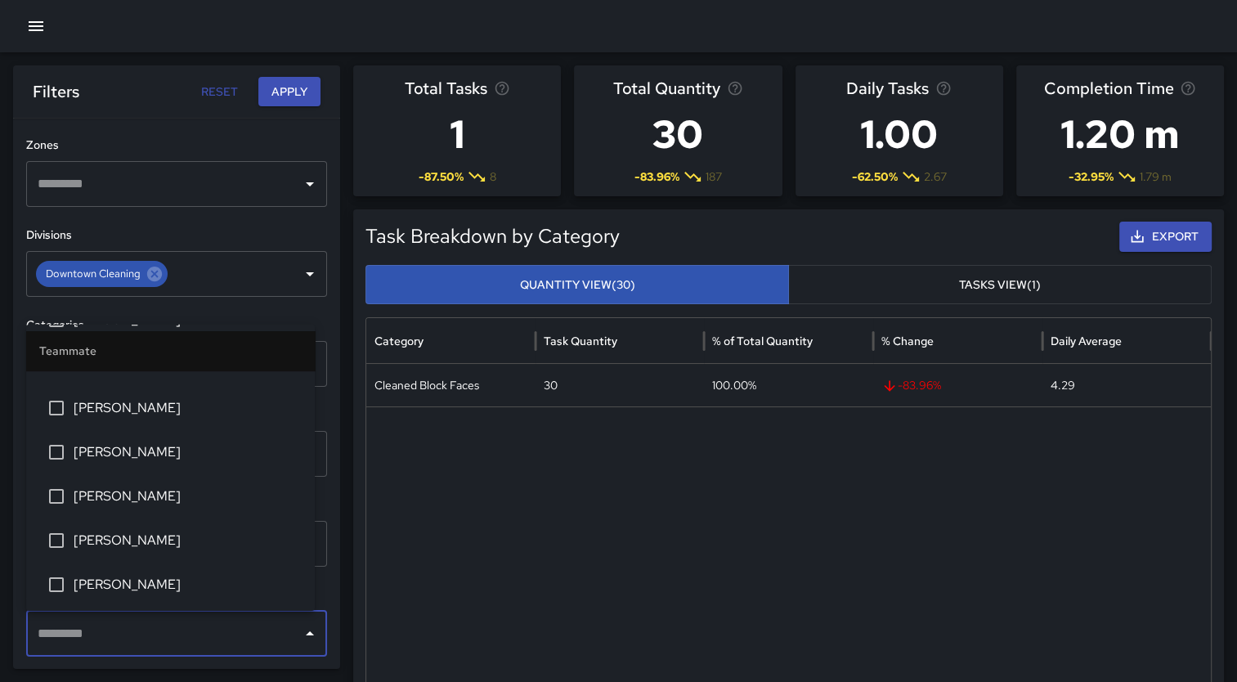
scroll to position [468, 0]
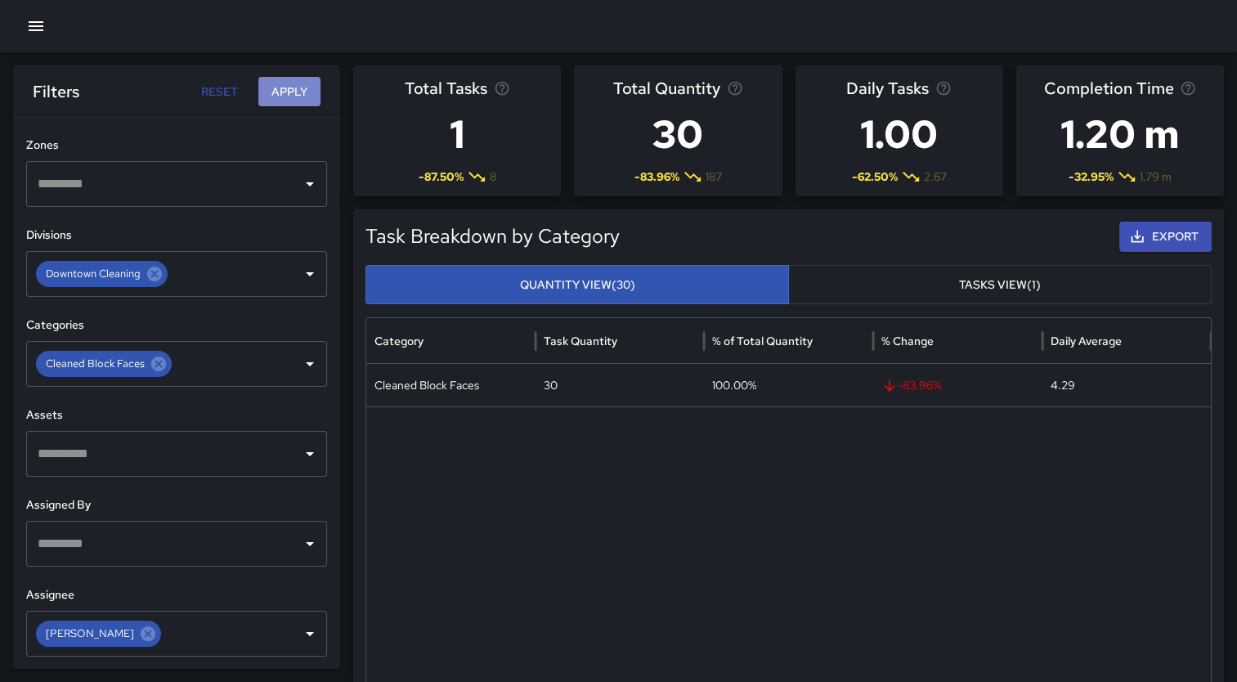
click at [278, 99] on button "Apply" at bounding box center [289, 92] width 62 height 30
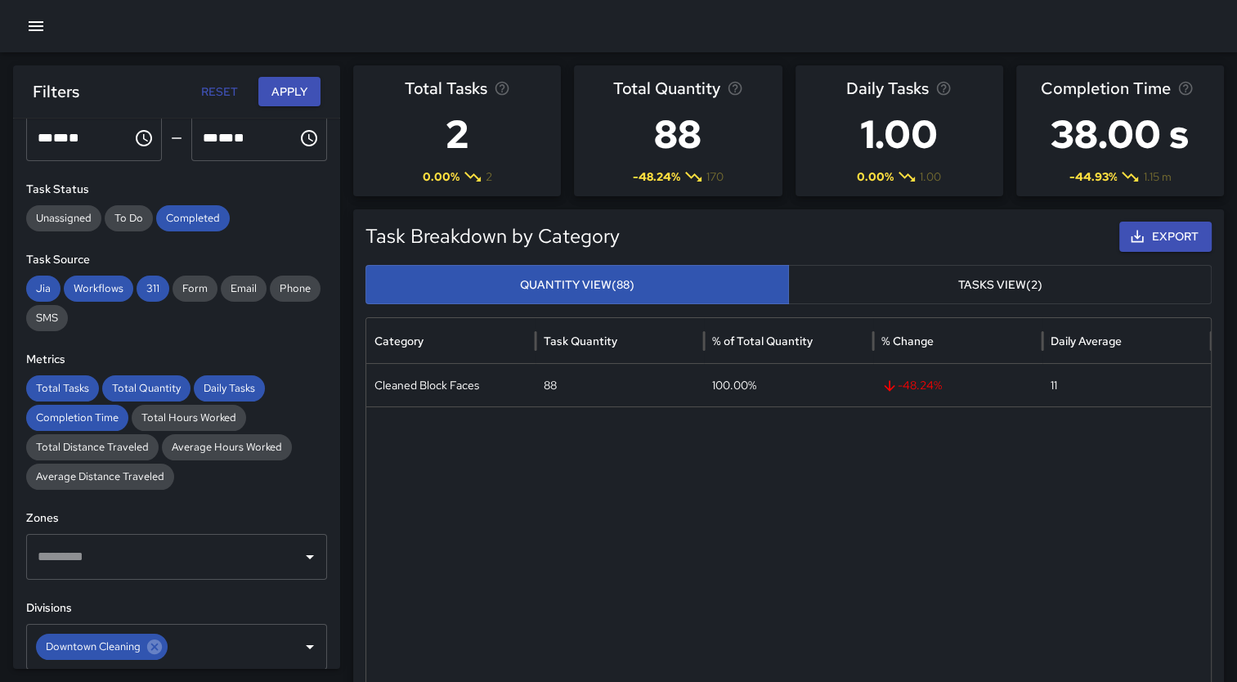
scroll to position [0, 0]
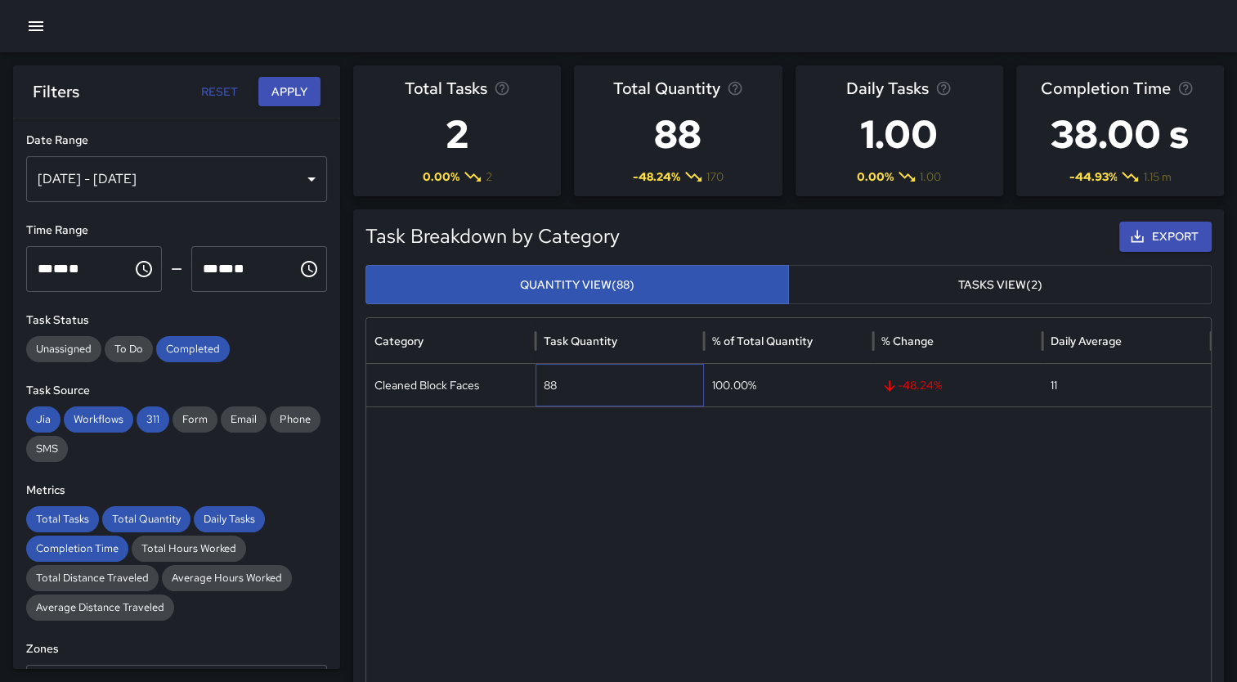
click at [552, 365] on div "88" at bounding box center [619, 385] width 169 height 43
click at [463, 383] on div "Cleaned Block Faces" at bounding box center [450, 385] width 169 height 43
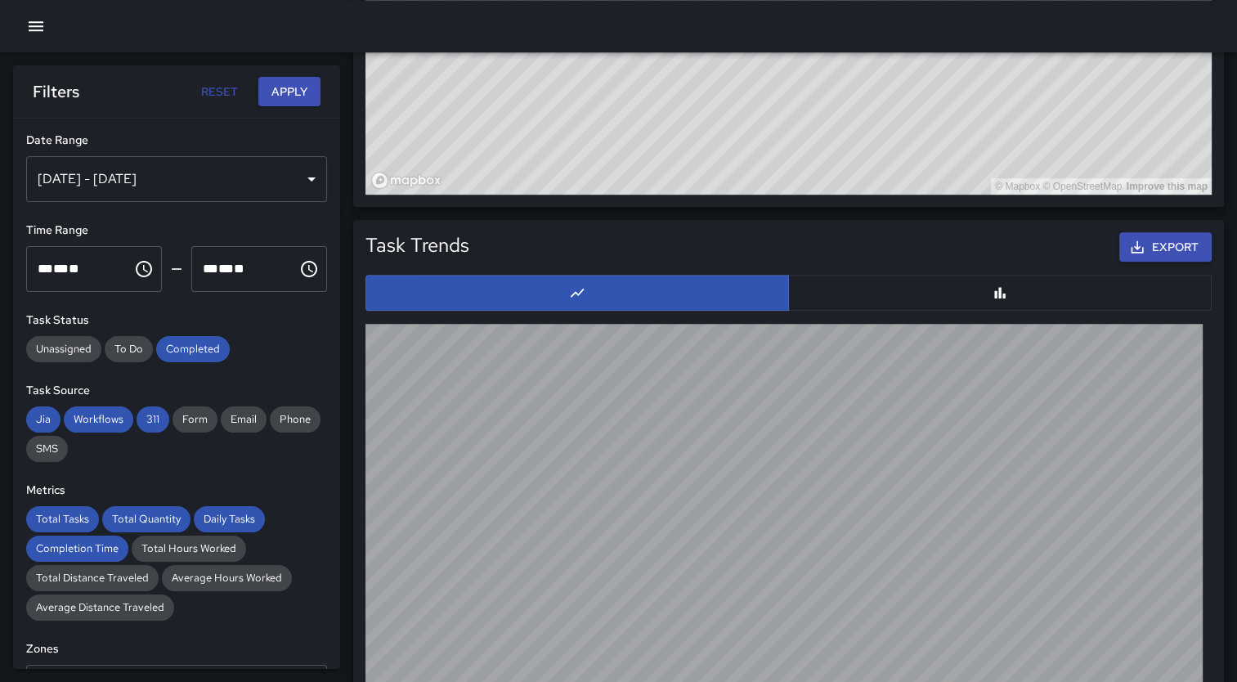
scroll to position [1388, 0]
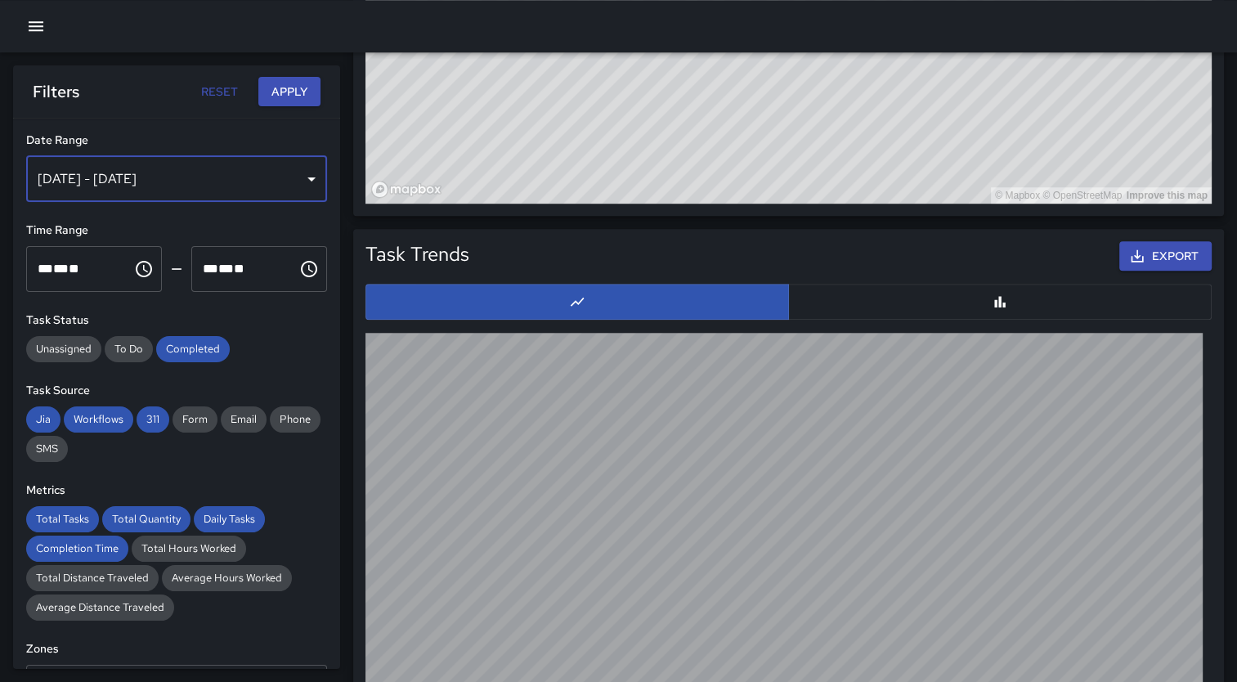
click at [297, 175] on div "[DATE] - [DATE]" at bounding box center [176, 179] width 301 height 46
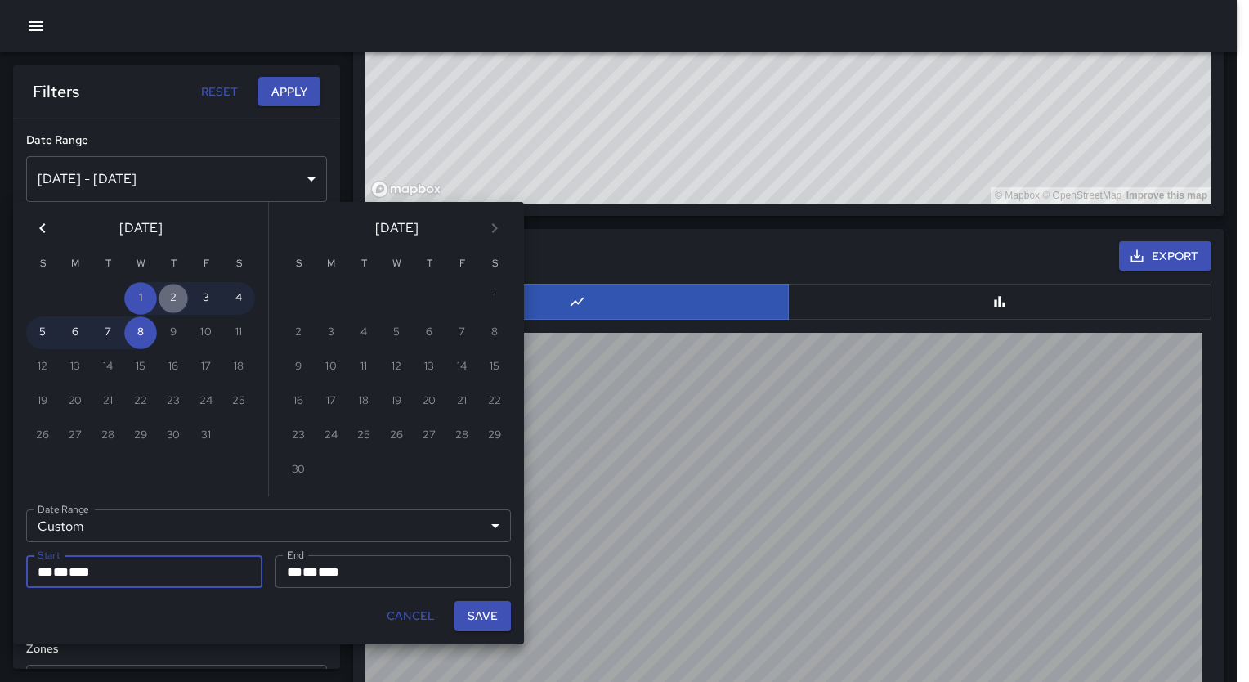
click at [169, 296] on button "2" at bounding box center [173, 298] width 33 height 33
type input "**********"
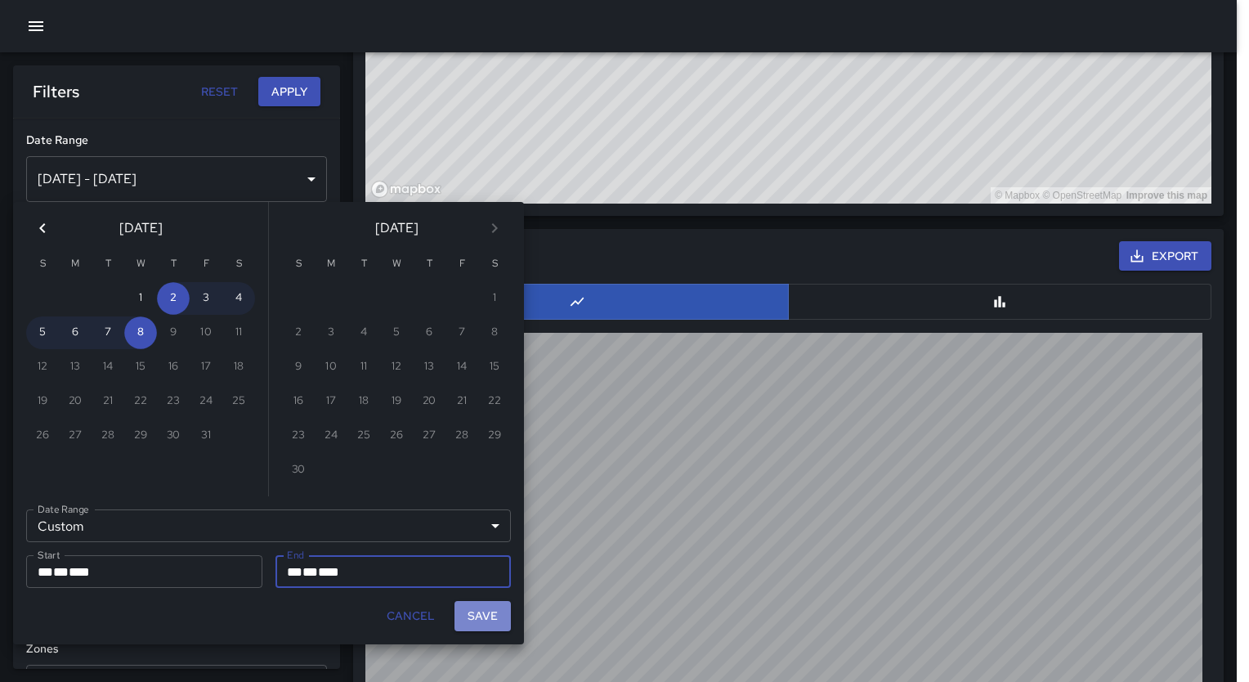
click at [484, 616] on button "Save" at bounding box center [482, 616] width 56 height 30
type input "**********"
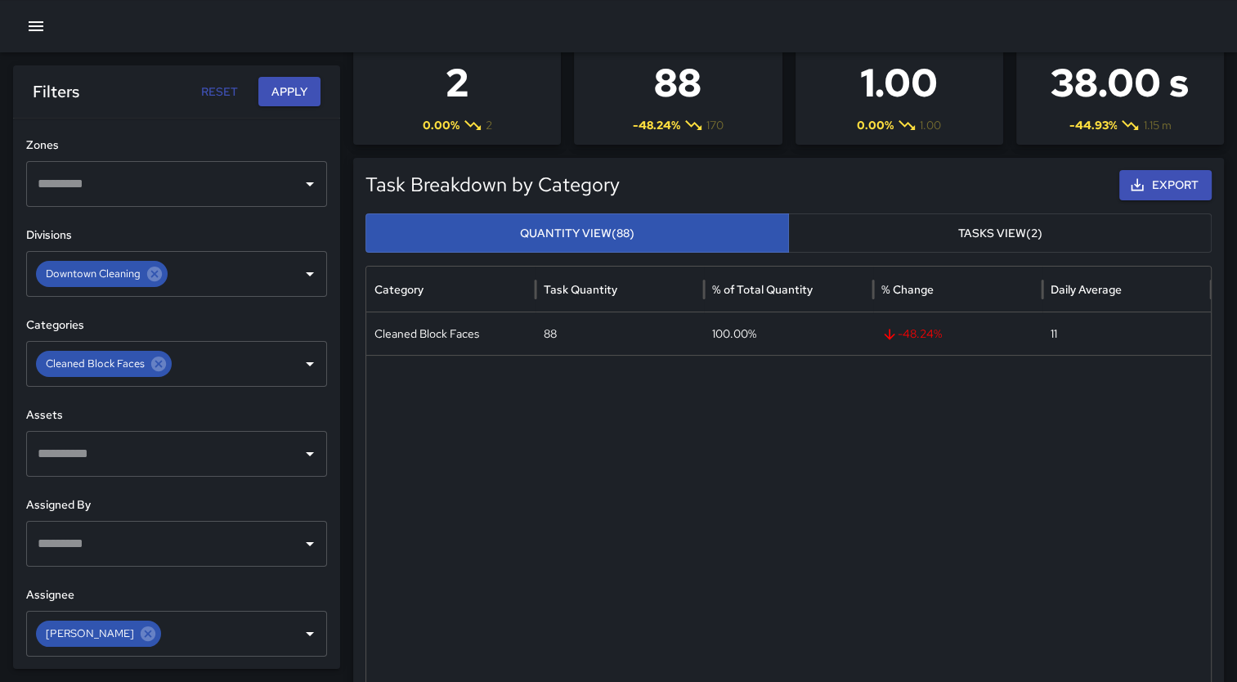
scroll to position [0, 0]
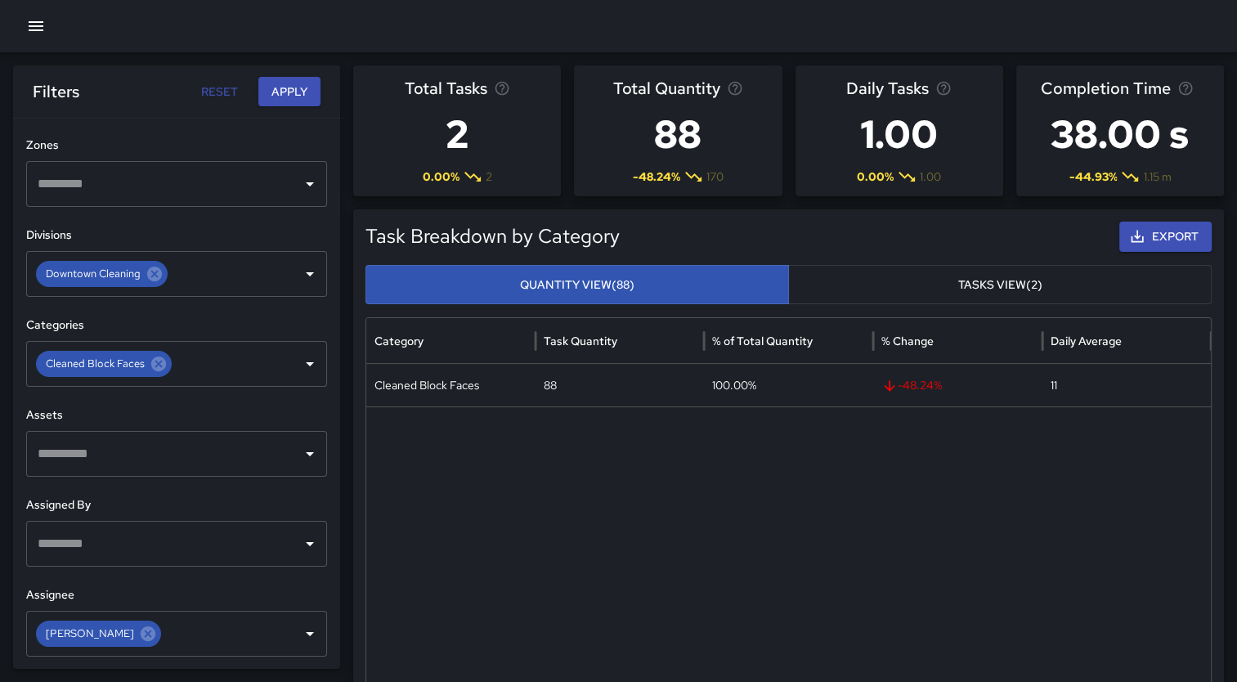
click at [1030, 289] on button "Tasks View (2)" at bounding box center [999, 285] width 423 height 40
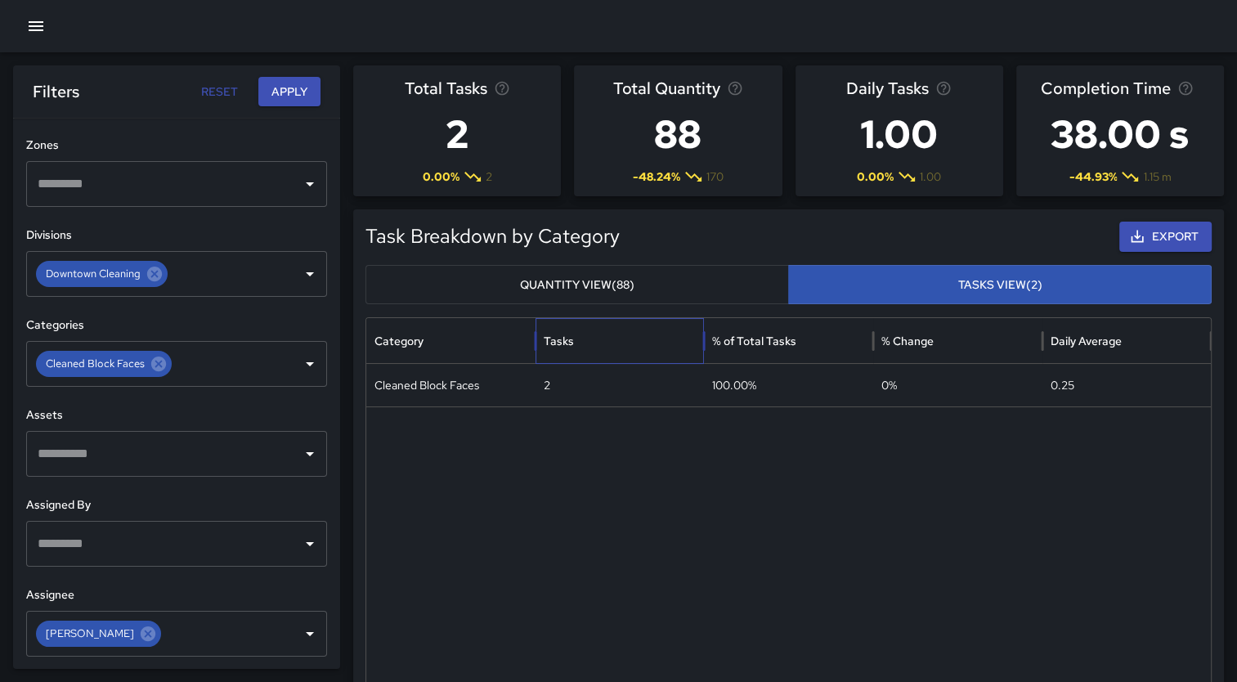
click at [602, 338] on div "Tasks" at bounding box center [620, 340] width 153 height 45
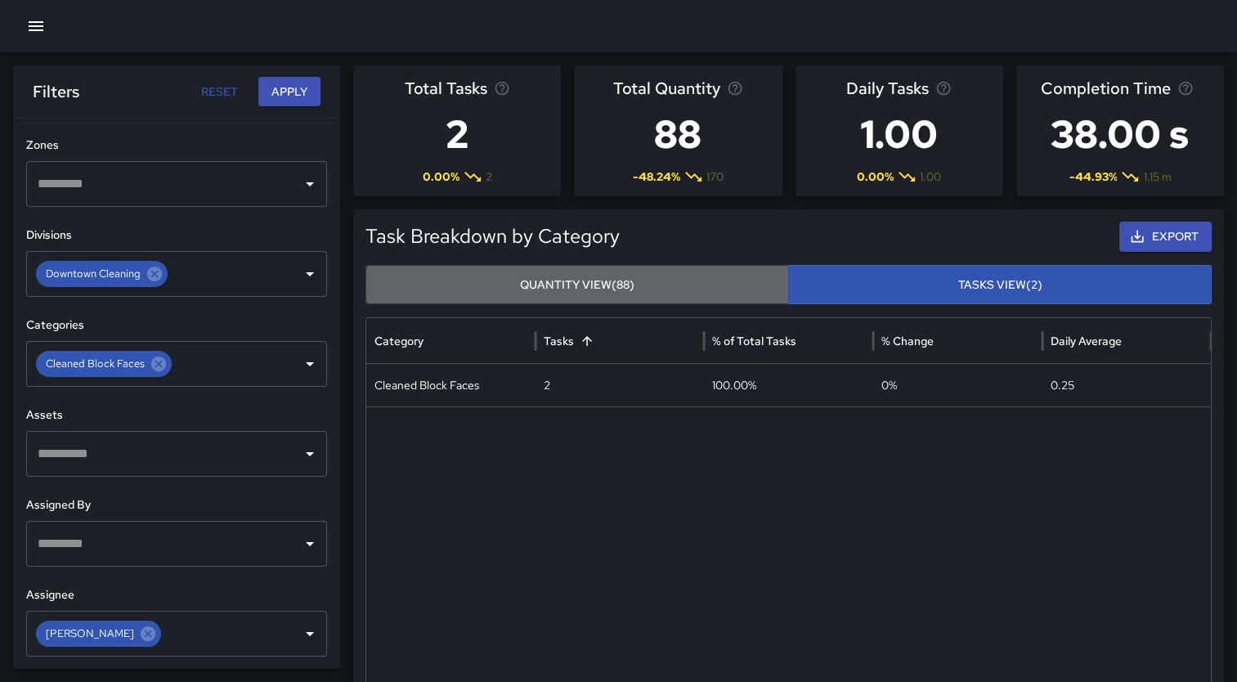
drag, startPoint x: 603, startPoint y: 283, endPoint x: 539, endPoint y: 289, distance: 64.9
click at [539, 289] on button "Quantity View (88)" at bounding box center [576, 285] width 423 height 40
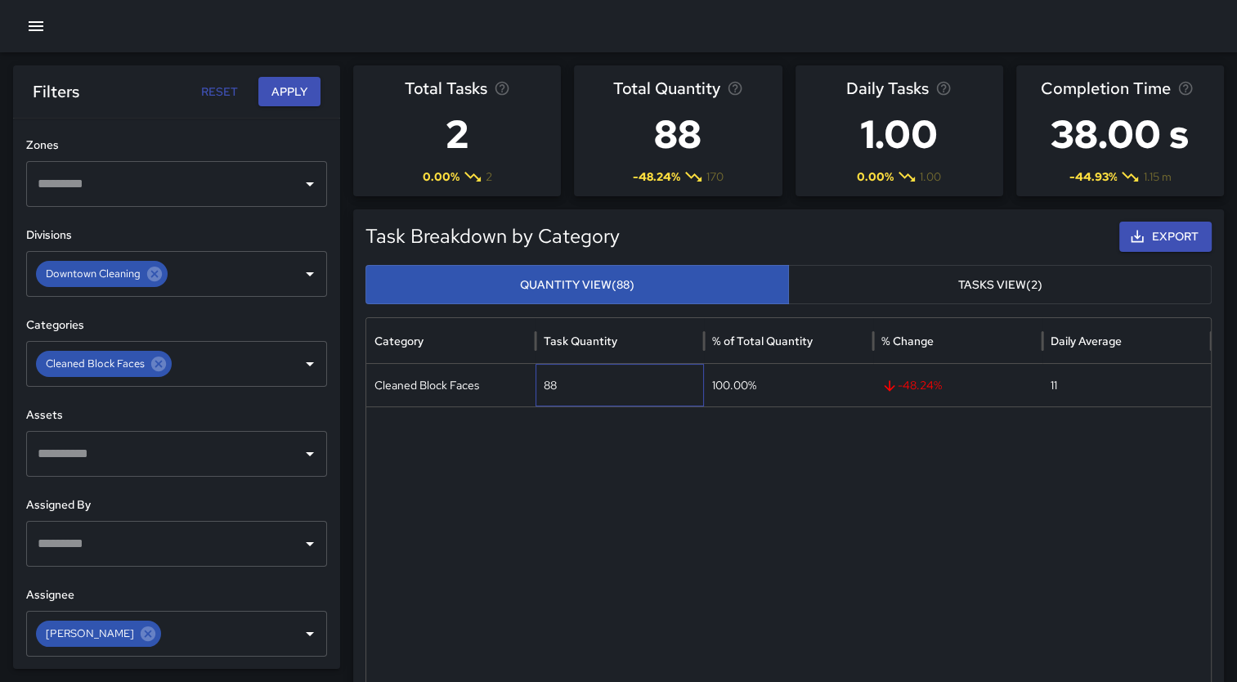
click at [571, 387] on div "88" at bounding box center [619, 385] width 169 height 43
click at [632, 384] on div "88" at bounding box center [619, 385] width 169 height 43
click at [450, 384] on div "Cleaned Block Faces" at bounding box center [450, 385] width 169 height 43
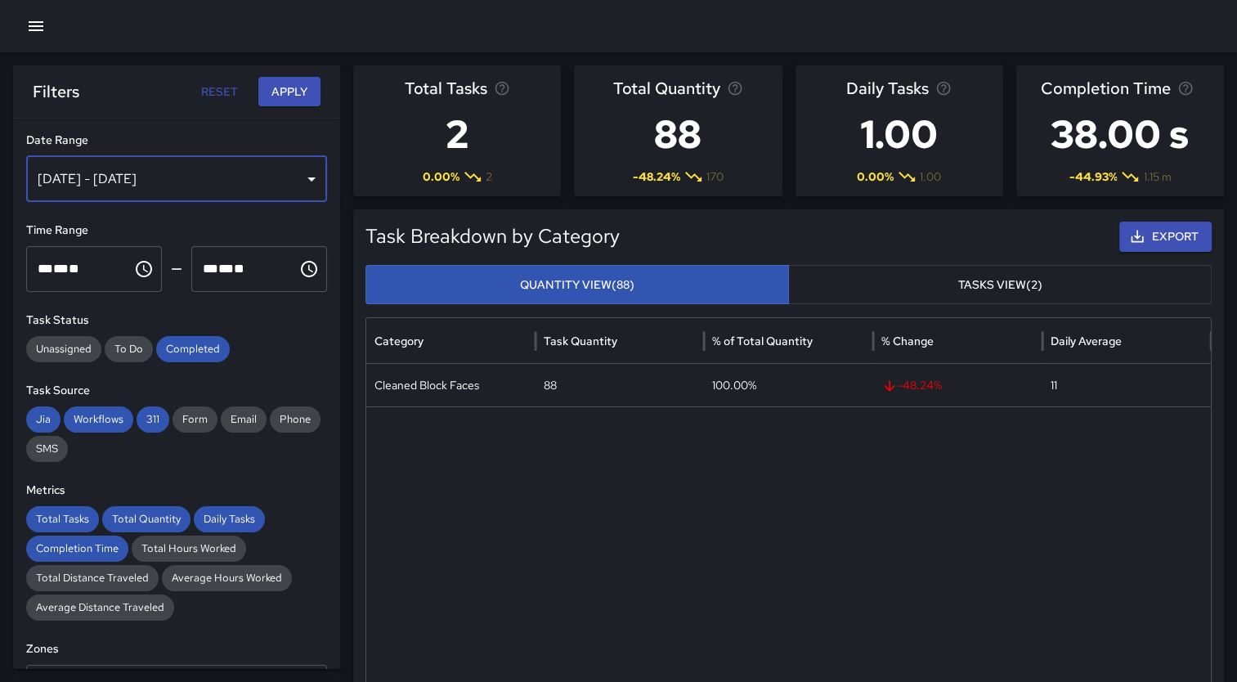
click at [303, 184] on div "[DATE] - [DATE]" at bounding box center [176, 179] width 301 height 46
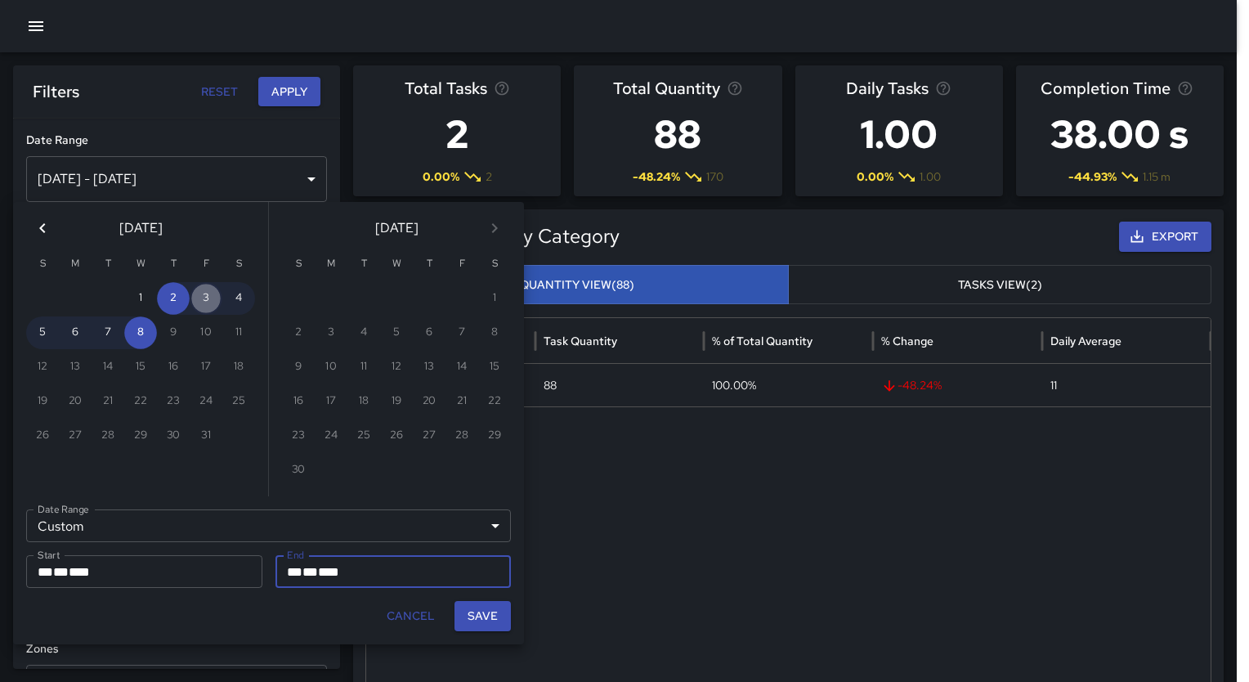
click at [208, 299] on button "3" at bounding box center [206, 298] width 33 height 33
type input "**********"
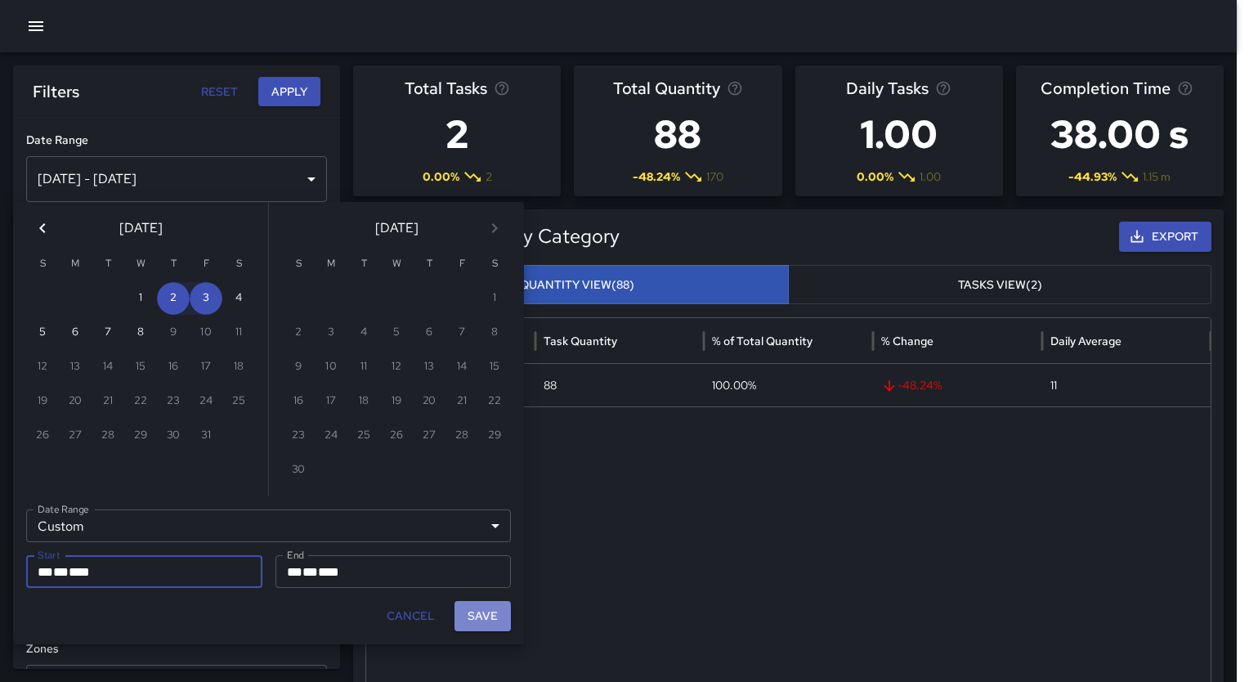
click at [477, 618] on button "Save" at bounding box center [482, 616] width 56 height 30
type input "**********"
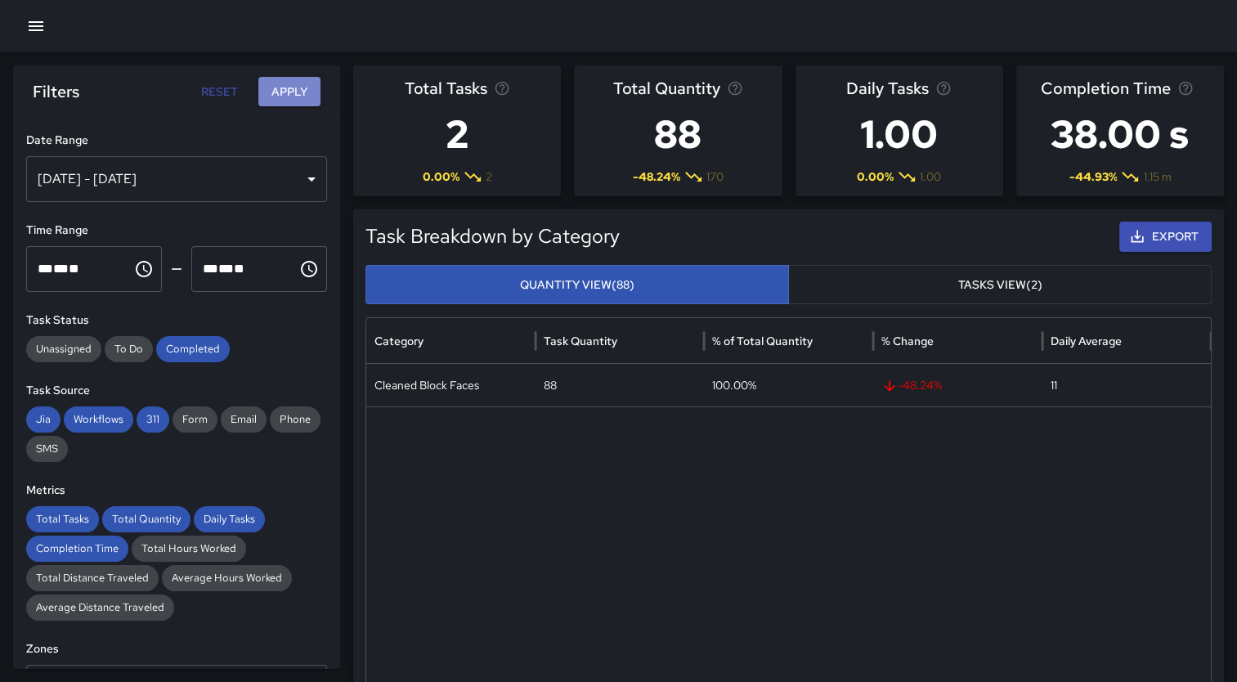
click at [279, 93] on button "Apply" at bounding box center [289, 92] width 62 height 30
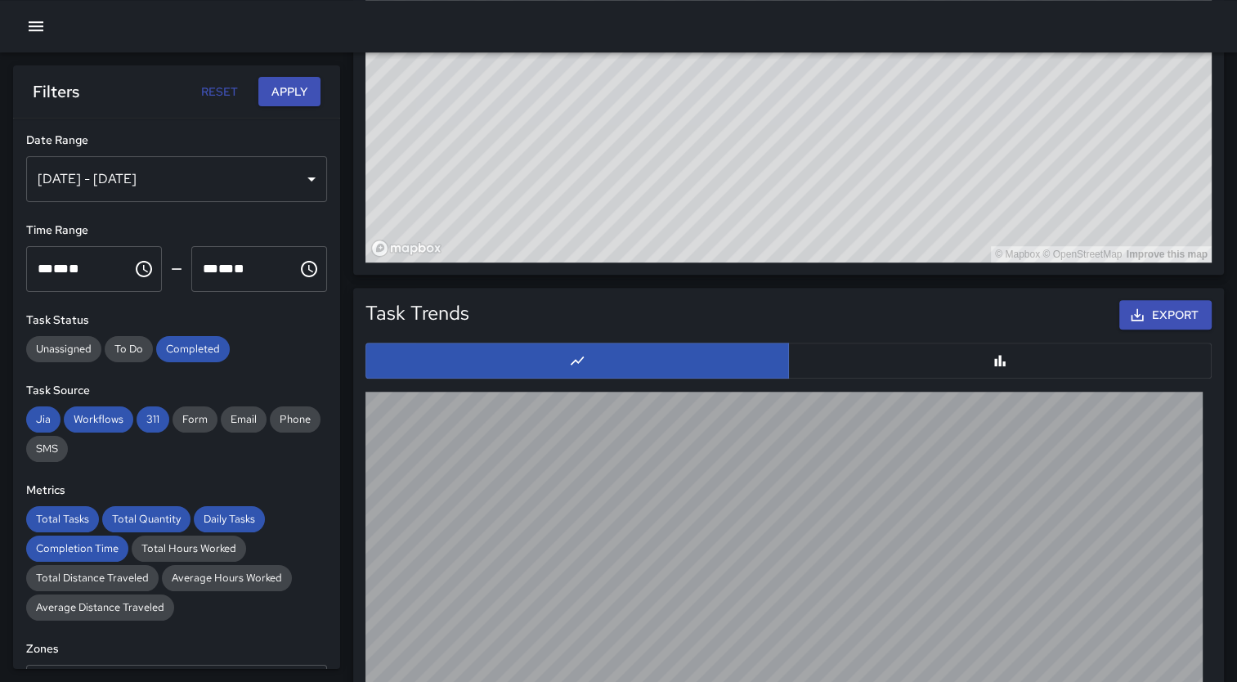
scroll to position [1318, 0]
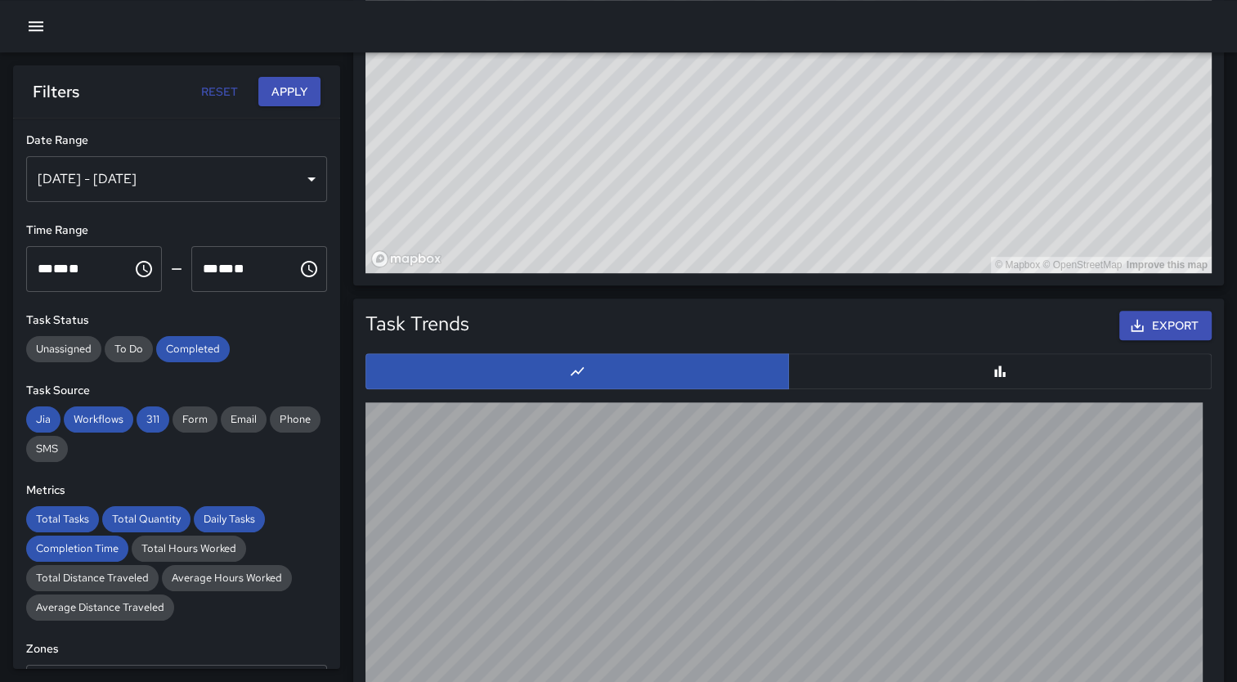
click at [33, 26] on icon "button" at bounding box center [36, 26] width 15 height 10
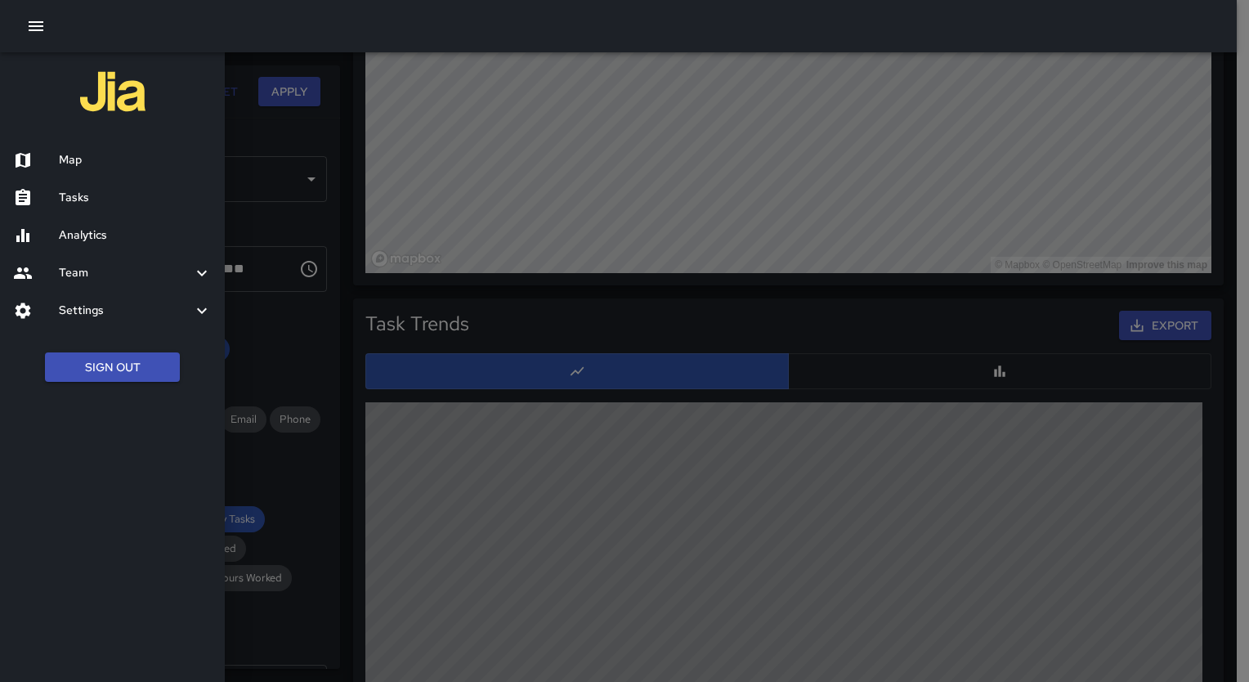
click at [76, 198] on h6 "Tasks" at bounding box center [135, 198] width 153 height 18
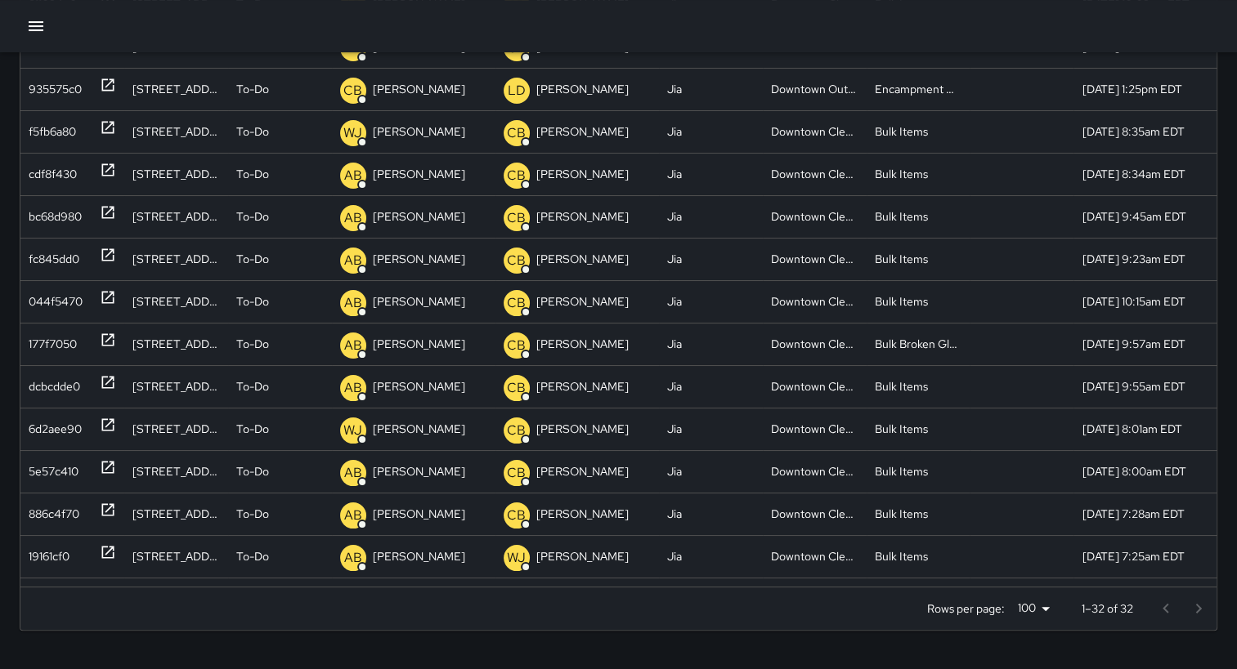
scroll to position [298, 0]
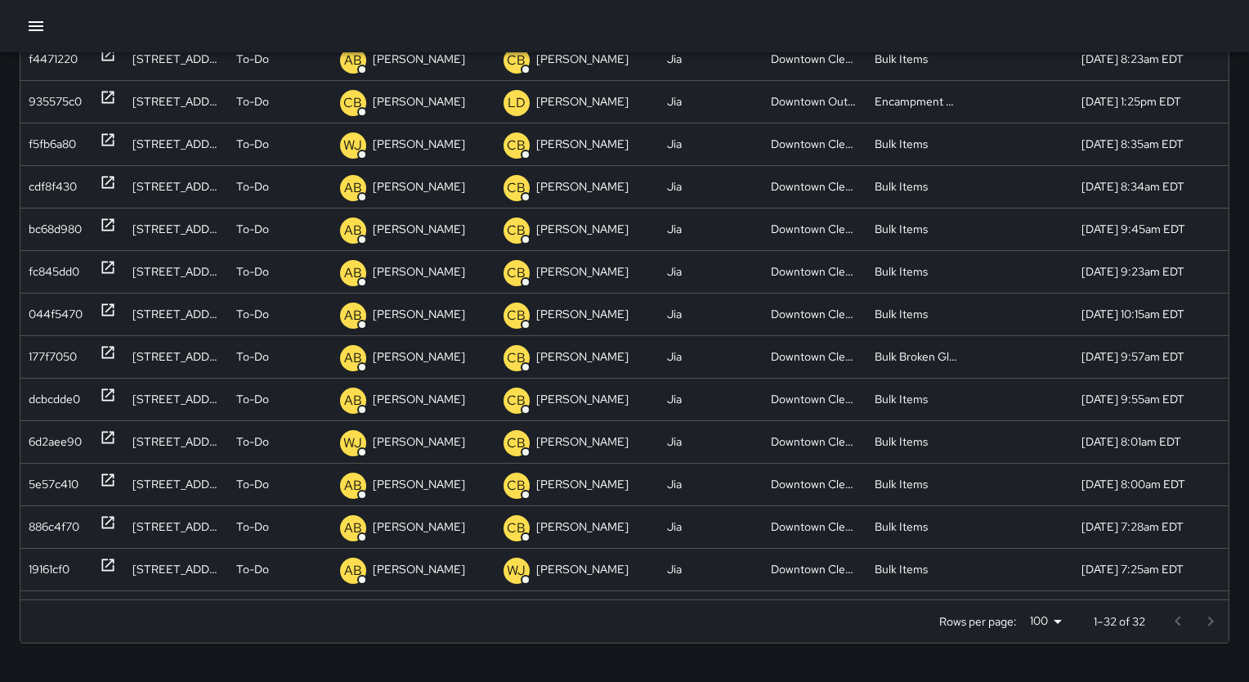
click at [1056, 612] on body "Search Search New Task To-Do (32) Skipped (7) Completed (99+) ID Location Statu…" at bounding box center [624, 192] width 1249 height 980
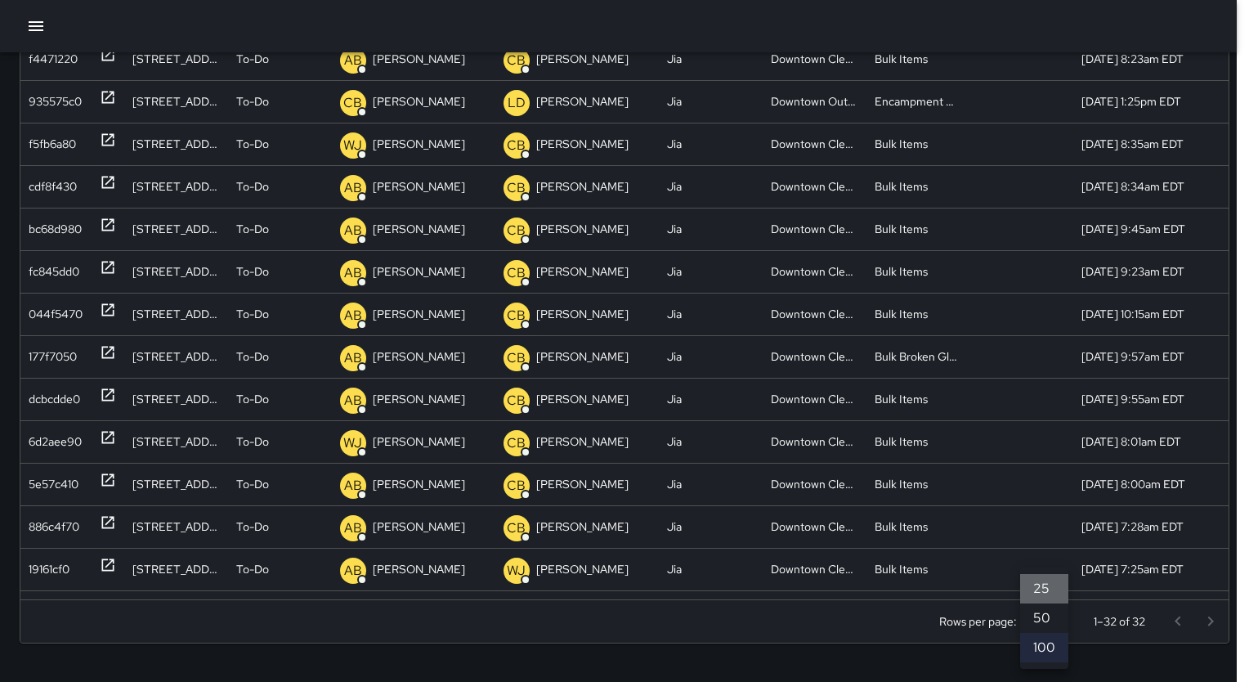
click at [1050, 586] on li "25" at bounding box center [1044, 588] width 48 height 29
type input "**"
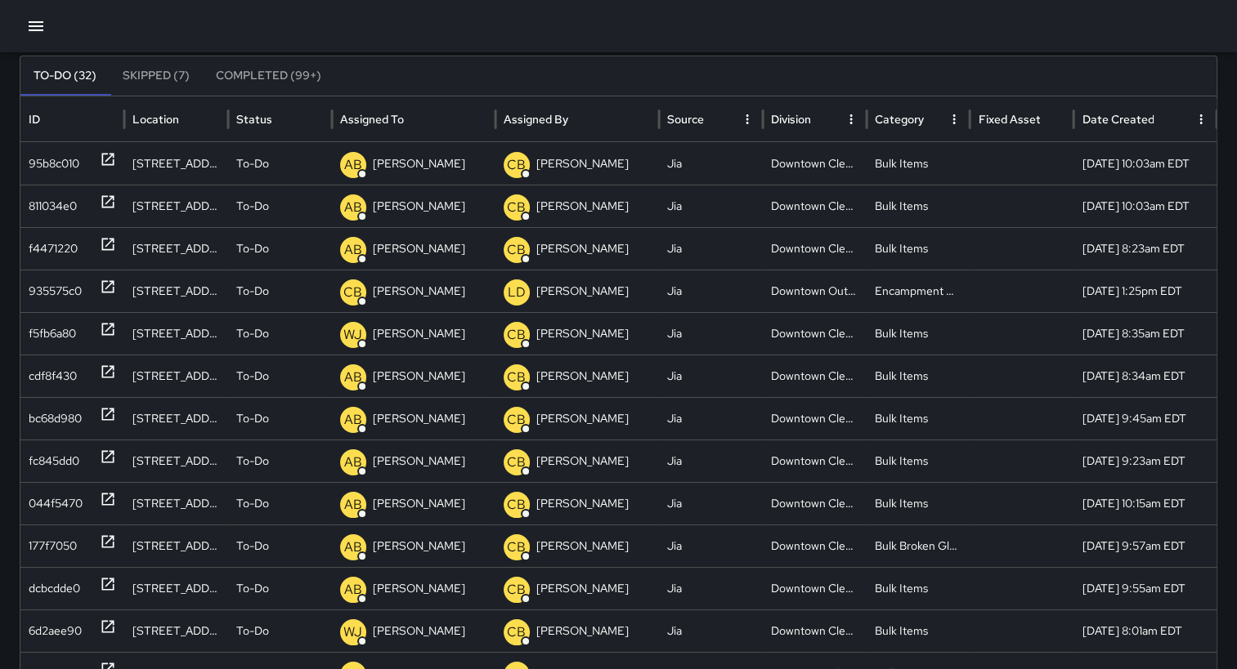
scroll to position [0, 0]
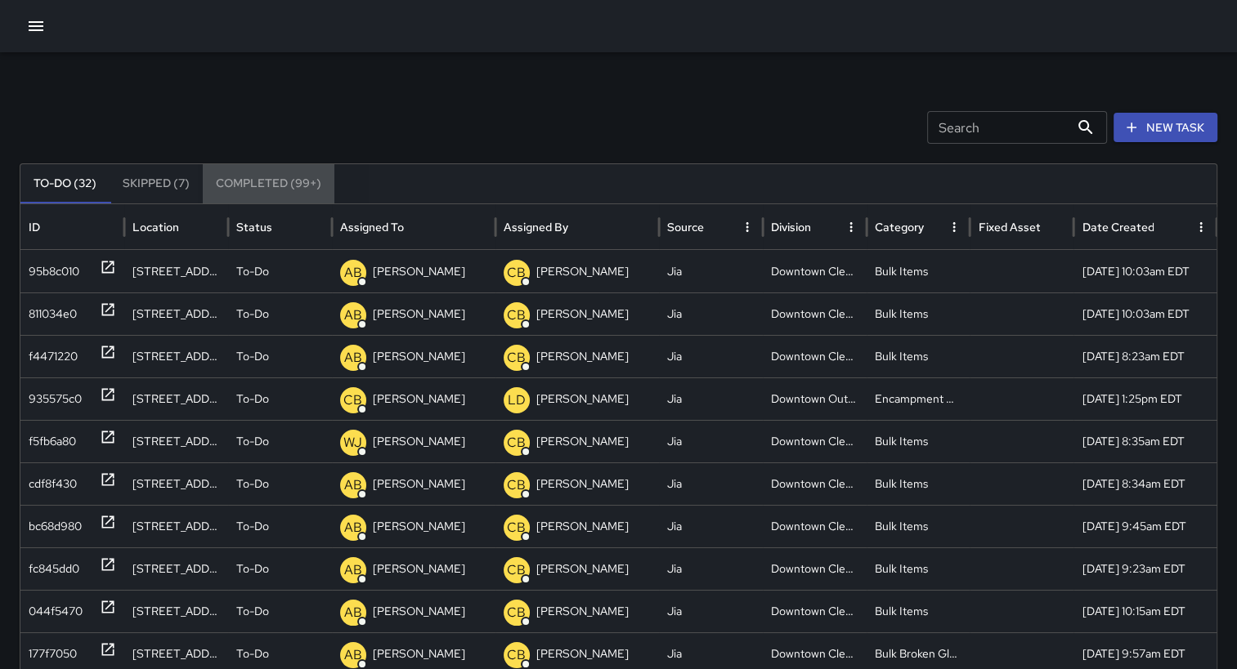
click at [284, 178] on button "Completed (99+)" at bounding box center [269, 183] width 132 height 39
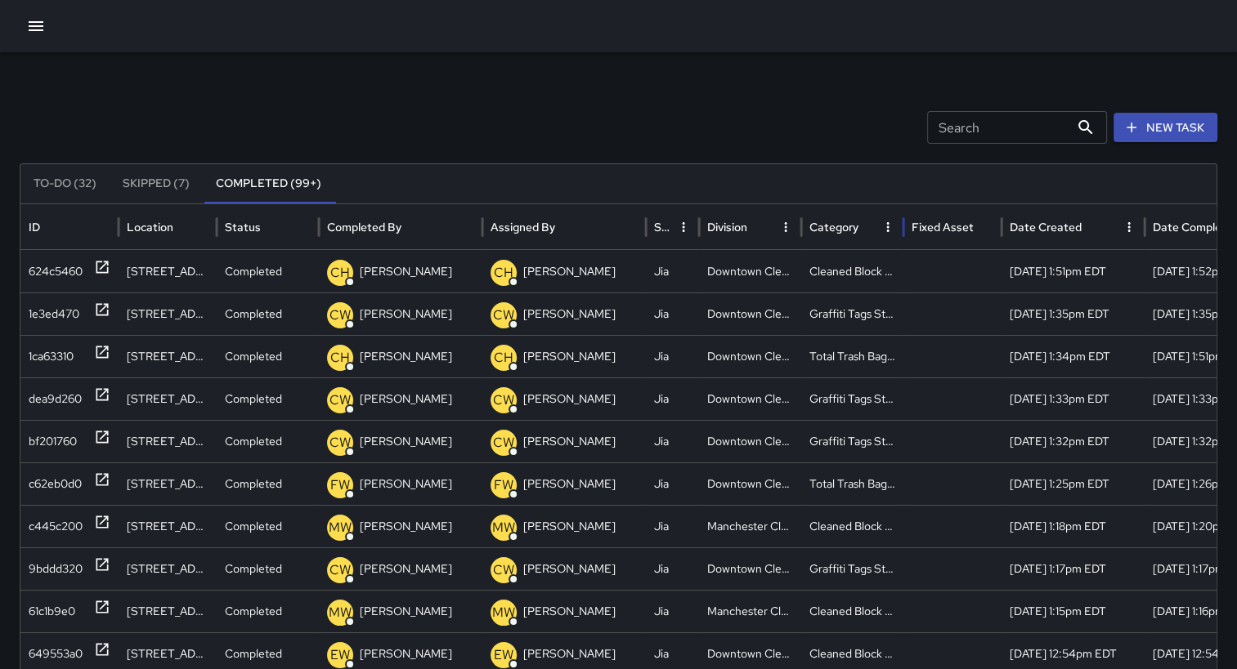
click at [847, 225] on div "Category" at bounding box center [833, 227] width 49 height 15
click at [56, 266] on div "54918540" at bounding box center [55, 272] width 52 height 42
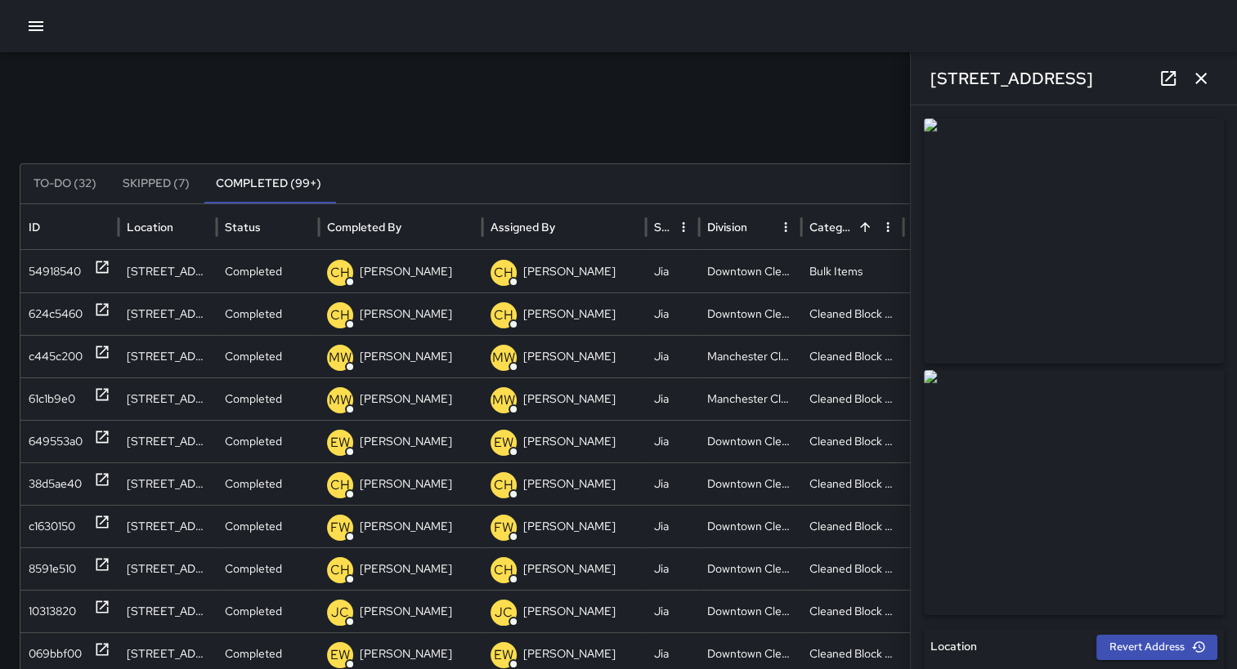
click at [1103, 275] on img at bounding box center [1074, 241] width 300 height 245
drag, startPoint x: 1103, startPoint y: 275, endPoint x: 1023, endPoint y: 223, distance: 94.5
click at [1023, 223] on img at bounding box center [1074, 241] width 300 height 245
click at [1087, 250] on img at bounding box center [1074, 241] width 300 height 245
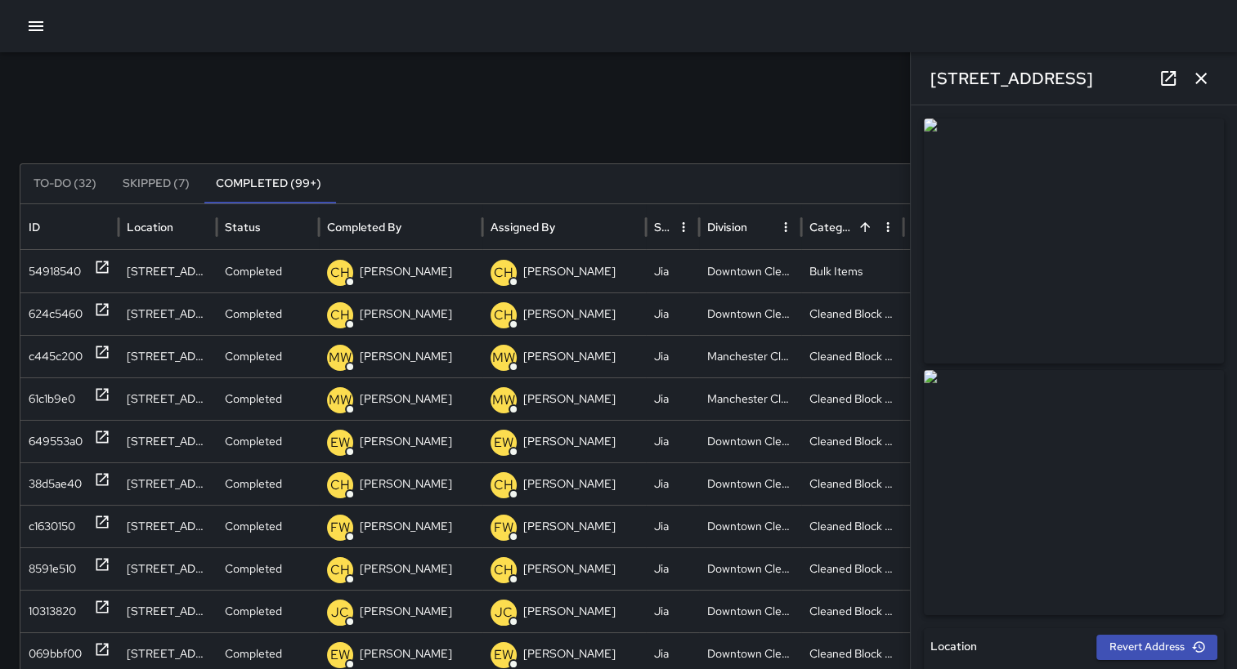
click at [1107, 213] on img at bounding box center [1074, 241] width 300 height 245
click at [1036, 199] on img at bounding box center [1074, 241] width 300 height 245
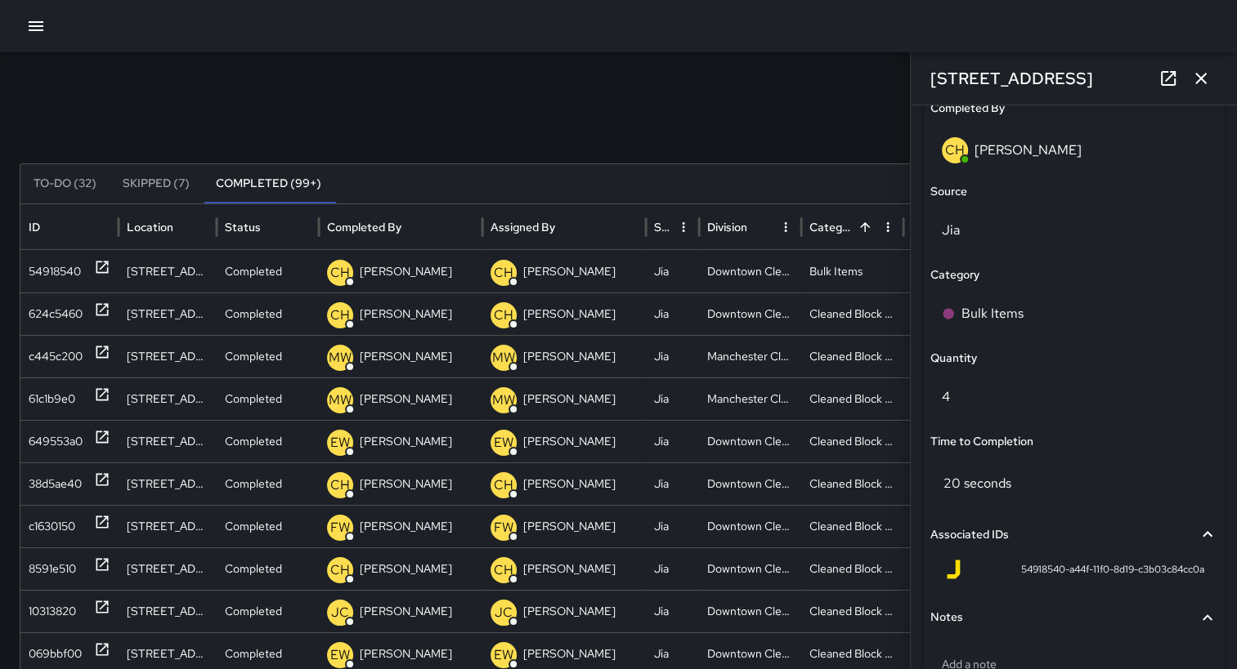
scroll to position [1156, 0]
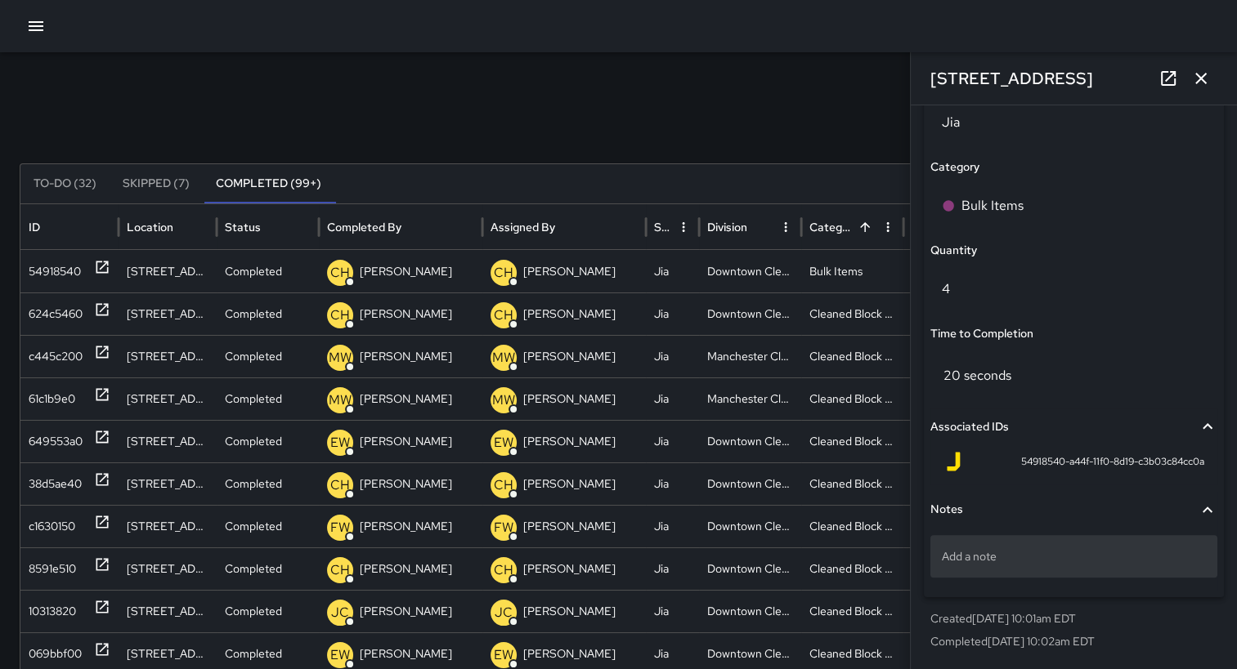
click at [1072, 551] on p "Add a note" at bounding box center [1074, 556] width 264 height 16
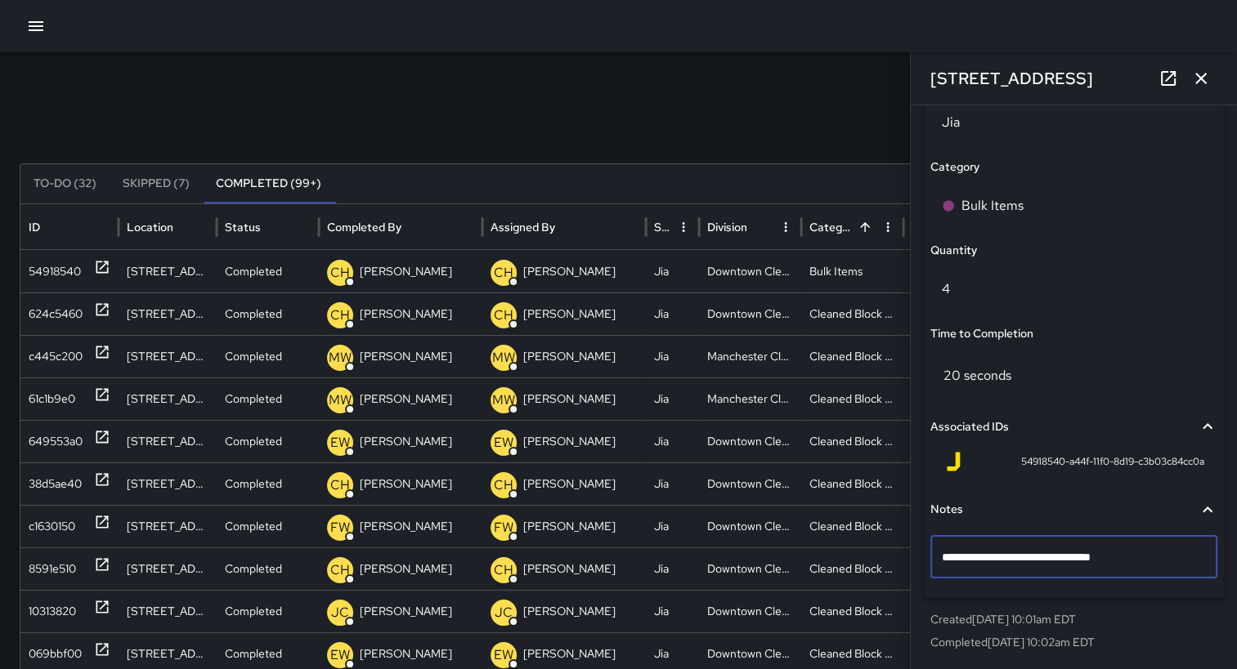
type textarea "**********"
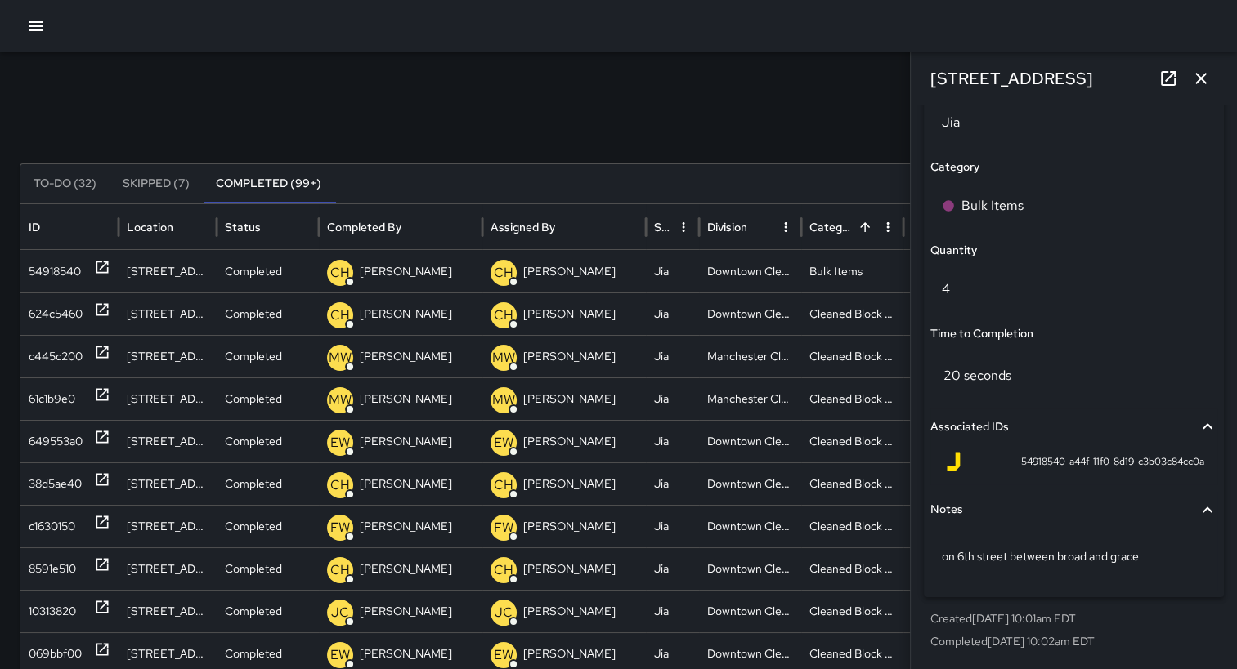
click at [495, 115] on div "Search Search New Task" at bounding box center [618, 127] width 1197 height 33
click at [1213, 80] on button "button" at bounding box center [1200, 78] width 33 height 33
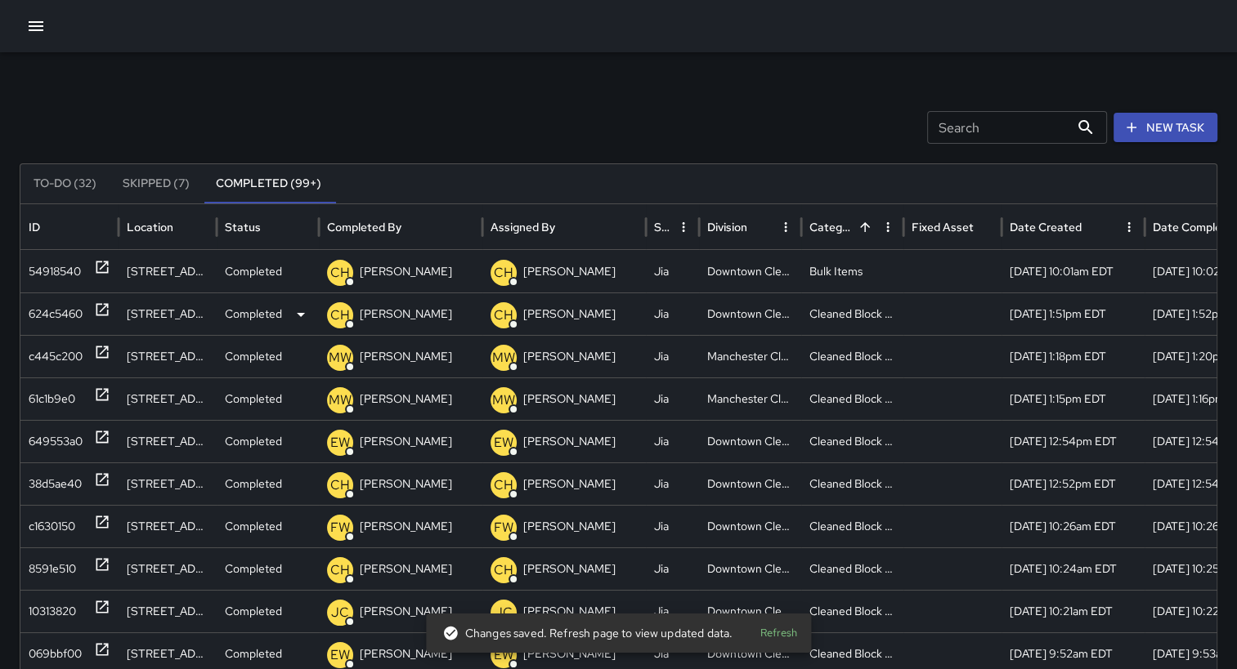
click at [60, 309] on div "624c5460" at bounding box center [56, 314] width 54 height 42
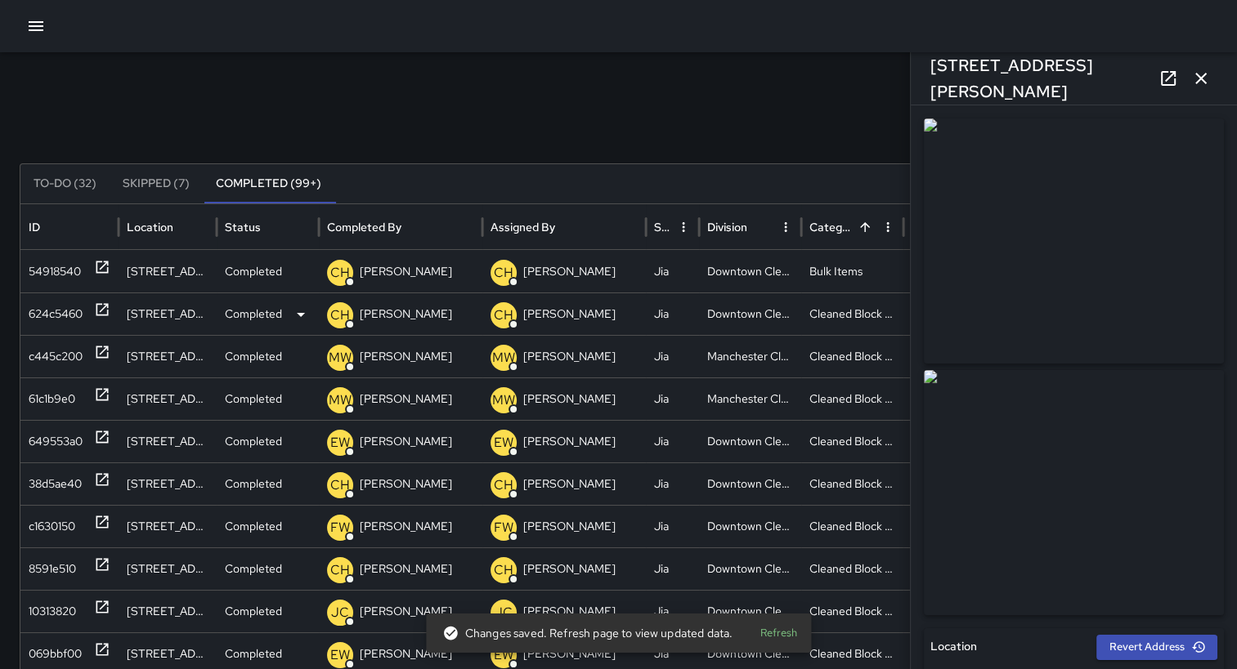
type input "**********"
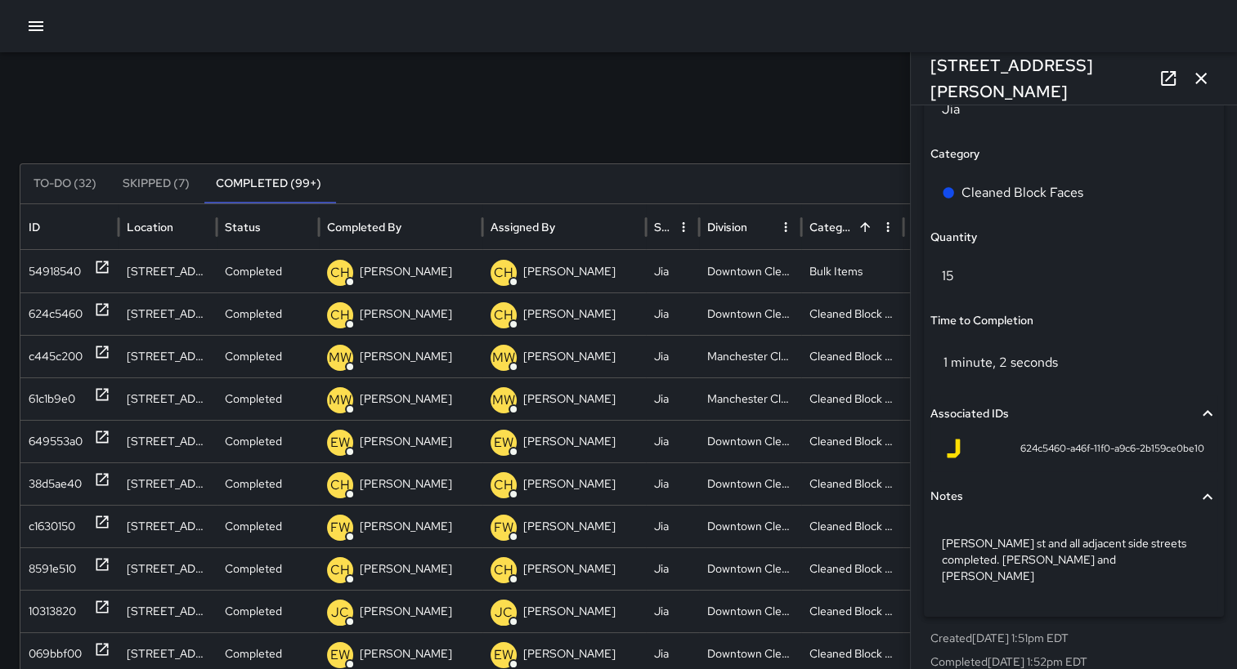
scroll to position [1172, 0]
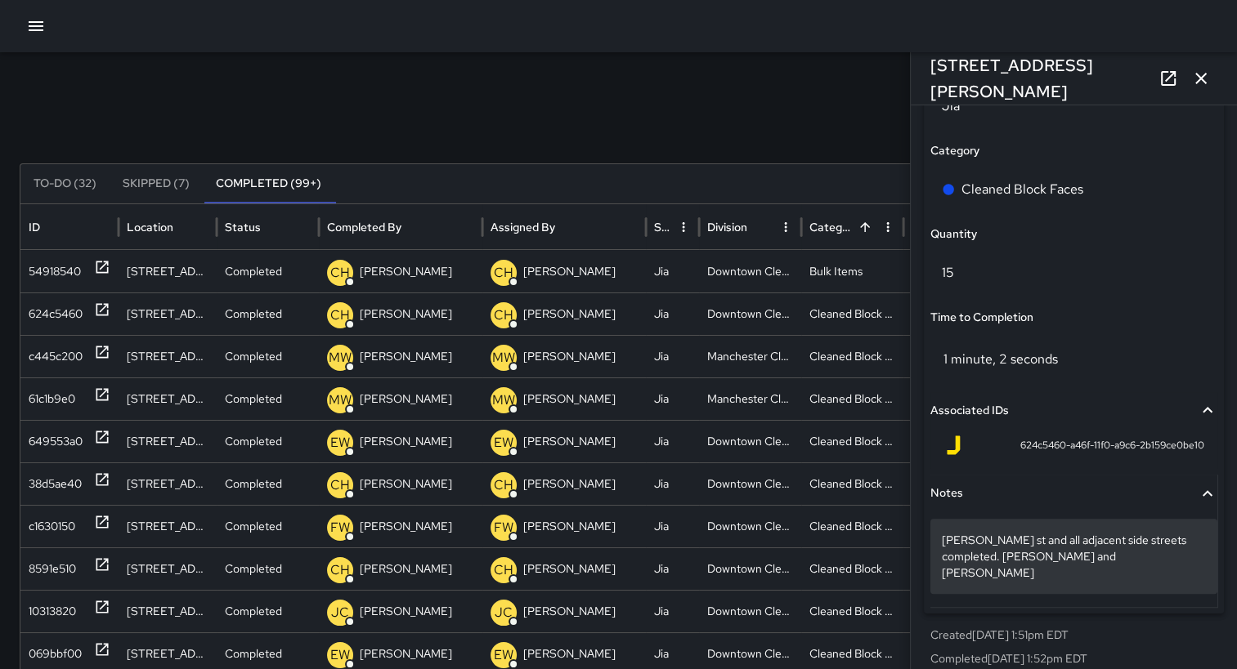
click at [1095, 567] on div "[PERSON_NAME] st and all adjacent side streets completed. [PERSON_NAME] and [PE…" at bounding box center [1073, 556] width 287 height 75
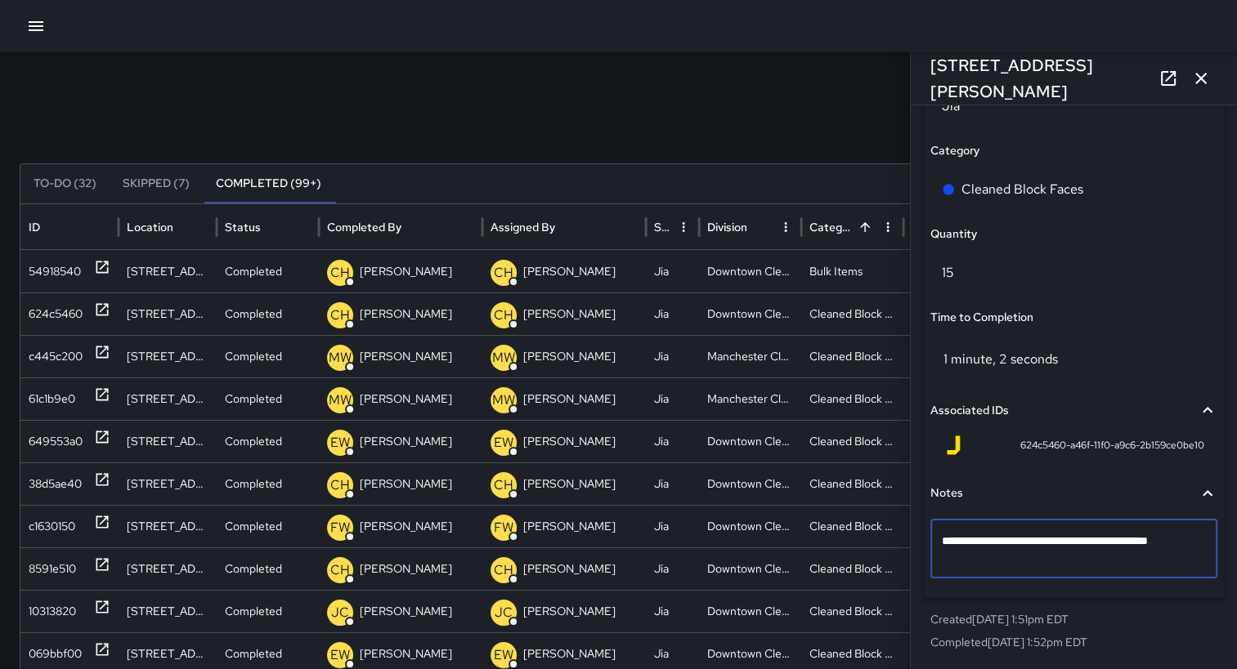
scroll to position [1157, 0]
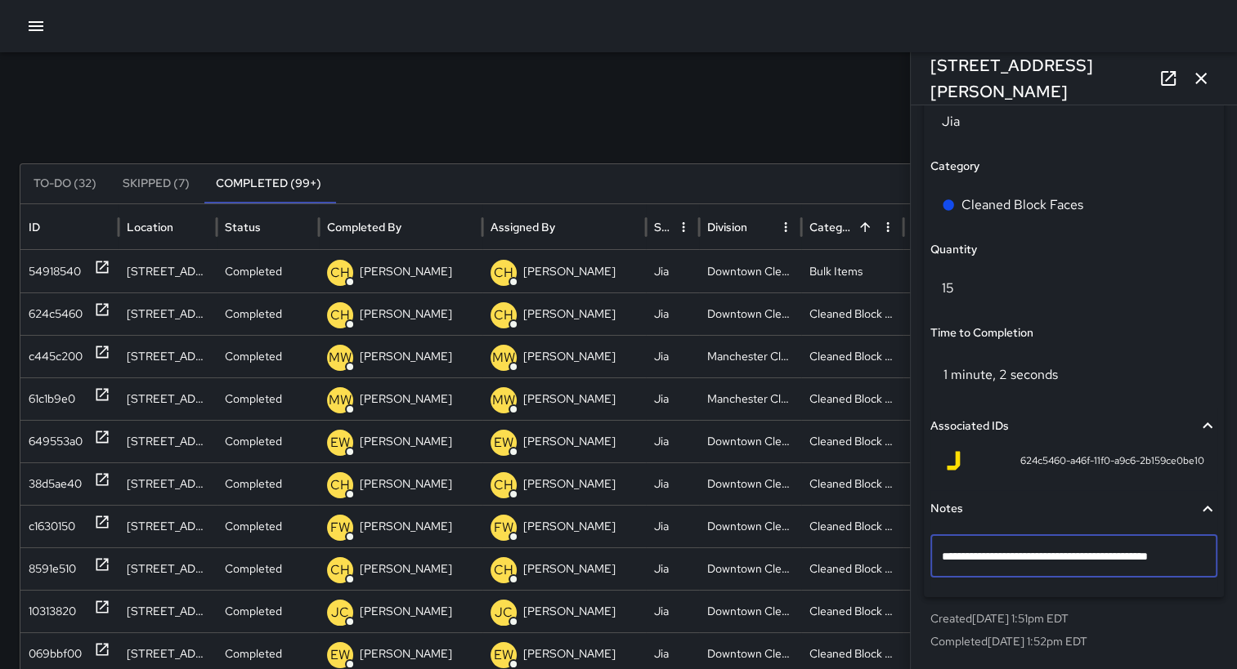
type textarea "**********"
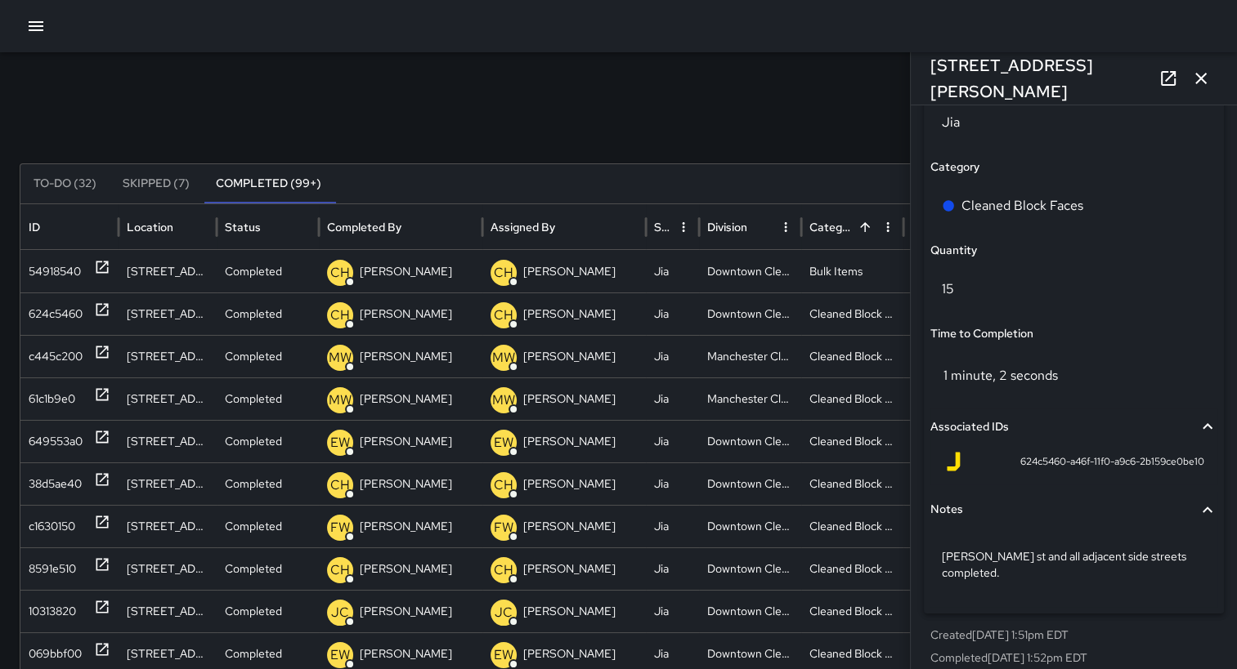
click at [880, 123] on div "Search Search New Task" at bounding box center [618, 127] width 1197 height 33
click at [1210, 78] on icon "button" at bounding box center [1201, 79] width 20 height 20
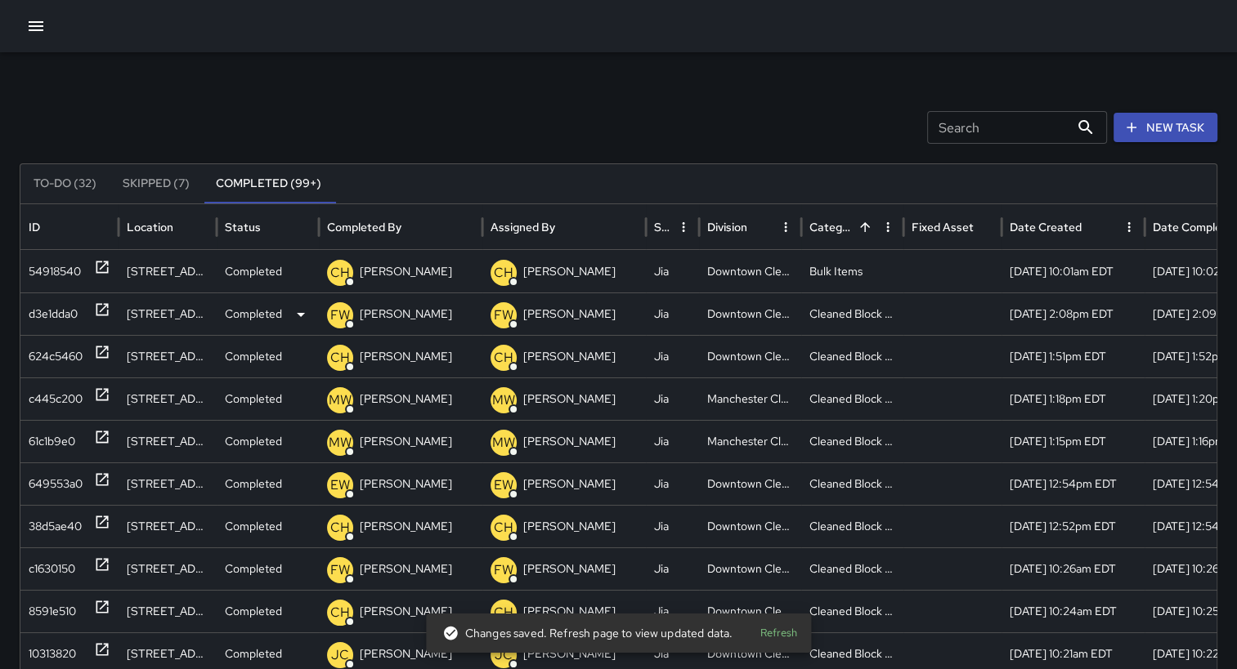
drag, startPoint x: 72, startPoint y: 313, endPoint x: 52, endPoint y: 307, distance: 20.4
click at [52, 307] on div "d3e1dda0" at bounding box center [53, 314] width 49 height 42
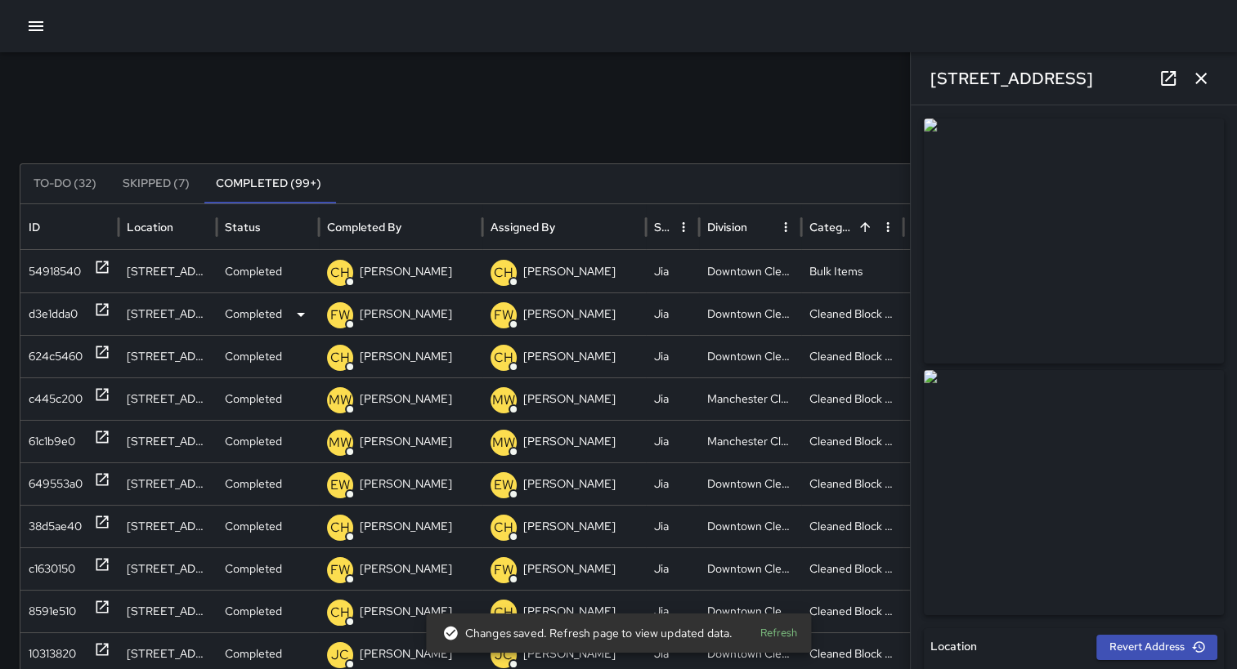
type input "**********"
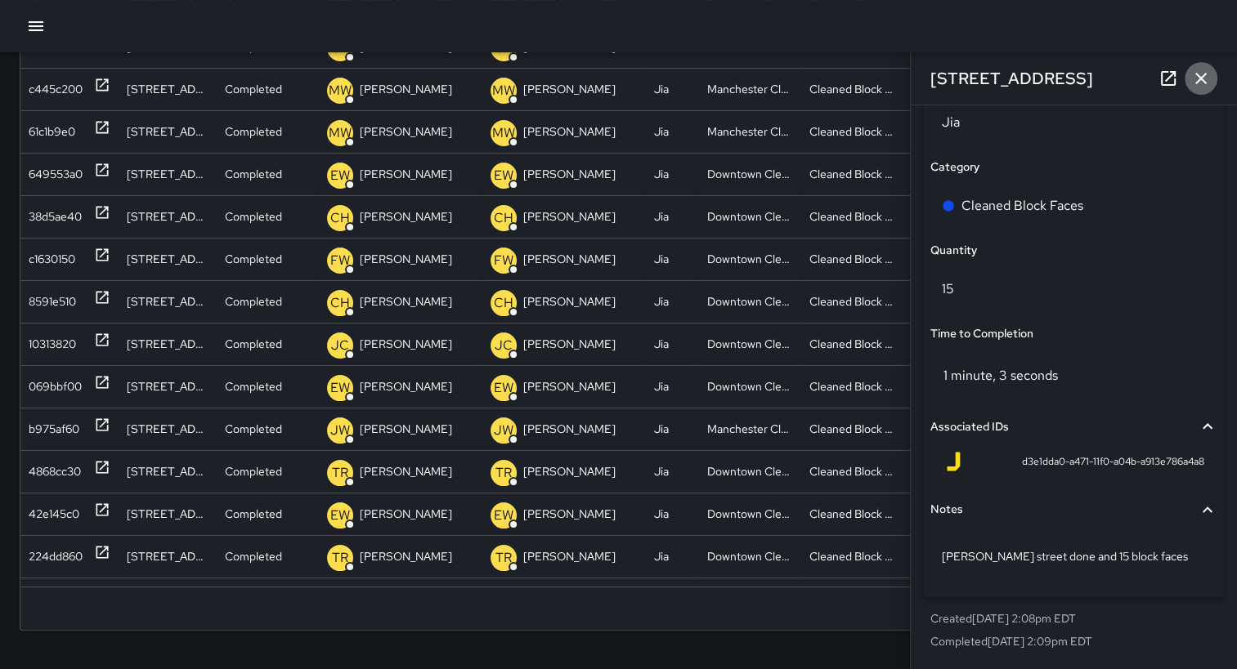
click at [1206, 81] on icon "button" at bounding box center [1201, 79] width 20 height 20
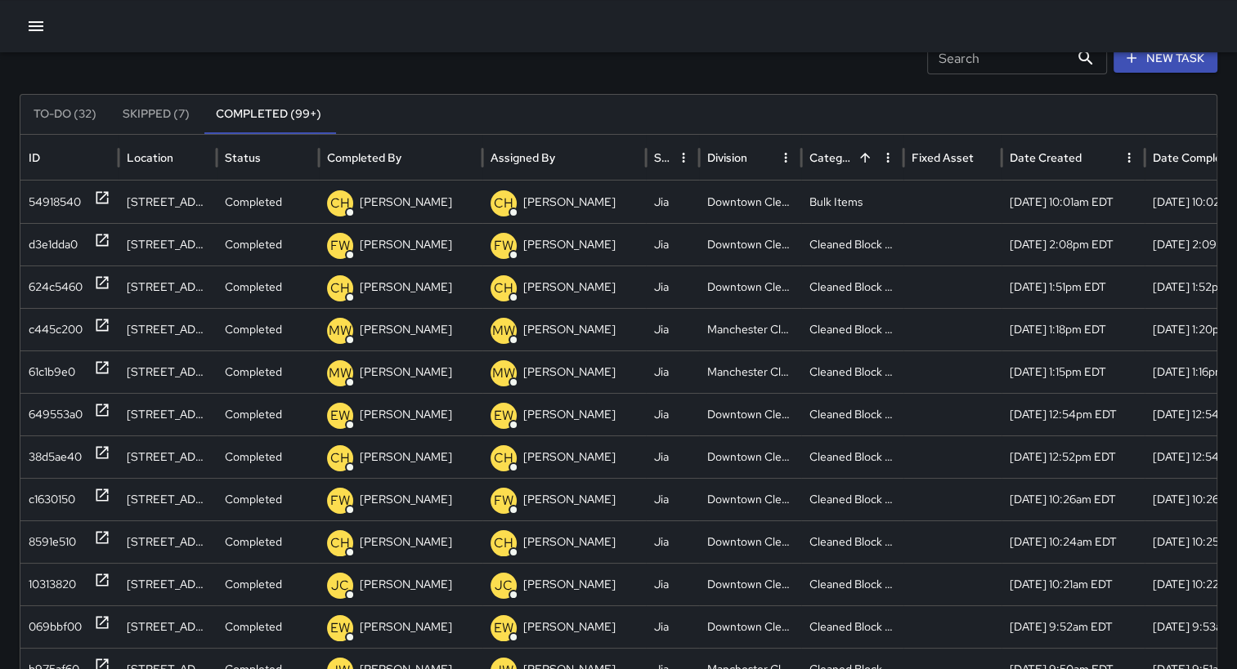
scroll to position [0, 0]
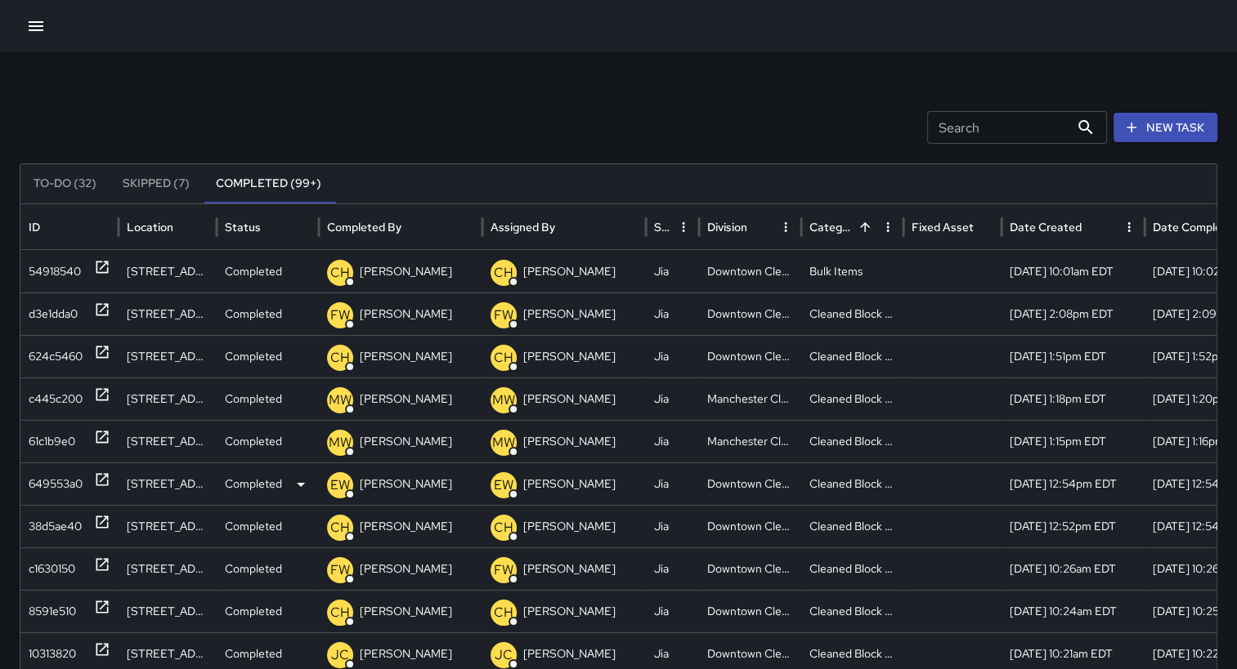
click at [64, 481] on div "649553a0" at bounding box center [56, 484] width 54 height 42
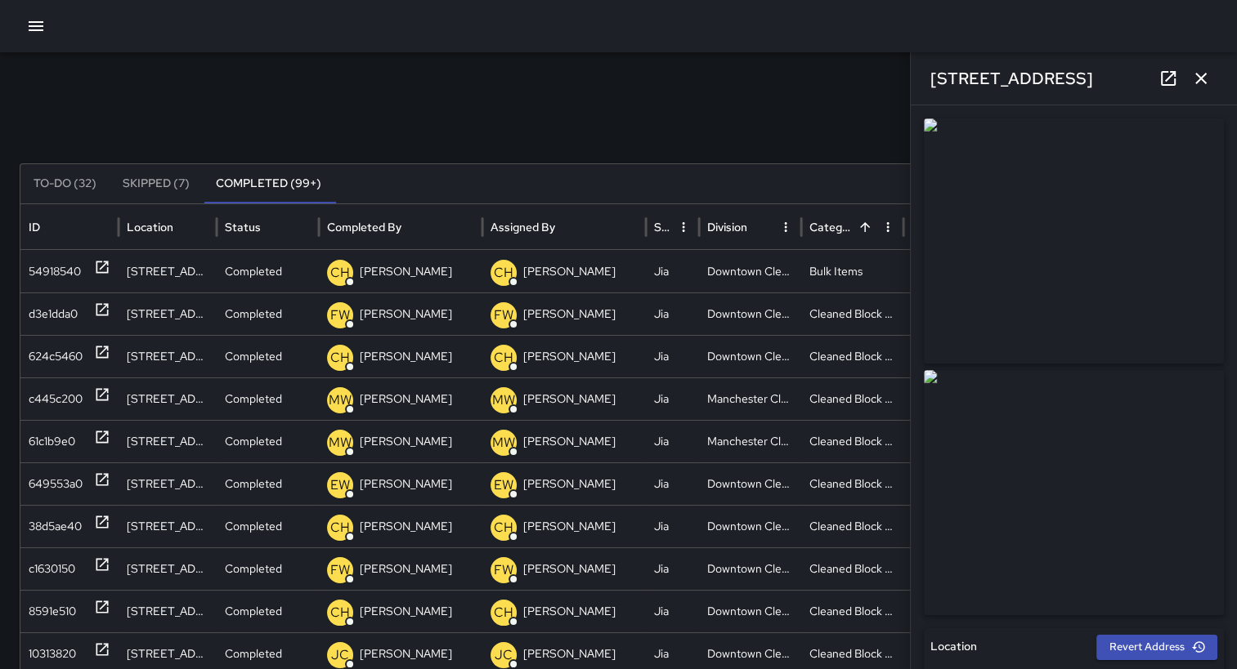
type input "**********"
click at [1206, 76] on icon "button" at bounding box center [1201, 79] width 20 height 20
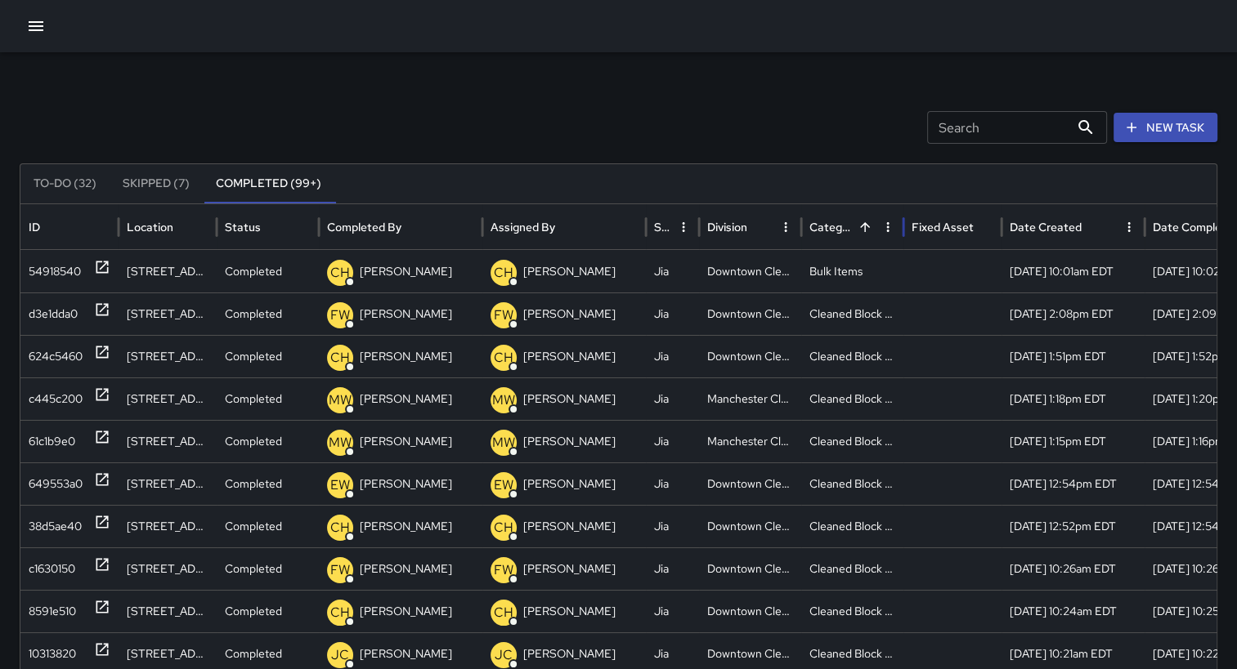
click at [854, 227] on div "Category" at bounding box center [842, 226] width 67 height 45
drag, startPoint x: 1241, startPoint y: 244, endPoint x: 879, endPoint y: 84, distance: 396.0
click at [879, 84] on div "Search Search New Task To-Do (32) Skipped (7) Completed (99+) ID Location Statu…" at bounding box center [618, 516] width 1237 height 928
click at [749, 224] on div "Division" at bounding box center [740, 226] width 67 height 45
click at [844, 222] on div "Category" at bounding box center [833, 227] width 49 height 15
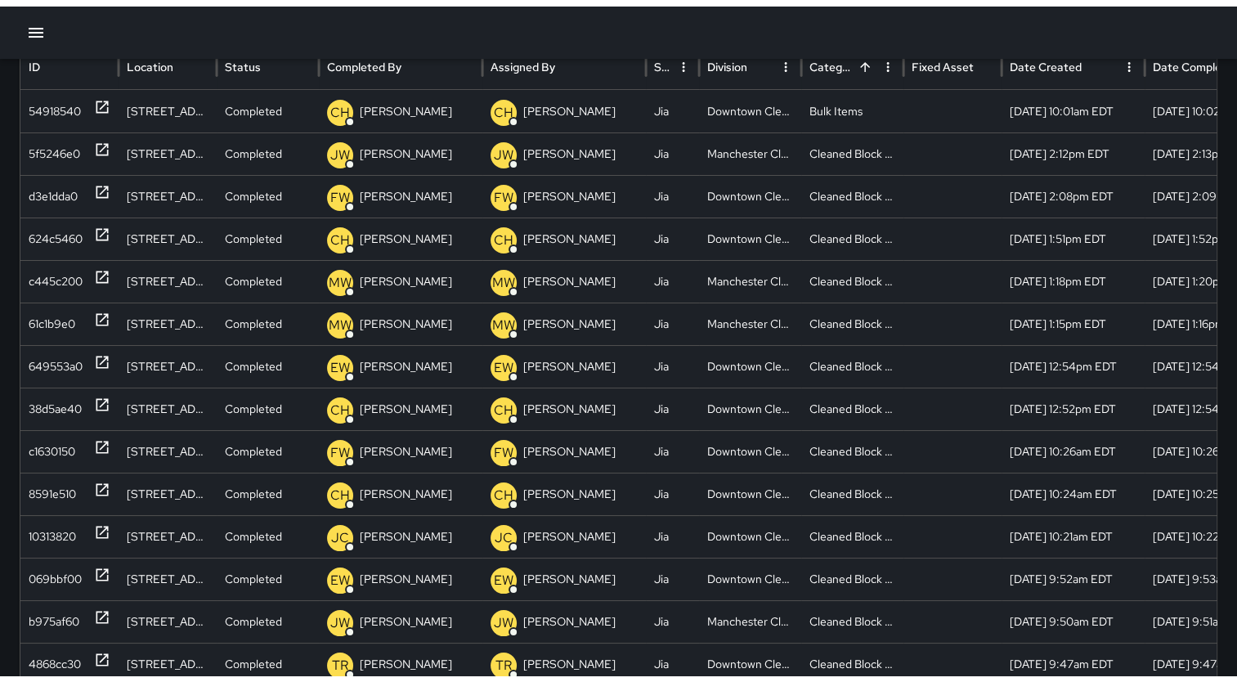
scroll to position [124, 0]
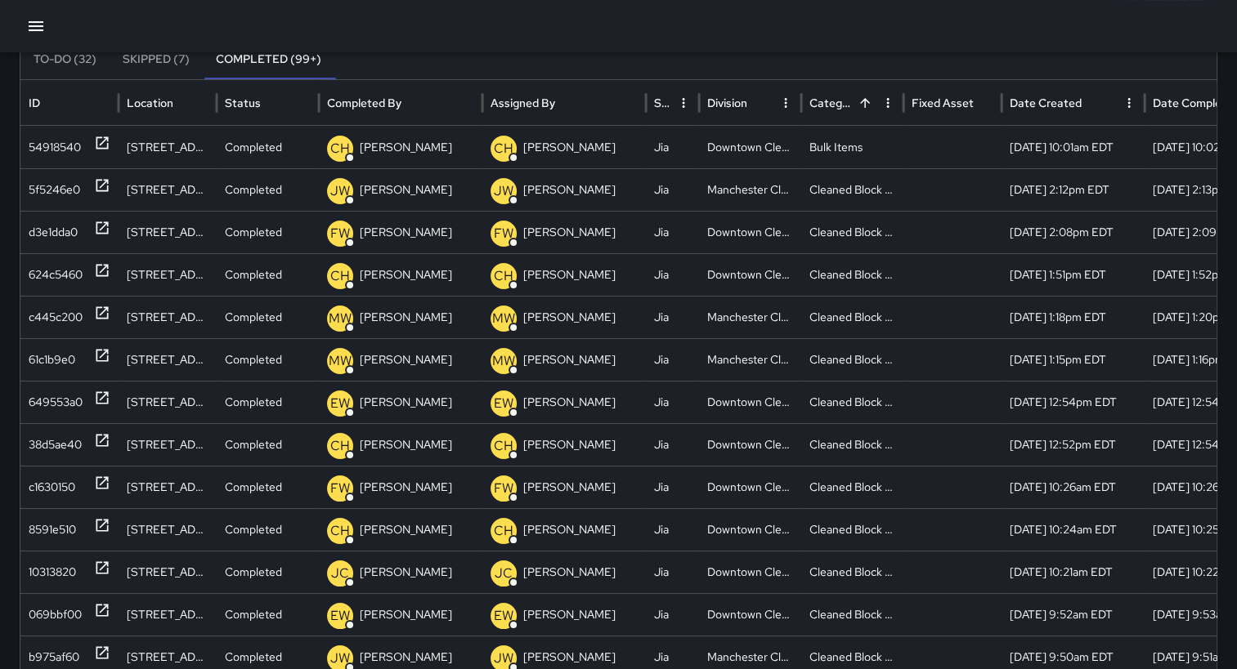
click at [870, 106] on icon "Sort" at bounding box center [864, 103] width 15 height 15
click at [52, 148] on div "1ca63310" at bounding box center [51, 148] width 45 height 42
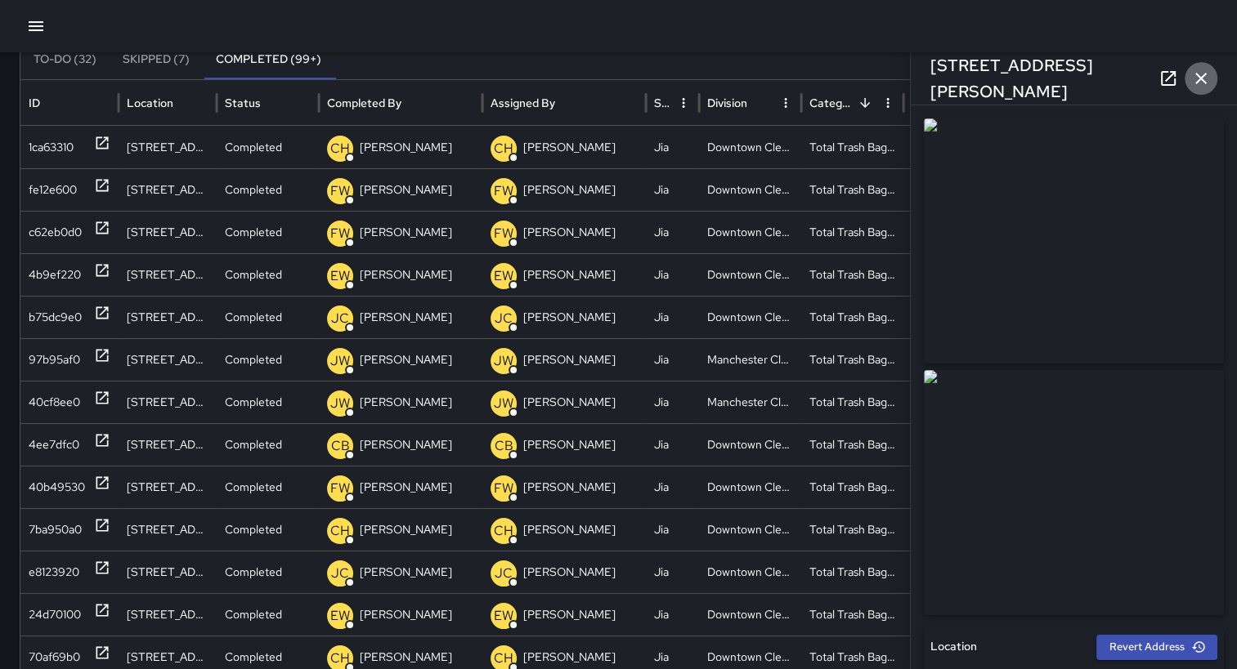
click at [1194, 83] on icon "button" at bounding box center [1201, 79] width 20 height 20
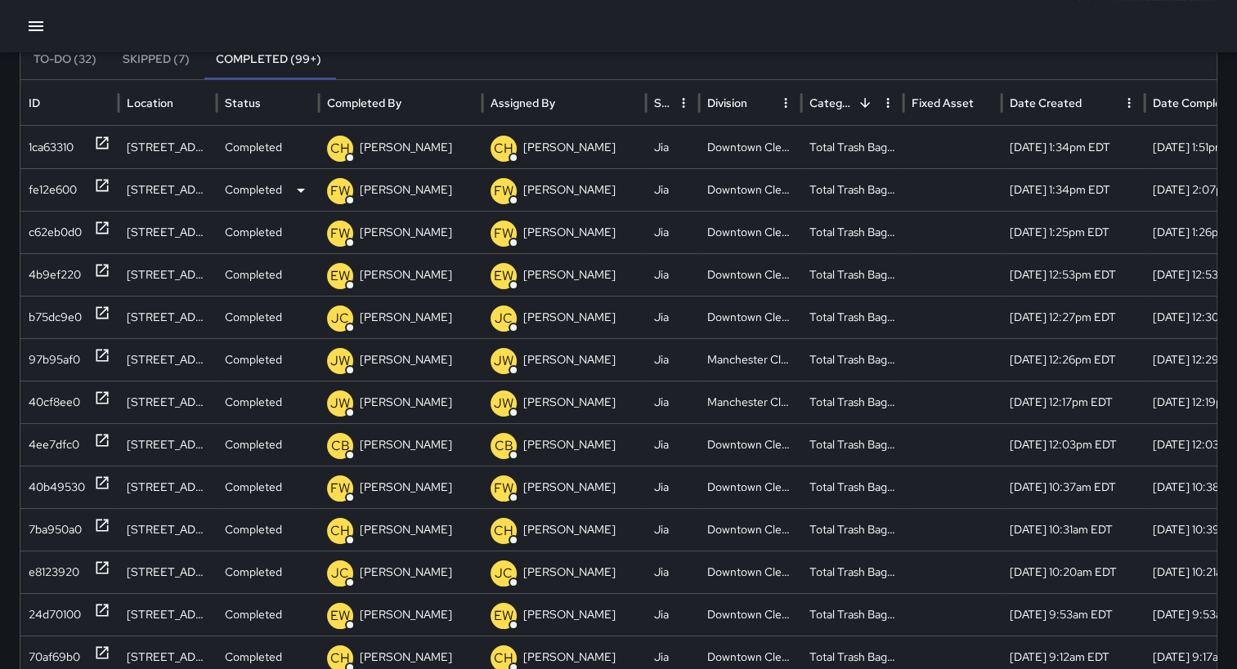
click at [56, 189] on div "fe12e600" at bounding box center [53, 190] width 48 height 42
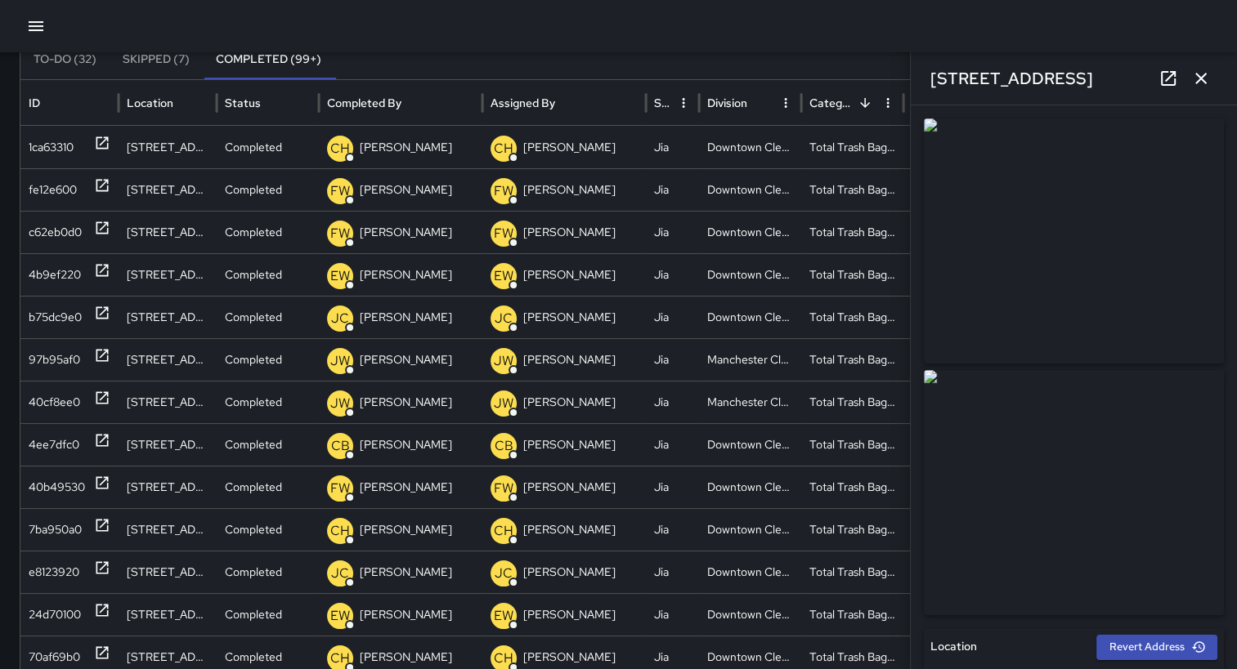
type input "**********"
click at [1203, 75] on icon "button" at bounding box center [1200, 78] width 11 height 11
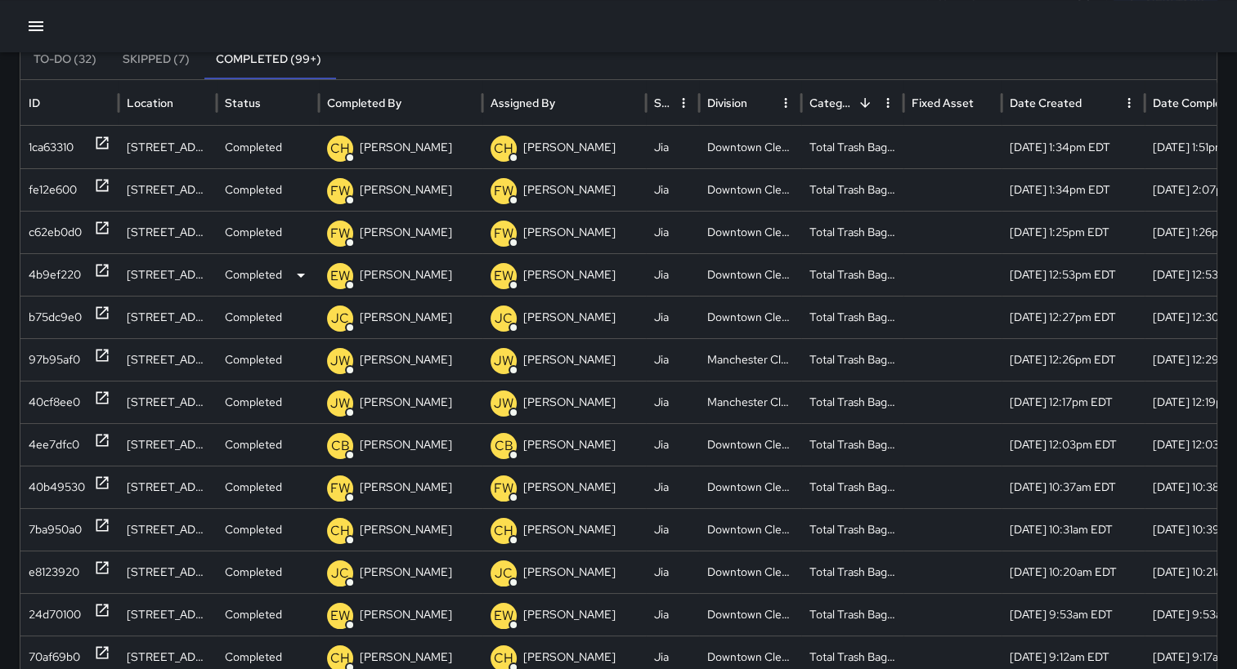
click at [66, 273] on div "4b9ef220" at bounding box center [55, 275] width 52 height 42
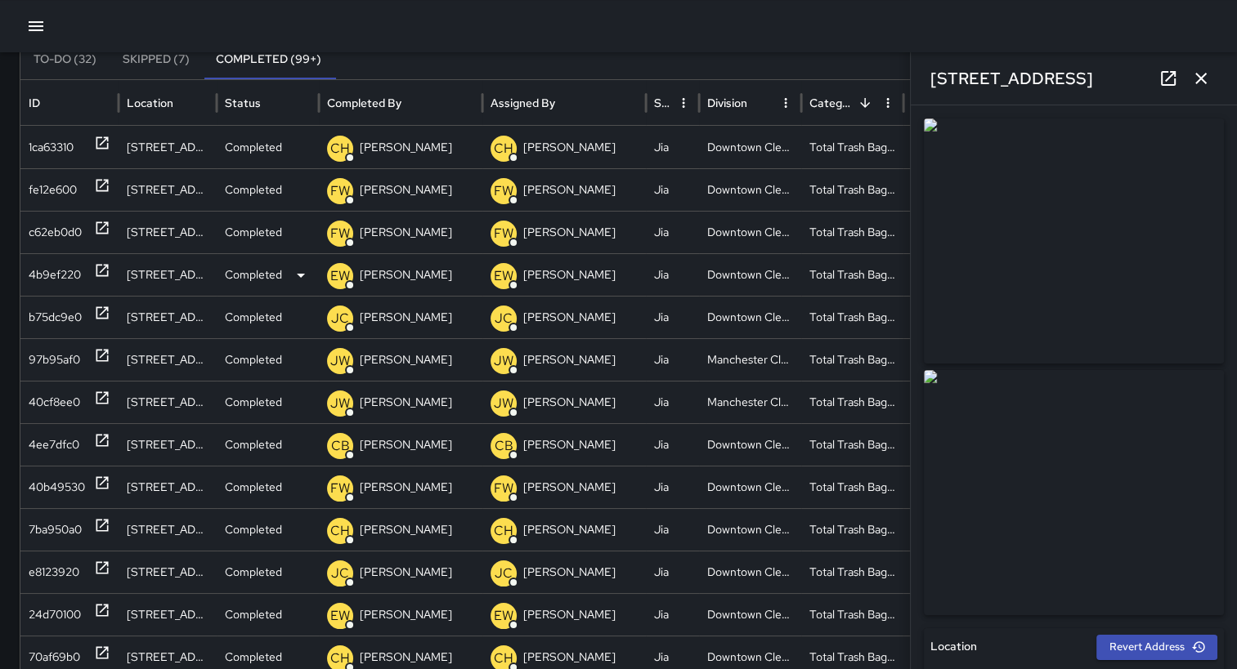
type input "**********"
drag, startPoint x: 1232, startPoint y: 222, endPoint x: 896, endPoint y: 19, distance: 392.8
click at [896, 19] on div at bounding box center [618, 26] width 1237 height 52
click at [1209, 78] on icon "button" at bounding box center [1201, 79] width 20 height 20
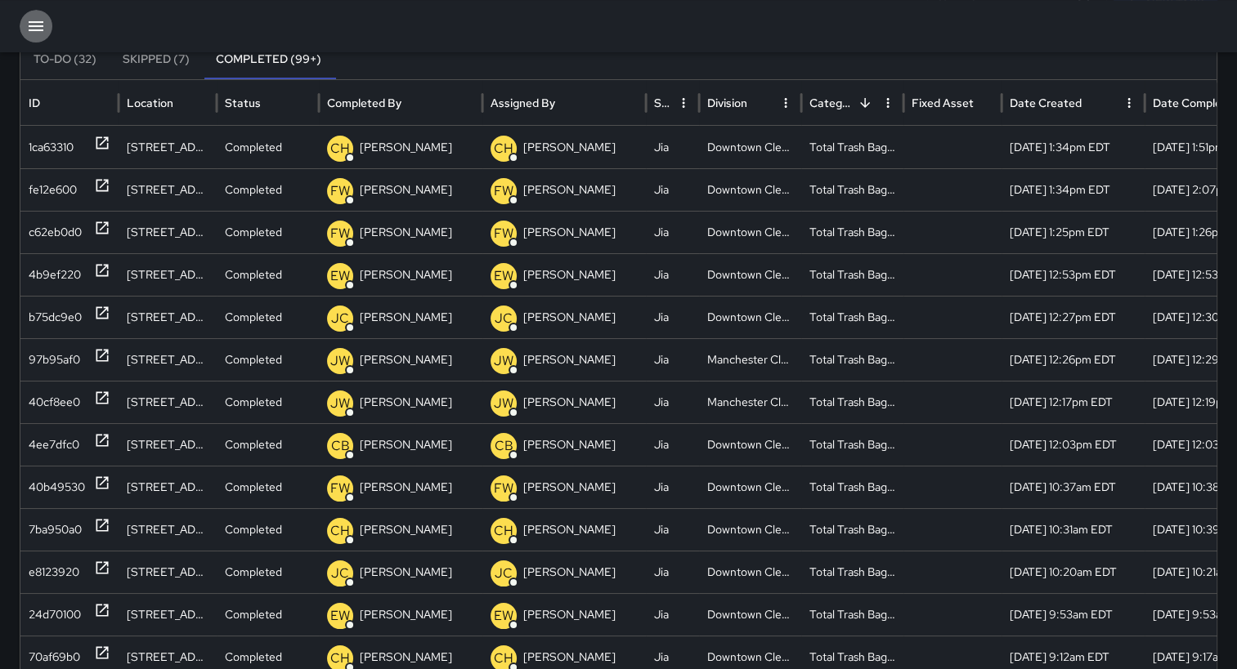
click at [43, 30] on icon "button" at bounding box center [36, 26] width 15 height 10
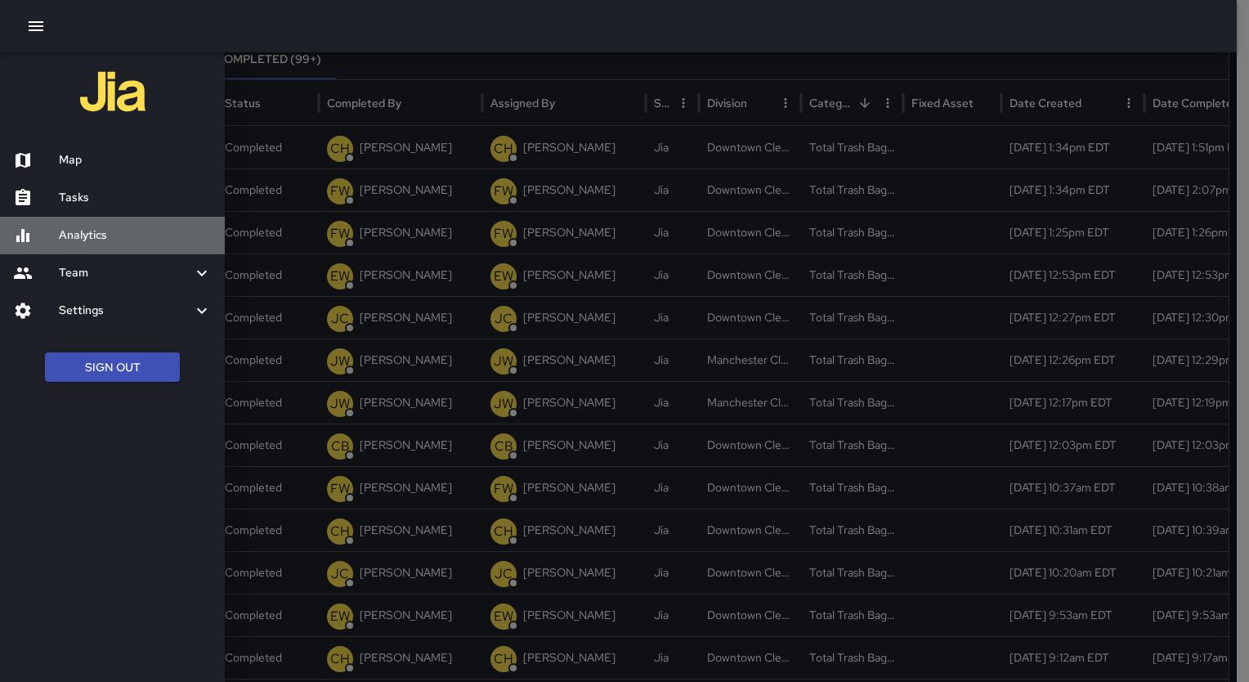
click at [96, 238] on h6 "Analytics" at bounding box center [135, 235] width 153 height 18
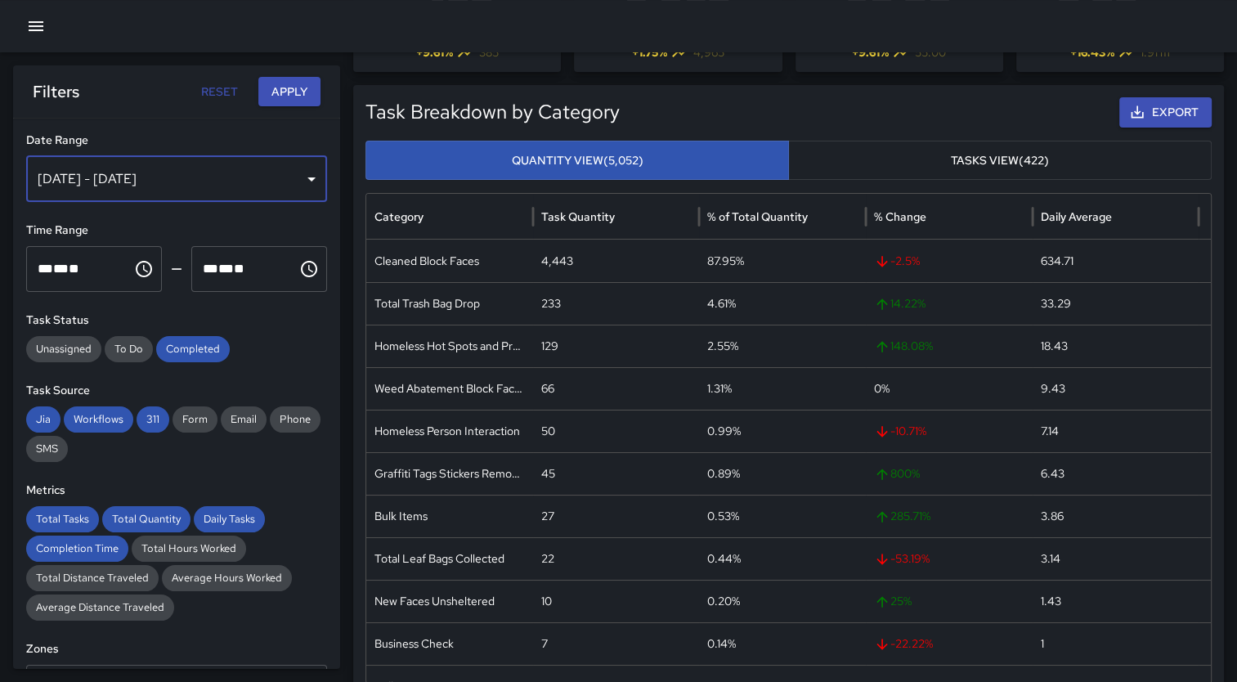
click at [298, 187] on div "[DATE] - [DATE]" at bounding box center [176, 179] width 301 height 46
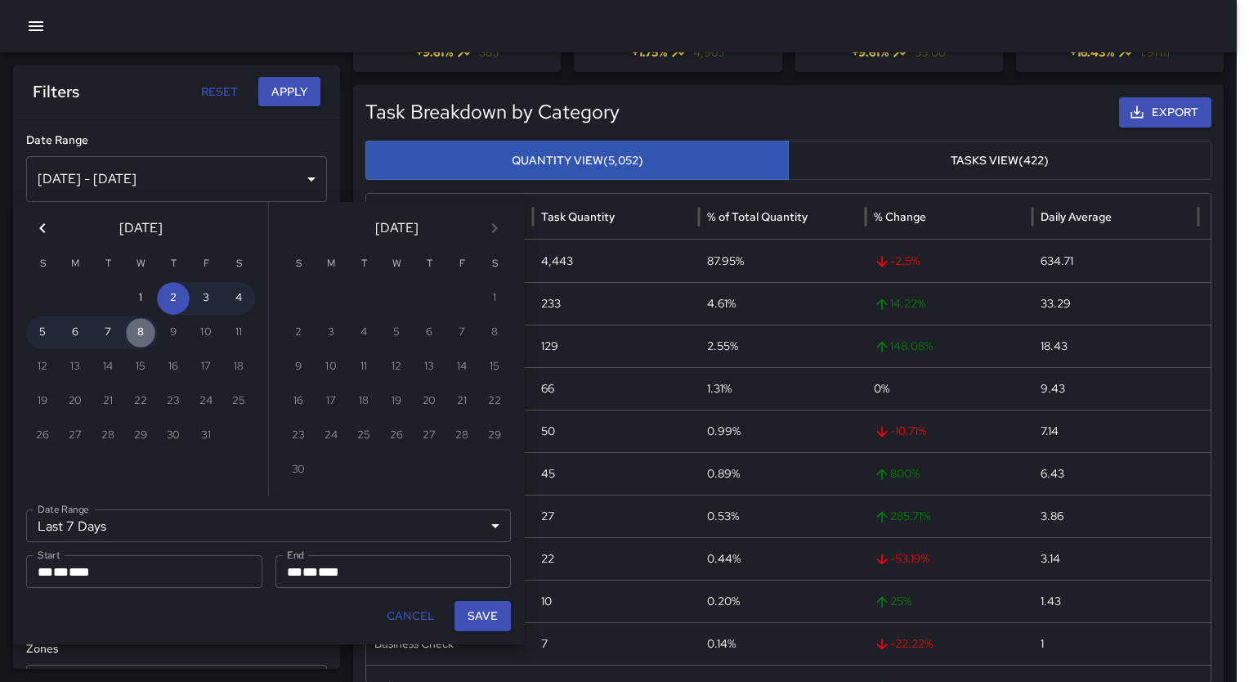
click at [141, 333] on button "8" at bounding box center [140, 332] width 33 height 33
type input "******"
type input "**********"
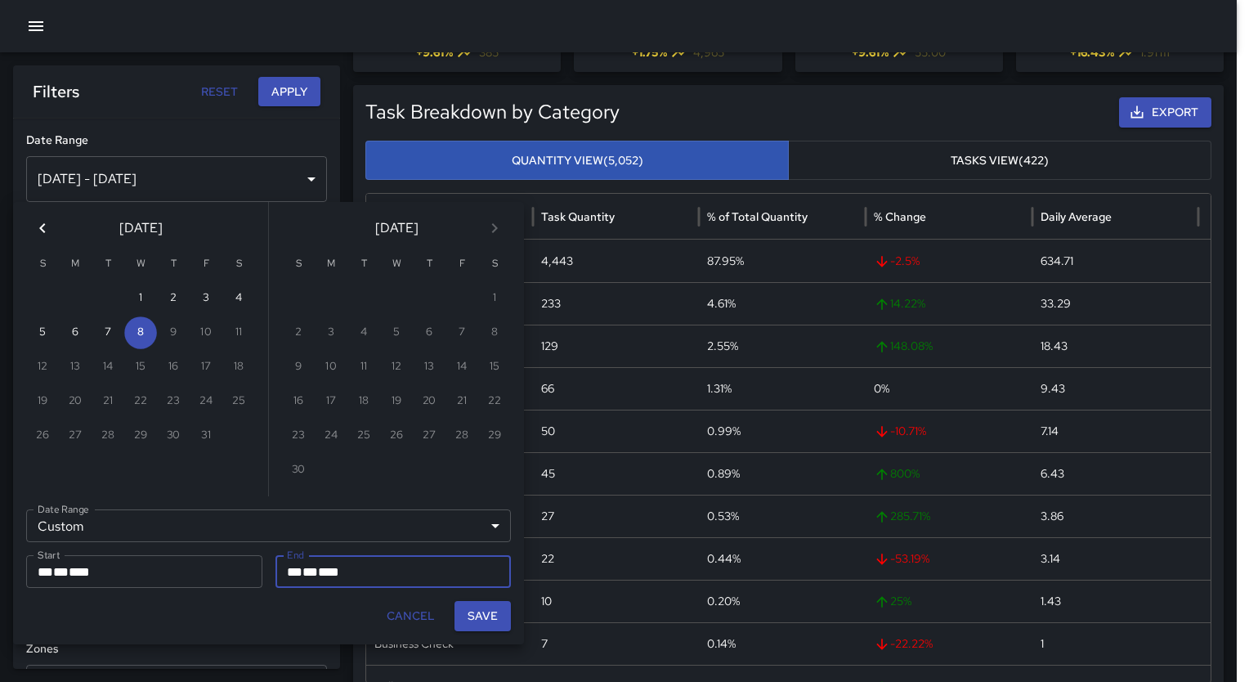
click at [494, 613] on button "Save" at bounding box center [482, 616] width 56 height 30
type input "**********"
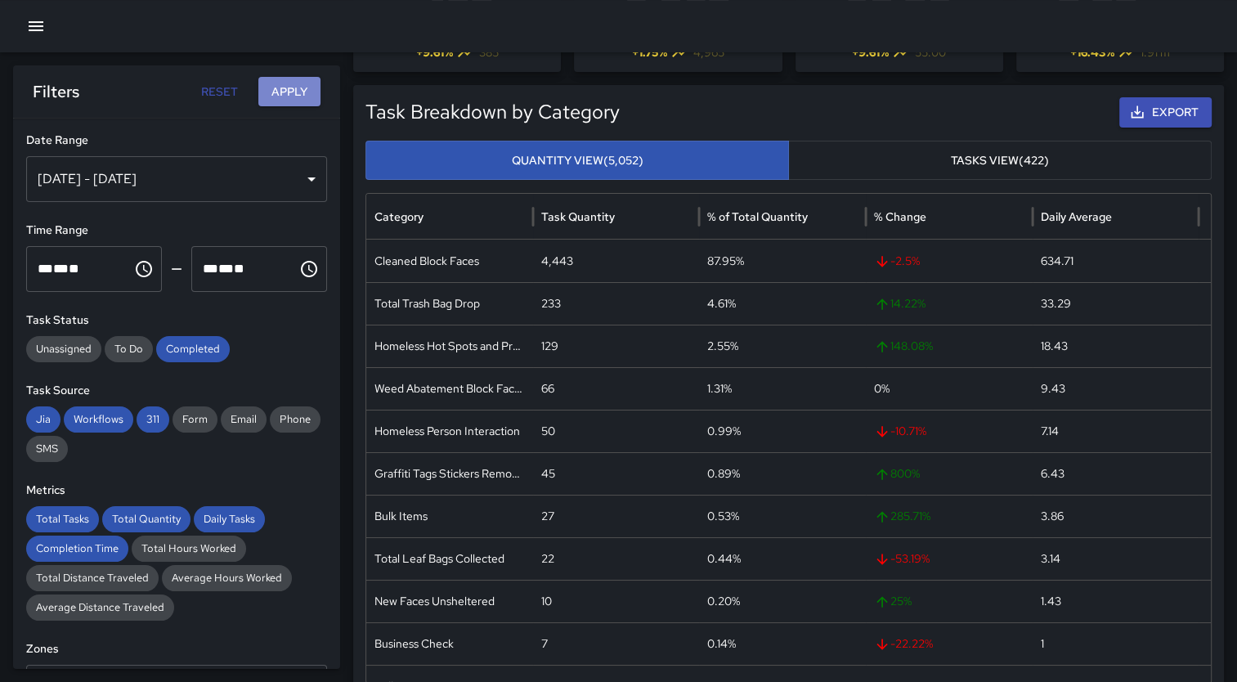
click at [289, 83] on button "Apply" at bounding box center [289, 92] width 62 height 30
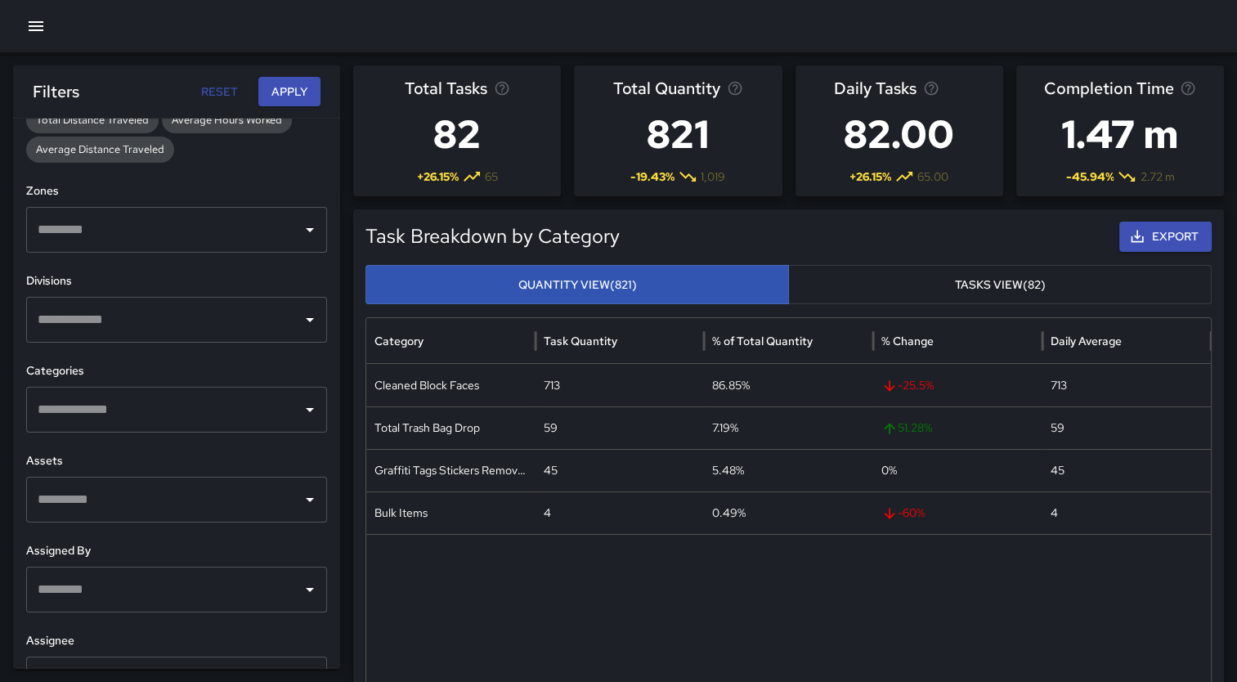
scroll to position [463, 0]
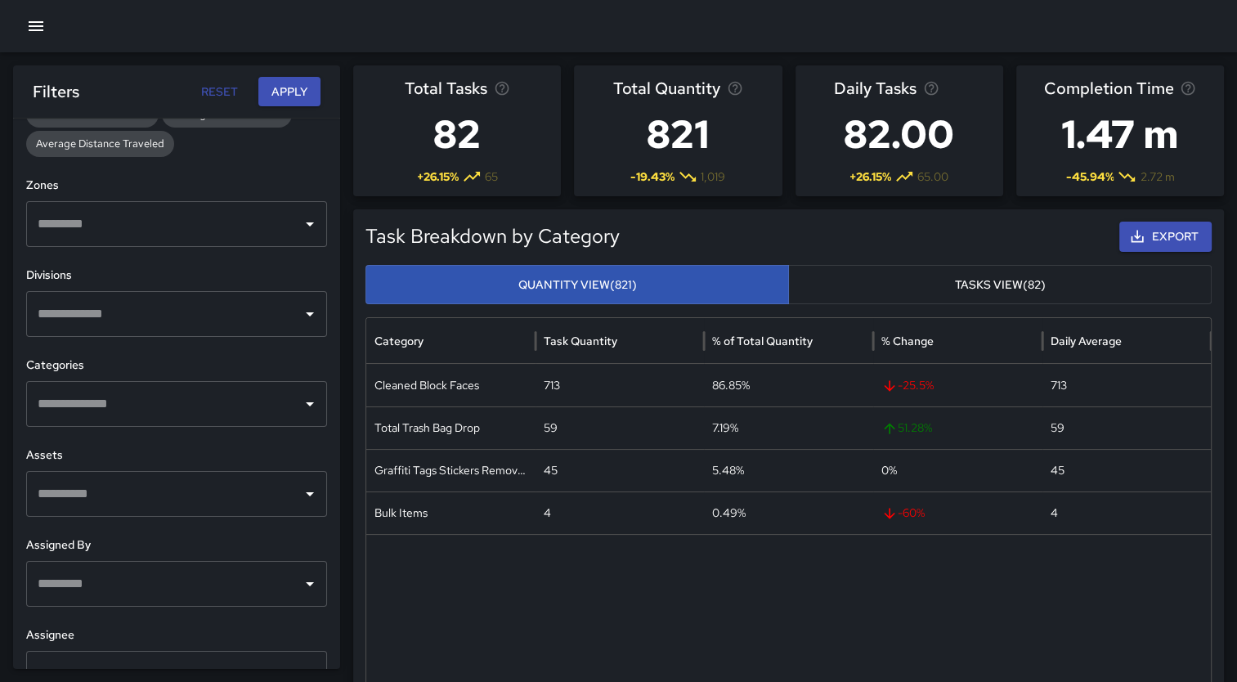
click at [279, 310] on input "text" at bounding box center [165, 313] width 262 height 31
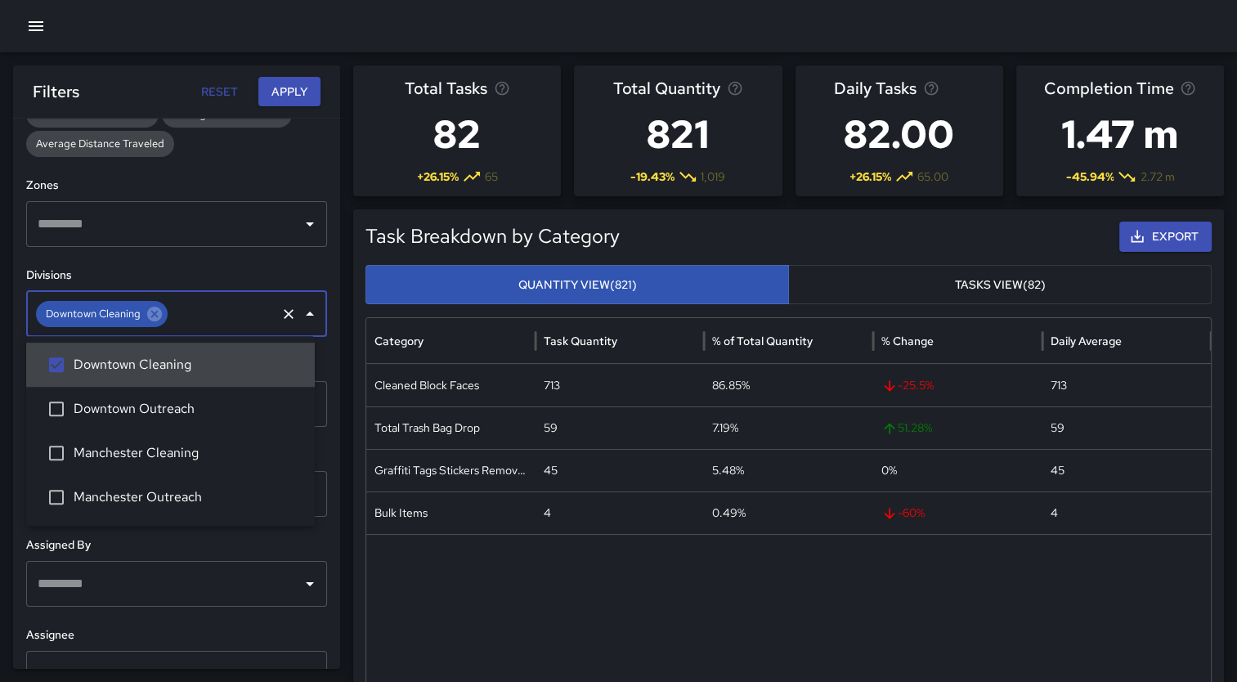
click at [284, 95] on button "Apply" at bounding box center [289, 92] width 62 height 30
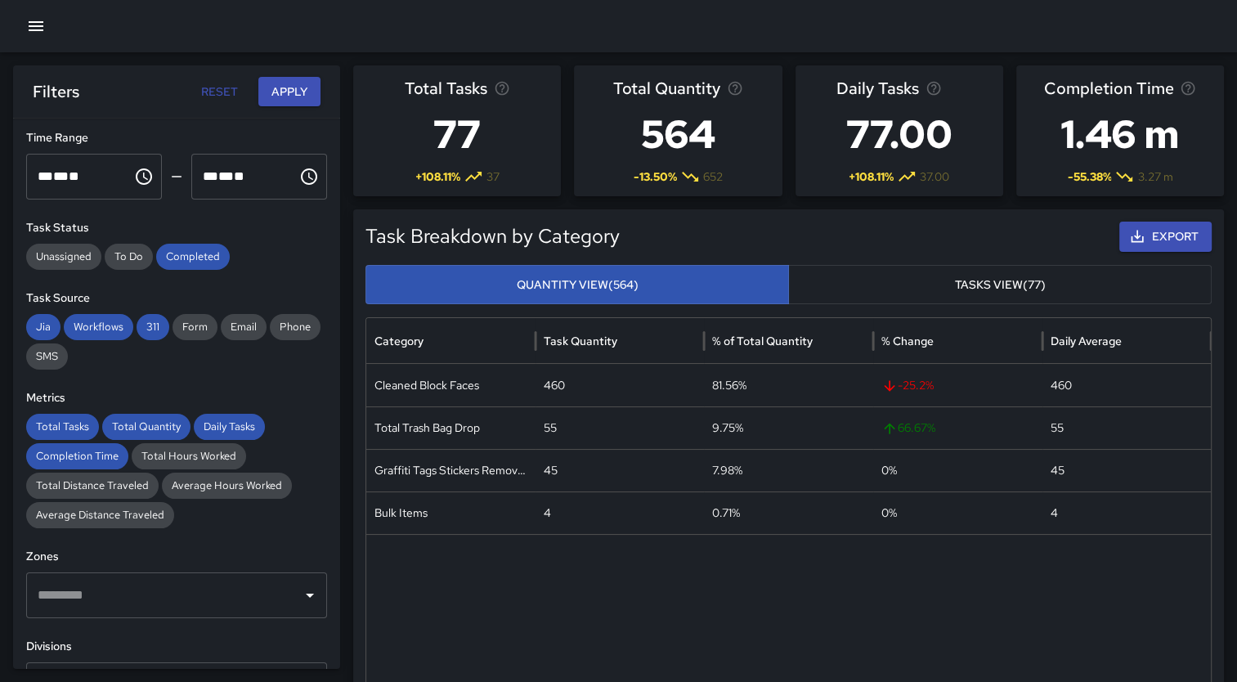
scroll to position [0, 0]
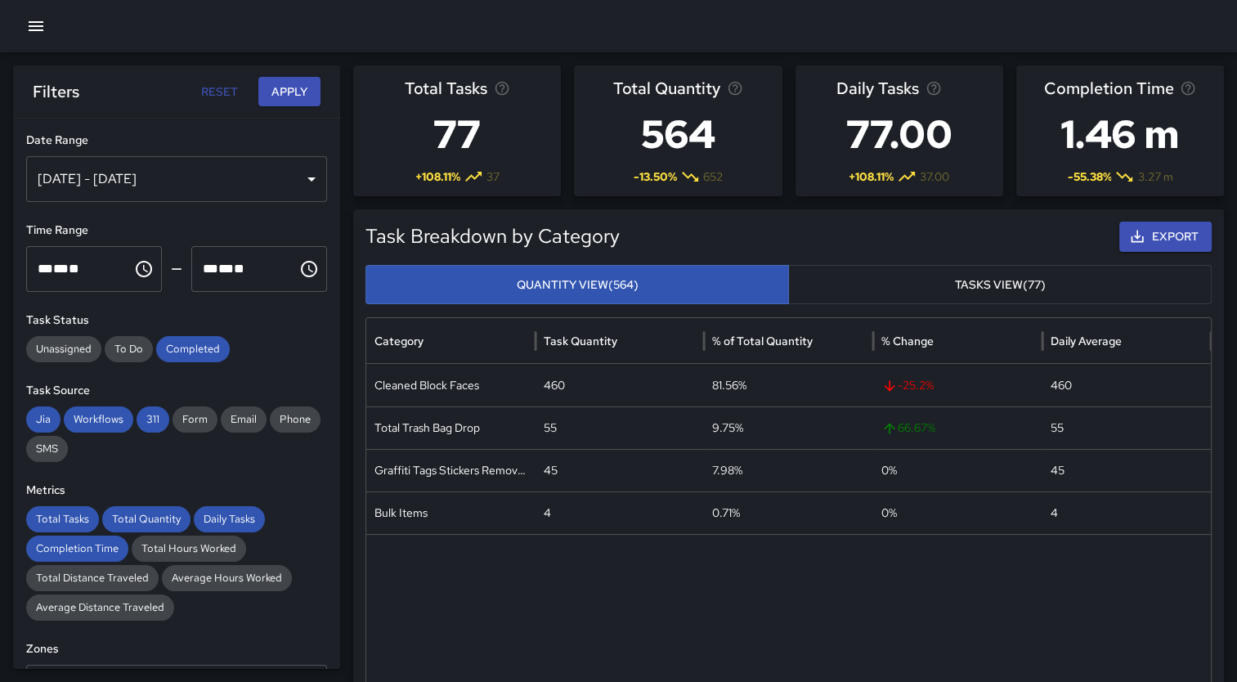
click at [266, 271] on div "** * ** **" at bounding box center [244, 269] width 83 height 46
type input "********"
click at [298, 87] on button "Apply" at bounding box center [289, 92] width 62 height 30
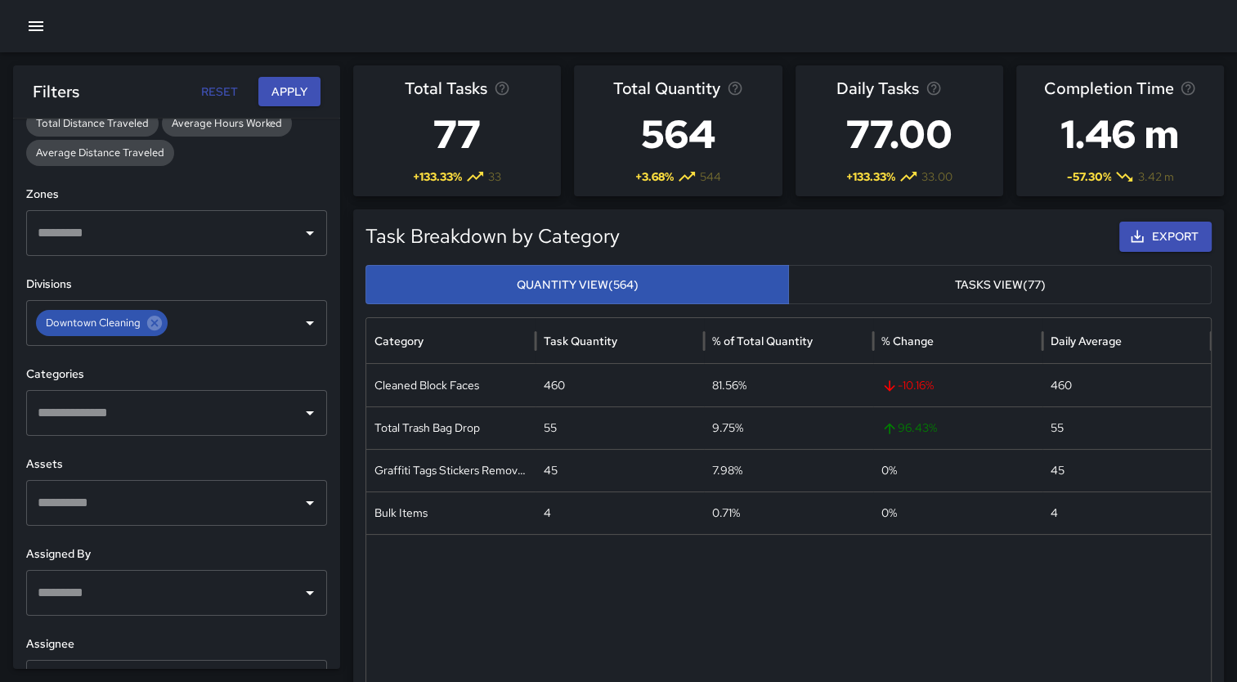
scroll to position [455, 0]
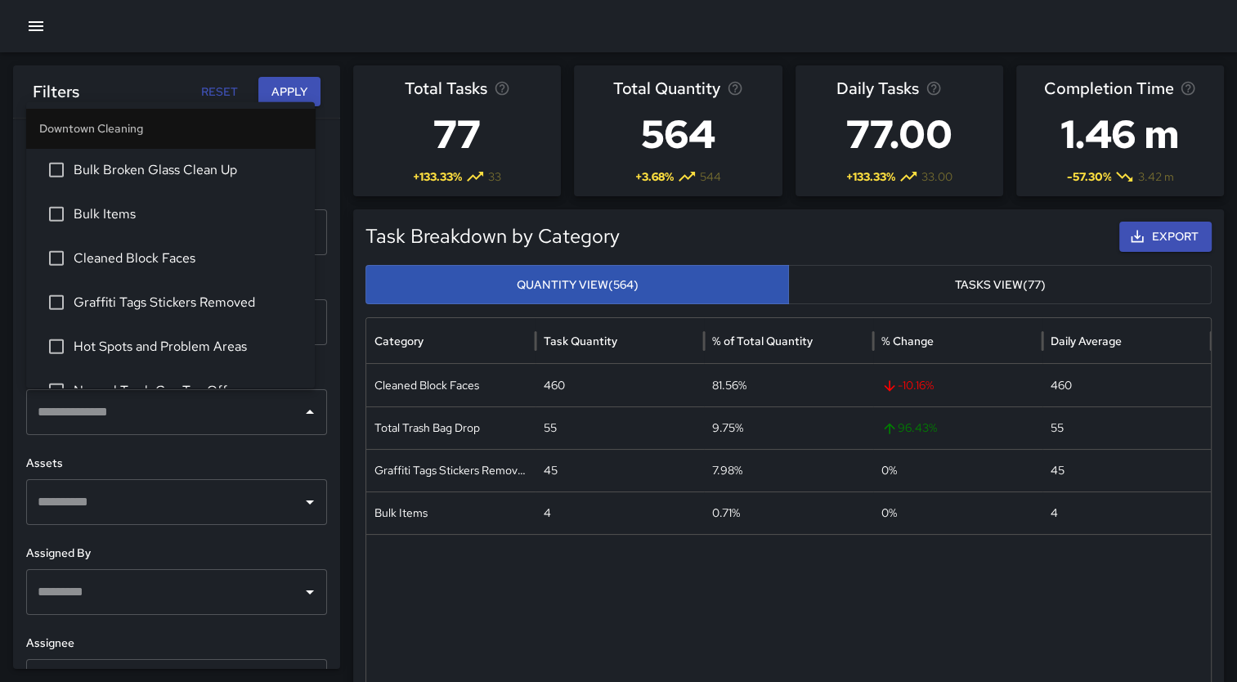
click at [294, 428] on div "​" at bounding box center [176, 412] width 301 height 46
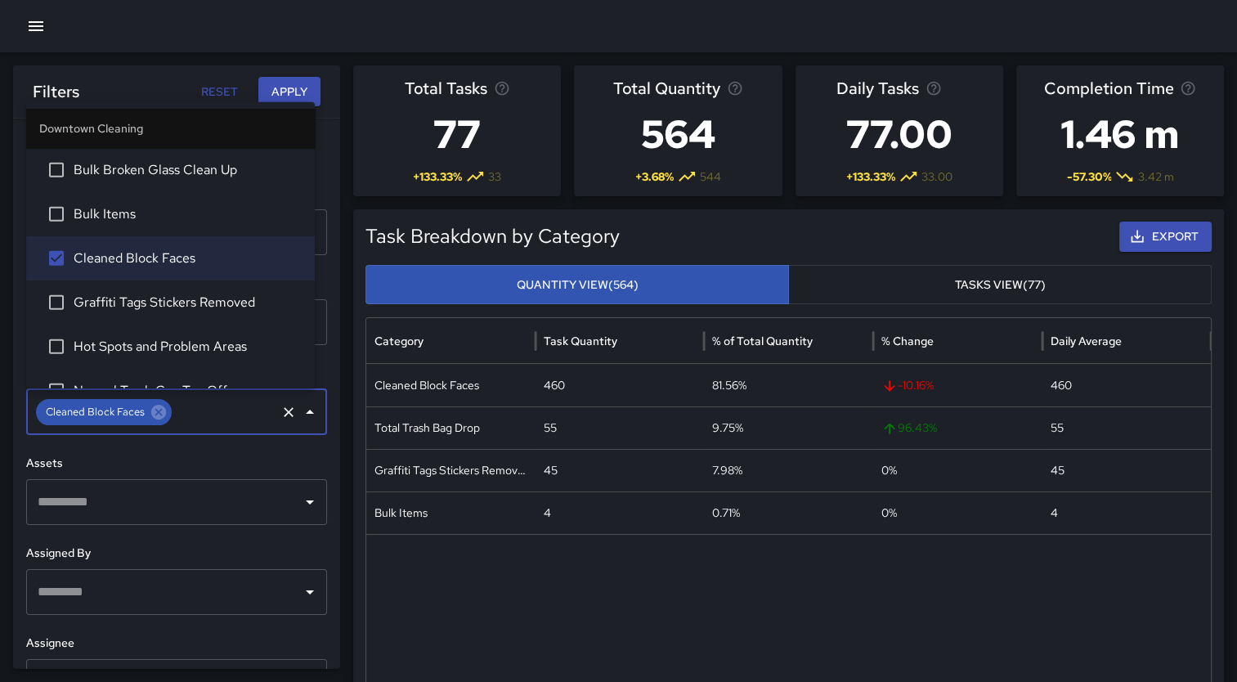
click at [284, 90] on button "Apply" at bounding box center [289, 92] width 62 height 30
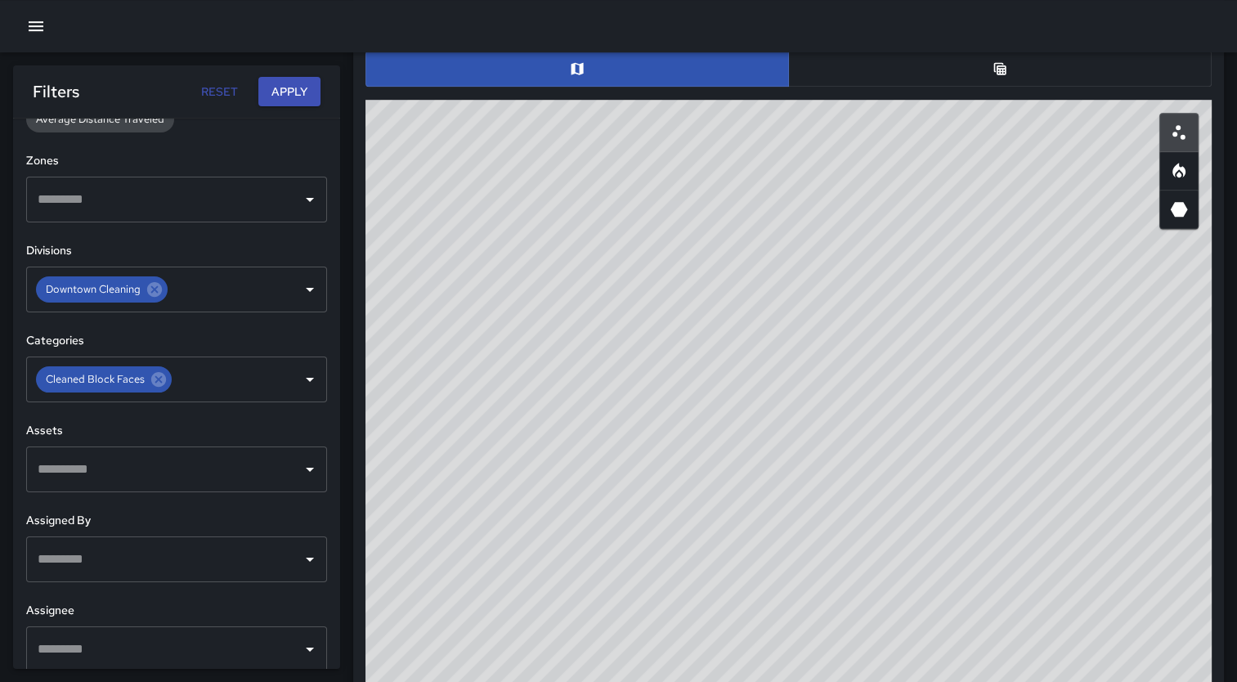
scroll to position [504, 0]
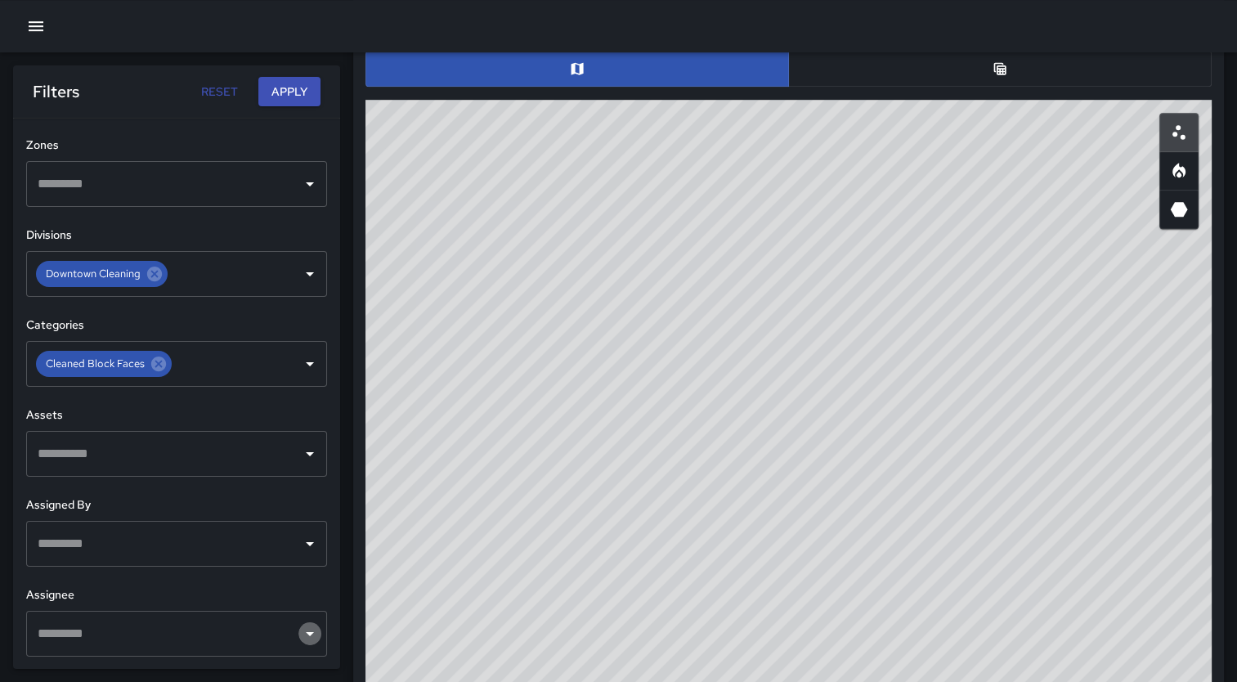
click at [300, 638] on icon "Open" at bounding box center [310, 634] width 20 height 20
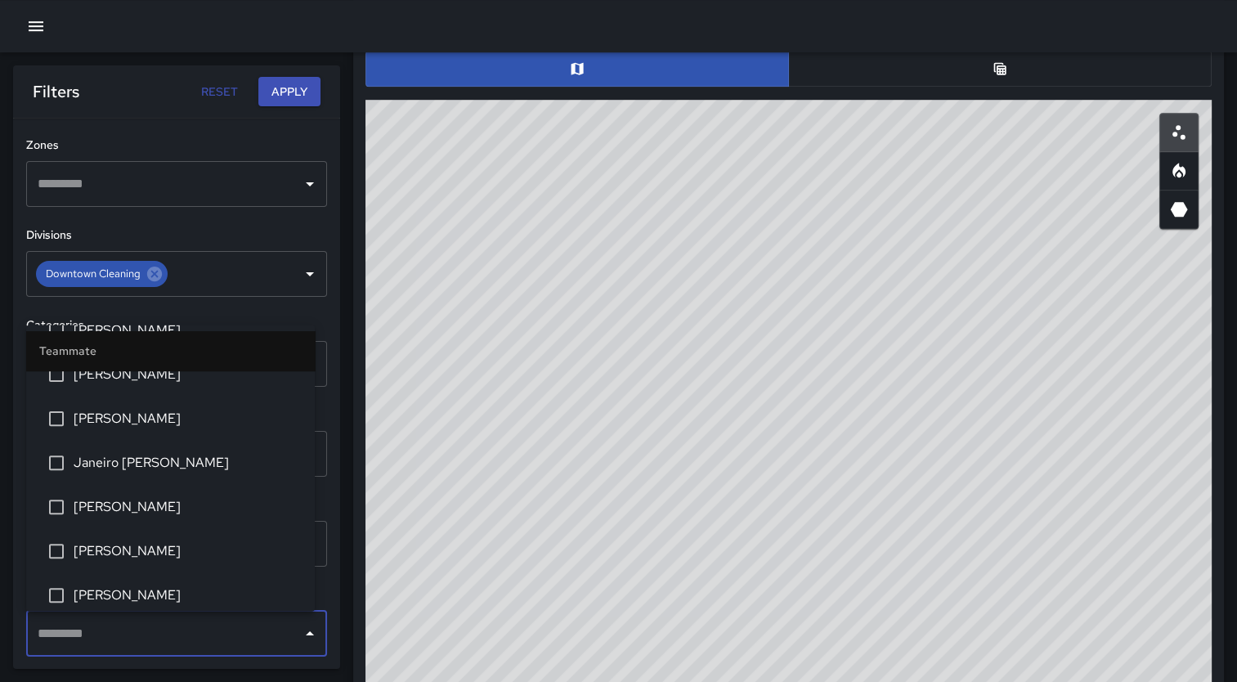
scroll to position [719, 0]
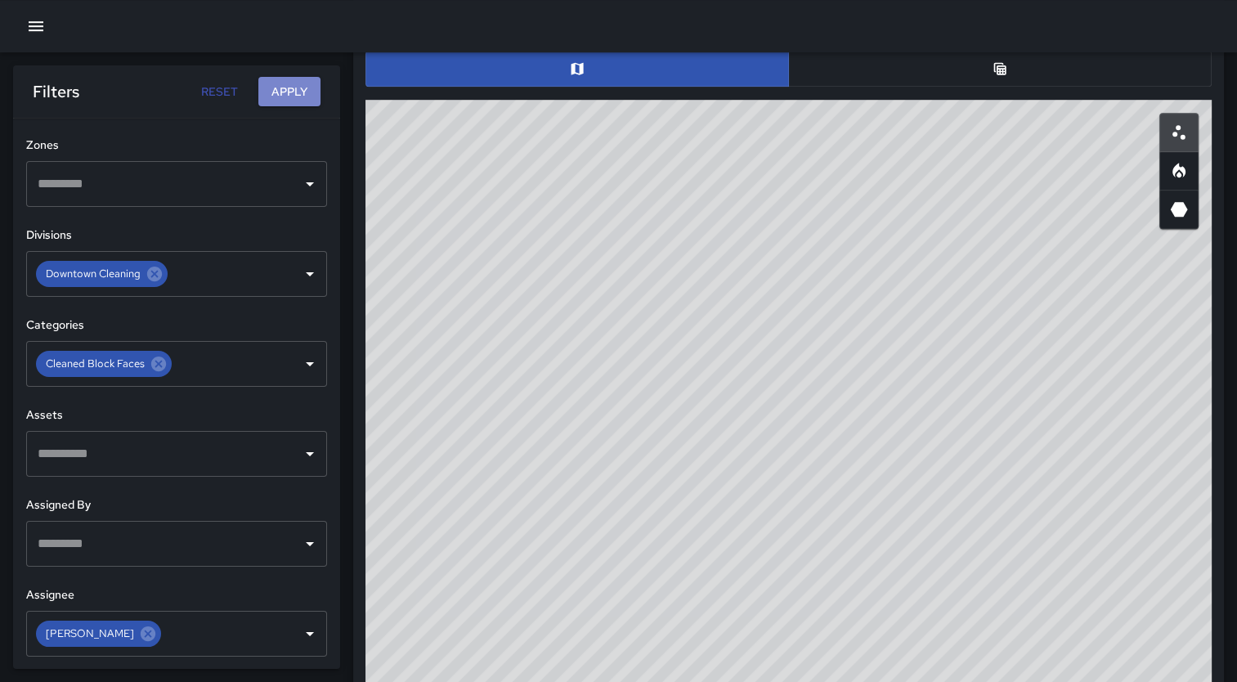
click at [286, 90] on button "Apply" at bounding box center [289, 92] width 62 height 30
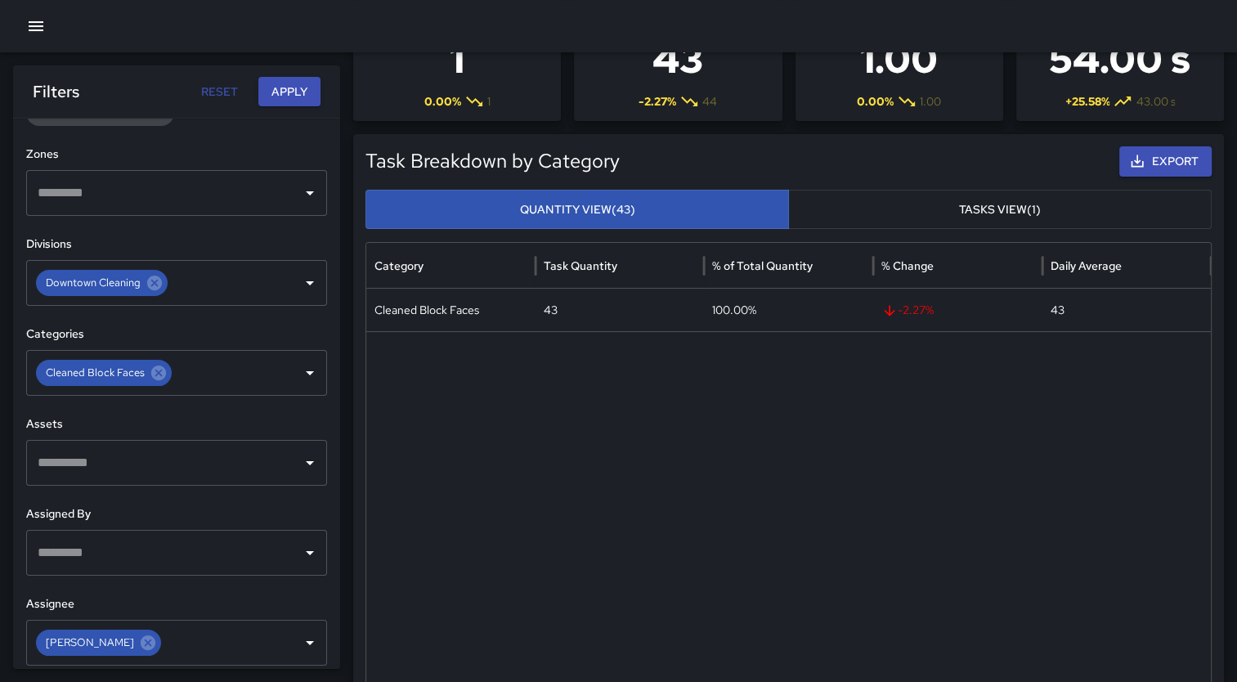
scroll to position [504, 0]
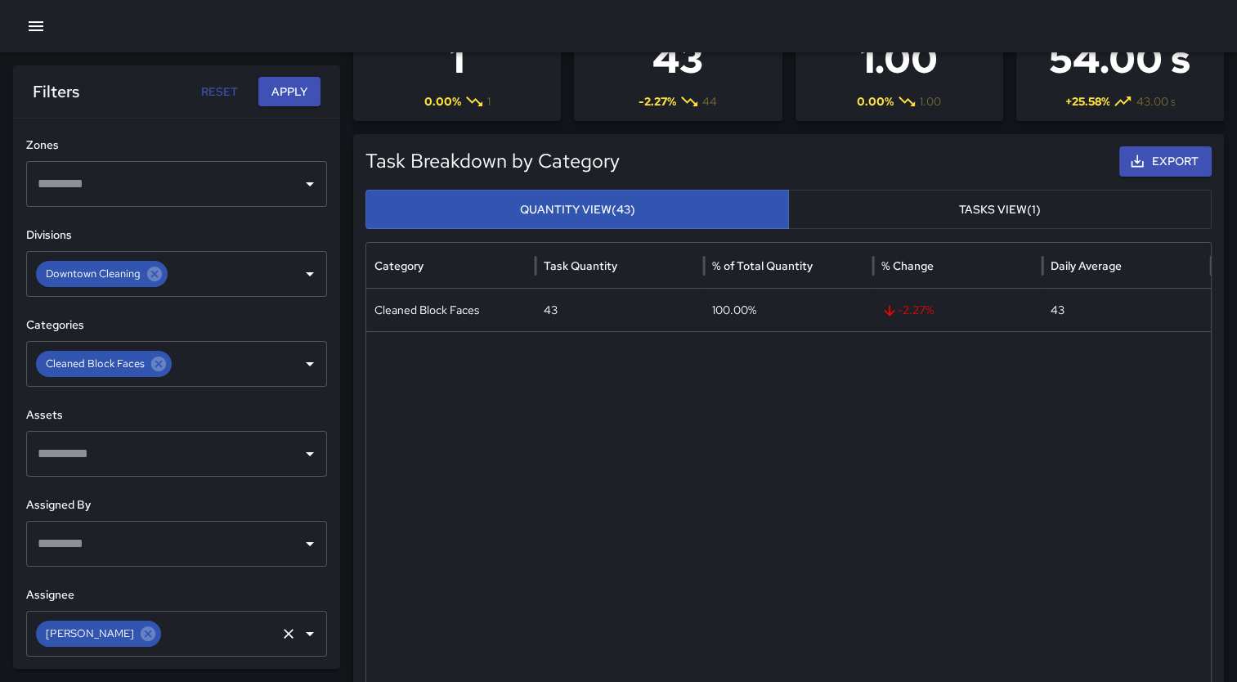
click at [306, 633] on icon "Open" at bounding box center [310, 634] width 8 height 4
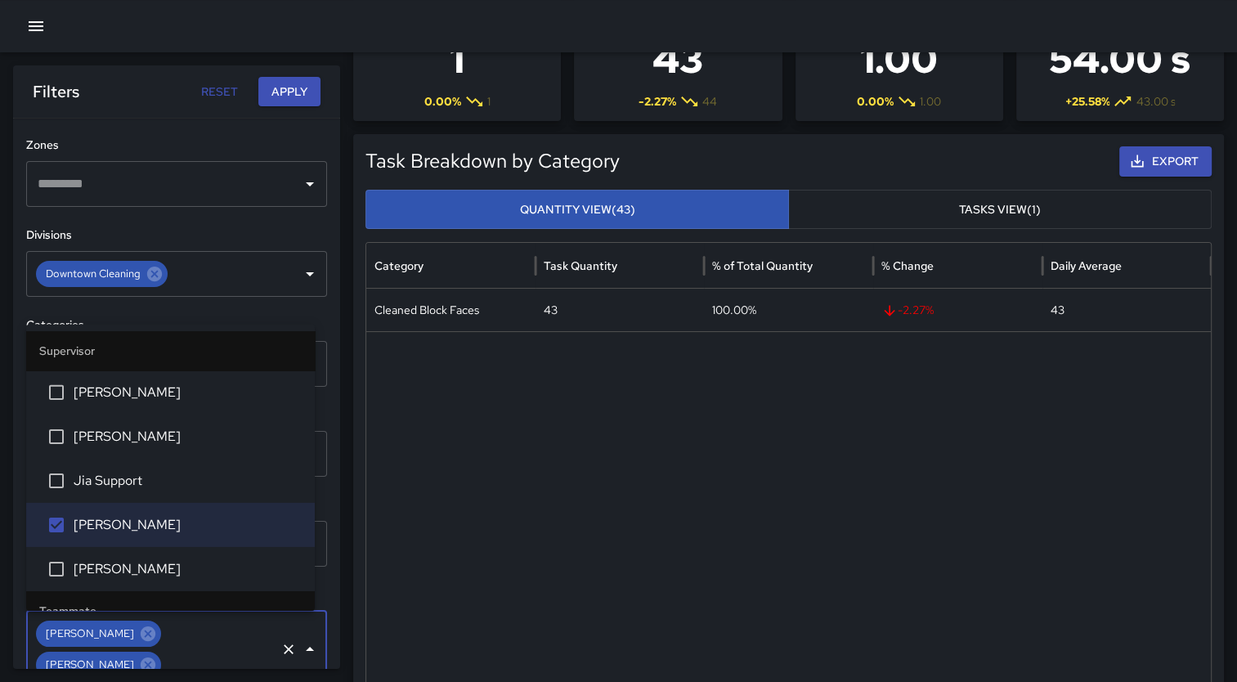
click at [285, 96] on button "Apply" at bounding box center [289, 92] width 62 height 30
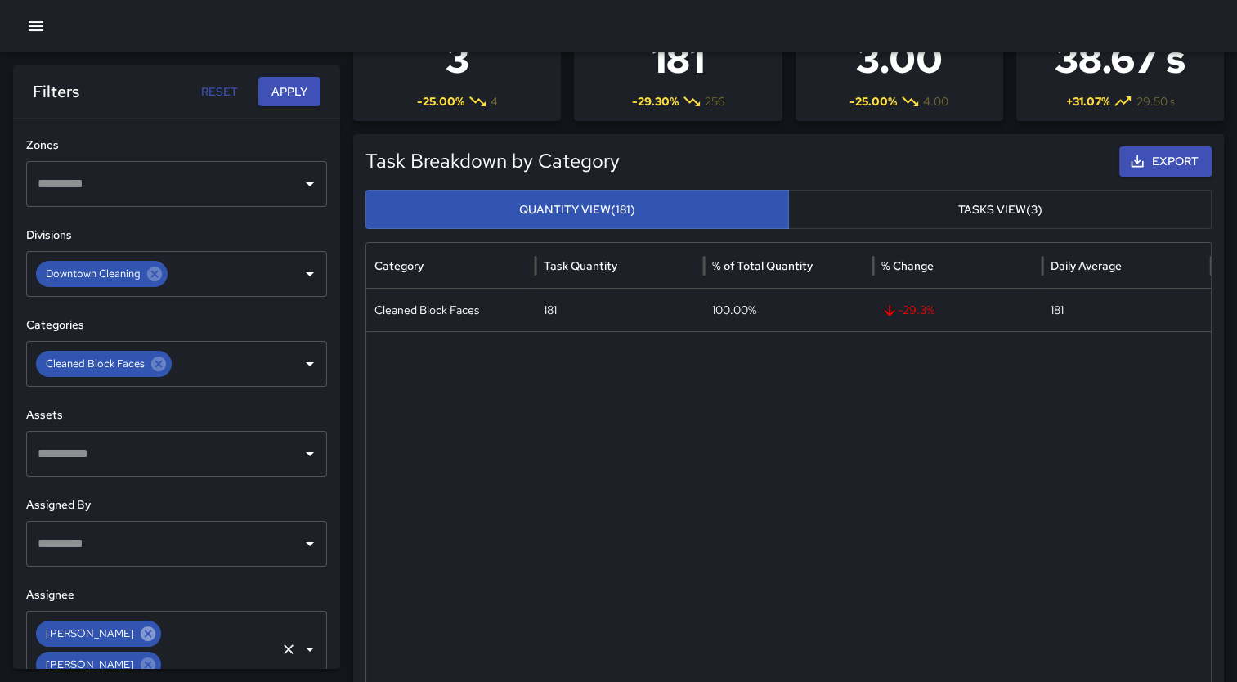
click at [141, 632] on icon at bounding box center [148, 632] width 15 height 15
click at [291, 90] on button "Apply" at bounding box center [289, 92] width 62 height 30
click at [145, 633] on icon at bounding box center [148, 633] width 18 height 18
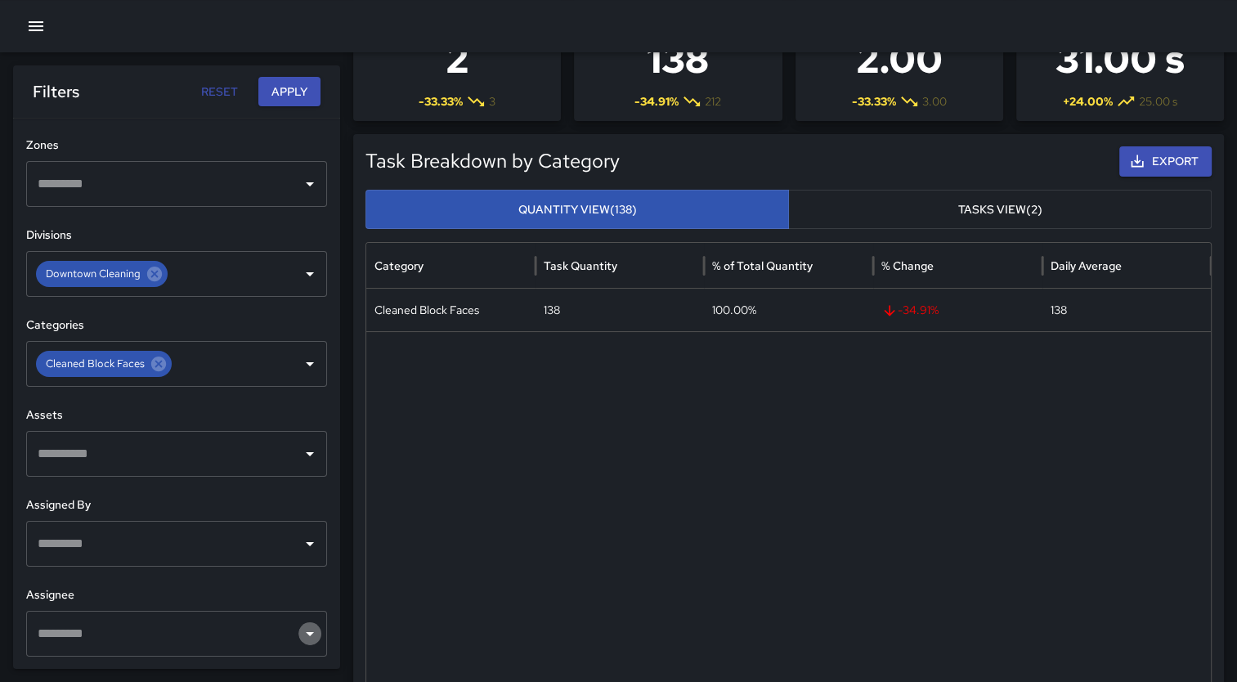
click at [304, 639] on icon "Open" at bounding box center [310, 634] width 20 height 20
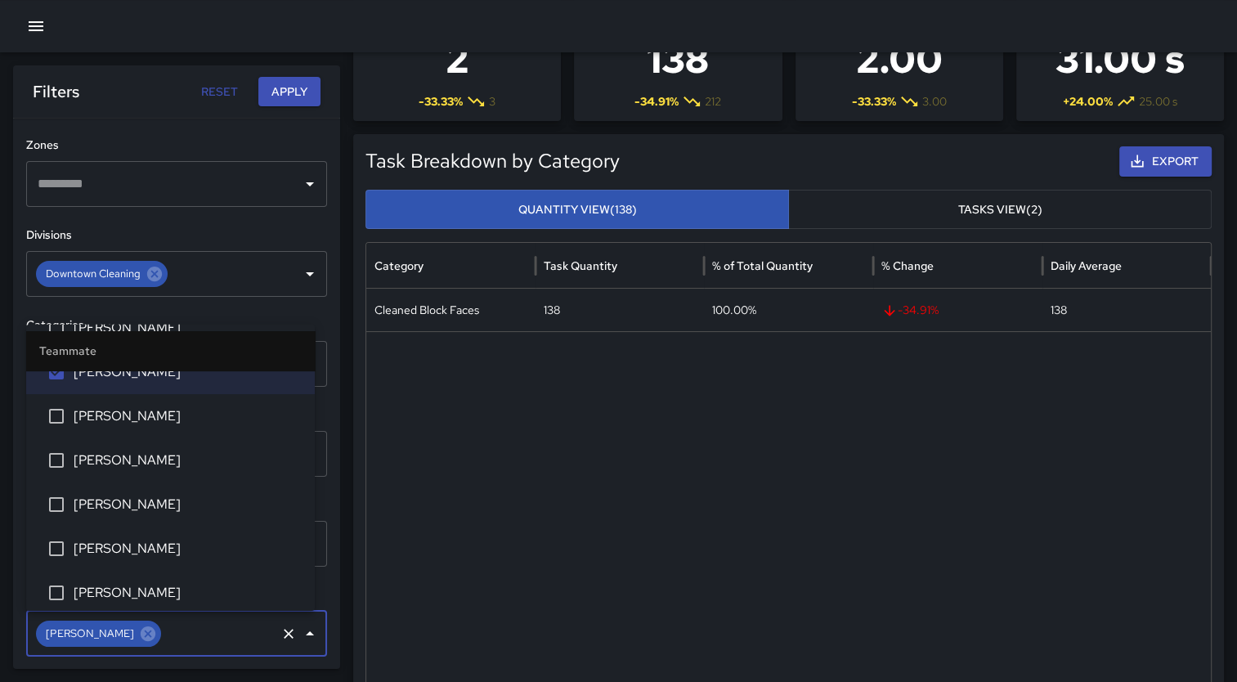
scroll to position [458, 0]
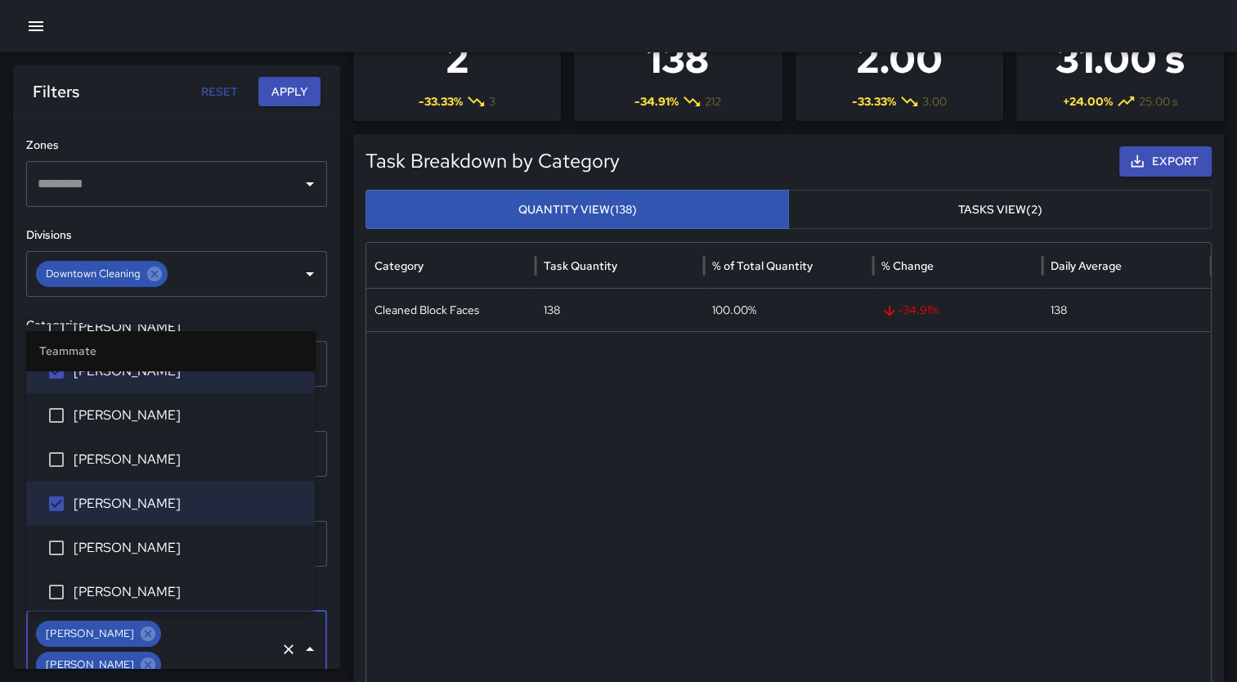
click at [276, 86] on button "Apply" at bounding box center [289, 92] width 62 height 30
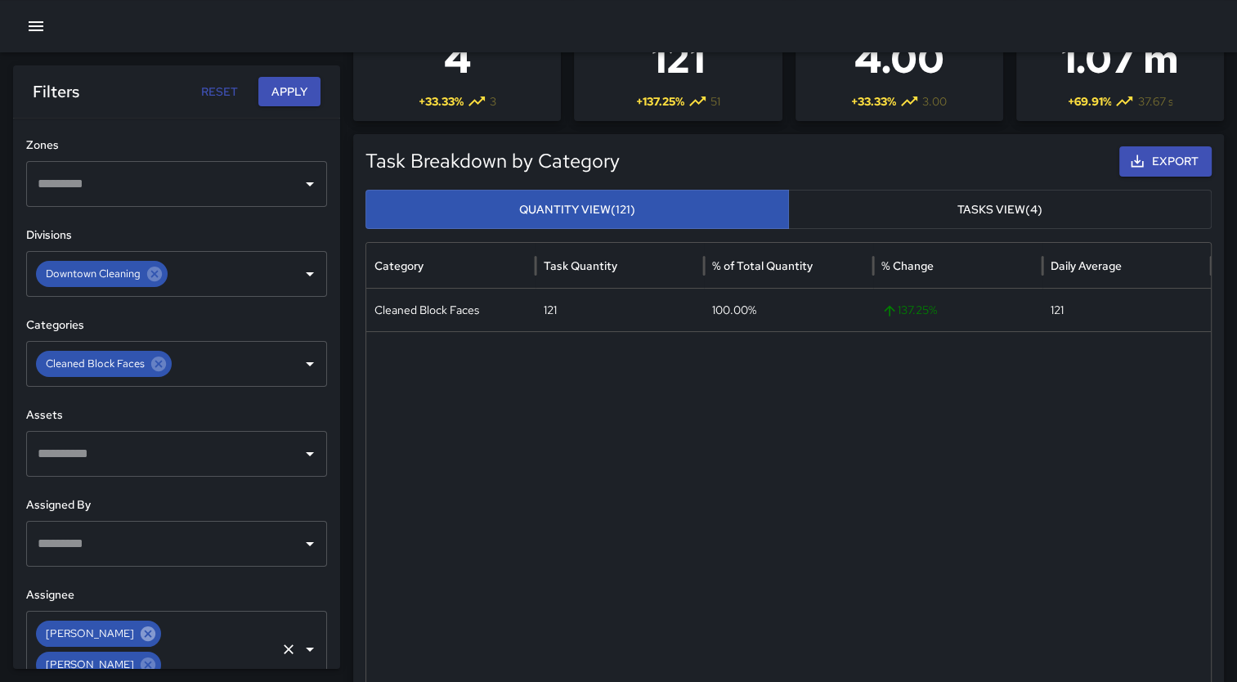
click at [141, 630] on icon at bounding box center [148, 632] width 15 height 15
click at [141, 632] on icon at bounding box center [148, 632] width 15 height 15
click at [303, 638] on icon "Open" at bounding box center [310, 634] width 20 height 20
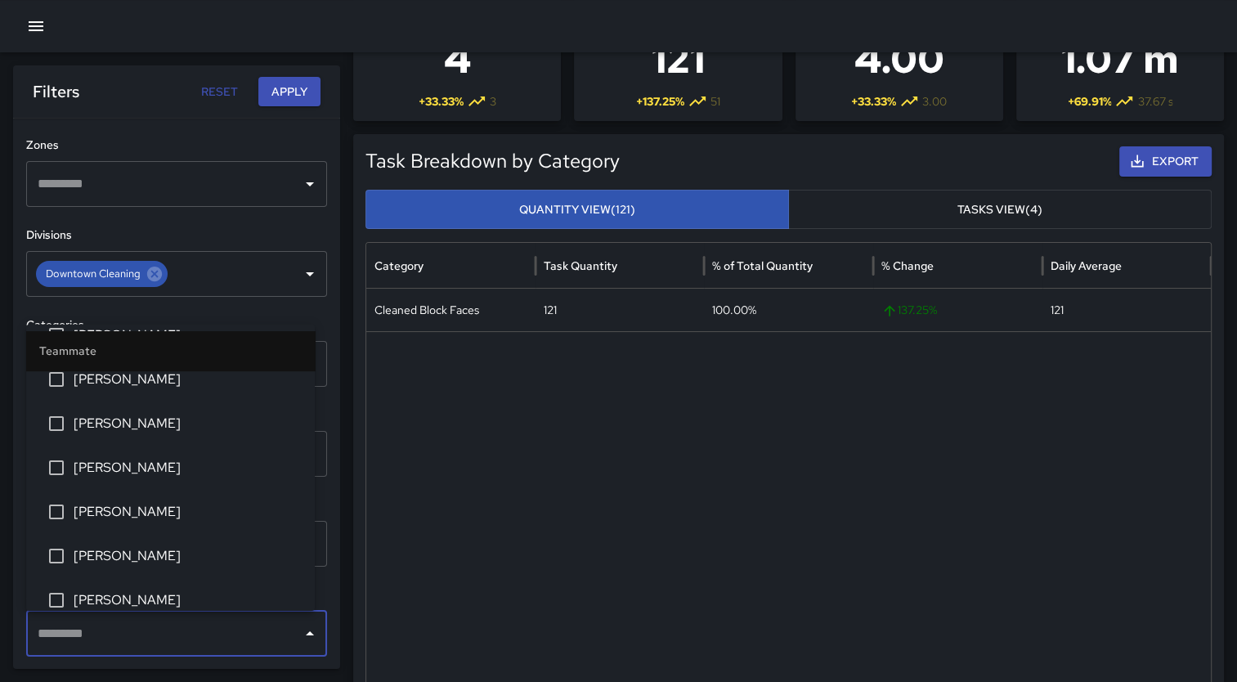
scroll to position [369, 0]
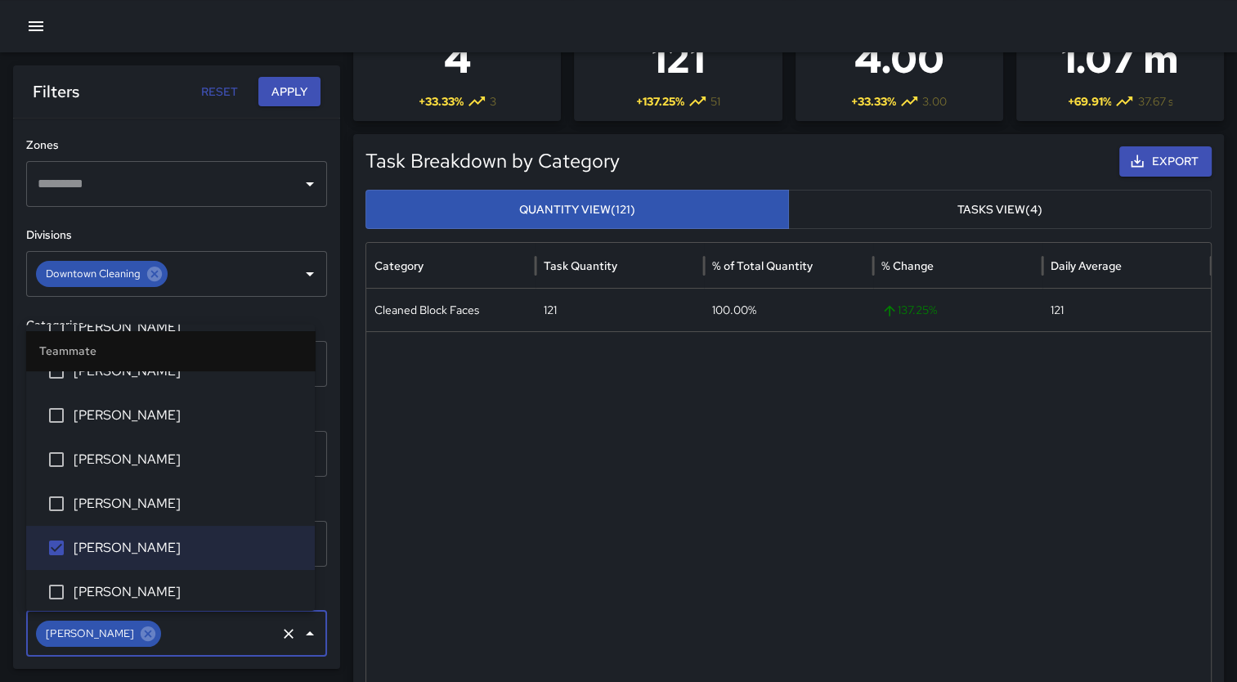
click at [289, 92] on button "Apply" at bounding box center [289, 92] width 62 height 30
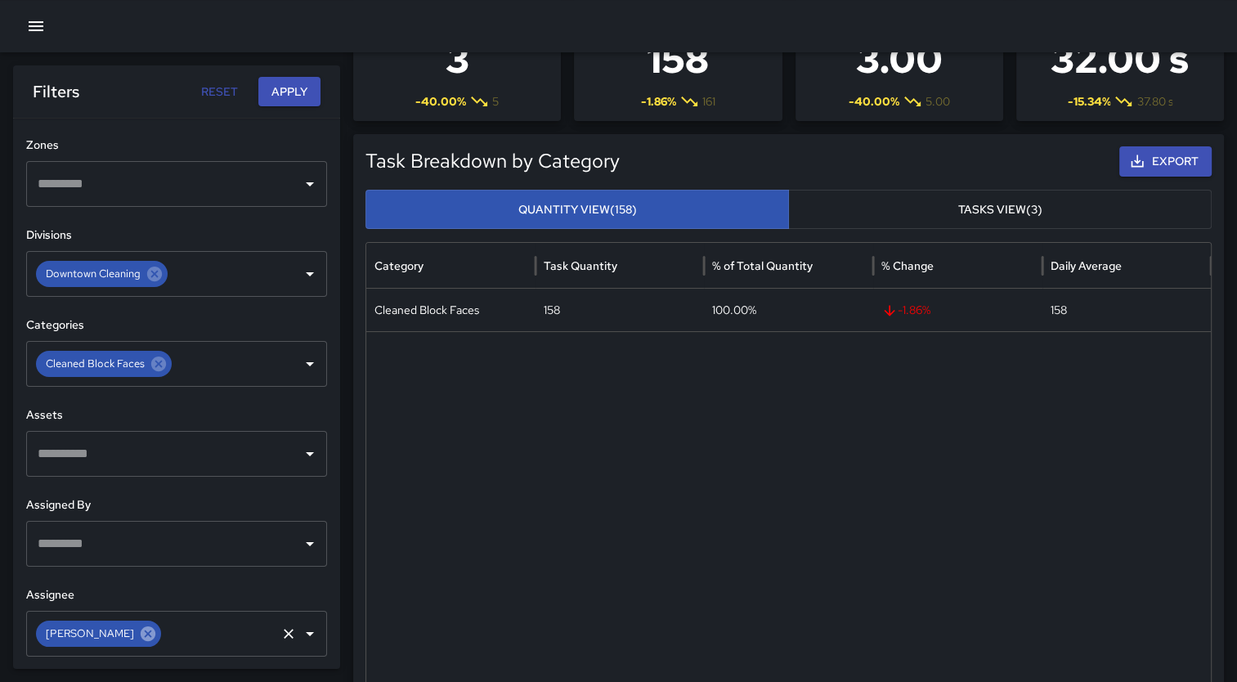
click at [139, 632] on icon at bounding box center [148, 633] width 18 height 18
click at [306, 632] on icon "Open" at bounding box center [310, 634] width 8 height 4
click at [320, 607] on div "**********" at bounding box center [176, 394] width 327 height 550
click at [300, 633] on icon "Open" at bounding box center [310, 634] width 20 height 20
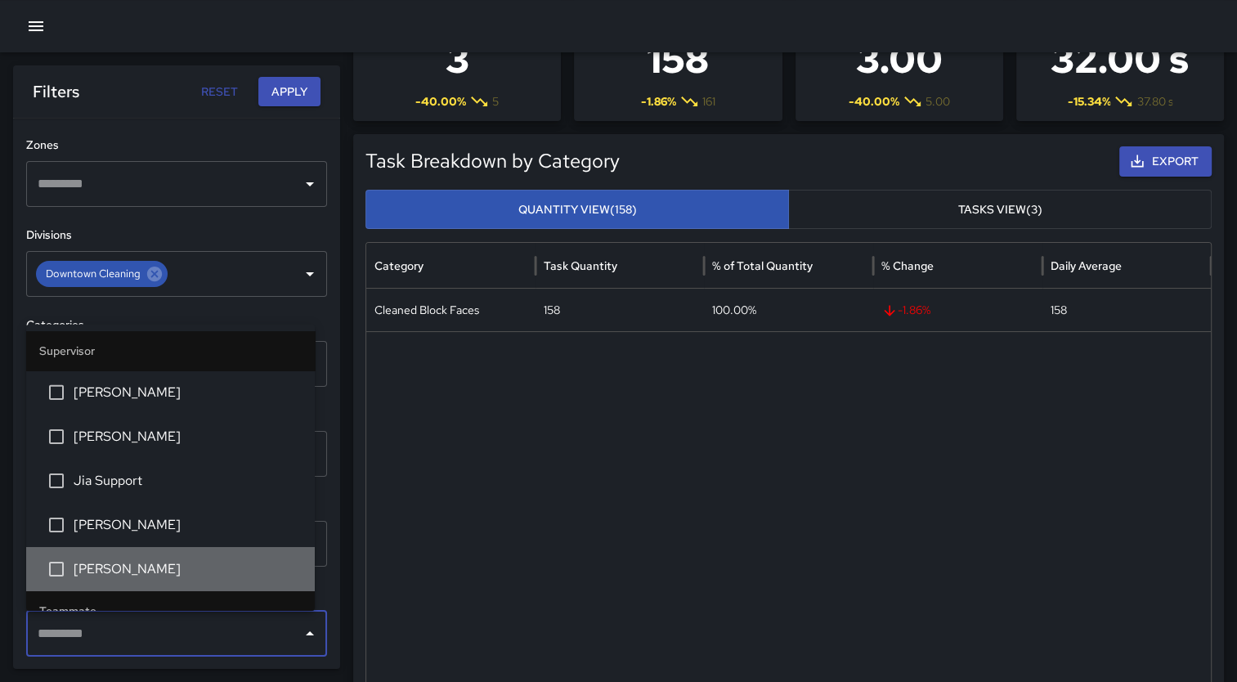
drag, startPoint x: 308, startPoint y: 596, endPoint x: 229, endPoint y: 566, distance: 84.6
click at [229, 566] on span "[PERSON_NAME]" at bounding box center [188, 569] width 228 height 20
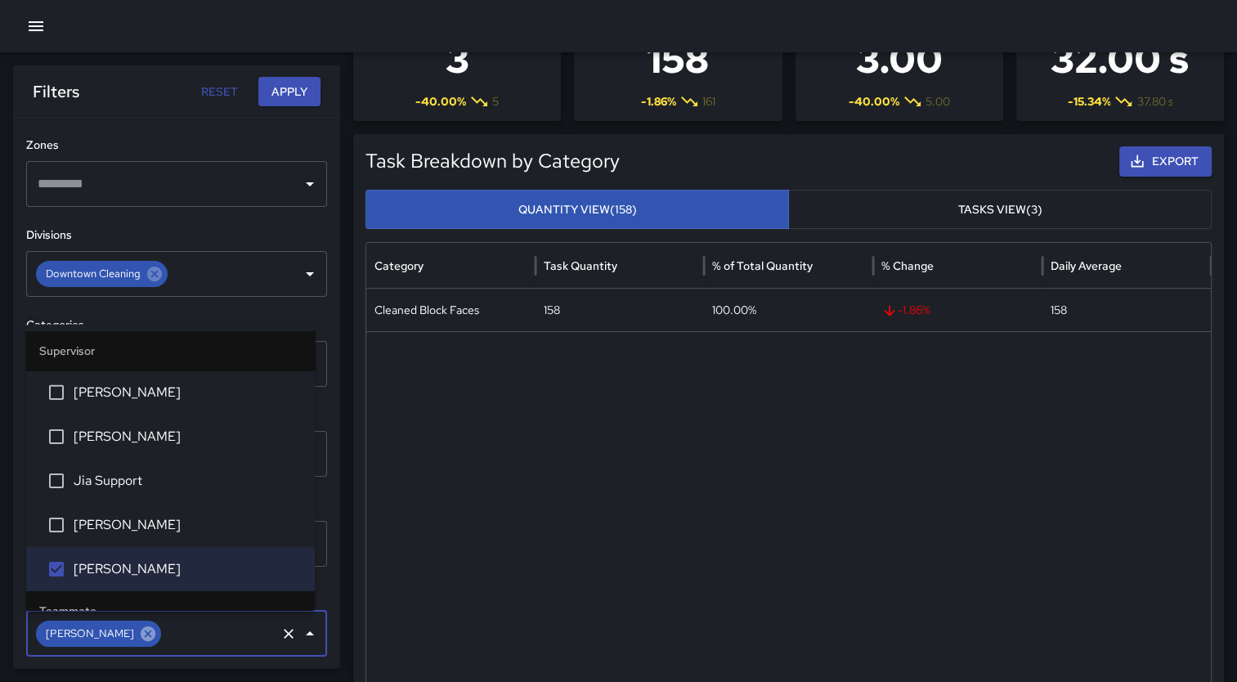
click at [141, 635] on icon at bounding box center [148, 632] width 15 height 15
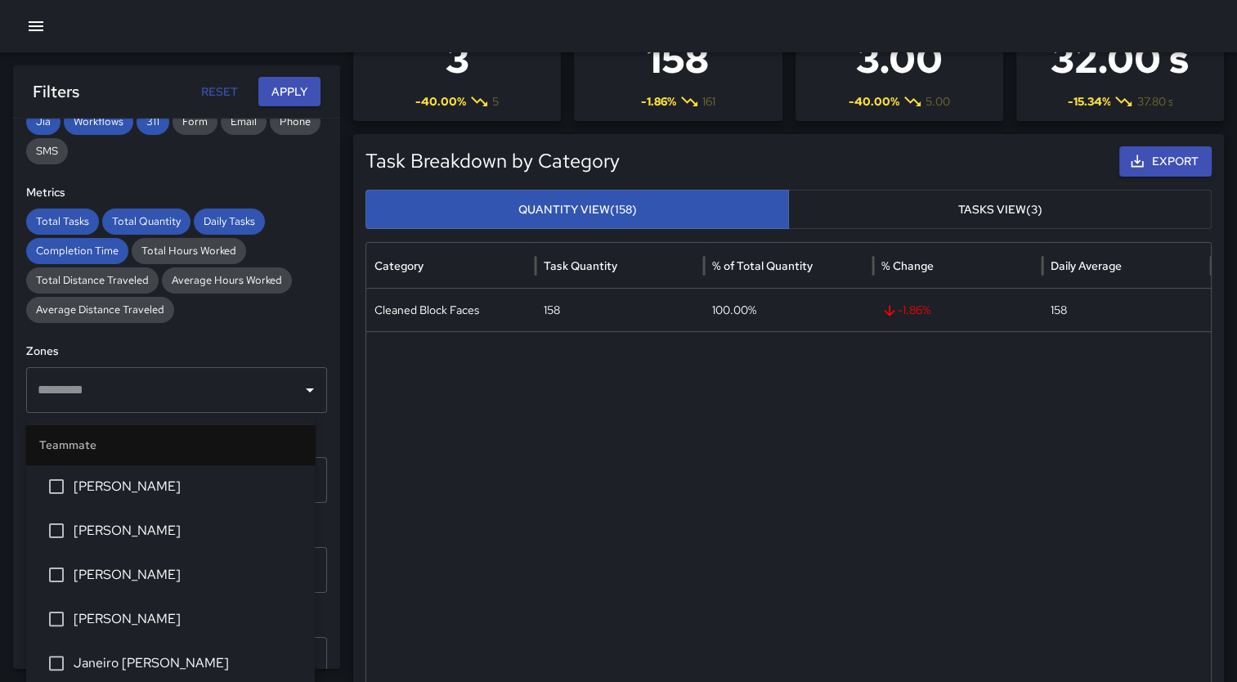
scroll to position [504, 0]
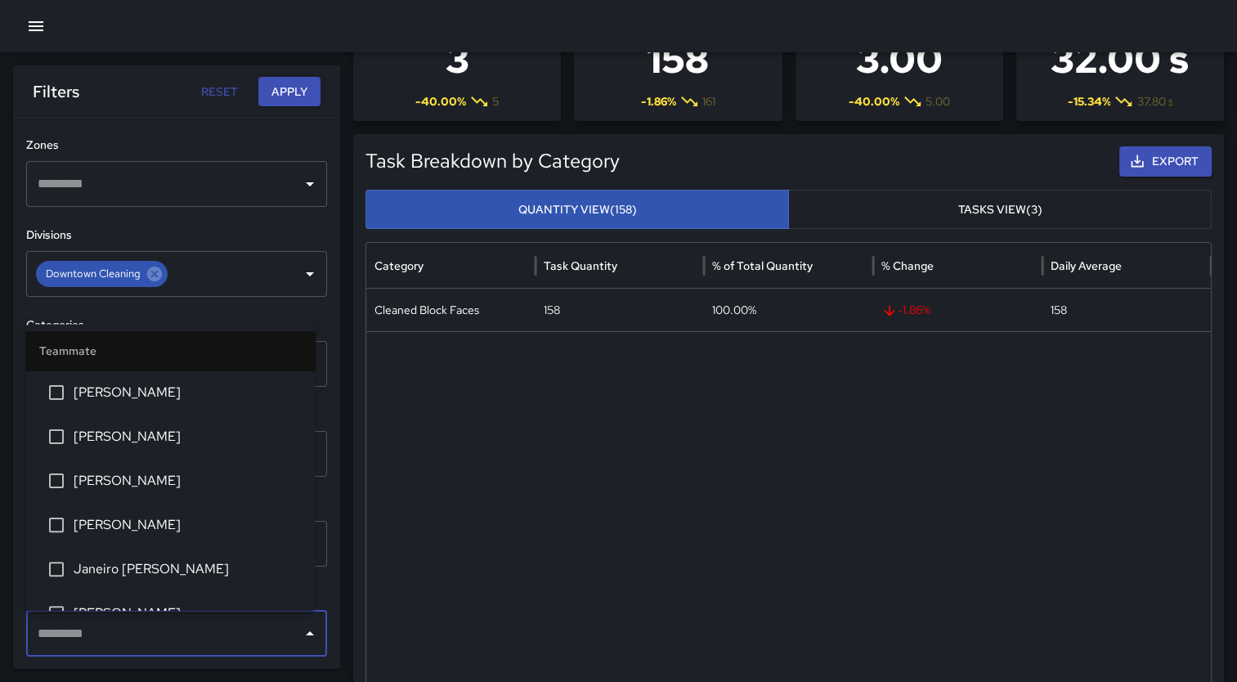
click at [75, 642] on input "text" at bounding box center [165, 633] width 262 height 31
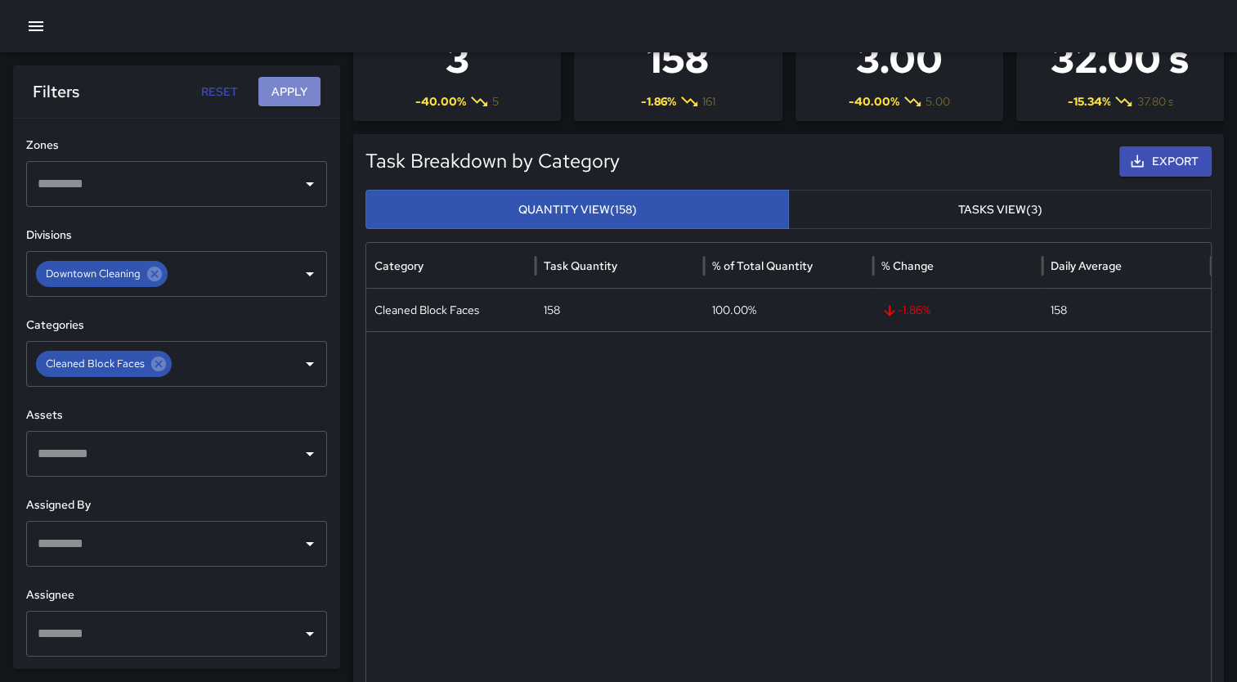
click at [302, 80] on button "Apply" at bounding box center [289, 92] width 62 height 30
click at [155, 365] on icon at bounding box center [159, 364] width 18 height 18
click at [291, 89] on button "Apply" at bounding box center [289, 92] width 62 height 30
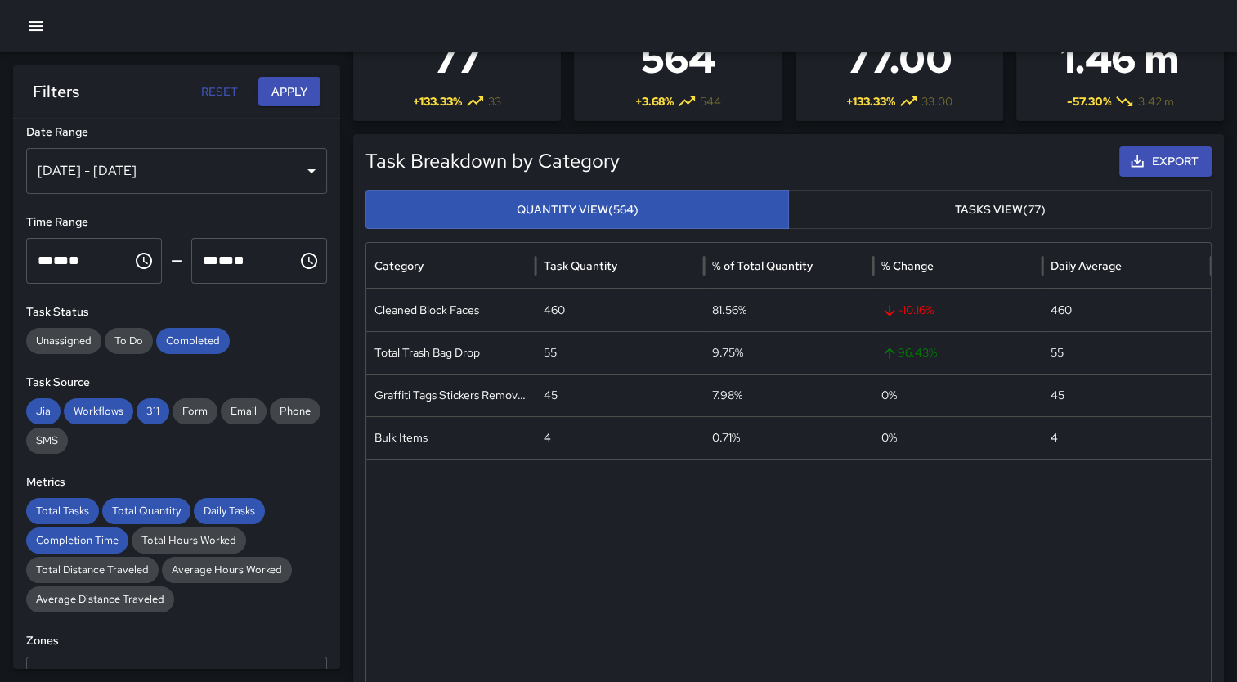
scroll to position [0, 0]
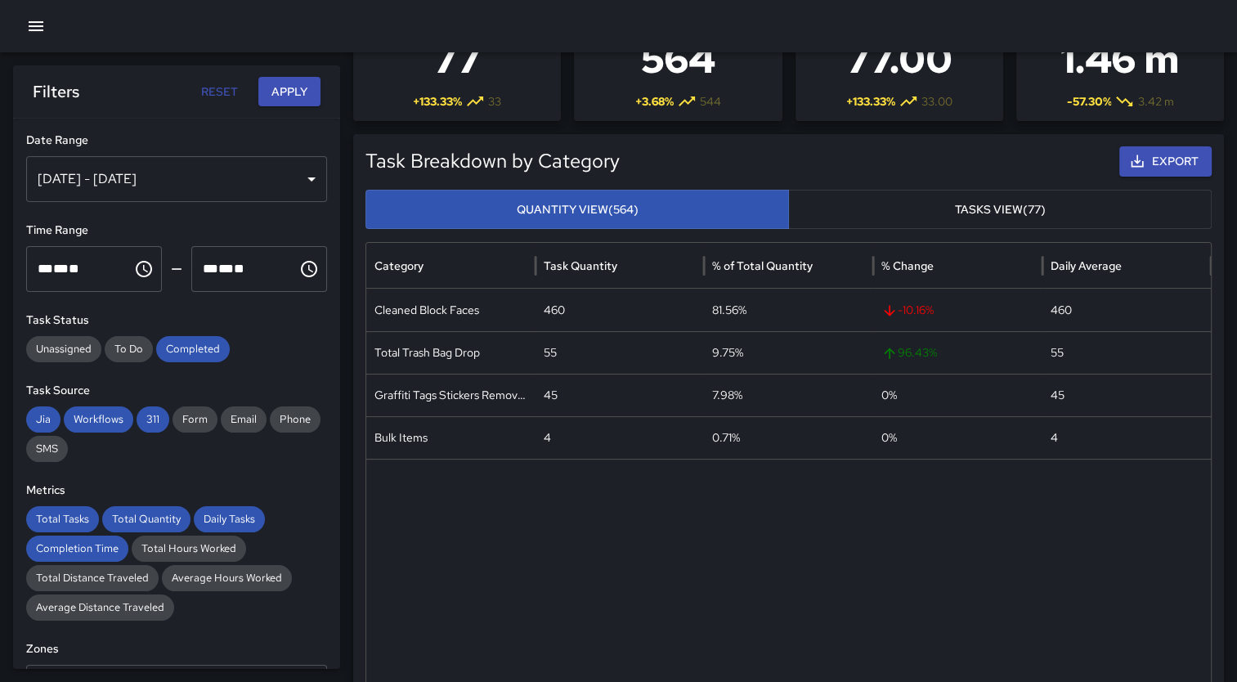
click at [268, 266] on div "** * ** **" at bounding box center [244, 269] width 83 height 46
type input "********"
click at [288, 309] on div "**********" at bounding box center [176, 394] width 327 height 550
click at [289, 96] on button "Apply" at bounding box center [289, 92] width 62 height 30
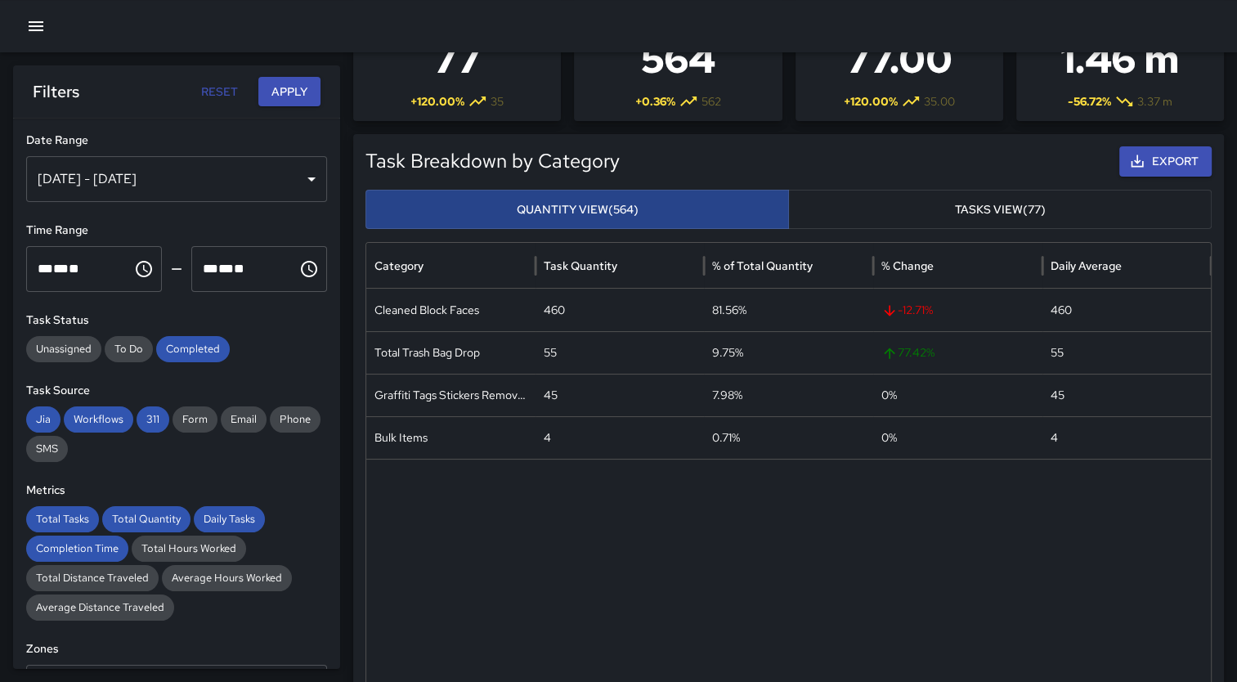
click at [436, 204] on button "Quantity View (564)" at bounding box center [576, 210] width 423 height 40
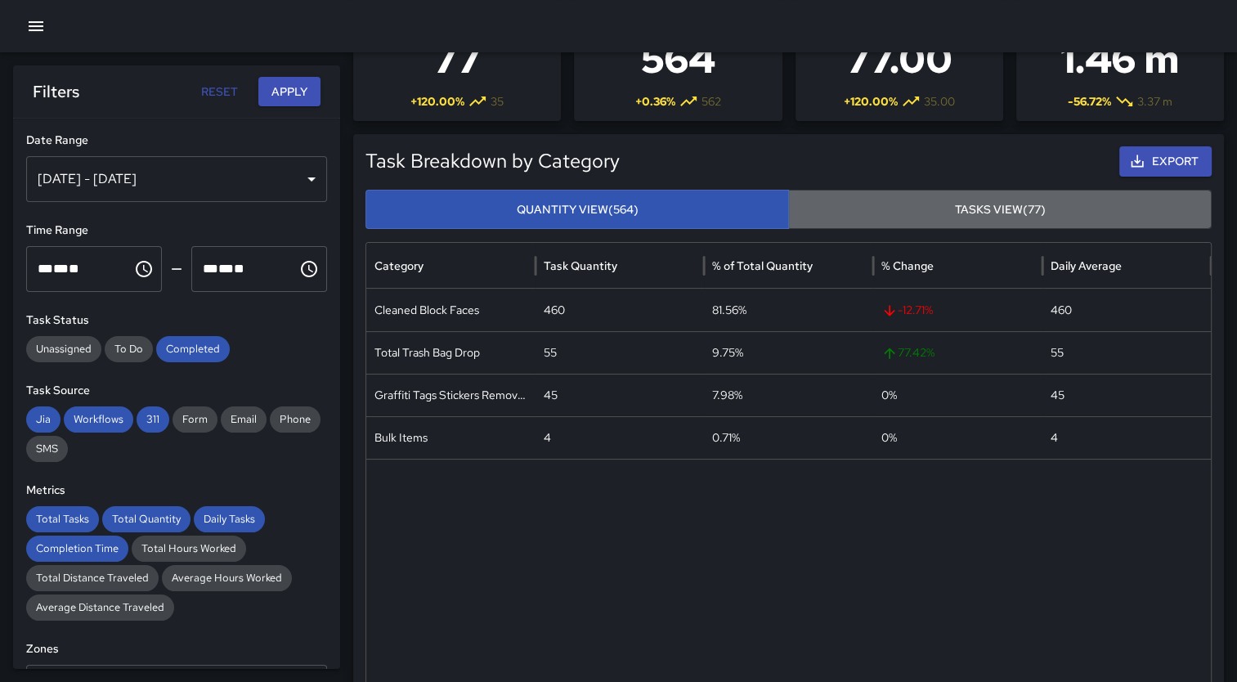
click at [923, 197] on button "Tasks View (77)" at bounding box center [999, 210] width 423 height 40
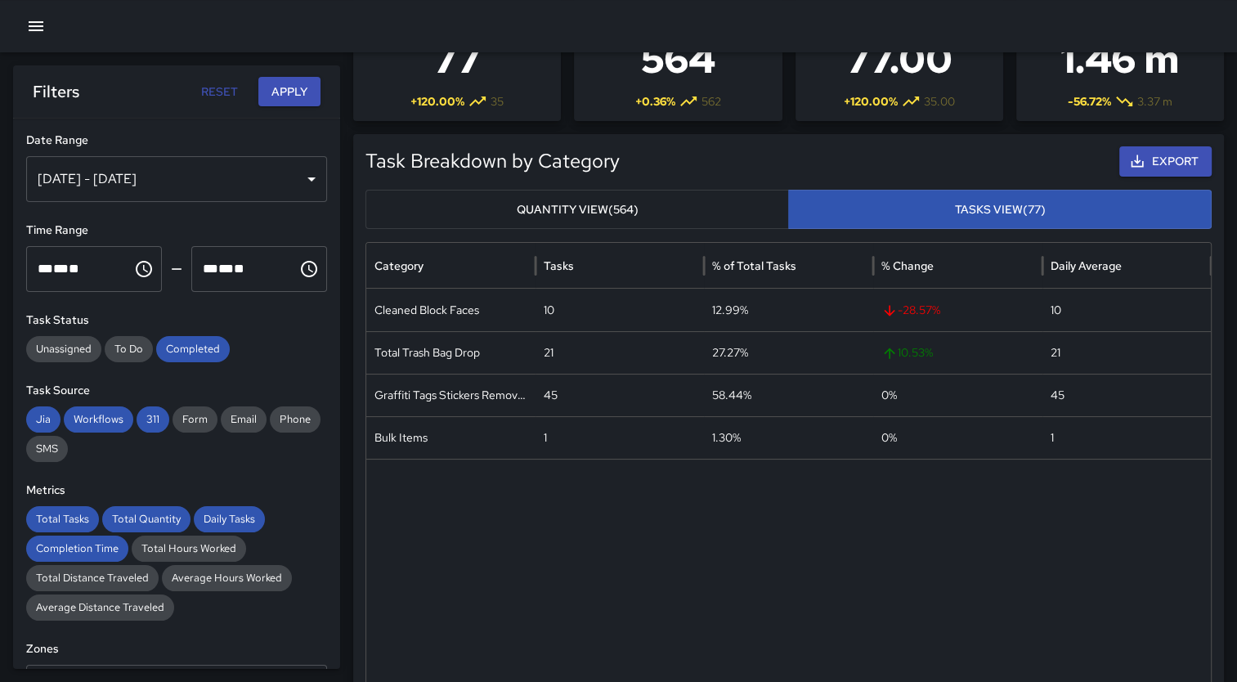
click at [585, 200] on button "Quantity View (564)" at bounding box center [576, 210] width 423 height 40
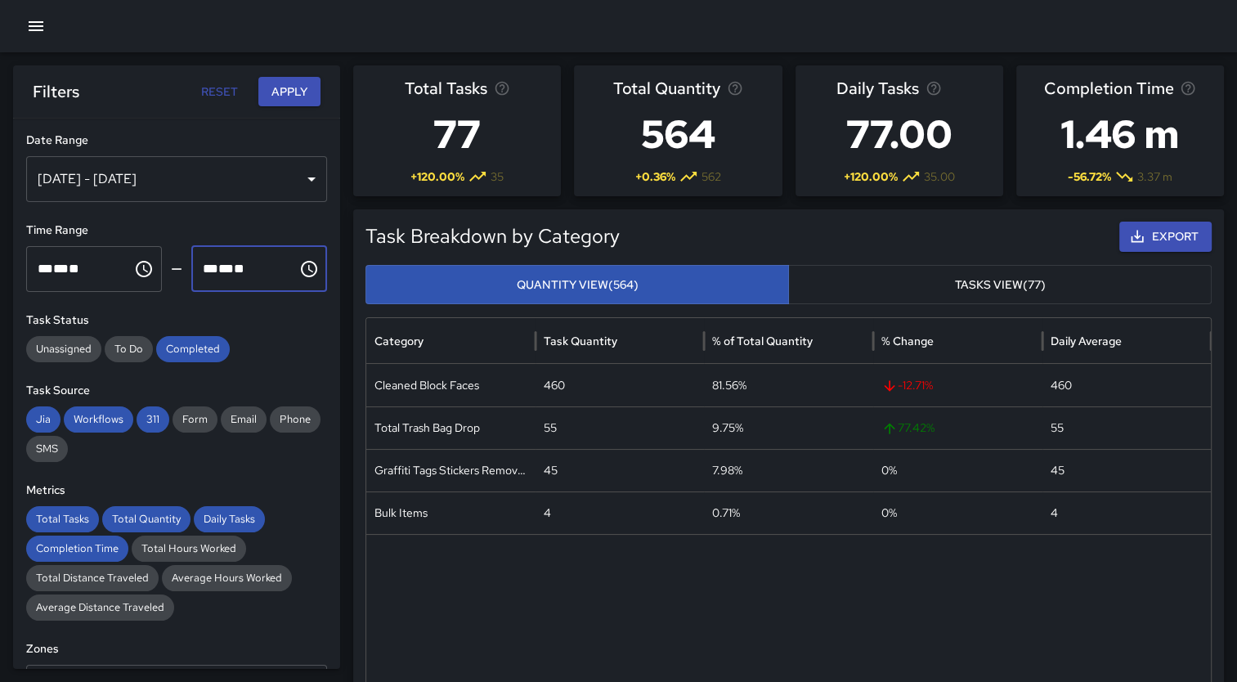
click at [270, 269] on div "** * ** **" at bounding box center [244, 269] width 83 height 46
type input "********"
drag, startPoint x: 288, startPoint y: 83, endPoint x: 268, endPoint y: 89, distance: 20.4
click at [268, 89] on button "Apply" at bounding box center [289, 92] width 62 height 30
click at [34, 27] on icon "button" at bounding box center [36, 26] width 20 height 20
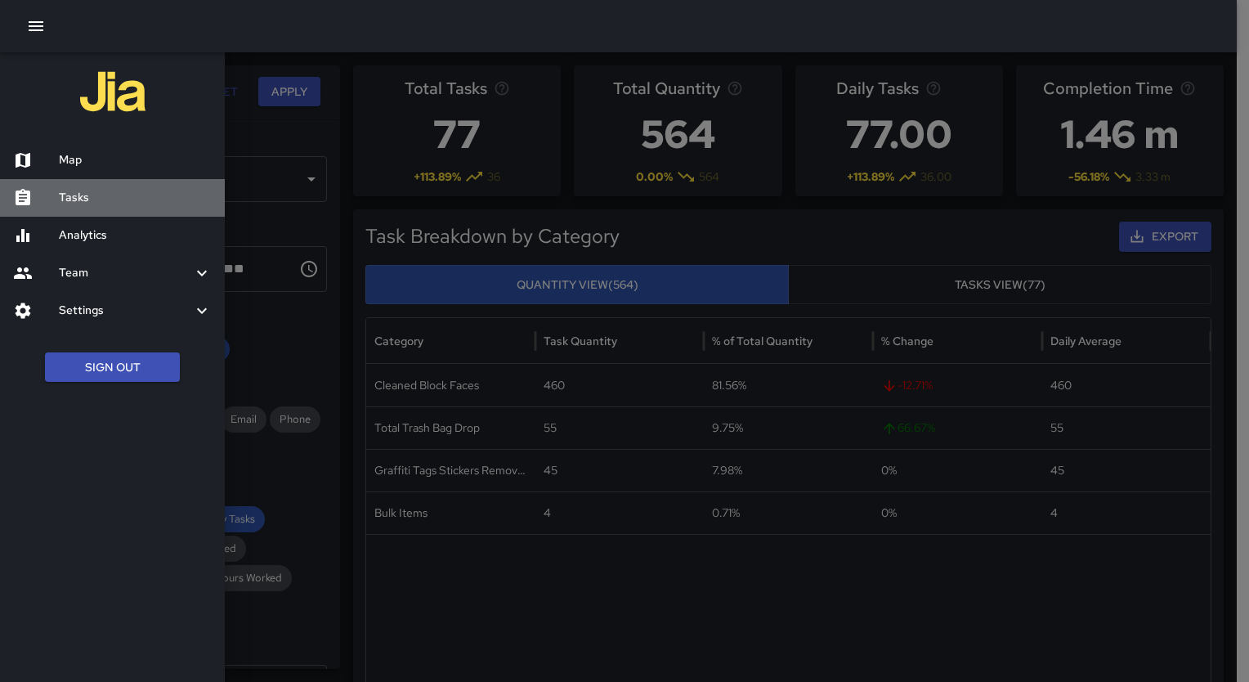
click at [78, 197] on h6 "Tasks" at bounding box center [135, 198] width 153 height 18
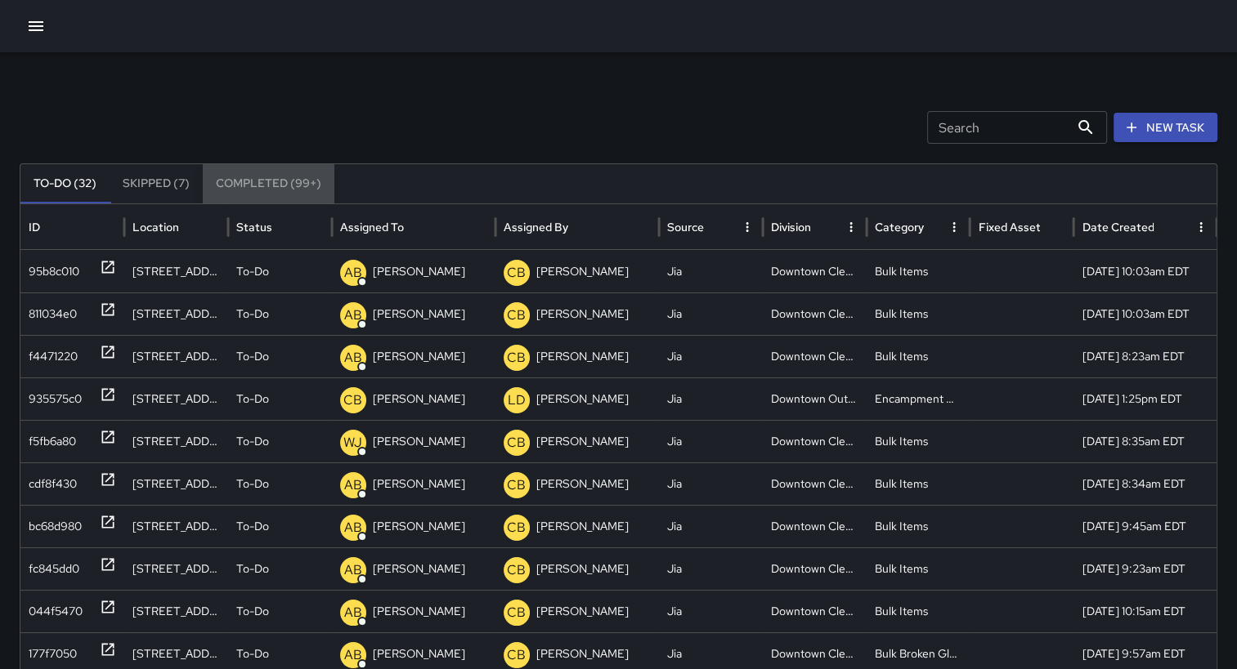
click at [268, 180] on button "Completed (99+)" at bounding box center [269, 183] width 132 height 39
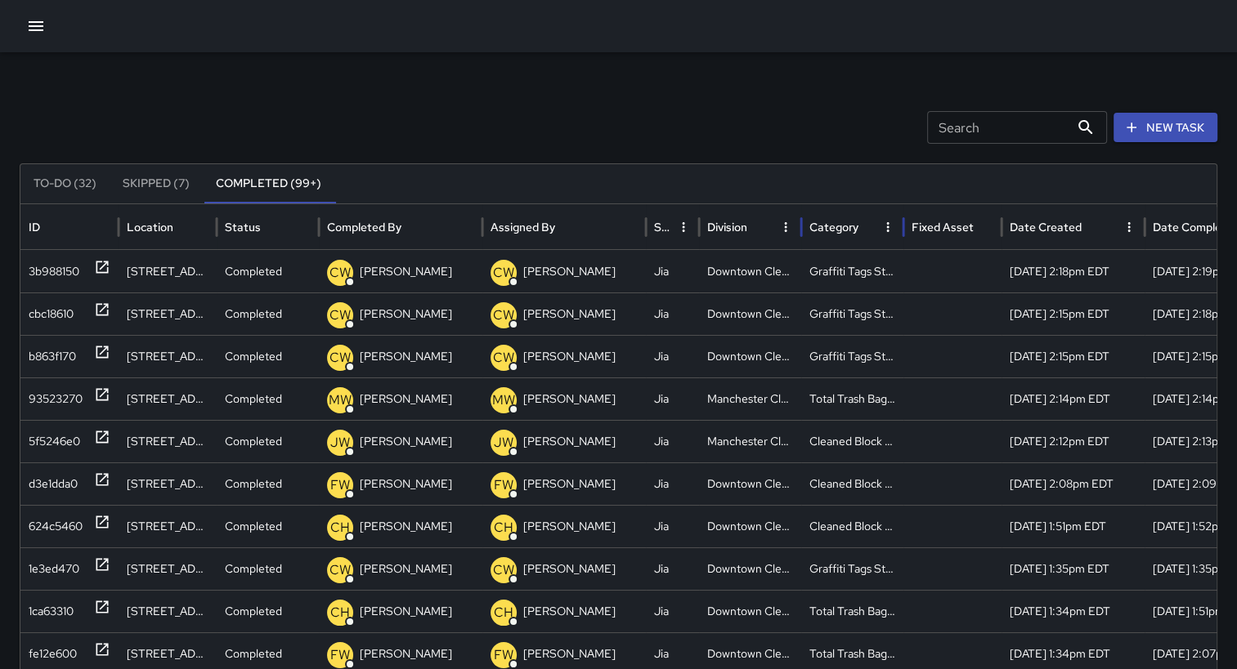
click at [850, 228] on div "Category" at bounding box center [833, 227] width 49 height 15
click at [43, 27] on icon "button" at bounding box center [36, 26] width 20 height 20
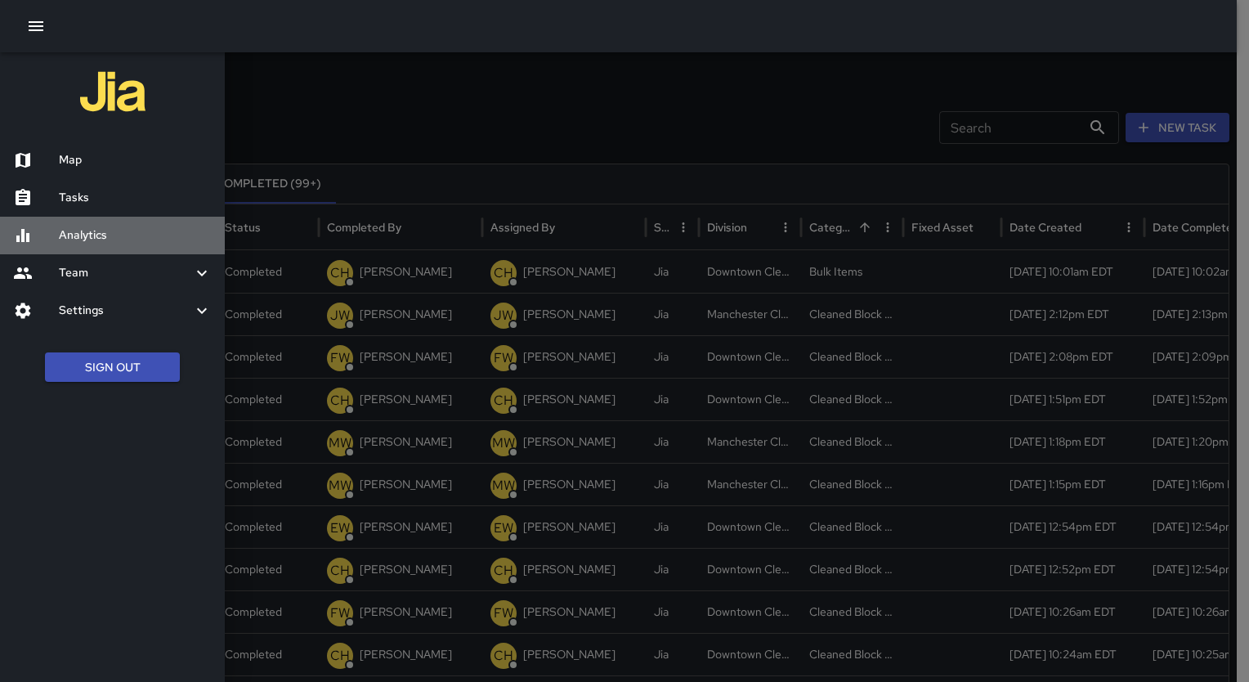
click at [87, 239] on h6 "Analytics" at bounding box center [135, 235] width 153 height 18
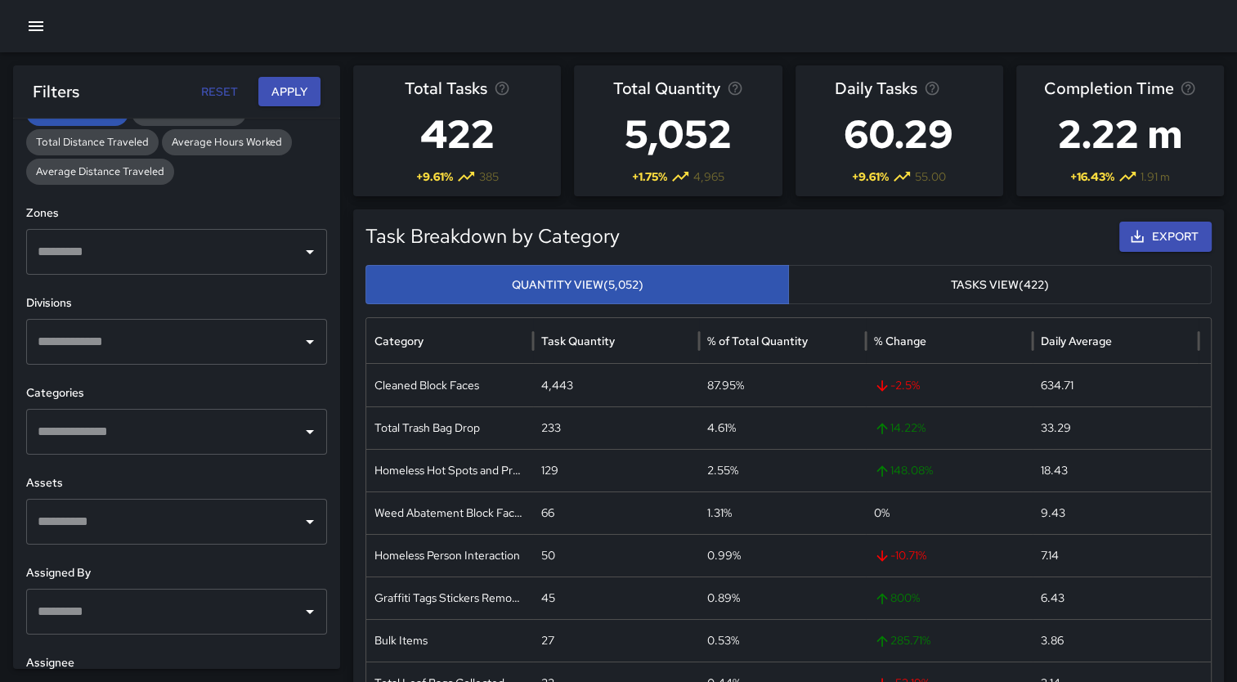
scroll to position [504, 0]
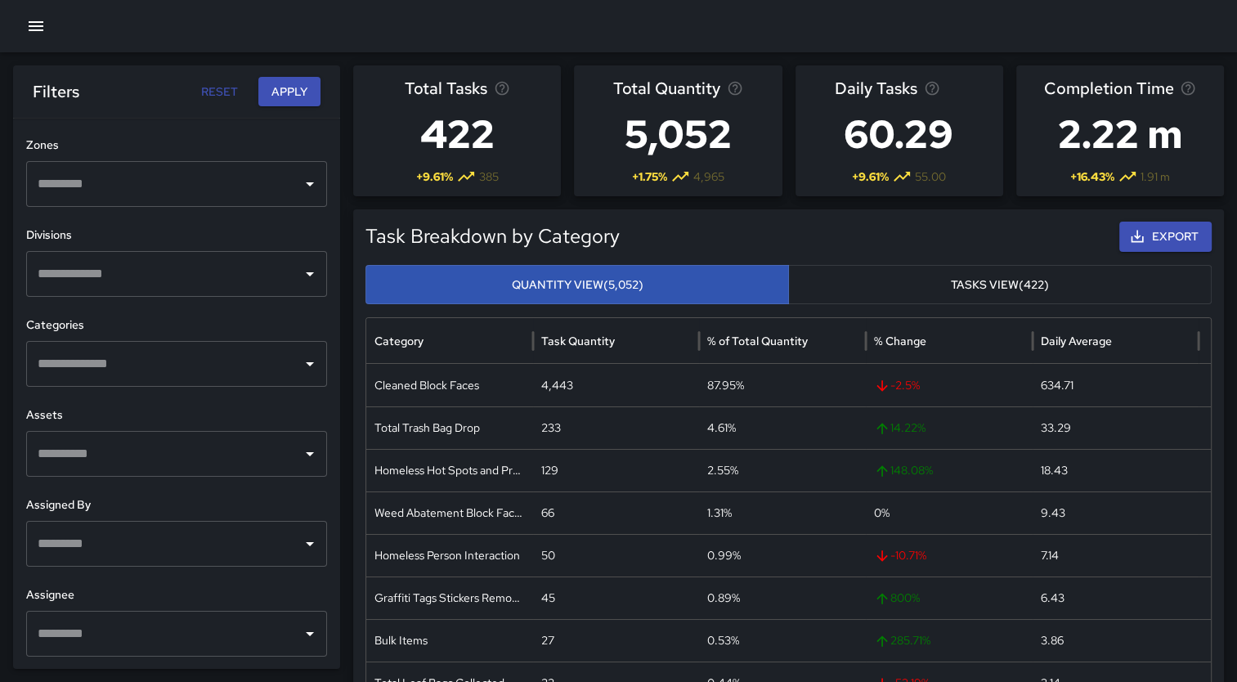
click at [326, 123] on div "**********" at bounding box center [176, 394] width 327 height 550
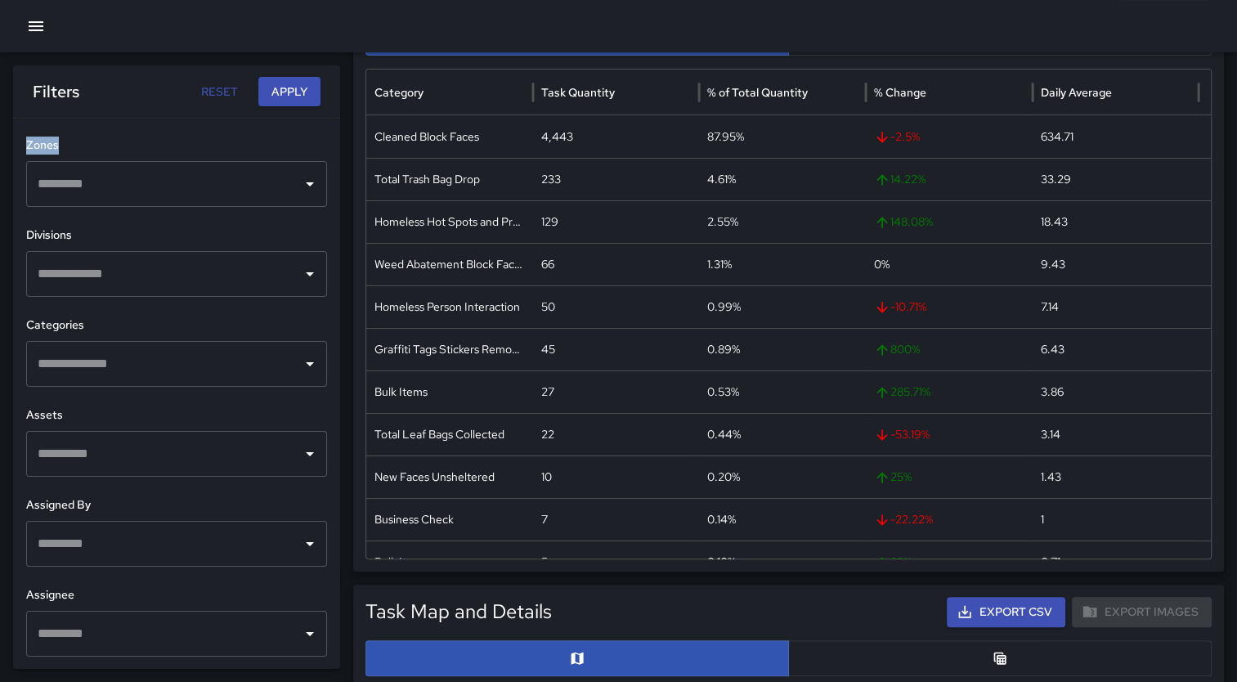
click at [37, 28] on icon "button" at bounding box center [36, 26] width 20 height 20
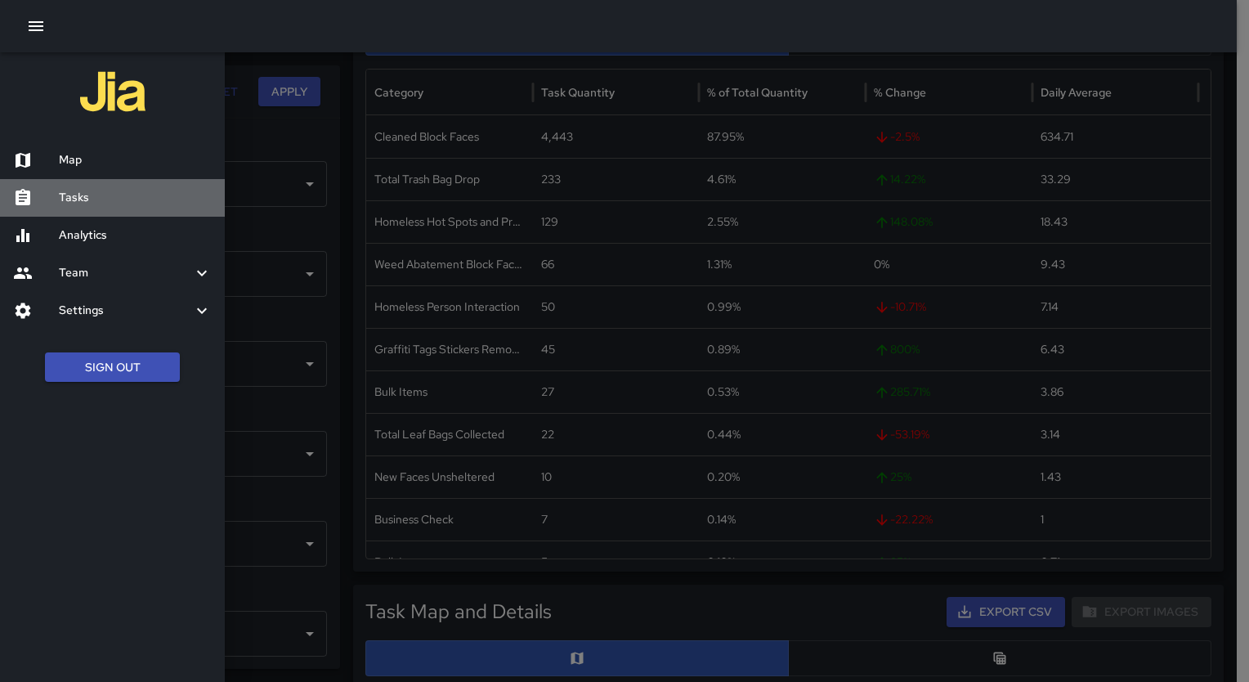
click at [78, 194] on h6 "Tasks" at bounding box center [135, 198] width 153 height 18
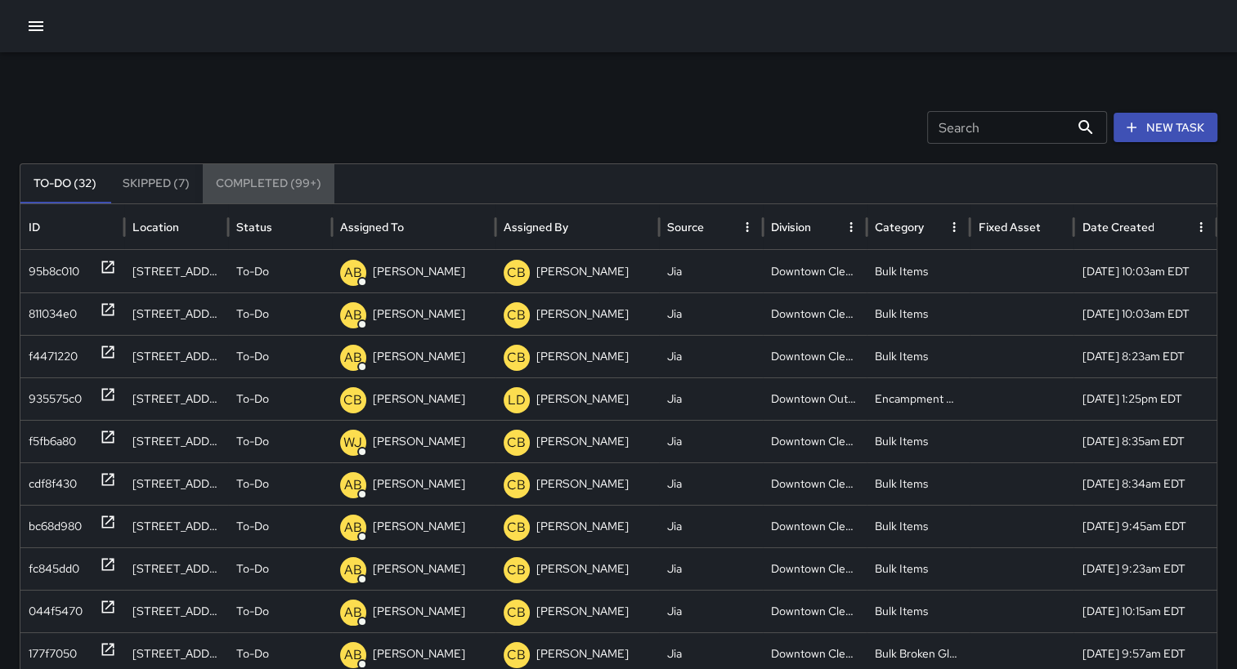
click at [287, 171] on button "Completed (99+)" at bounding box center [269, 183] width 132 height 39
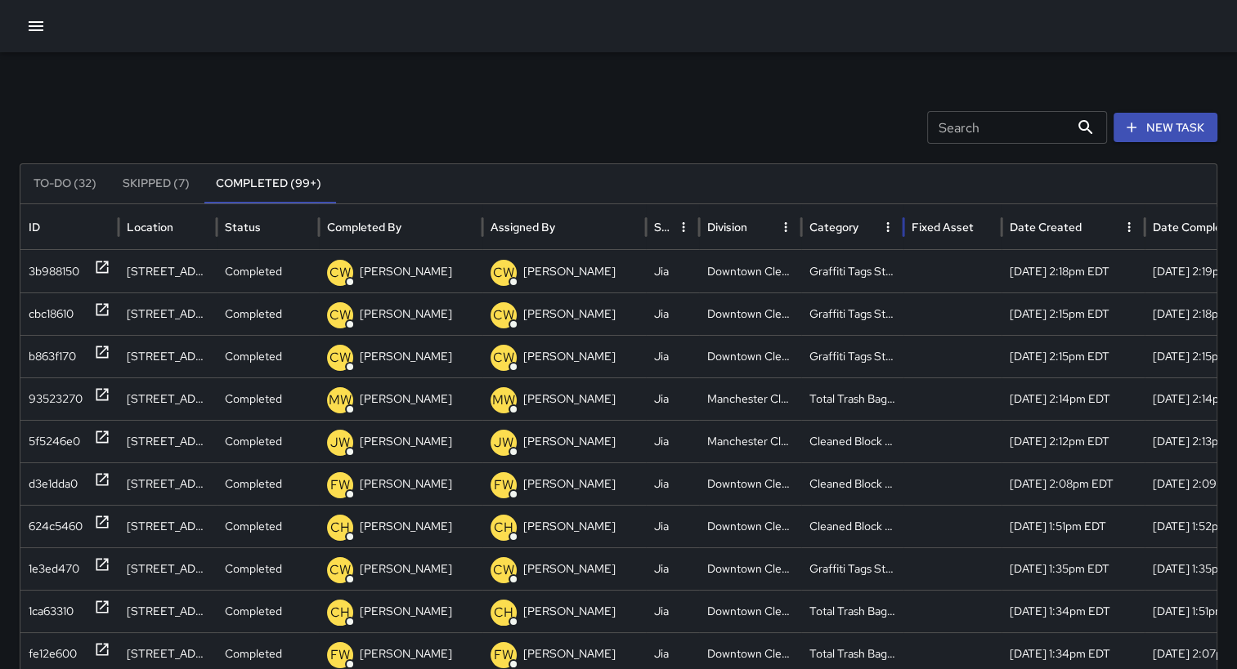
click at [846, 224] on div "Category" at bounding box center [833, 227] width 49 height 15
click at [870, 220] on icon "Sort" at bounding box center [864, 227] width 15 height 15
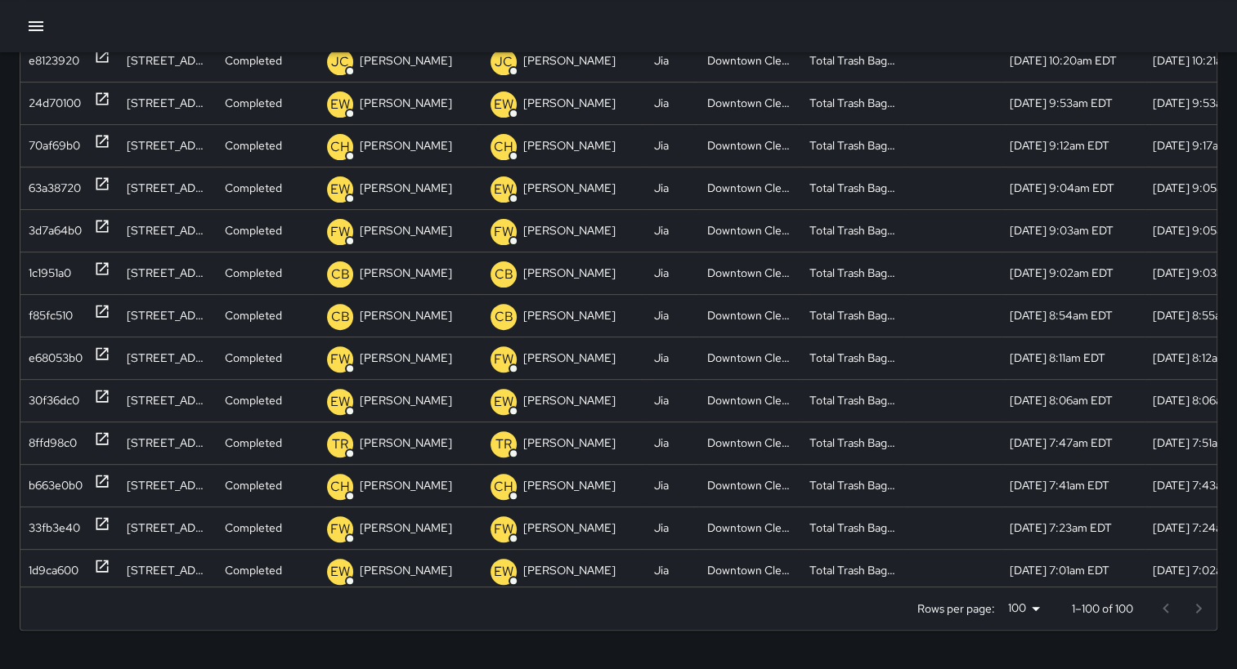
scroll to position [370, 0]
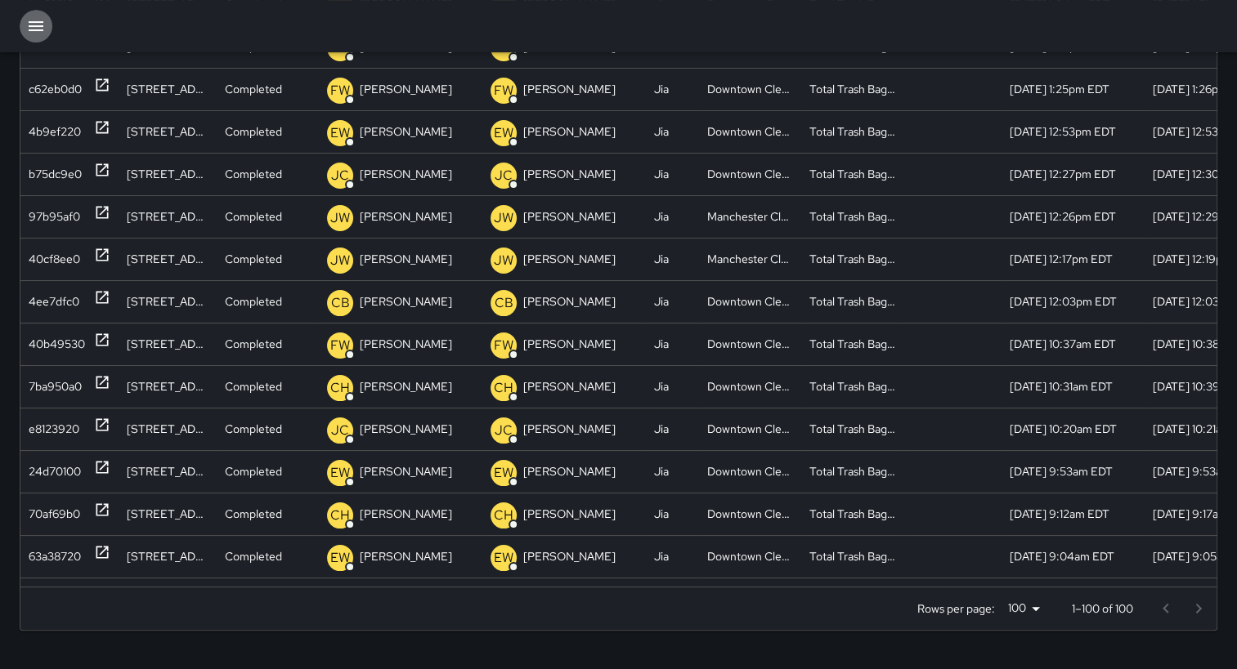
click at [30, 23] on icon "button" at bounding box center [36, 26] width 20 height 20
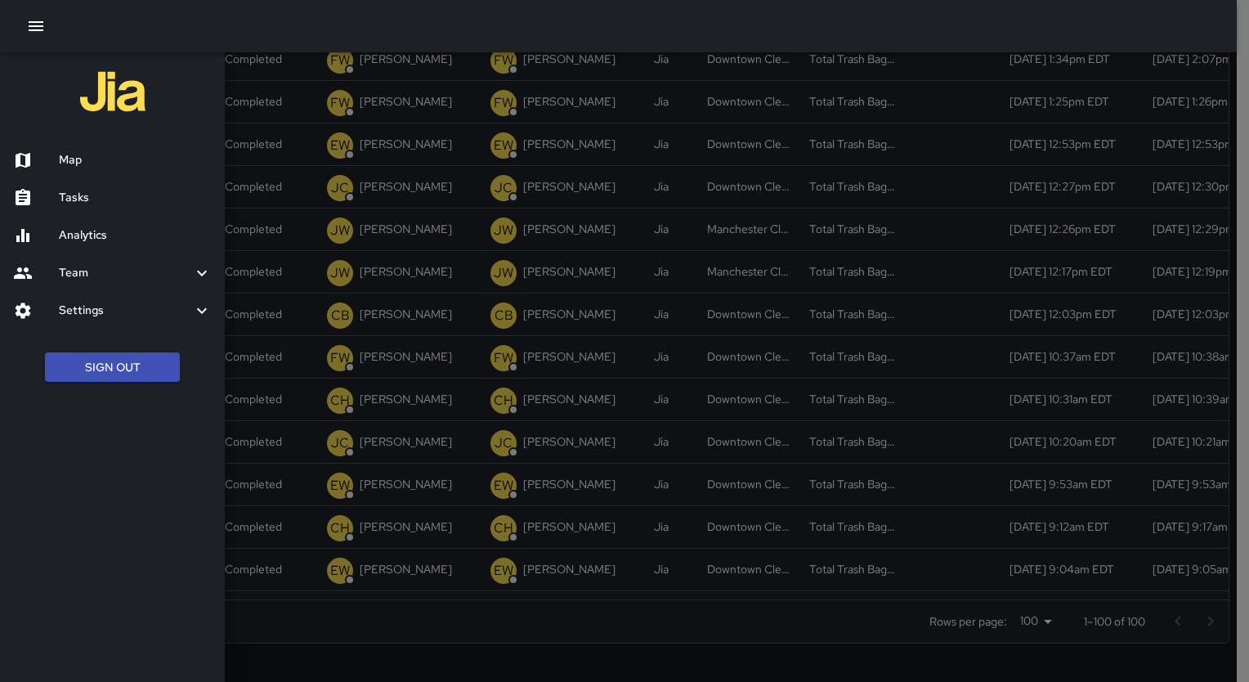
click at [108, 235] on h6 "Analytics" at bounding box center [135, 235] width 153 height 18
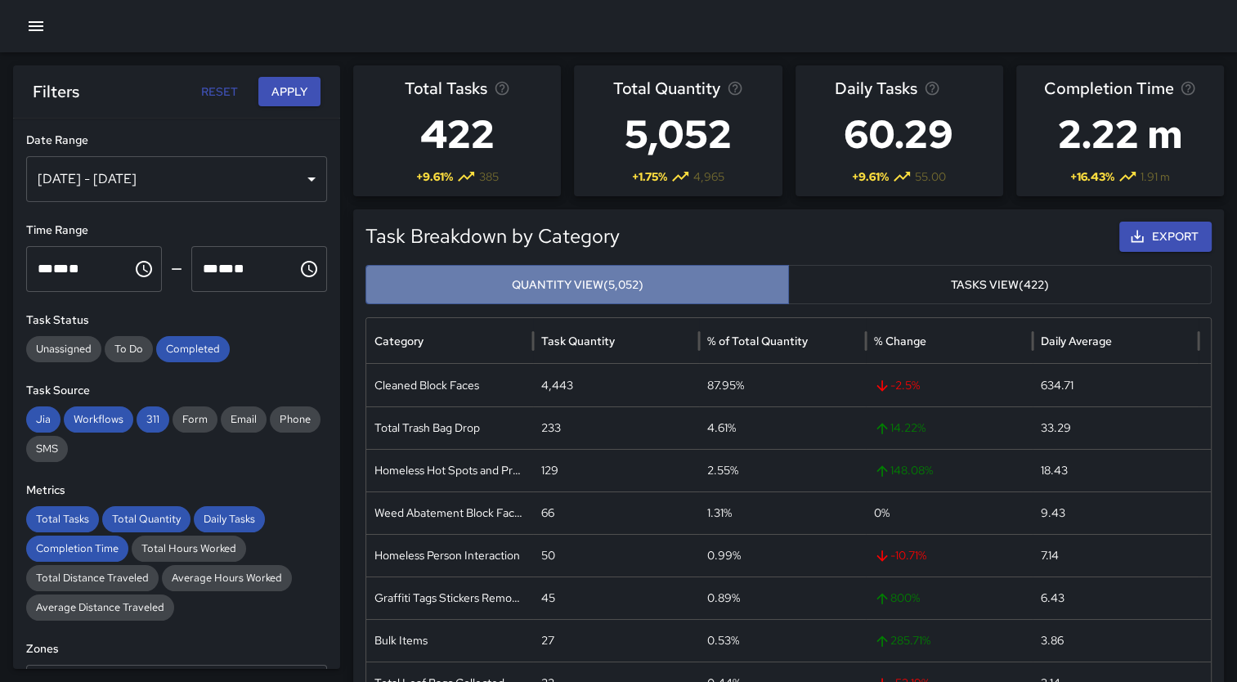
click at [620, 290] on button "Quantity View (5,052)" at bounding box center [576, 285] width 423 height 40
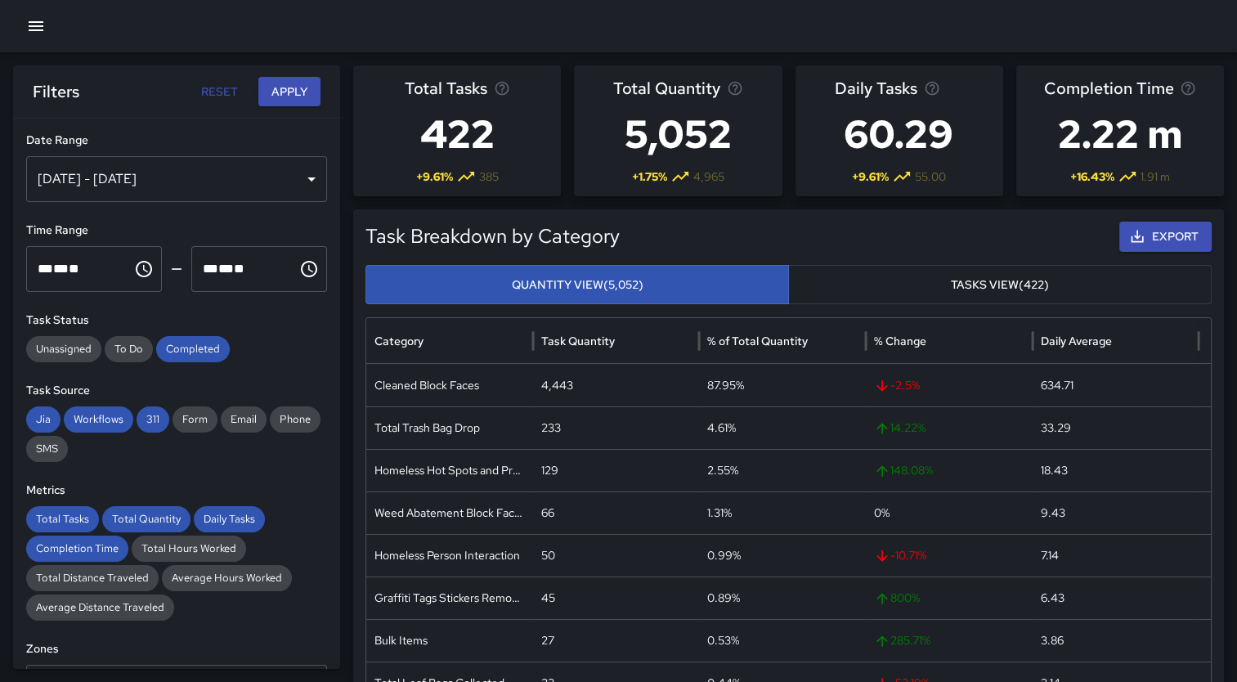
click at [942, 267] on button "Tasks View (422)" at bounding box center [999, 285] width 423 height 40
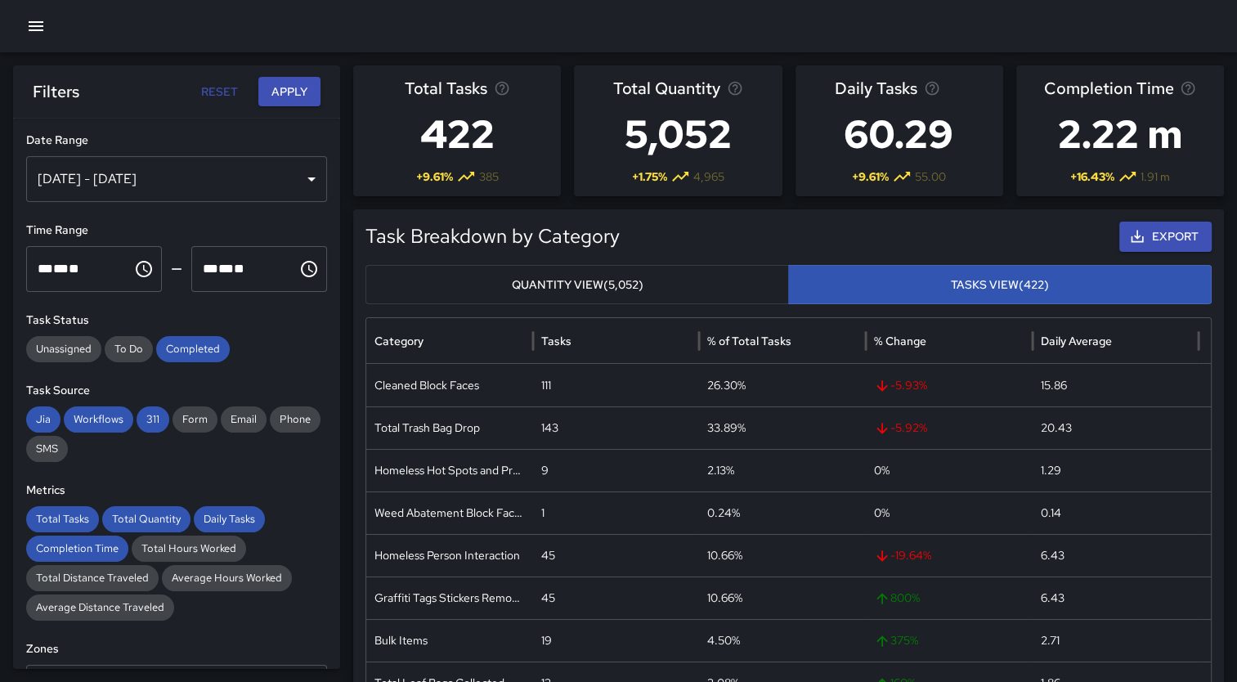
click at [633, 286] on button "Quantity View (5,052)" at bounding box center [576, 285] width 423 height 40
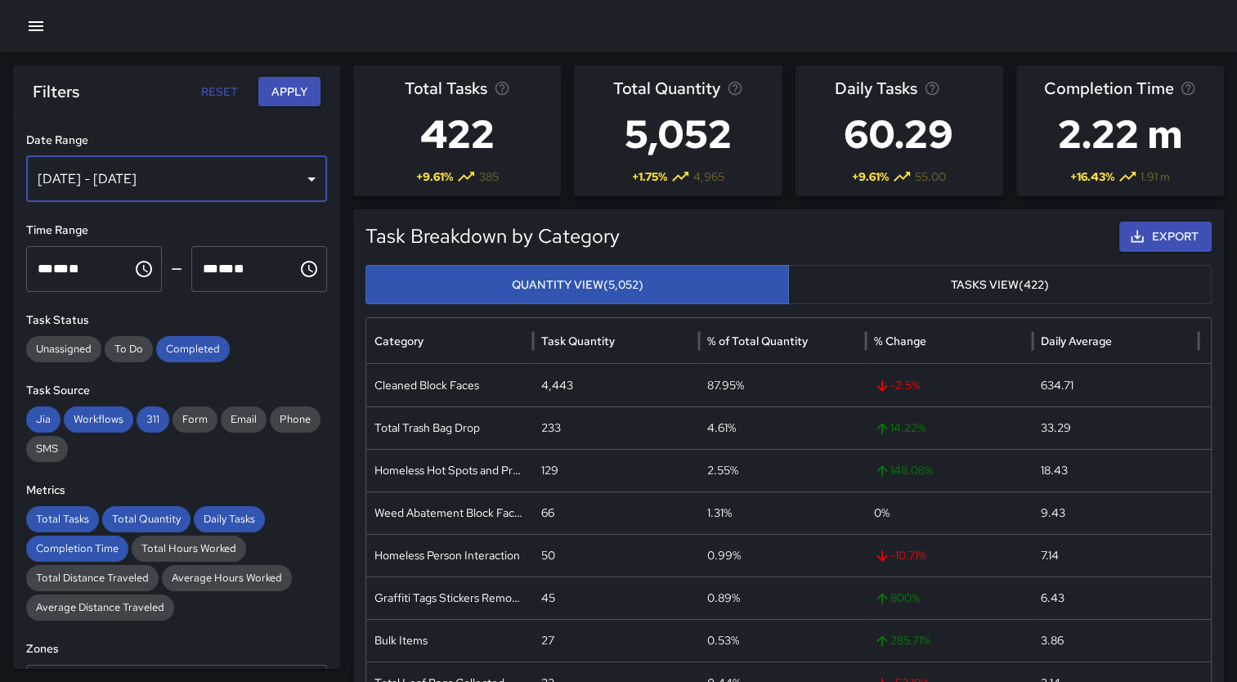
click at [302, 172] on div "[DATE] - [DATE]" at bounding box center [176, 179] width 301 height 46
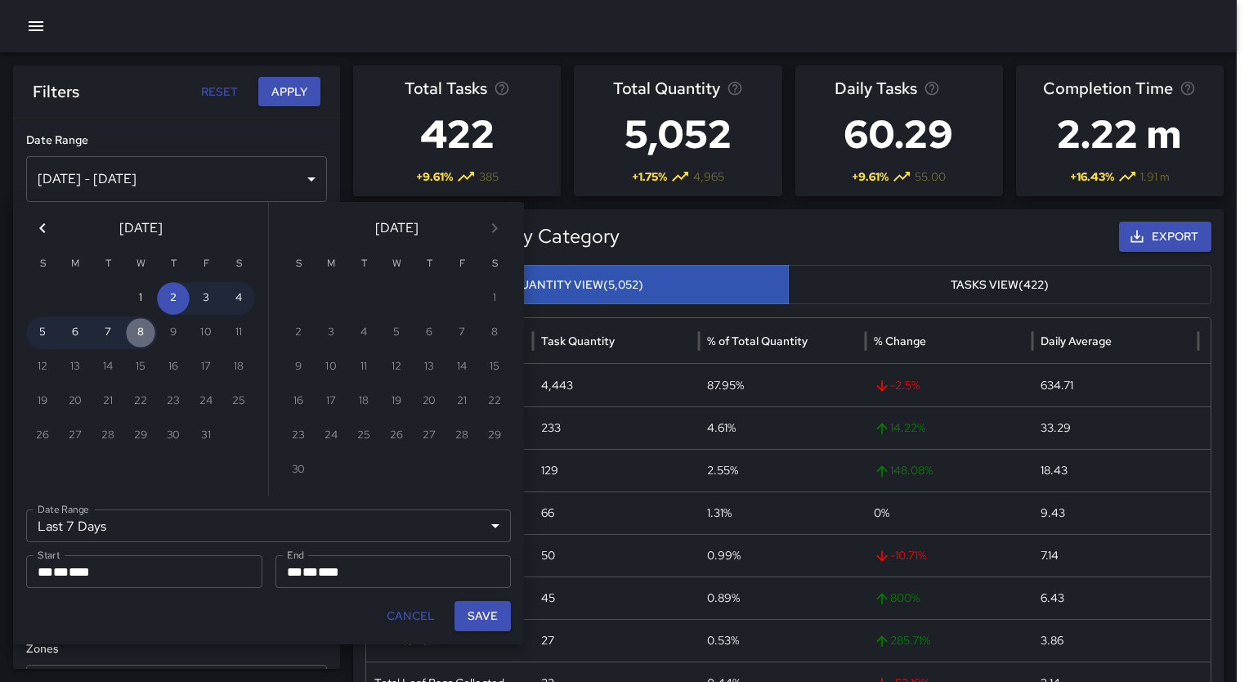
click at [144, 329] on button "8" at bounding box center [140, 332] width 33 height 33
type input "******"
type input "**********"
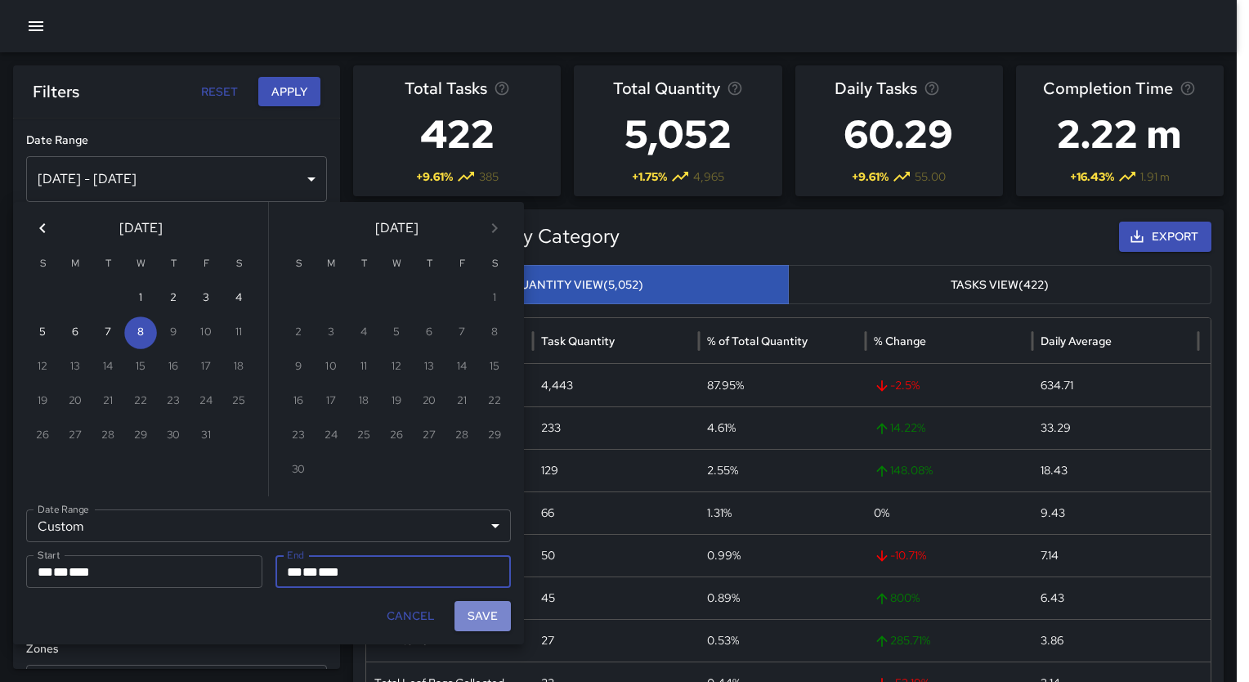
click at [495, 616] on button "Save" at bounding box center [482, 616] width 56 height 30
type input "**********"
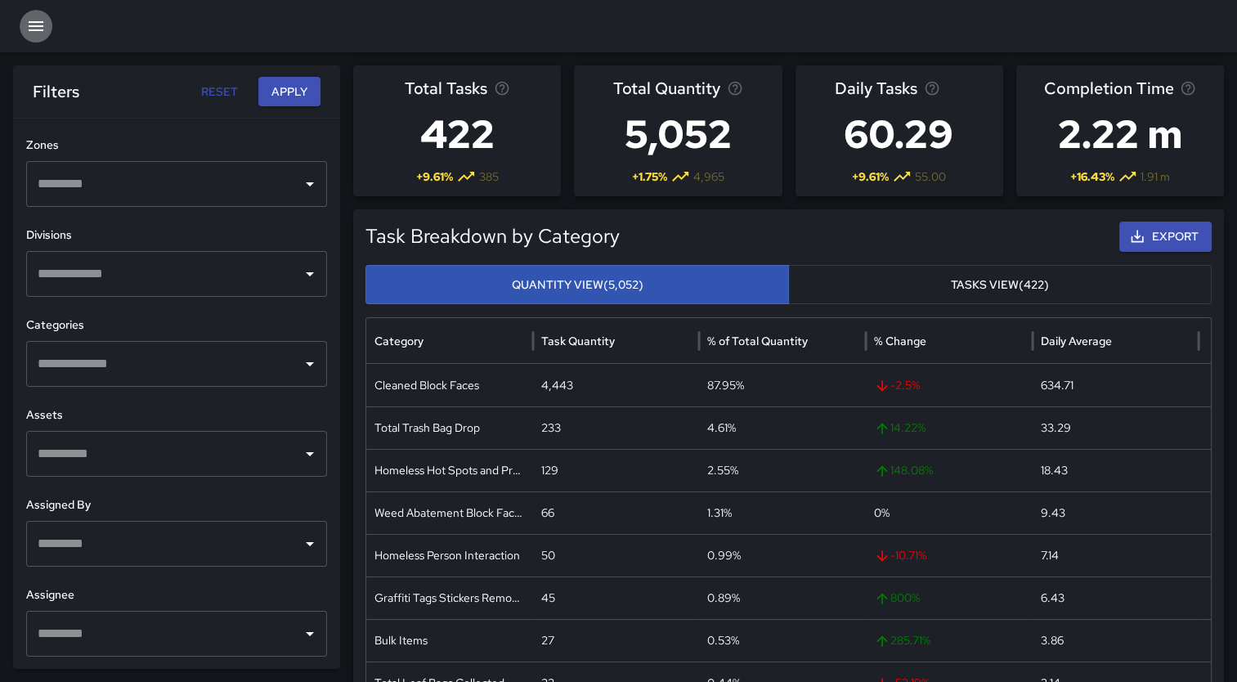
click at [37, 27] on icon "button" at bounding box center [36, 26] width 20 height 20
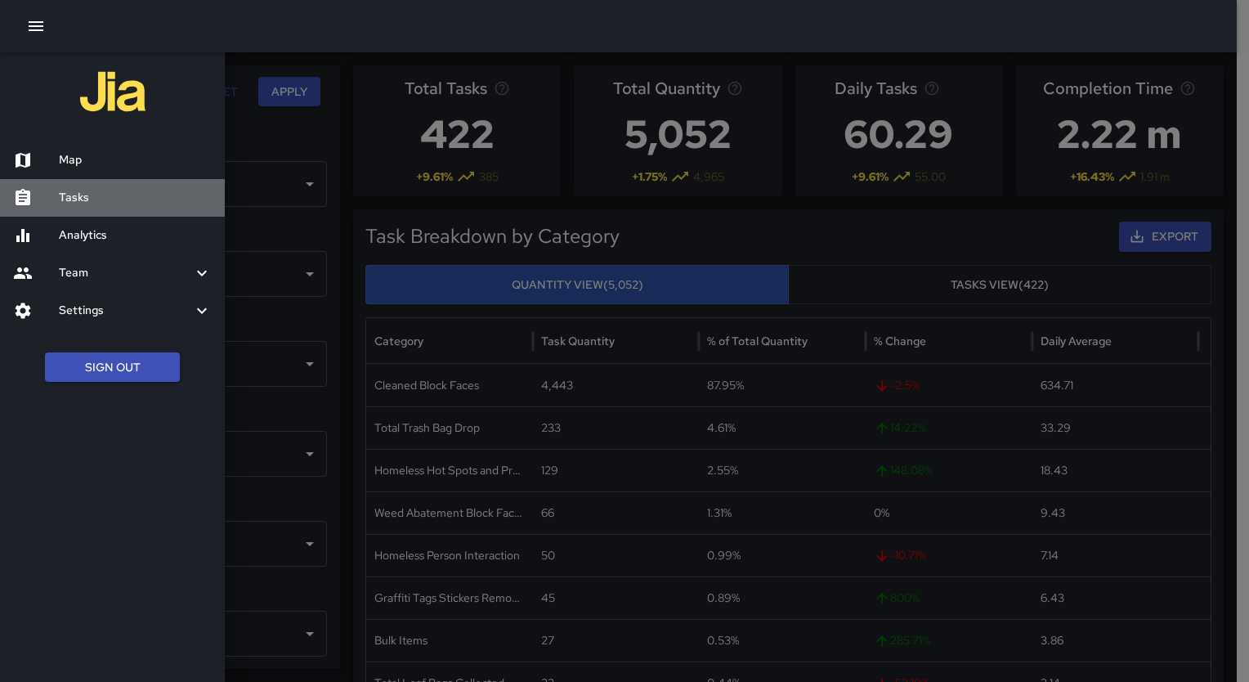
click at [82, 199] on h6 "Tasks" at bounding box center [135, 198] width 153 height 18
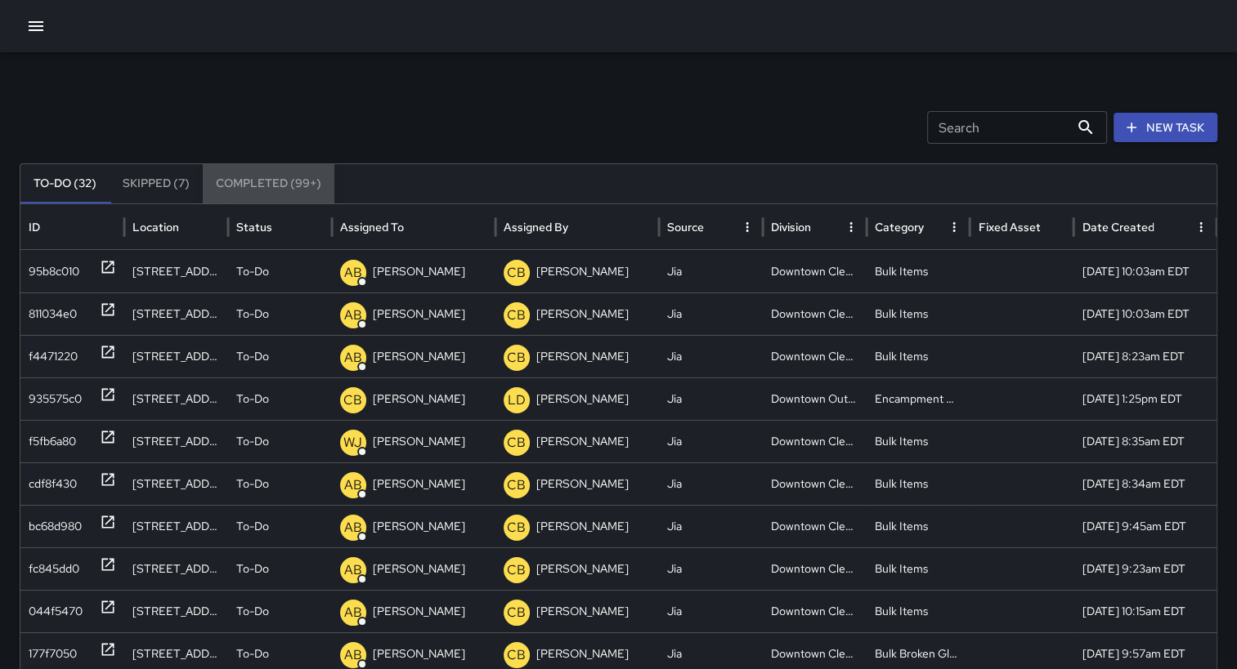
click at [270, 175] on button "Completed (99+)" at bounding box center [269, 183] width 132 height 39
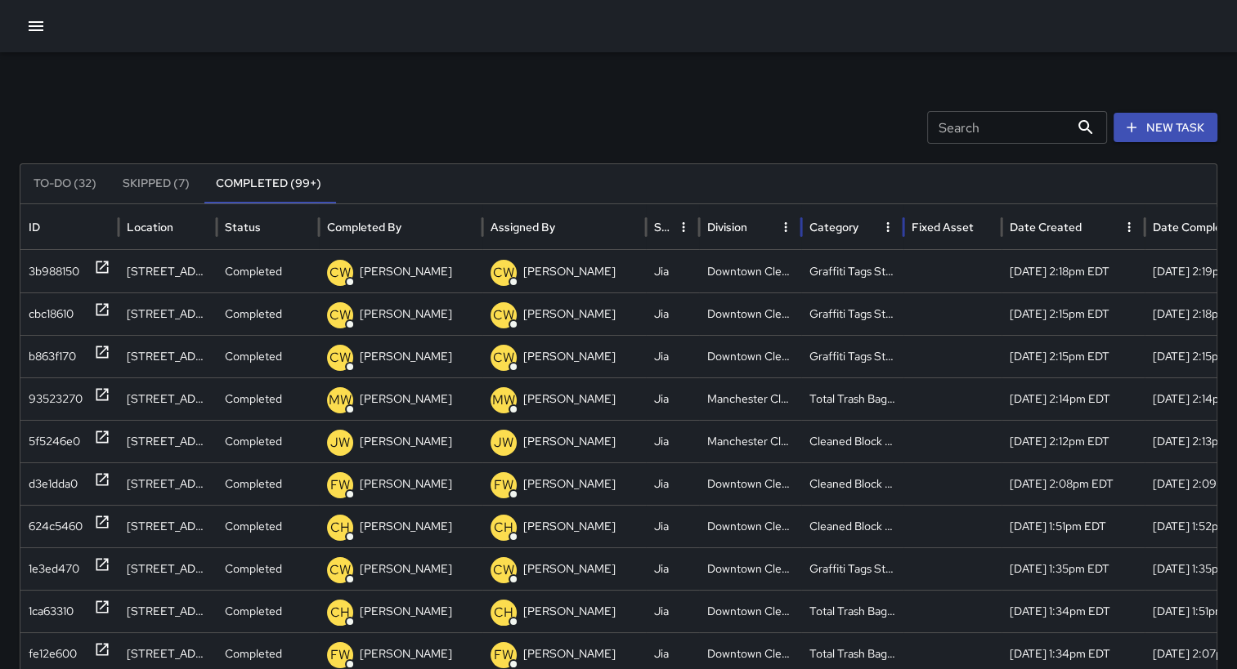
click at [849, 227] on div "Category" at bounding box center [833, 227] width 49 height 15
click at [62, 317] on div "5f5246e0" at bounding box center [54, 314] width 51 height 42
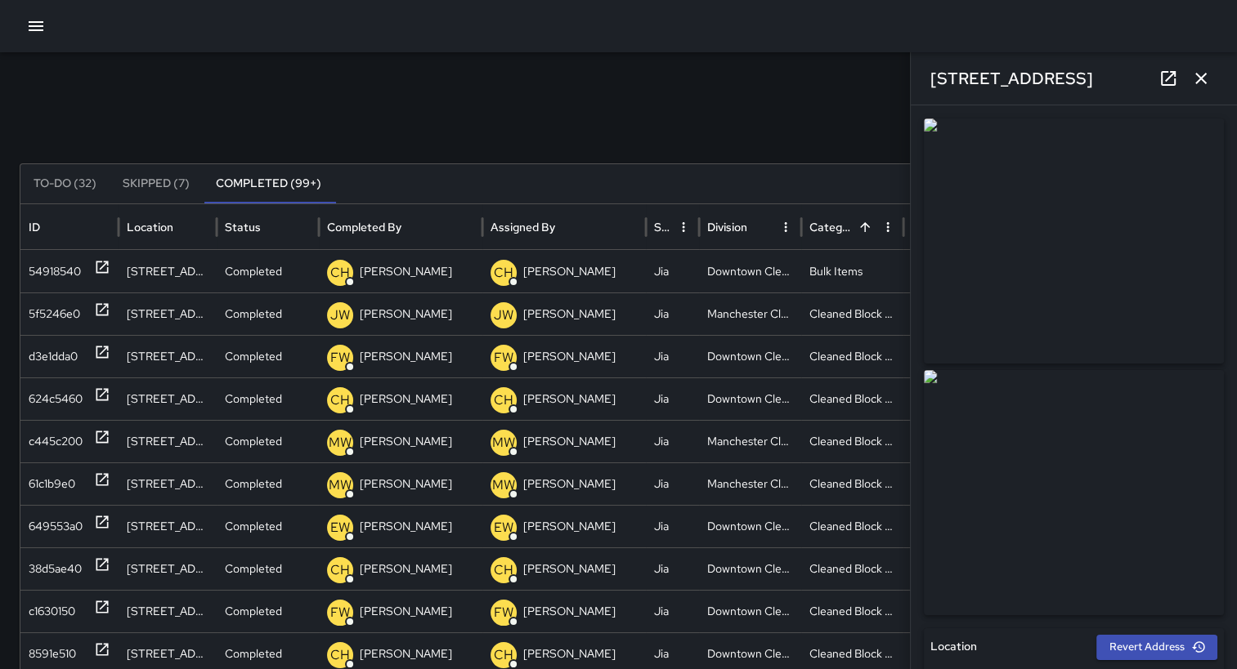
type input "**********"
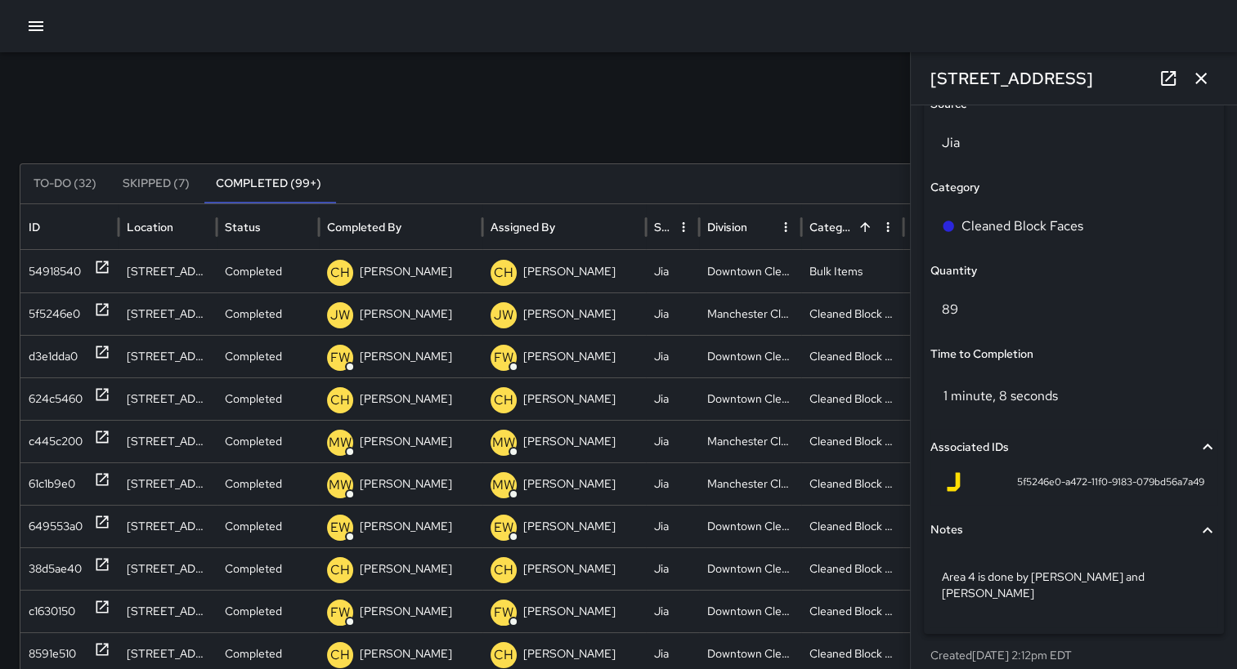
scroll to position [1156, 0]
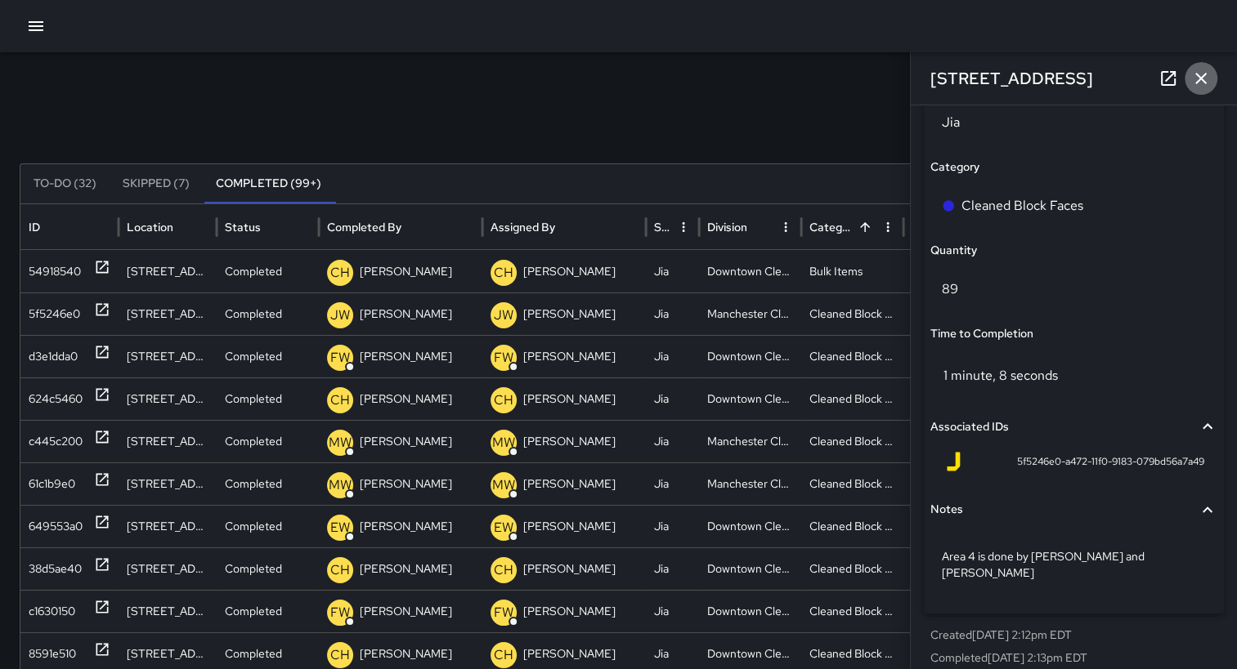
click at [1210, 80] on button "button" at bounding box center [1200, 78] width 33 height 33
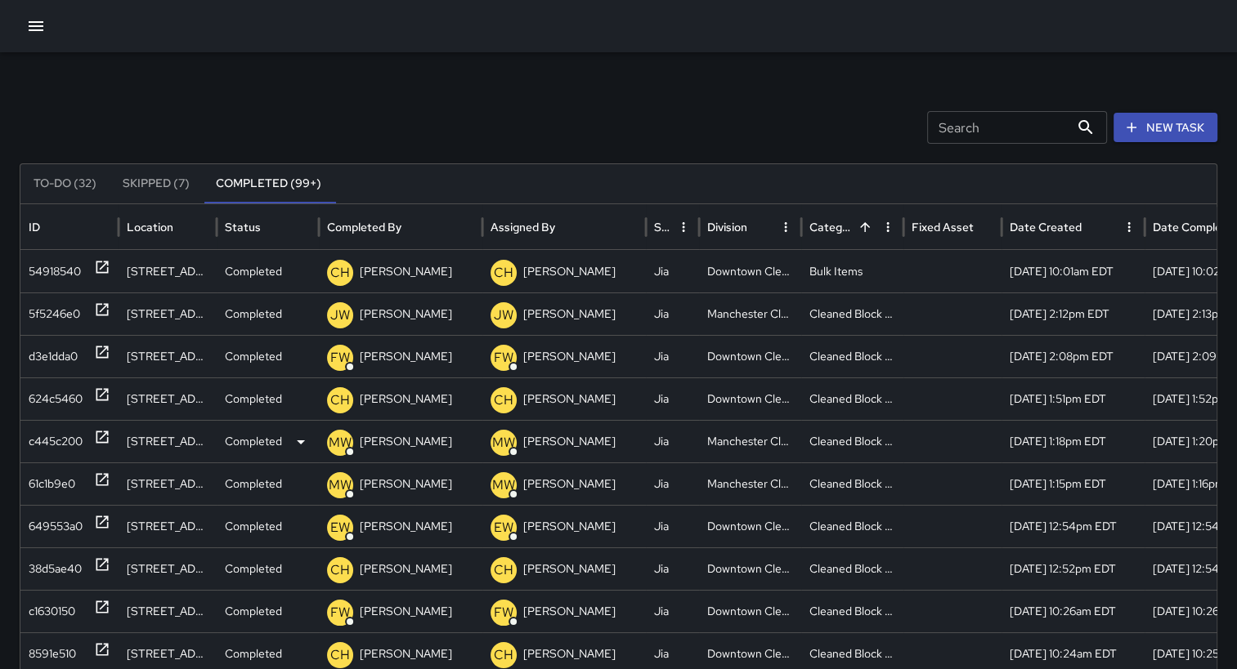
click at [65, 442] on div "c445c200" at bounding box center [56, 442] width 54 height 42
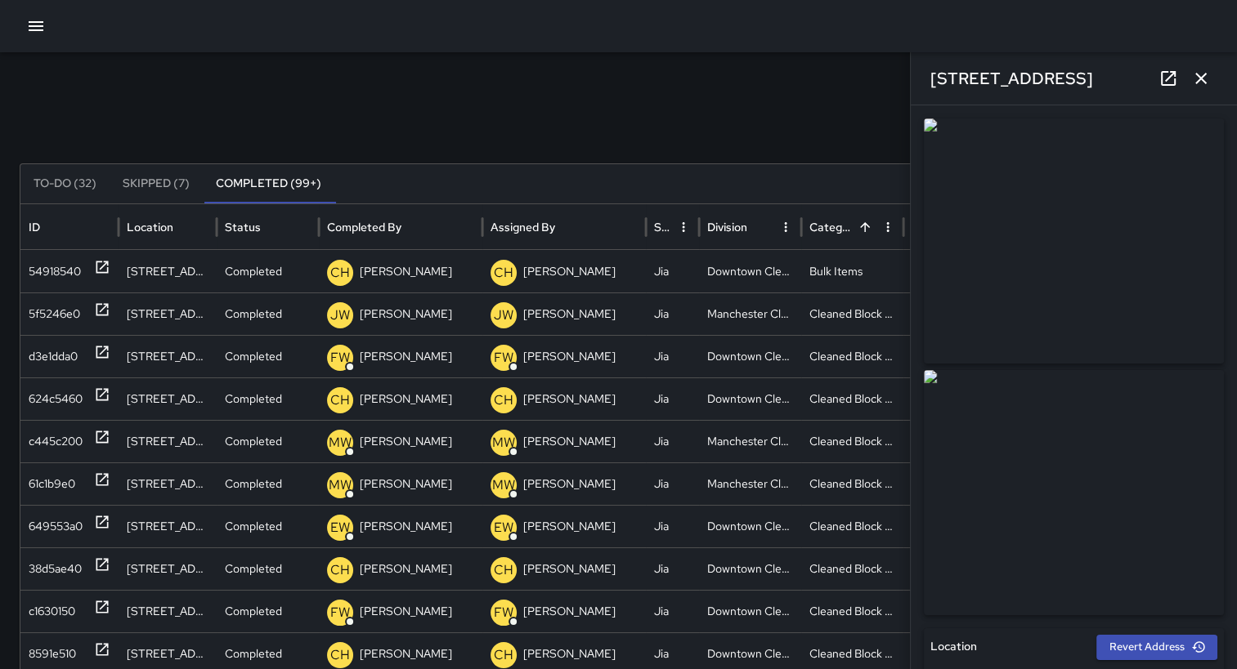
type input "**********"
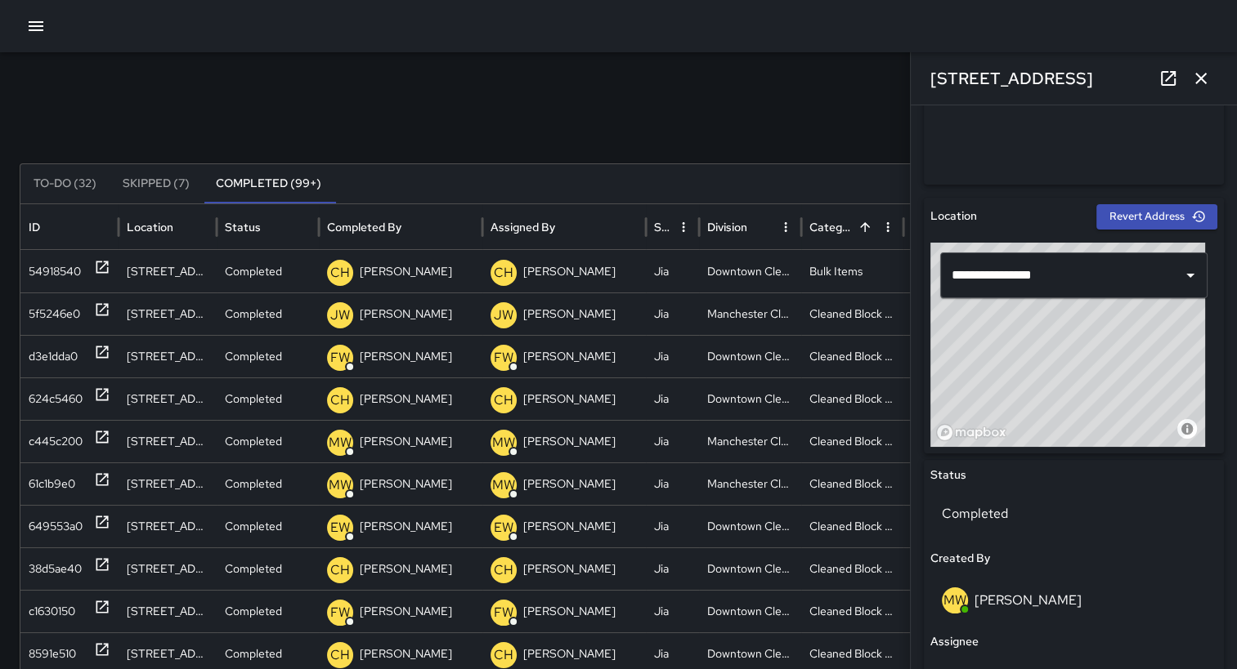
scroll to position [398, 0]
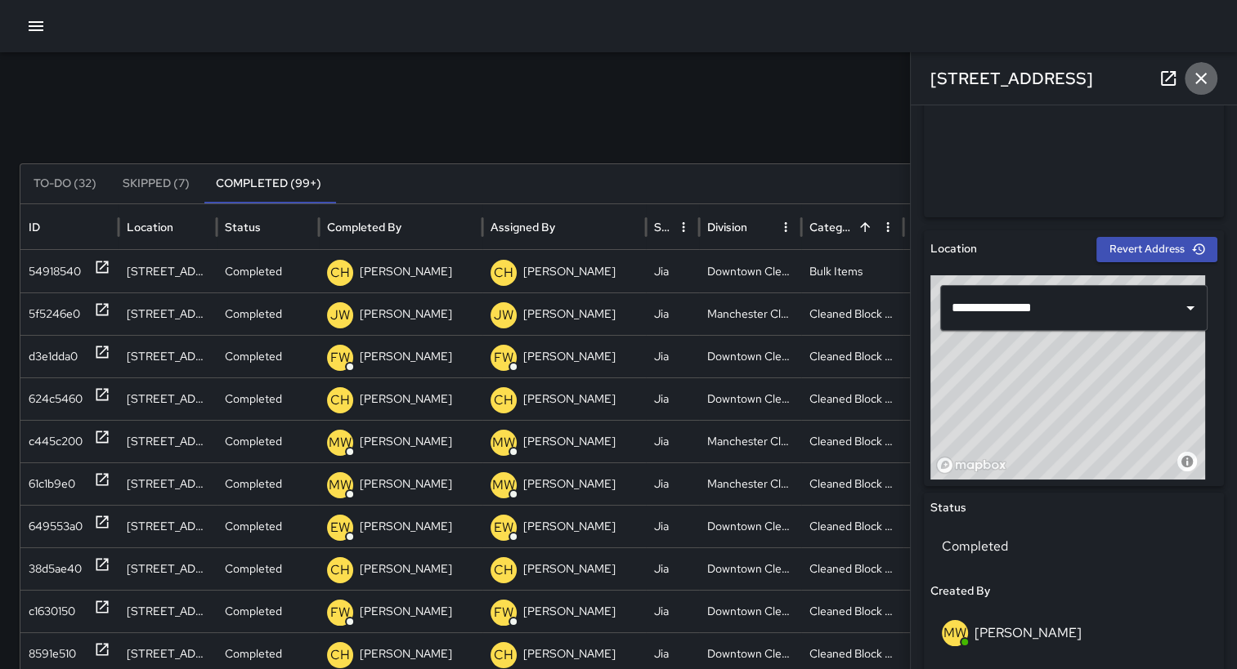
click at [1202, 77] on icon "button" at bounding box center [1200, 78] width 11 height 11
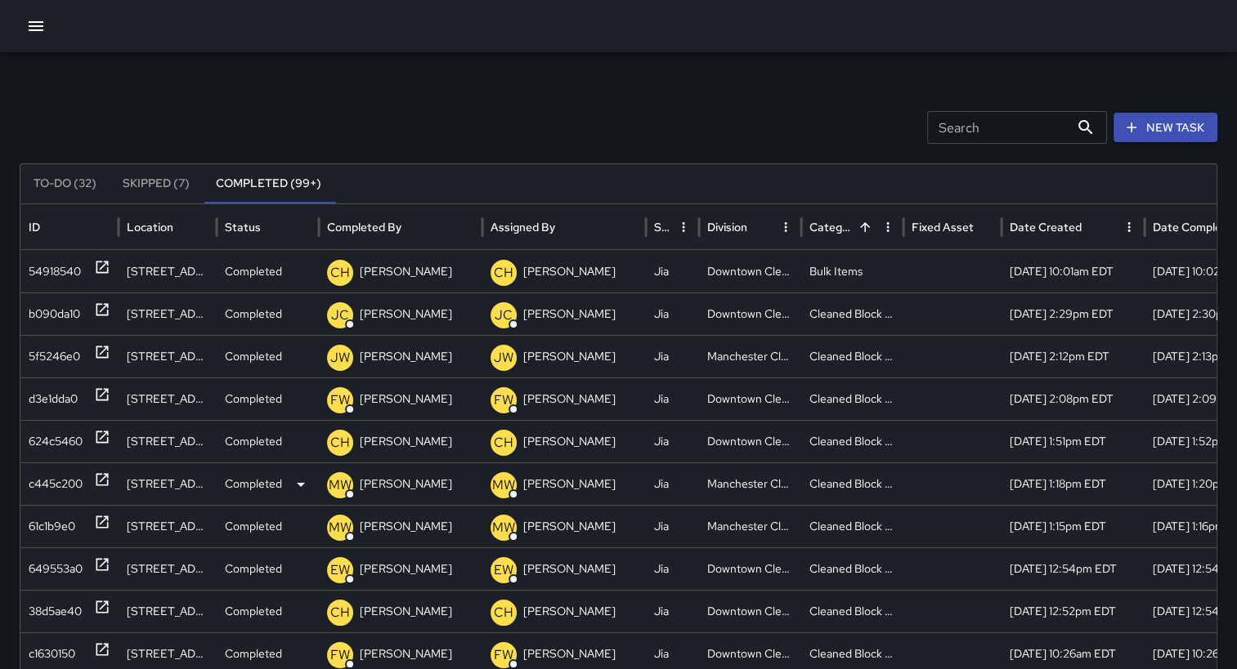
click at [47, 494] on div "c445c200" at bounding box center [56, 484] width 54 height 42
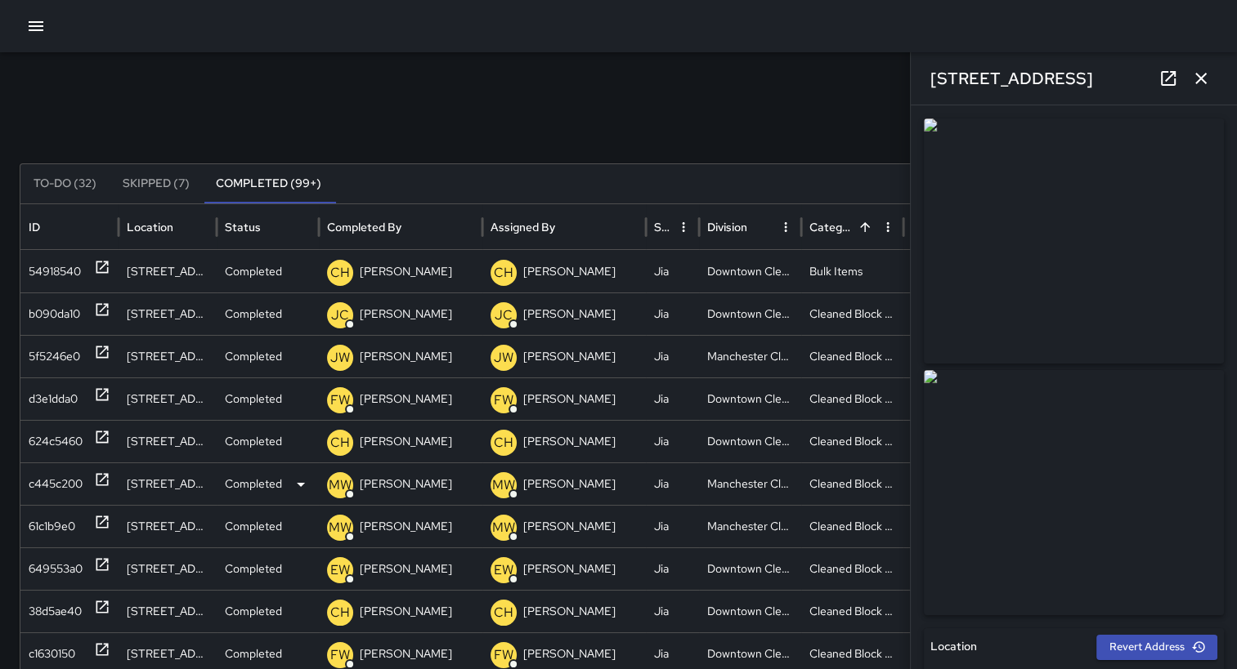
type input "**********"
click at [50, 508] on div "61c1b9e0" at bounding box center [52, 527] width 47 height 42
type input "**********"
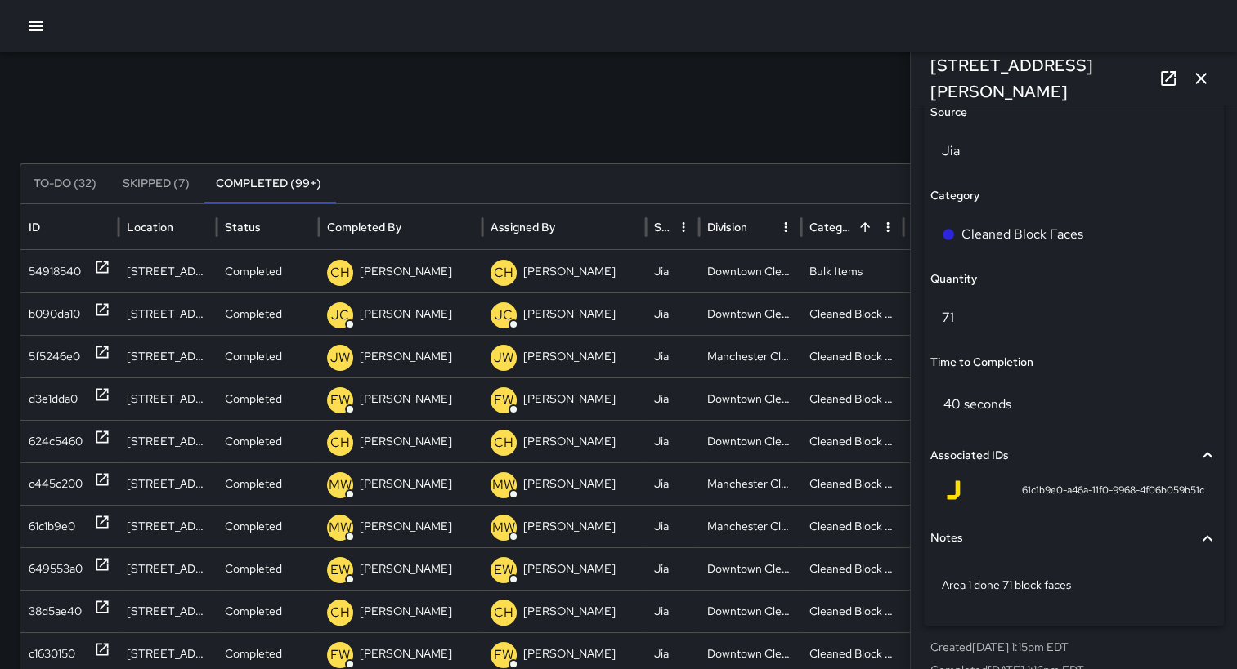
scroll to position [1156, 0]
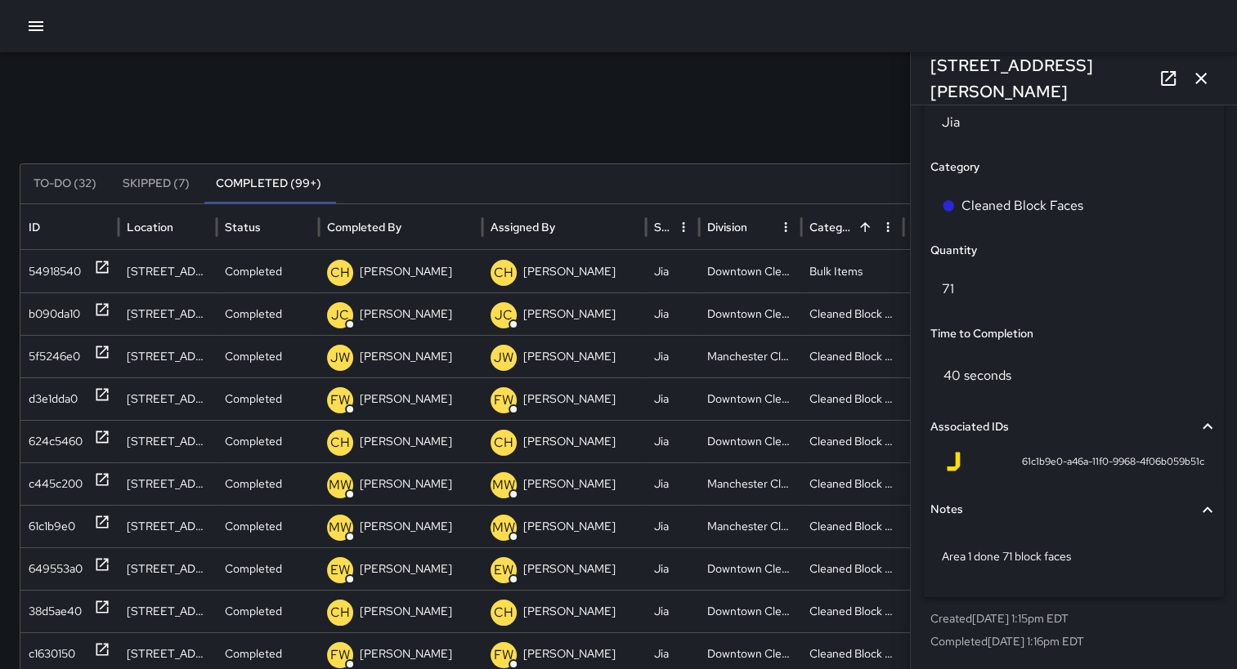
click at [1206, 80] on icon "button" at bounding box center [1201, 79] width 20 height 20
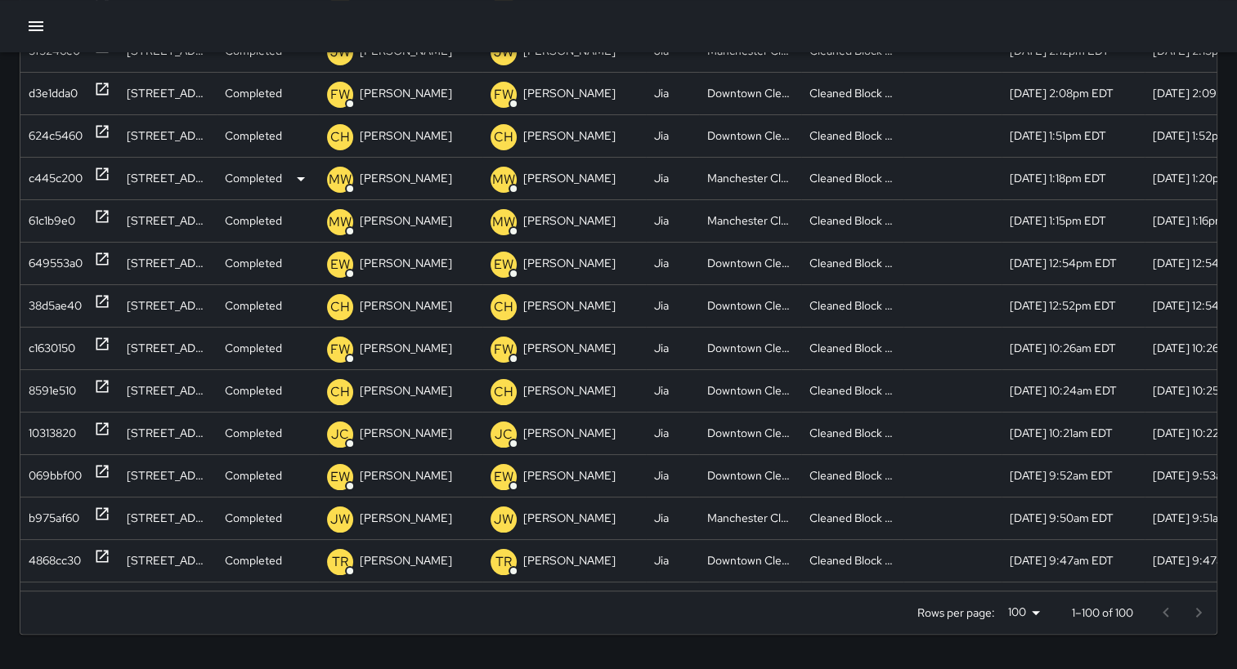
scroll to position [310, 0]
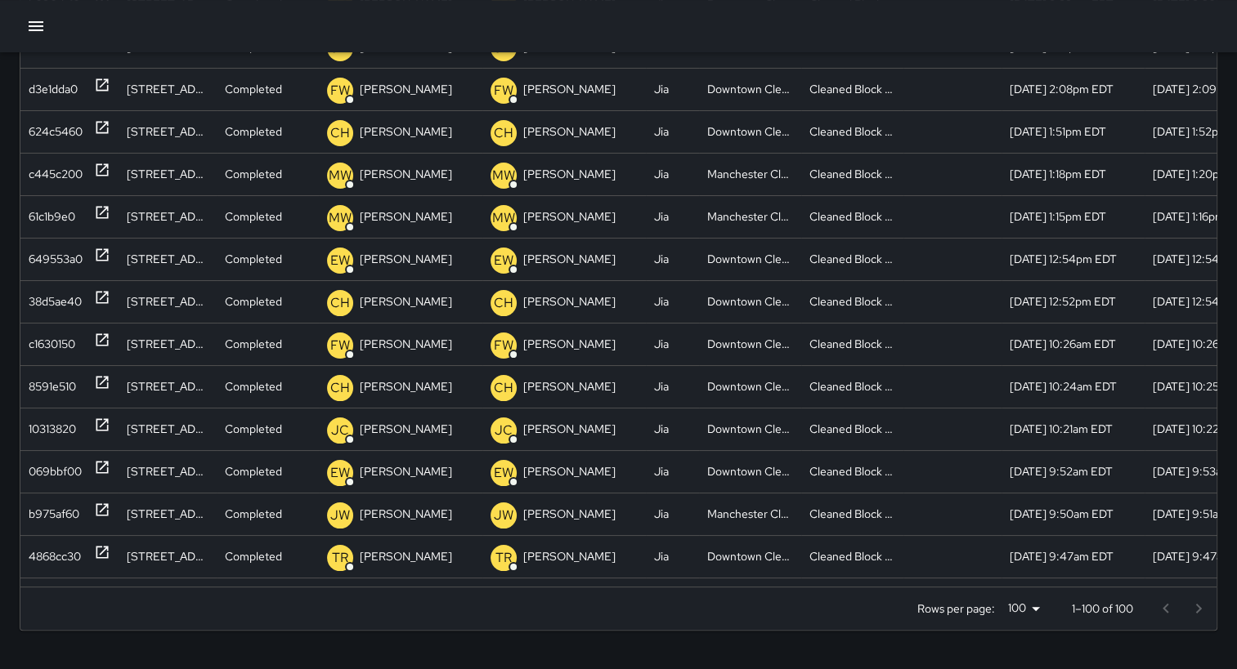
click at [36, 21] on icon "button" at bounding box center [36, 26] width 15 height 10
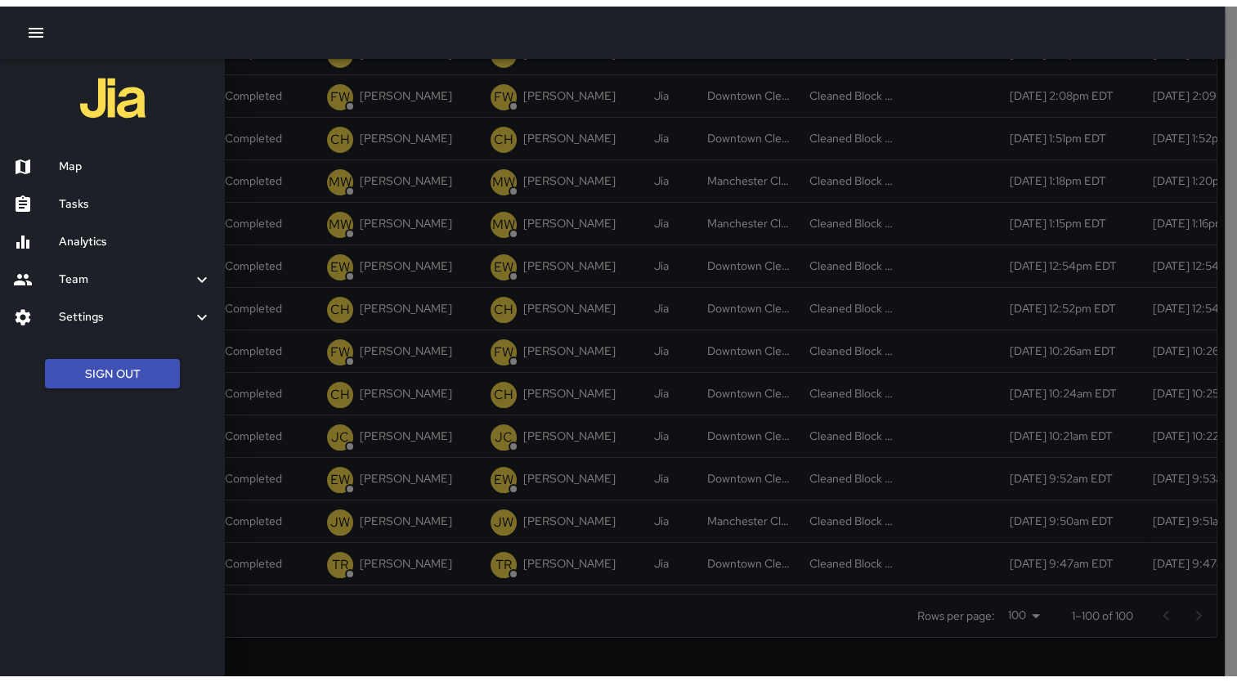
scroll to position [298, 0]
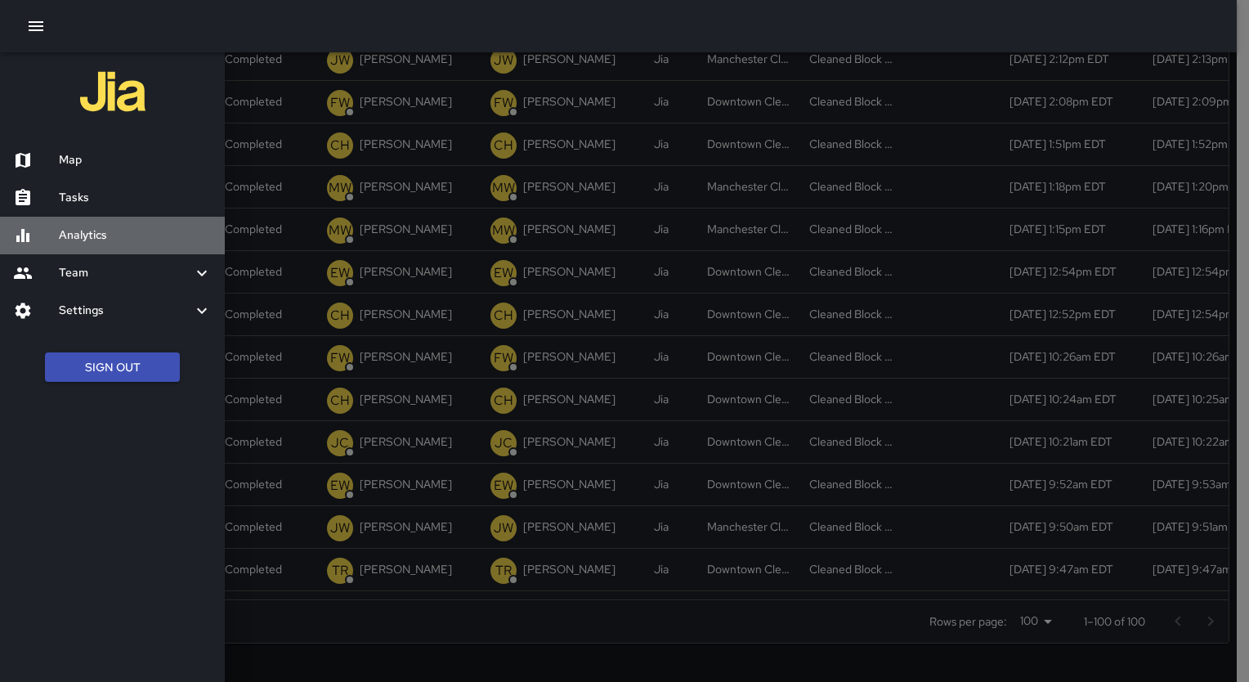
click at [75, 239] on h6 "Analytics" at bounding box center [135, 235] width 153 height 18
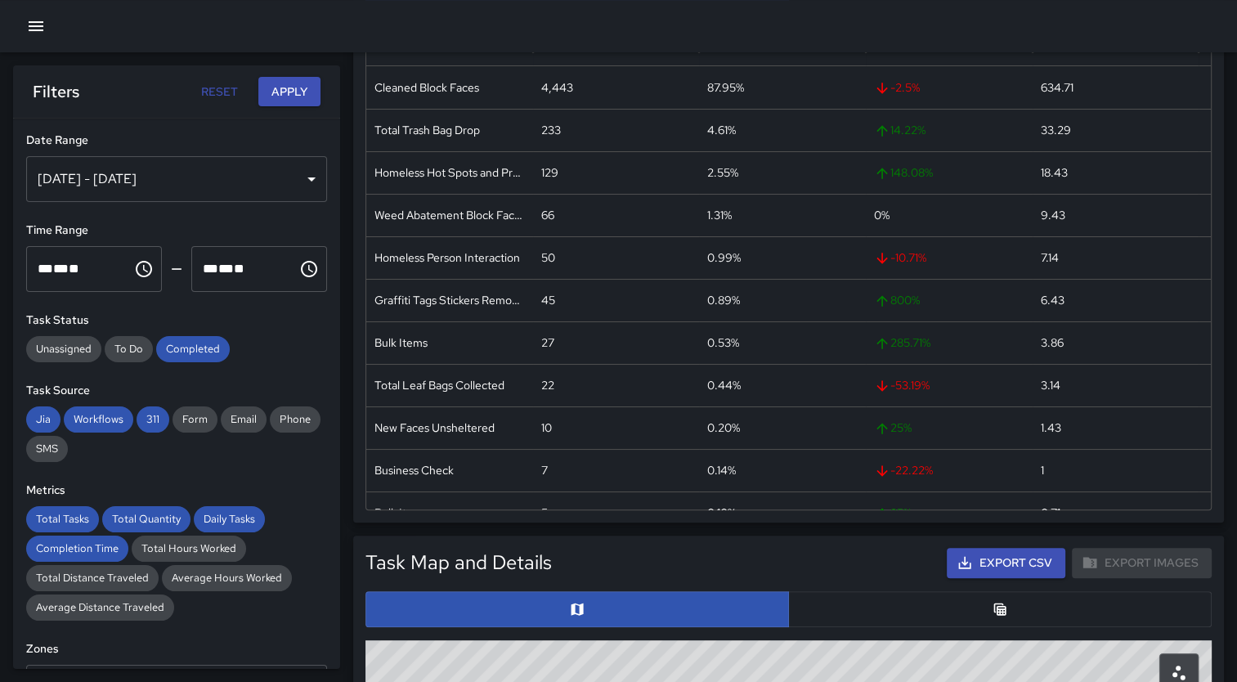
click at [287, 88] on button "Apply" at bounding box center [289, 92] width 62 height 30
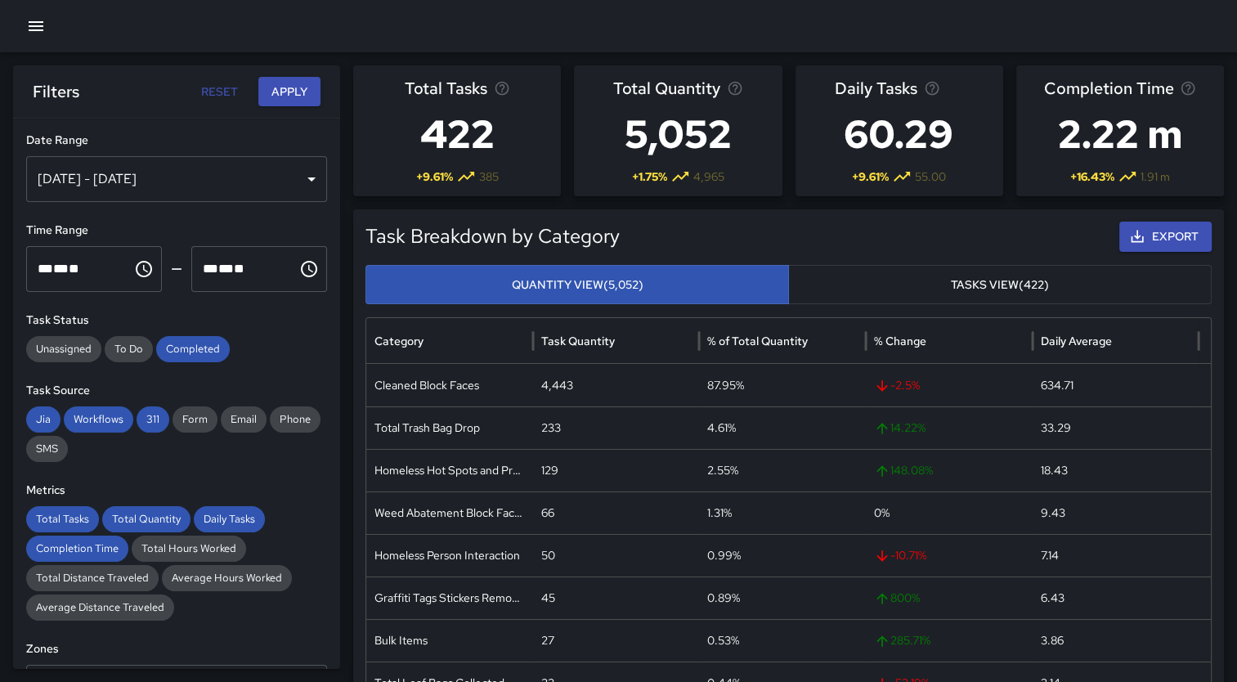
click at [232, 172] on div "[DATE] - [DATE]" at bounding box center [176, 179] width 301 height 46
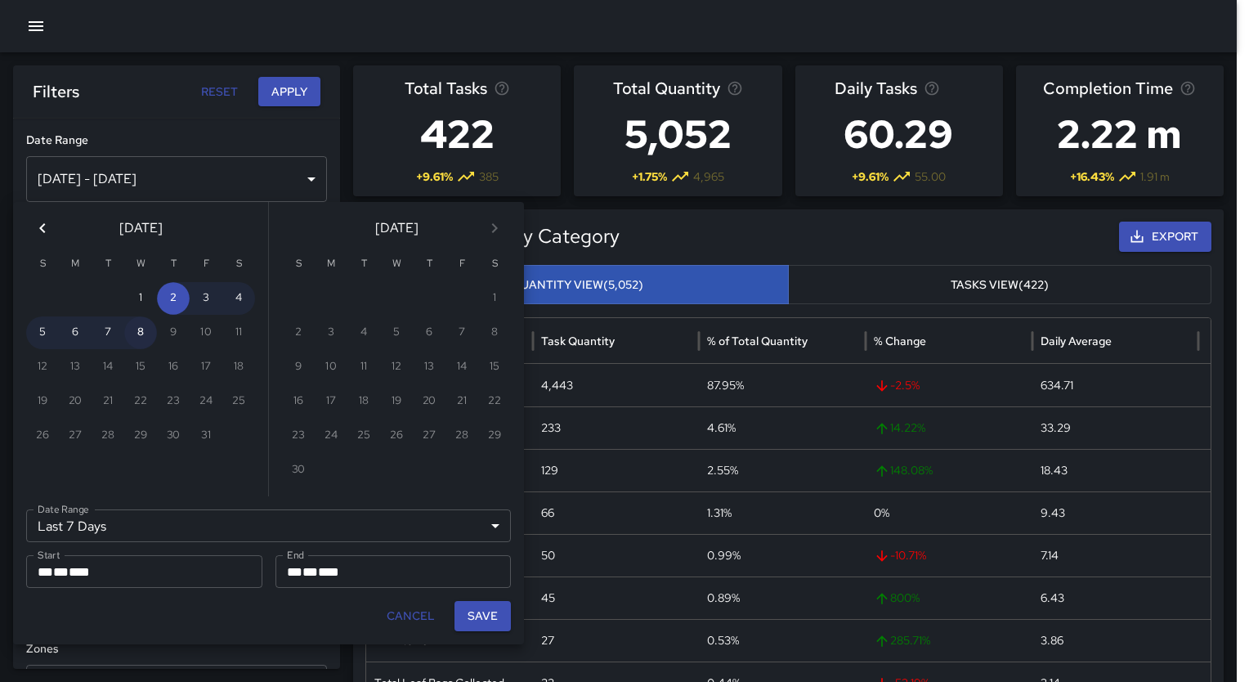
click at [140, 333] on button "8" at bounding box center [140, 332] width 33 height 33
type input "******"
type input "**********"
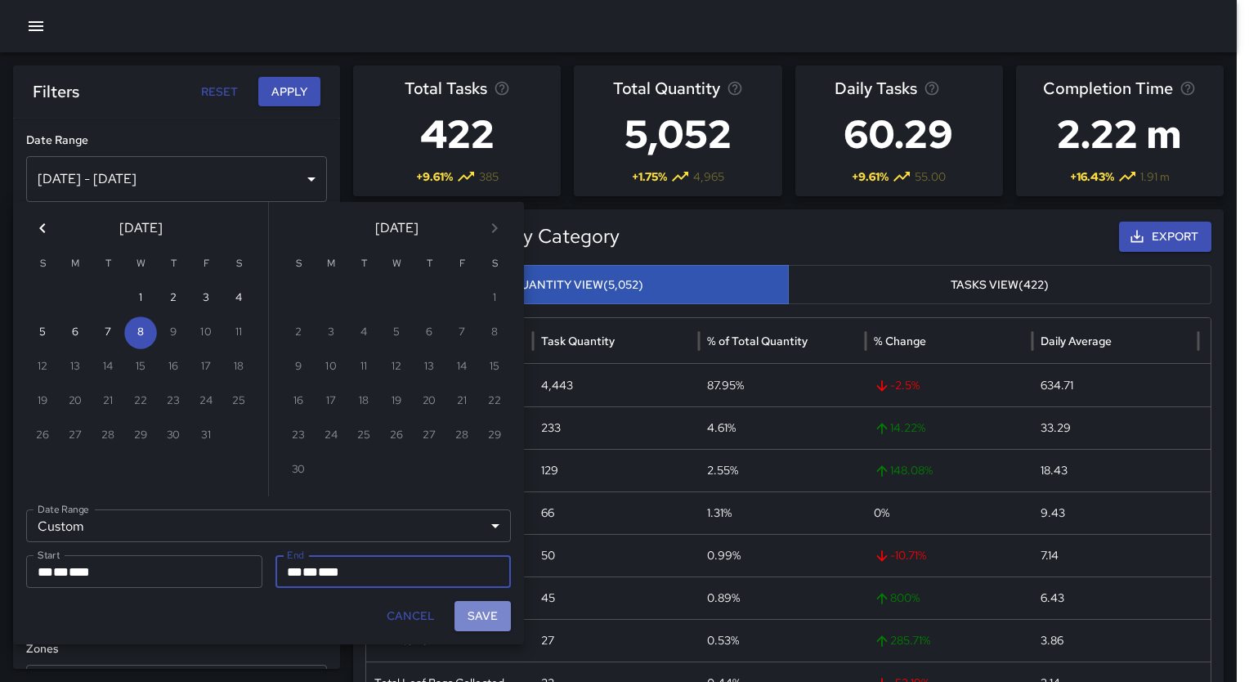
click at [488, 611] on button "Save" at bounding box center [482, 616] width 56 height 30
type input "**********"
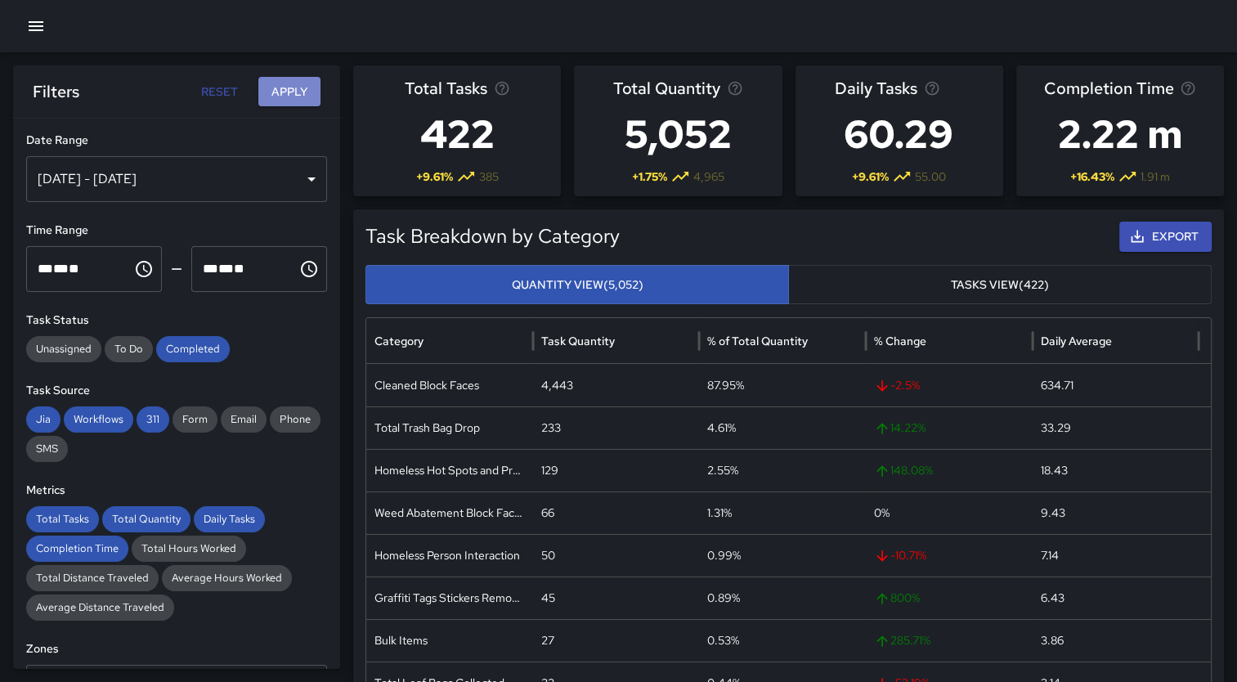
click at [279, 92] on button "Apply" at bounding box center [289, 92] width 62 height 30
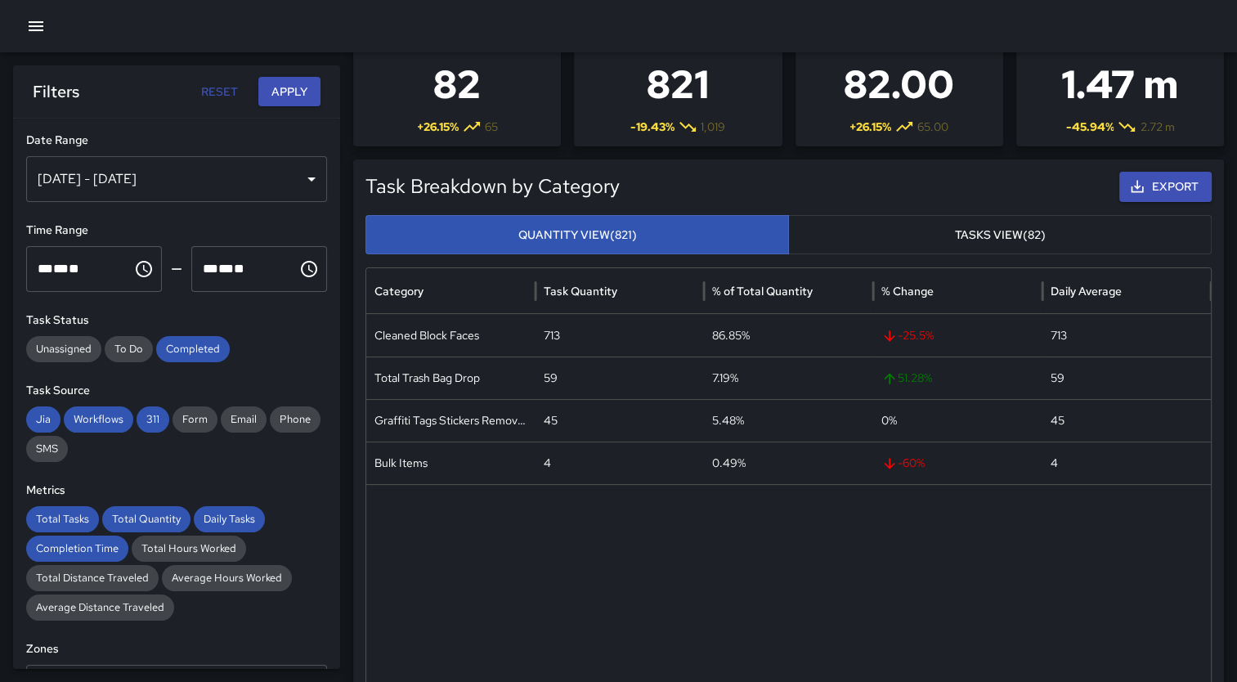
scroll to position [481, 0]
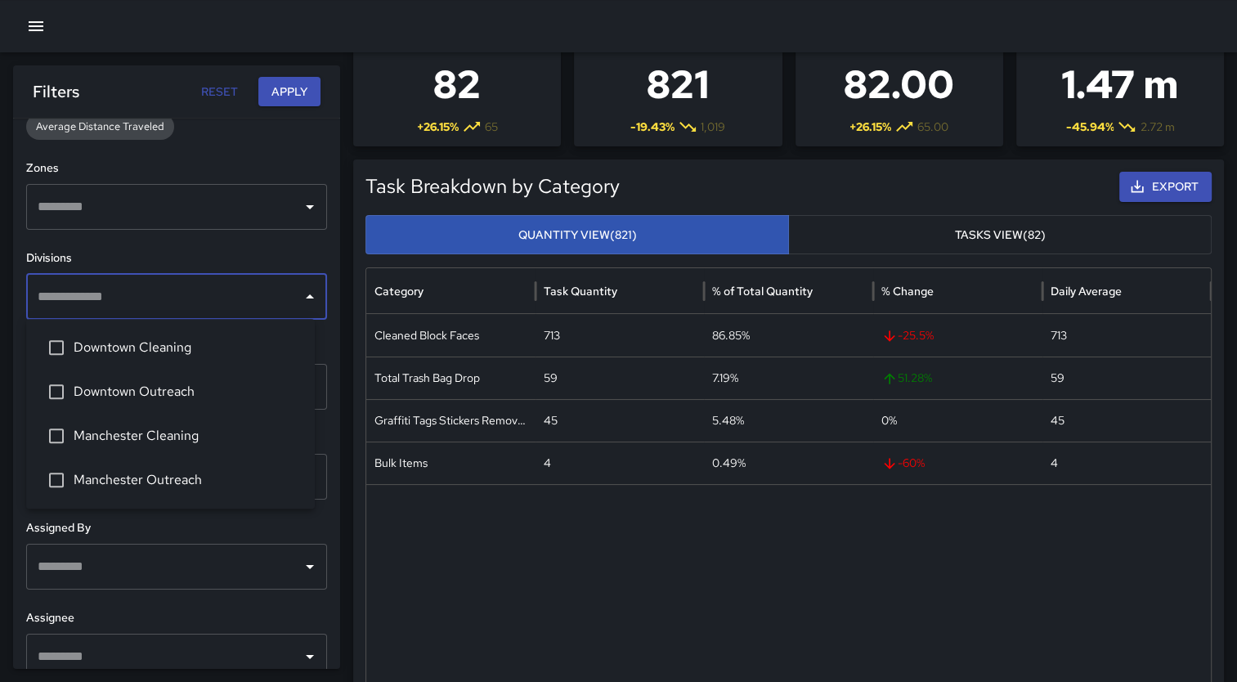
click at [194, 287] on input "text" at bounding box center [165, 296] width 262 height 31
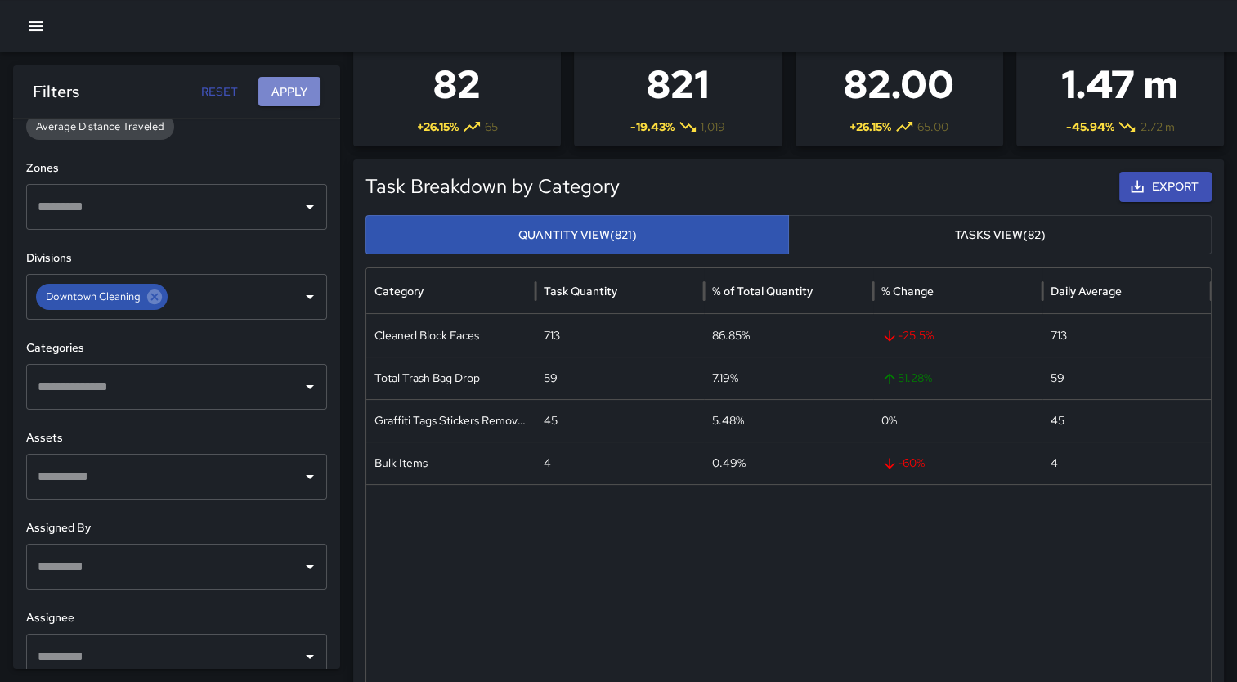
click at [293, 92] on button "Apply" at bounding box center [289, 92] width 62 height 30
click at [300, 293] on icon "Open" at bounding box center [310, 297] width 20 height 20
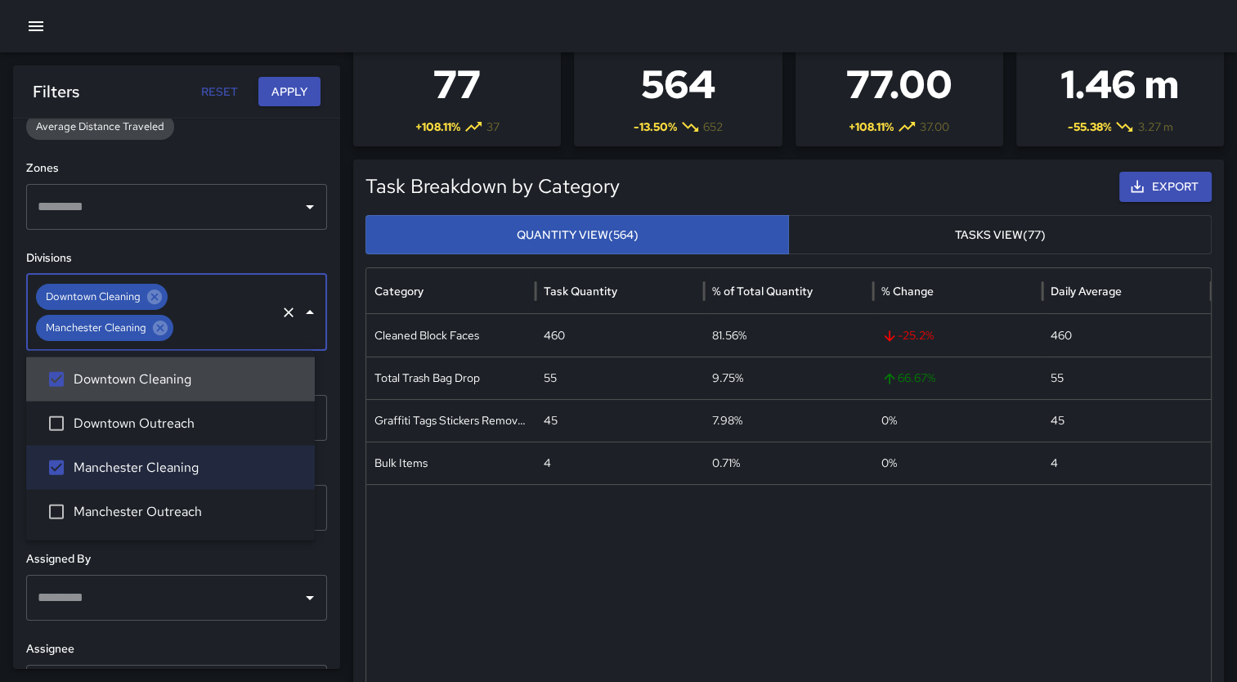
click at [293, 93] on button "Apply" at bounding box center [289, 92] width 62 height 30
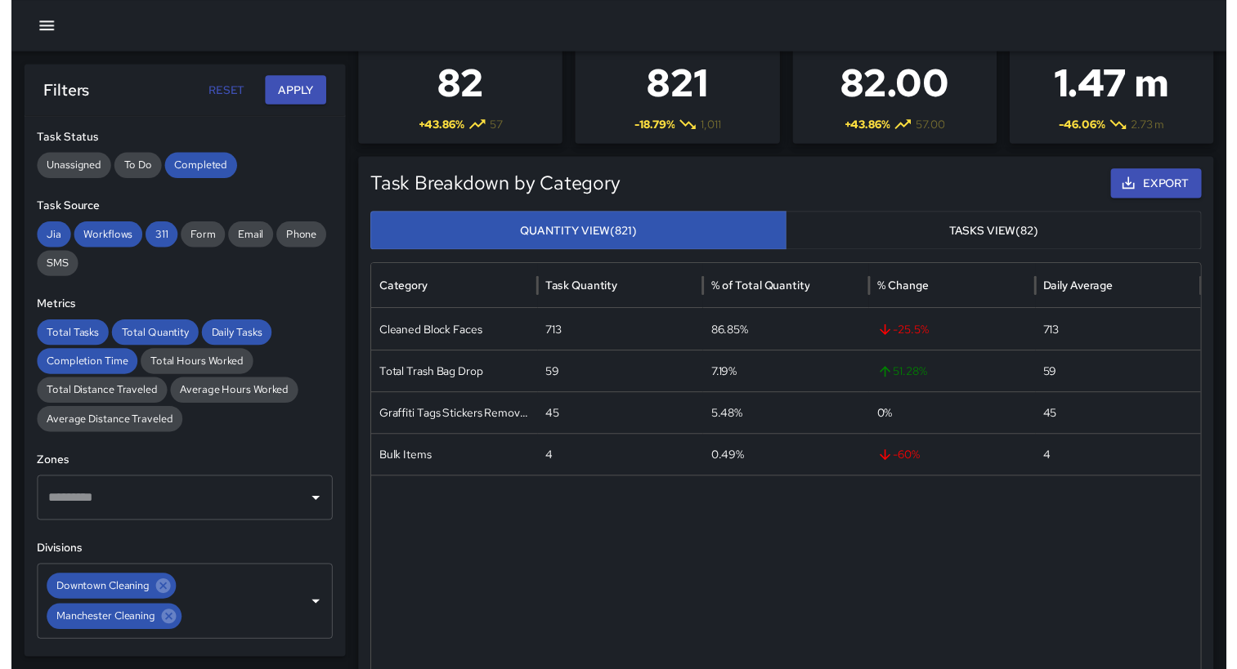
scroll to position [278, 0]
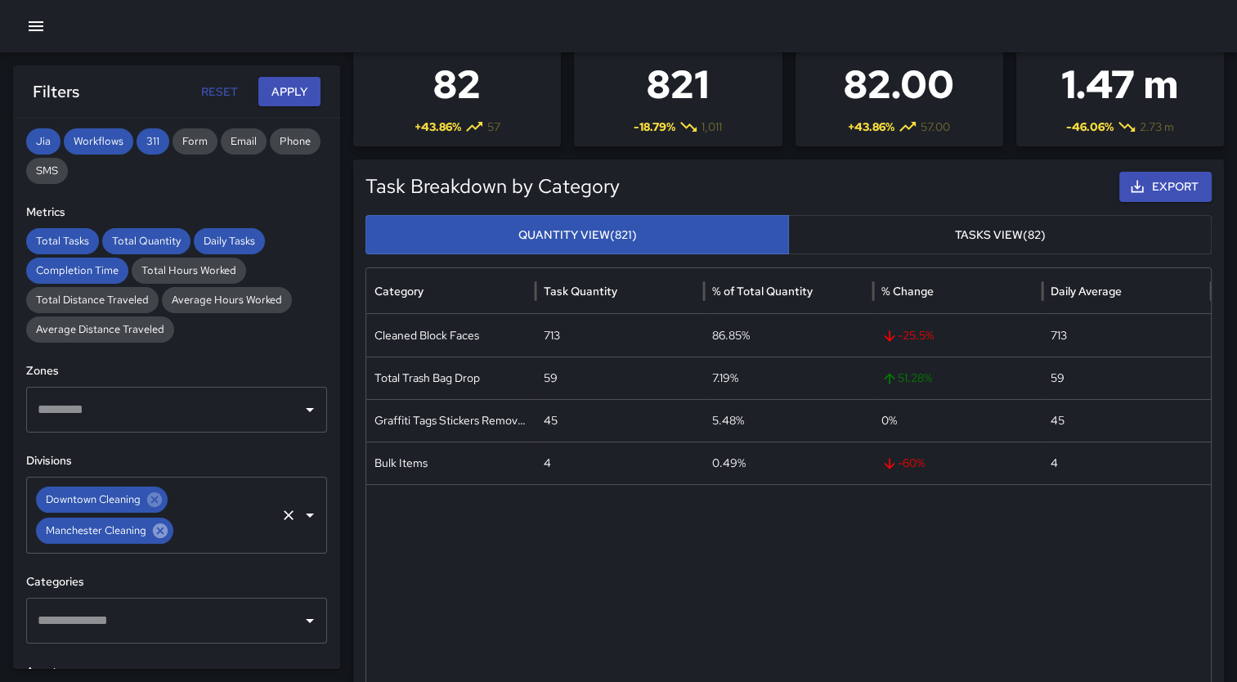
click at [160, 531] on icon at bounding box center [160, 530] width 15 height 15
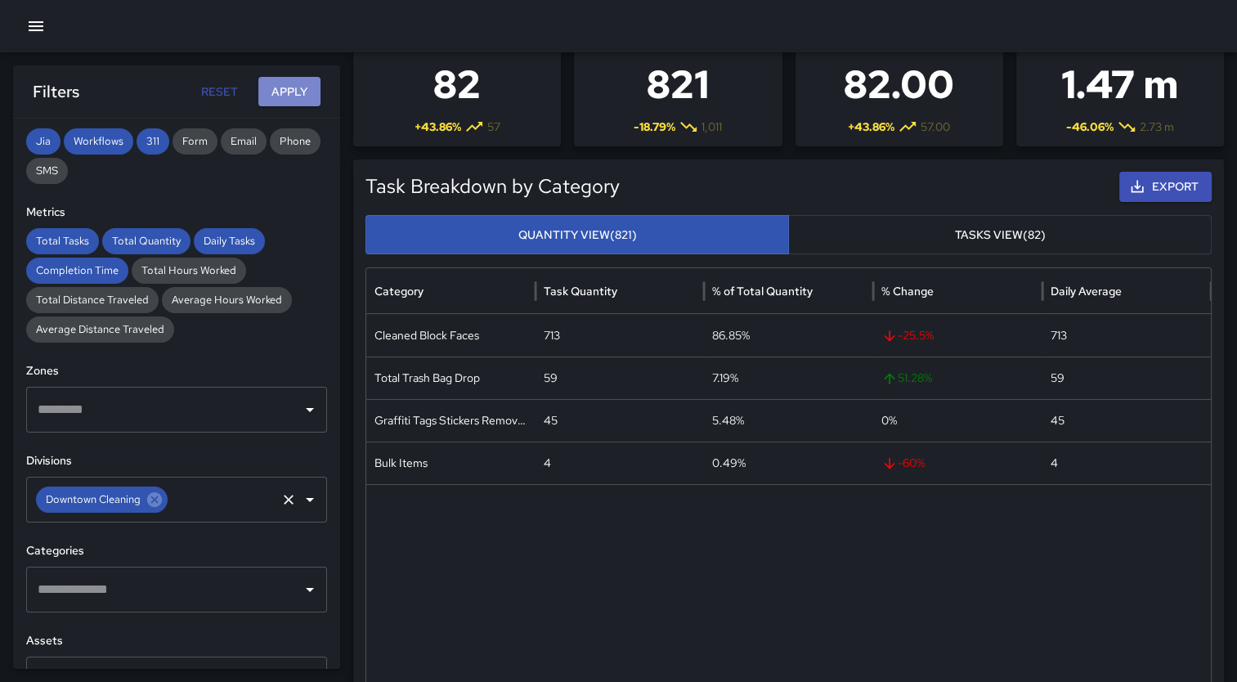
click at [298, 94] on button "Apply" at bounding box center [289, 92] width 62 height 30
click at [296, 96] on button "Apply" at bounding box center [289, 92] width 62 height 30
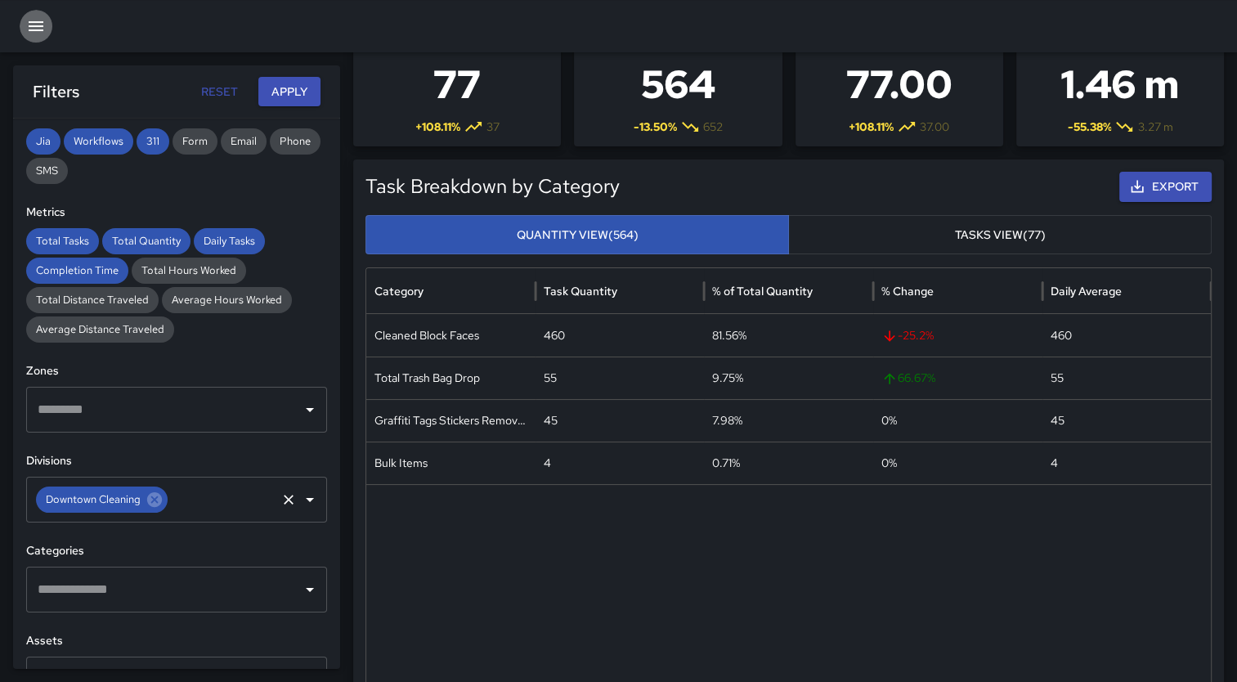
click at [34, 25] on icon "button" at bounding box center [36, 26] width 20 height 20
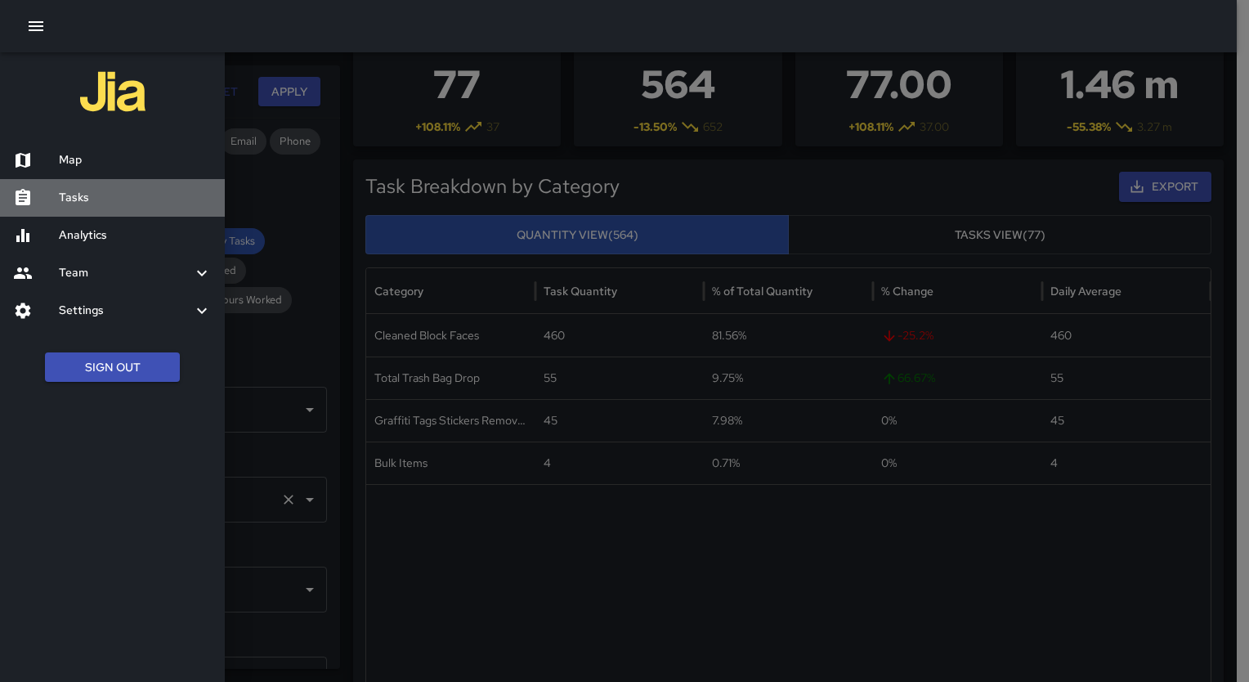
click at [91, 204] on h6 "Tasks" at bounding box center [135, 198] width 153 height 18
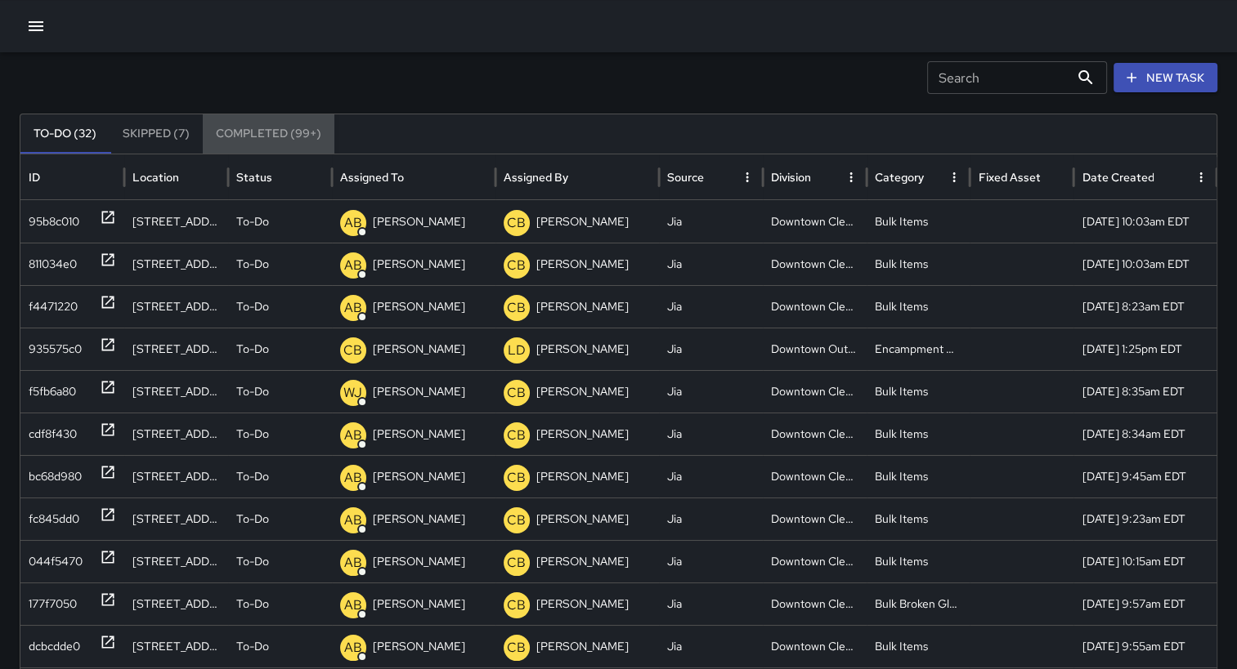
click at [261, 135] on button "Completed (99+)" at bounding box center [269, 133] width 132 height 39
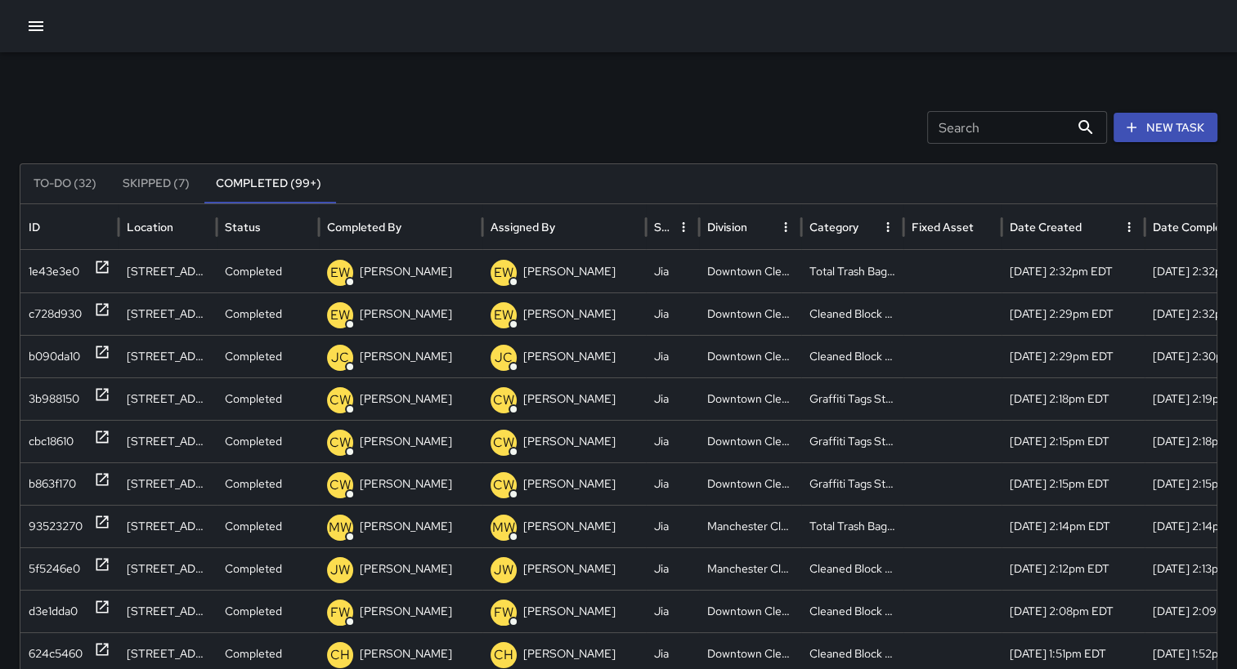
scroll to position [0, 6]
click at [56, 260] on div "1e43e3e0" at bounding box center [54, 272] width 51 height 42
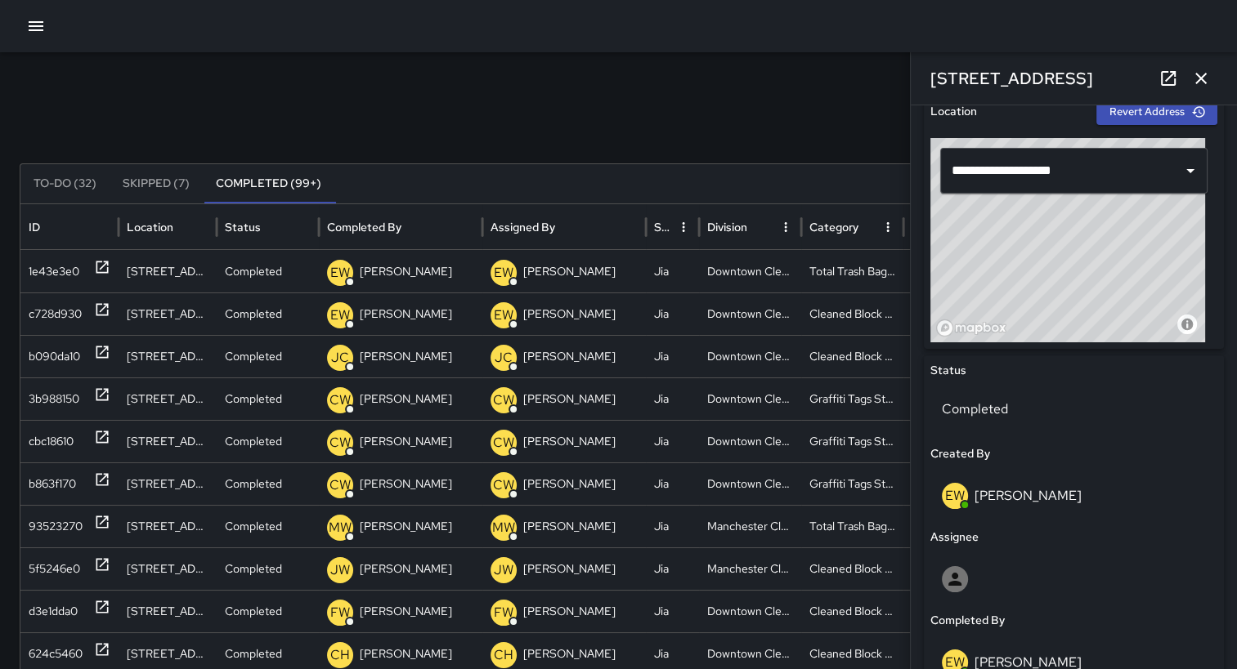
scroll to position [311, 0]
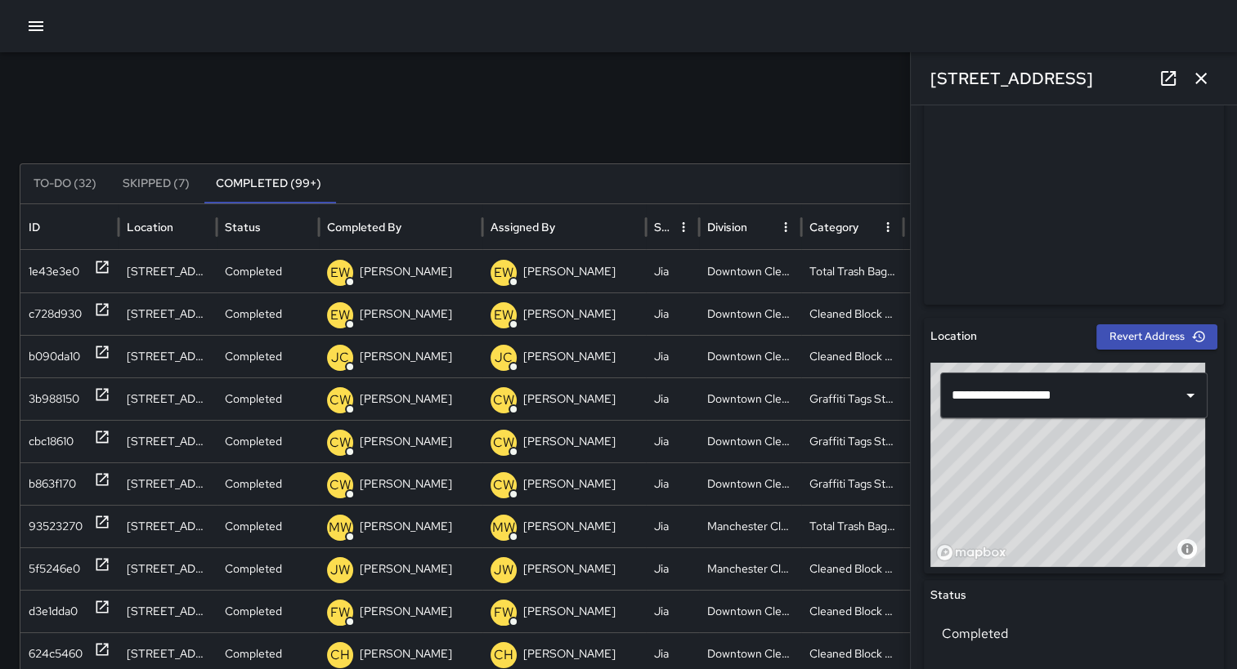
click at [13, 314] on div "Search Search New Task To-Do (32) Skipped (7) Completed (99+) ID Location Statu…" at bounding box center [618, 516] width 1237 height 928
click at [34, 313] on div "c728d930" at bounding box center [55, 314] width 53 height 42
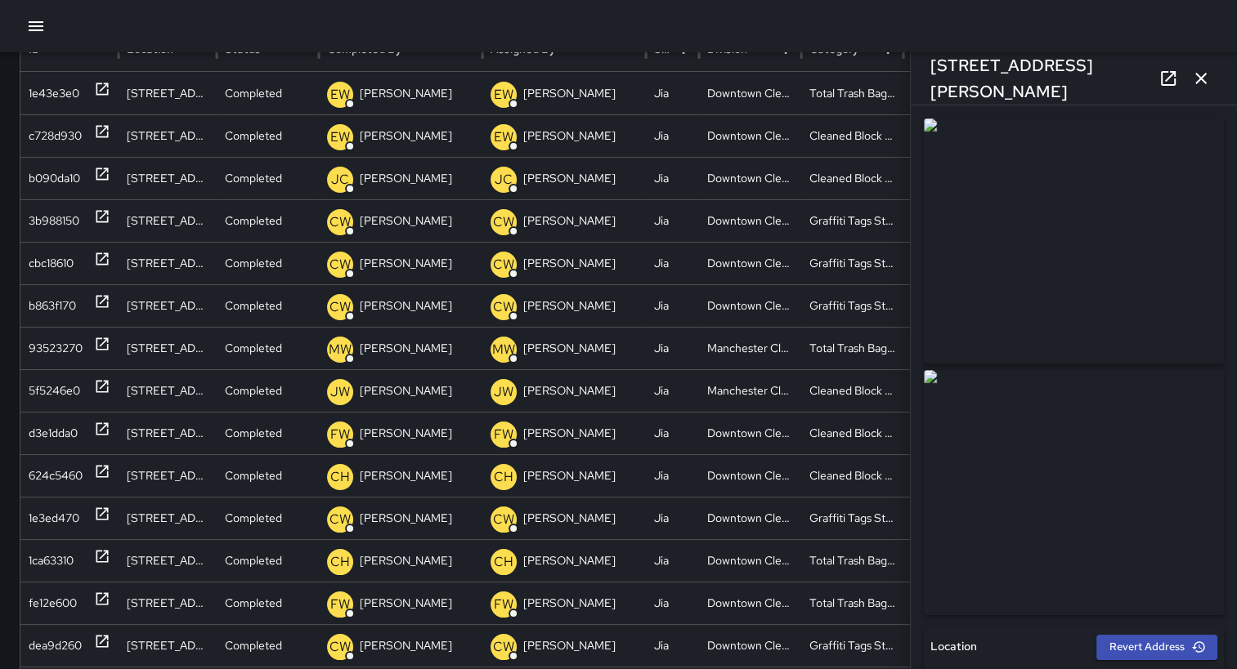
scroll to position [156, 6]
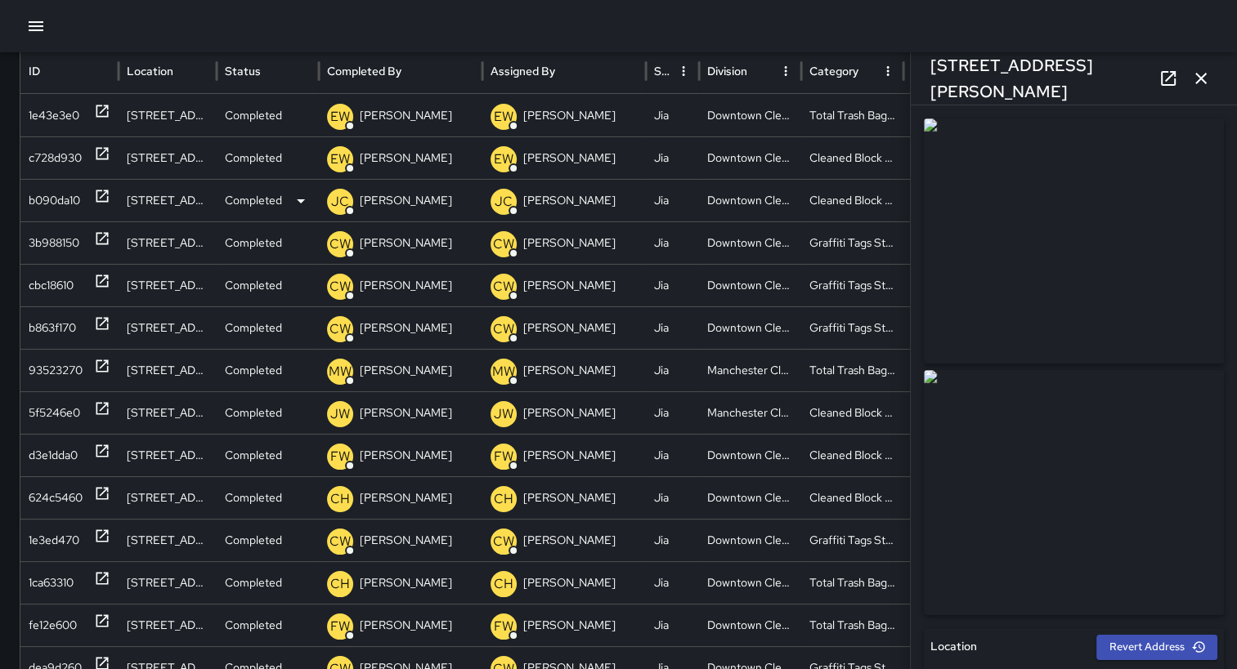
click at [49, 192] on div "b090da10" at bounding box center [54, 201] width 51 height 42
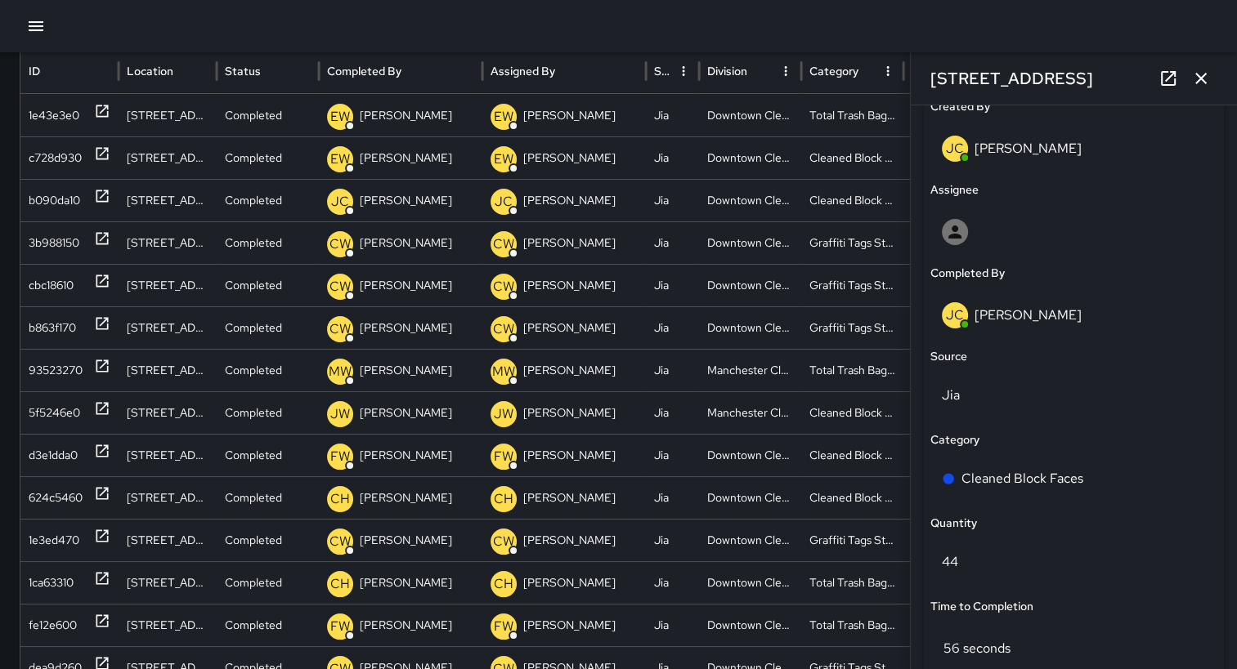
scroll to position [886, 0]
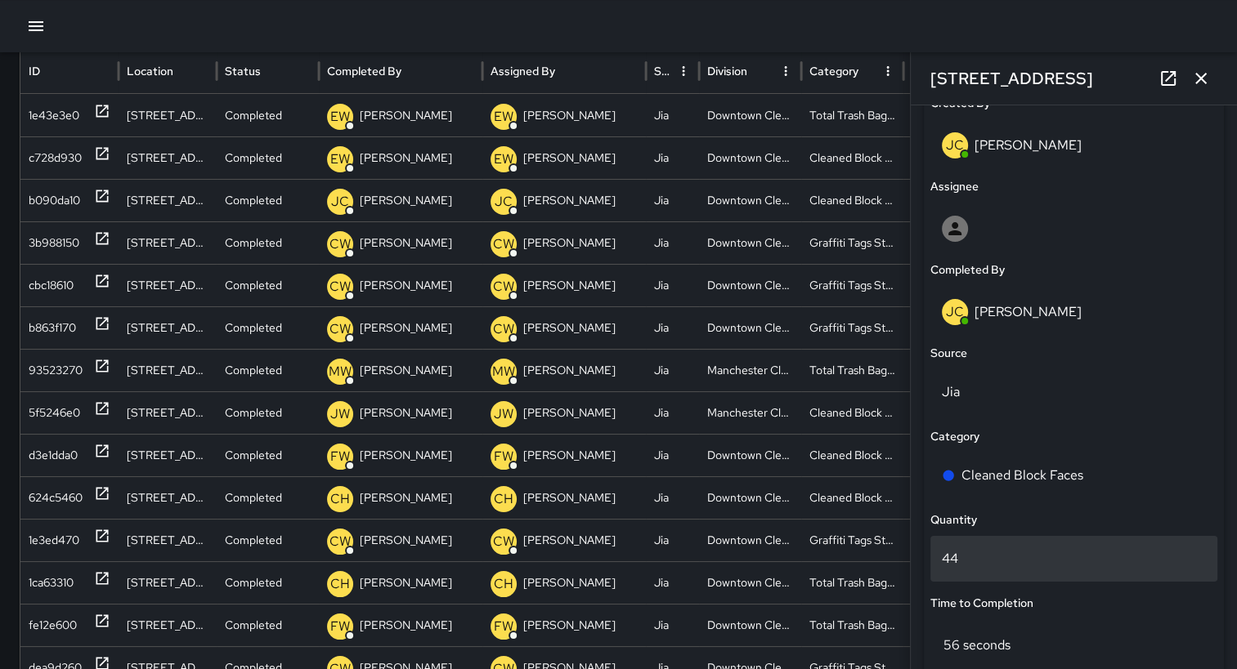
click at [987, 563] on p "44" at bounding box center [1074, 559] width 264 height 20
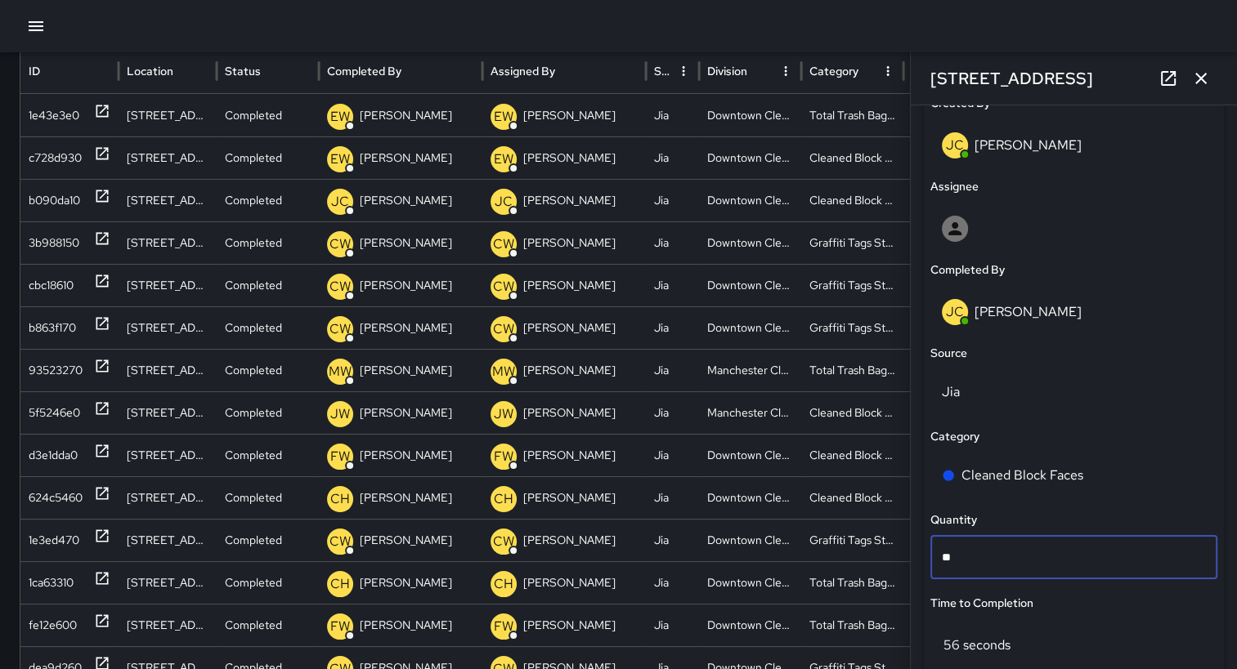
type input "*"
type input "**"
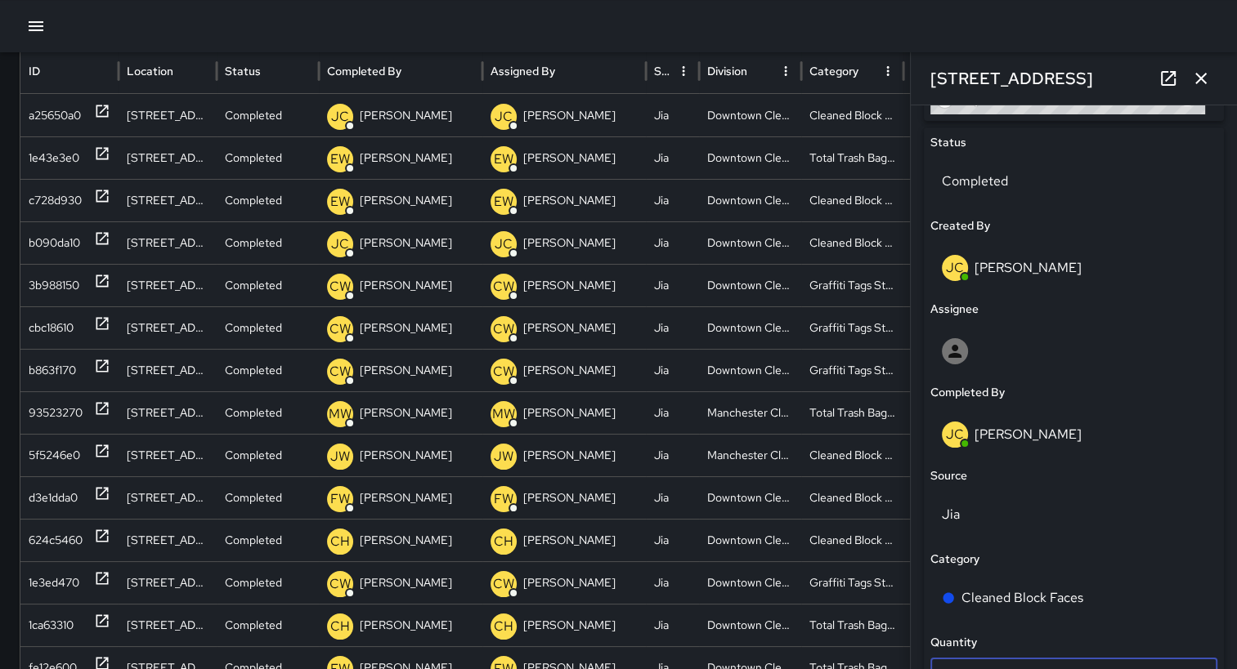
scroll to position [719, 0]
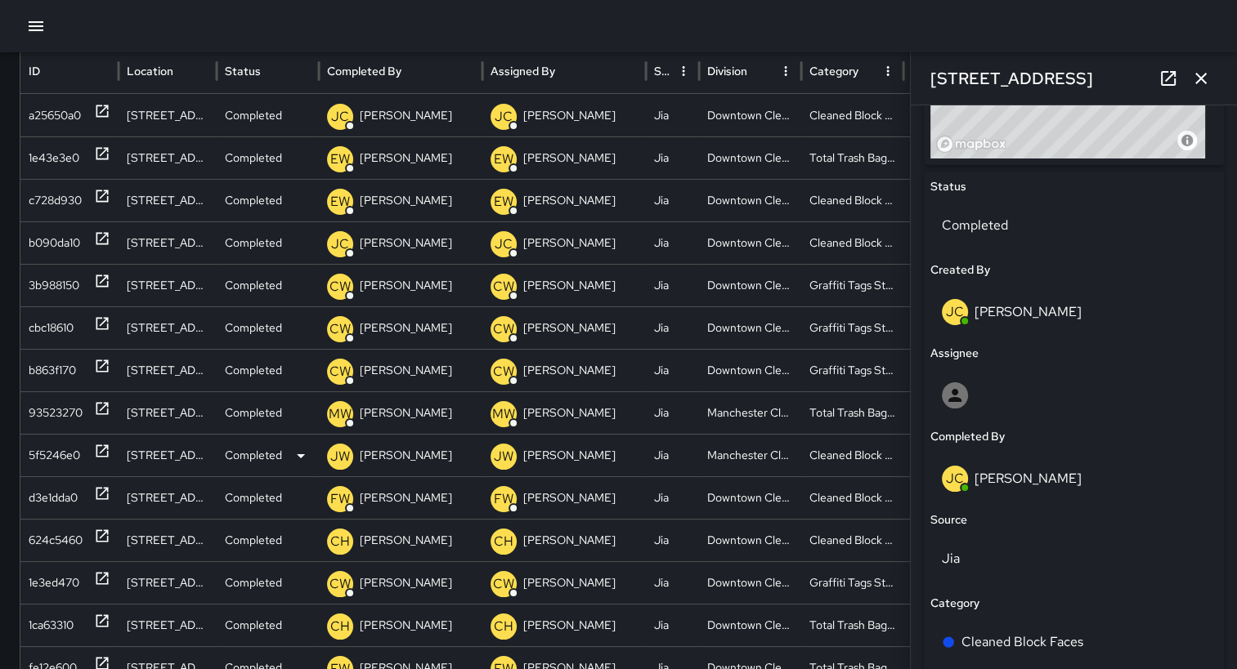
click at [56, 448] on div "5f5246e0" at bounding box center [54, 456] width 51 height 42
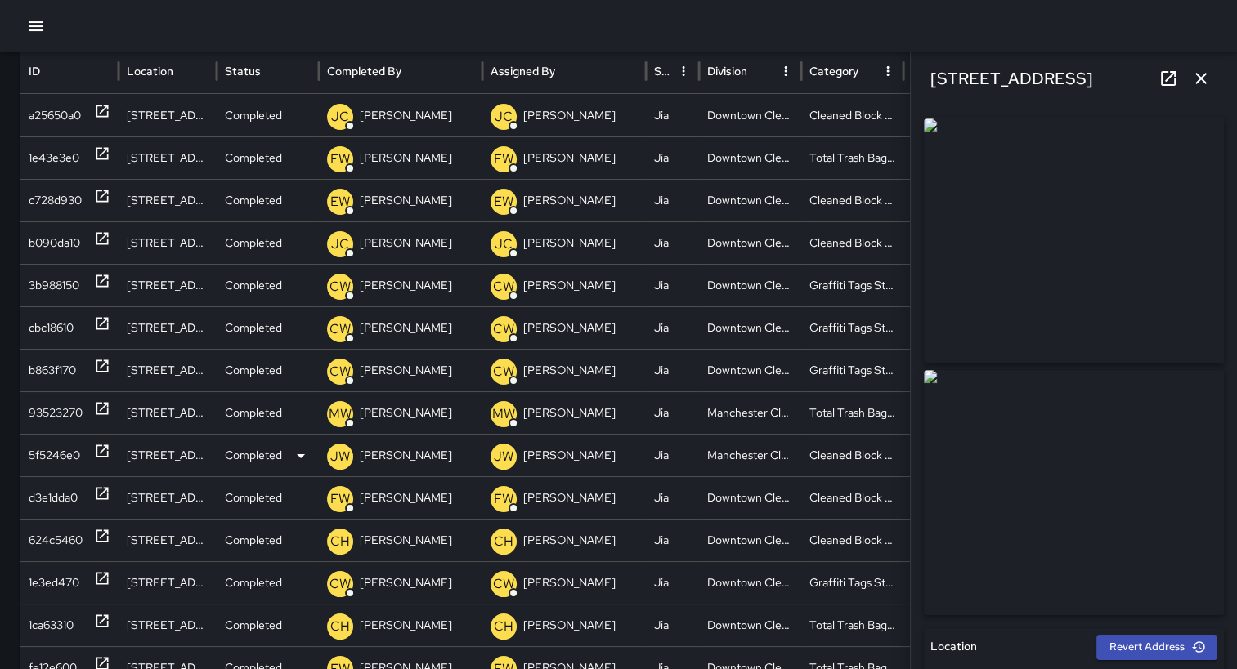
type input "**********"
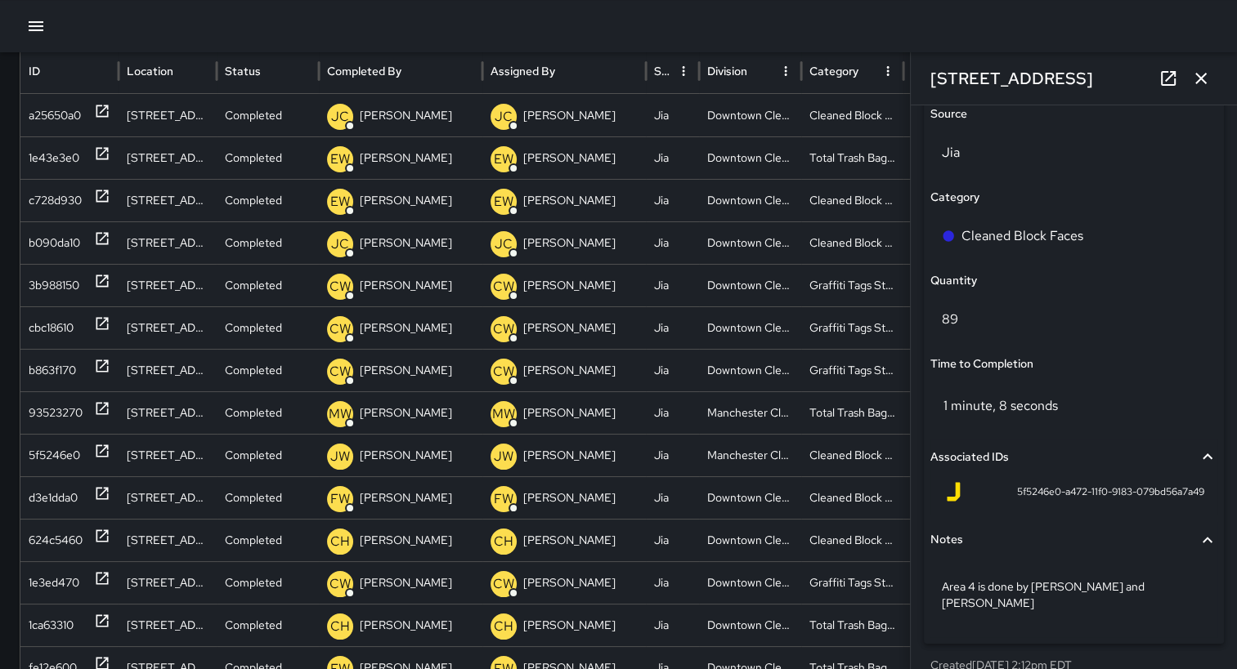
scroll to position [1121, 0]
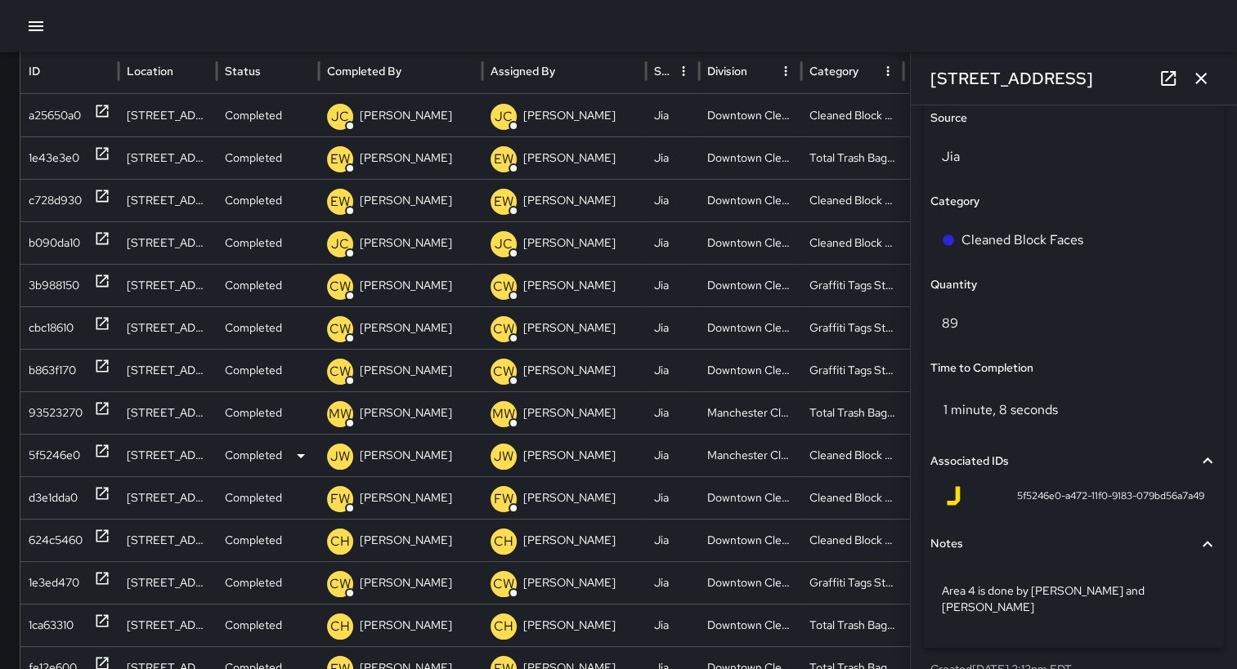
click at [51, 454] on div "5f5246e0" at bounding box center [54, 456] width 51 height 42
click at [55, 496] on div "d3e1dda0" at bounding box center [53, 498] width 49 height 42
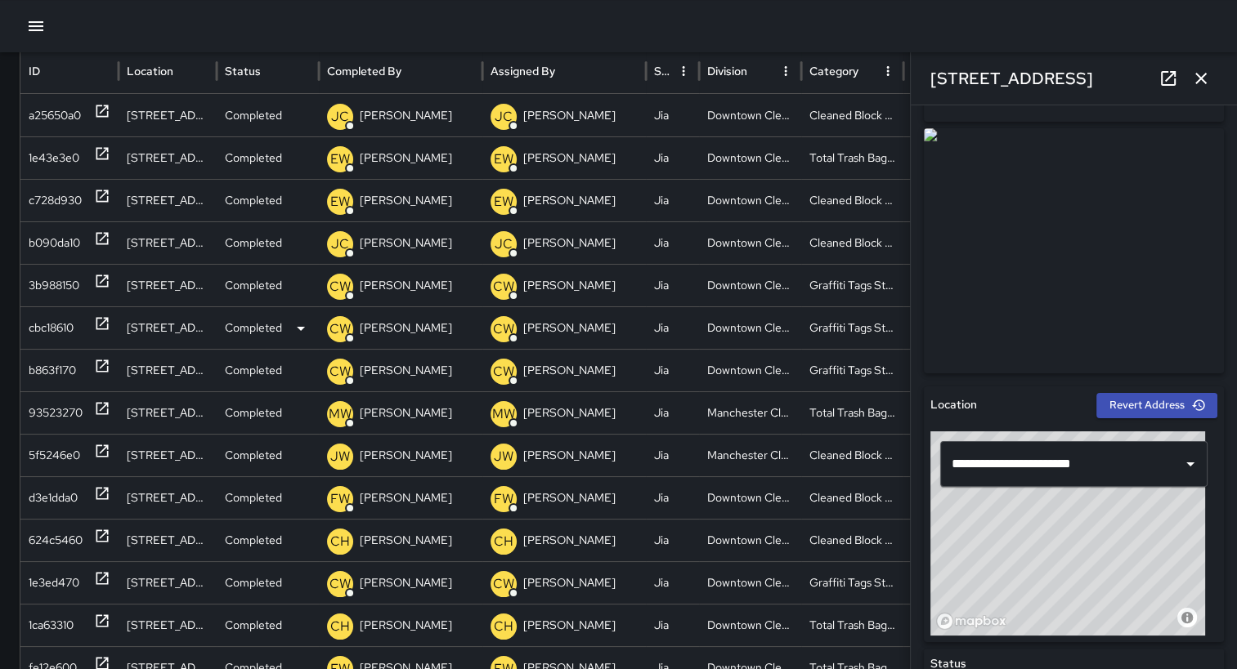
scroll to position [246, 0]
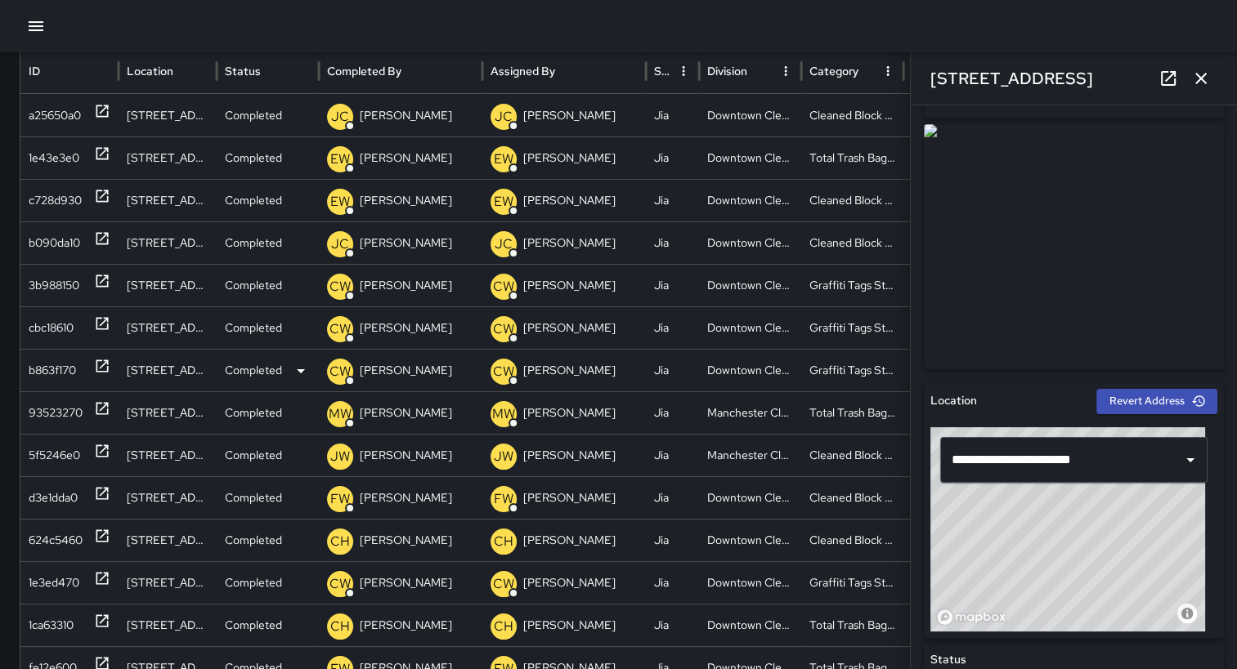
type input "**********"
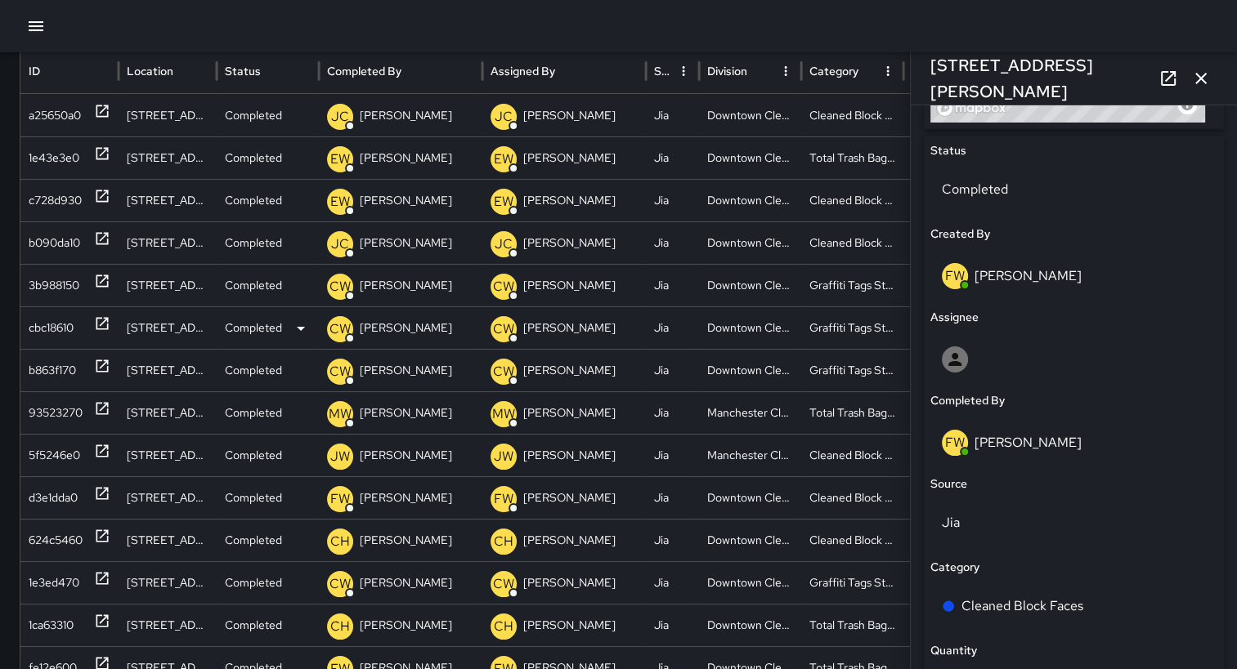
scroll to position [758, 0]
click at [34, 494] on div "d3e1dda0" at bounding box center [53, 498] width 49 height 42
click at [52, 496] on div "d3e1dda0" at bounding box center [53, 498] width 49 height 42
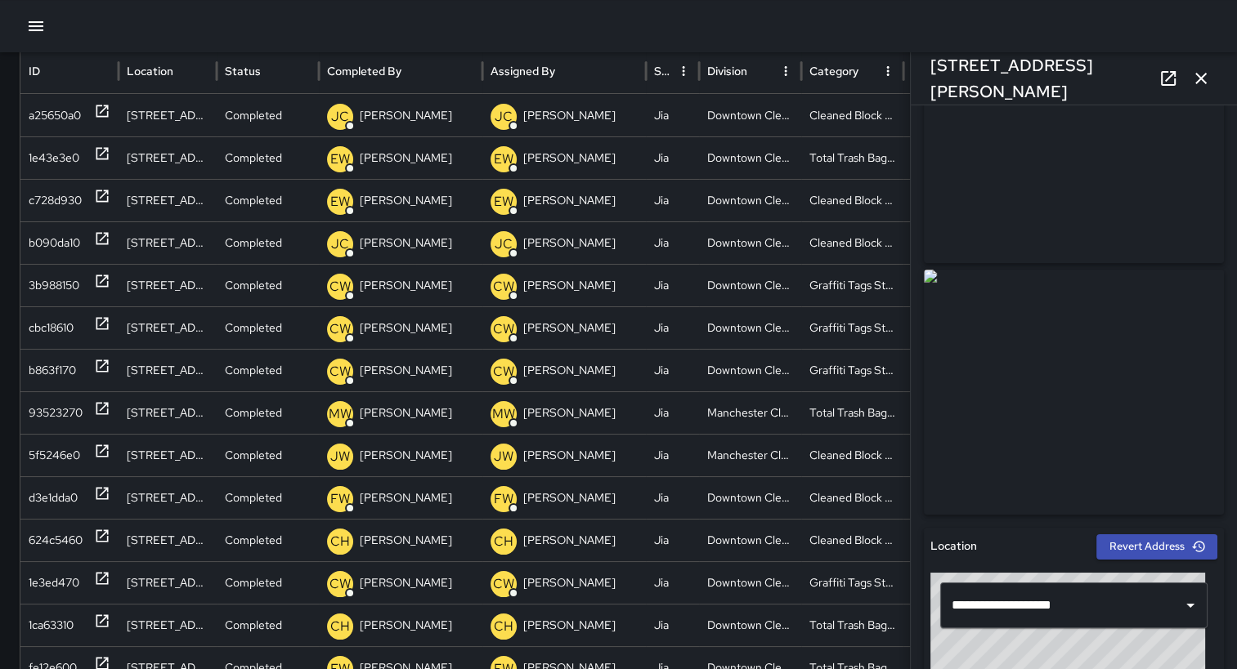
scroll to position [111, 0]
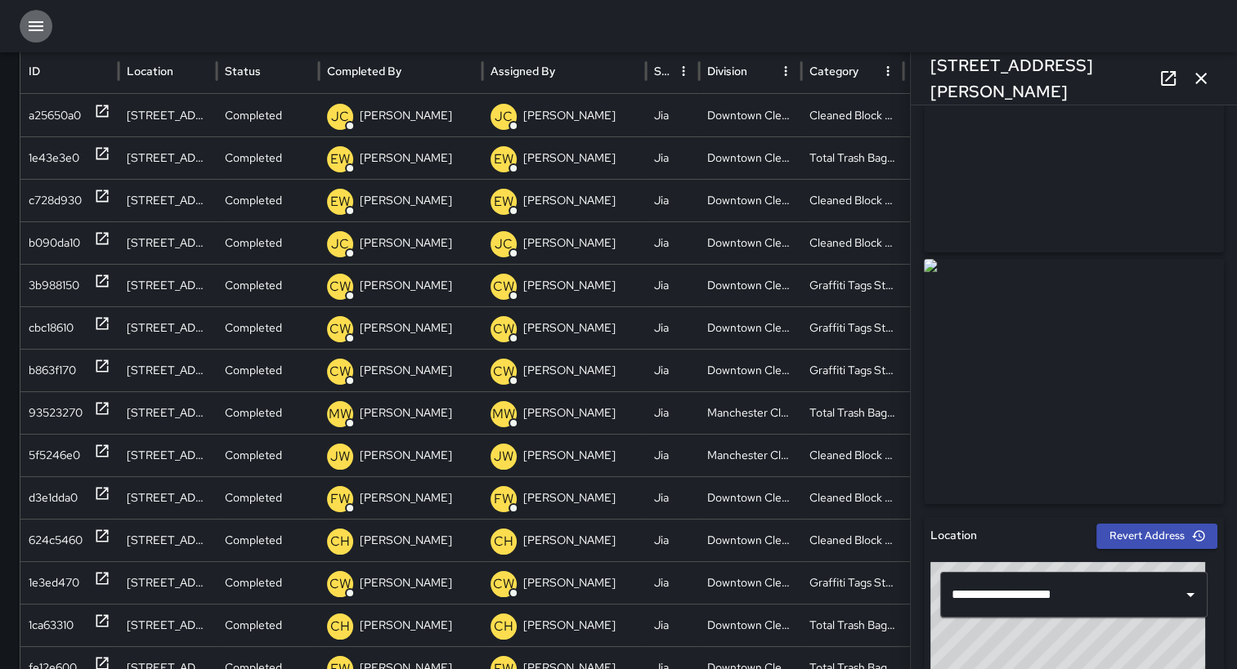
click at [44, 29] on button "button" at bounding box center [36, 26] width 33 height 33
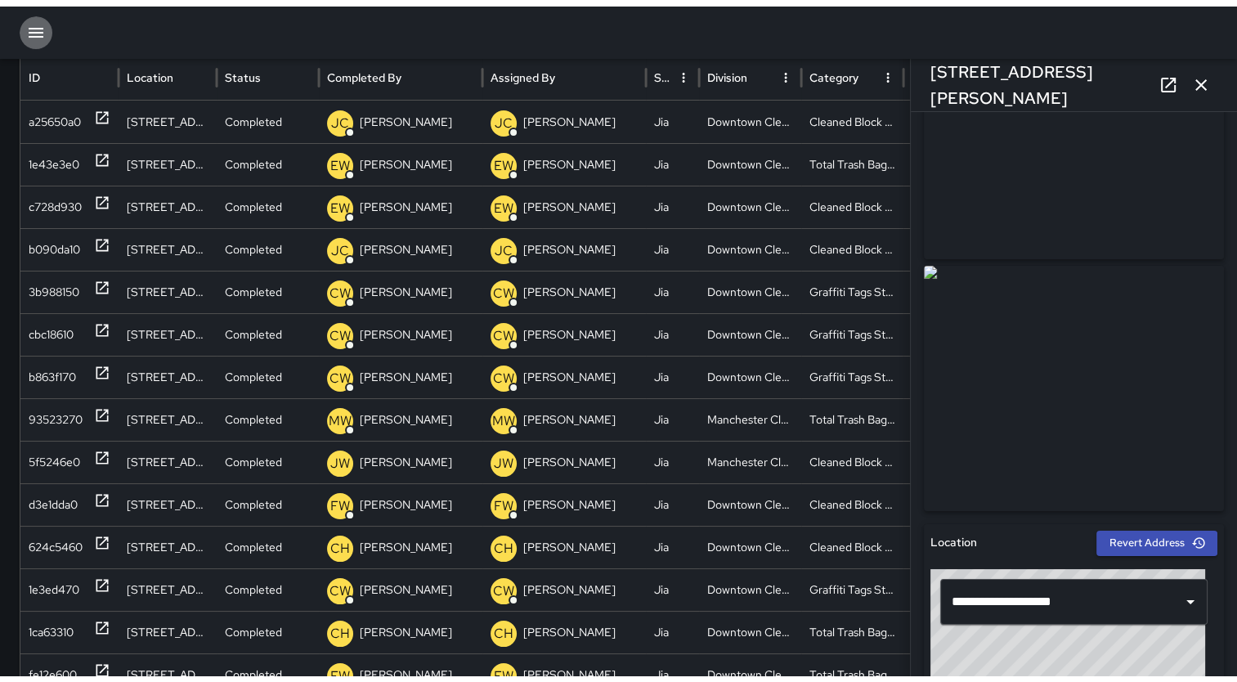
scroll to position [156, 0]
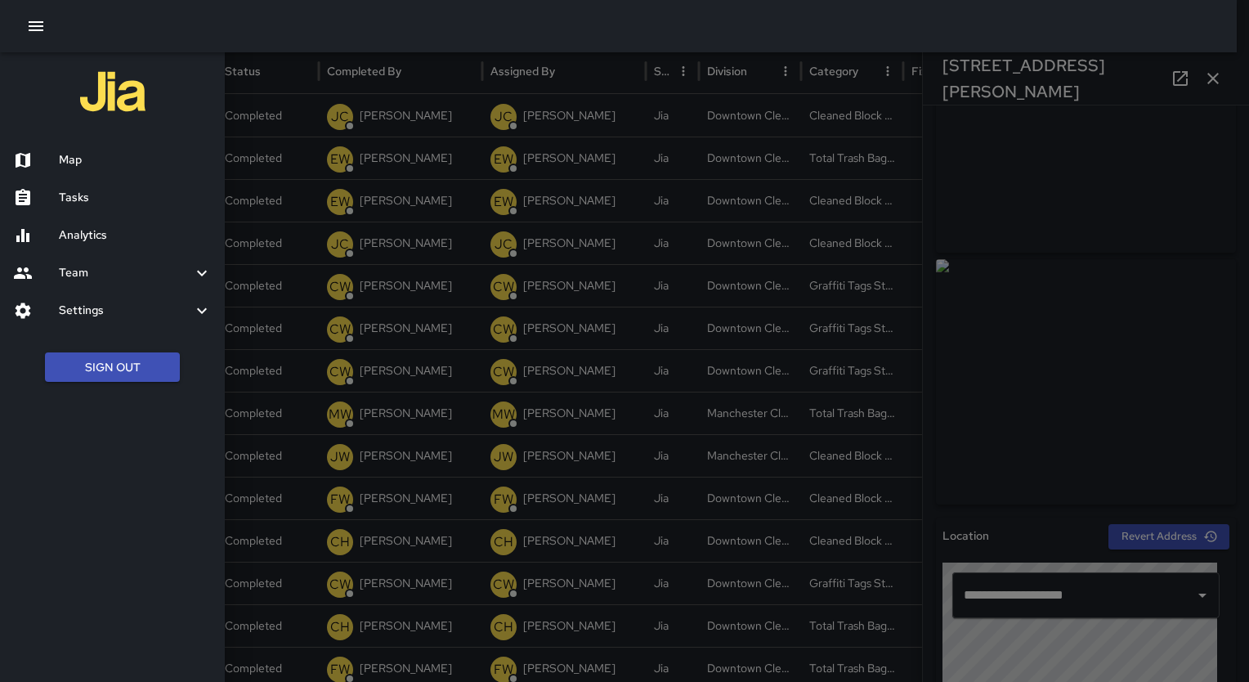
click at [459, 23] on div at bounding box center [618, 26] width 1237 height 52
click at [1018, 29] on div at bounding box center [618, 26] width 1237 height 52
drag, startPoint x: 78, startPoint y: 208, endPoint x: 54, endPoint y: 200, distance: 25.1
click at [54, 200] on div at bounding box center [36, 198] width 46 height 20
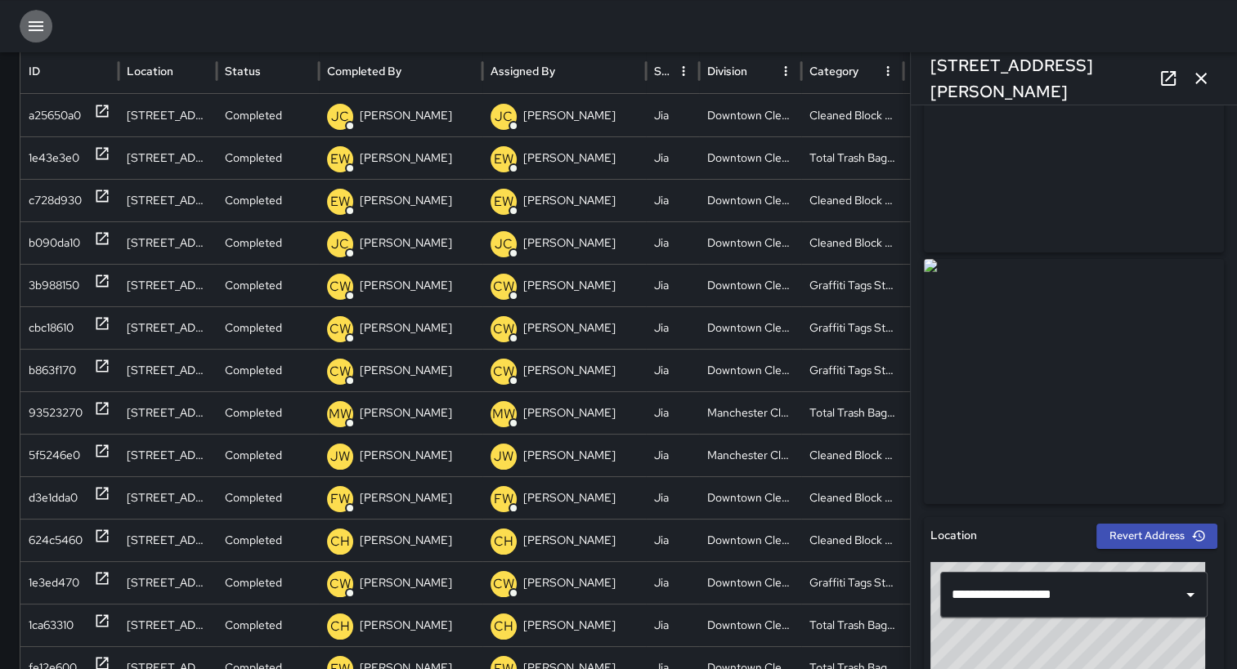
click at [41, 24] on icon "button" at bounding box center [36, 26] width 20 height 20
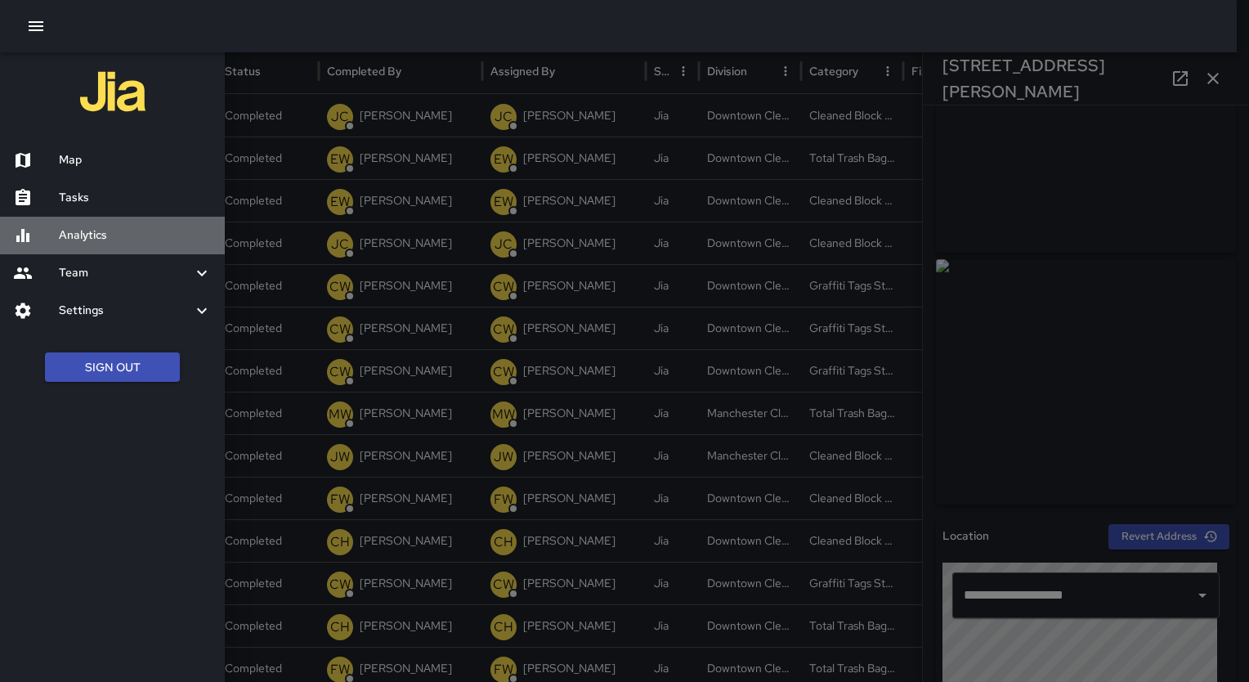
click at [100, 234] on h6 "Analytics" at bounding box center [135, 235] width 153 height 18
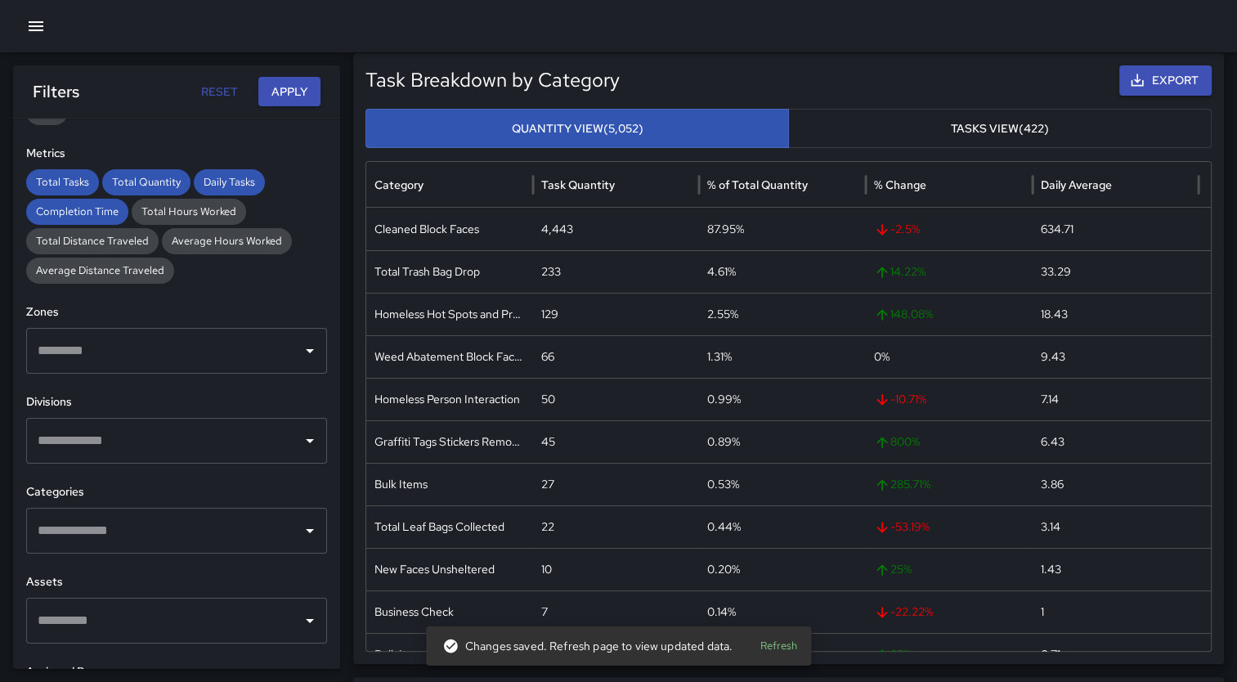
scroll to position [374, 0]
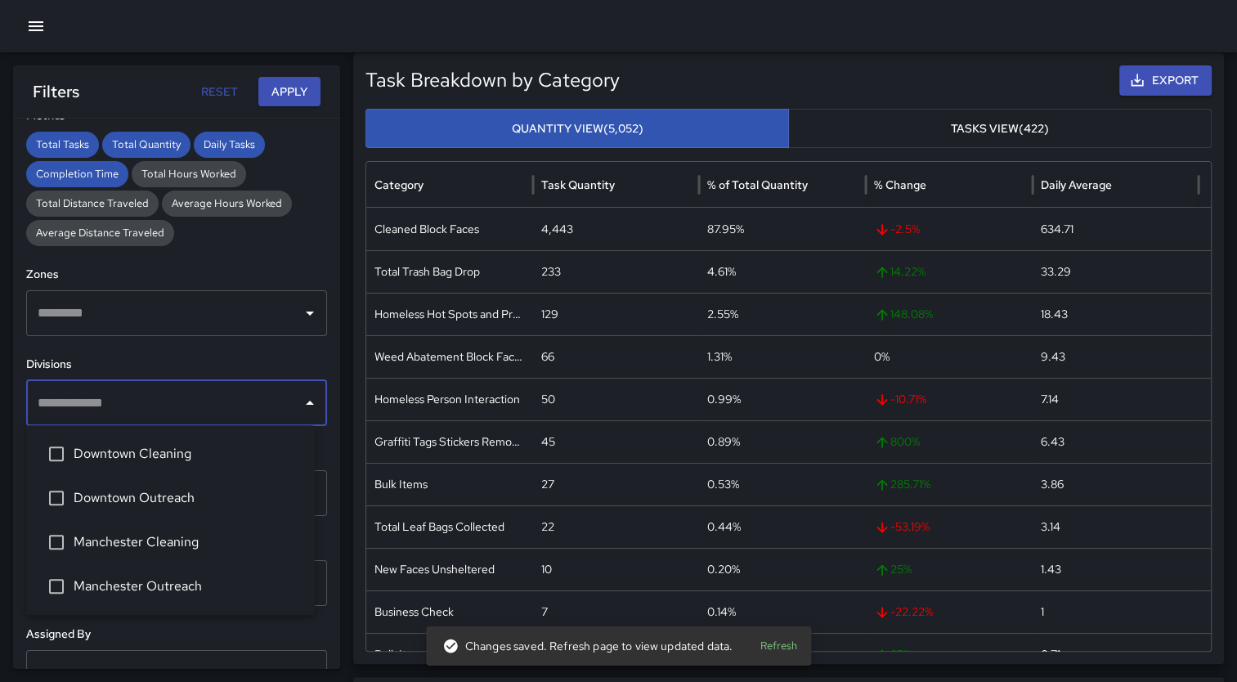
click at [278, 407] on input "text" at bounding box center [165, 402] width 262 height 31
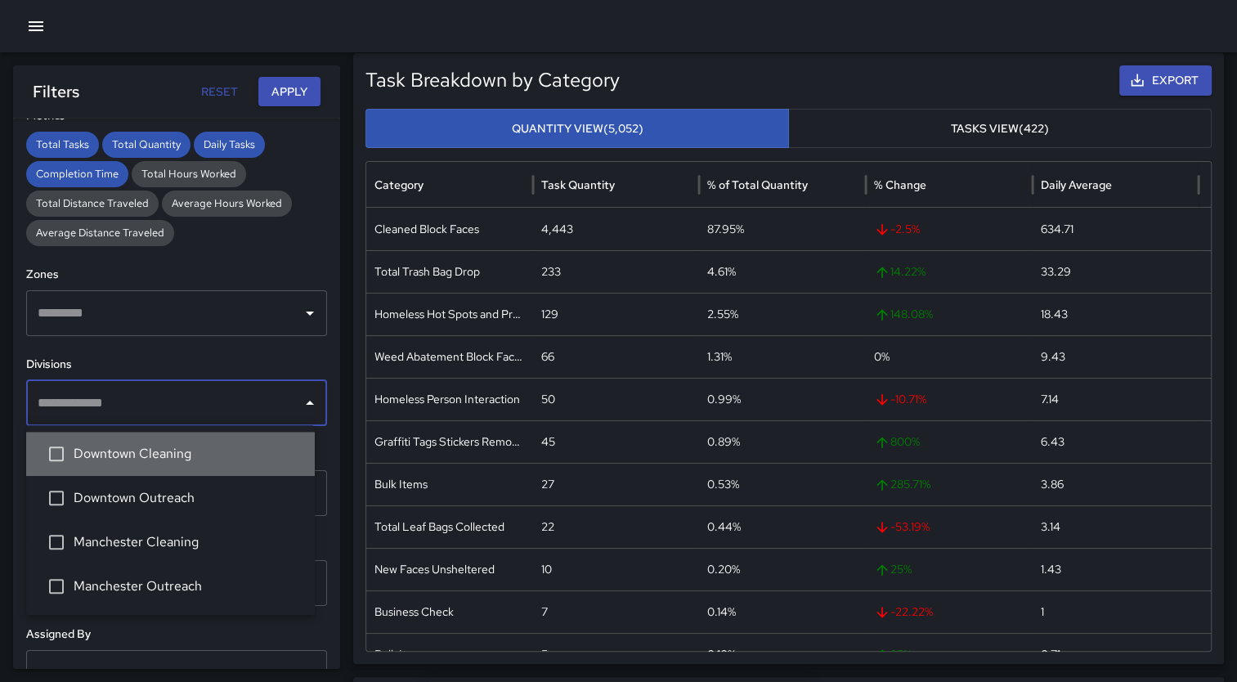
click at [148, 443] on li "Downtown Cleaning" at bounding box center [170, 454] width 289 height 44
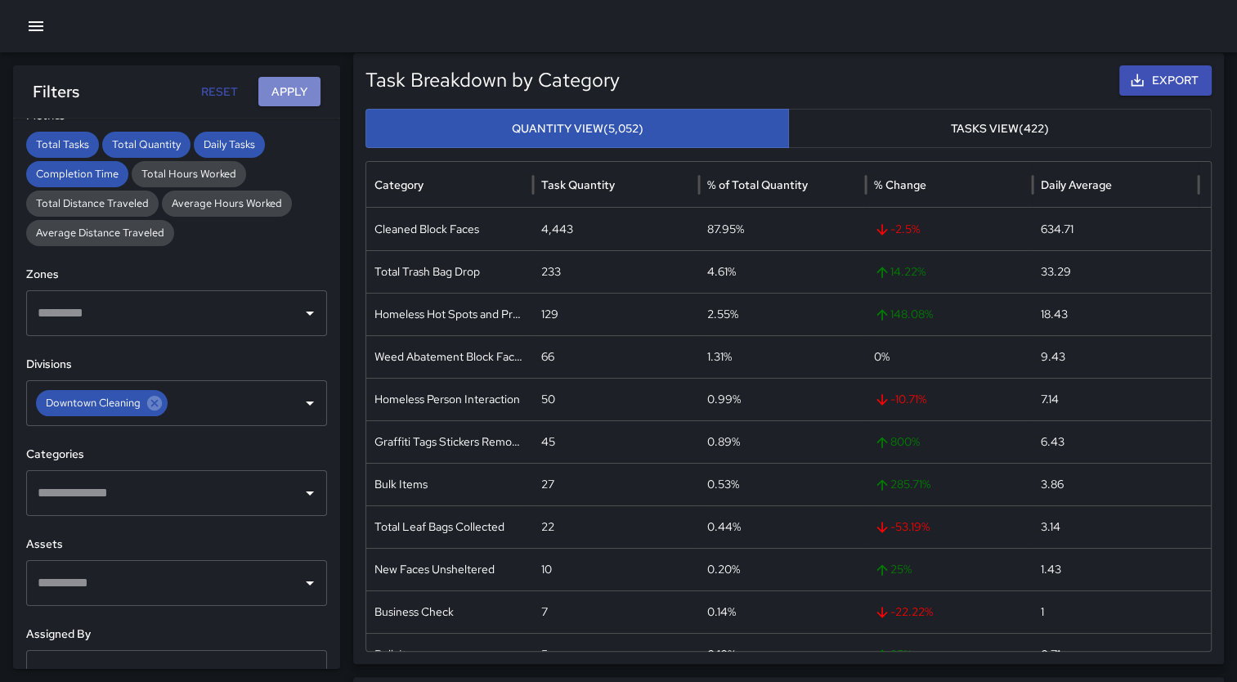
click at [292, 93] on button "Apply" at bounding box center [289, 92] width 62 height 30
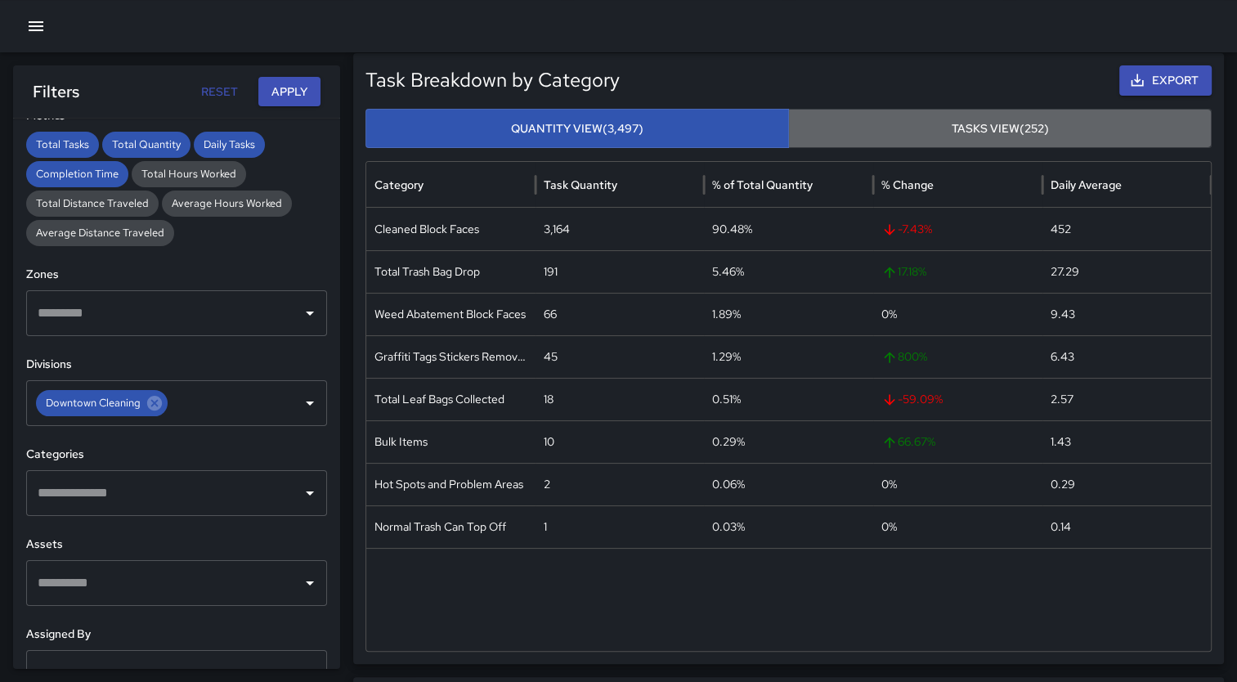
click at [1100, 128] on button "Tasks View (252)" at bounding box center [999, 129] width 423 height 40
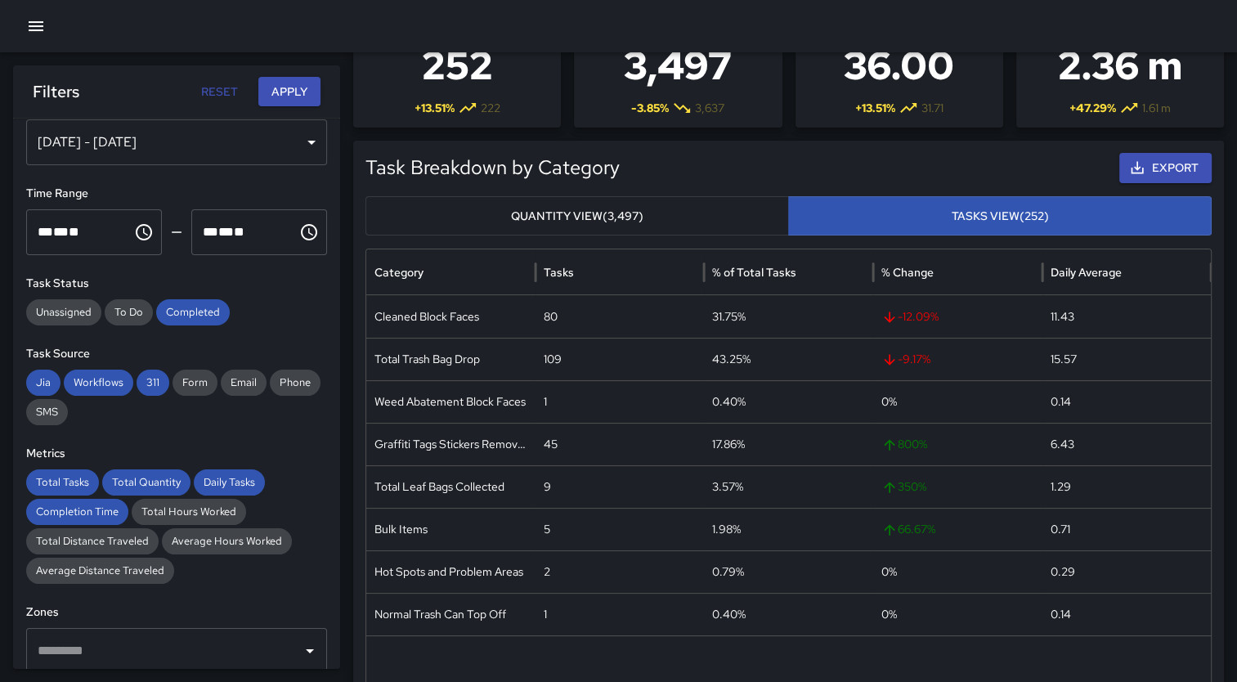
scroll to position [0, 0]
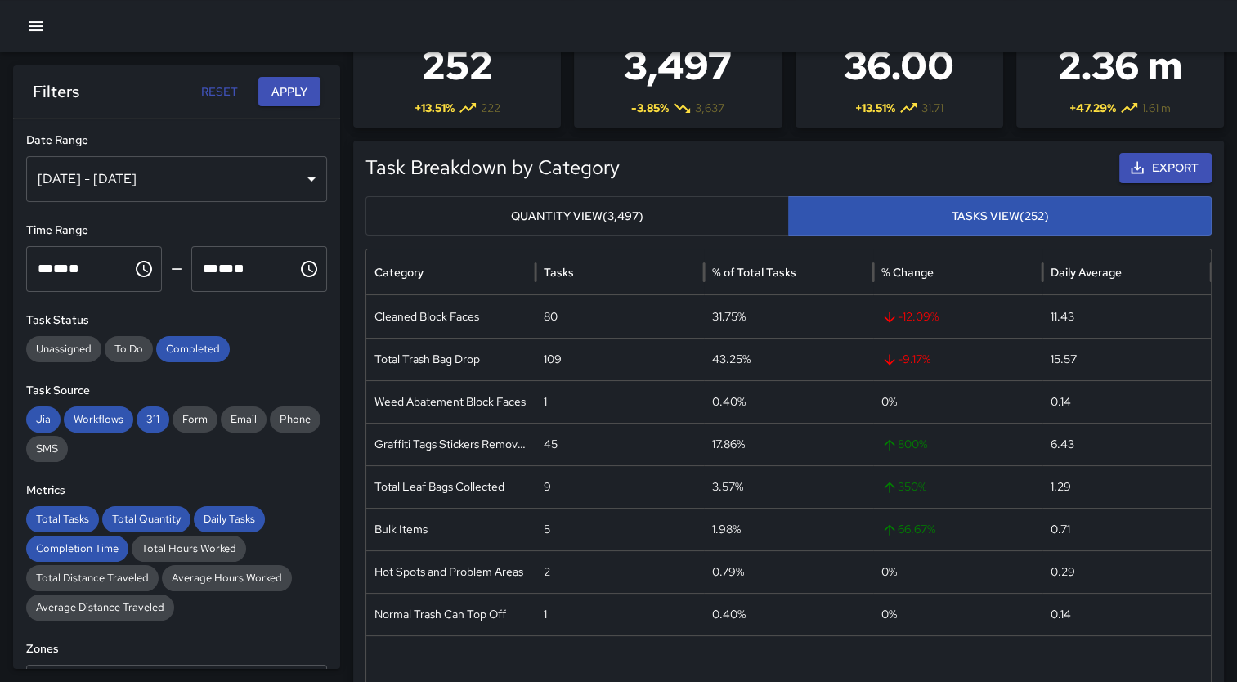
click at [258, 181] on div "[DATE] - [DATE]" at bounding box center [176, 179] width 301 height 46
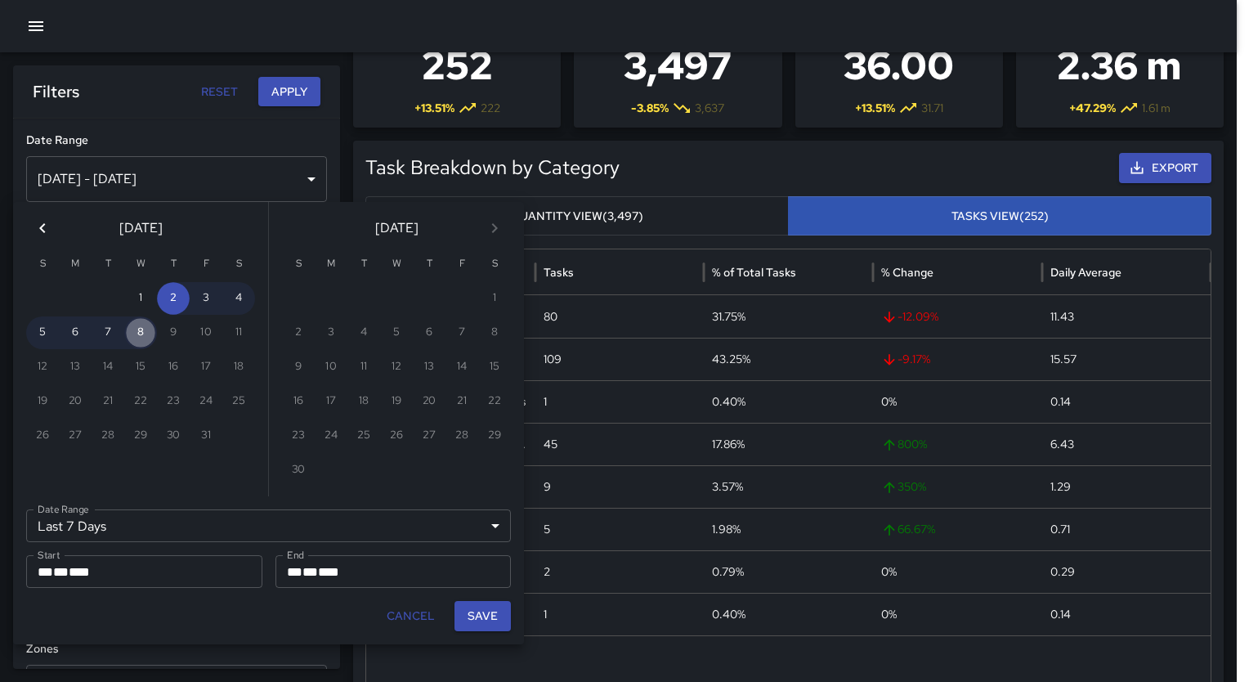
click at [143, 335] on button "8" at bounding box center [140, 332] width 33 height 33
type input "******"
type input "**********"
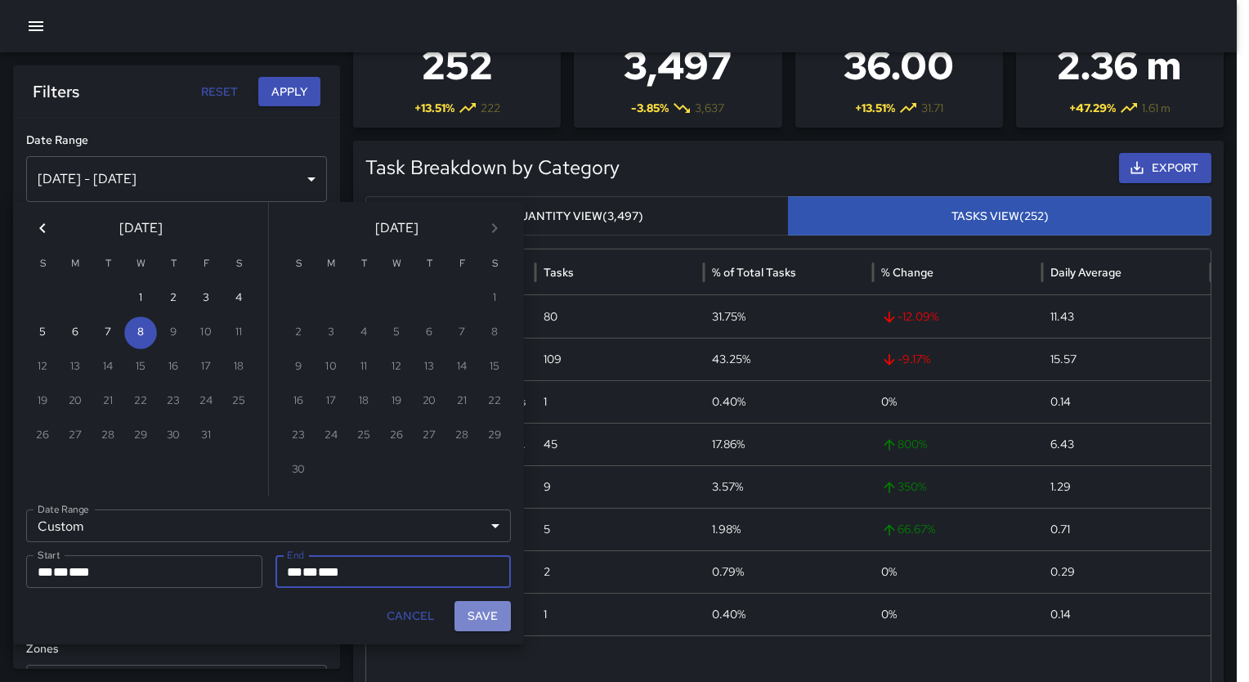
click at [490, 615] on button "Save" at bounding box center [482, 616] width 56 height 30
type input "**********"
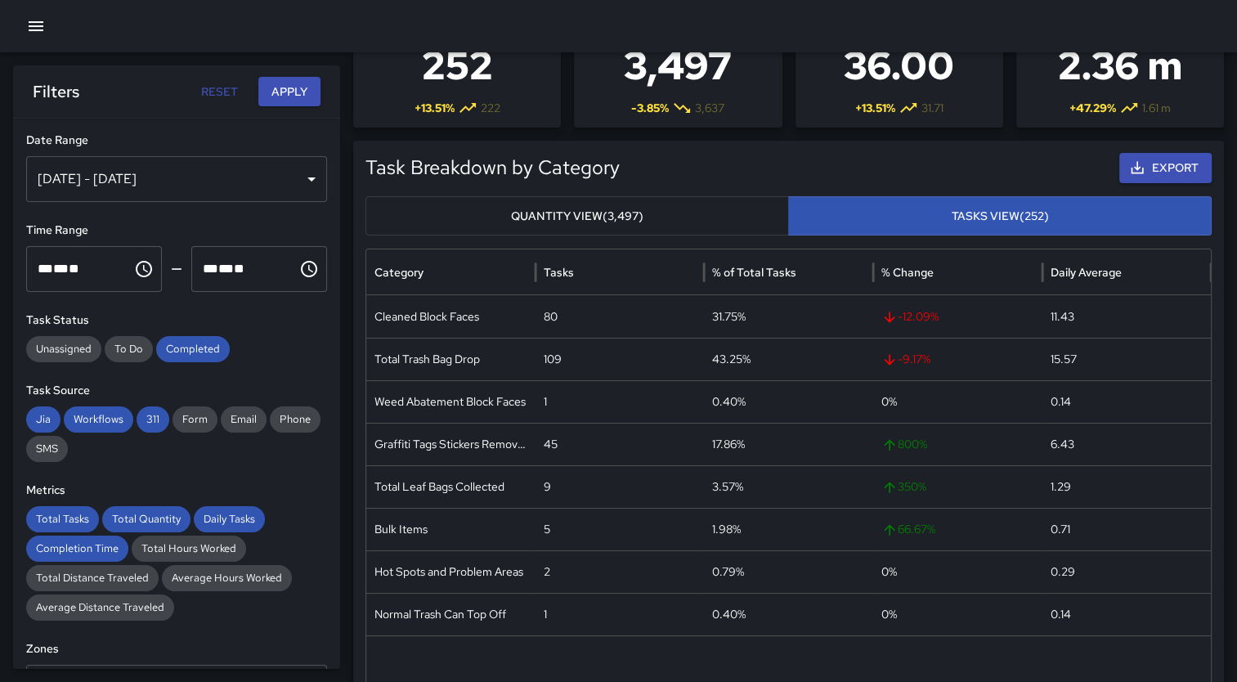
click at [295, 95] on button "Apply" at bounding box center [289, 92] width 62 height 30
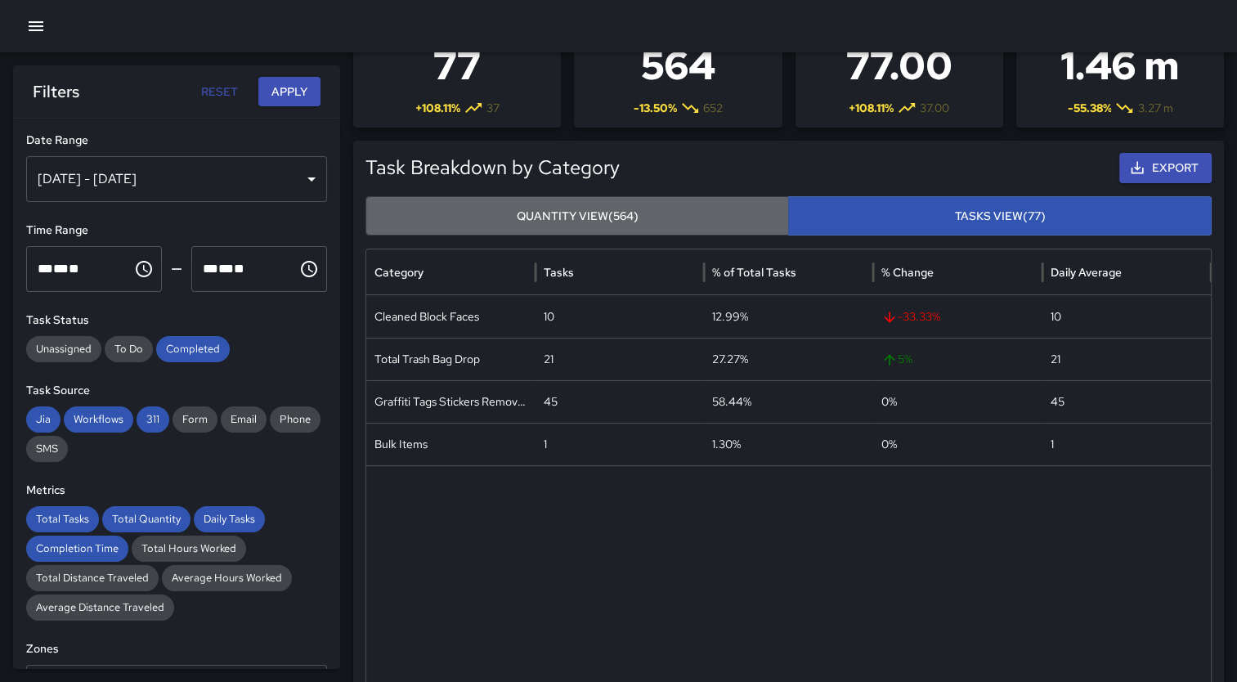
click at [549, 207] on button "Quantity View (564)" at bounding box center [576, 216] width 423 height 40
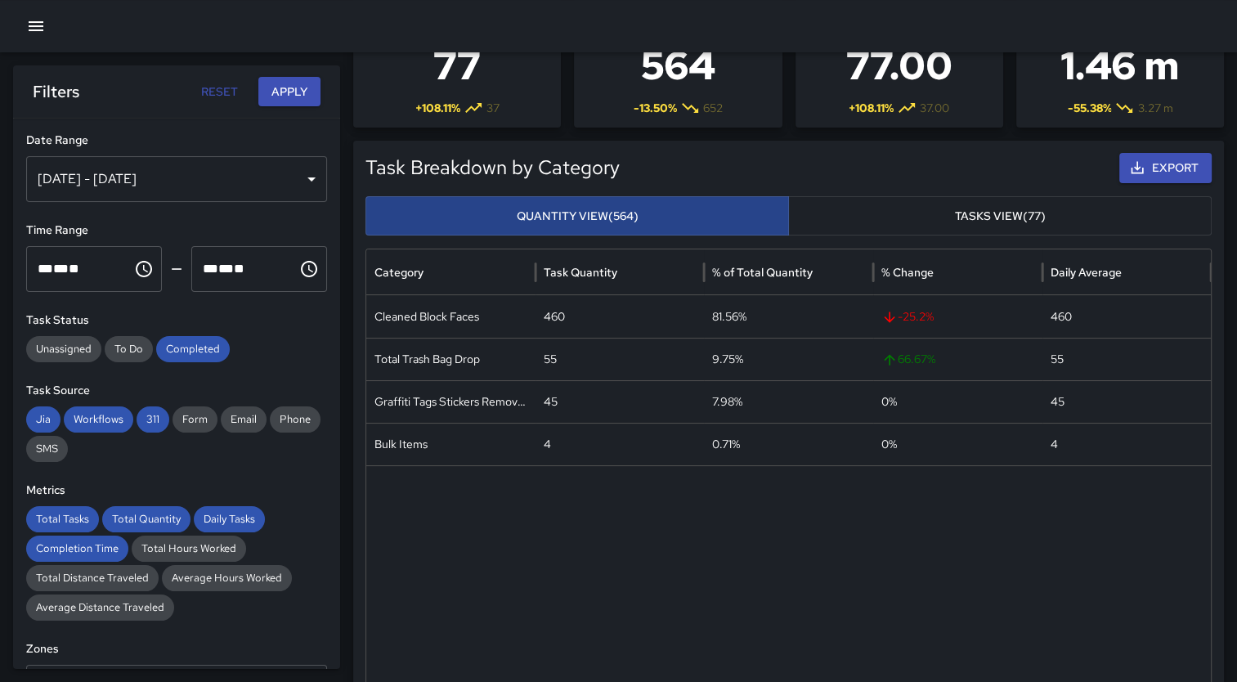
click at [549, 207] on button "Quantity View (564)" at bounding box center [576, 216] width 423 height 40
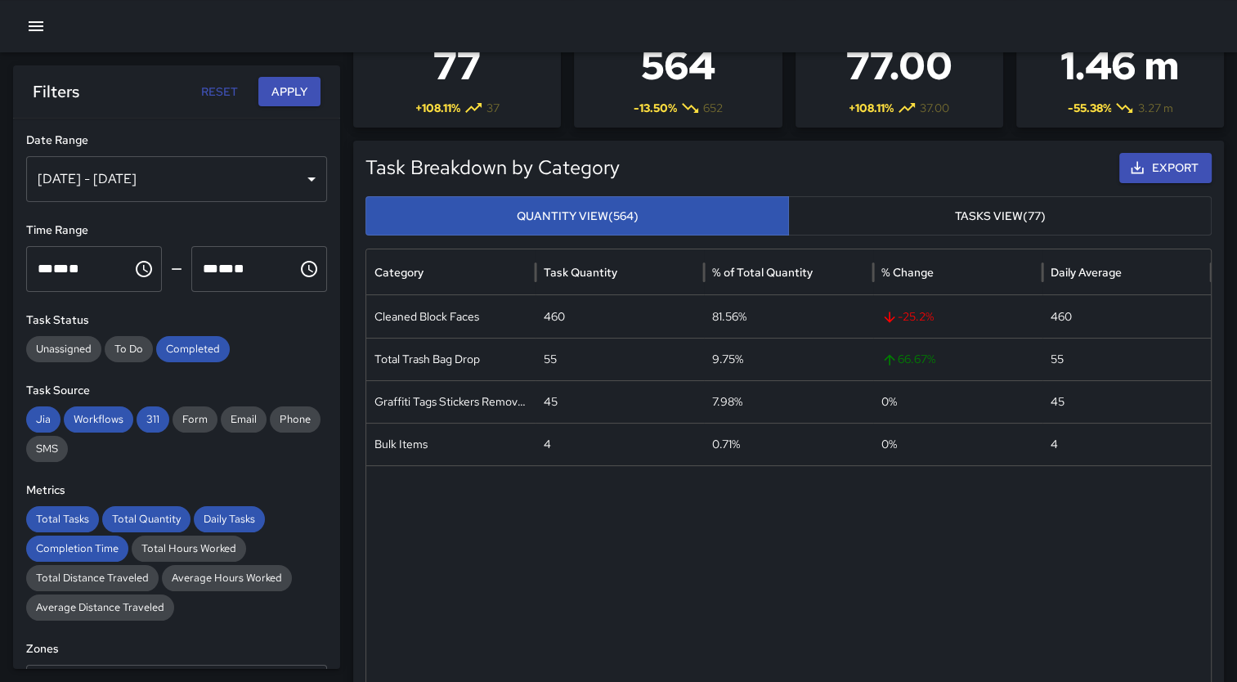
click at [294, 93] on button "Apply" at bounding box center [289, 92] width 62 height 30
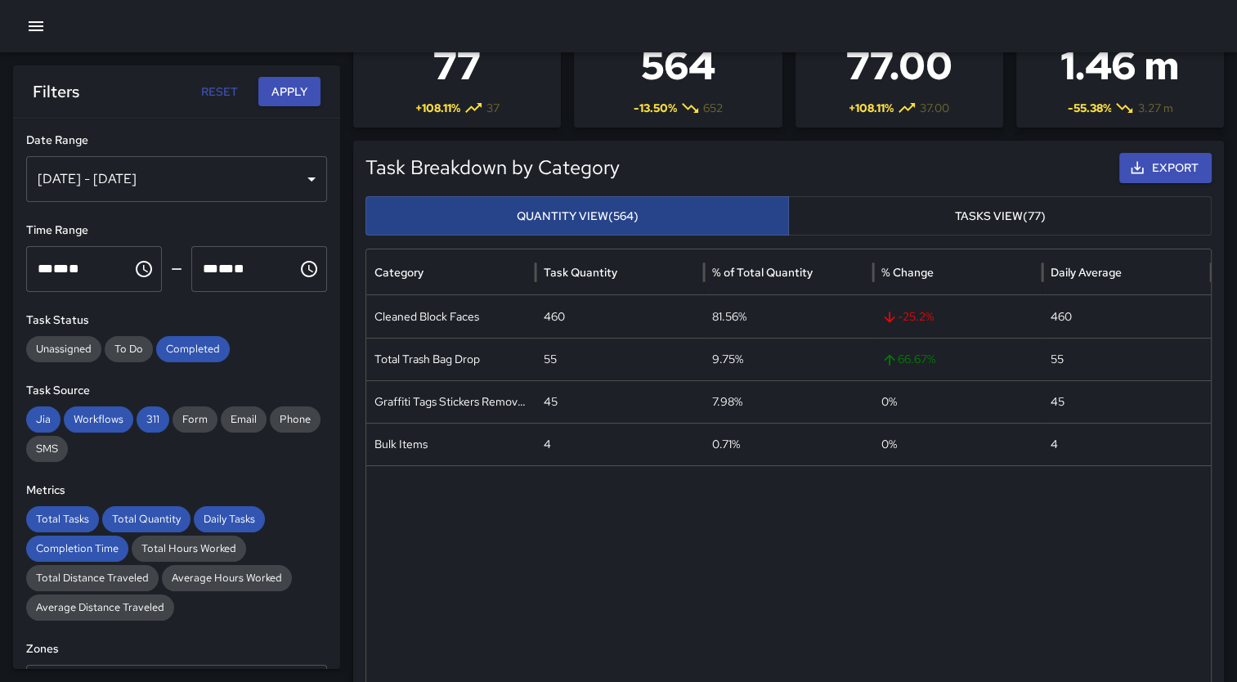
click at [624, 208] on button "Quantity View (564)" at bounding box center [576, 216] width 423 height 40
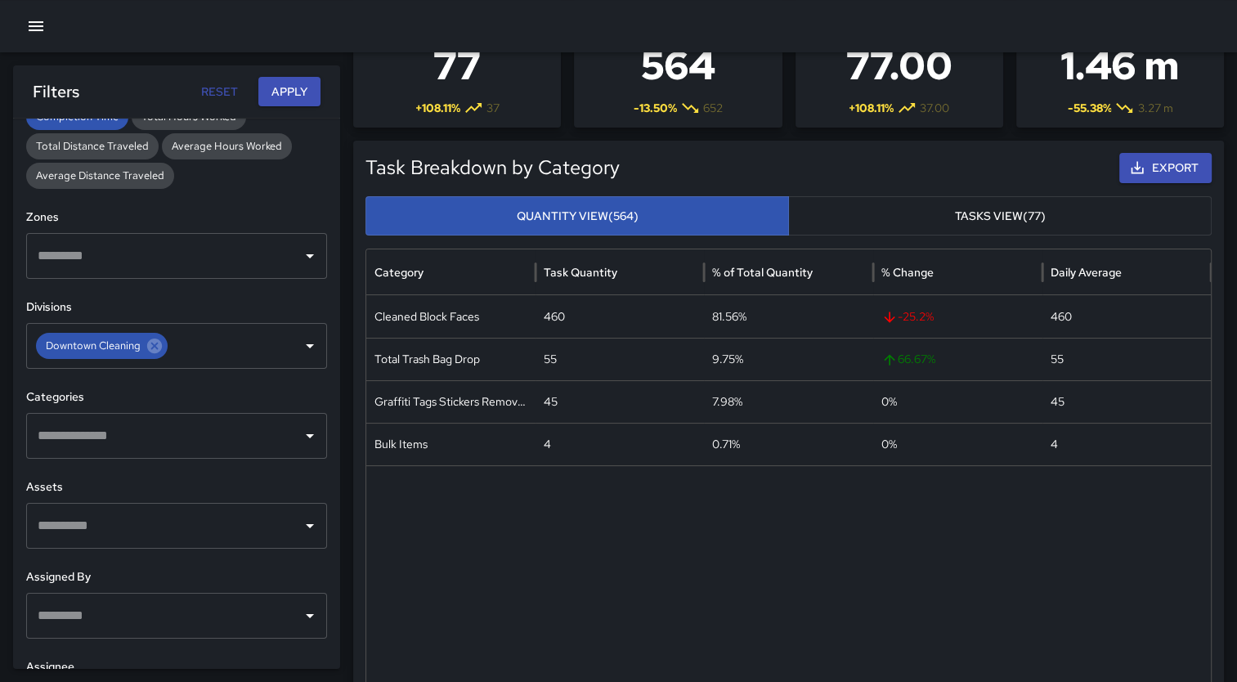
scroll to position [423, 0]
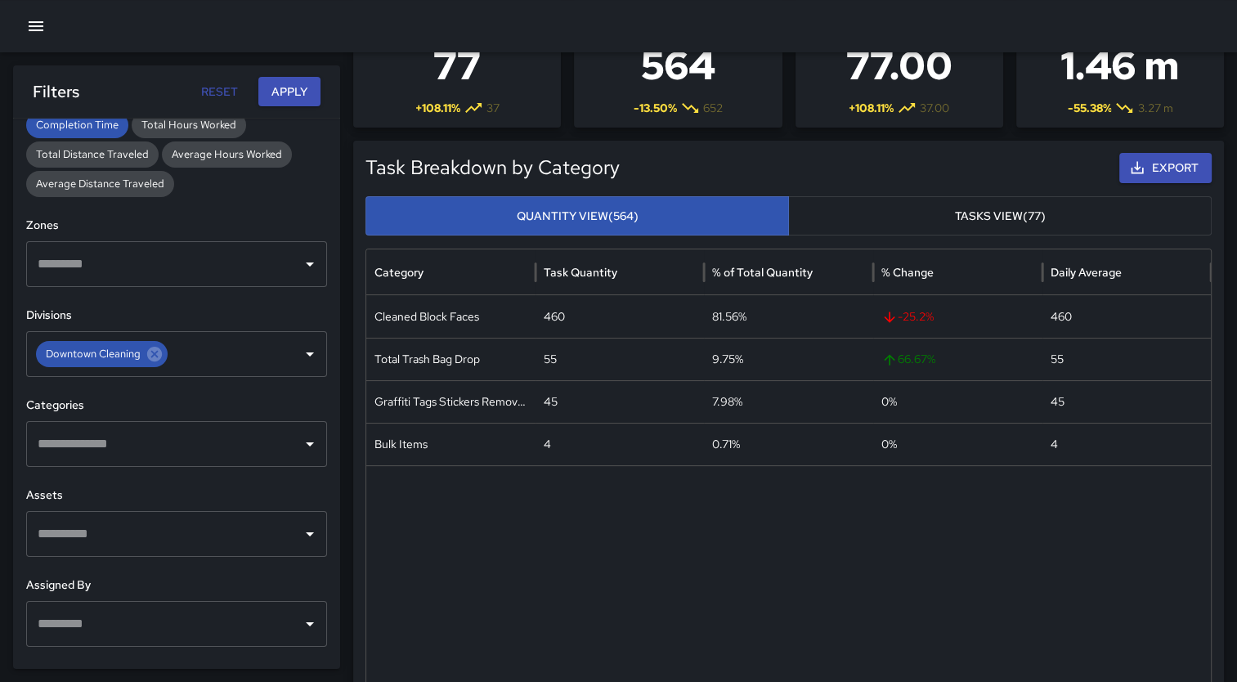
click at [248, 443] on input "text" at bounding box center [165, 443] width 262 height 31
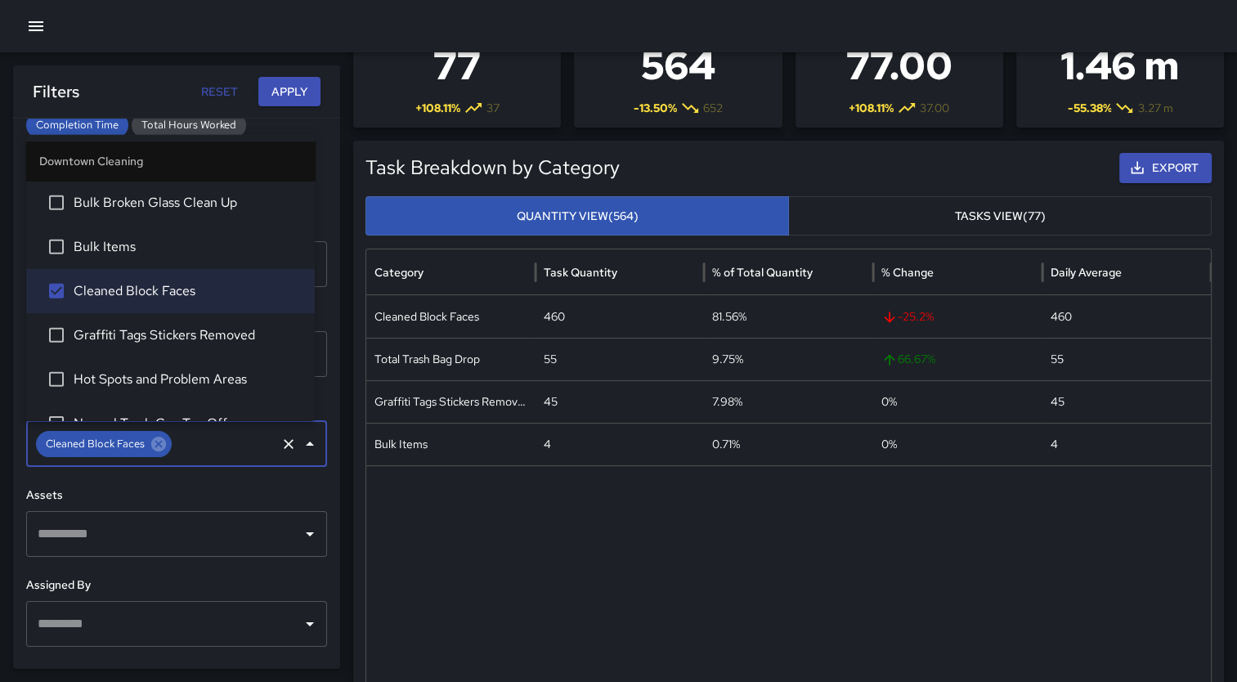
click at [282, 88] on button "Apply" at bounding box center [289, 92] width 62 height 30
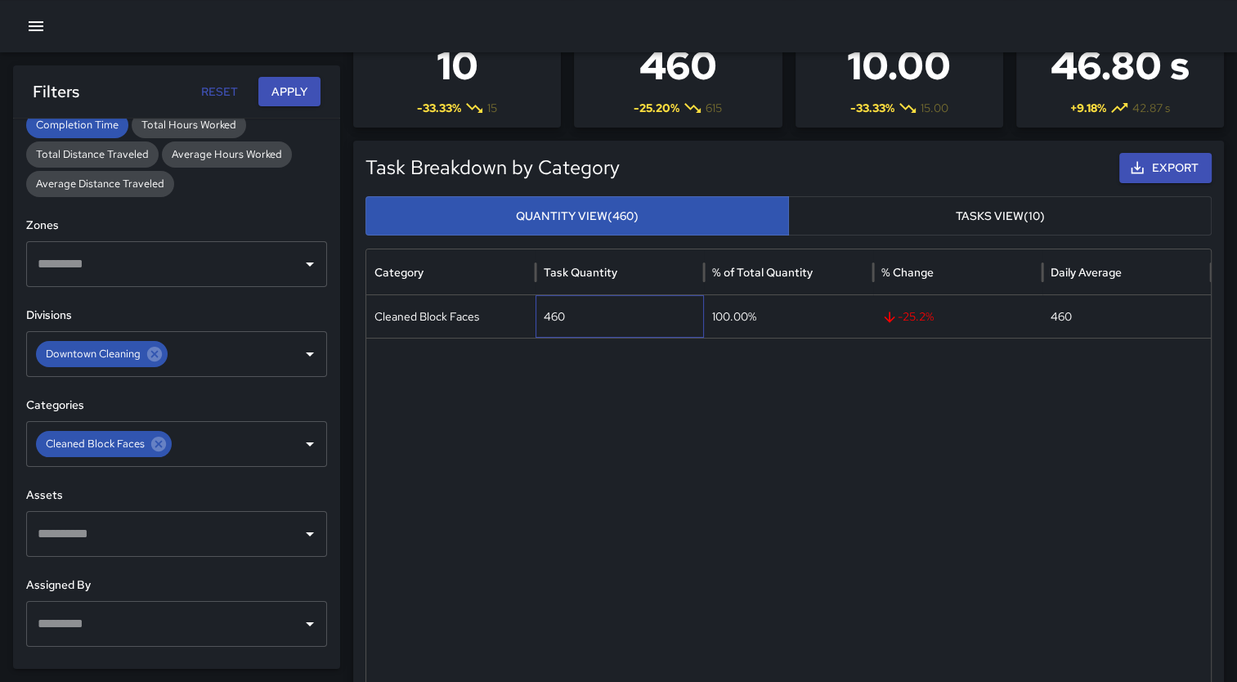
click at [562, 322] on div "460" at bounding box center [619, 316] width 169 height 43
drag, startPoint x: 579, startPoint y: 355, endPoint x: 535, endPoint y: 391, distance: 56.9
click at [535, 391] on div at bounding box center [788, 538] width 844 height 401
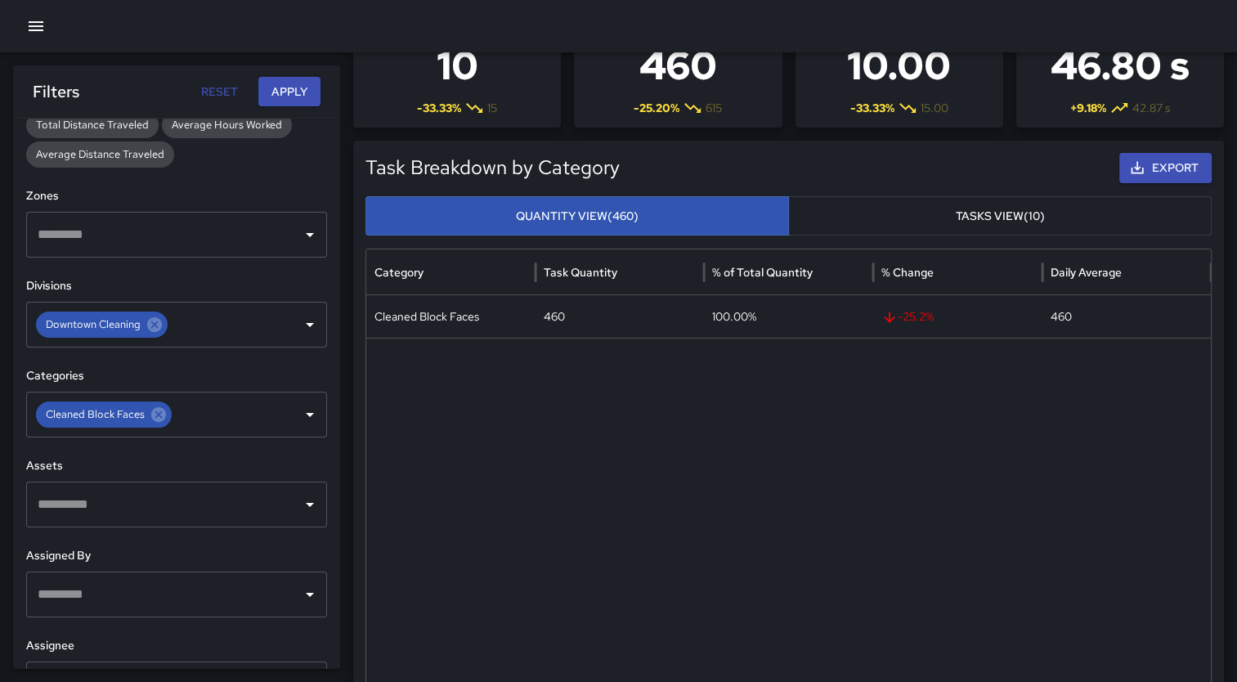
scroll to position [504, 0]
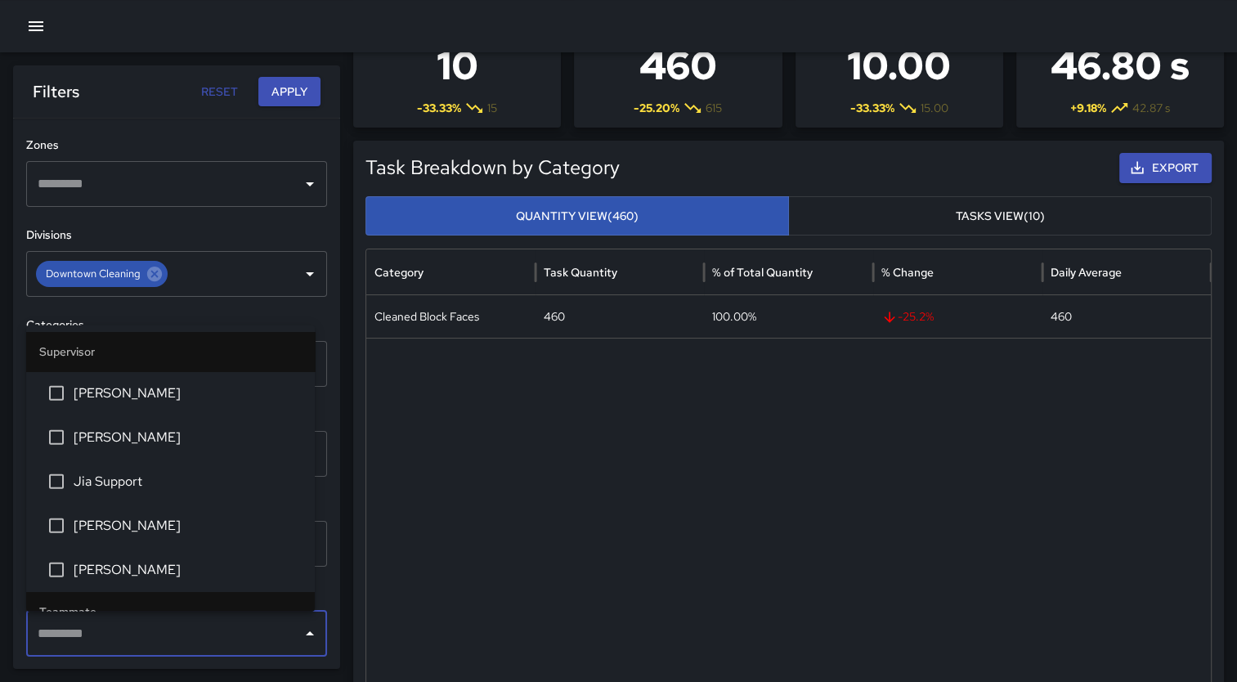
click at [250, 636] on input "text" at bounding box center [165, 633] width 262 height 31
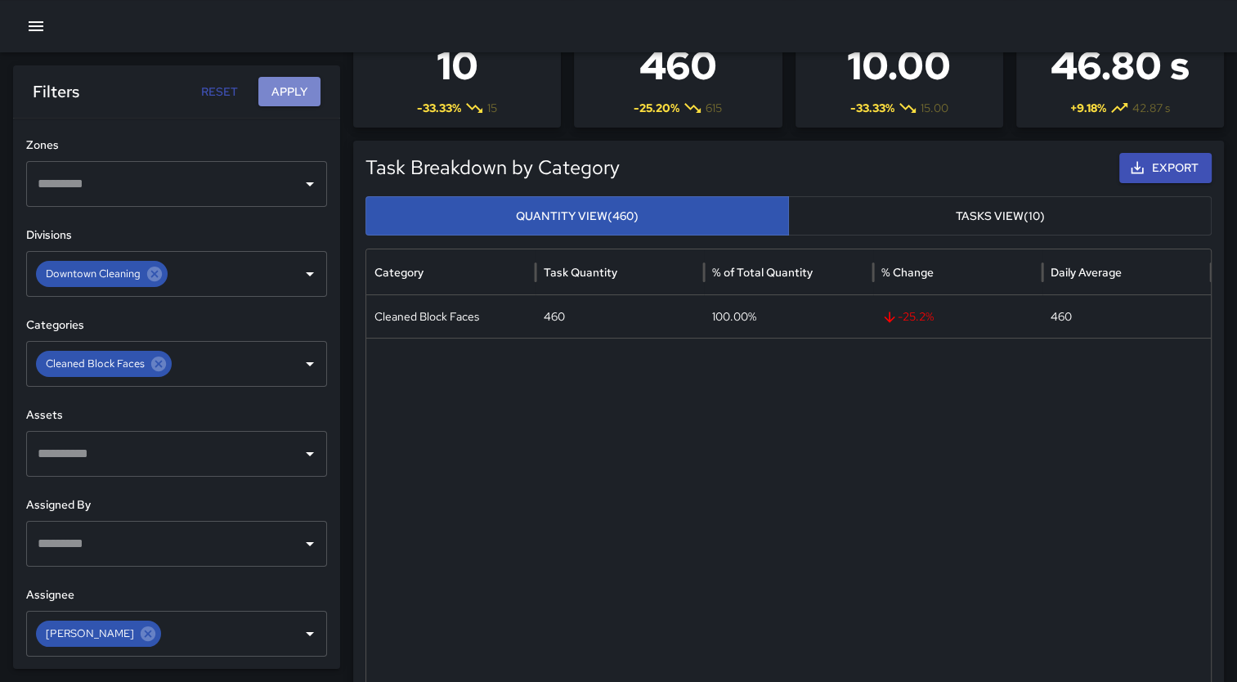
click at [294, 90] on button "Apply" at bounding box center [289, 92] width 62 height 30
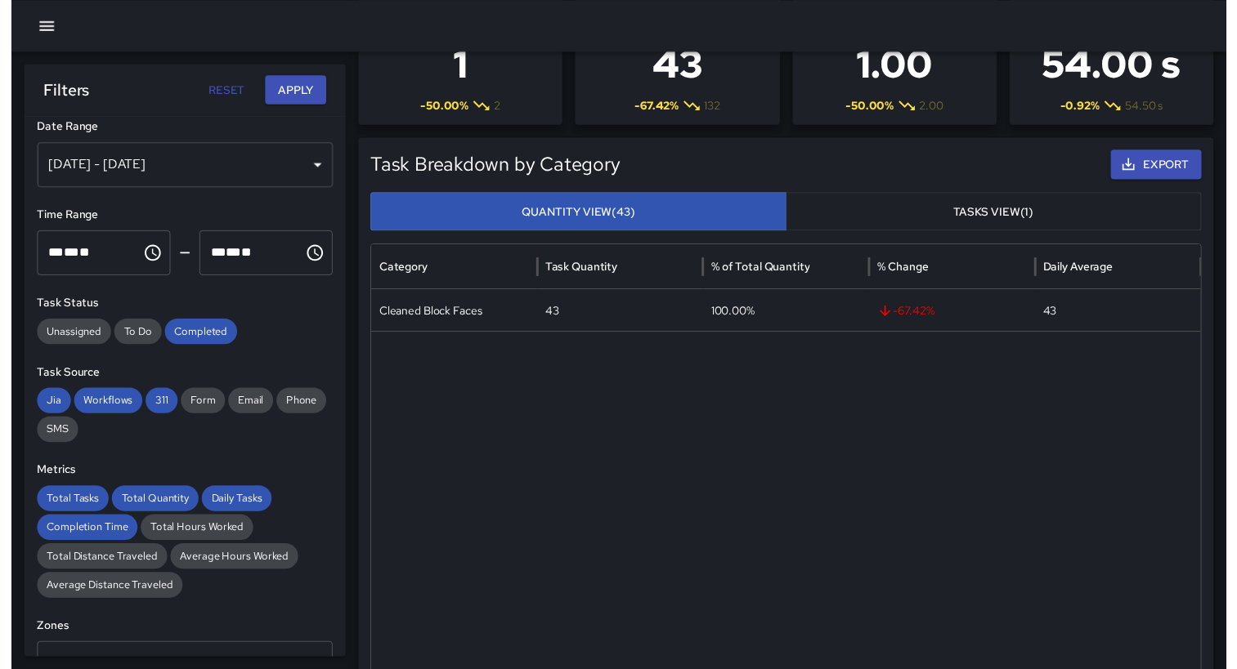
scroll to position [0, 0]
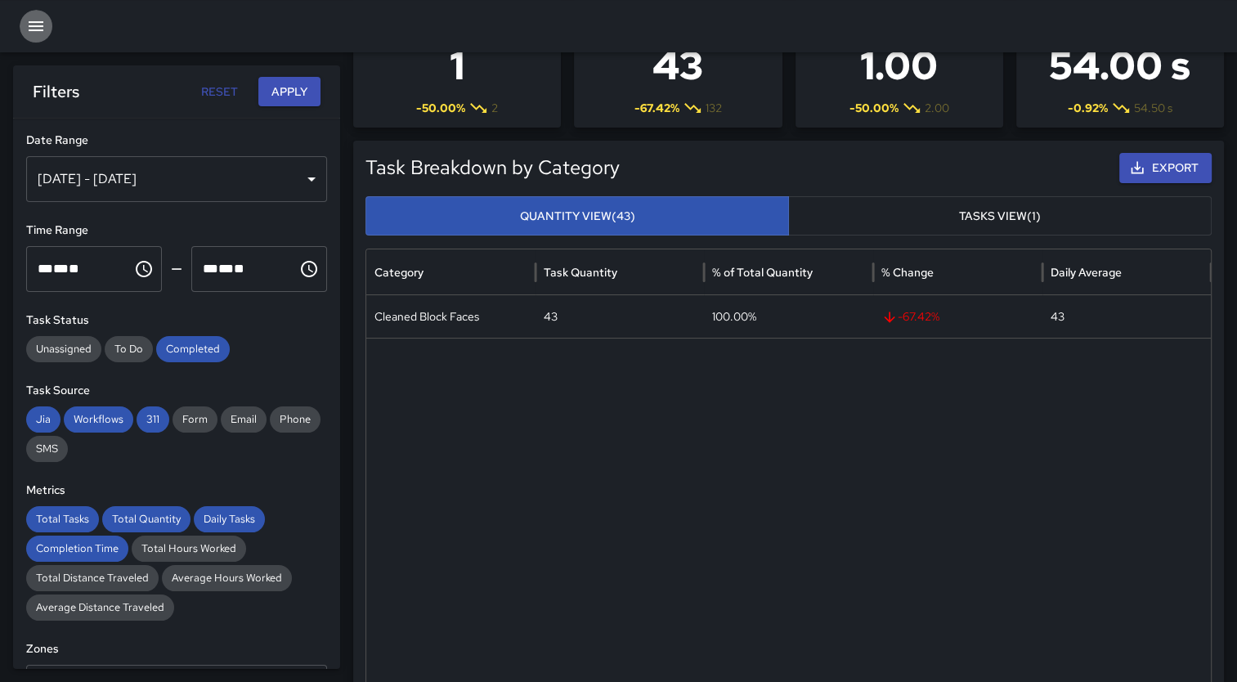
click at [39, 25] on icon "button" at bounding box center [36, 26] width 15 height 10
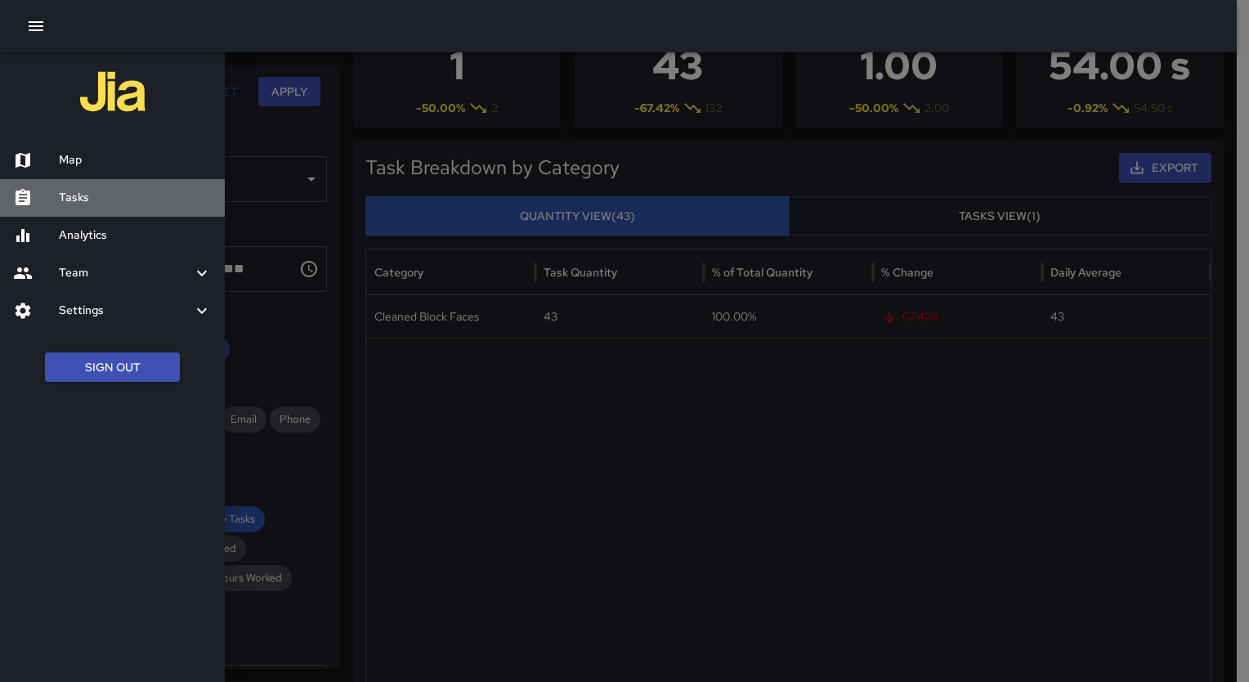
click at [68, 197] on h6 "Tasks" at bounding box center [135, 198] width 153 height 18
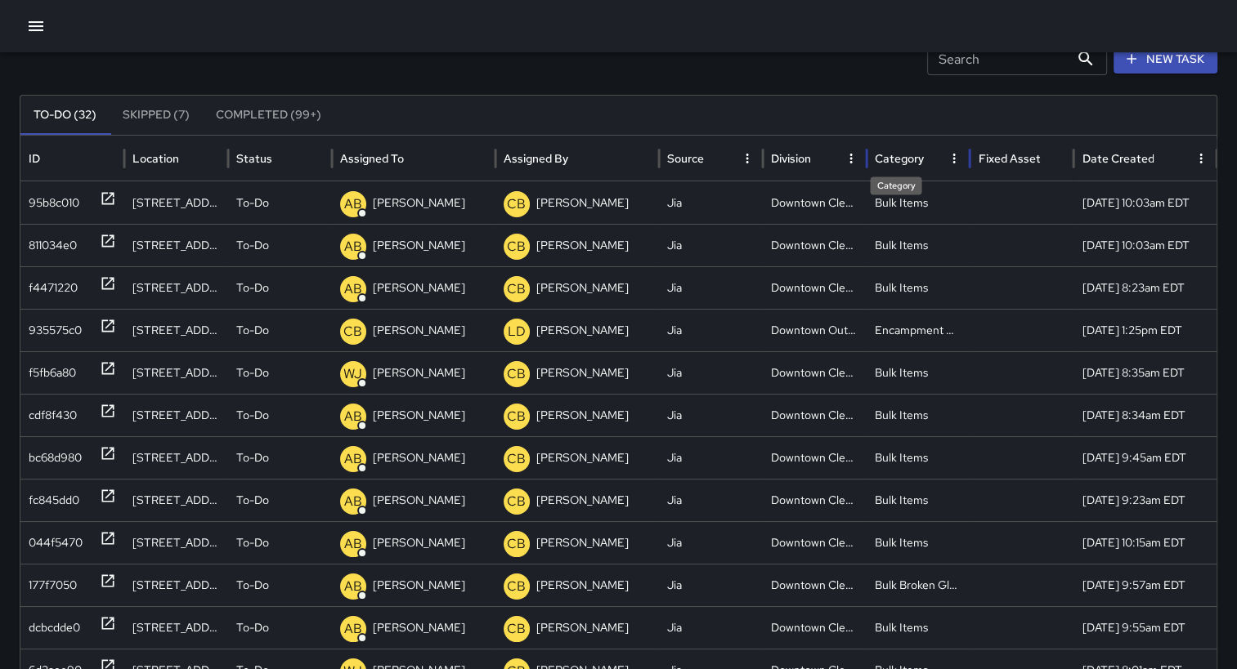
click at [902, 163] on div "Category" at bounding box center [899, 158] width 49 height 15
click at [912, 161] on div "Category" at bounding box center [897, 158] width 44 height 15
click at [265, 110] on button "Completed (99+)" at bounding box center [269, 115] width 132 height 39
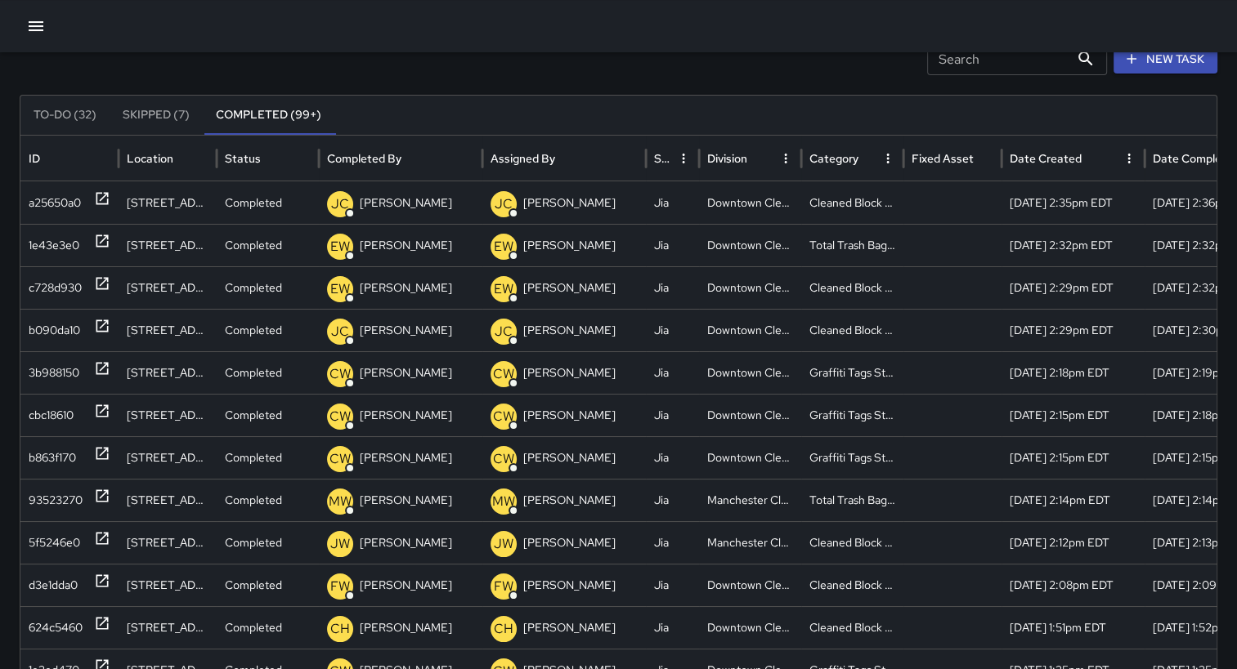
click at [860, 160] on button "Sort" at bounding box center [871, 158] width 23 height 23
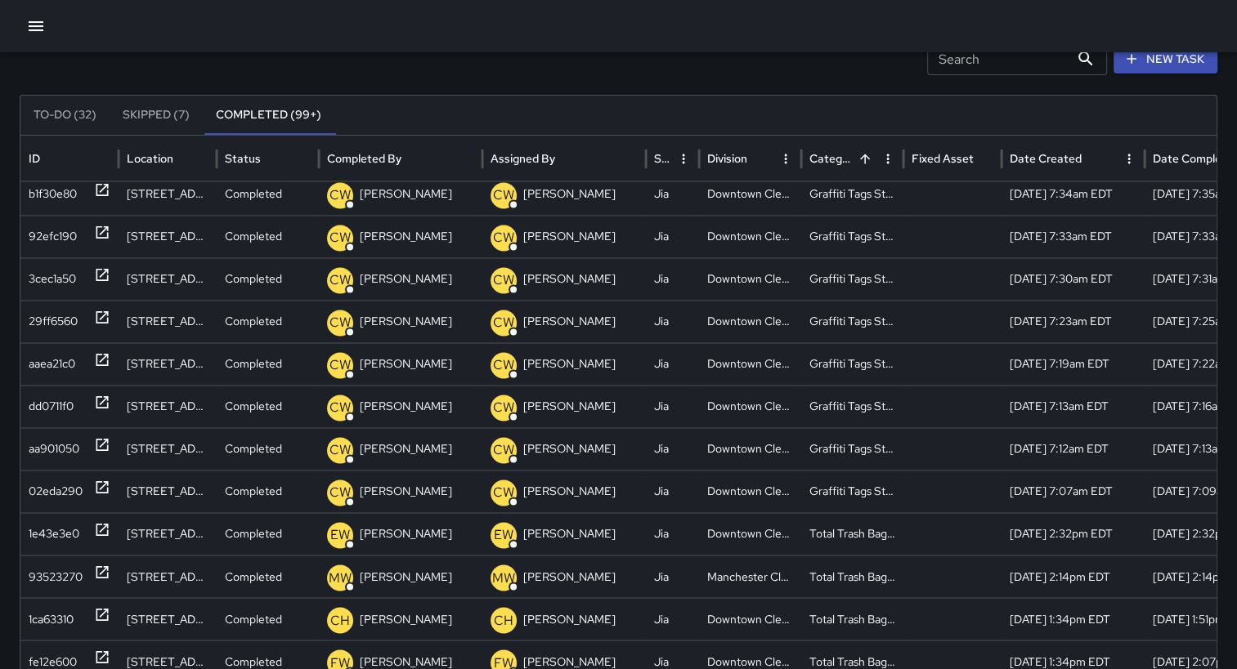
scroll to position [2683, 0]
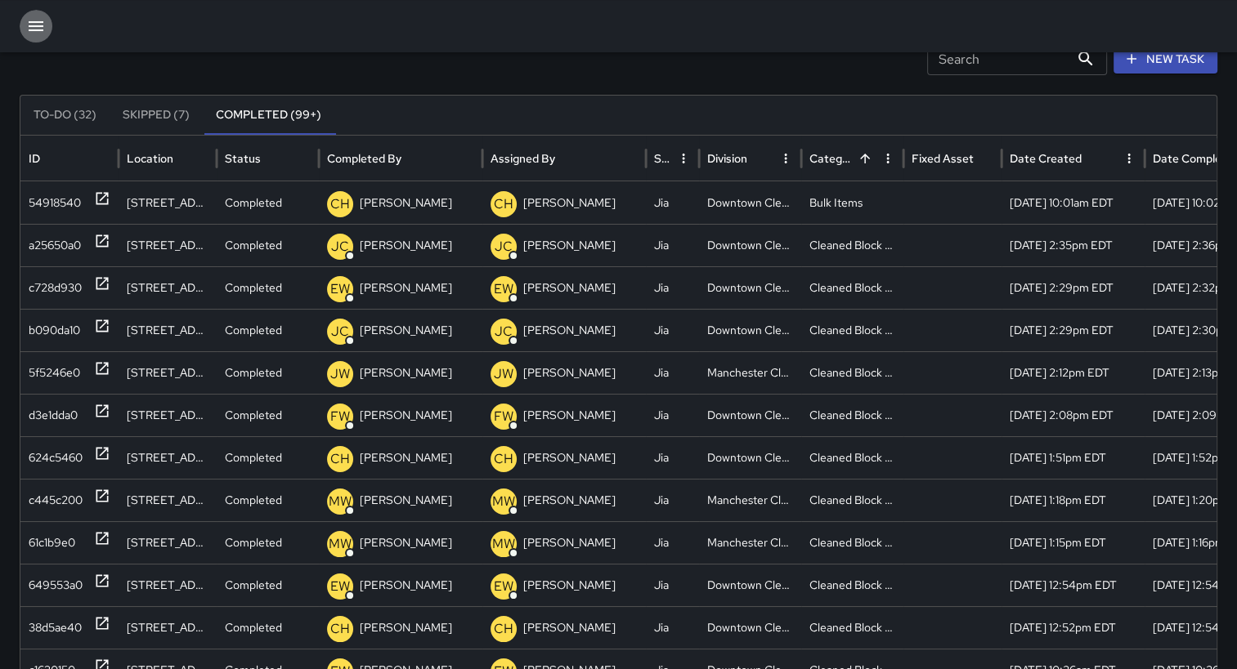
click at [37, 31] on icon "button" at bounding box center [36, 26] width 20 height 20
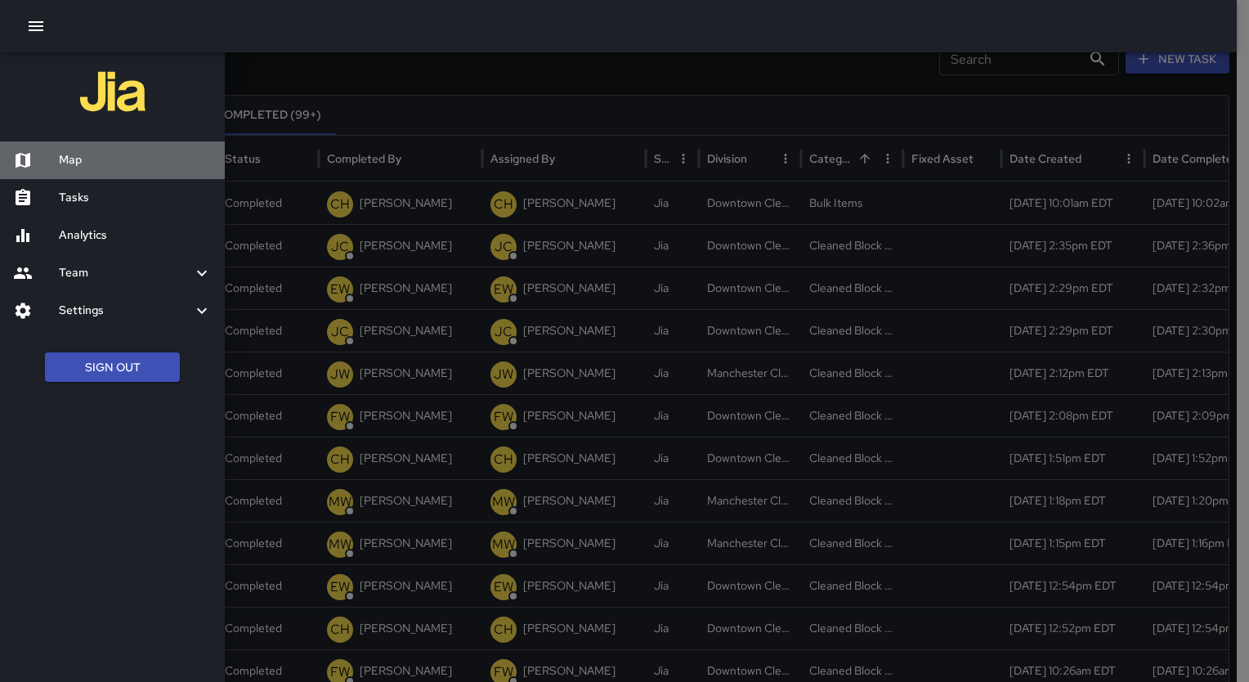
click at [85, 154] on h6 "Map" at bounding box center [135, 160] width 153 height 18
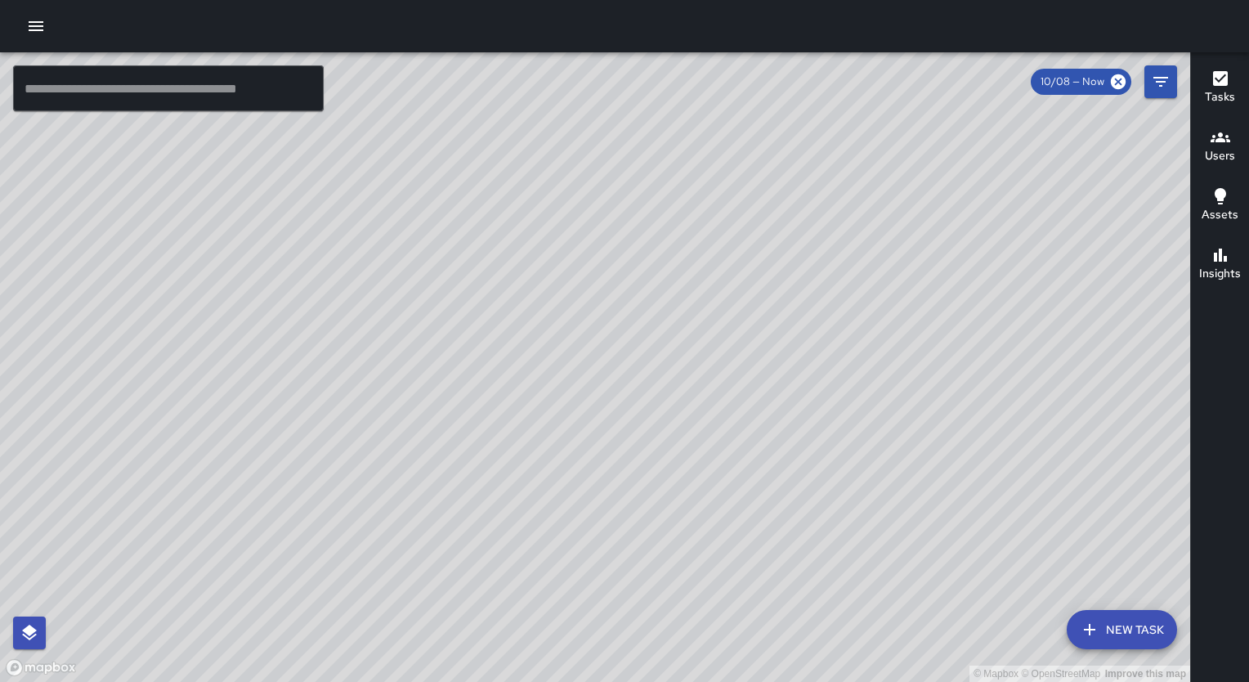
click at [761, 499] on div "© Mapbox © OpenStreetMap Improve this map" at bounding box center [595, 366] width 1190 height 629
click at [741, 495] on div "© Mapbox © OpenStreetMap Improve this map CH [PERSON_NAME] [STREET_ADDRESS][PER…" at bounding box center [595, 366] width 1190 height 629
click at [1165, 88] on icon "Filters" at bounding box center [1161, 82] width 20 height 20
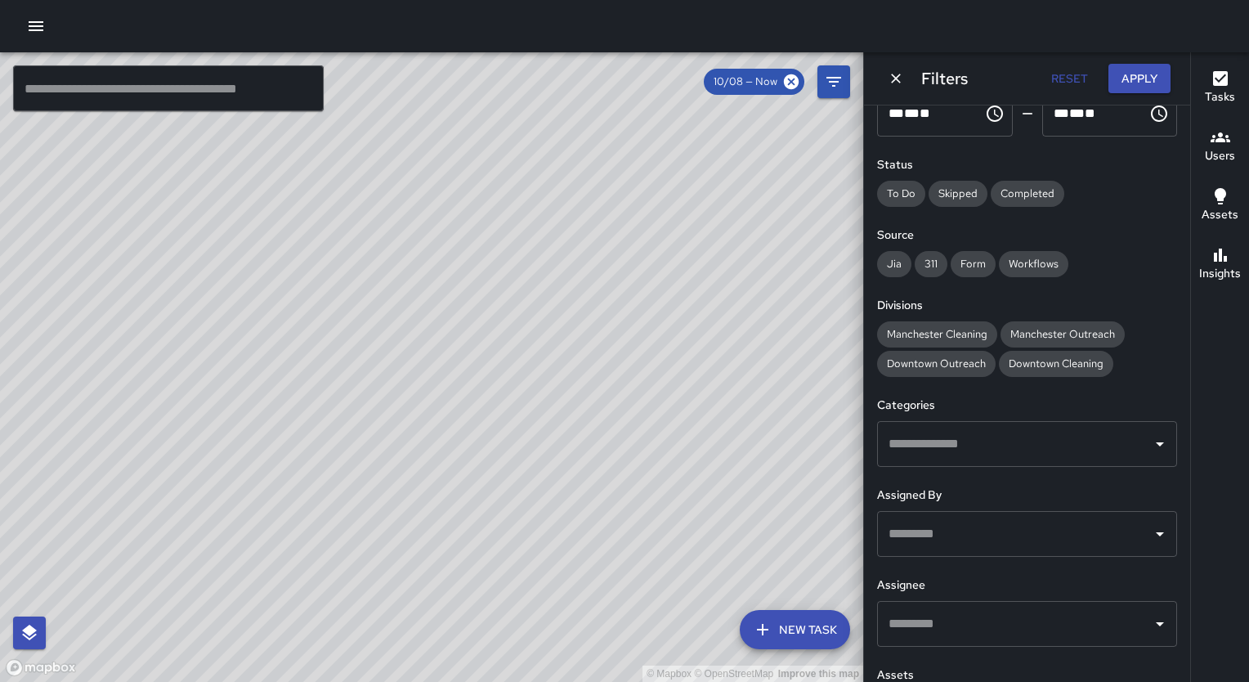
scroll to position [202, 0]
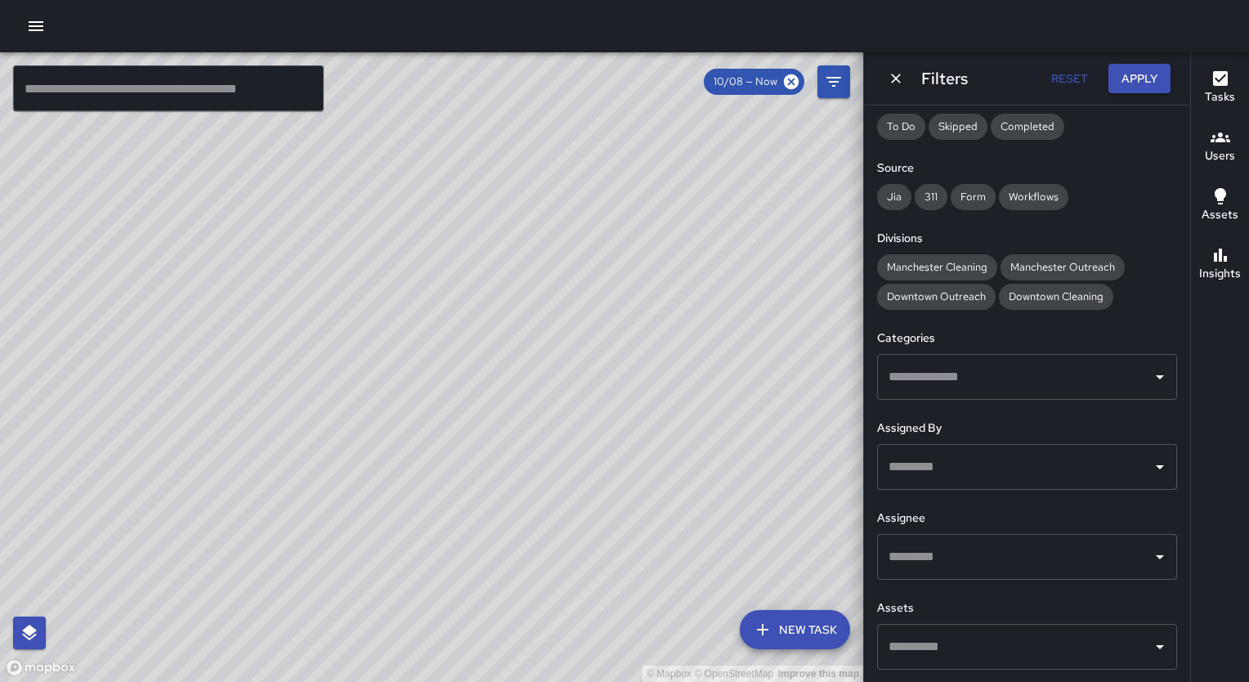
click at [1131, 655] on input "text" at bounding box center [1014, 646] width 261 height 31
click at [1248, 454] on html "© Mapbox © OpenStreetMap Improve this map ​ New Task 10/08 — Now Map Layers Tas…" at bounding box center [624, 341] width 1249 height 682
click at [1150, 557] on icon "Open" at bounding box center [1160, 557] width 20 height 20
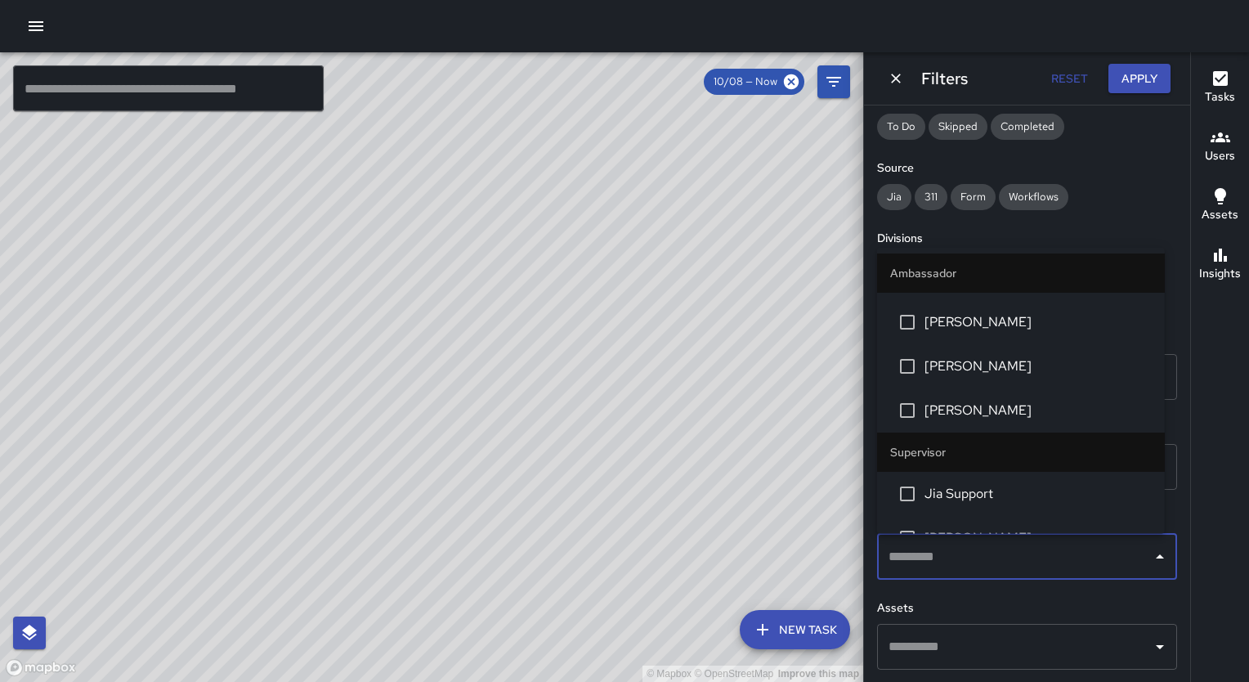
scroll to position [688, 0]
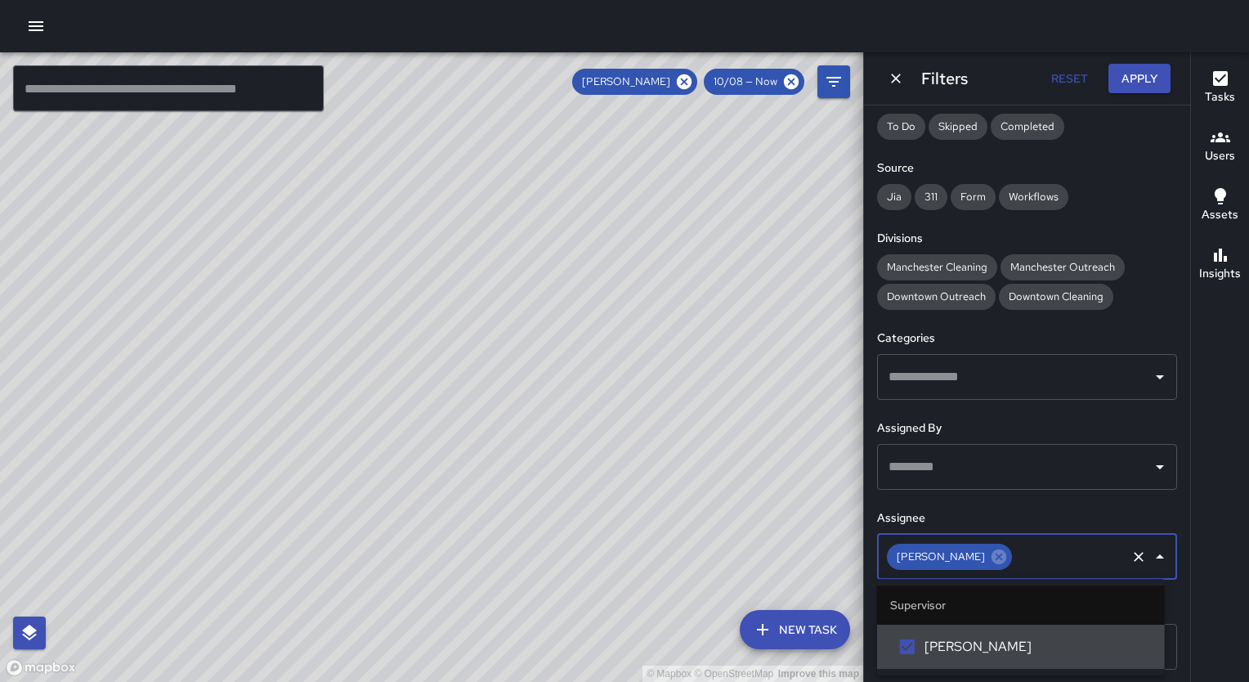
click at [1149, 79] on button "Apply" at bounding box center [1139, 79] width 62 height 30
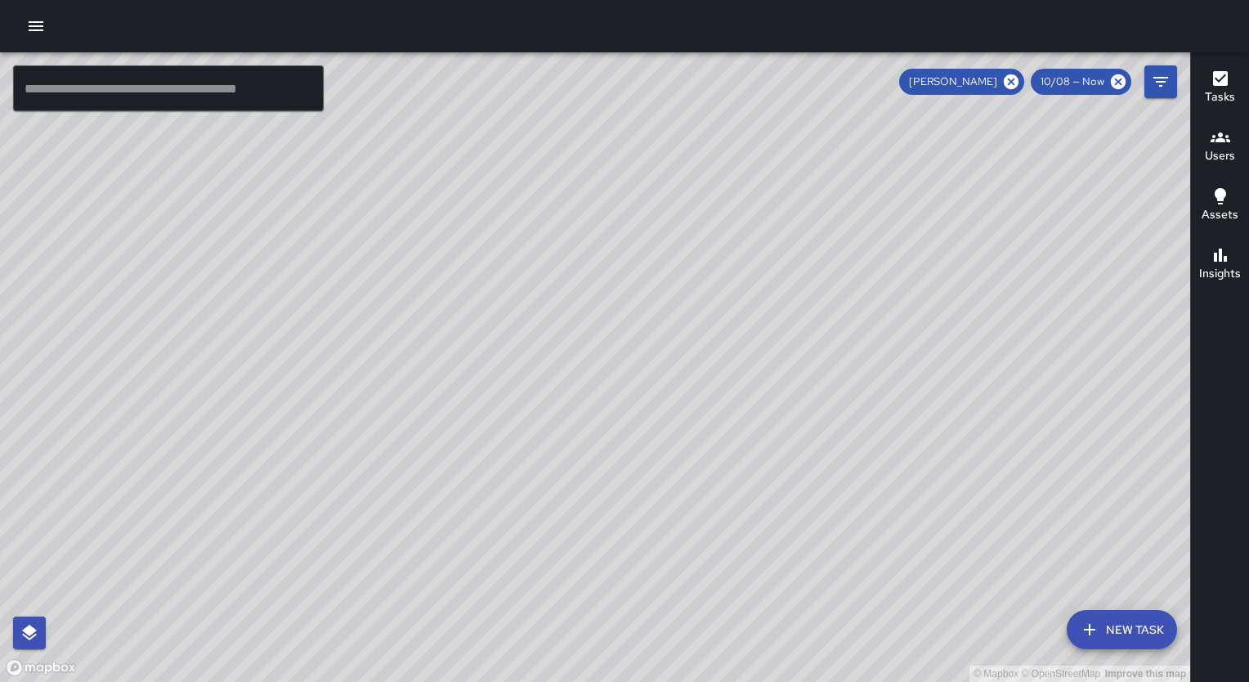
scroll to position [202, 0]
click at [1014, 84] on icon at bounding box center [1011, 81] width 15 height 15
click at [1167, 88] on icon "Filters" at bounding box center [1161, 82] width 20 height 20
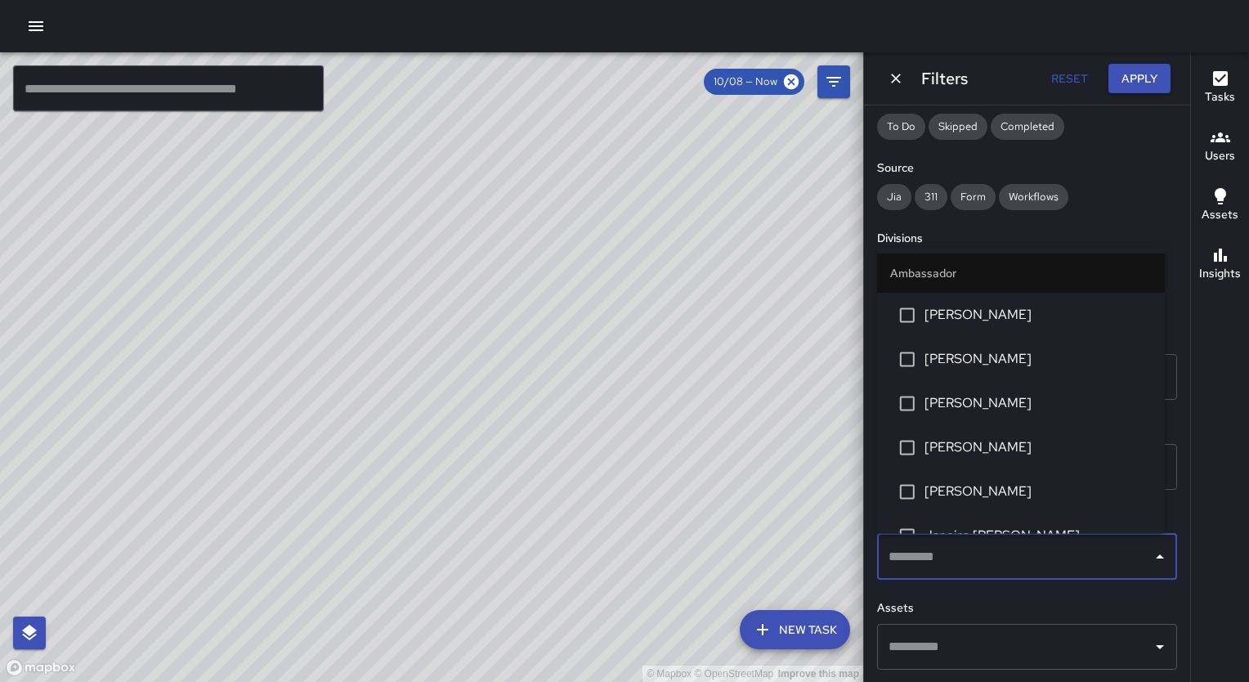
click at [1114, 565] on input "text" at bounding box center [1014, 556] width 261 height 31
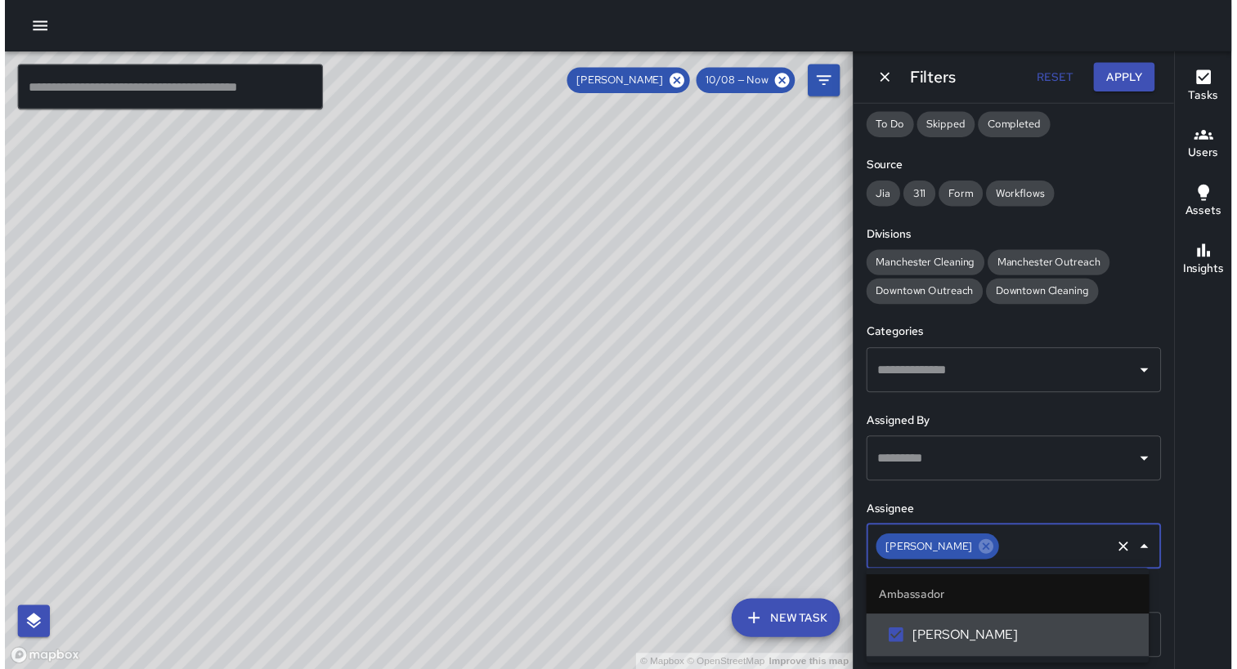
scroll to position [0, 0]
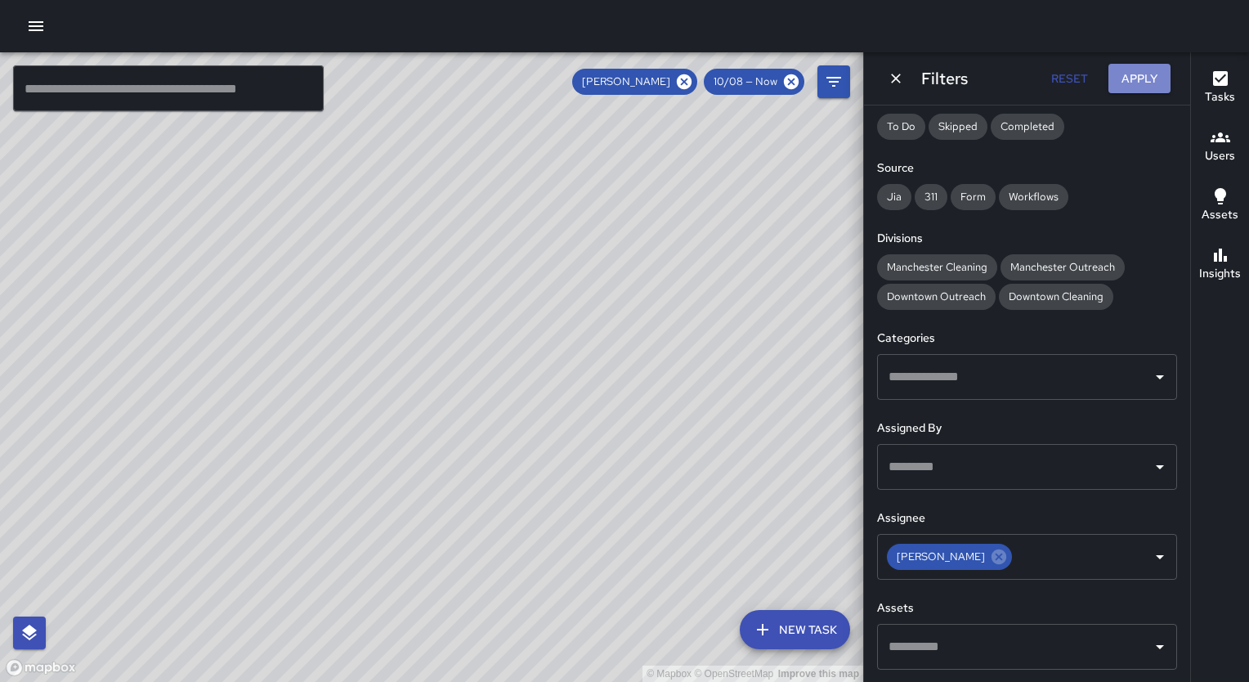
click at [1135, 81] on button "Apply" at bounding box center [1139, 79] width 62 height 30
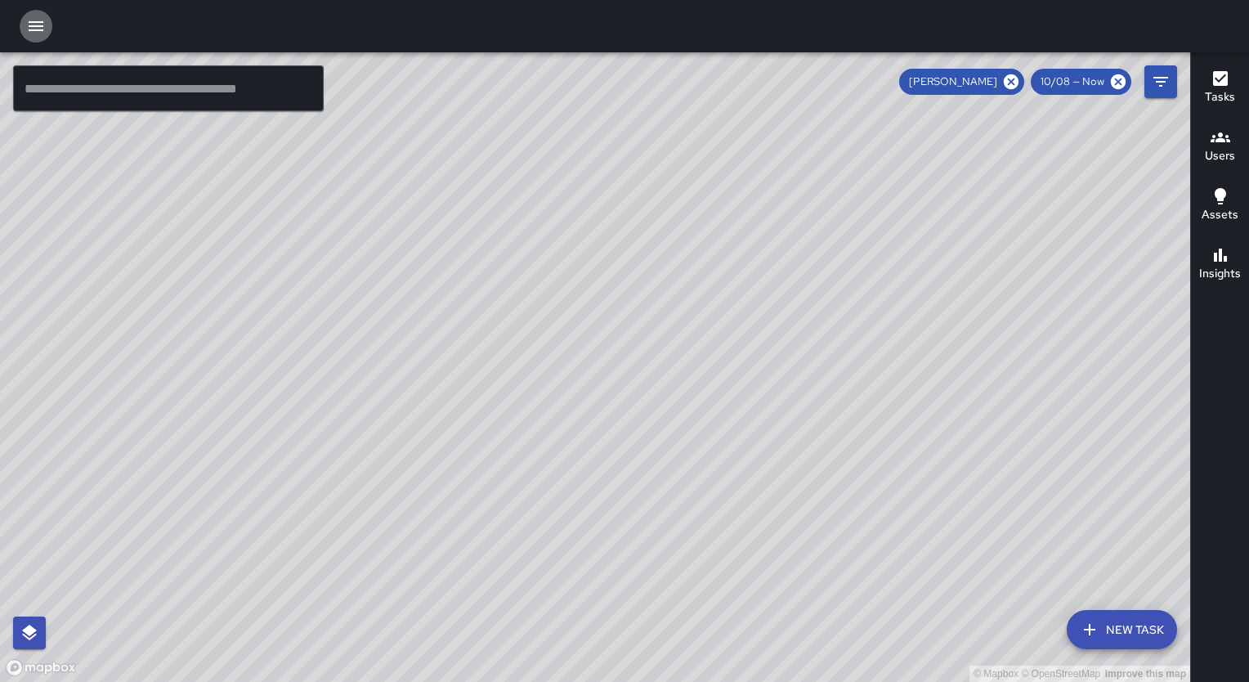
click at [38, 23] on icon "button" at bounding box center [36, 26] width 20 height 20
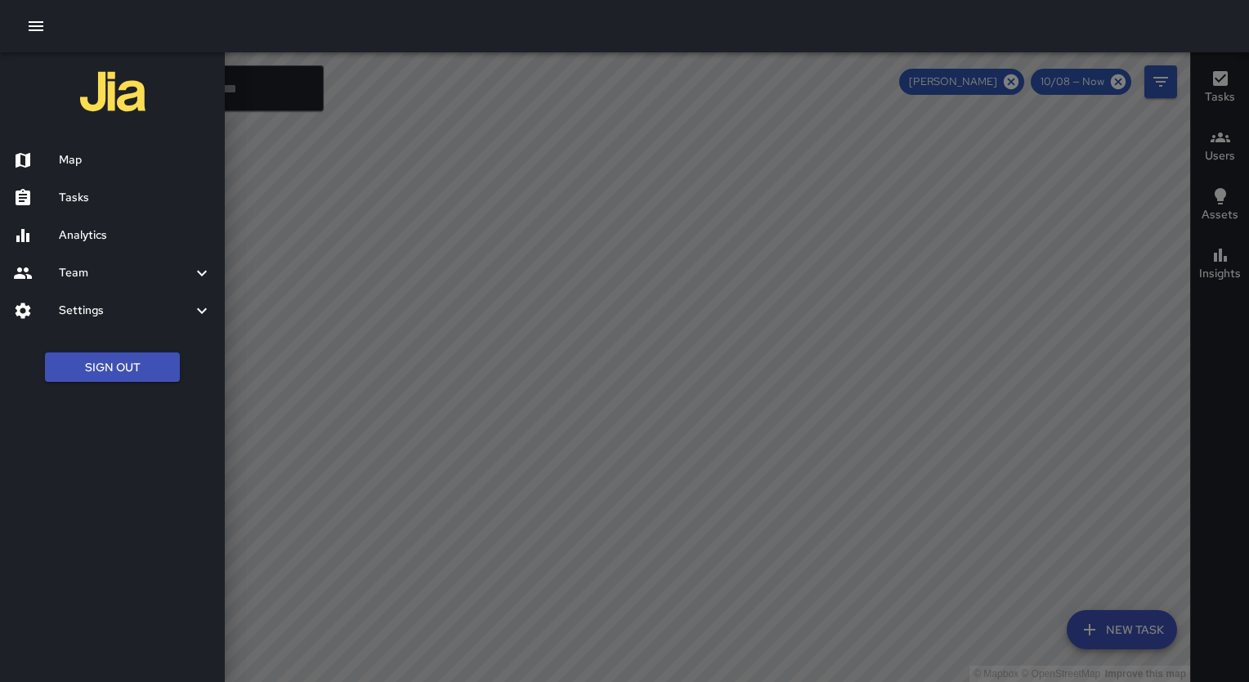
click at [405, 145] on div at bounding box center [624, 341] width 1249 height 682
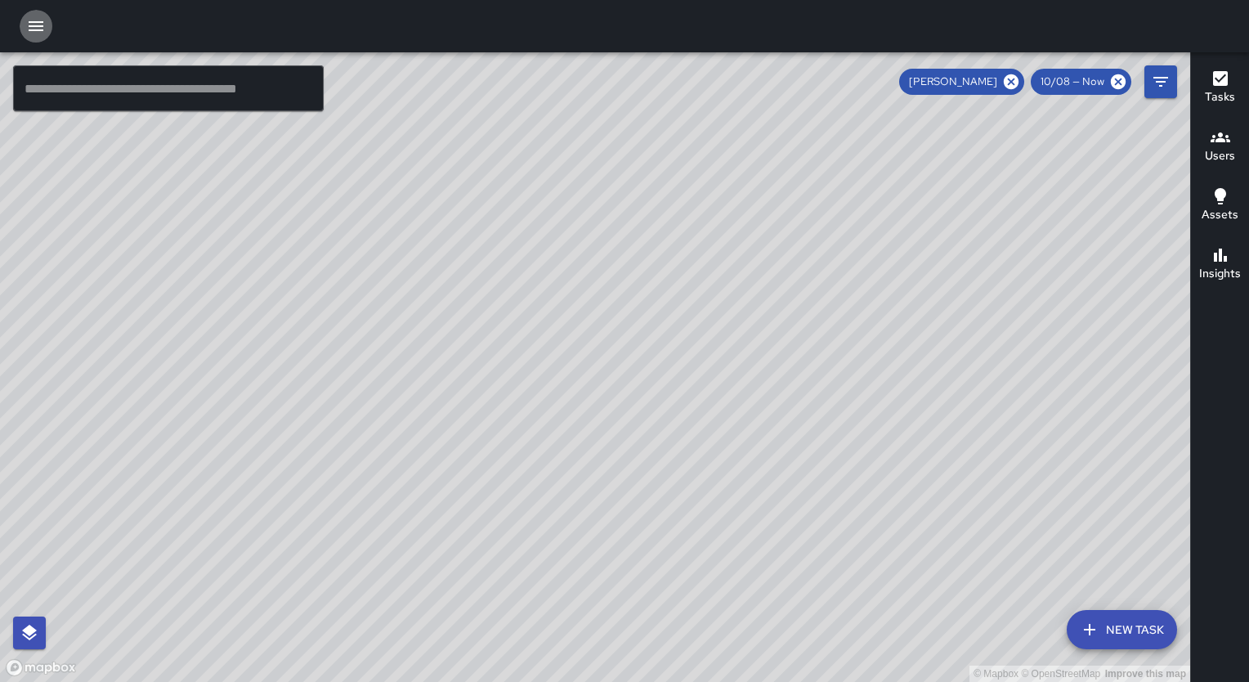
click at [43, 26] on icon "button" at bounding box center [36, 26] width 15 height 10
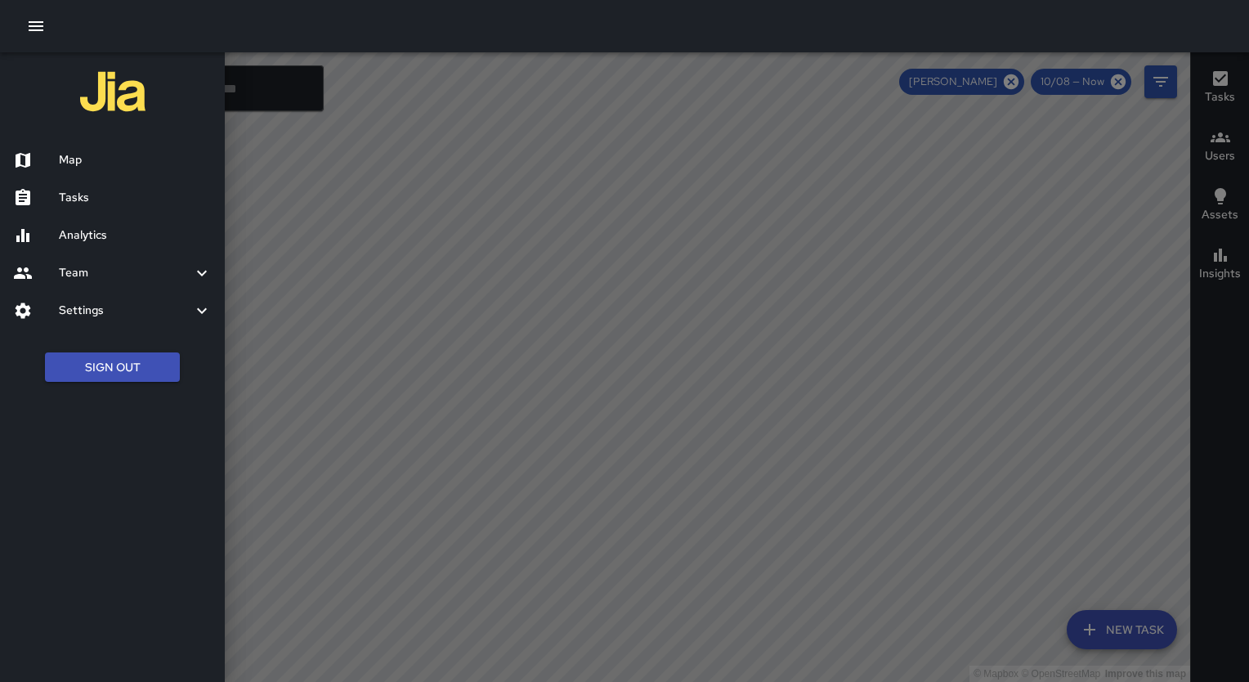
click at [84, 203] on h6 "Tasks" at bounding box center [135, 198] width 153 height 18
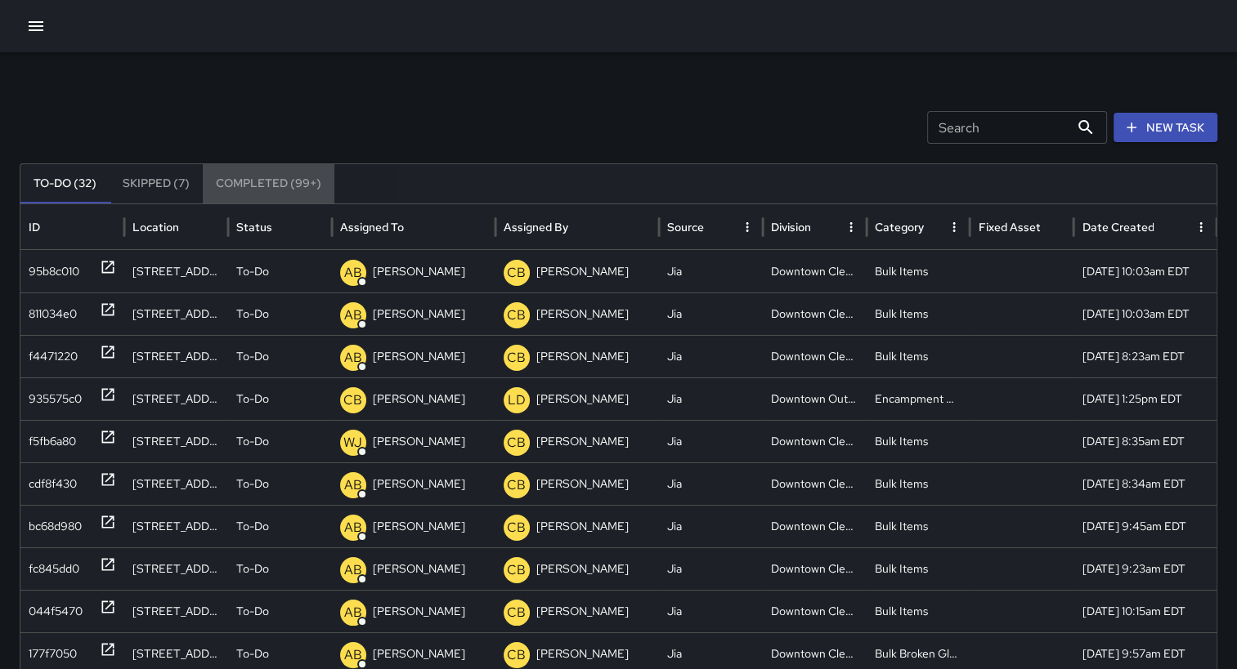
click at [298, 186] on button "Completed (99+)" at bounding box center [269, 183] width 132 height 39
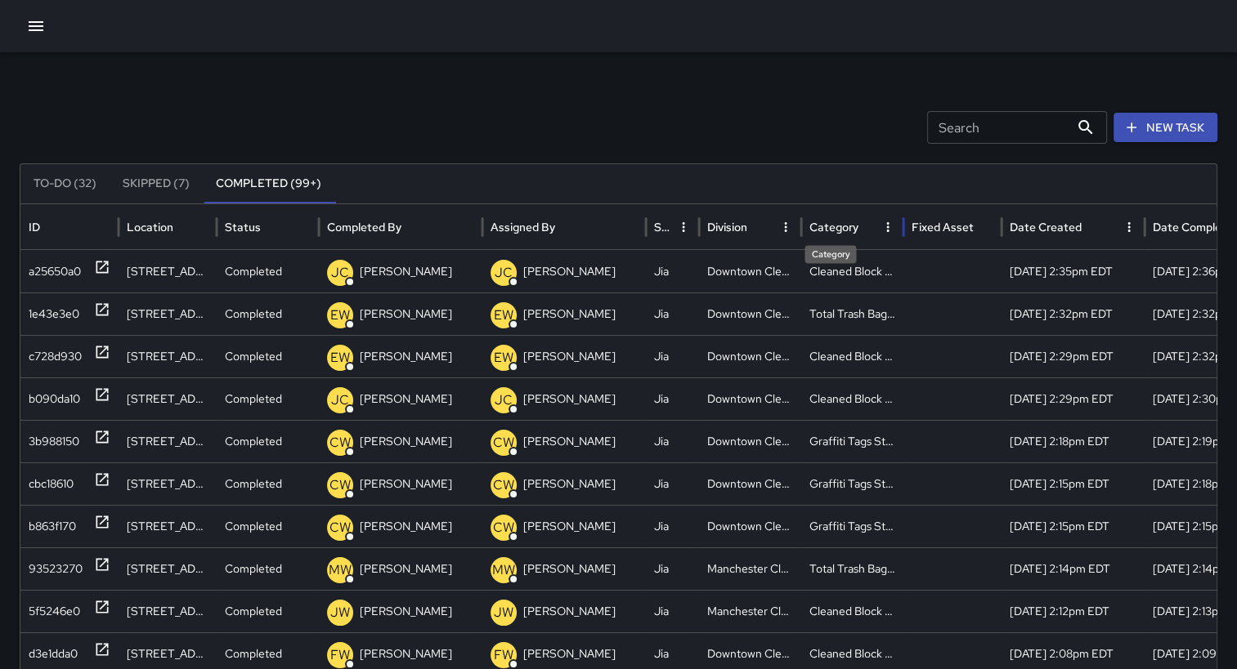
click at [848, 227] on div "Category" at bounding box center [833, 227] width 49 height 15
click at [55, 305] on div "a25650a0" at bounding box center [55, 314] width 52 height 42
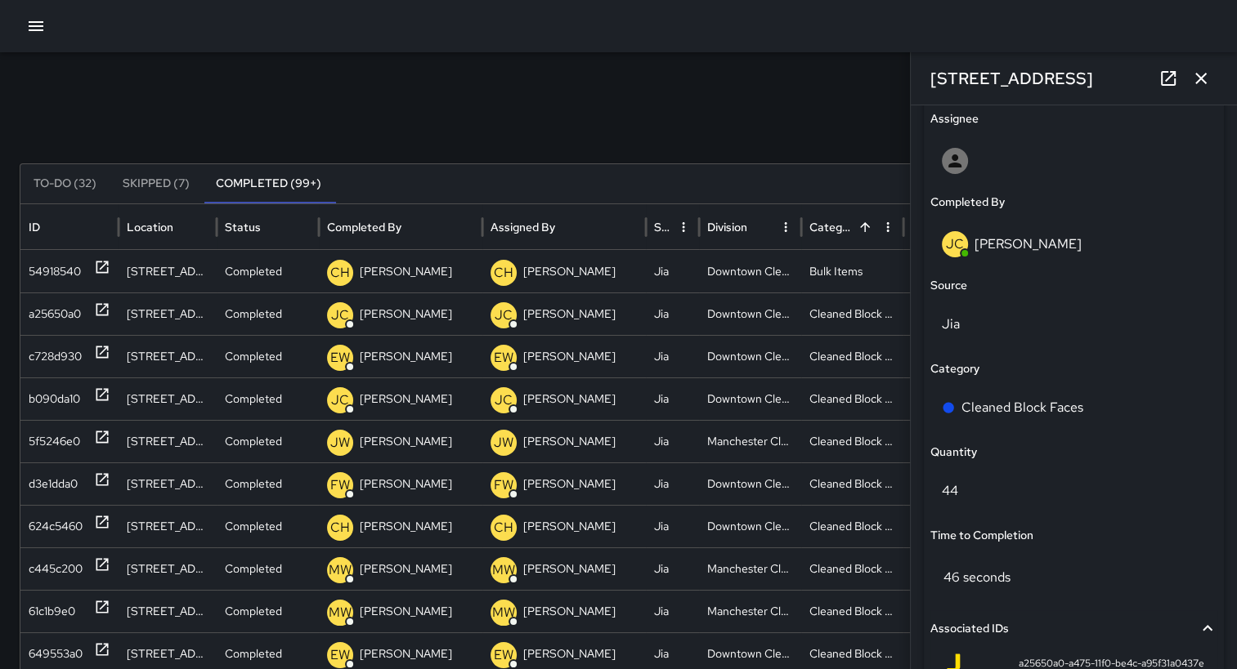
scroll to position [958, 0]
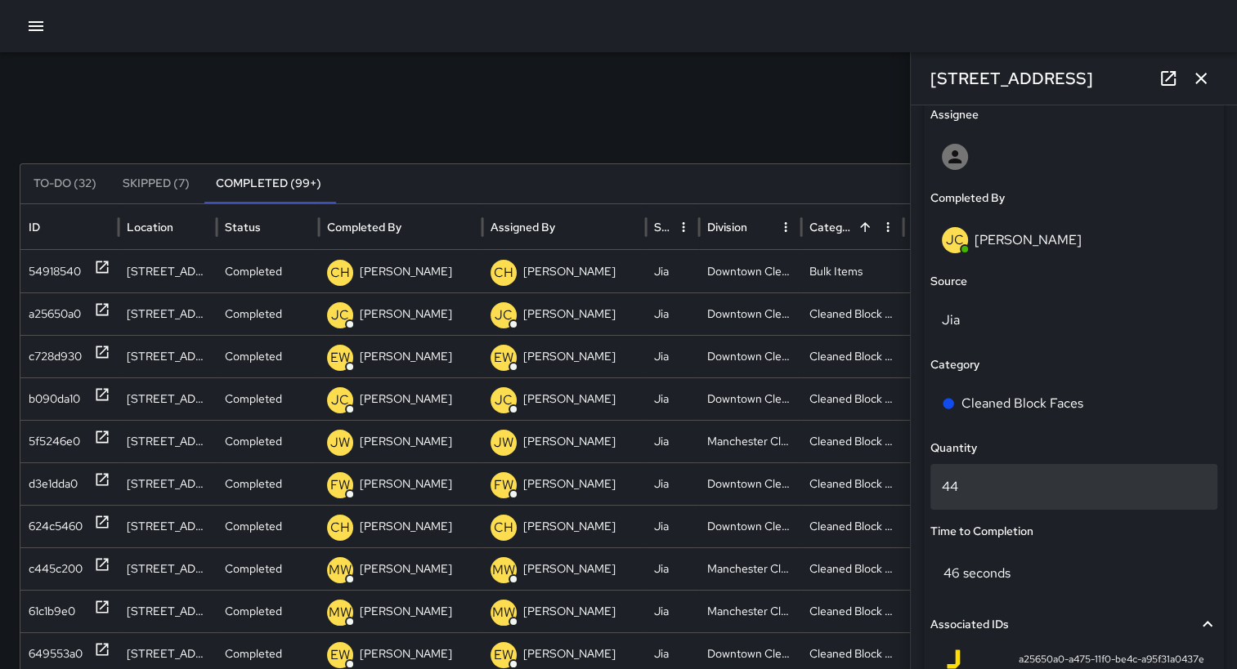
click at [1025, 489] on p "44" at bounding box center [1074, 487] width 264 height 20
type input "*"
type input "**"
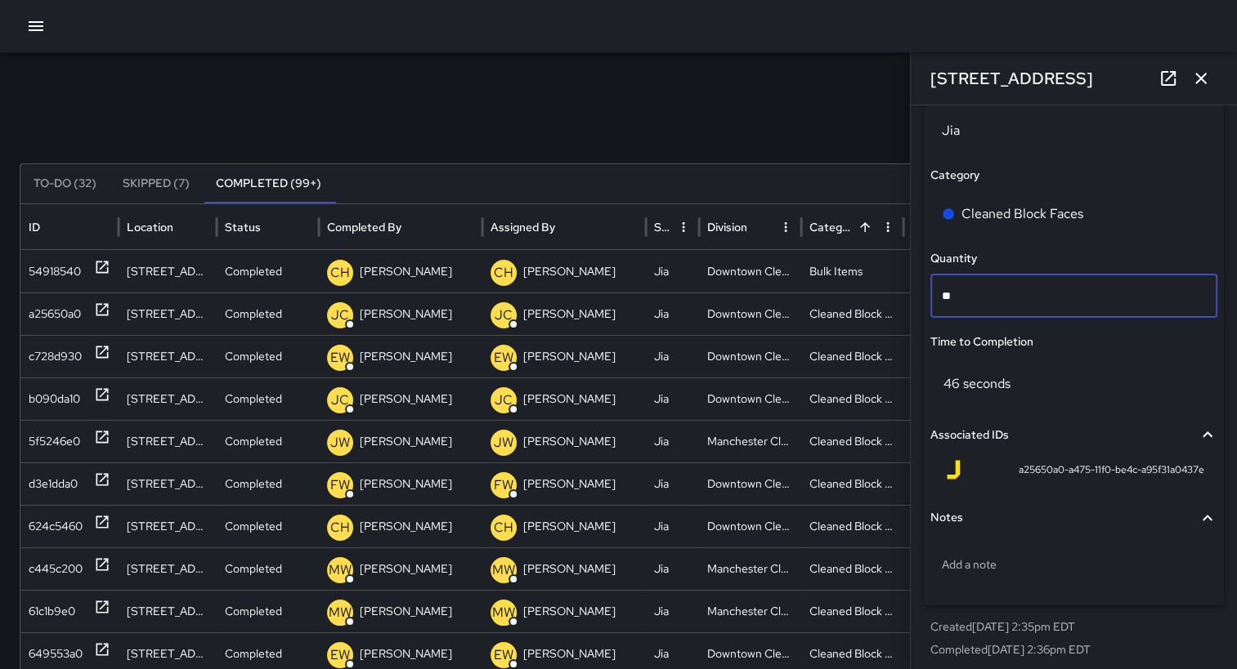
scroll to position [1156, 0]
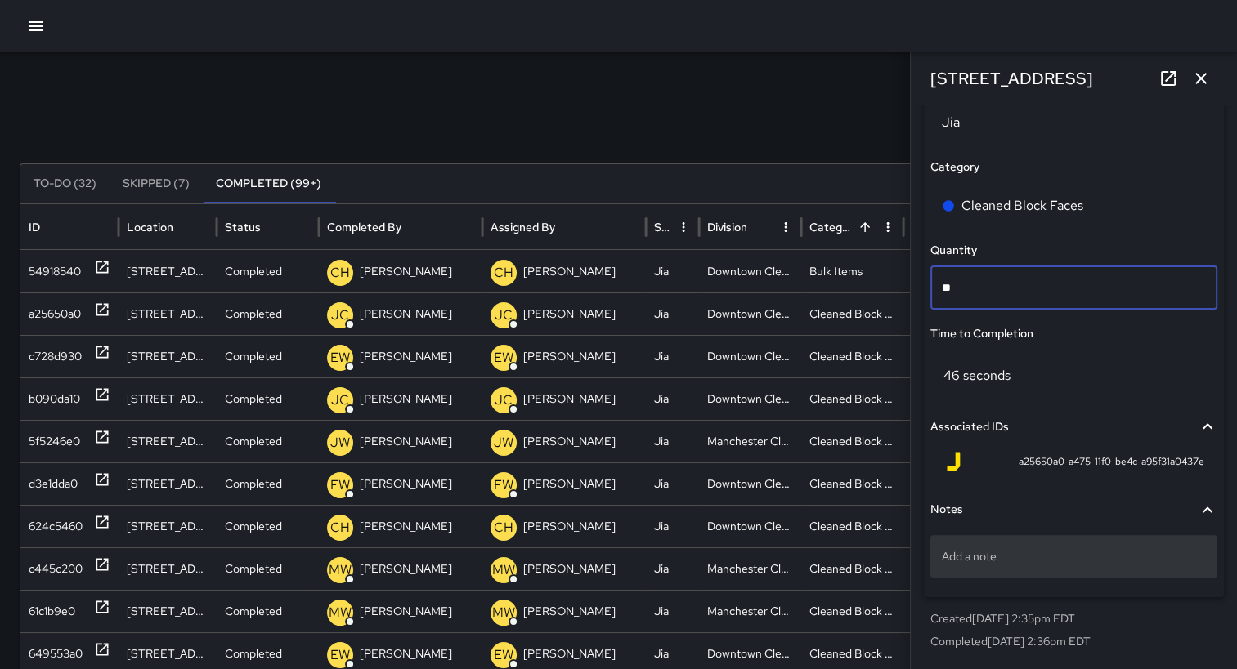
click at [988, 564] on p "Add a note" at bounding box center [1074, 556] width 264 height 16
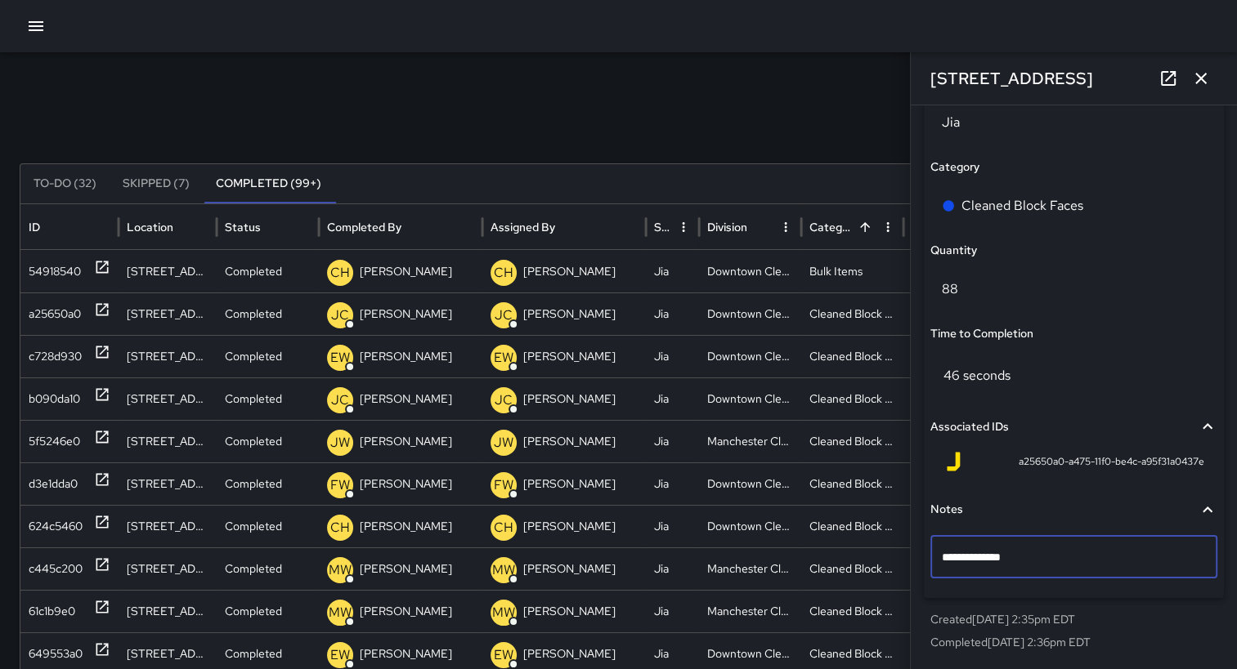
type textarea "**********"
click at [839, 136] on div "Search Search New Task" at bounding box center [618, 127] width 1197 height 33
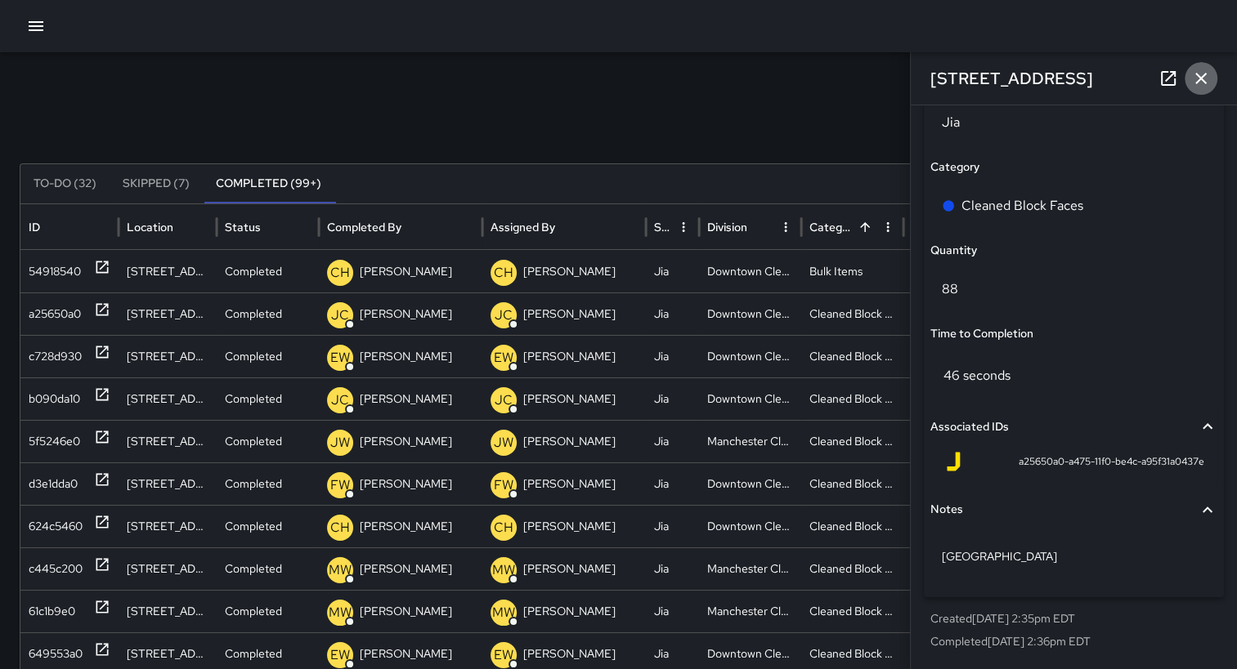
click at [1200, 80] on icon "button" at bounding box center [1201, 79] width 20 height 20
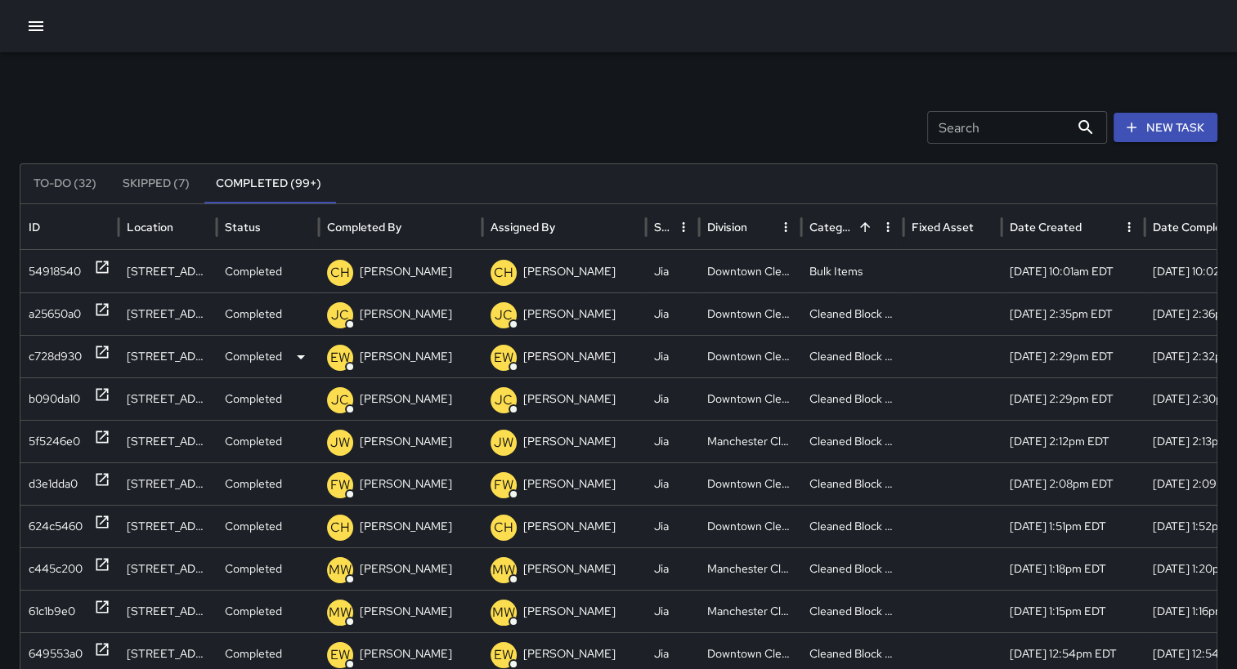
click at [60, 361] on div "c728d930" at bounding box center [55, 357] width 53 height 42
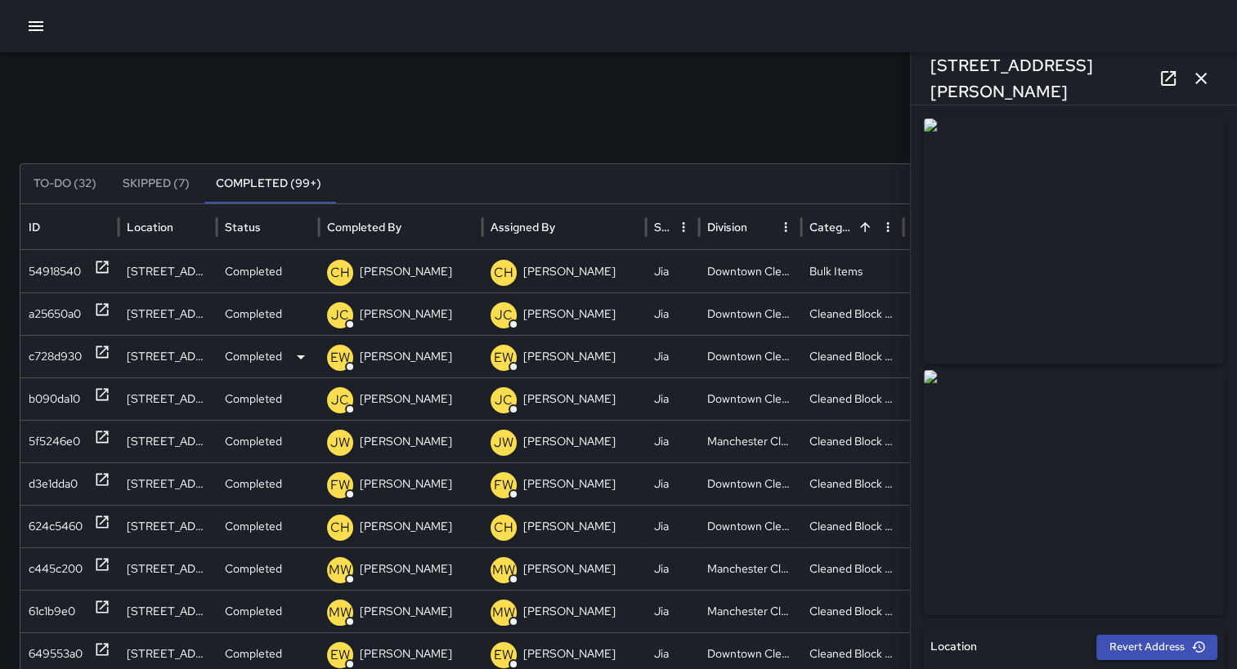
type input "**********"
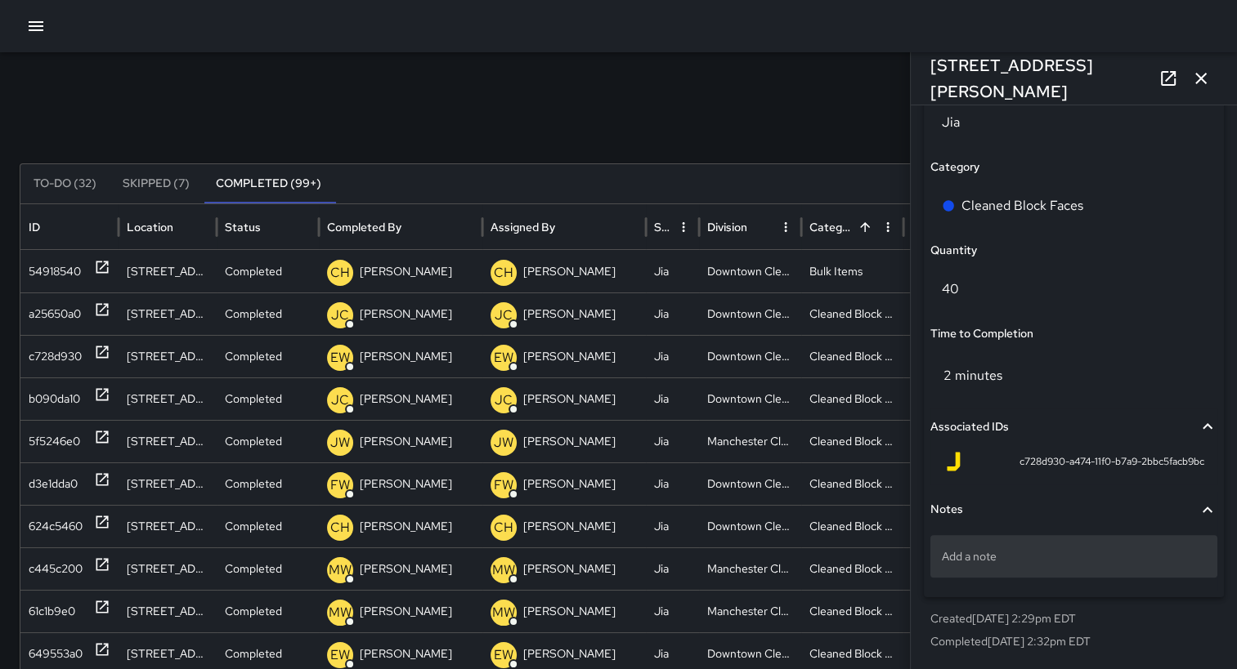
click at [1020, 561] on p "Add a note" at bounding box center [1074, 556] width 264 height 16
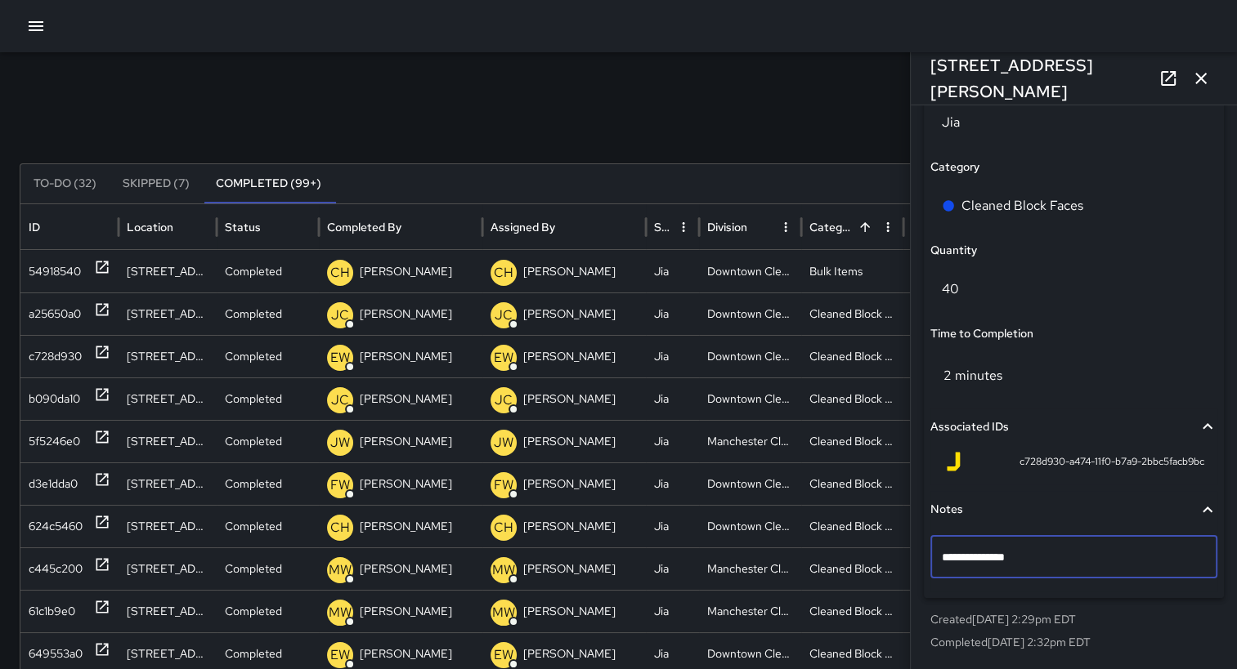
type textarea "**********"
click at [752, 126] on div "Search Search New Task" at bounding box center [618, 127] width 1197 height 33
click at [1200, 78] on icon "button" at bounding box center [1200, 78] width 11 height 11
